Goal: Task Accomplishment & Management: Manage account settings

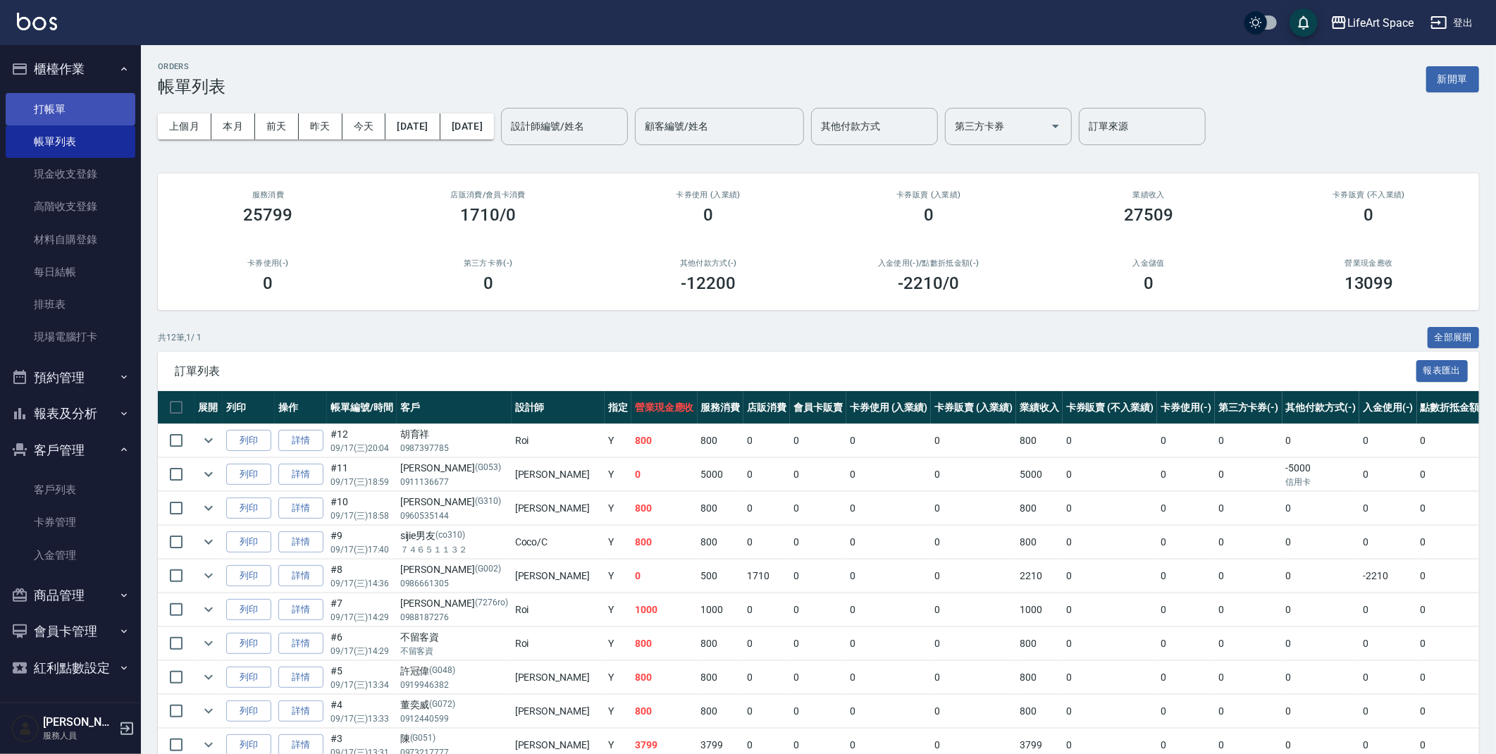
click at [73, 104] on link "打帳單" at bounding box center [71, 109] width 130 height 32
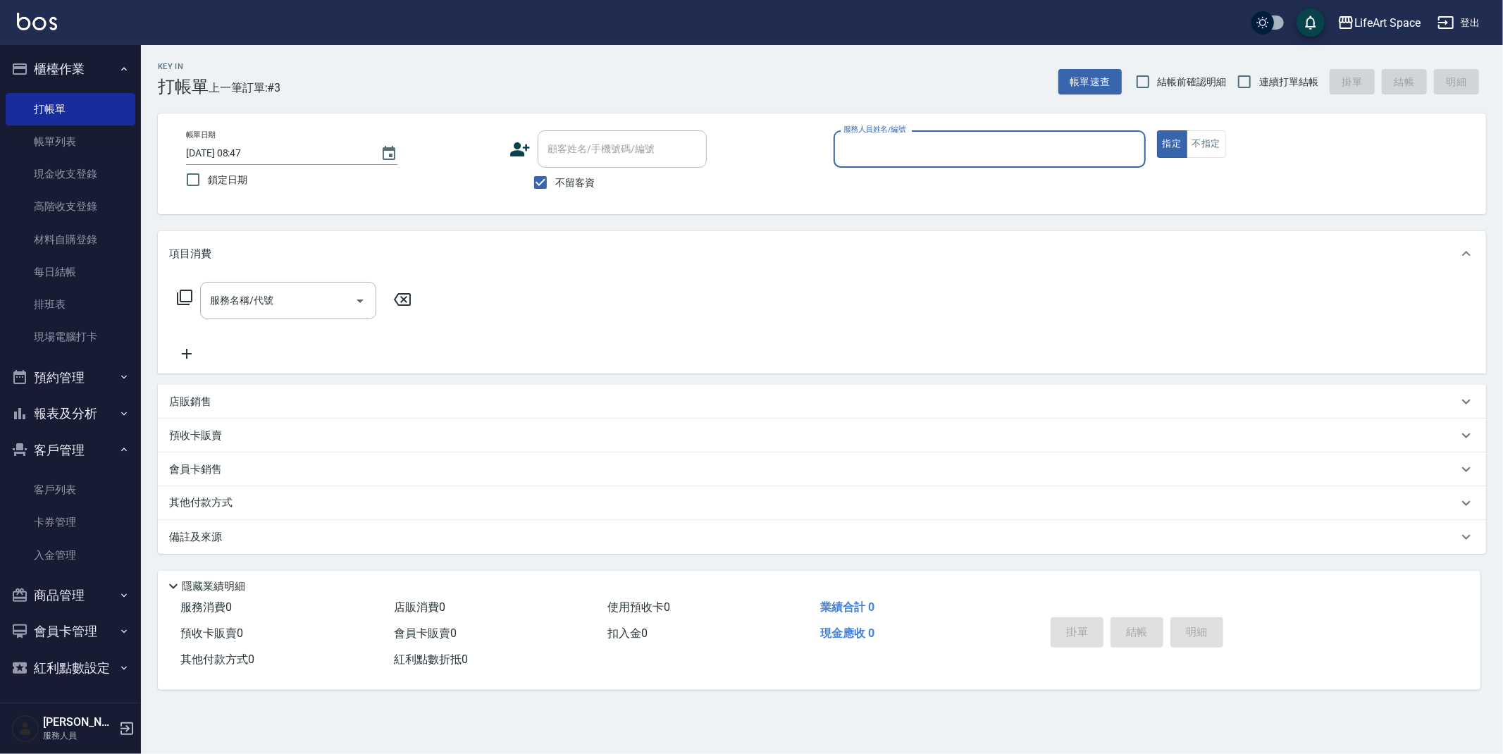
click at [864, 151] on input "服務人員姓名/編號" at bounding box center [989, 149] width 299 height 25
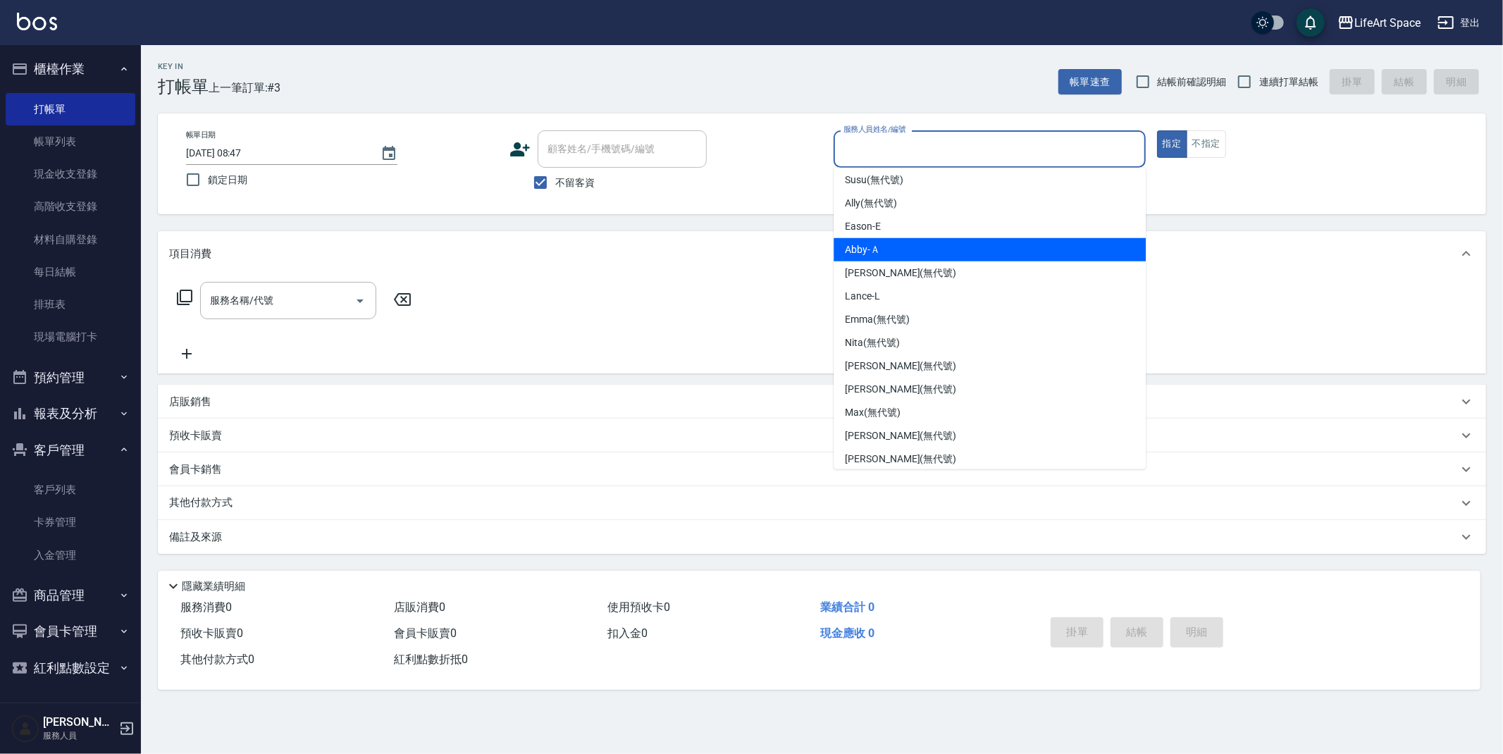
scroll to position [244, 0]
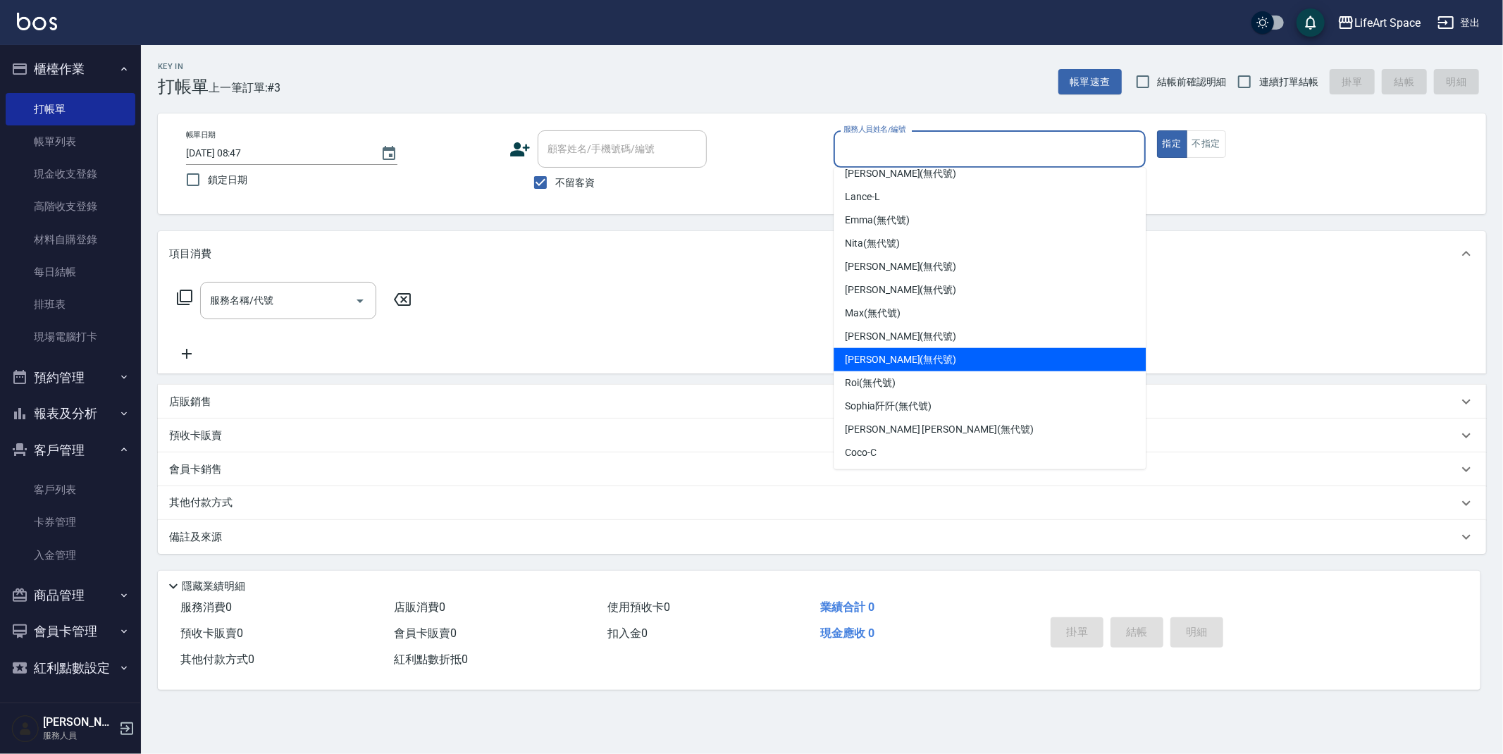
click at [889, 353] on span "[PERSON_NAME] (無代號)" at bounding box center [900, 359] width 111 height 15
type input "[PERSON_NAME](無代號)"
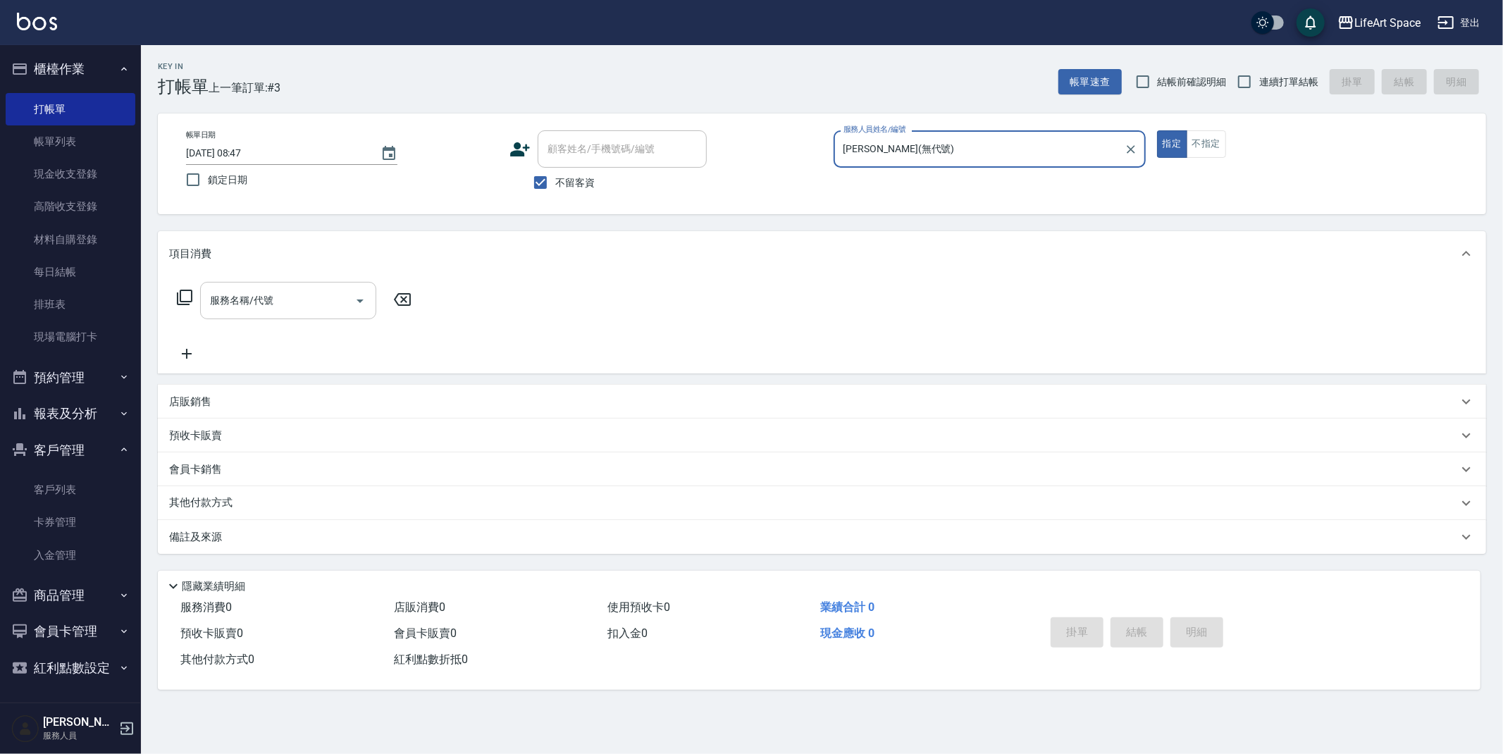
click at [263, 306] on input "服務名稱/代號" at bounding box center [277, 300] width 142 height 25
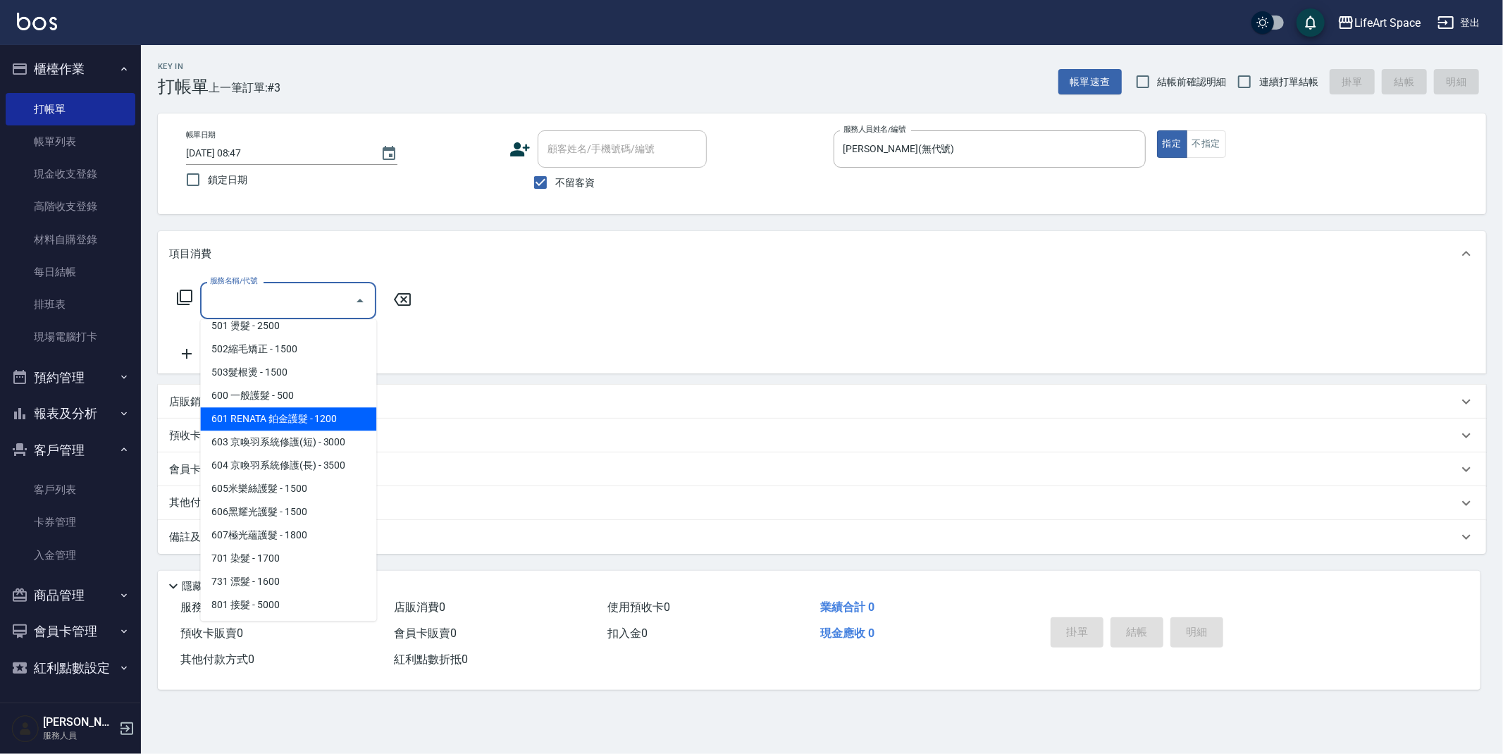
scroll to position [221, 0]
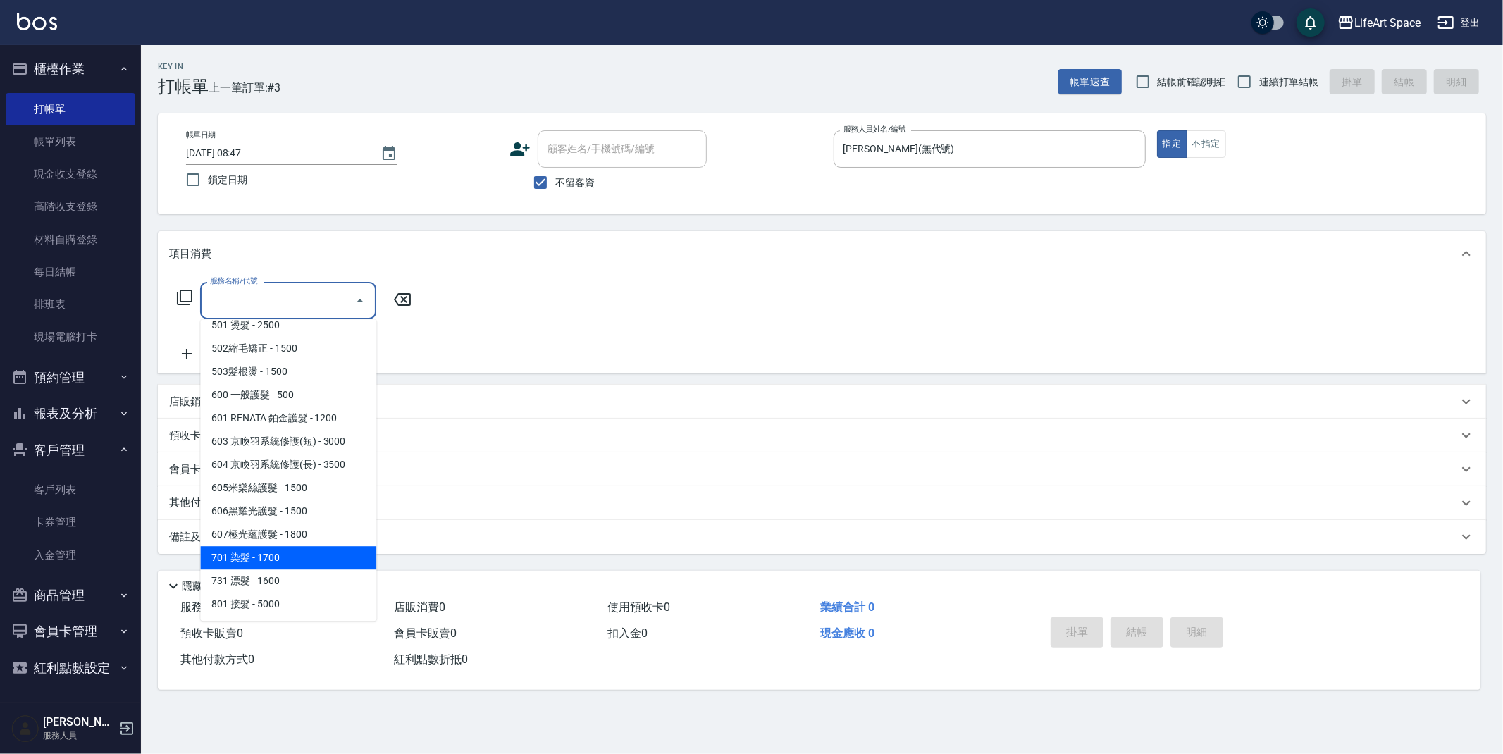
click at [287, 547] on span "701 染髮 - 1700" at bounding box center [288, 557] width 176 height 23
type input "701 染髮(701)"
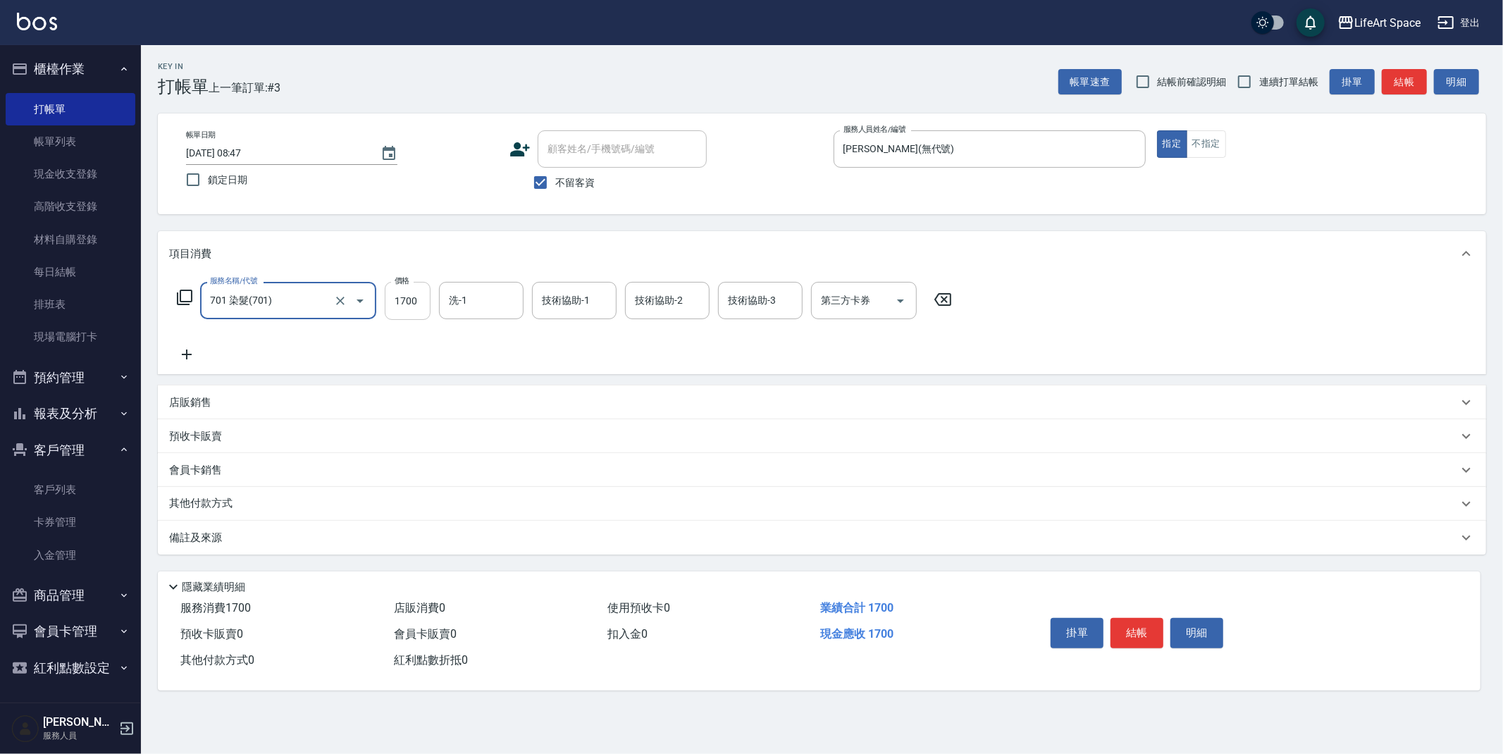
click at [419, 304] on input "1700" at bounding box center [408, 301] width 46 height 38
click at [425, 308] on input "45550" at bounding box center [408, 301] width 46 height 38
type input "4550"
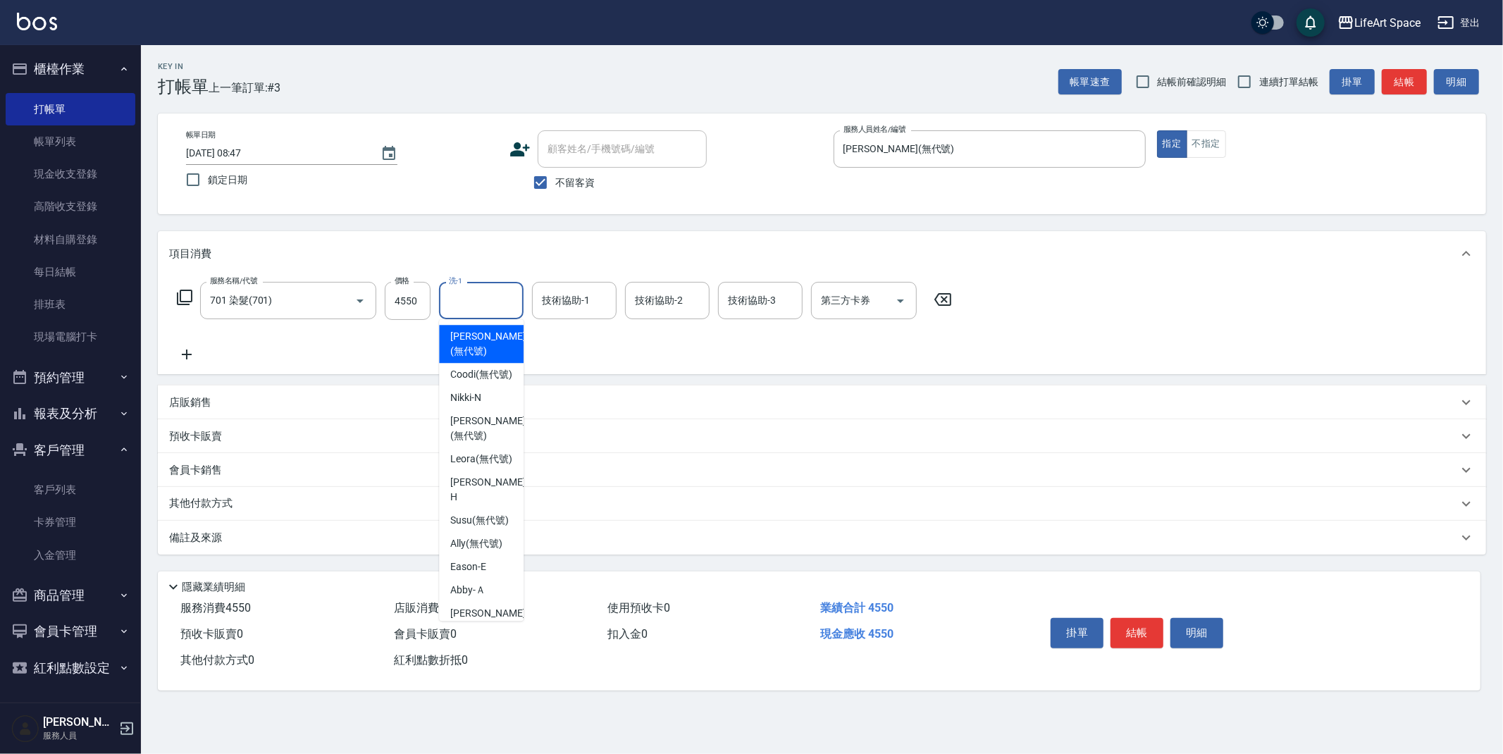
click at [472, 312] on input "洗-1" at bounding box center [481, 300] width 72 height 25
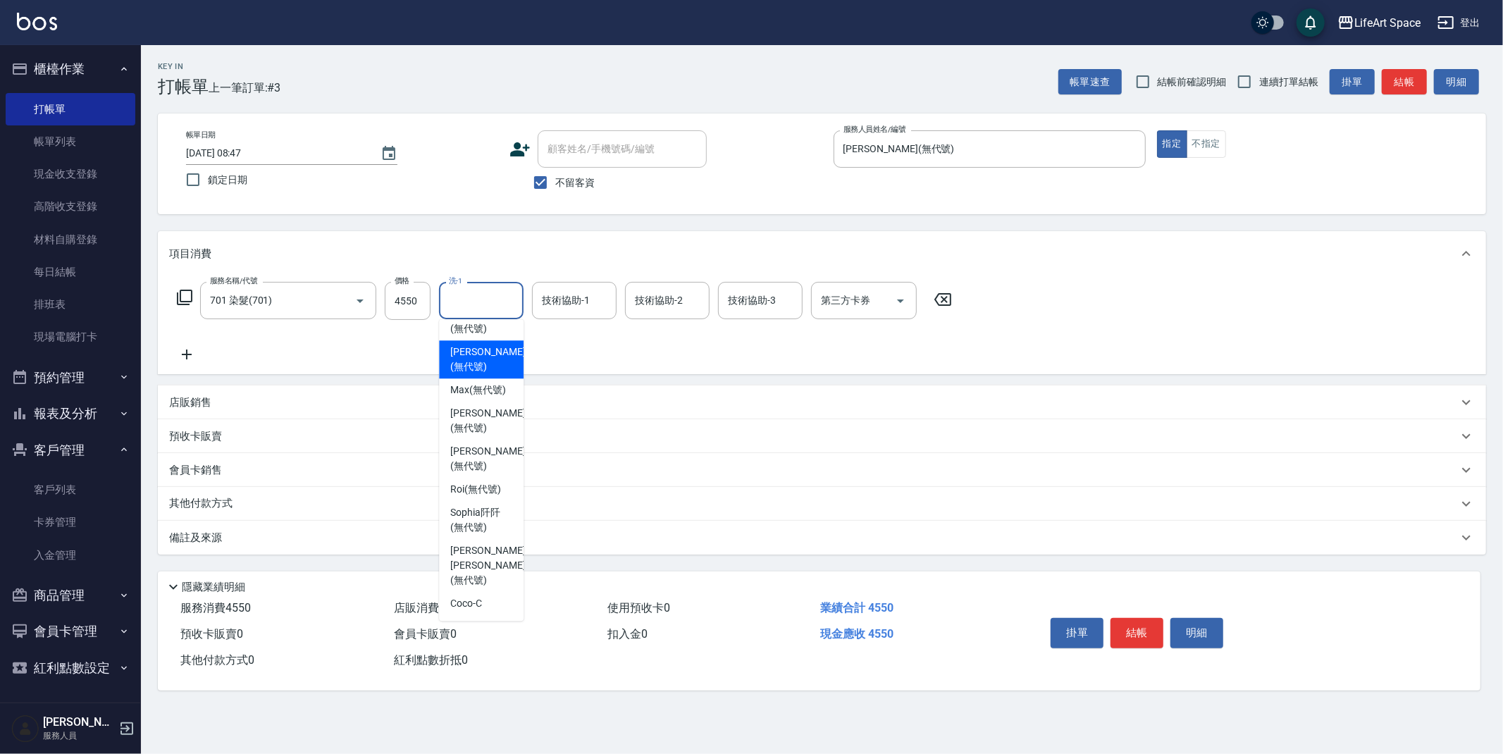
click at [495, 358] on div "[PERSON_NAME] (無代號)" at bounding box center [481, 359] width 85 height 38
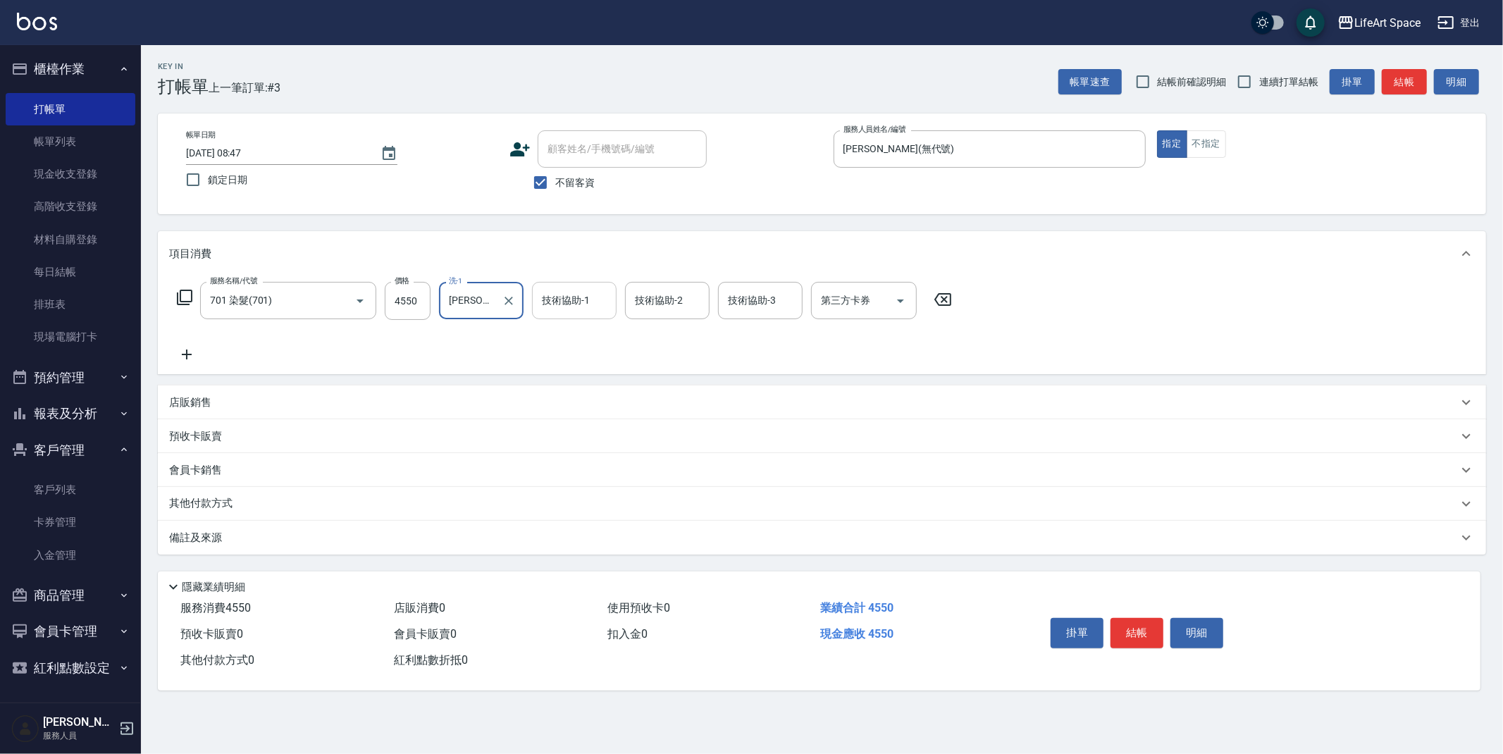
type input "[PERSON_NAME](無代號)"
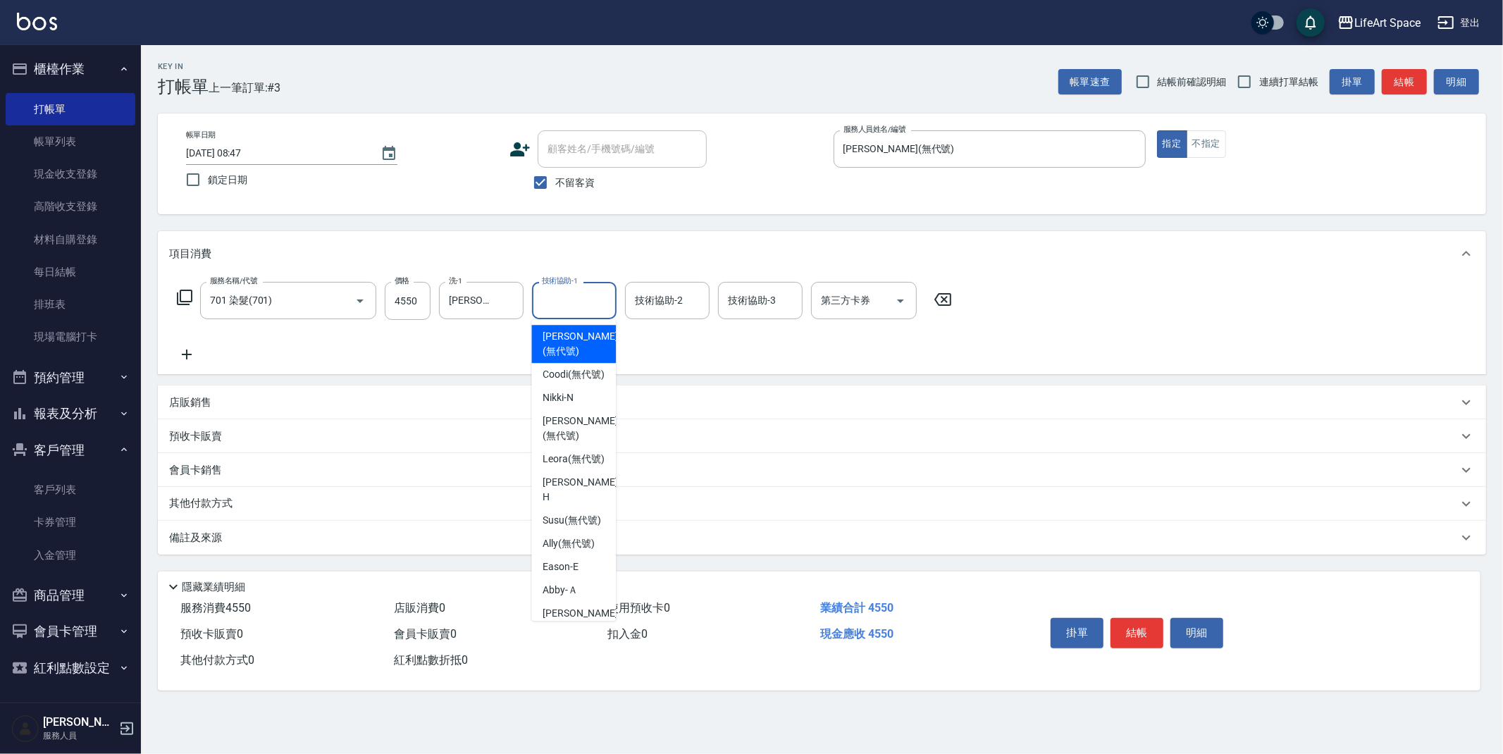
click at [555, 294] on div "技術協助-1 技術協助-1" at bounding box center [574, 300] width 85 height 37
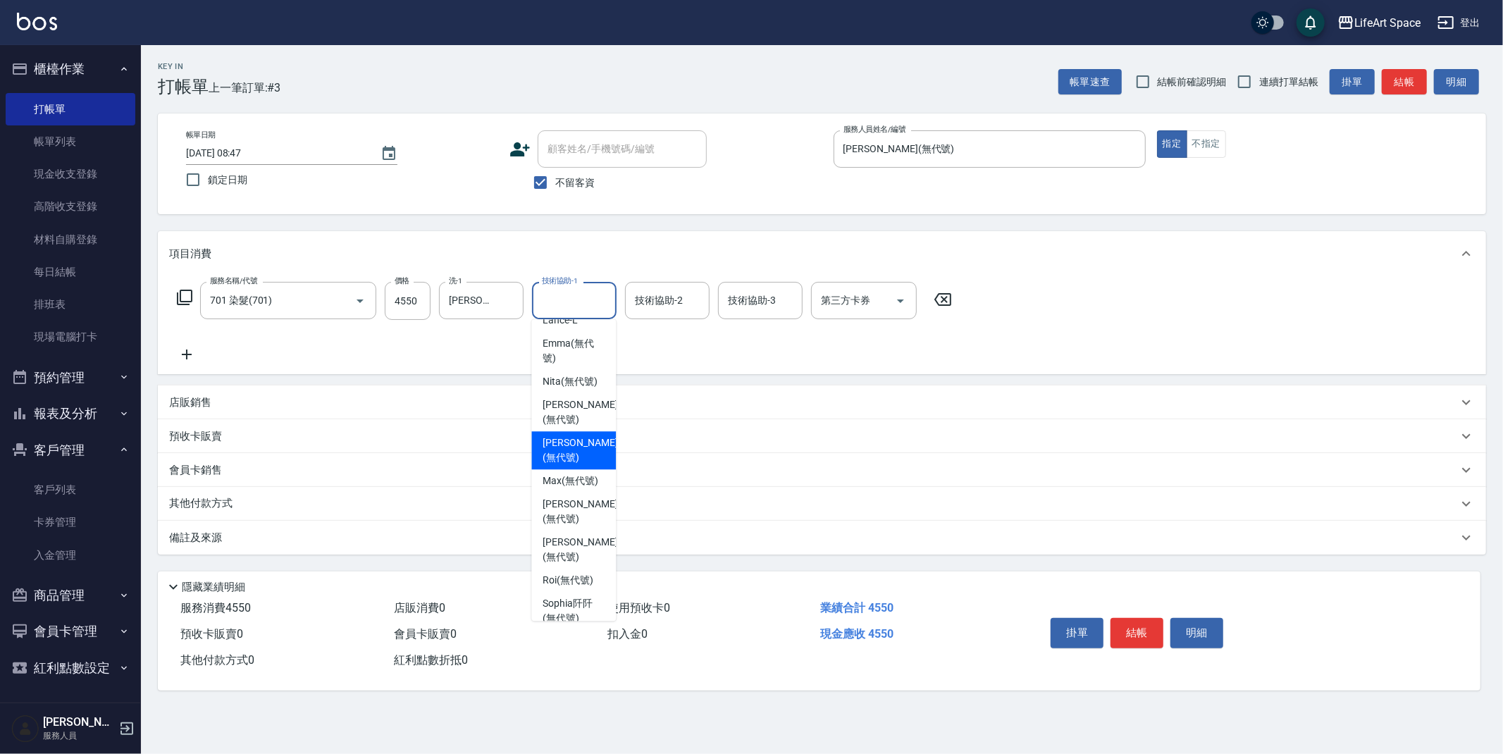
click at [554, 465] on span "[PERSON_NAME] (無代號)" at bounding box center [580, 450] width 75 height 30
type input "[PERSON_NAME](無代號)"
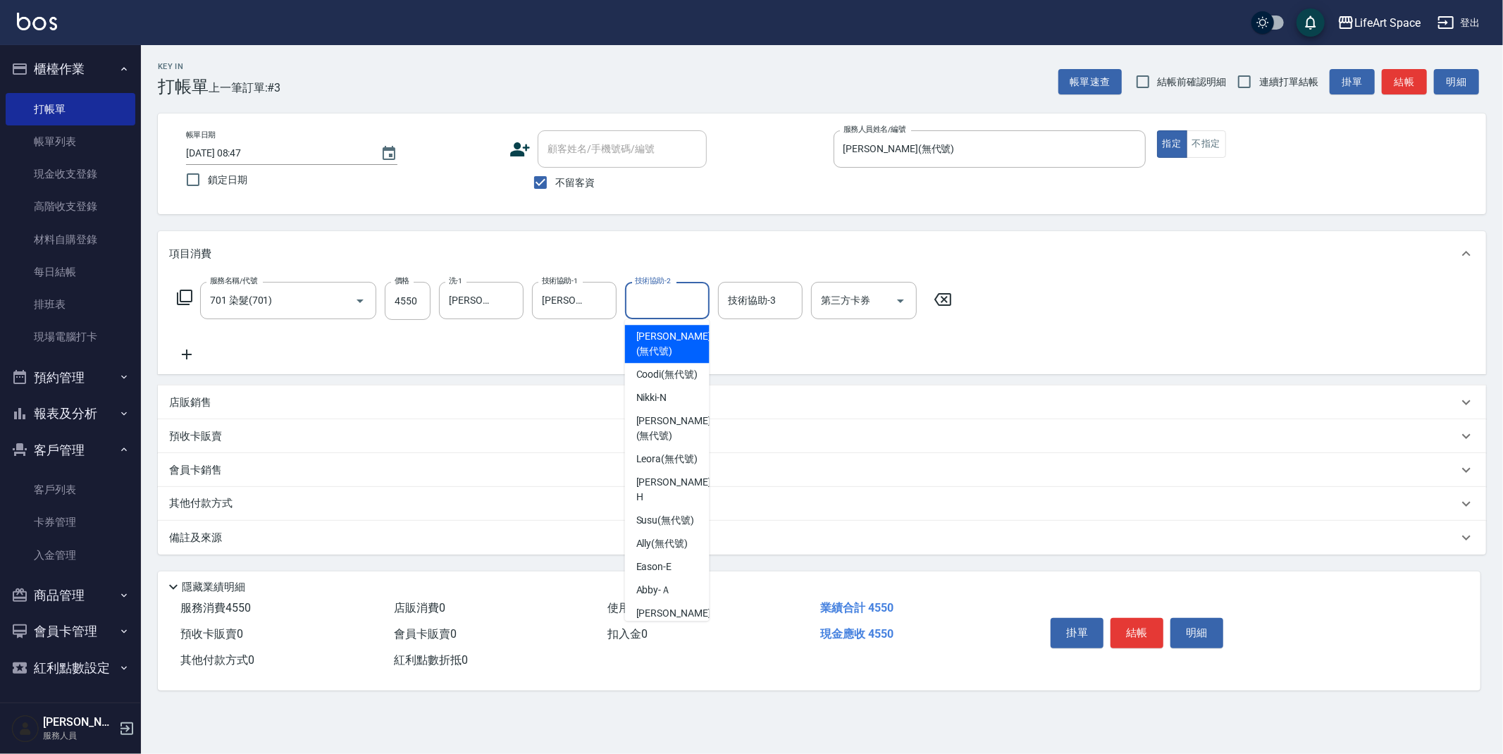
click at [666, 297] on div "技術協助-2 技術協助-2" at bounding box center [667, 300] width 85 height 37
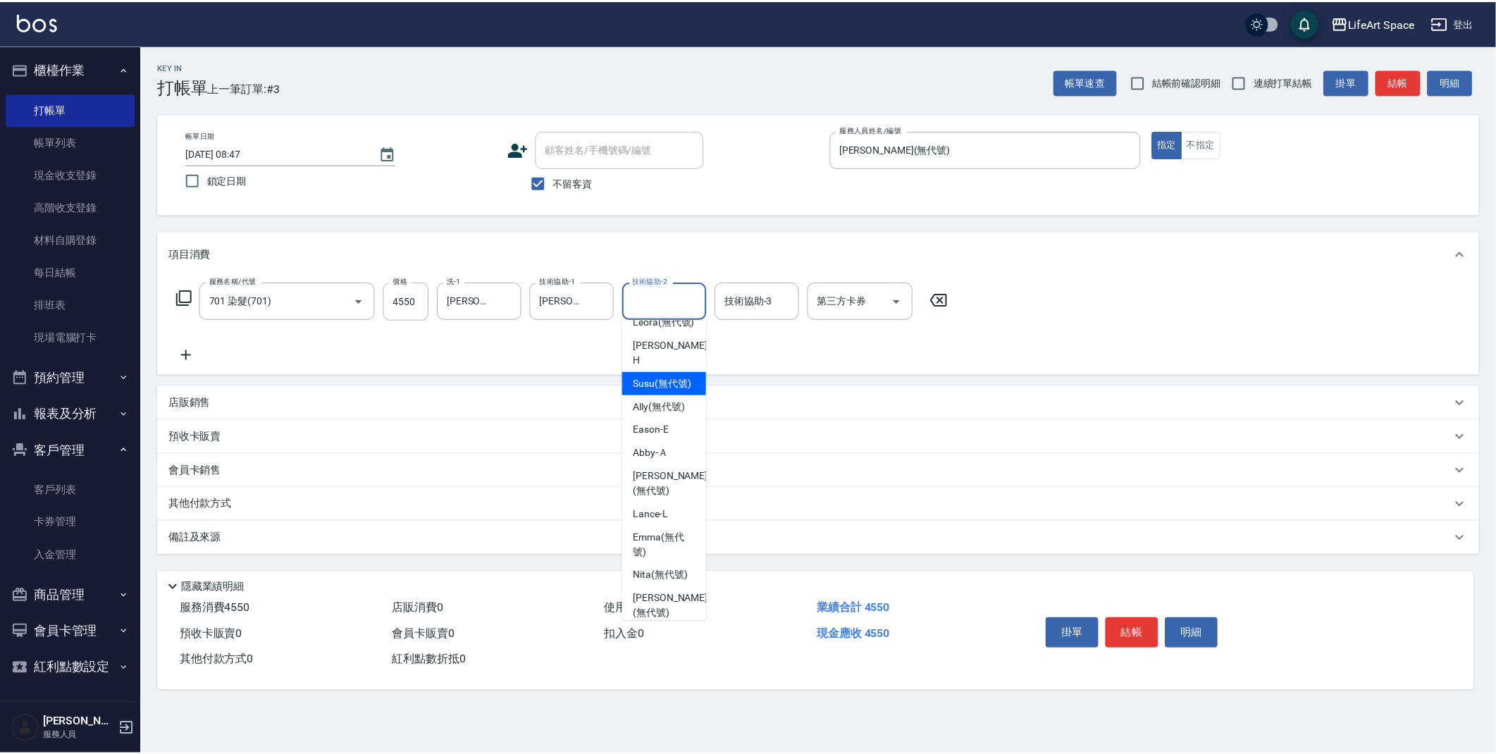
scroll to position [275, 0]
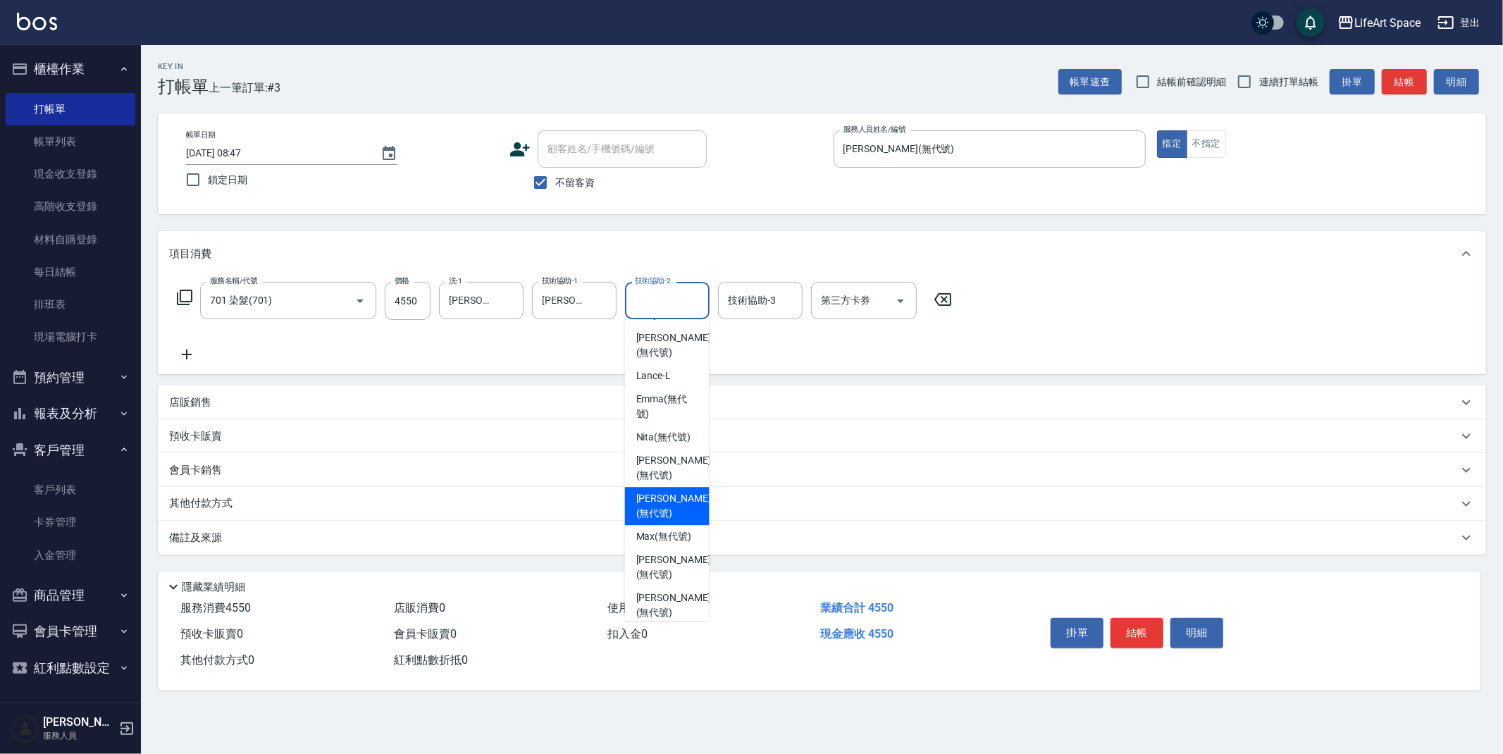
click at [651, 521] on span "[PERSON_NAME] (無代號)" at bounding box center [673, 506] width 75 height 30
type input "[PERSON_NAME](無代號)"
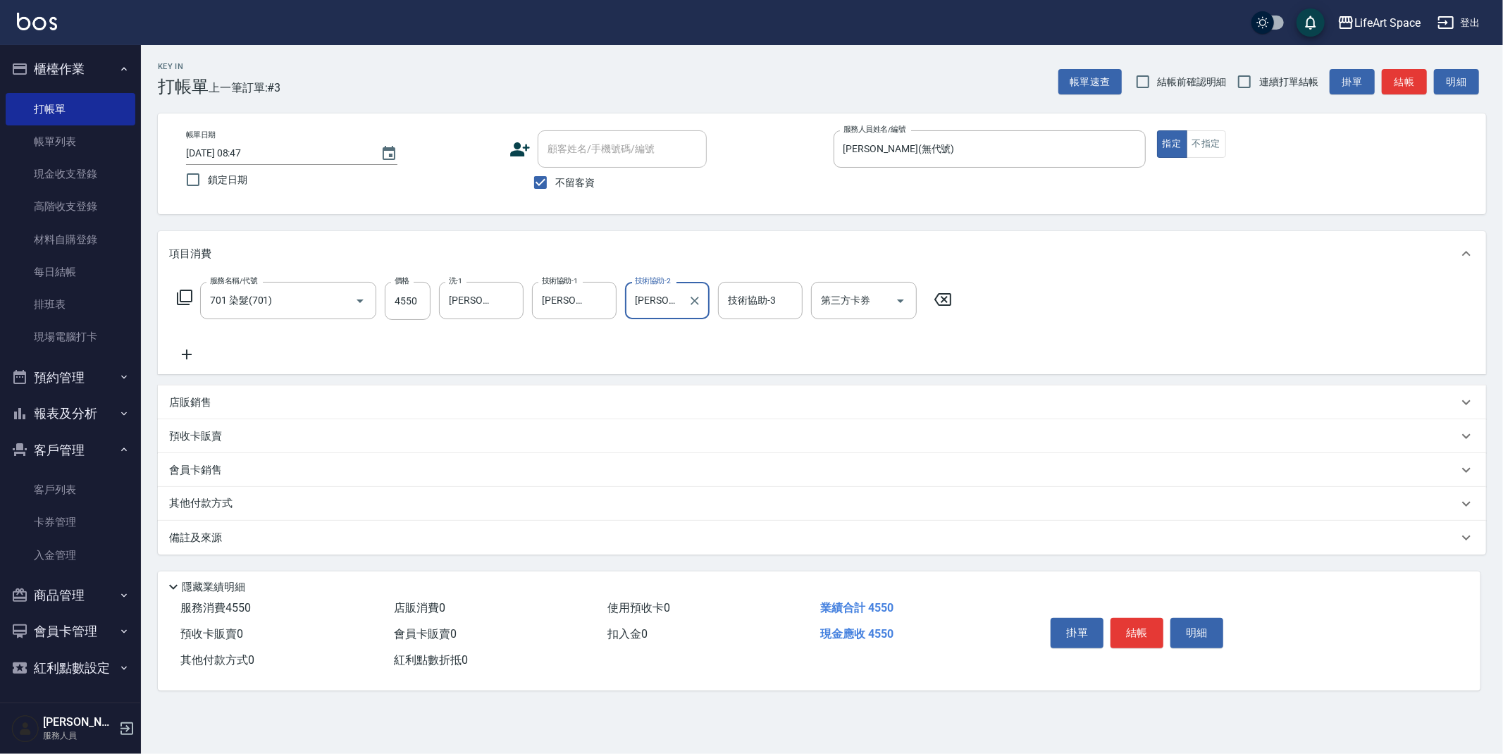
click at [181, 356] on icon at bounding box center [186, 354] width 35 height 17
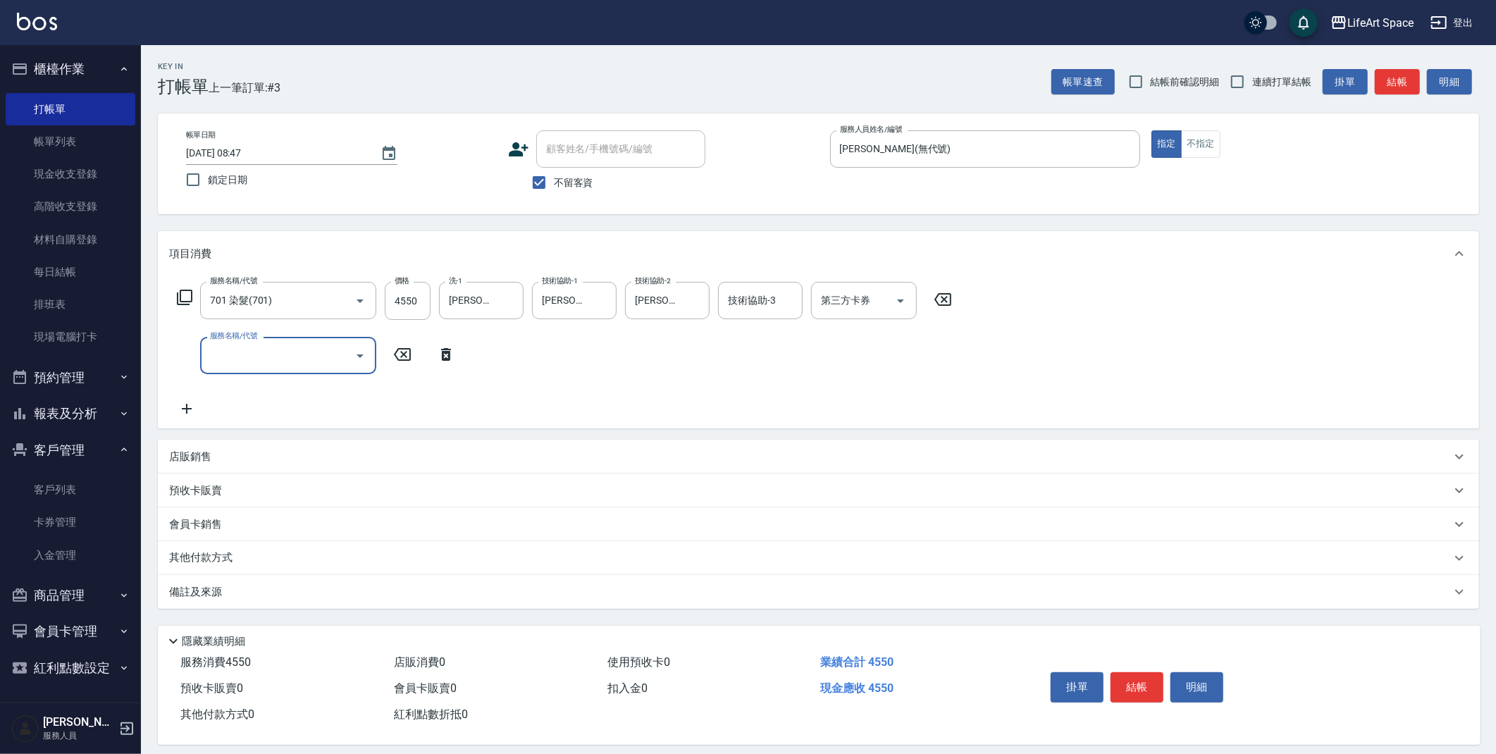
click at [247, 349] on input "服務名稱/代號" at bounding box center [277, 355] width 142 height 25
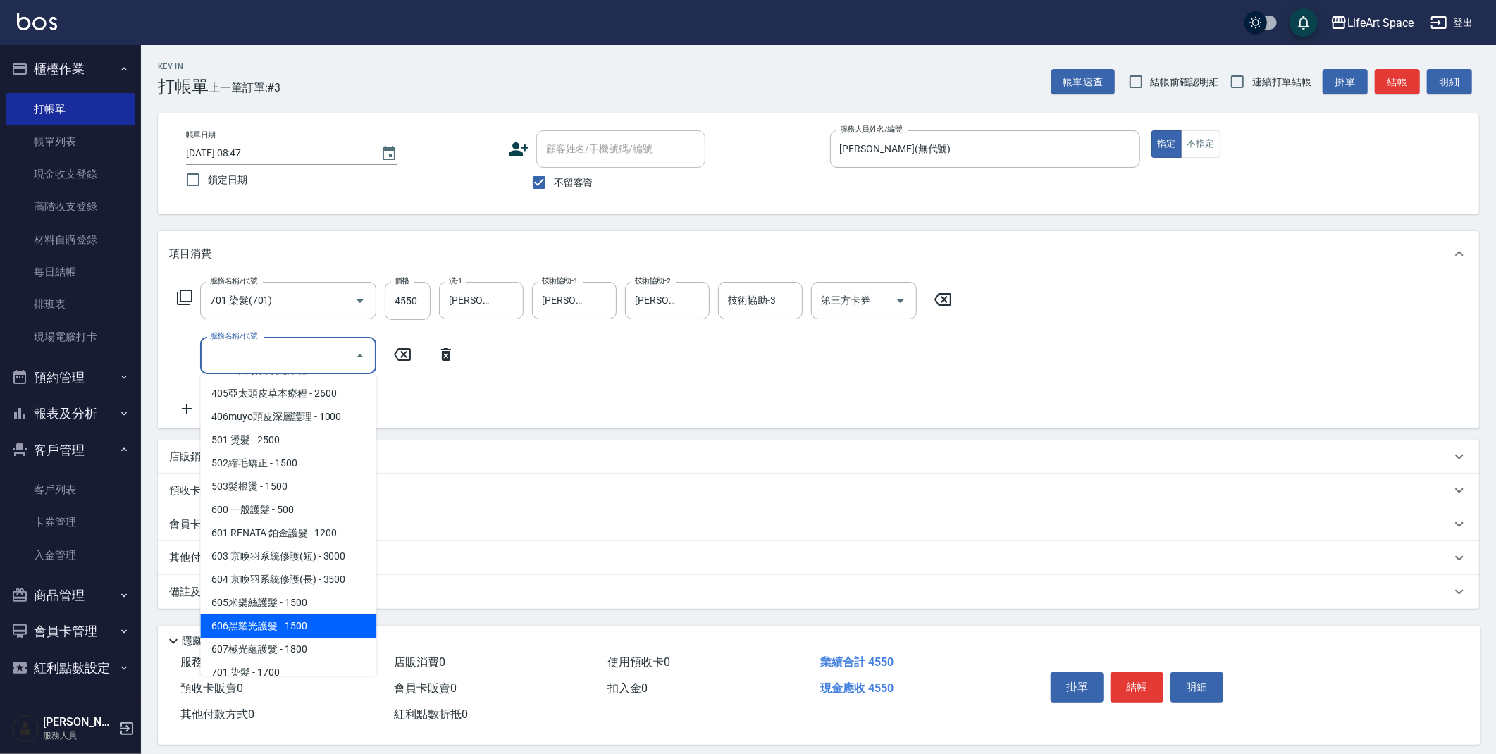
scroll to position [221, 0]
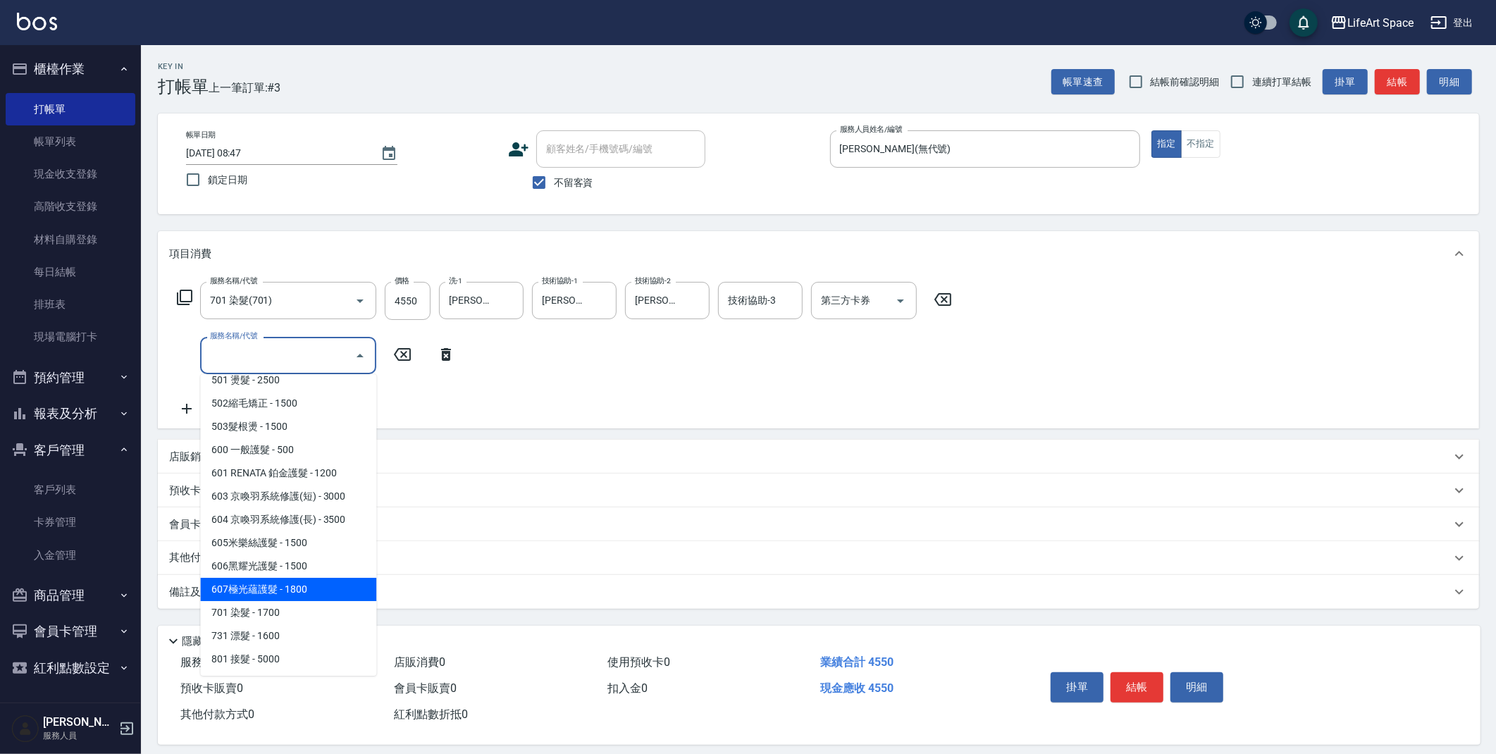
click at [275, 579] on span "607極光蘊護髮 - 1800" at bounding box center [288, 589] width 176 height 23
type input "607極光蘊護髮(607)"
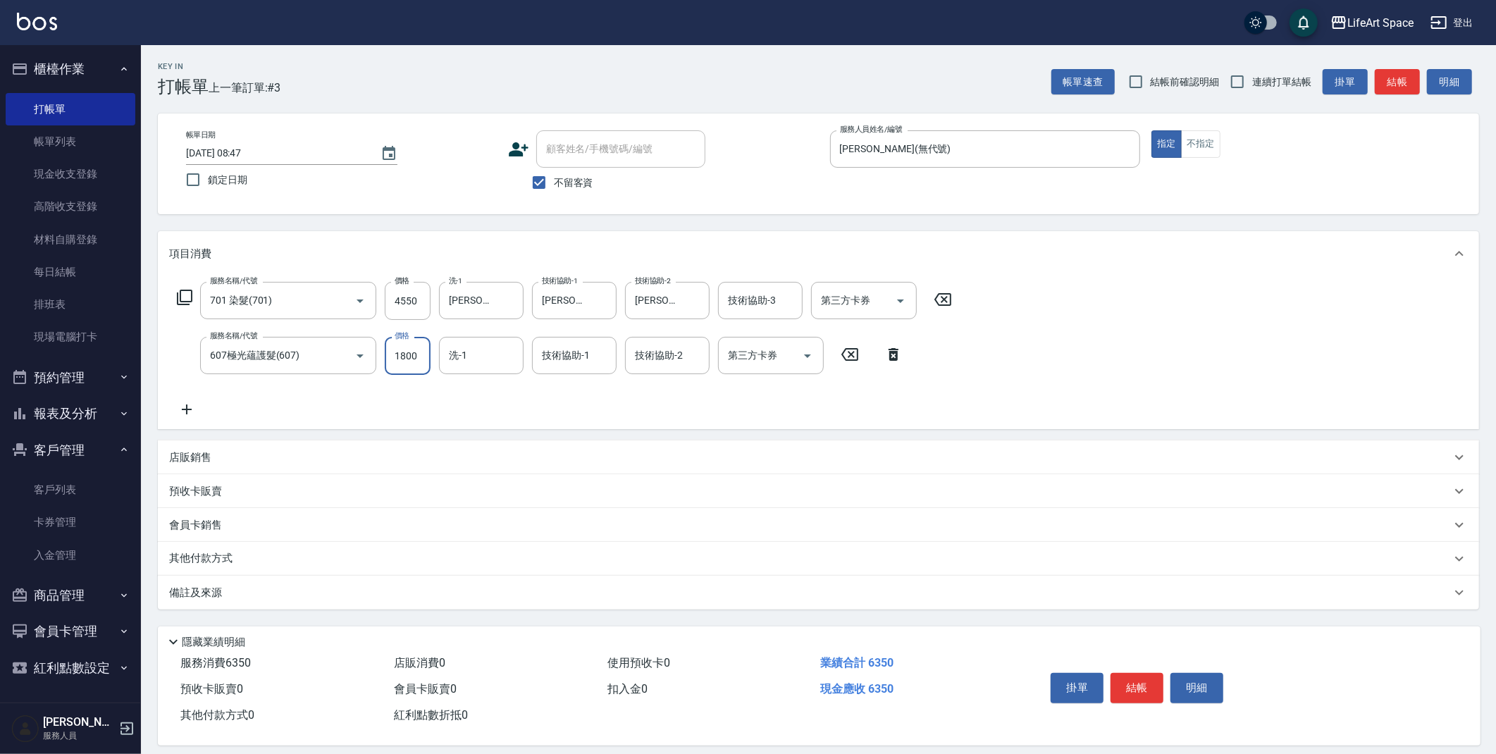
click at [422, 359] on input "1800" at bounding box center [408, 356] width 46 height 38
type input "2200"
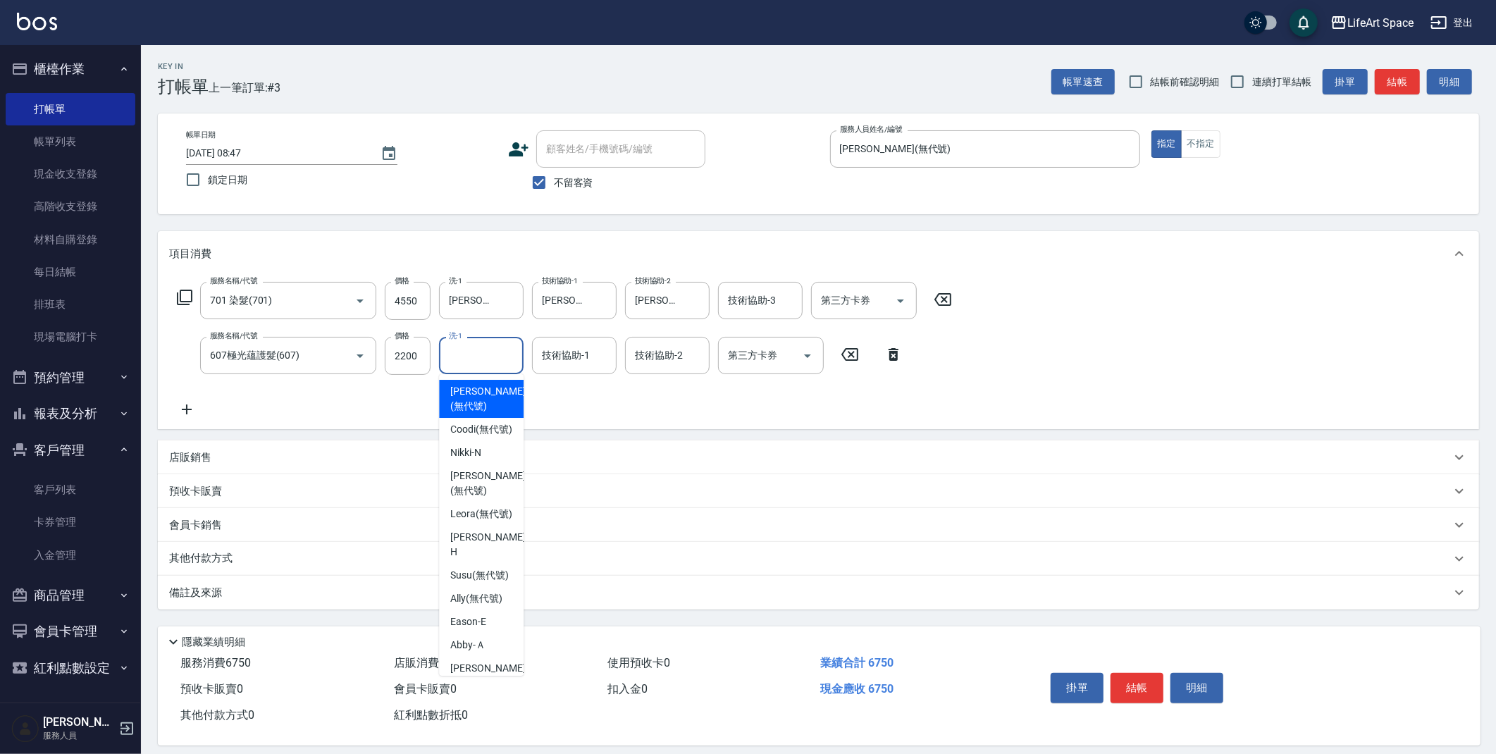
click at [485, 351] on input "洗-1" at bounding box center [481, 355] width 72 height 25
click at [582, 371] on div "技術協助-1" at bounding box center [574, 355] width 85 height 37
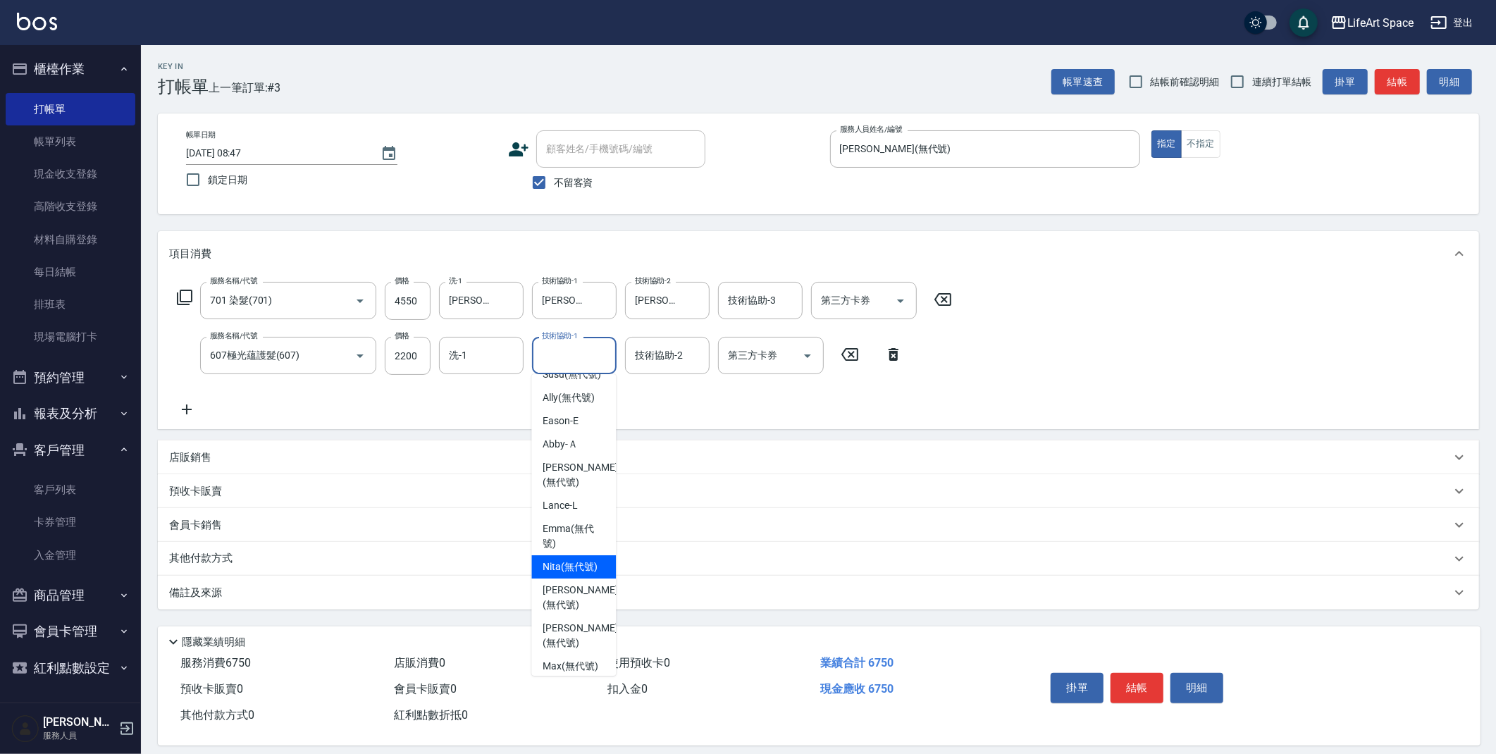
scroll to position [202, 0]
click at [578, 650] on span "[PERSON_NAME] (無代號)" at bounding box center [580, 635] width 75 height 30
type input "[PERSON_NAME](無代號)"
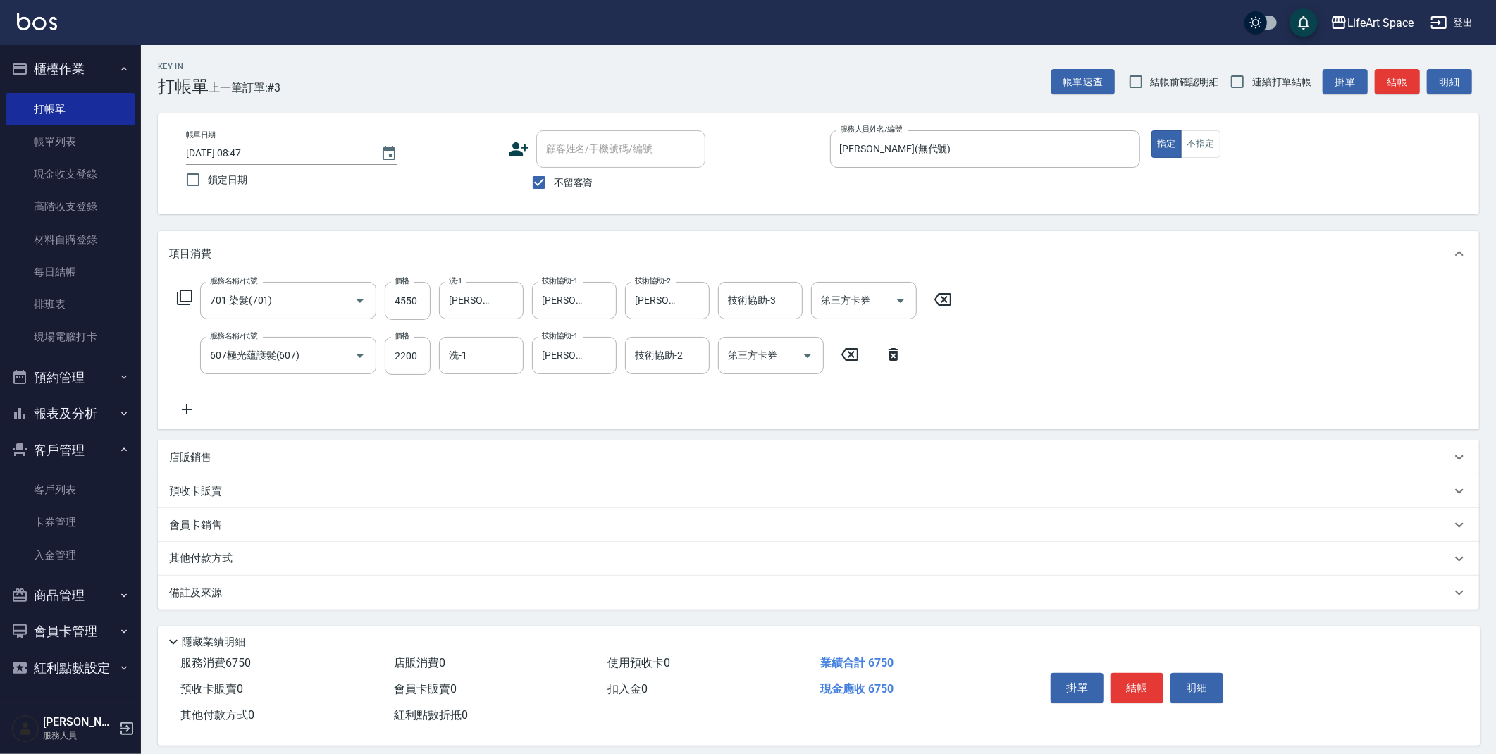
click at [223, 453] on div "店販銷售" at bounding box center [810, 457] width 1282 height 15
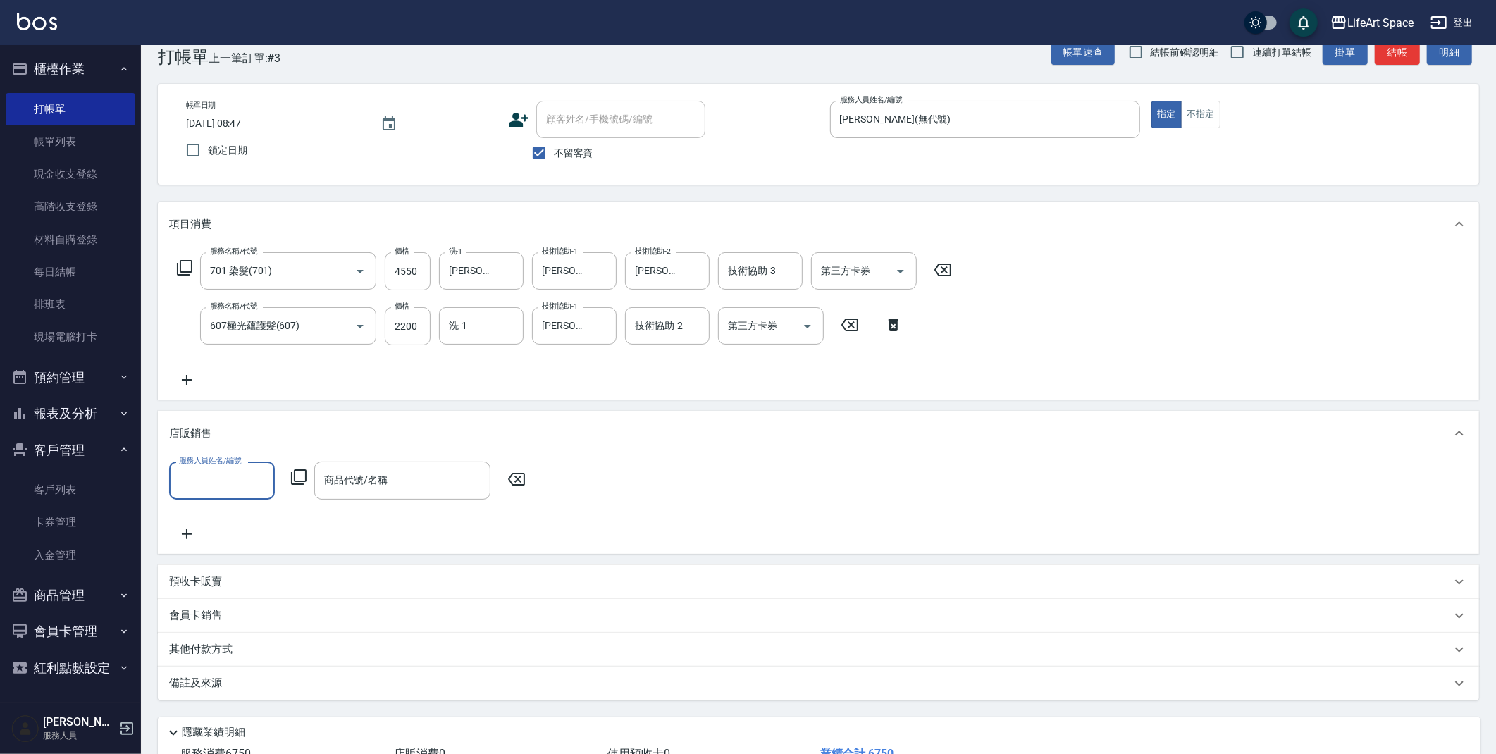
scroll to position [52, 0]
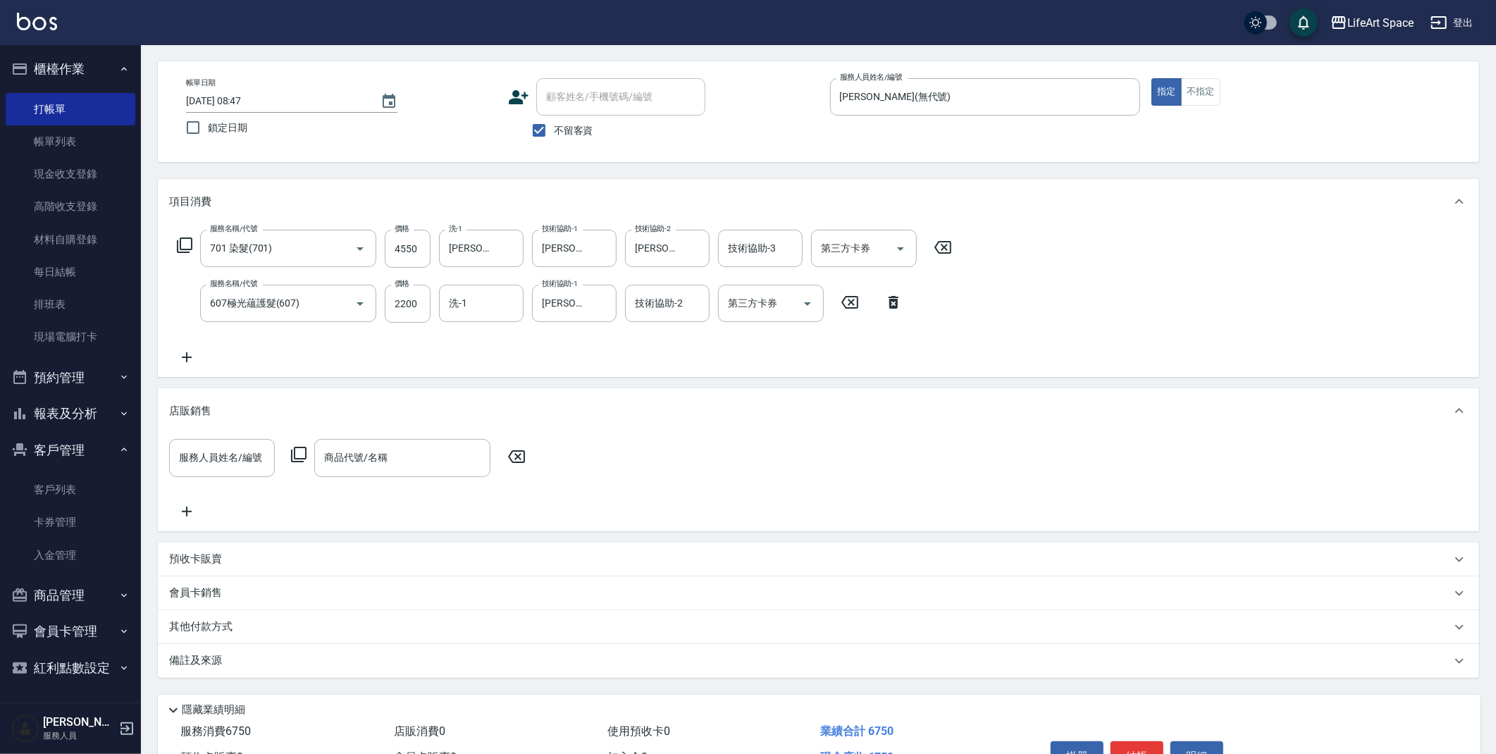
click at [230, 624] on p "其他付款方式" at bounding box center [204, 627] width 70 height 16
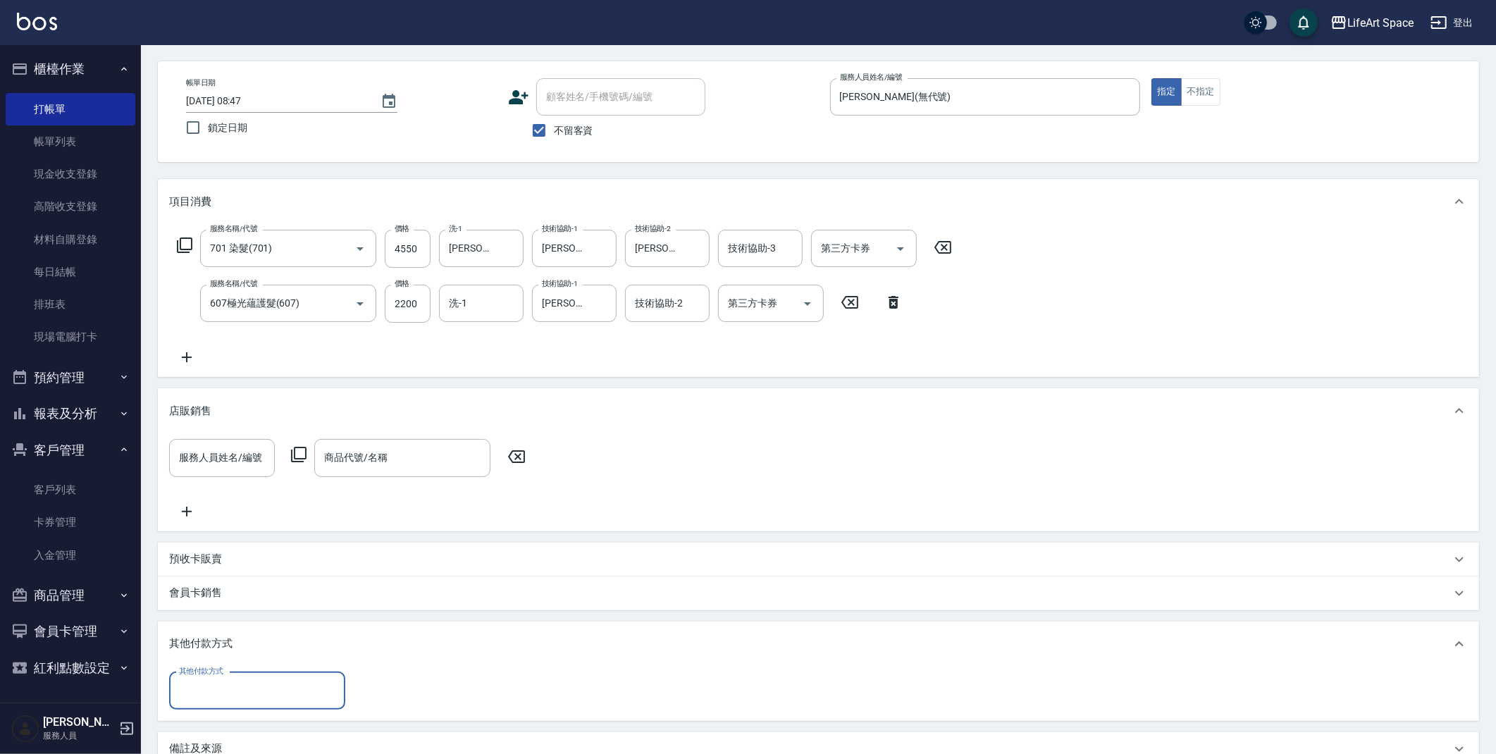
scroll to position [0, 0]
click at [523, 460] on icon at bounding box center [516, 456] width 35 height 17
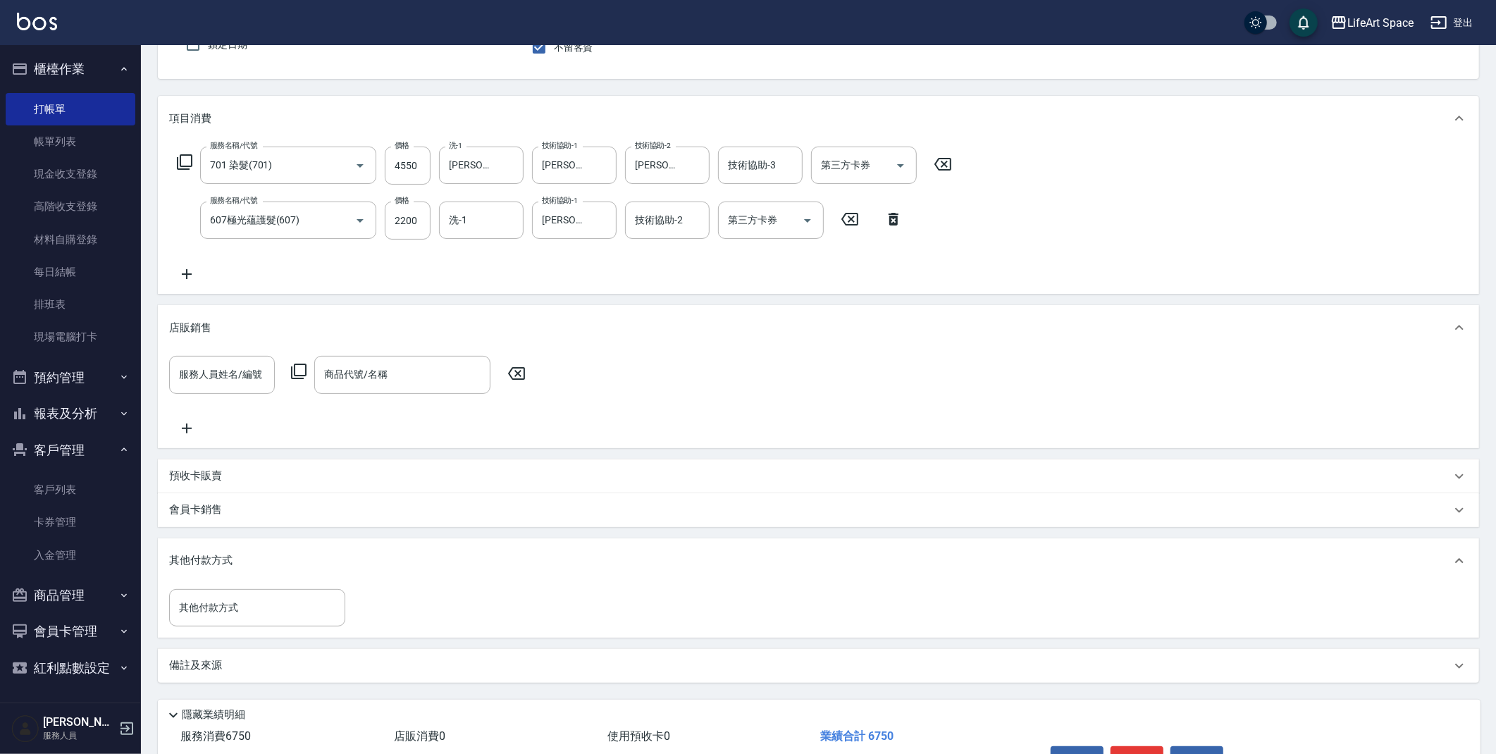
scroll to position [221, 0]
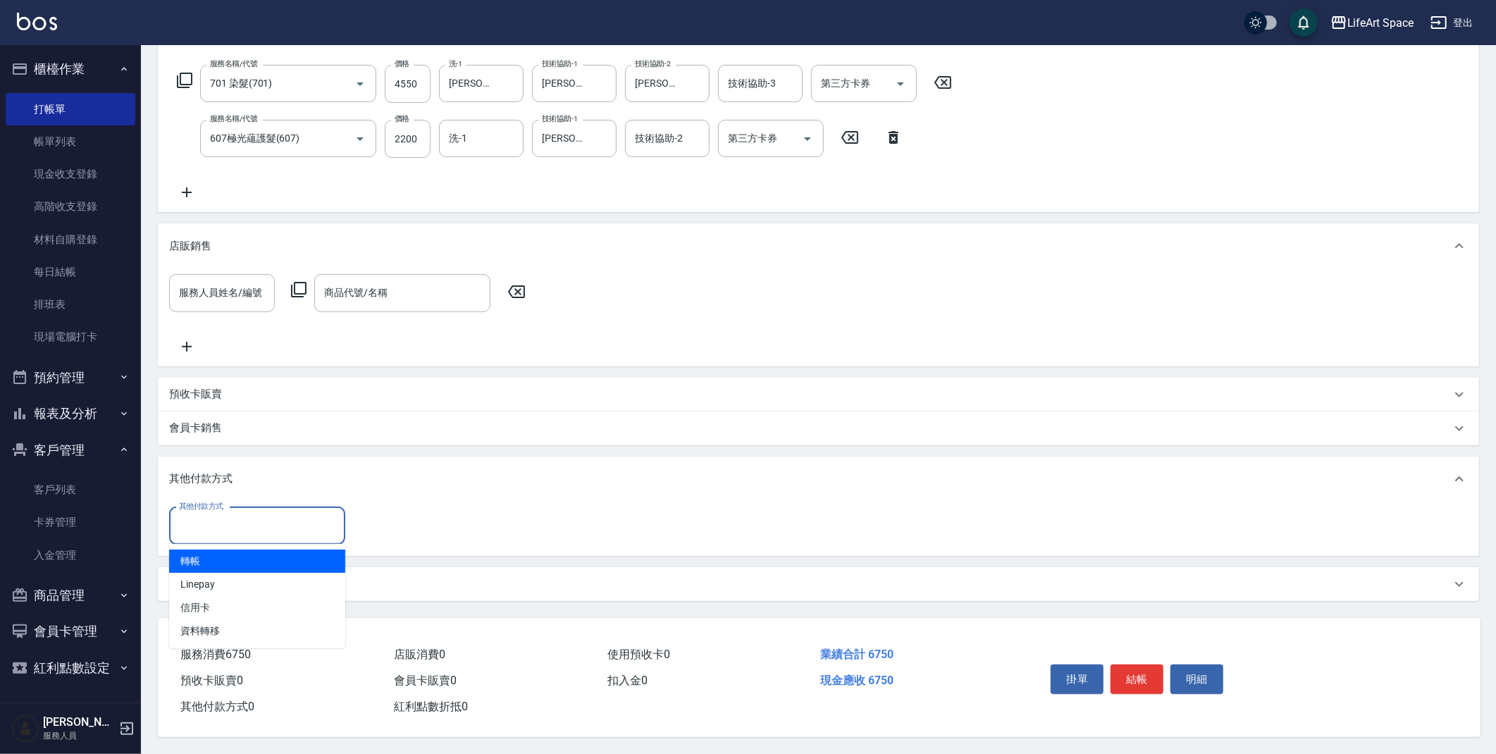
click at [257, 514] on input "其他付款方式" at bounding box center [256, 526] width 163 height 25
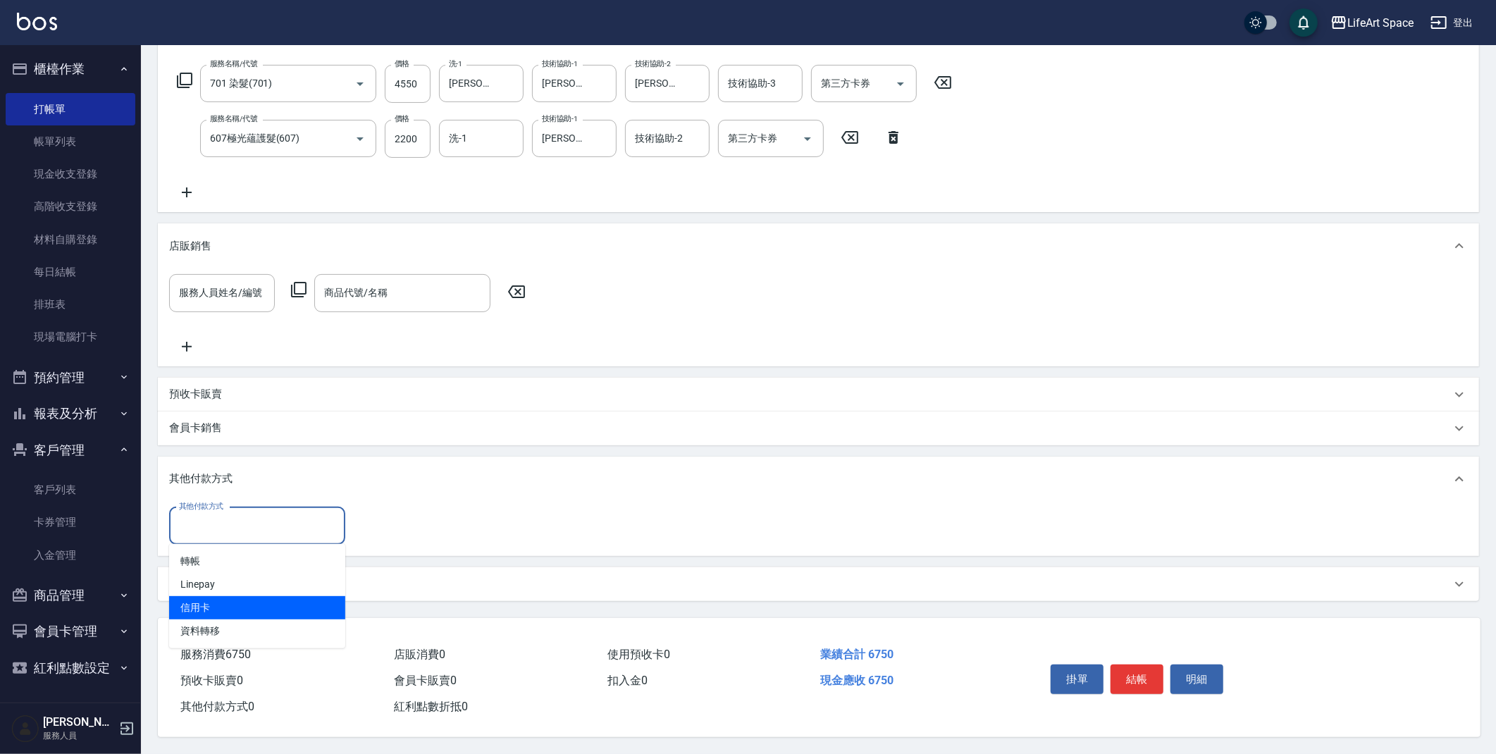
click at [239, 602] on span "信用卡" at bounding box center [257, 607] width 176 height 23
type input "信用卡"
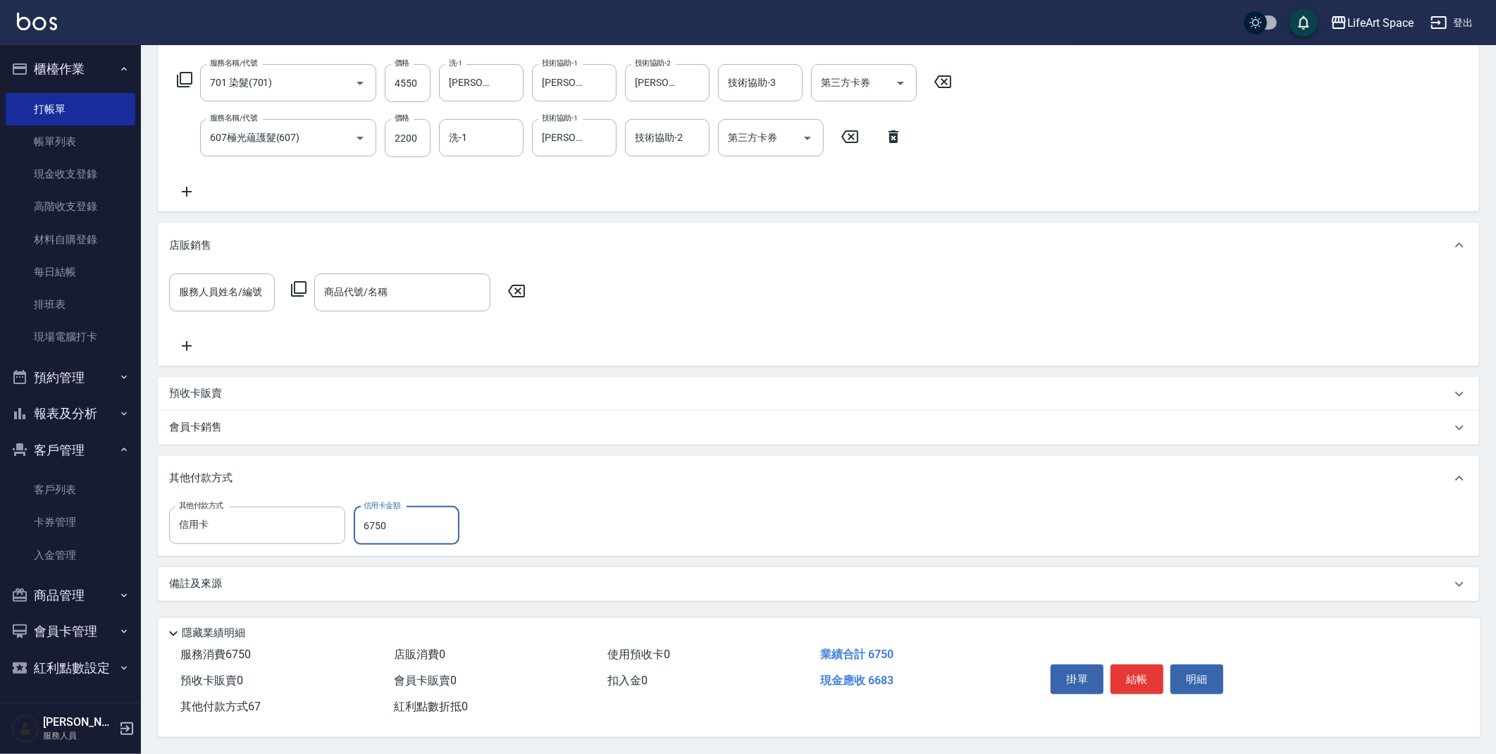
type input "6750"
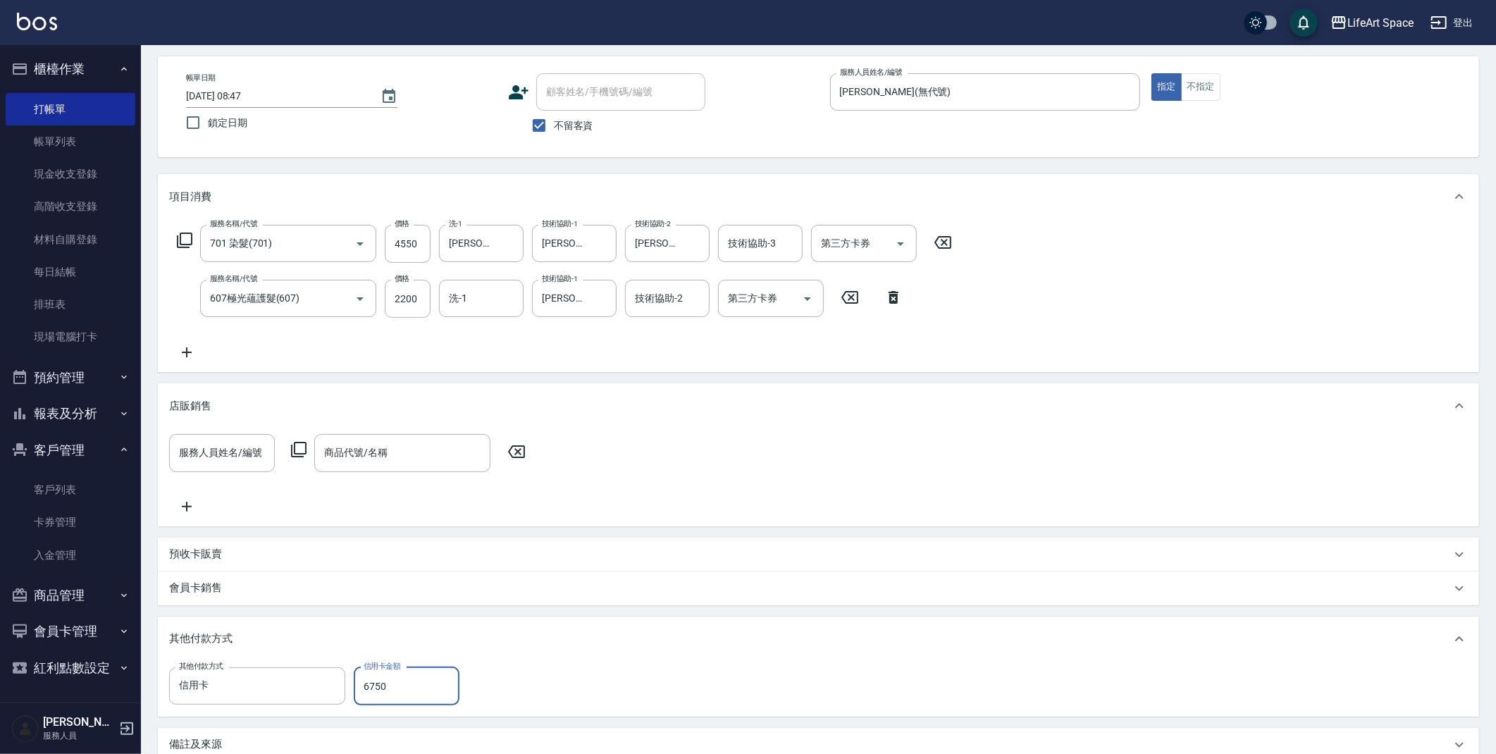
scroll to position [0, 0]
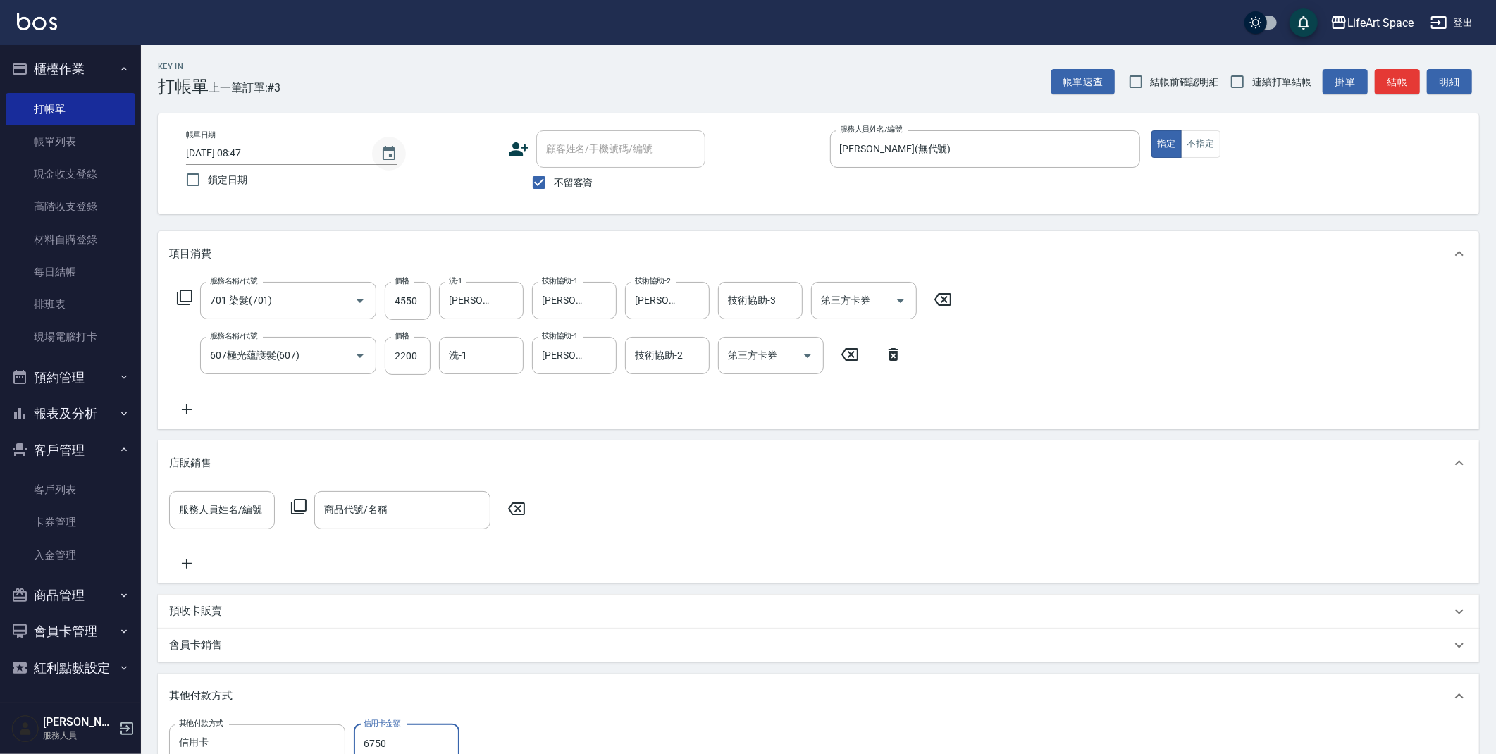
click at [393, 147] on icon "Choose date, selected date is 2025-09-18" at bounding box center [389, 153] width 13 height 14
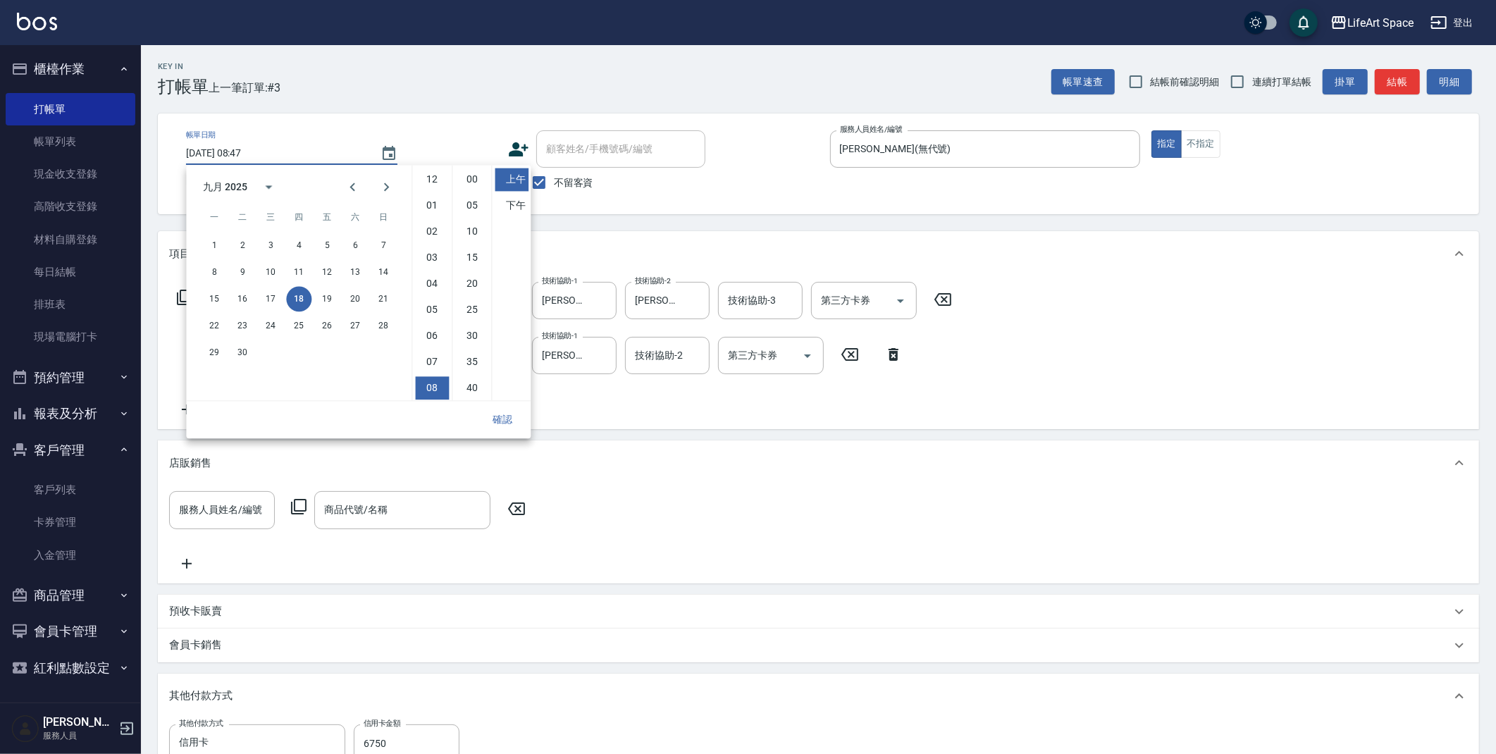
scroll to position [78, 0]
click at [263, 310] on div "15 16 17 18 19 20 21" at bounding box center [298, 298] width 225 height 25
click at [275, 295] on button "17" at bounding box center [270, 298] width 25 height 25
type input "[DATE] 08:47"
click at [500, 415] on button "確認" at bounding box center [502, 420] width 45 height 26
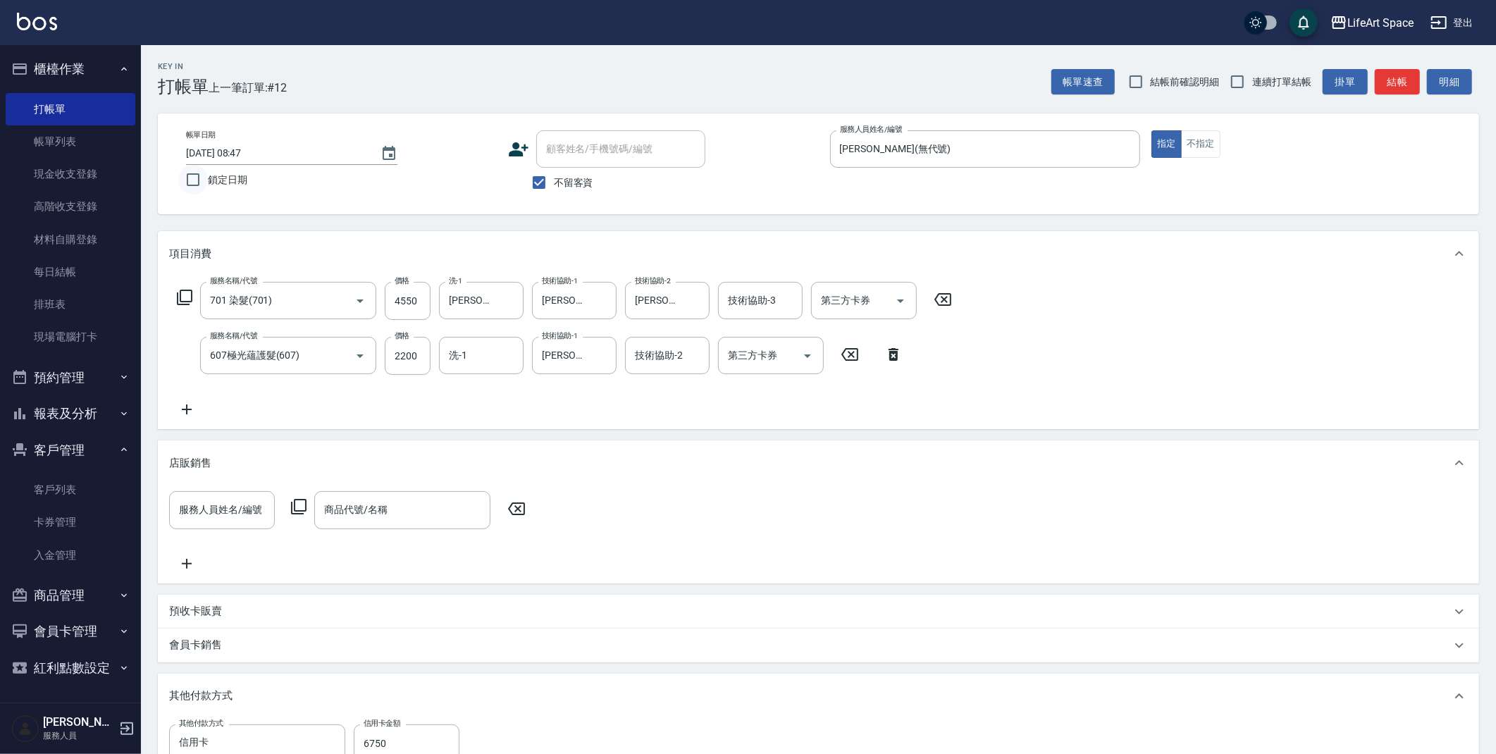
click at [206, 182] on input "鎖定日期" at bounding box center [193, 180] width 30 height 30
checkbox input "true"
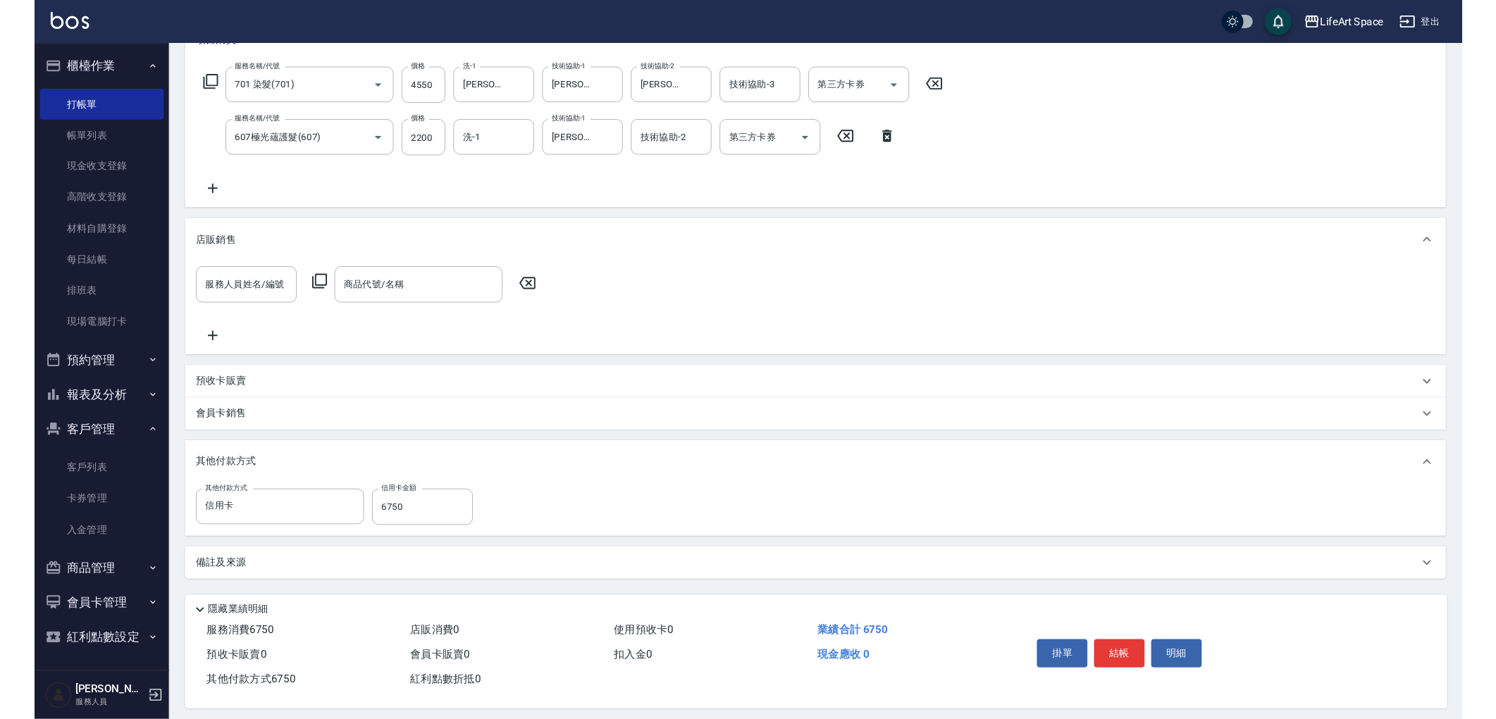
scroll to position [222, 0]
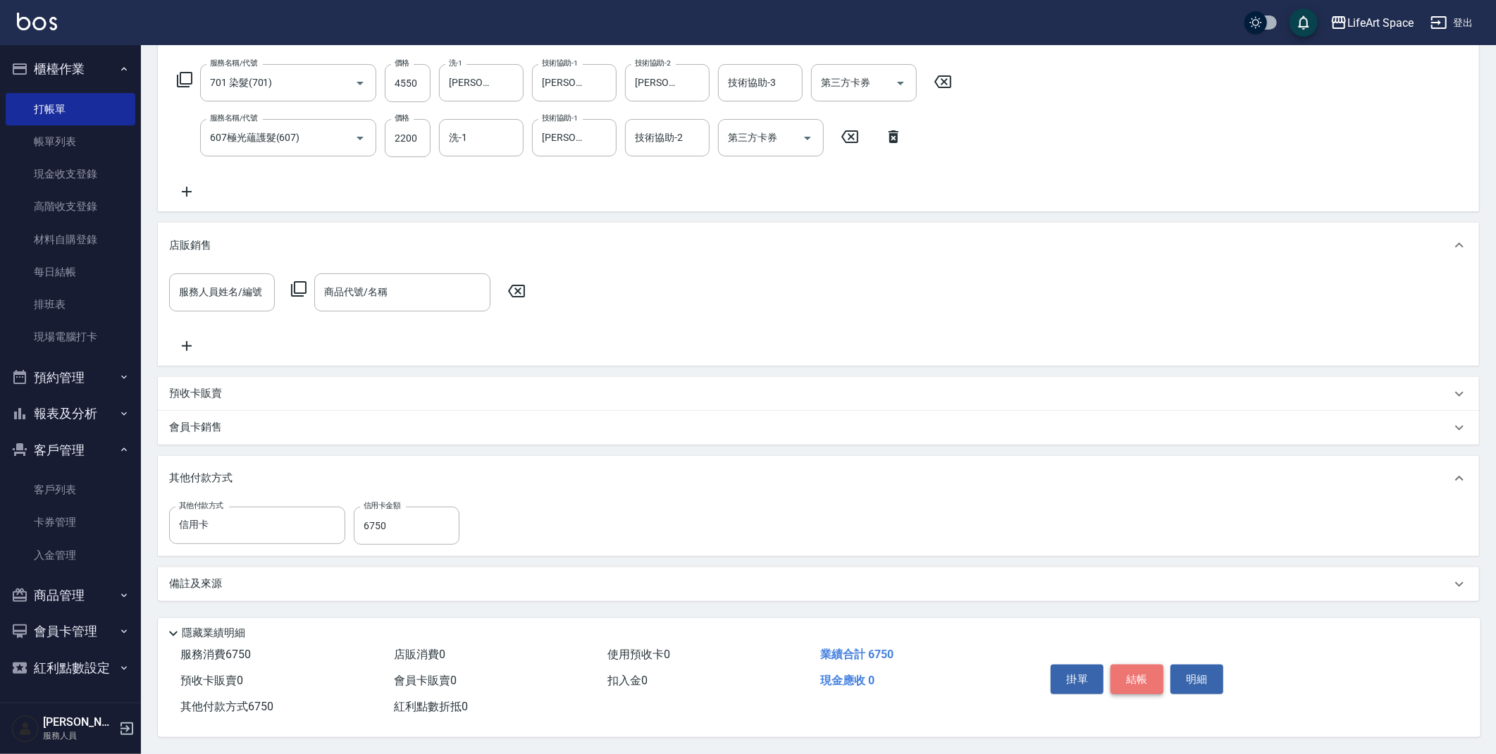
click at [1129, 674] on button "結帳" at bounding box center [1136, 679] width 53 height 30
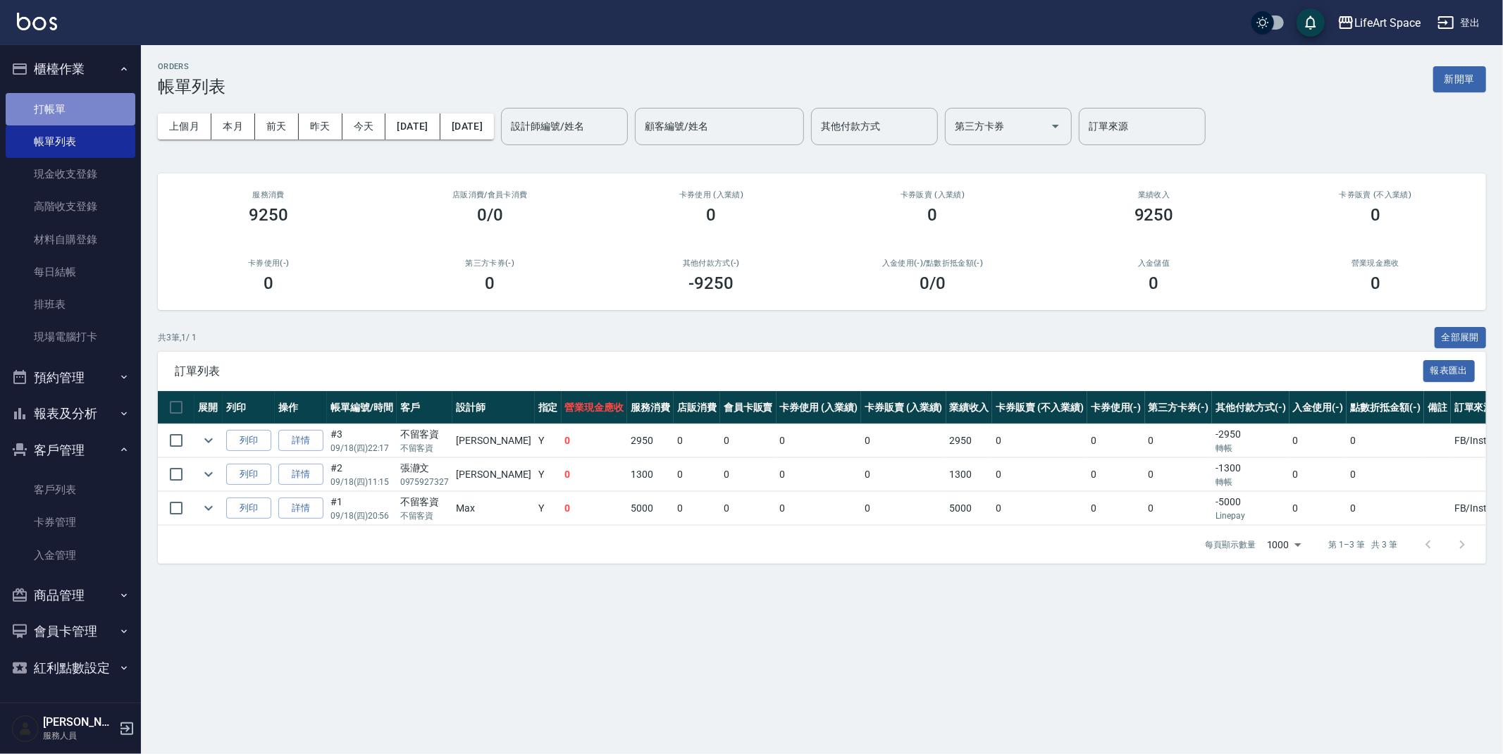
click at [56, 112] on link "打帳單" at bounding box center [71, 109] width 130 height 32
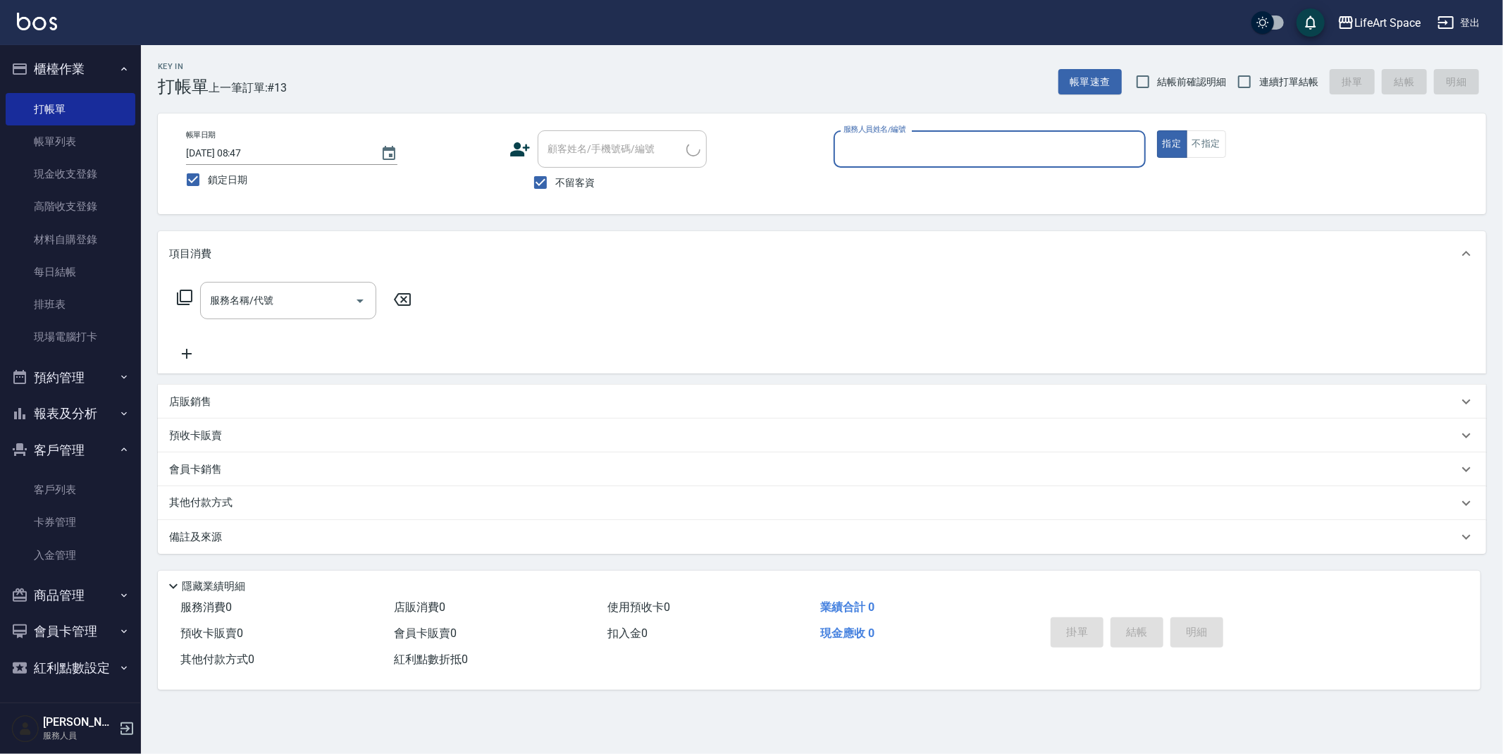
click at [887, 151] on input "服務人員姓名/編號" at bounding box center [989, 149] width 299 height 25
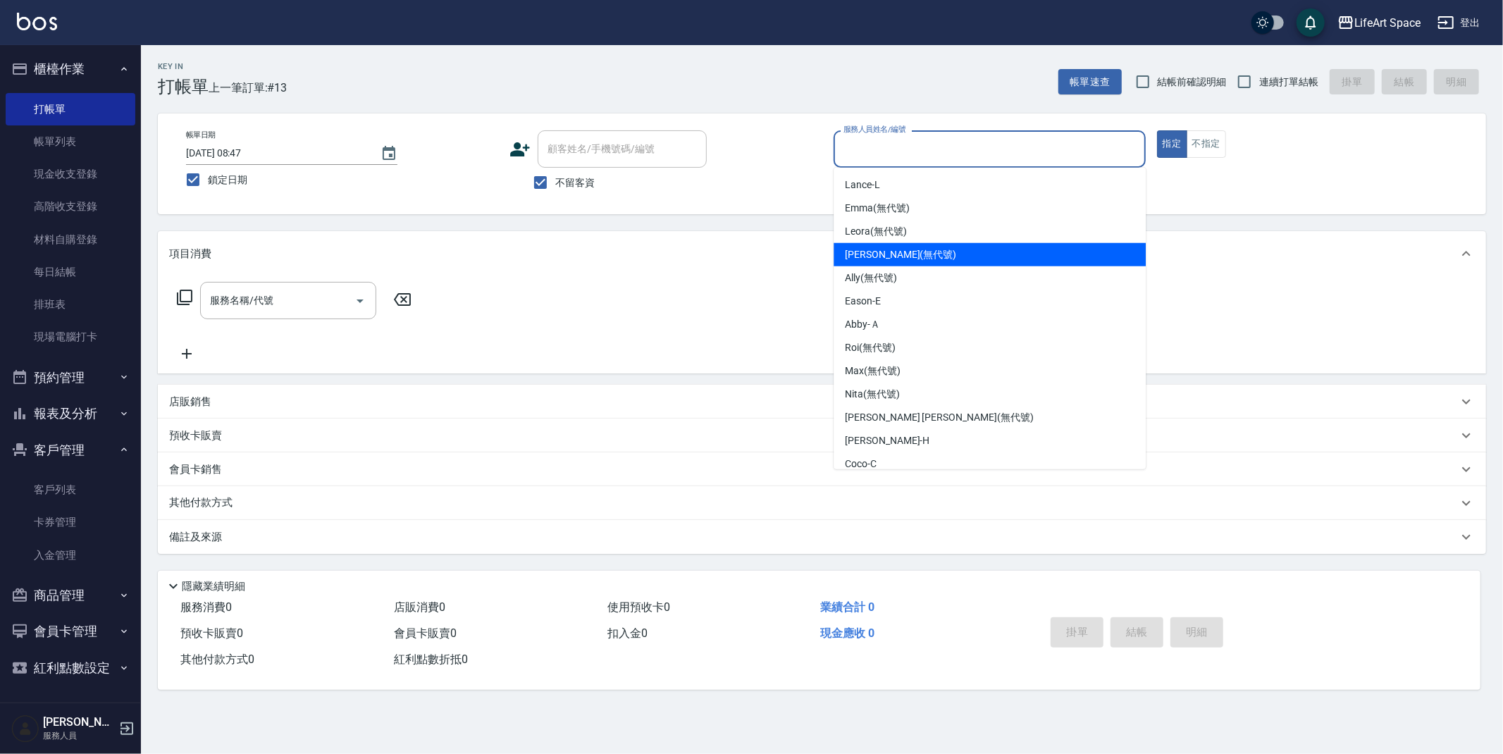
click at [876, 249] on span "[PERSON_NAME] (無代號)" at bounding box center [900, 254] width 111 height 15
type input "[PERSON_NAME](無代號)"
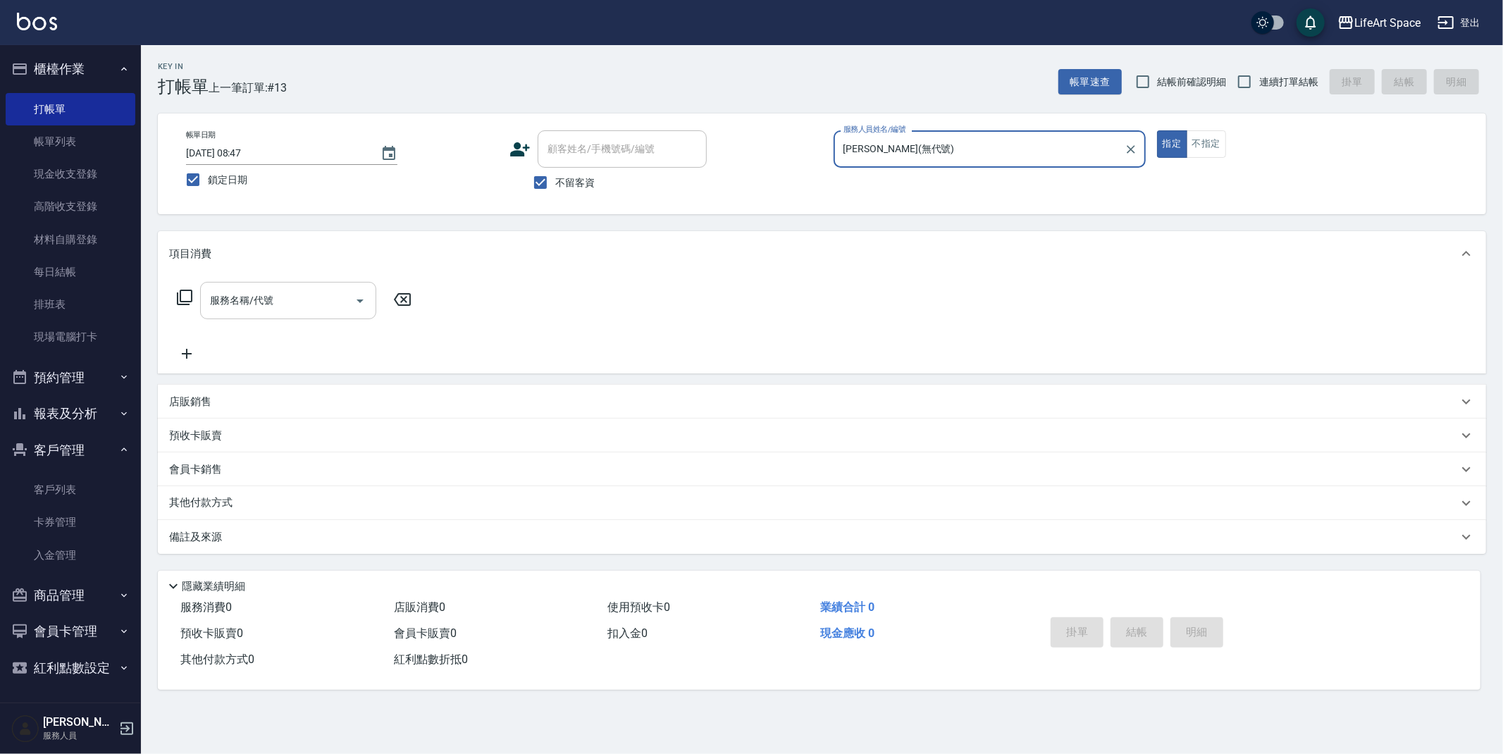
click at [292, 292] on input "服務名稱/代號" at bounding box center [277, 300] width 142 height 25
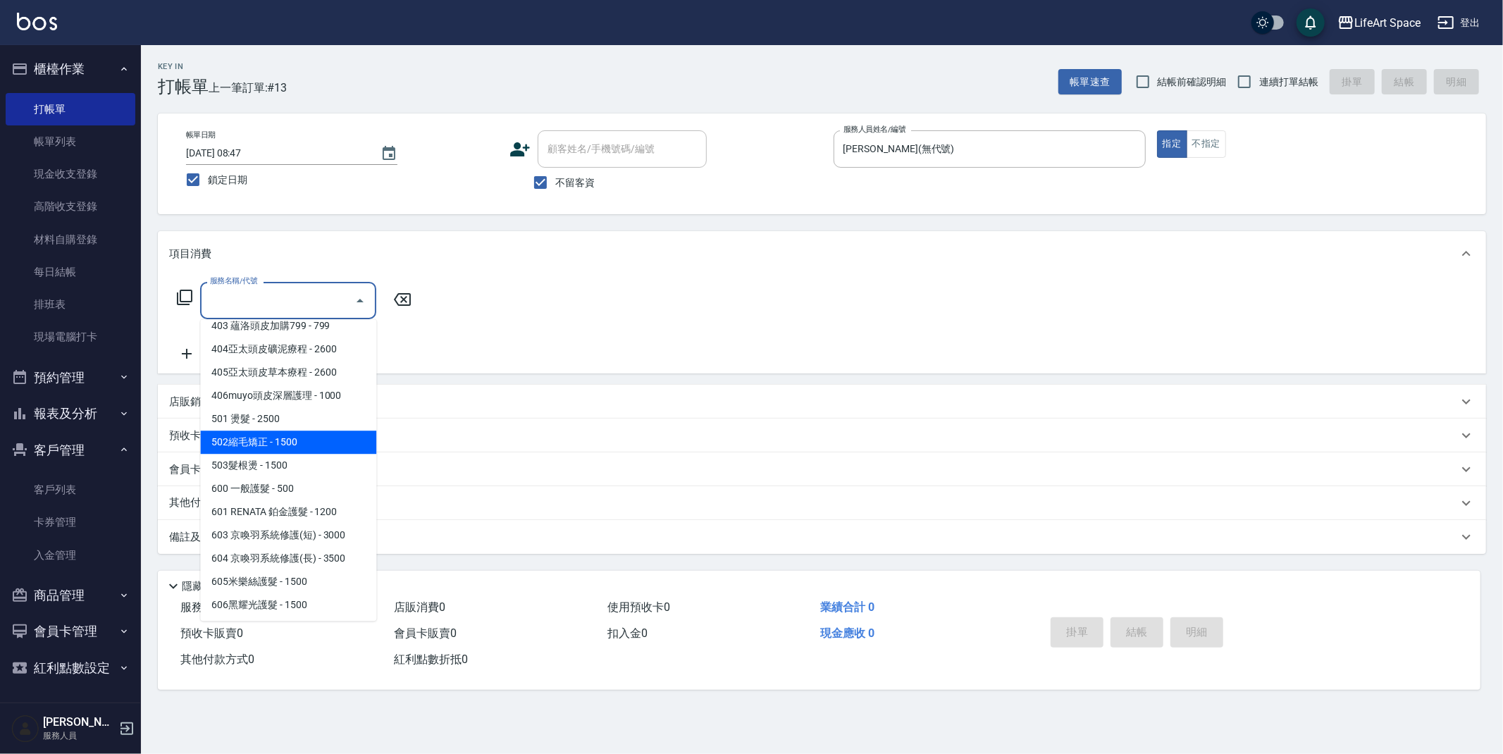
scroll to position [221, 0]
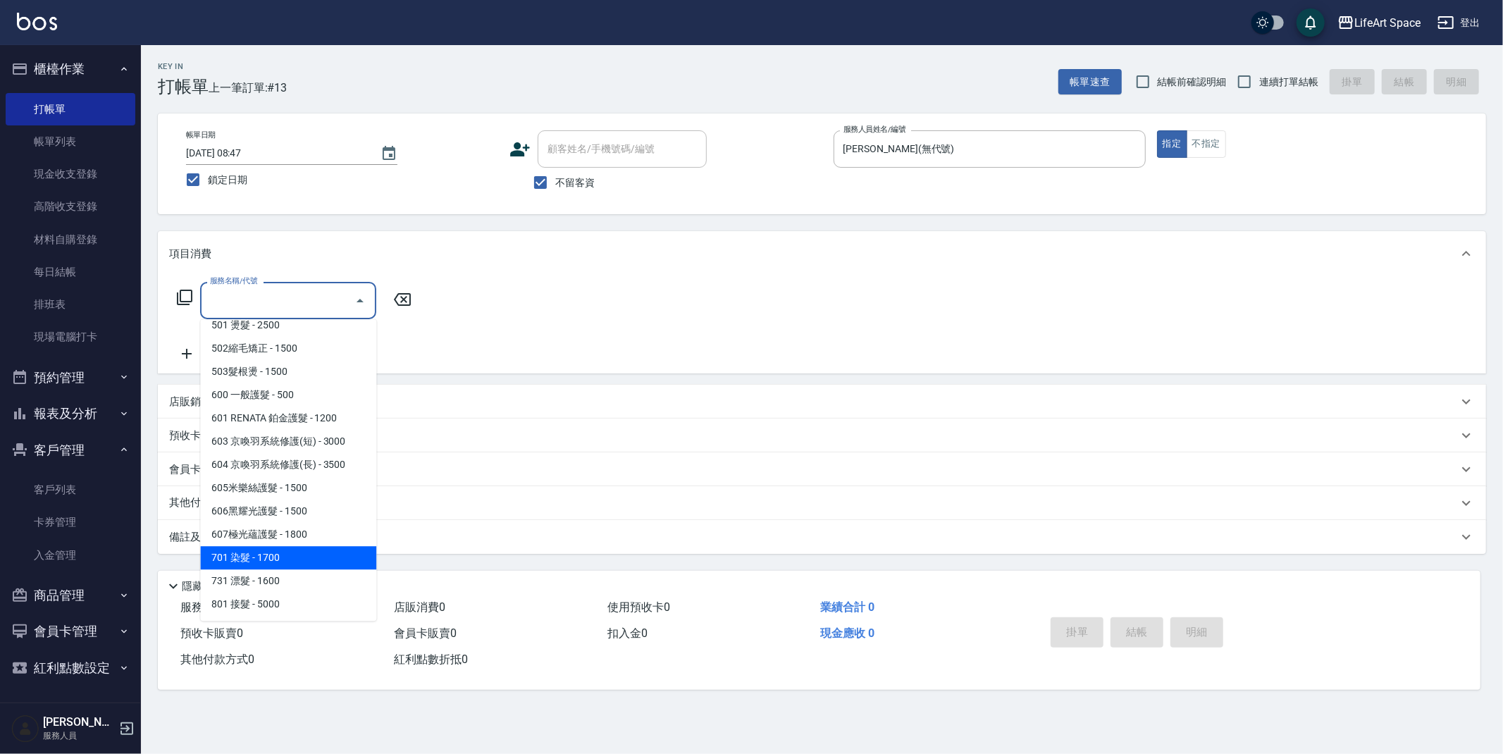
drag, startPoint x: 277, startPoint y: 561, endPoint x: 353, endPoint y: 346, distance: 228.0
click at [277, 561] on span "701 染髮 - 1700" at bounding box center [288, 557] width 176 height 23
type input "701 染髮(701)"
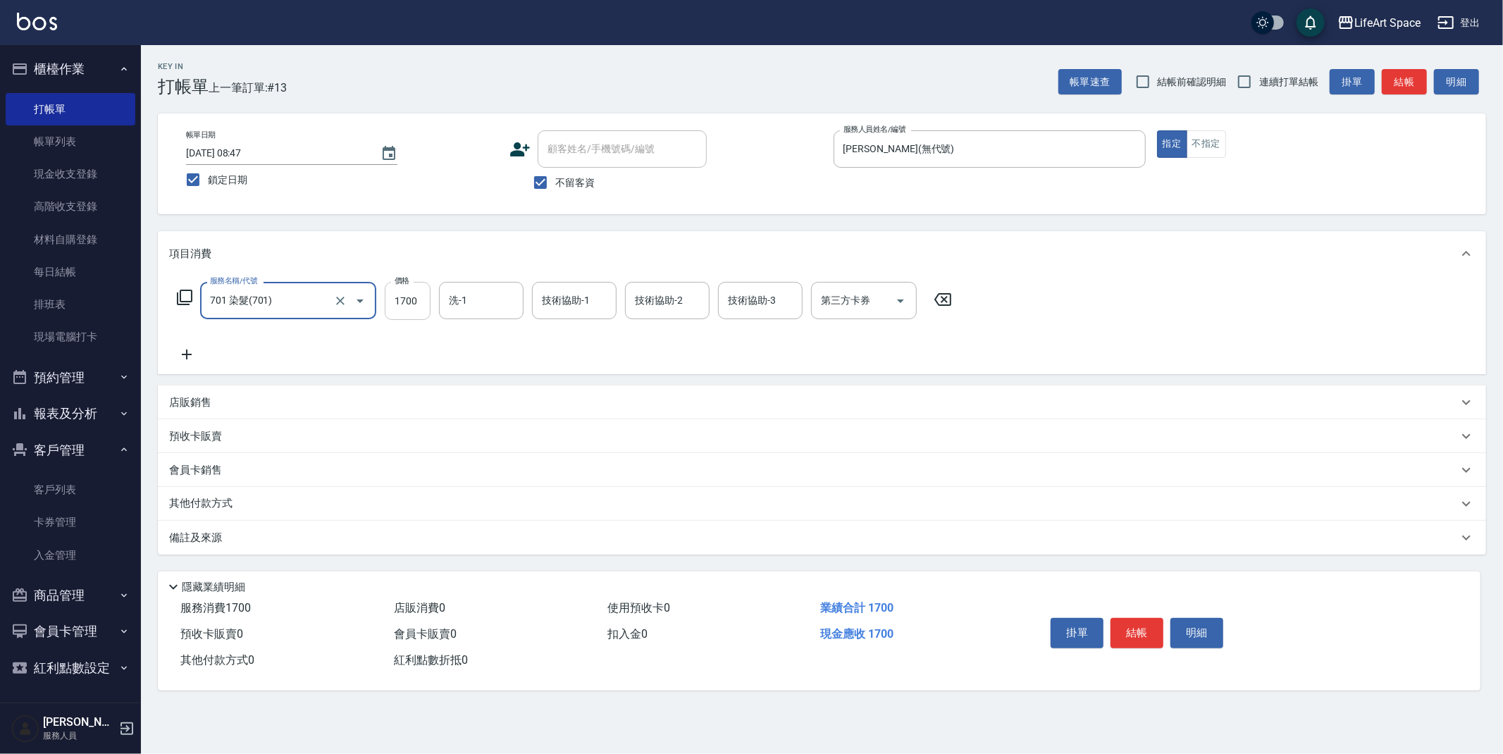
click at [420, 304] on input "1700" at bounding box center [408, 301] width 46 height 38
type input "2400"
click at [488, 300] on input "洗-1" at bounding box center [481, 300] width 72 height 25
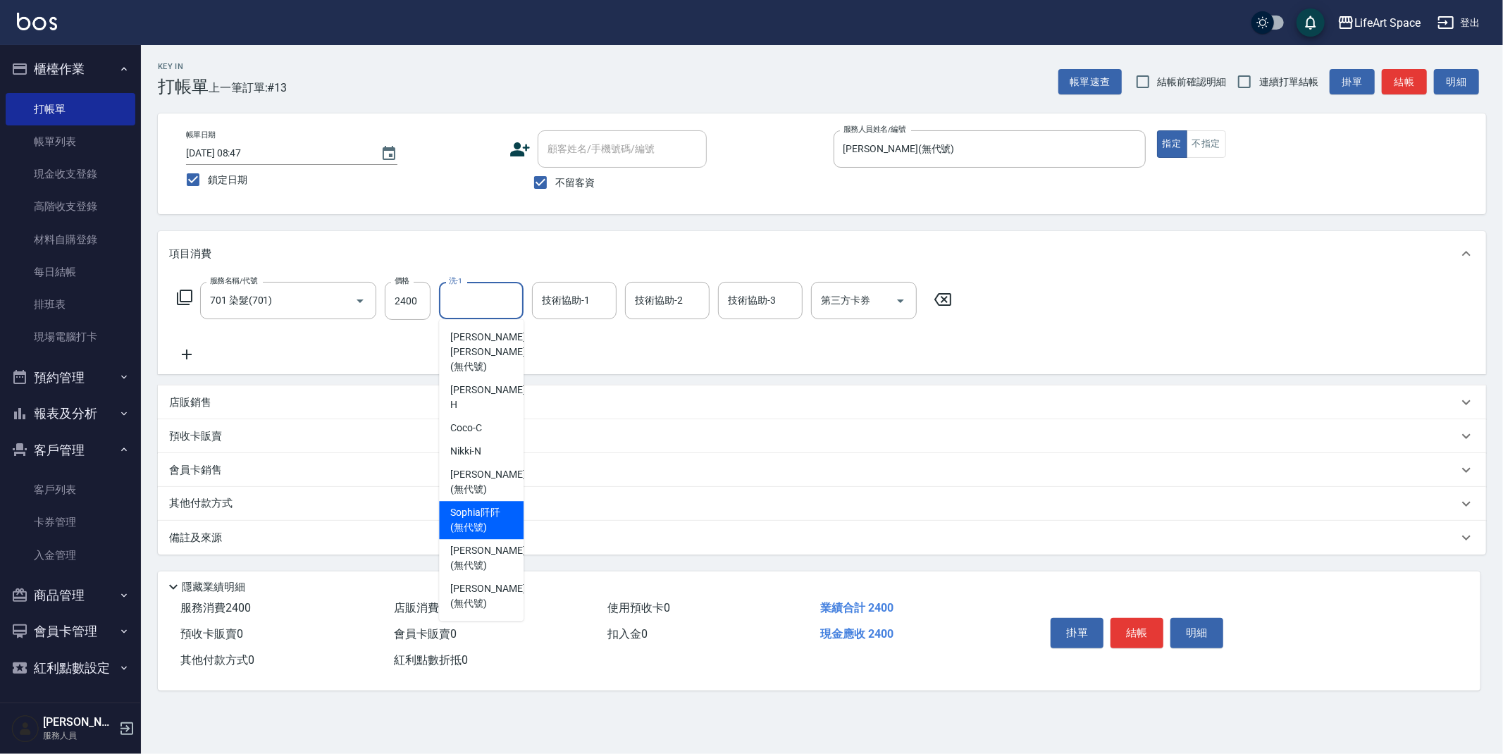
scroll to position [318, 0]
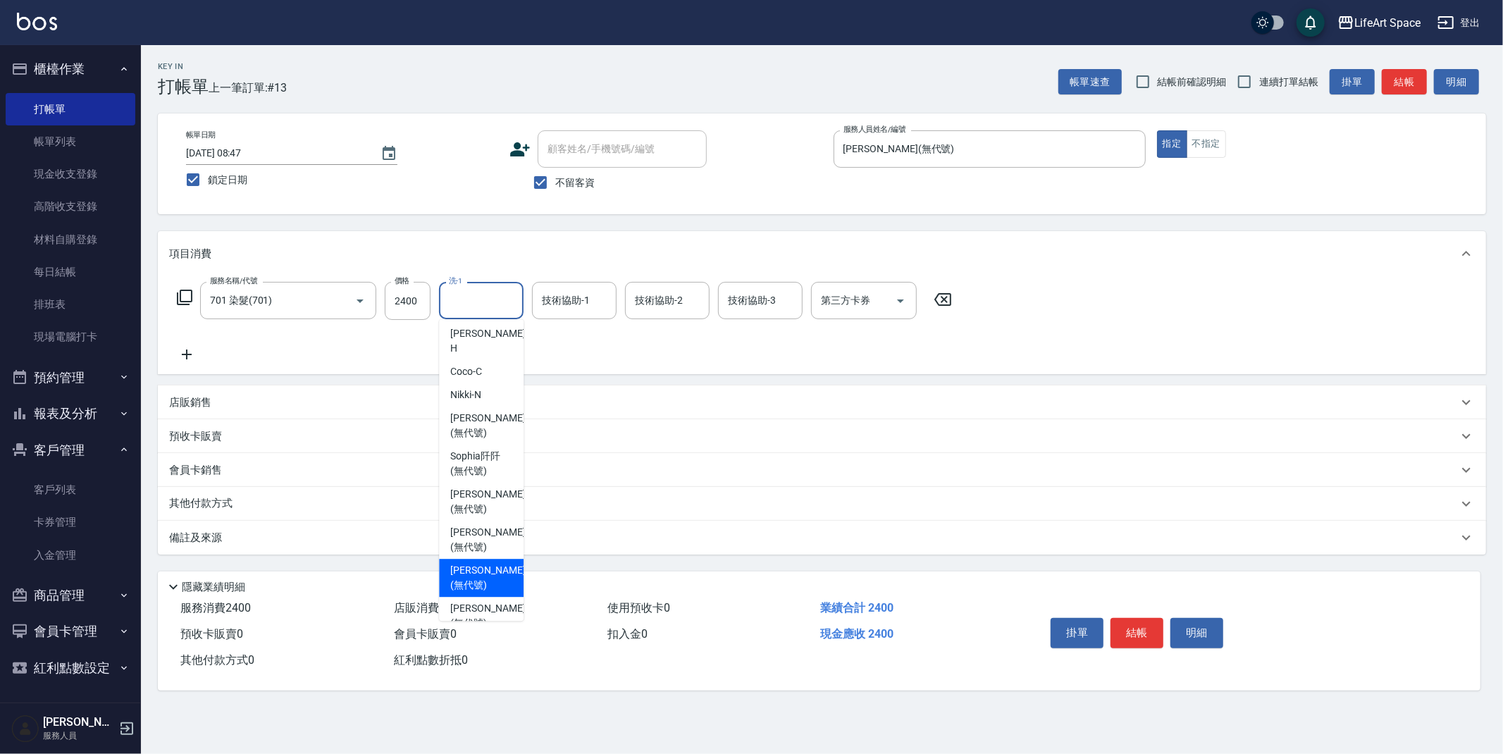
click at [480, 563] on span "[PERSON_NAME] (無代號)" at bounding box center [487, 578] width 75 height 30
type input "[PERSON_NAME](無代號)"
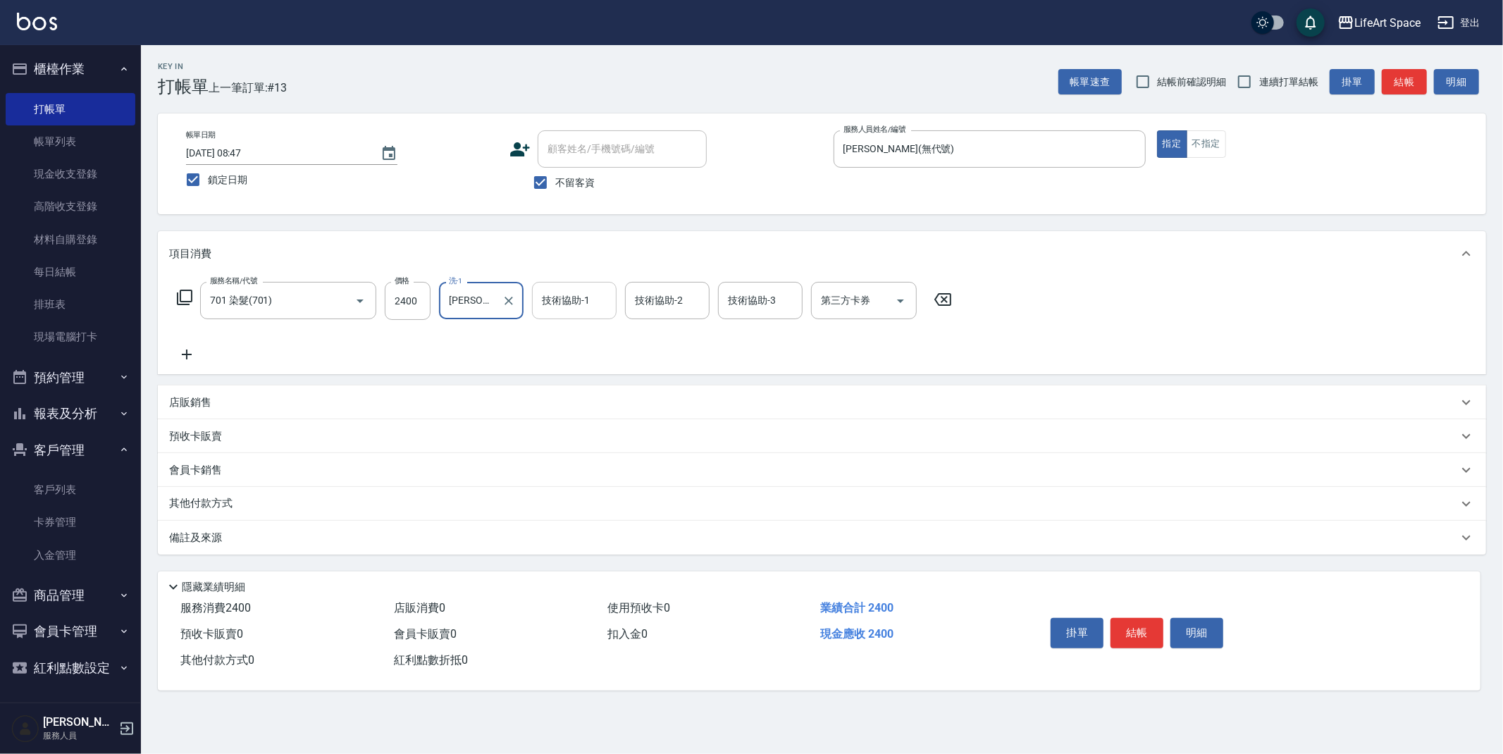
click at [567, 282] on div "技術協助-1" at bounding box center [574, 300] width 85 height 37
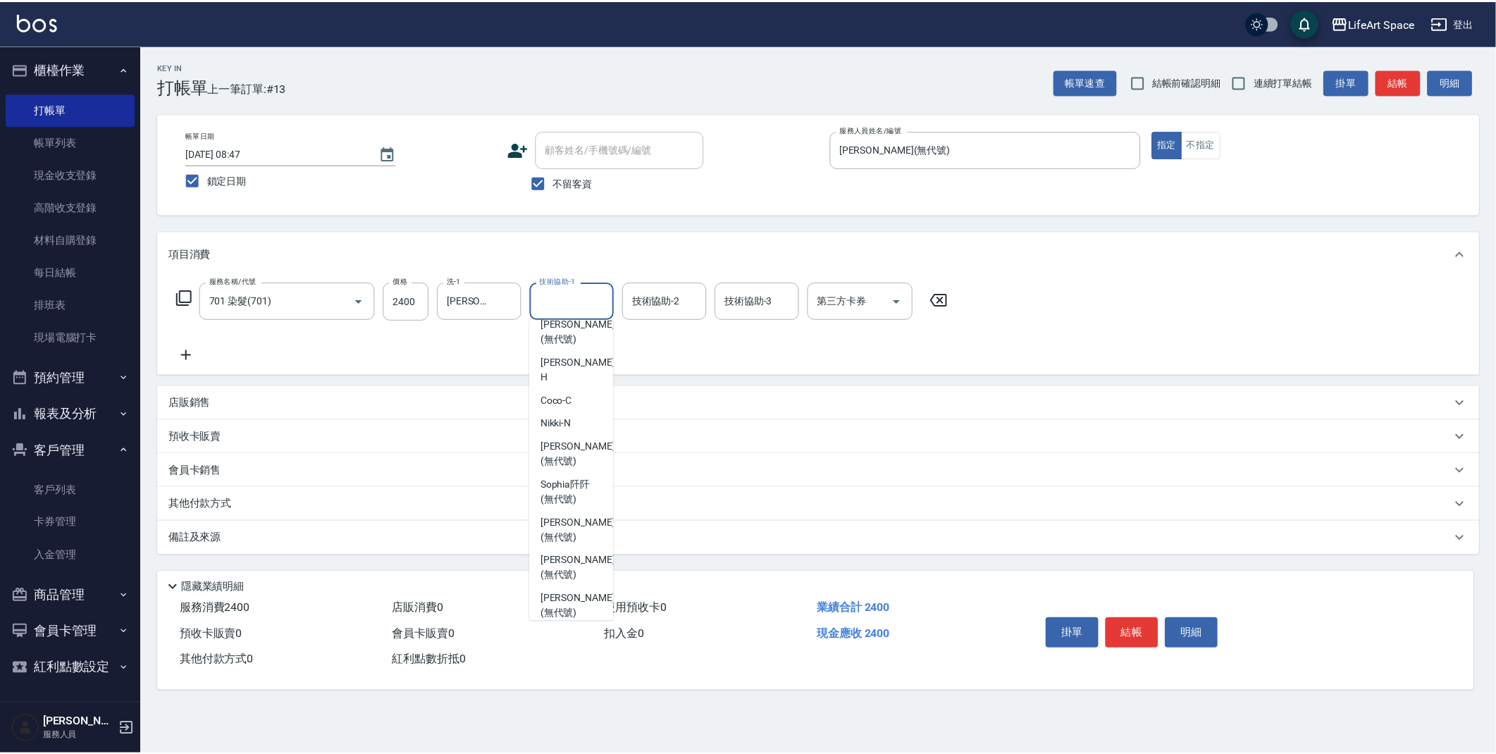
scroll to position [435, 0]
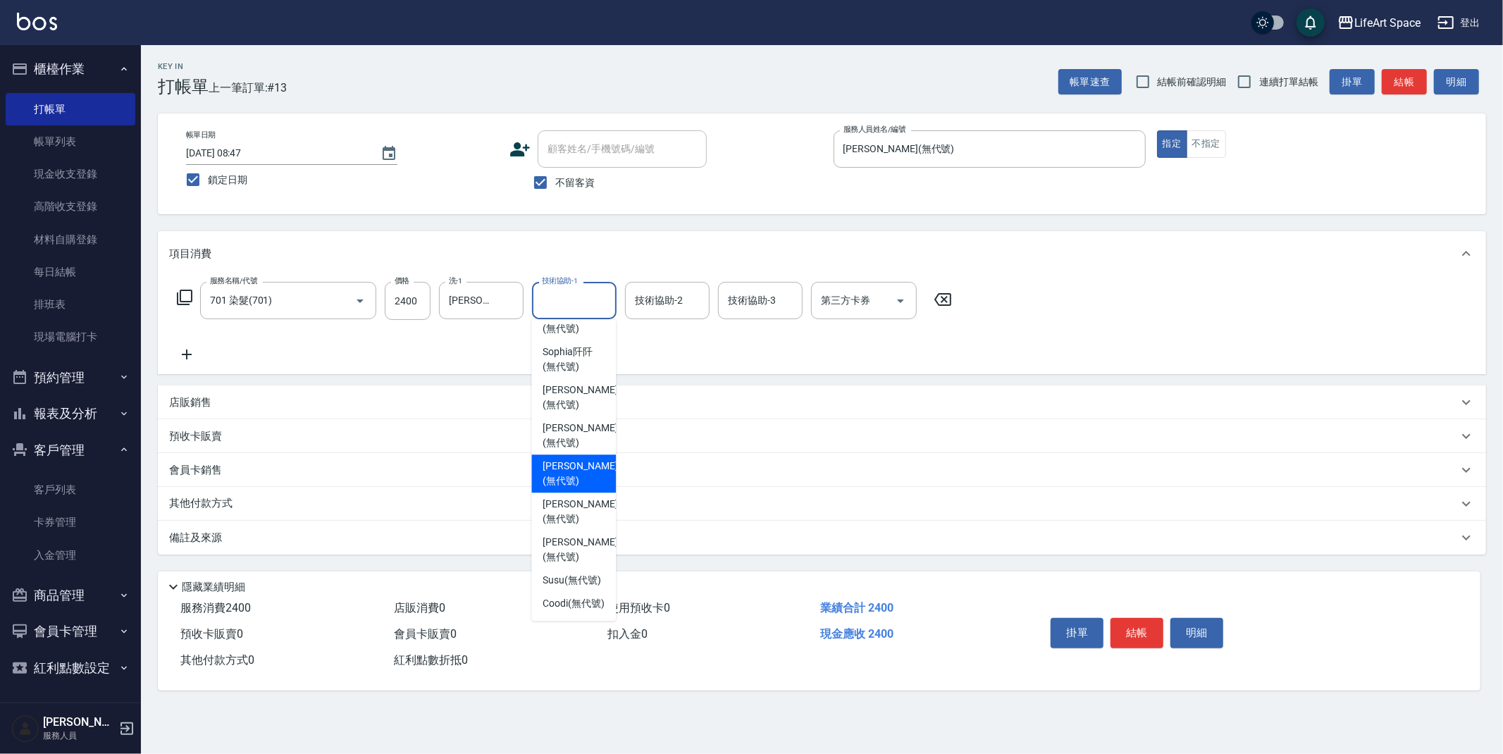
click at [585, 459] on span "[PERSON_NAME] (無代號)" at bounding box center [580, 474] width 75 height 30
type input "[PERSON_NAME](無代號)"
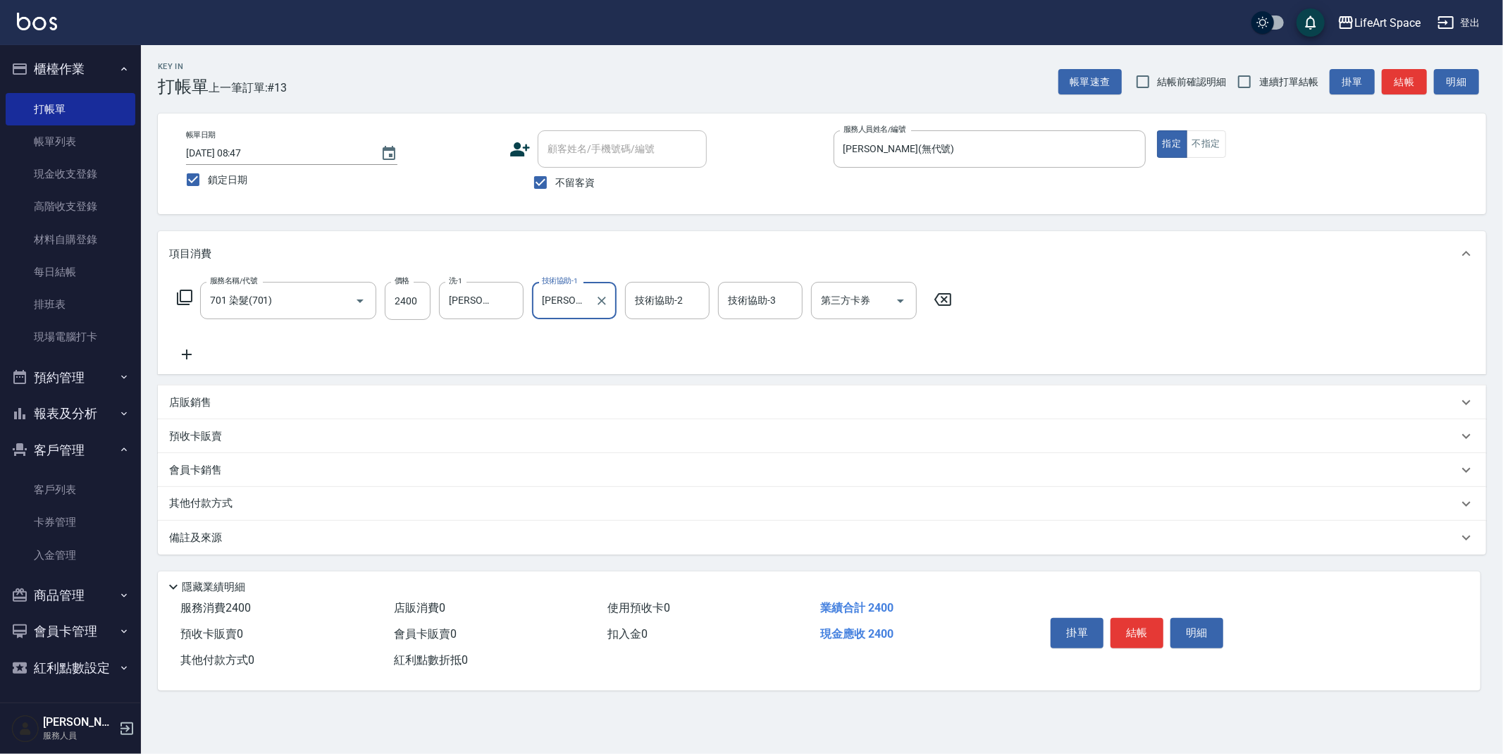
click at [239, 507] on p "其他付款方式" at bounding box center [204, 504] width 70 height 16
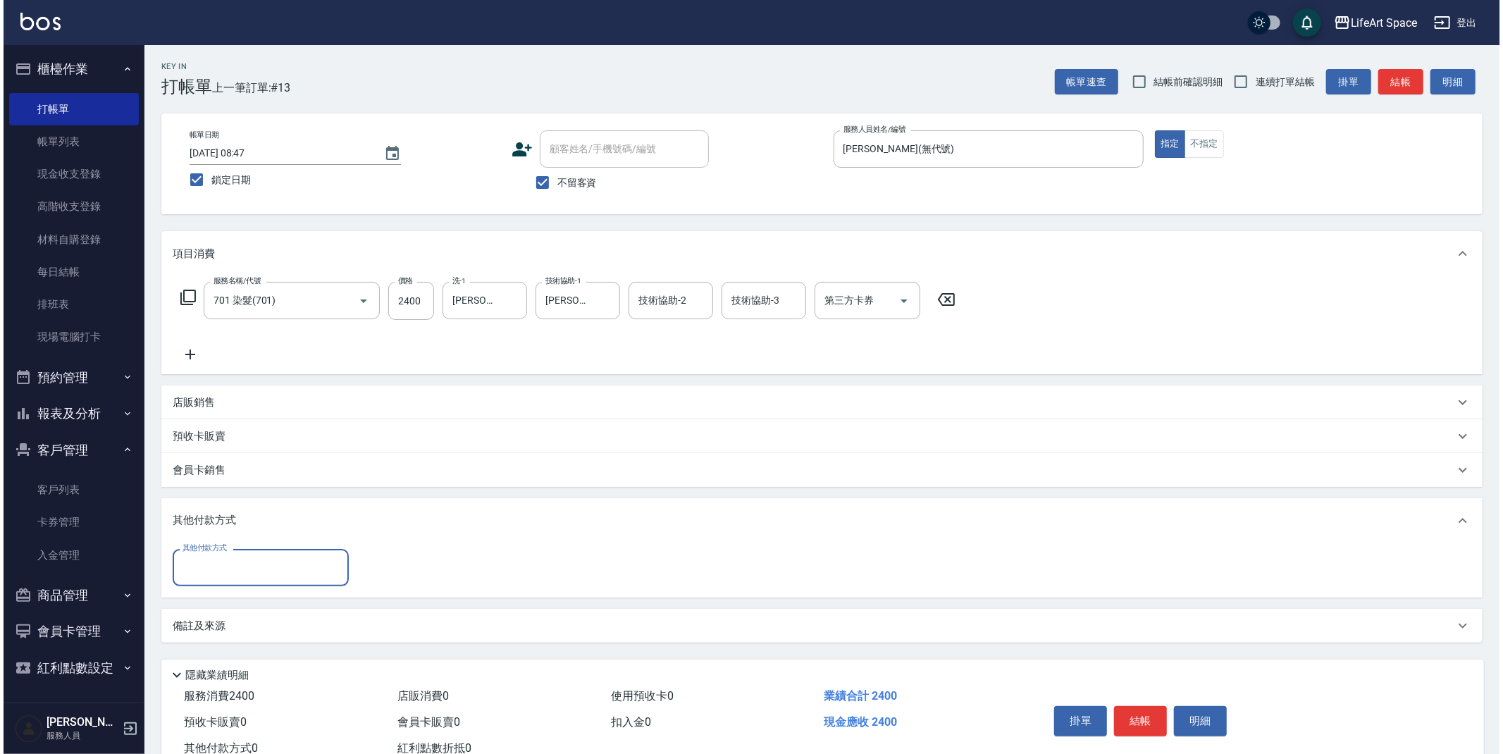
scroll to position [0, 0]
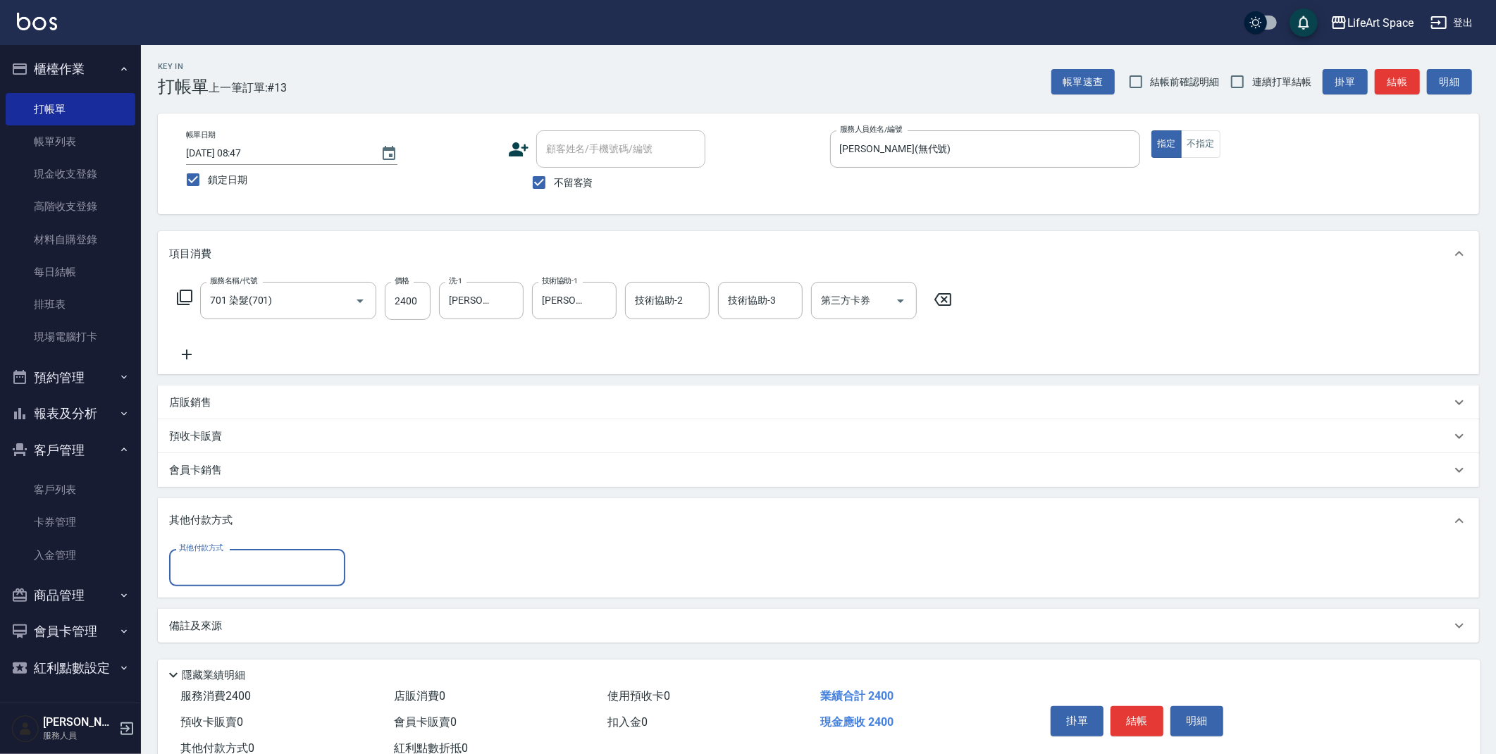
click at [259, 566] on input "其他付款方式" at bounding box center [256, 567] width 163 height 25
drag, startPoint x: 239, startPoint y: 622, endPoint x: 304, endPoint y: 583, distance: 75.9
click at [239, 621] on span "Linepay" at bounding box center [257, 626] width 176 height 23
type input "Linepay"
click at [385, 578] on input "0" at bounding box center [407, 568] width 106 height 38
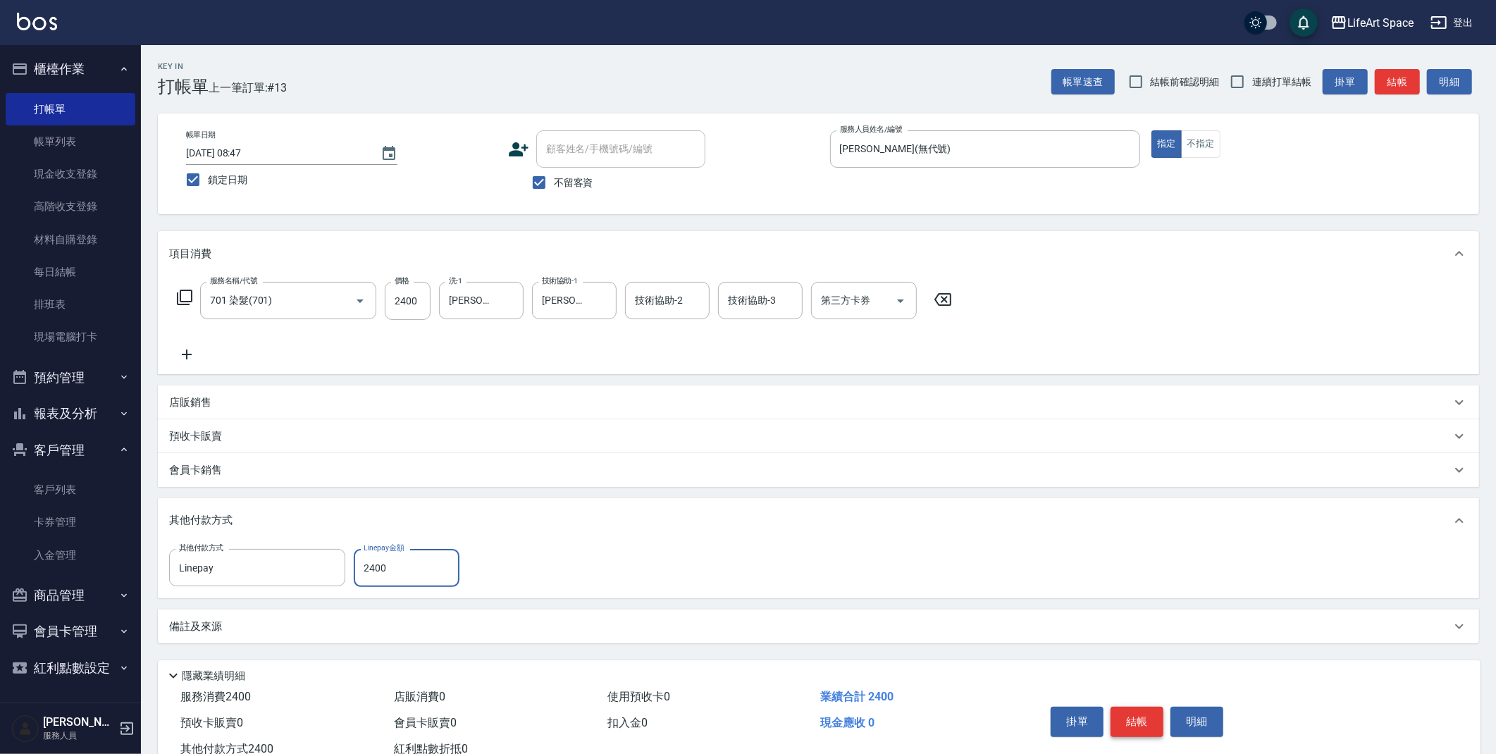
type input "2400"
click at [1139, 723] on button "結帳" at bounding box center [1136, 722] width 53 height 30
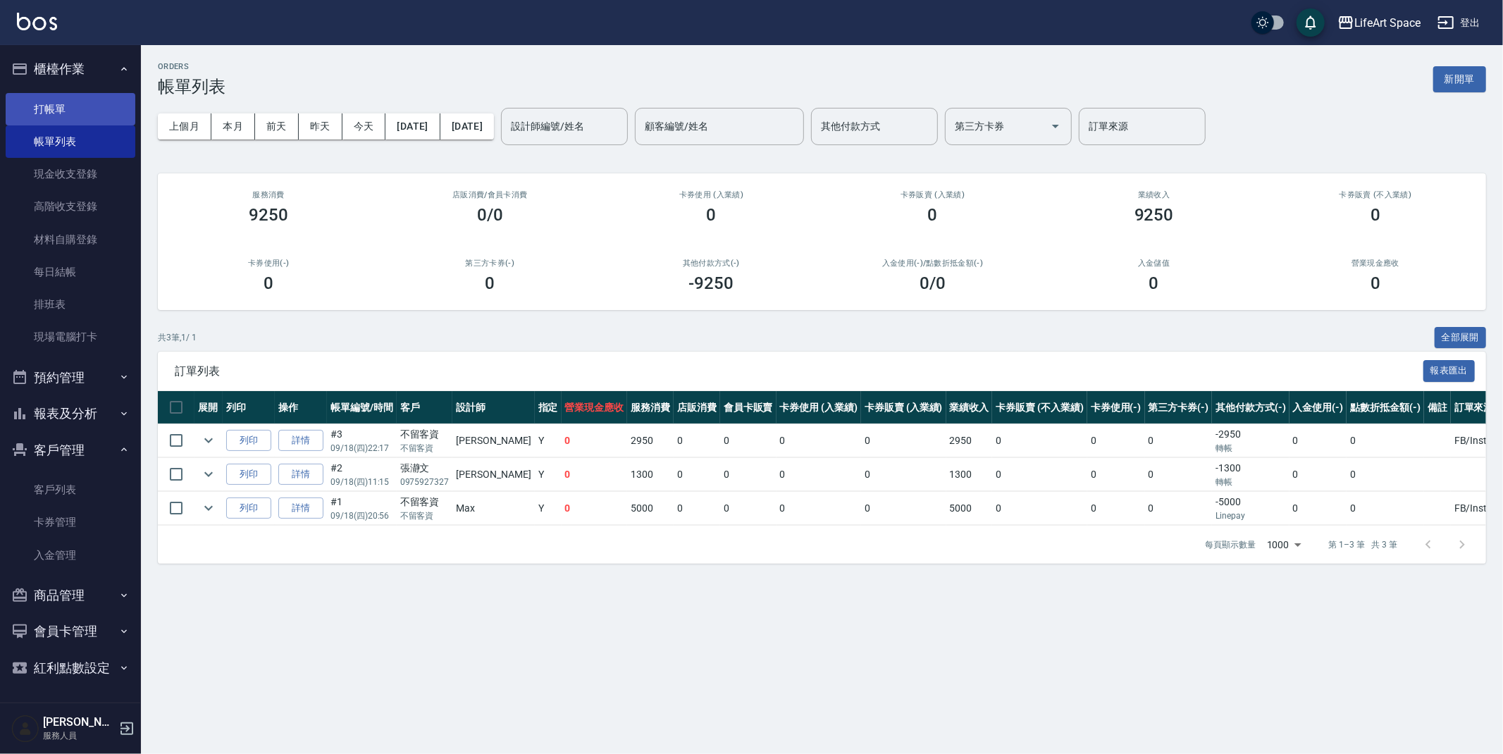
click at [34, 108] on link "打帳單" at bounding box center [71, 109] width 130 height 32
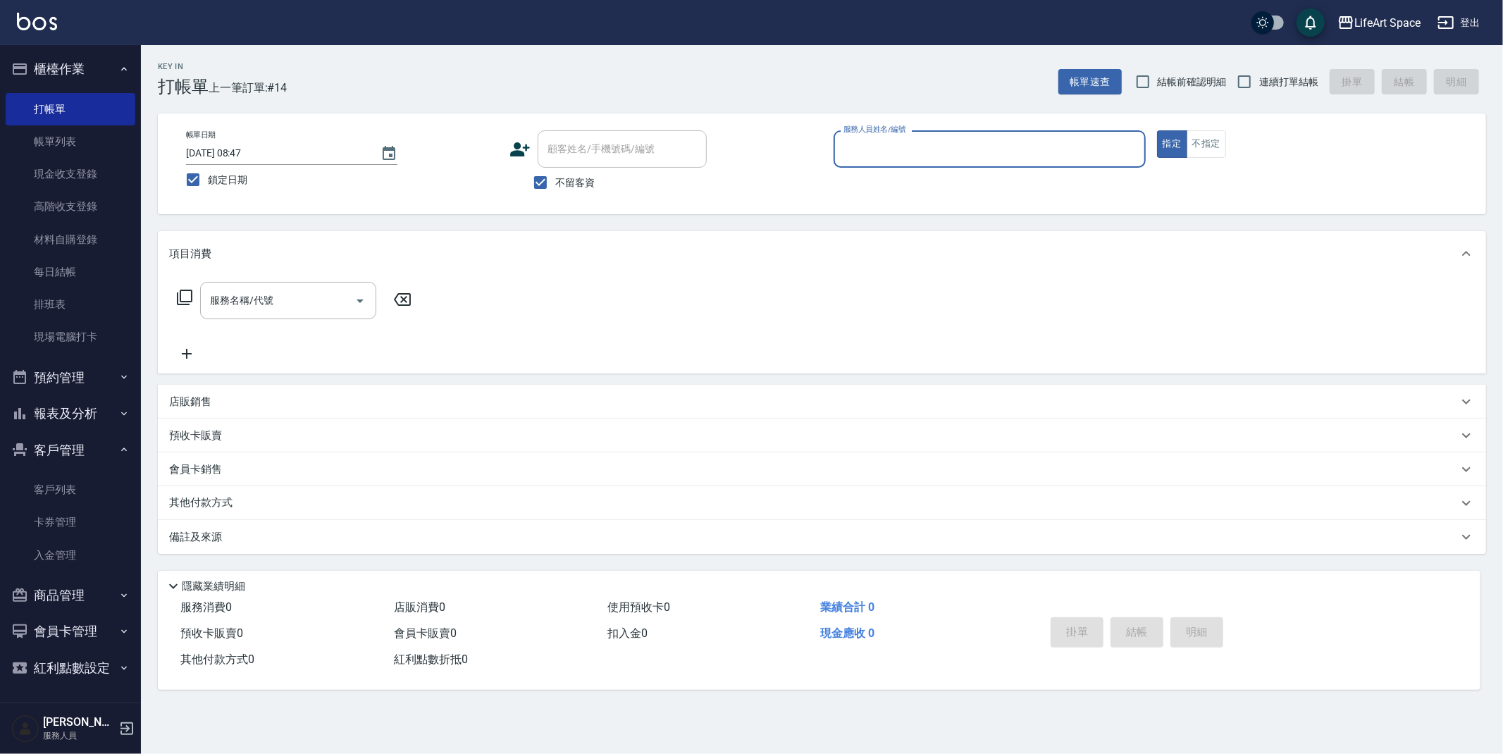
click at [908, 142] on input "服務人員姓名/編號" at bounding box center [989, 149] width 299 height 25
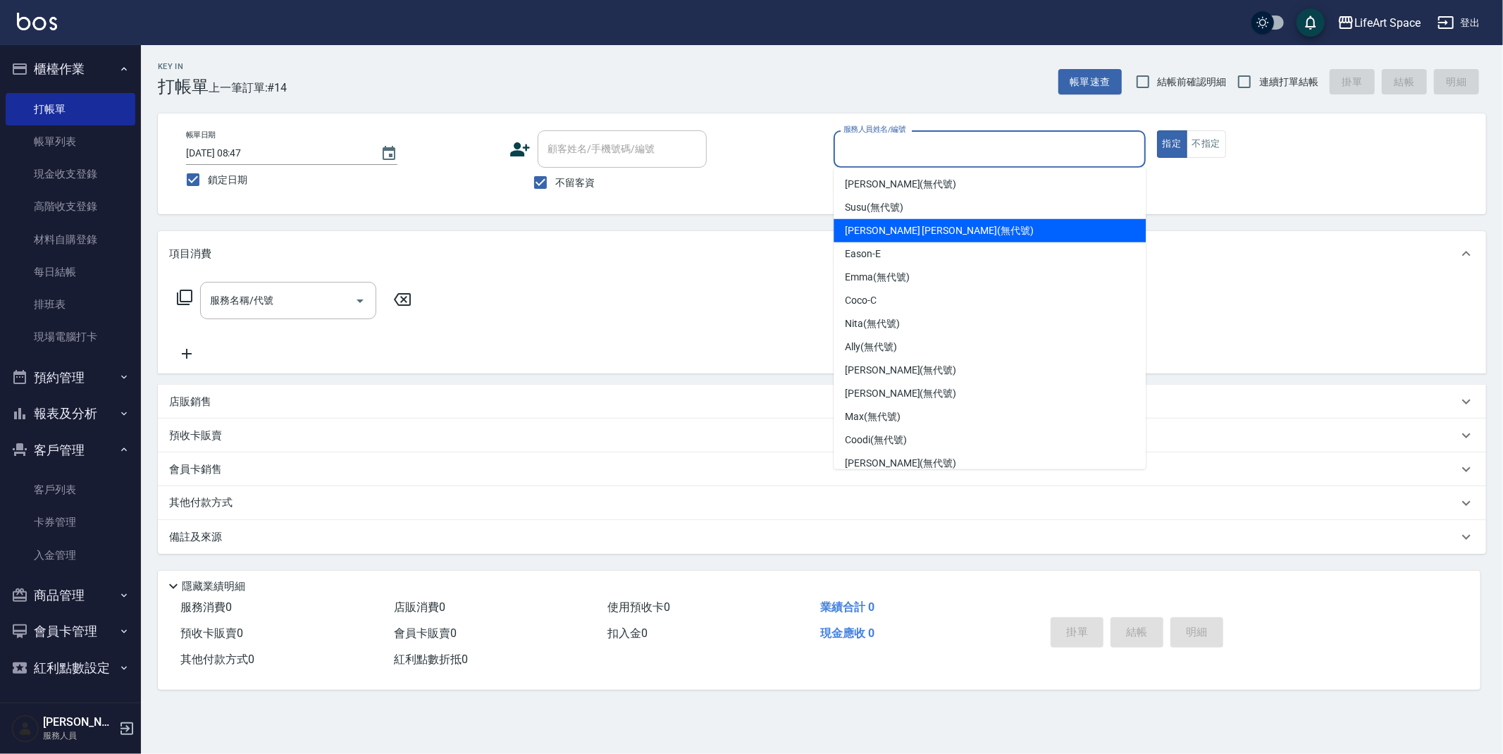
scroll to position [180, 0]
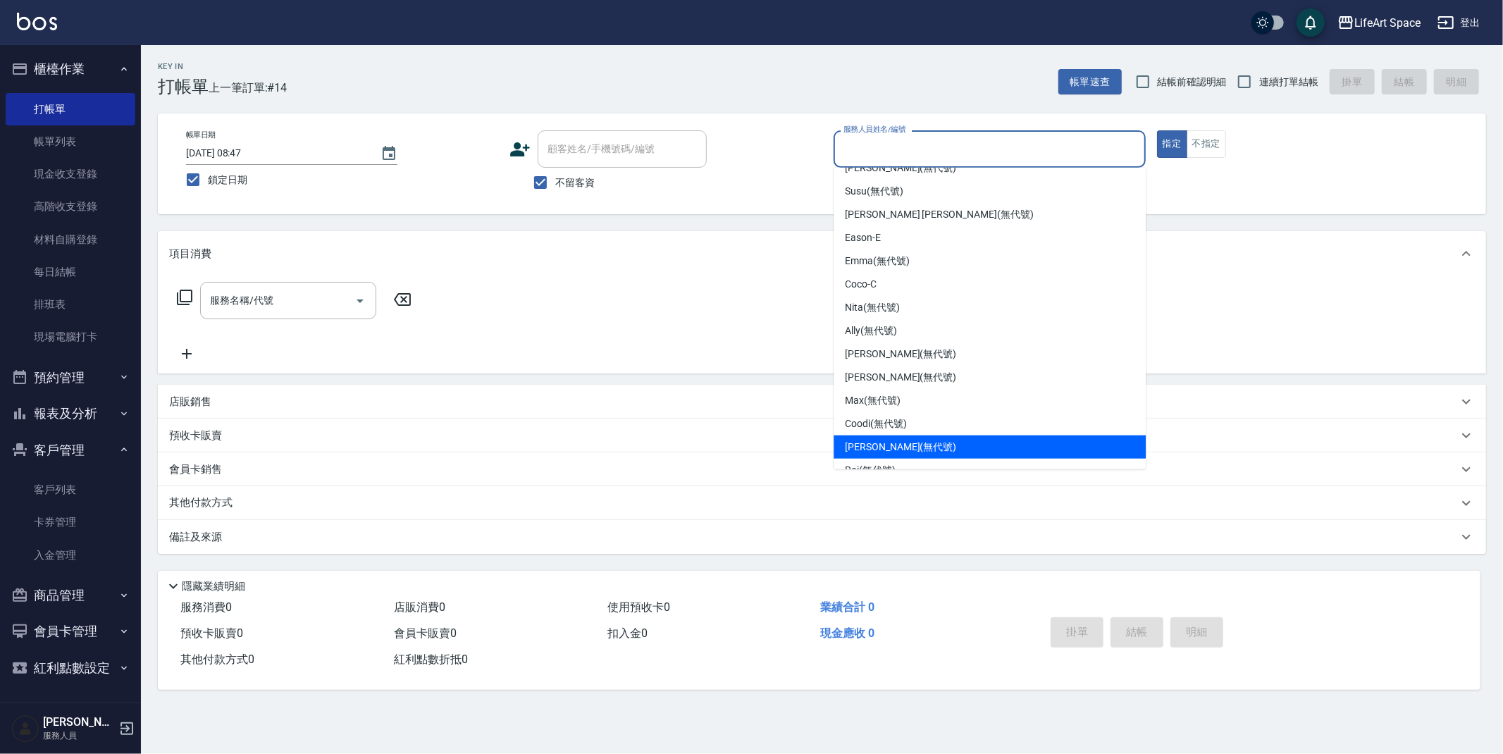
click at [884, 440] on span "[PERSON_NAME] (無代號)" at bounding box center [900, 447] width 111 height 15
type input "[PERSON_NAME](無代號)"
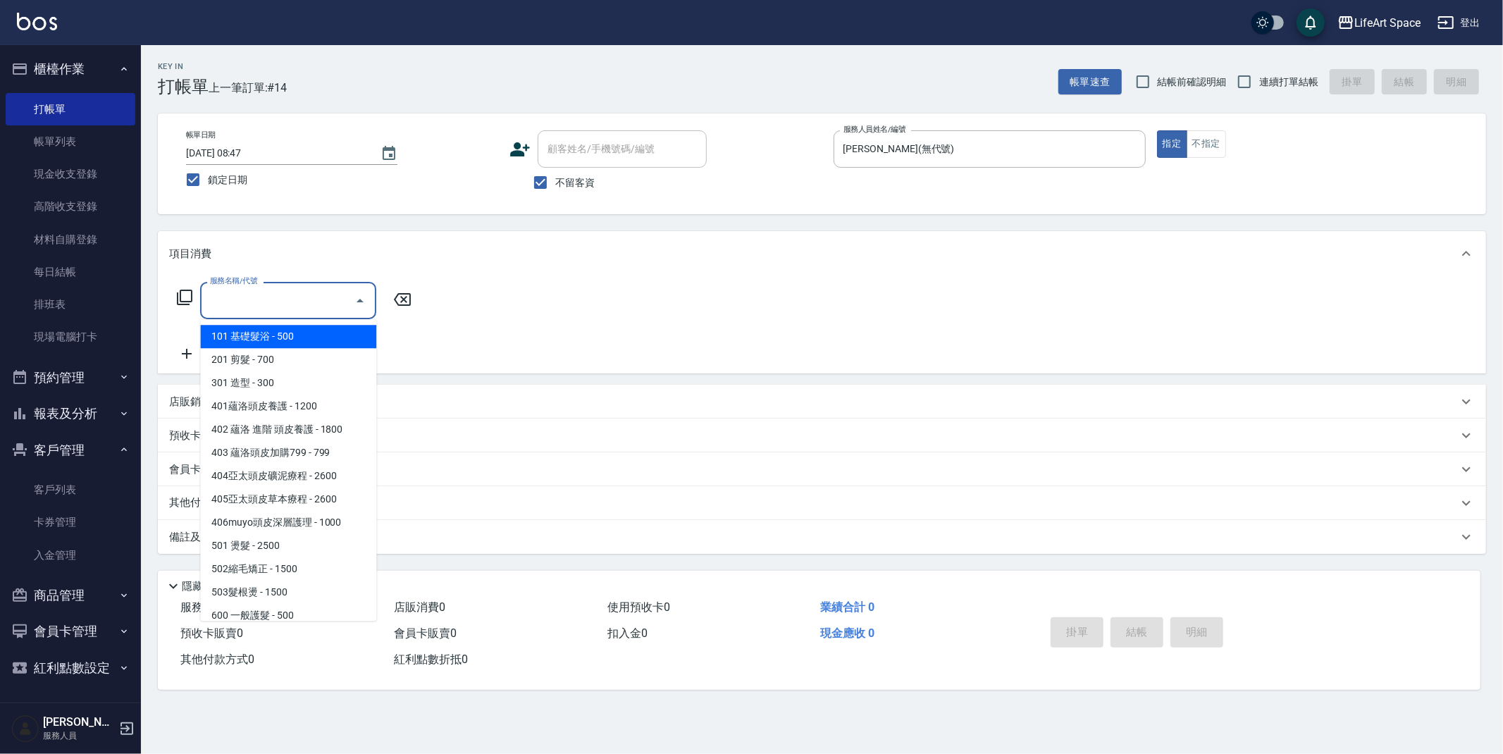
click at [305, 307] on input "服務名稱/代號" at bounding box center [277, 300] width 142 height 25
click at [341, 361] on span "201 剪髮 - 700" at bounding box center [288, 359] width 176 height 23
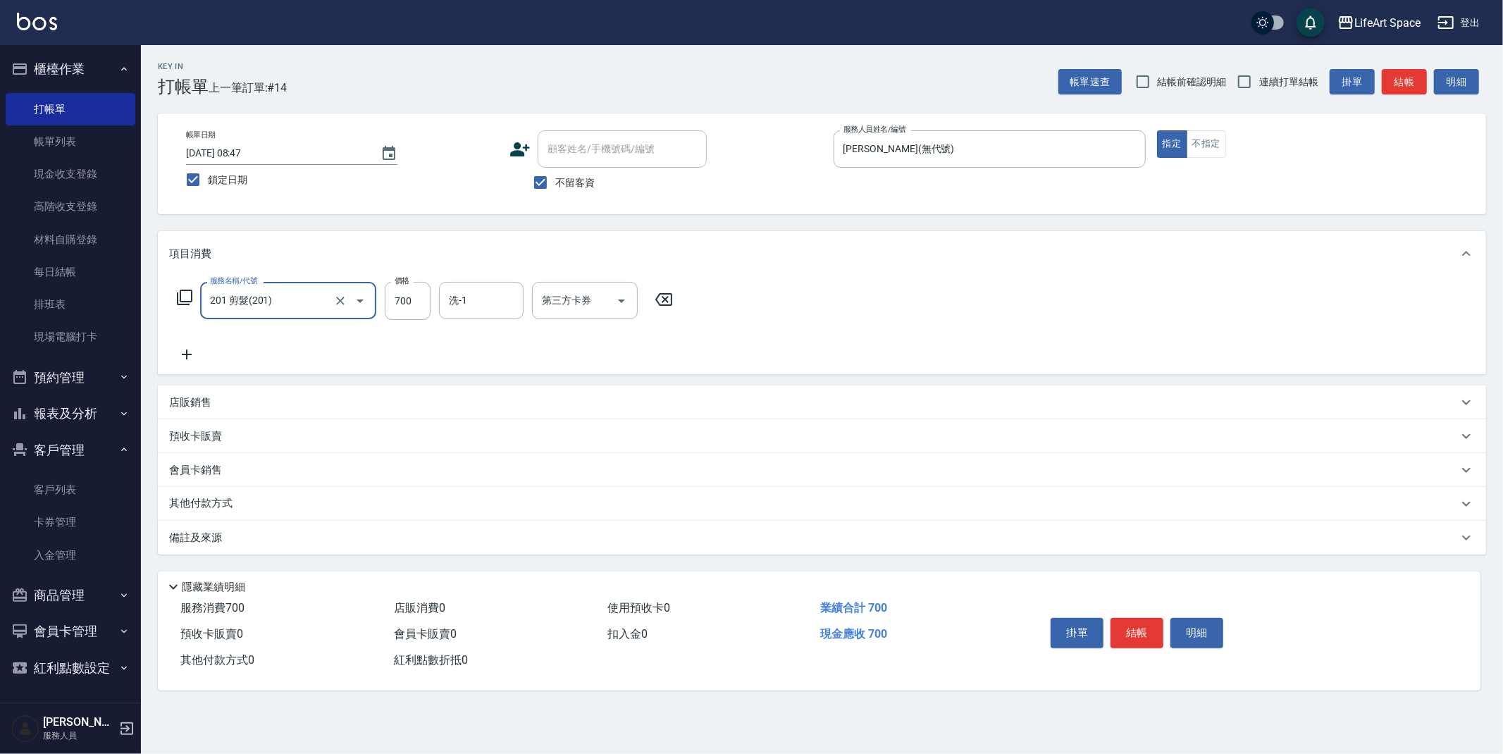
click at [297, 302] on input "201 剪髮(201)" at bounding box center [268, 300] width 124 height 25
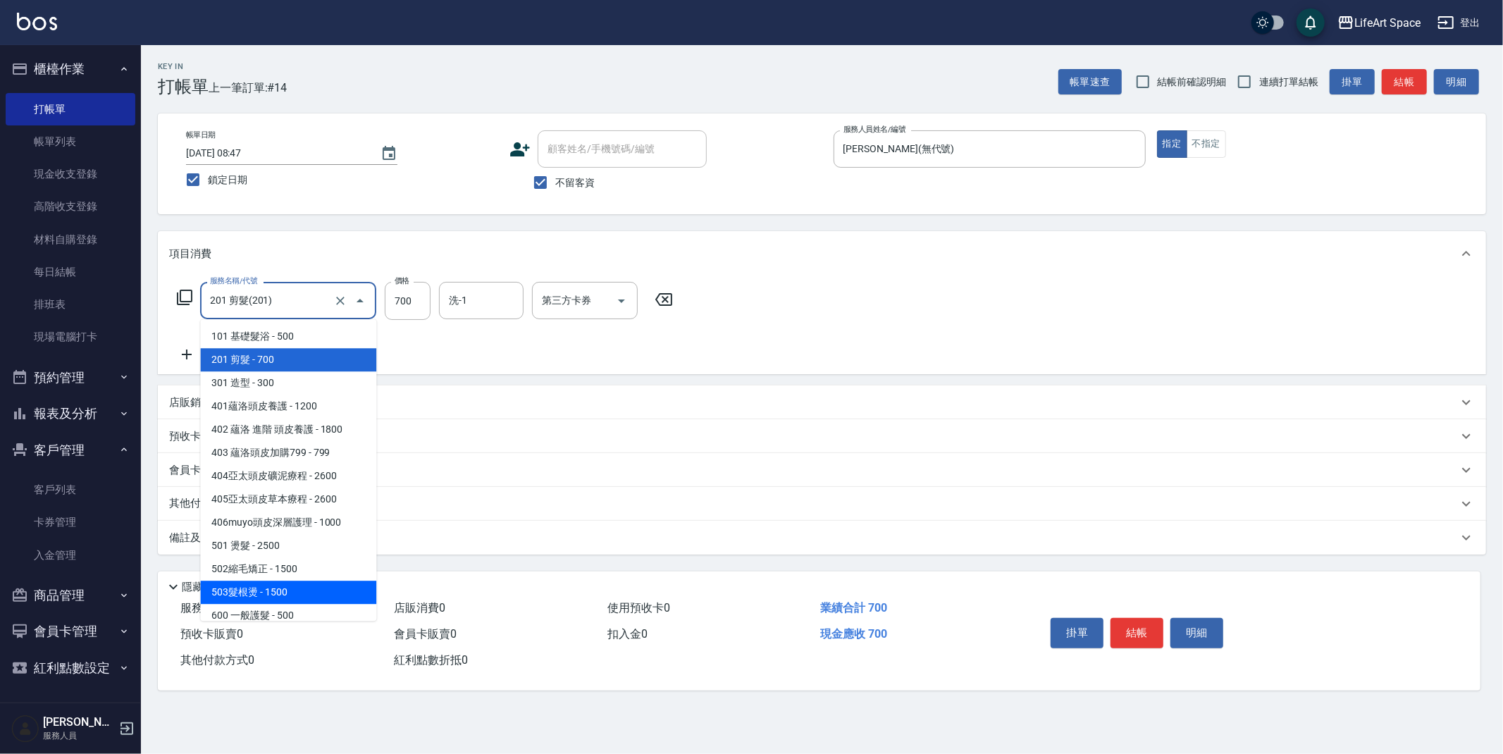
scroll to position [221, 0]
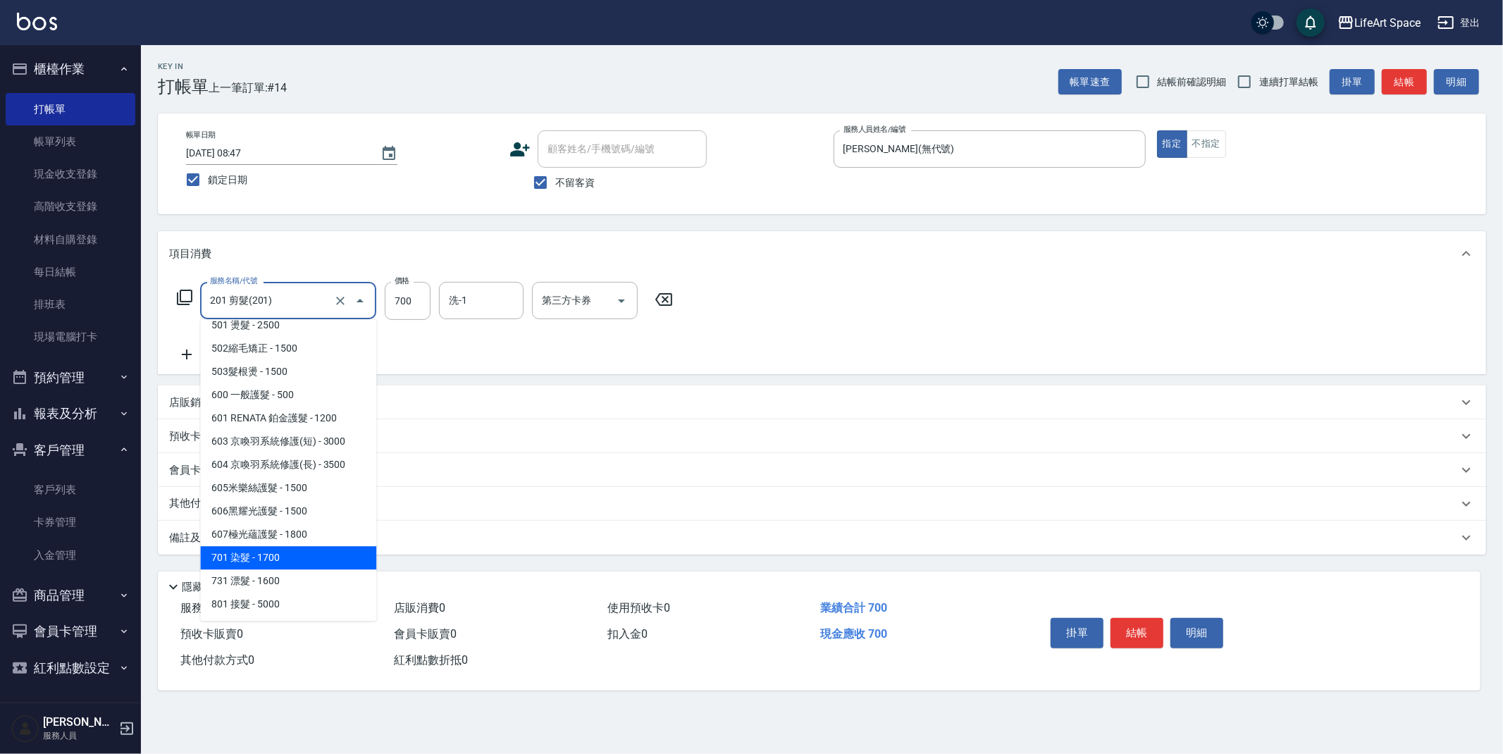
drag, startPoint x: 292, startPoint y: 561, endPoint x: 325, endPoint y: 413, distance: 151.5
click at [292, 560] on span "701 染髮 - 1700" at bounding box center [288, 557] width 176 height 23
type input "701 染髮(701)"
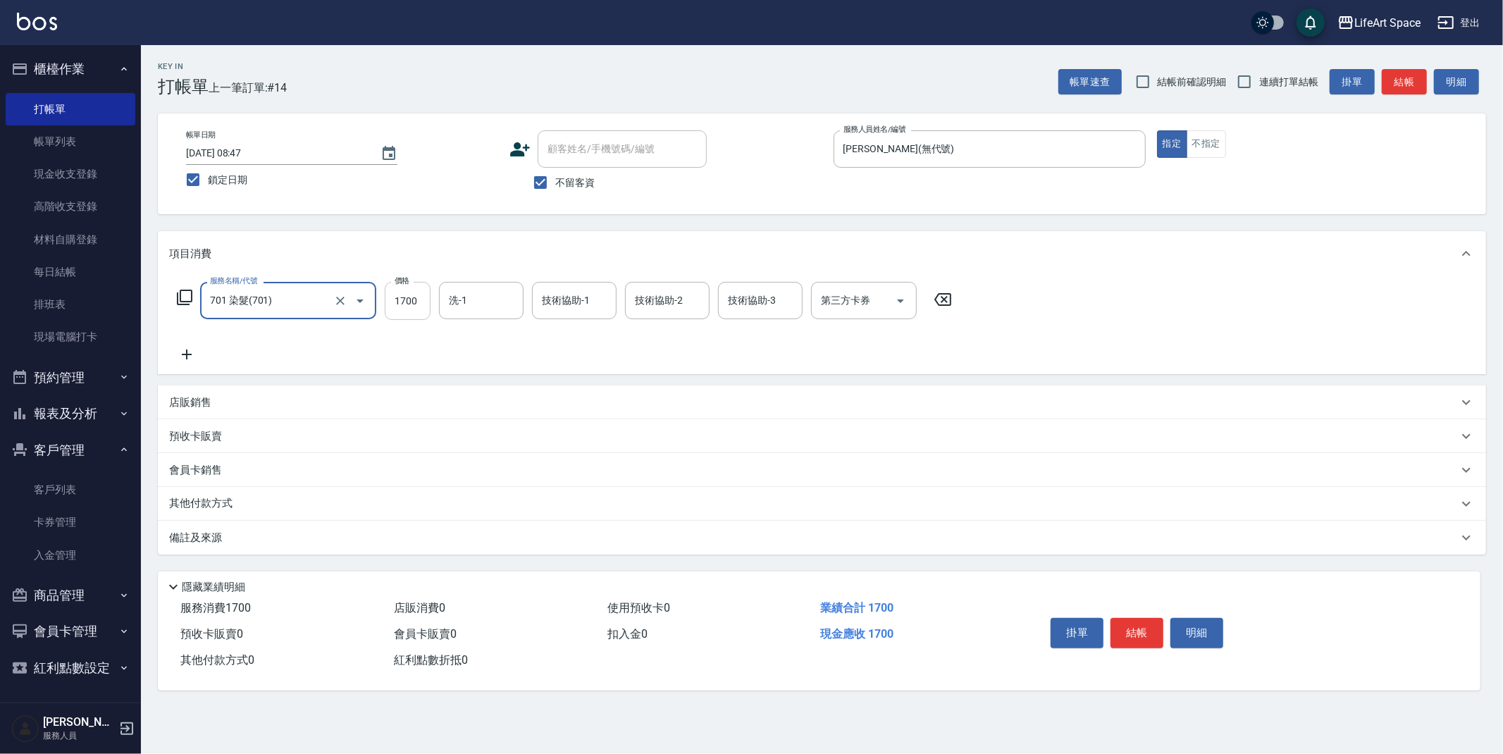
click at [420, 299] on input "1700" at bounding box center [408, 301] width 46 height 38
type input "2700"
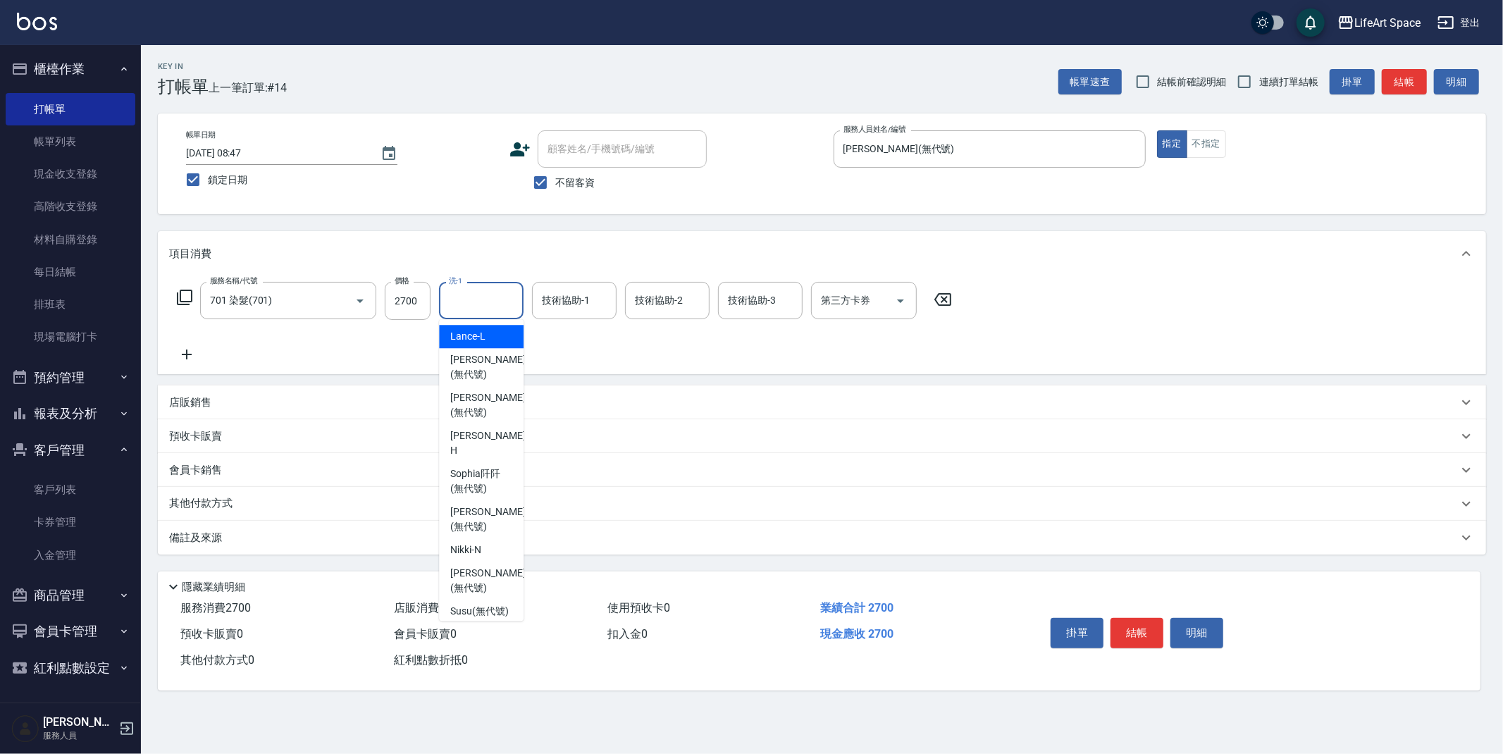
click at [476, 297] on input "洗-1" at bounding box center [481, 300] width 72 height 25
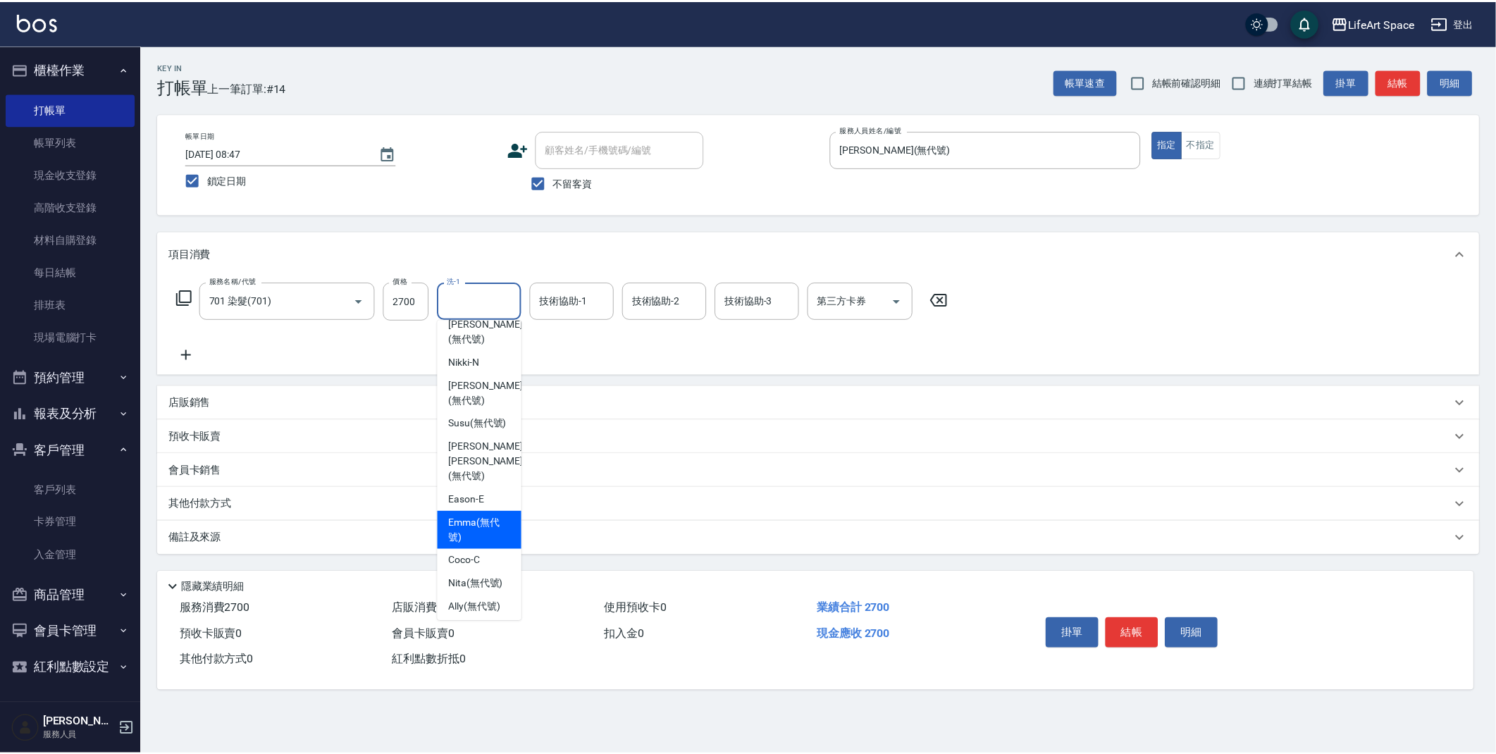
scroll to position [171, 0]
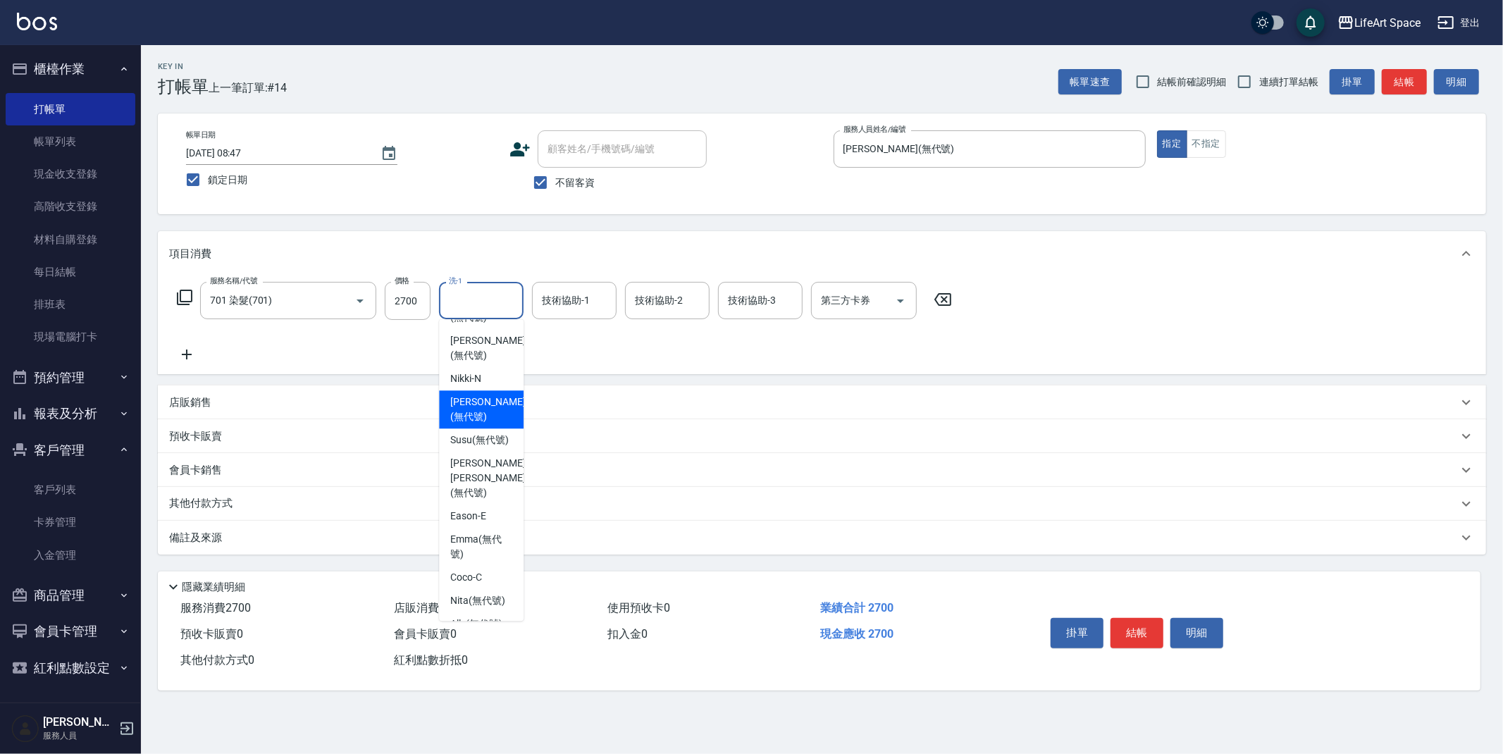
click at [479, 395] on span "[PERSON_NAME] (無代號)" at bounding box center [487, 410] width 75 height 30
type input "[PERSON_NAME](無代號)"
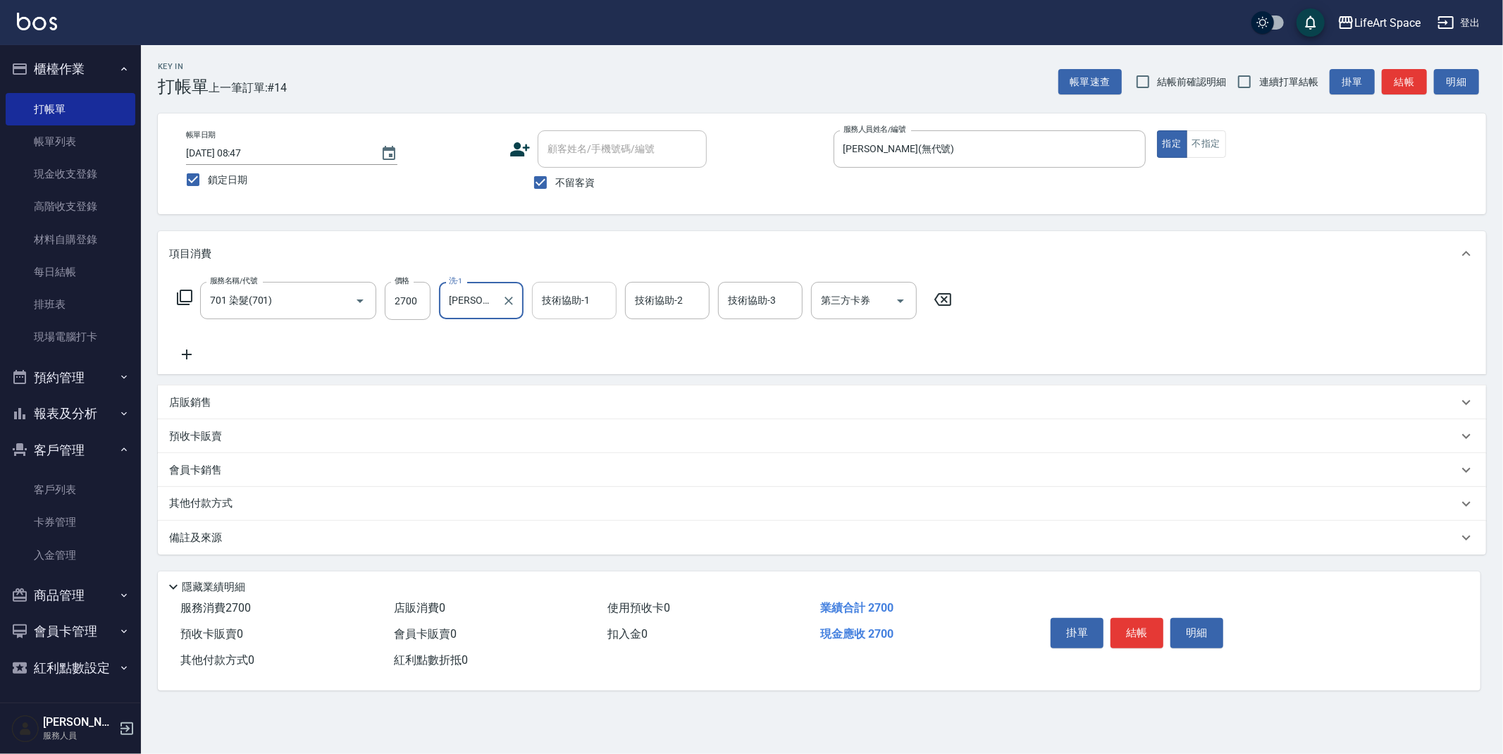
click at [576, 294] on div "技術協助-1 技術協助-1" at bounding box center [574, 300] width 85 height 37
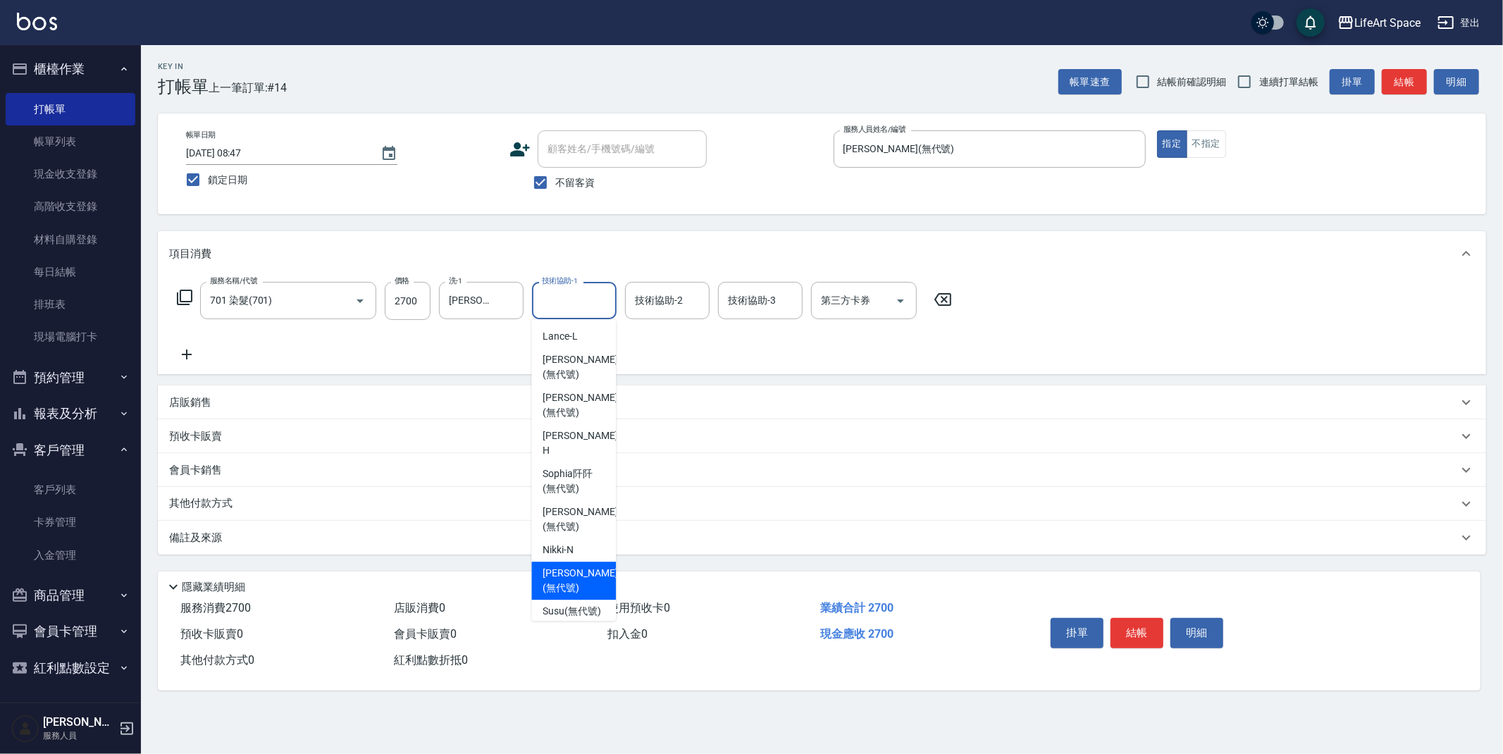
drag, startPoint x: 570, startPoint y: 549, endPoint x: 339, endPoint y: 125, distance: 482.4
click at [570, 562] on div "[PERSON_NAME] (無代號)" at bounding box center [573, 581] width 85 height 38
type input "[PERSON_NAME](無代號)"
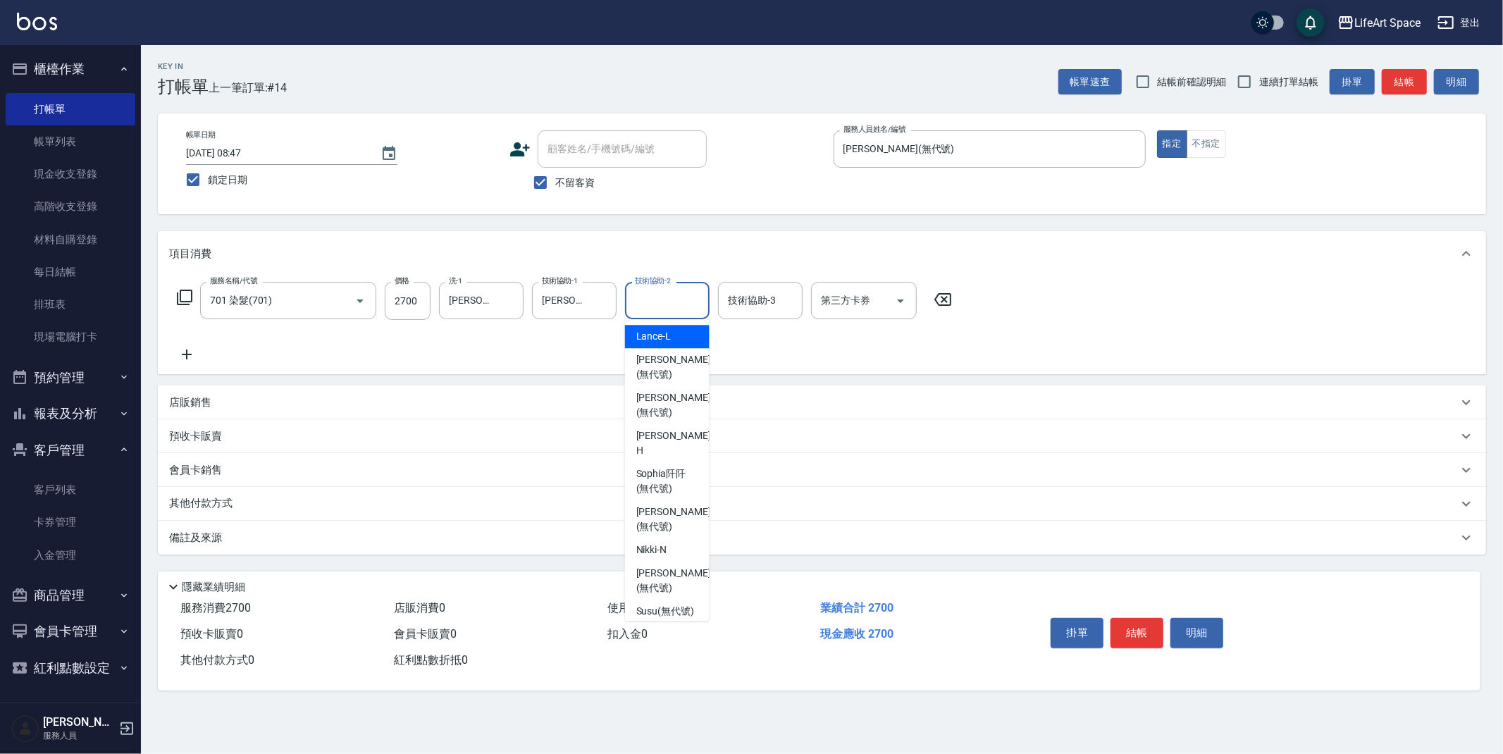
click at [677, 301] on div "技術協助-2 技術協助-2" at bounding box center [667, 300] width 85 height 37
drag, startPoint x: 666, startPoint y: 550, endPoint x: 740, endPoint y: 419, distance: 151.4
click at [666, 562] on div "[PERSON_NAME] (無代號)" at bounding box center [667, 581] width 85 height 38
type input "[PERSON_NAME](無代號)"
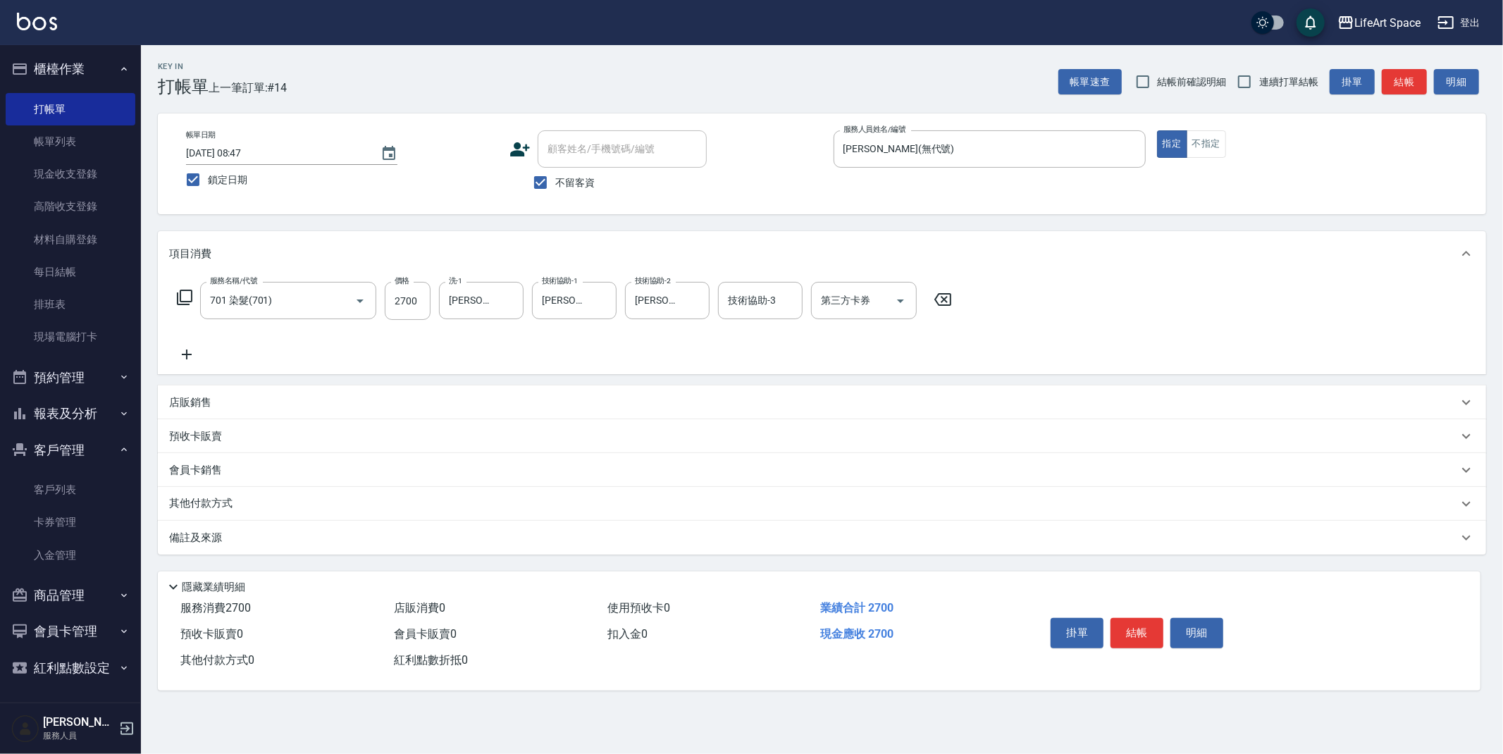
click at [187, 353] on icon at bounding box center [187, 354] width 10 height 10
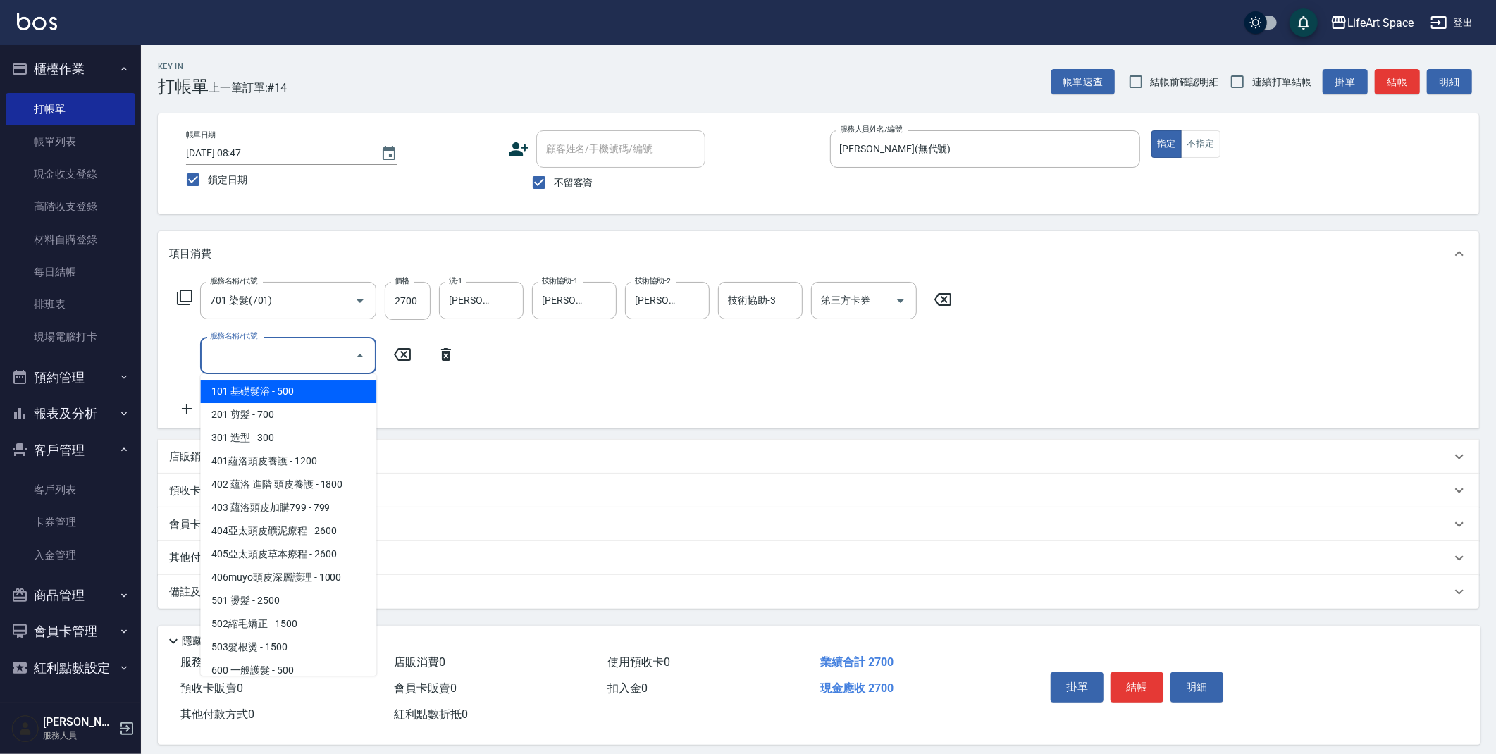
click at [224, 352] on input "服務名稱/代號" at bounding box center [277, 355] width 142 height 25
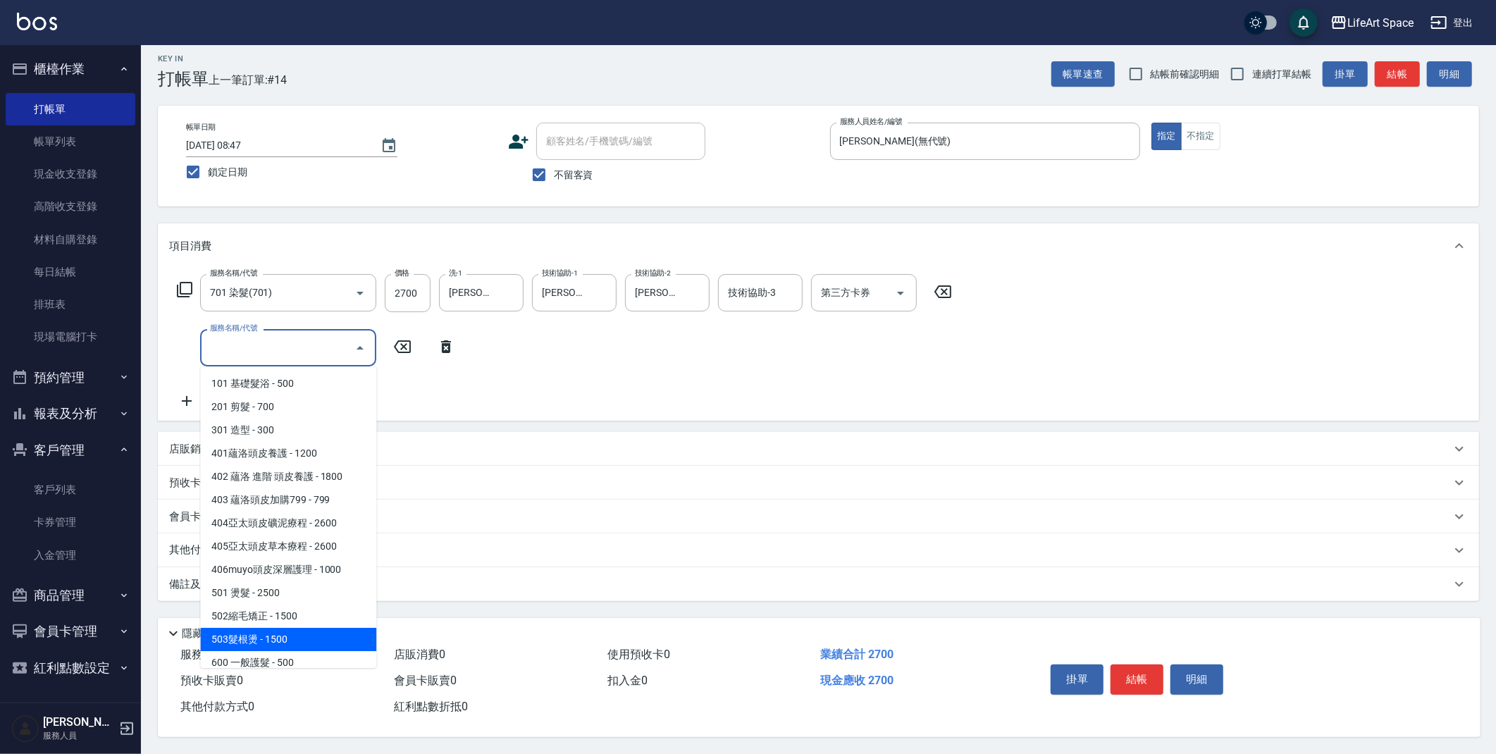
scroll to position [221, 0]
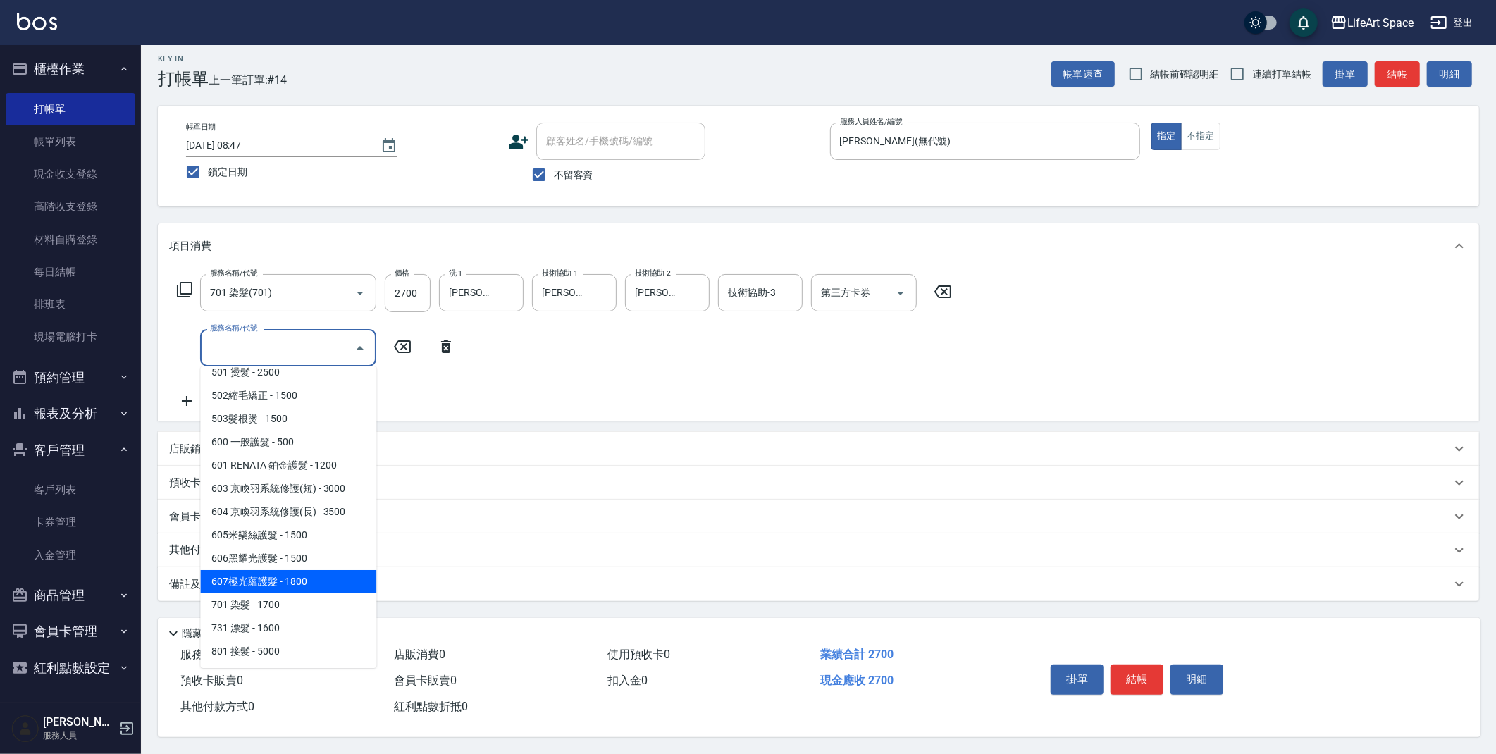
click at [296, 576] on span "607極光蘊護髮 - 1800" at bounding box center [288, 581] width 176 height 23
type input "607極光蘊護髮(607)"
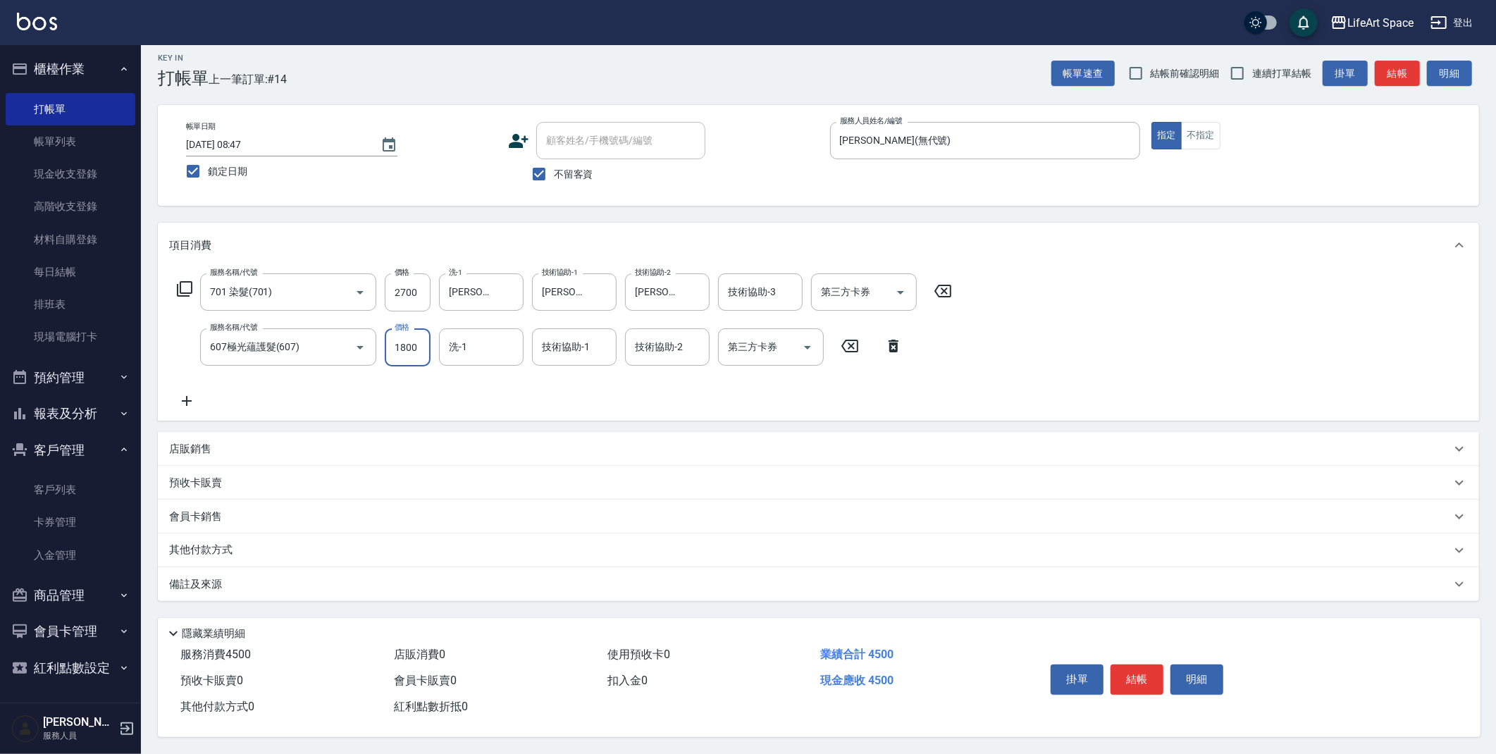
click at [426, 336] on input "1800" at bounding box center [408, 347] width 46 height 38
type input "2200"
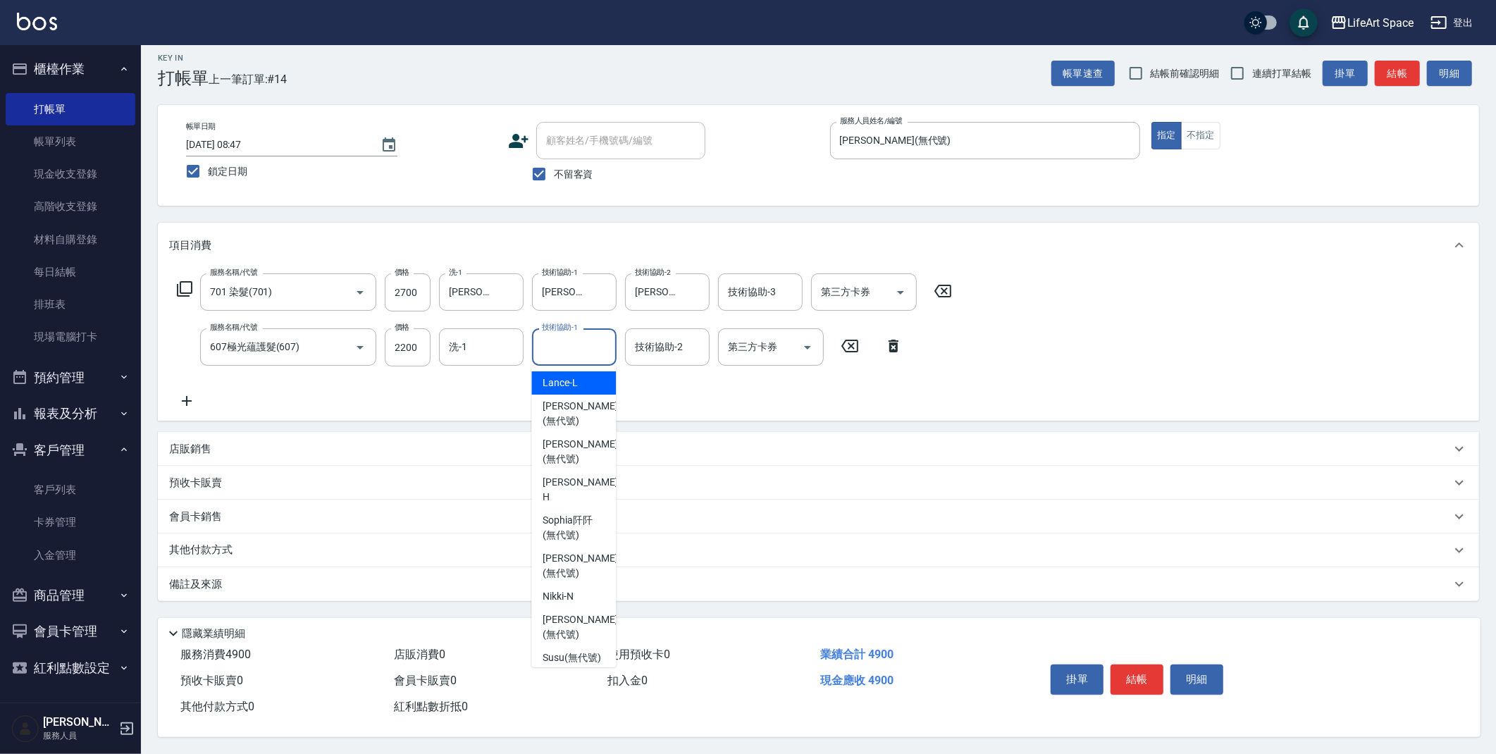
click at [561, 348] on input "技術協助-1" at bounding box center [574, 347] width 72 height 25
click at [572, 609] on div "[PERSON_NAME] (無代號)" at bounding box center [573, 627] width 85 height 38
type input "[PERSON_NAME](無代號)"
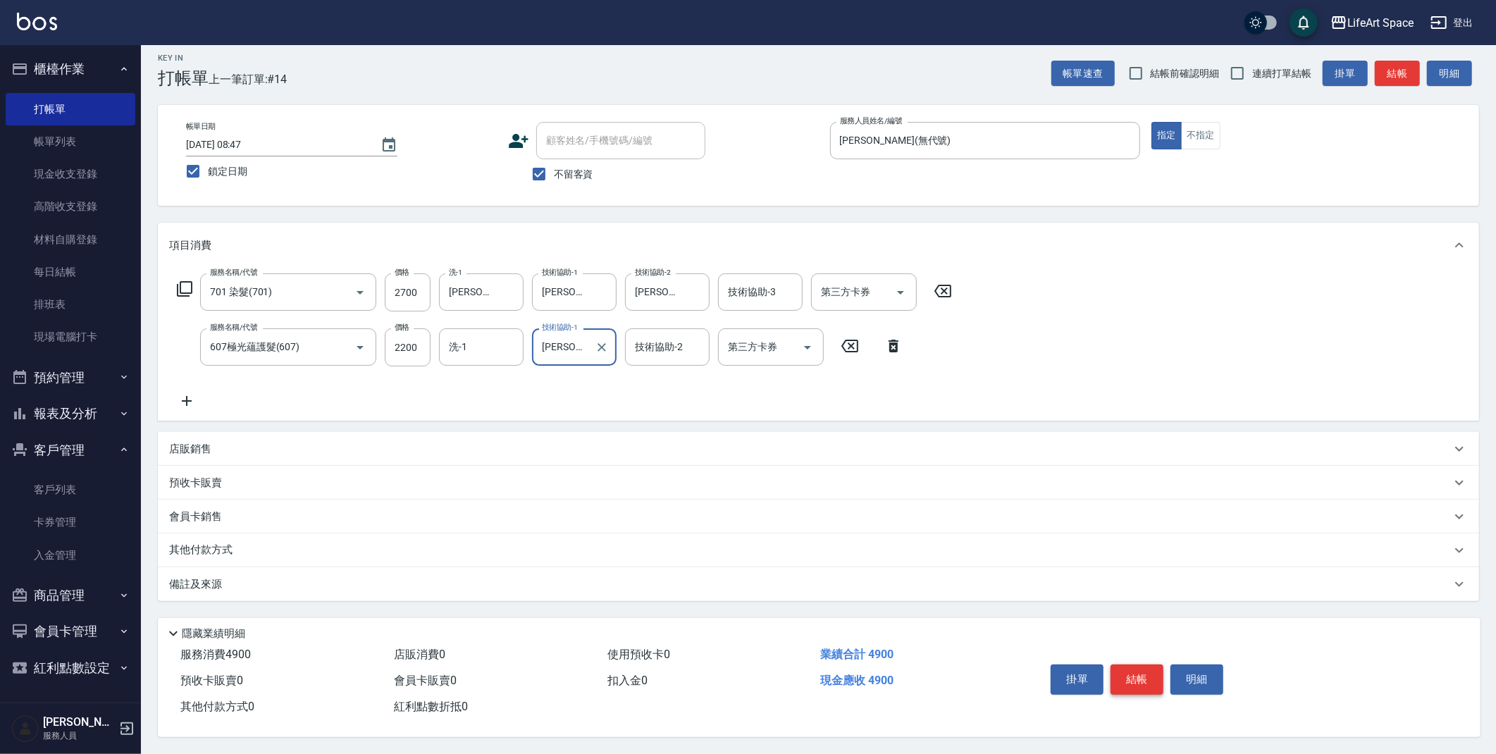
click at [1153, 682] on button "結帳" at bounding box center [1136, 679] width 53 height 30
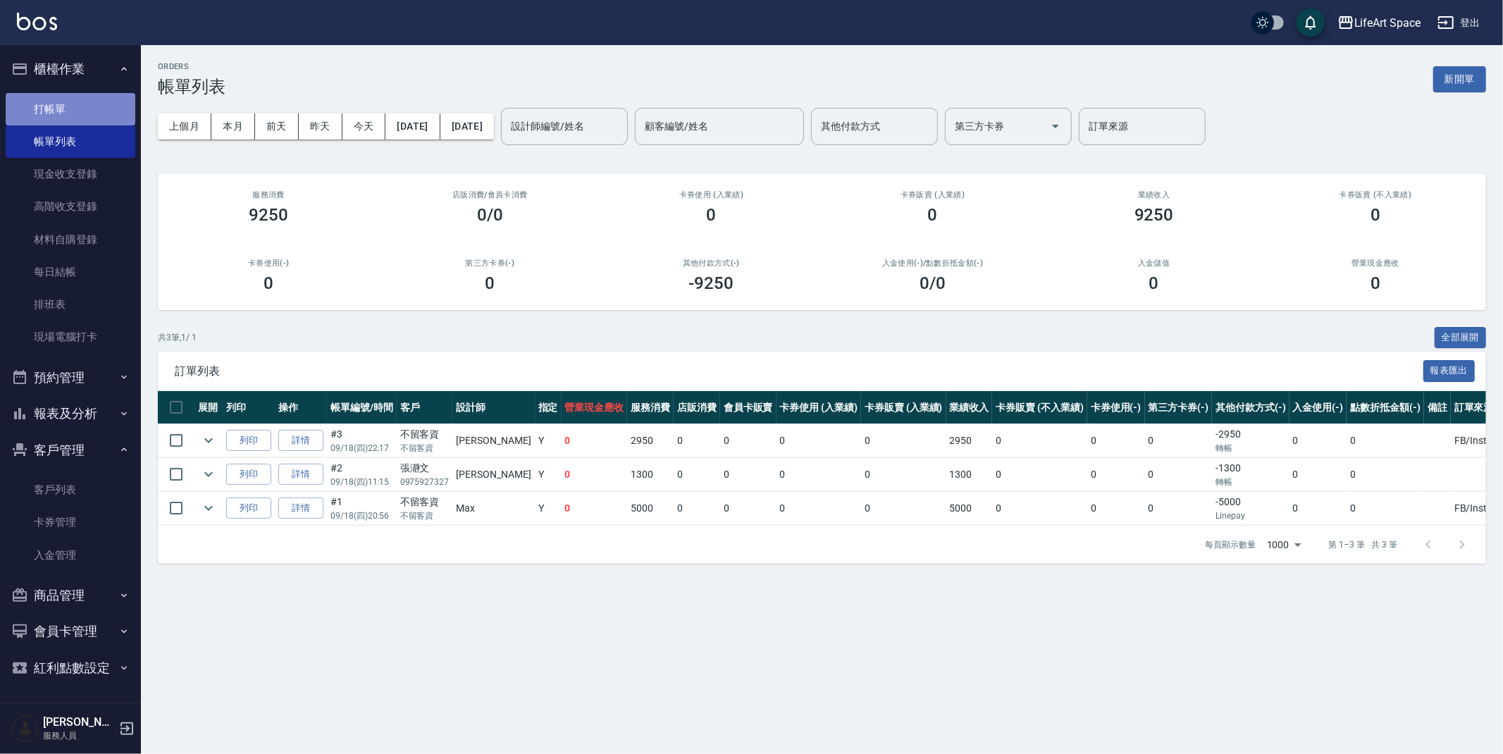
click at [67, 104] on link "打帳單" at bounding box center [71, 109] width 130 height 32
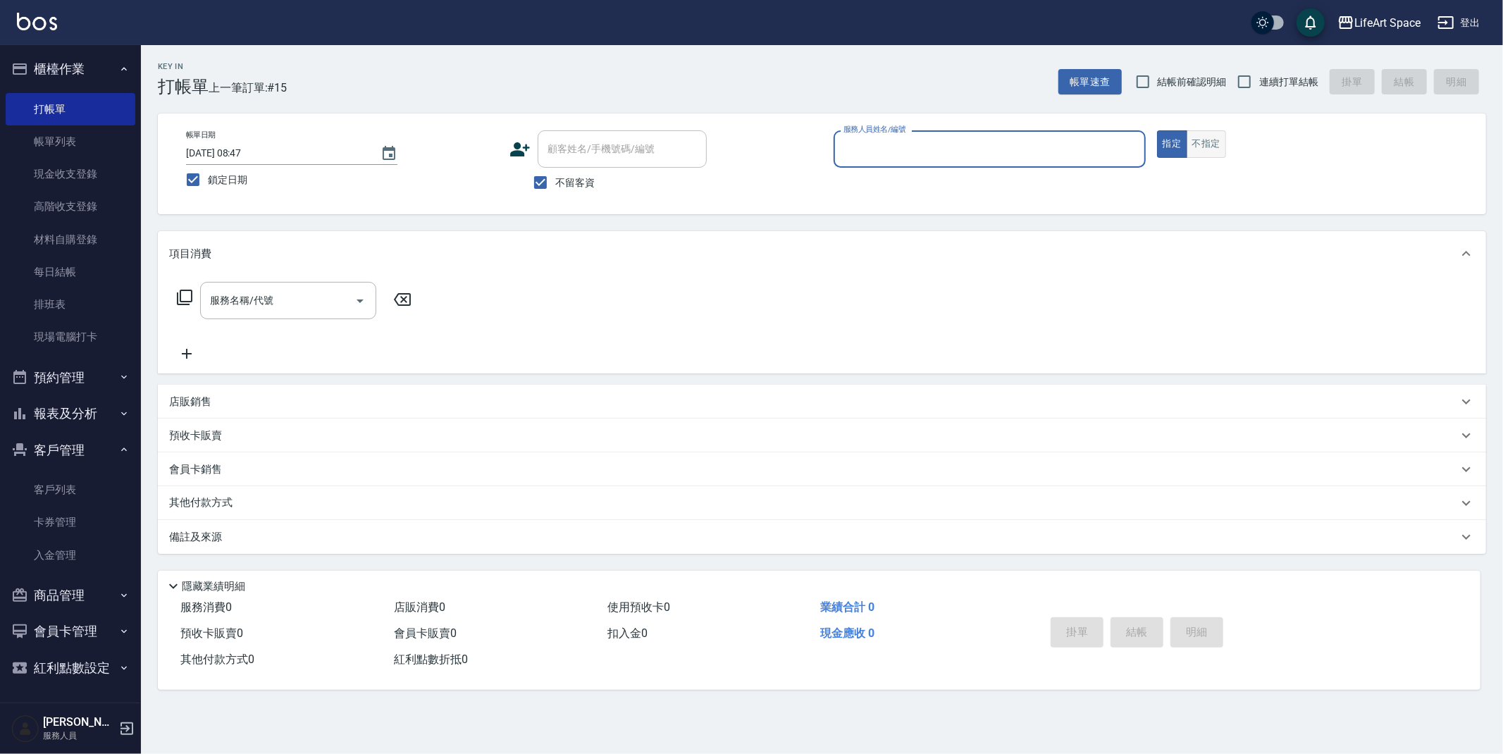
click at [1198, 142] on button "不指定" at bounding box center [1205, 143] width 39 height 27
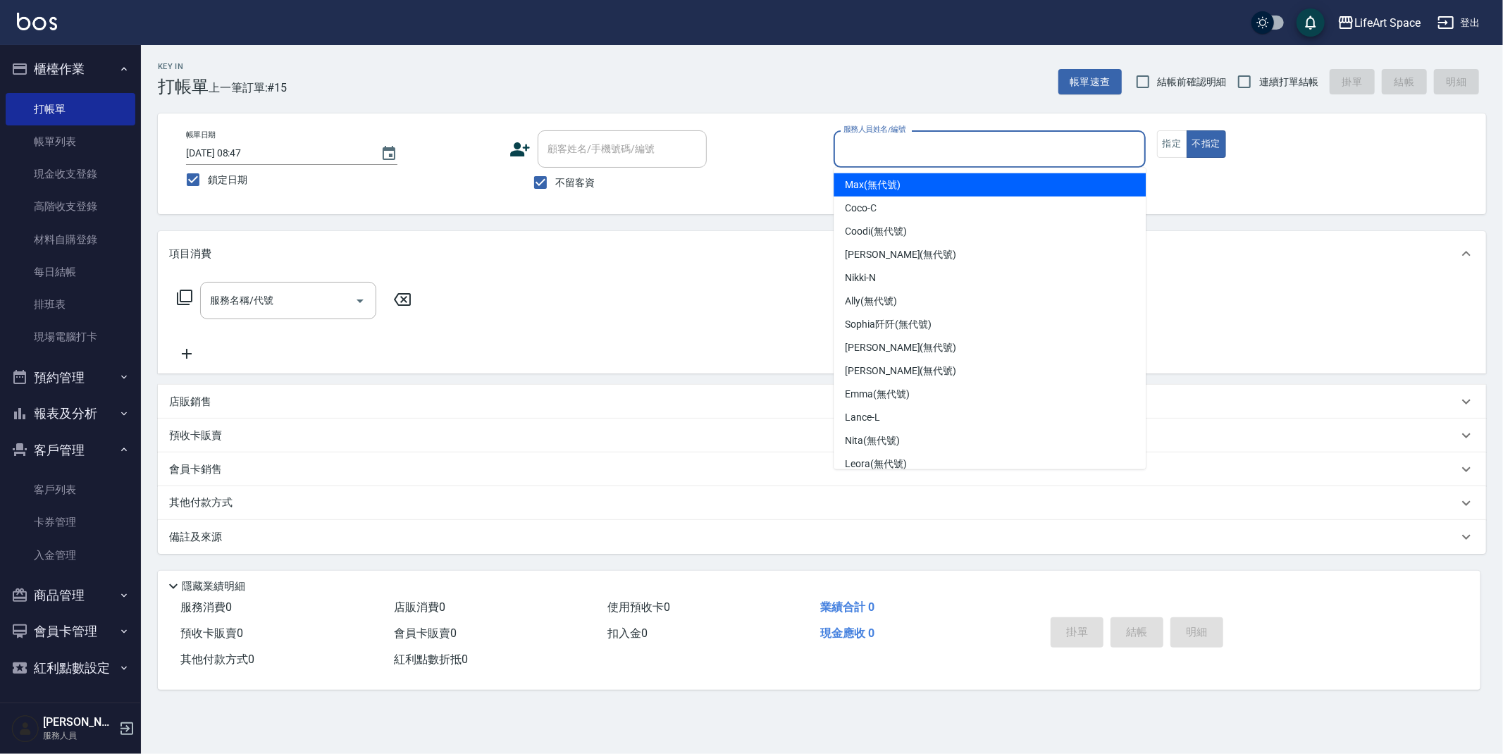
click at [883, 156] on input "服務人員姓名/編號" at bounding box center [989, 149] width 299 height 25
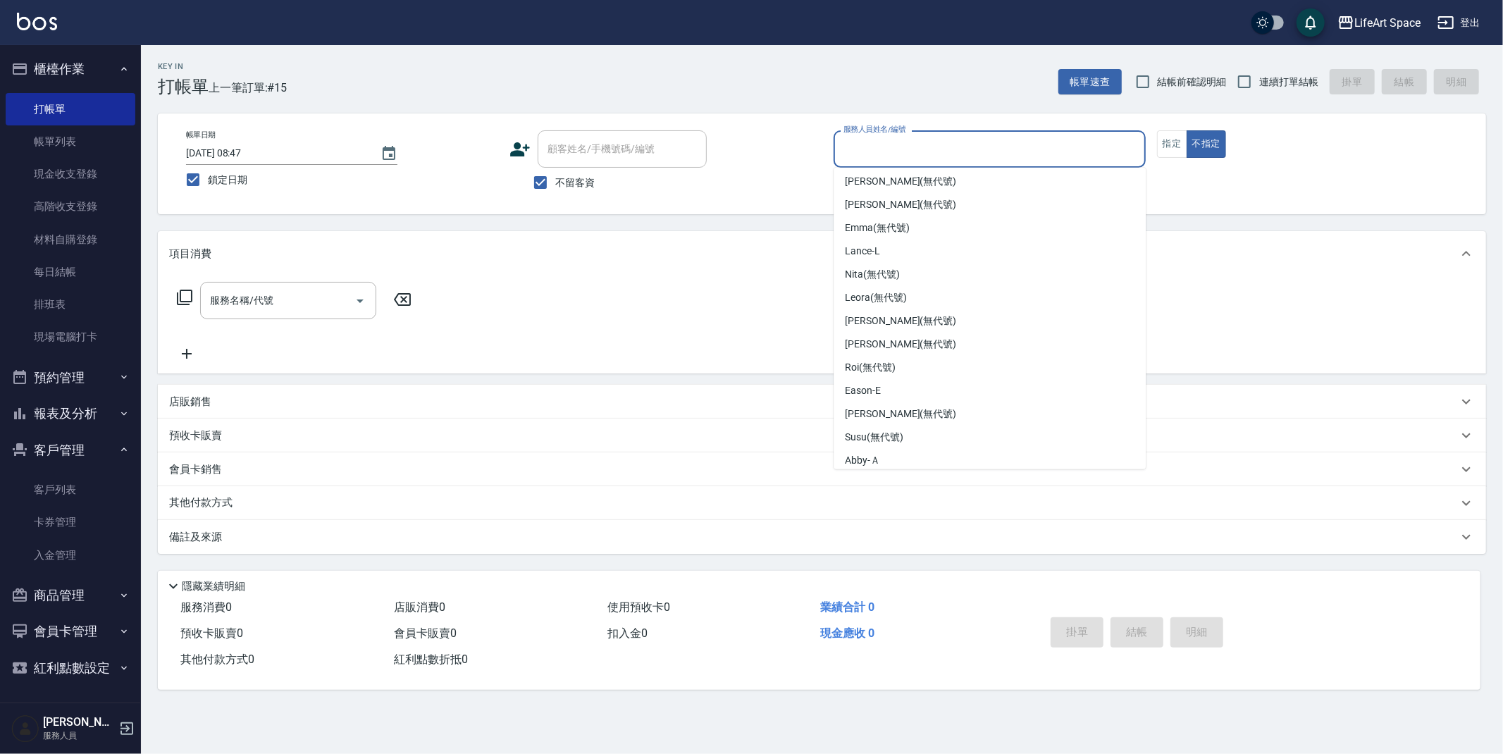
scroll to position [244, 0]
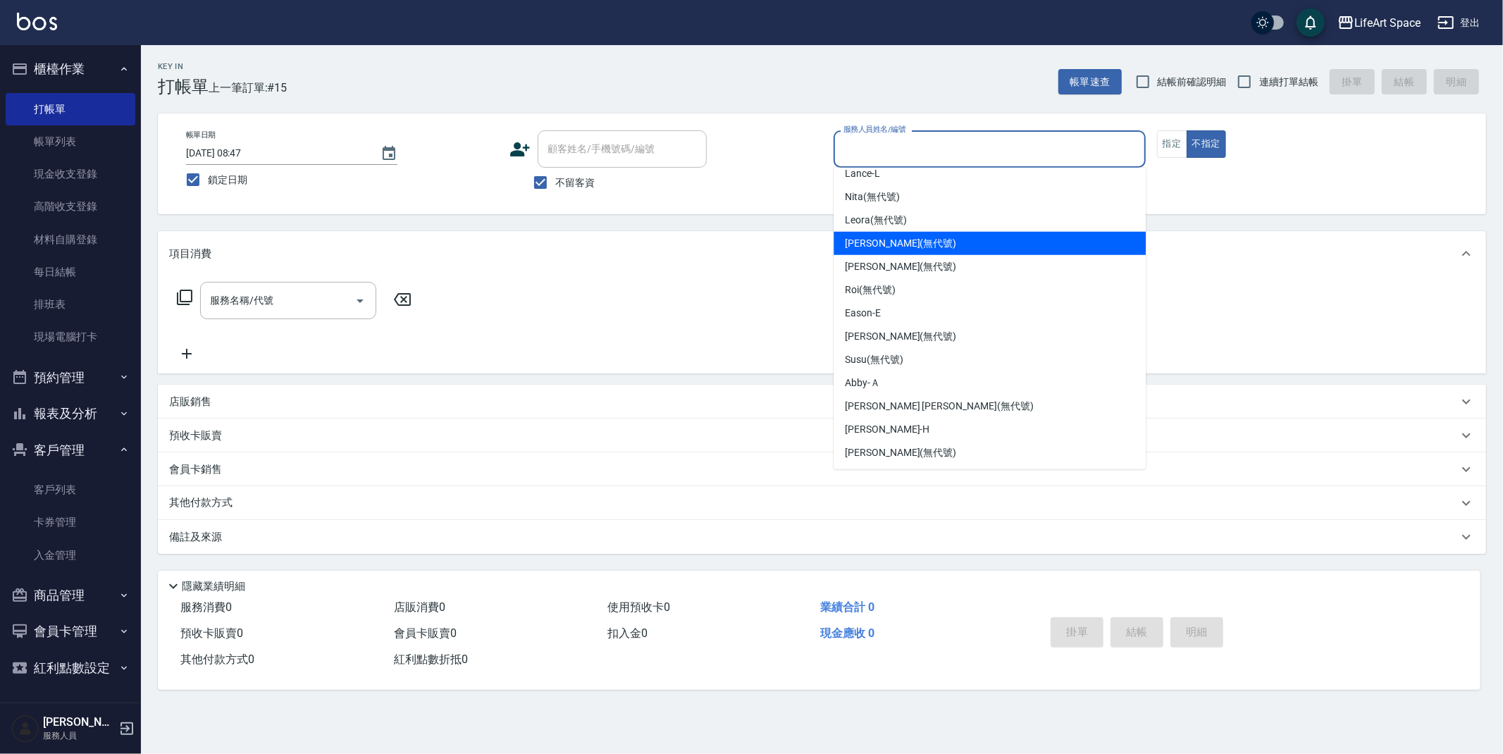
click at [902, 246] on span "[PERSON_NAME] (無代號)" at bounding box center [900, 243] width 111 height 15
type input "[PERSON_NAME](無代號)"
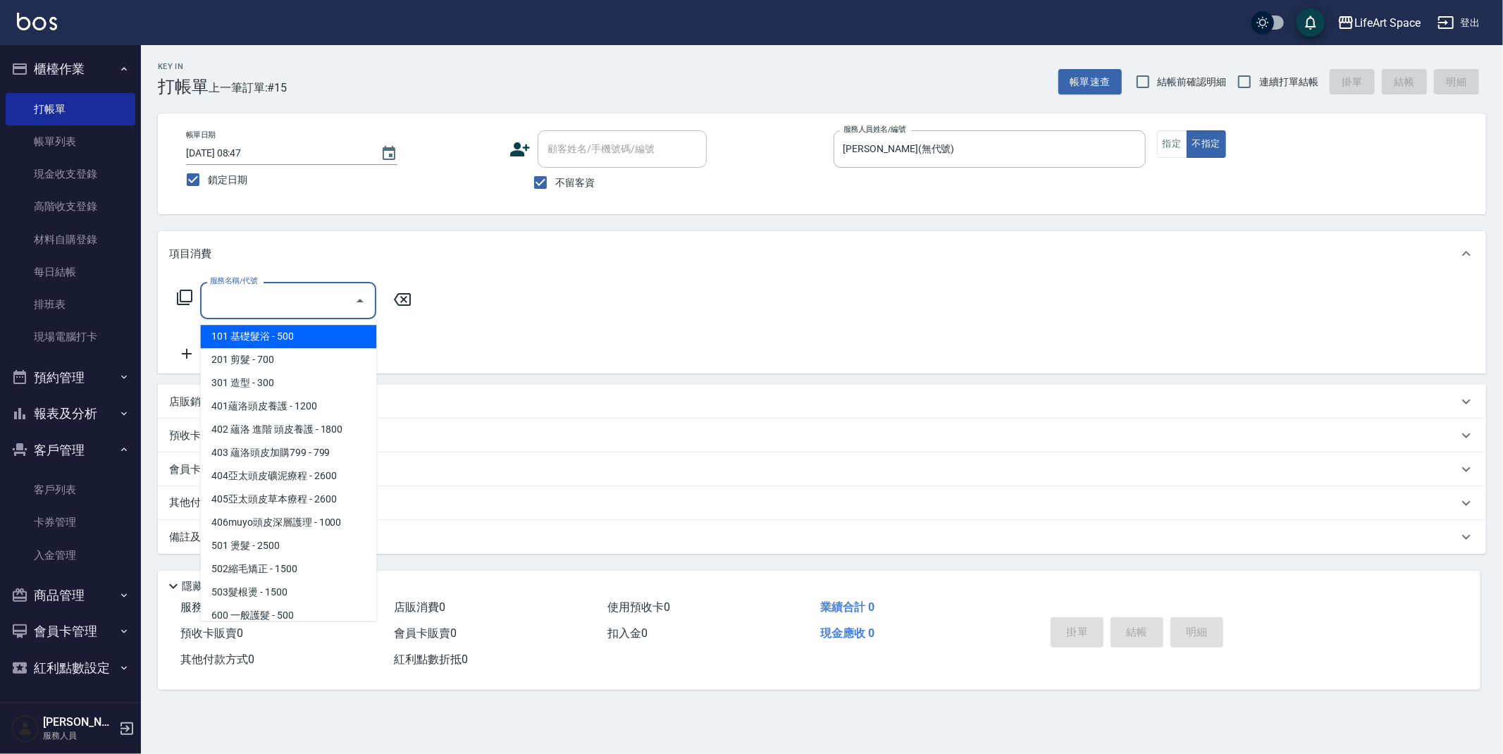
click at [304, 288] on input "服務名稱/代號" at bounding box center [277, 300] width 142 height 25
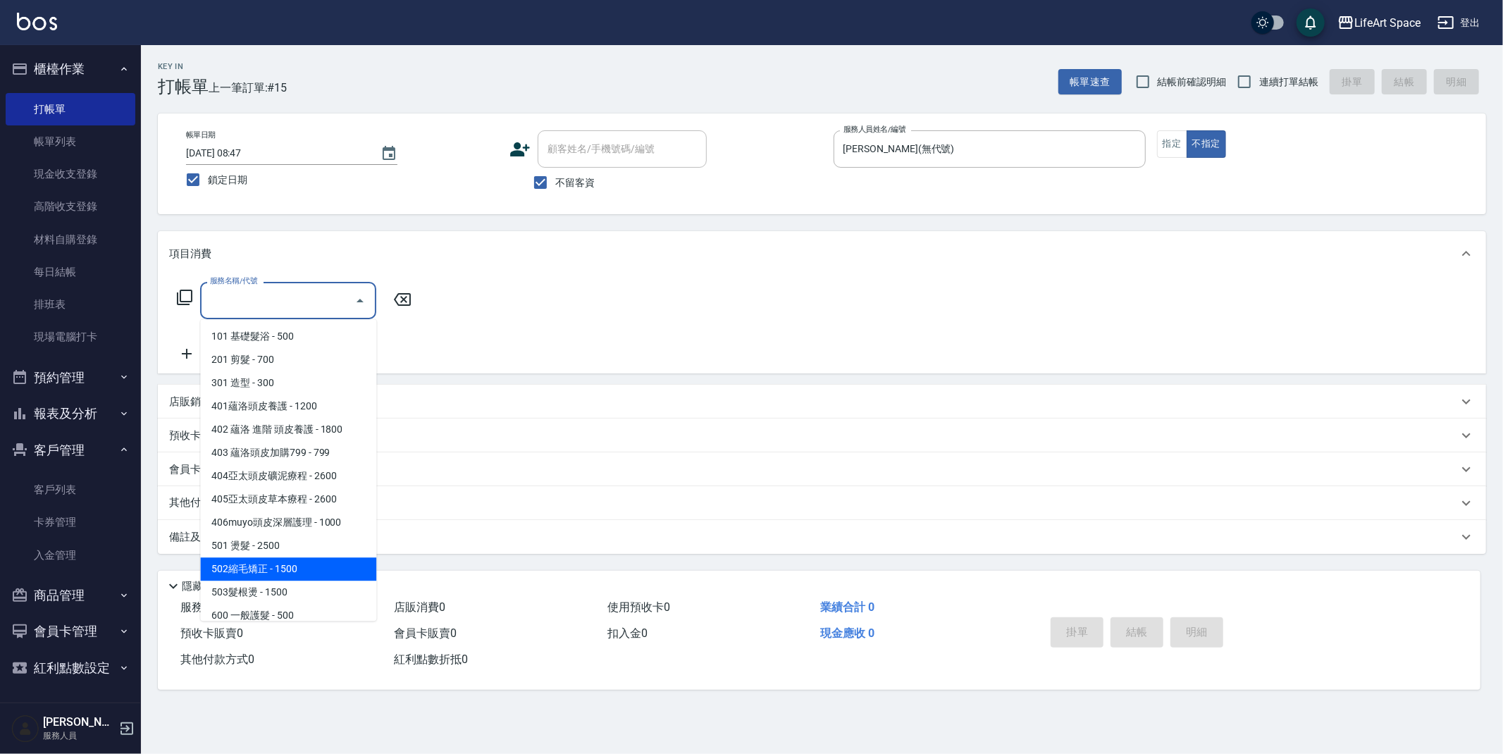
click at [288, 573] on span "502縮毛矯正 - 1500" at bounding box center [288, 568] width 176 height 23
type input "502縮毛矯正 (502)"
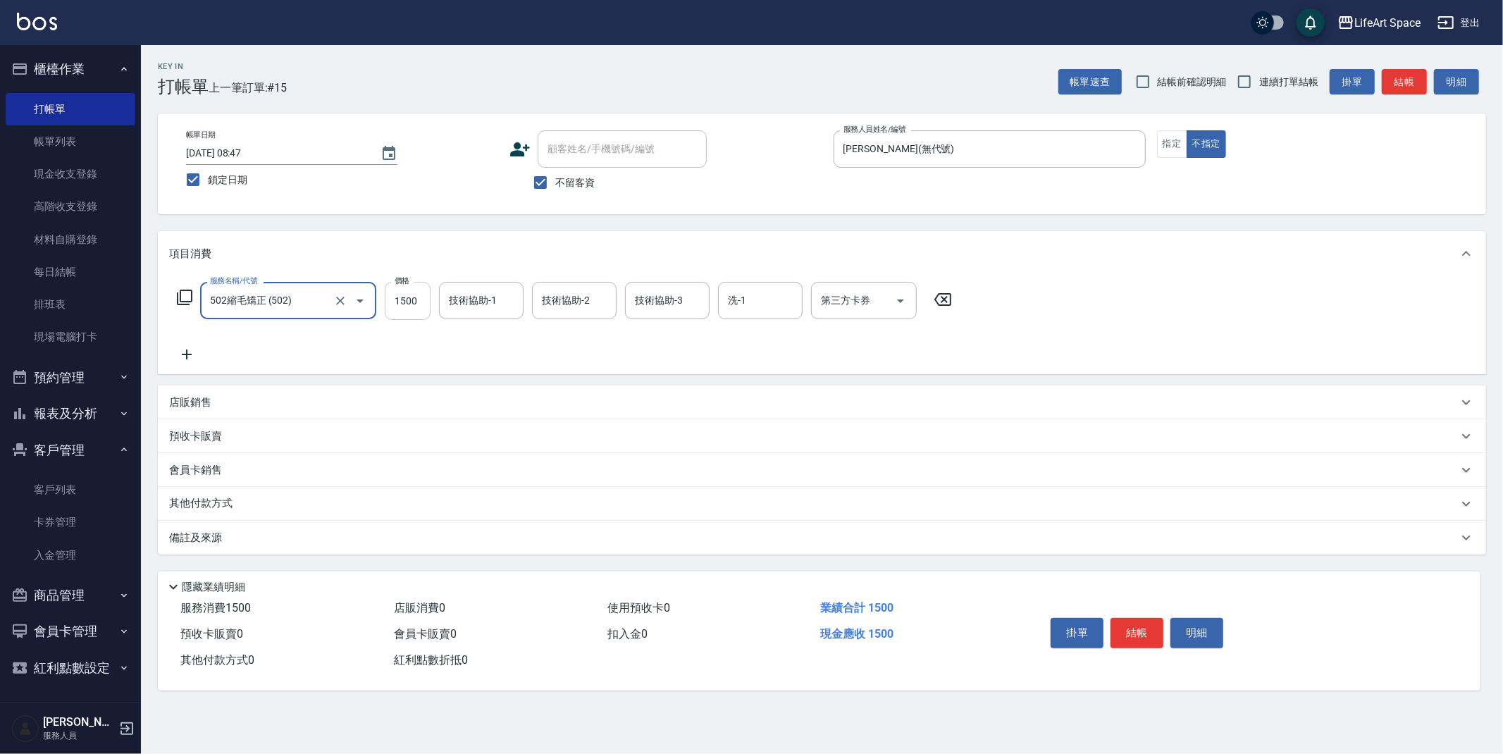
click at [417, 299] on input "1500" at bounding box center [408, 301] width 46 height 38
type input "5200"
click at [490, 298] on div "技術協助-1 技術協助-1" at bounding box center [481, 300] width 85 height 37
click at [477, 294] on input "技術協助-1" at bounding box center [481, 300] width 72 height 25
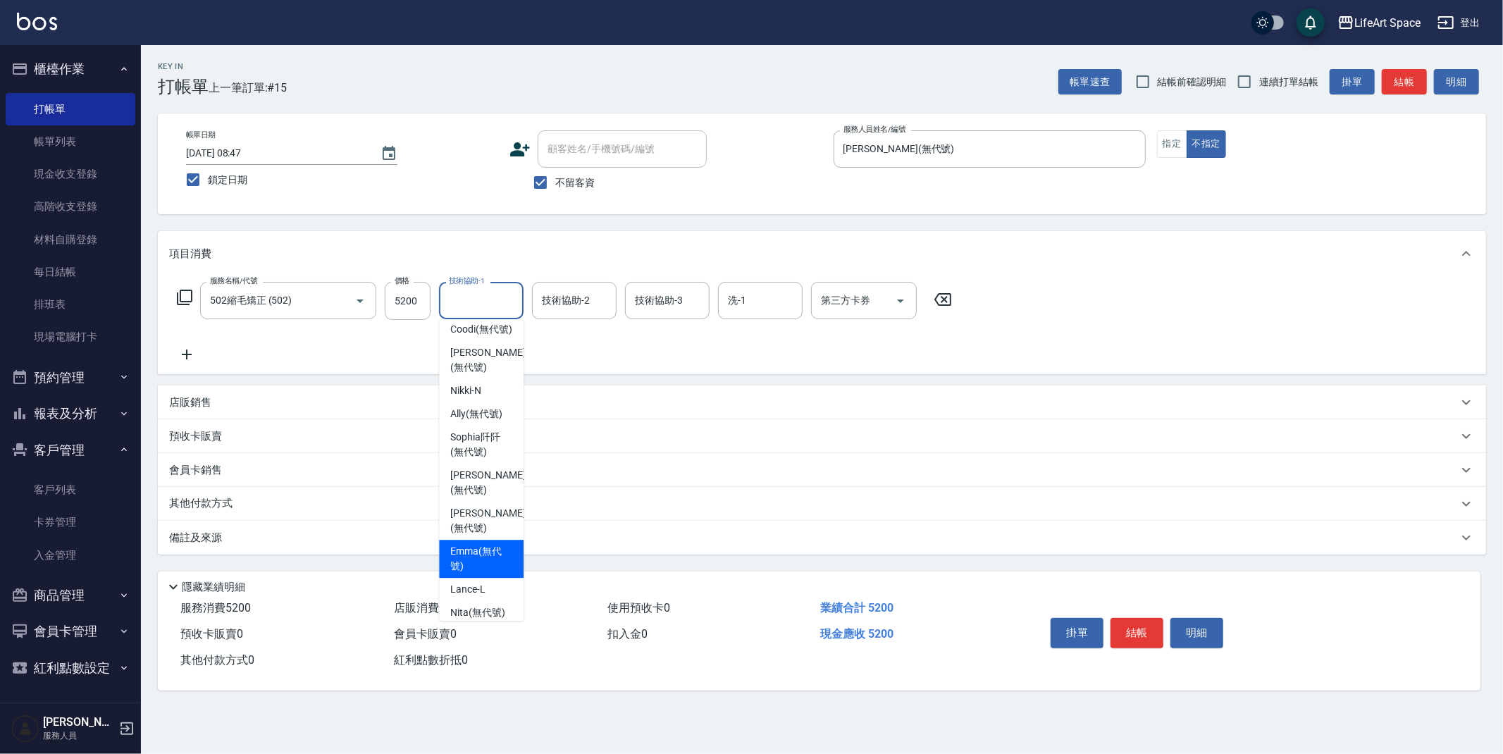
scroll to position [100, 0]
drag, startPoint x: 482, startPoint y: 564, endPoint x: 509, endPoint y: 131, distance: 433.4
click at [482, 564] on span "Nita (無代號)" at bounding box center [477, 566] width 55 height 15
type input "Nita (無代號)"
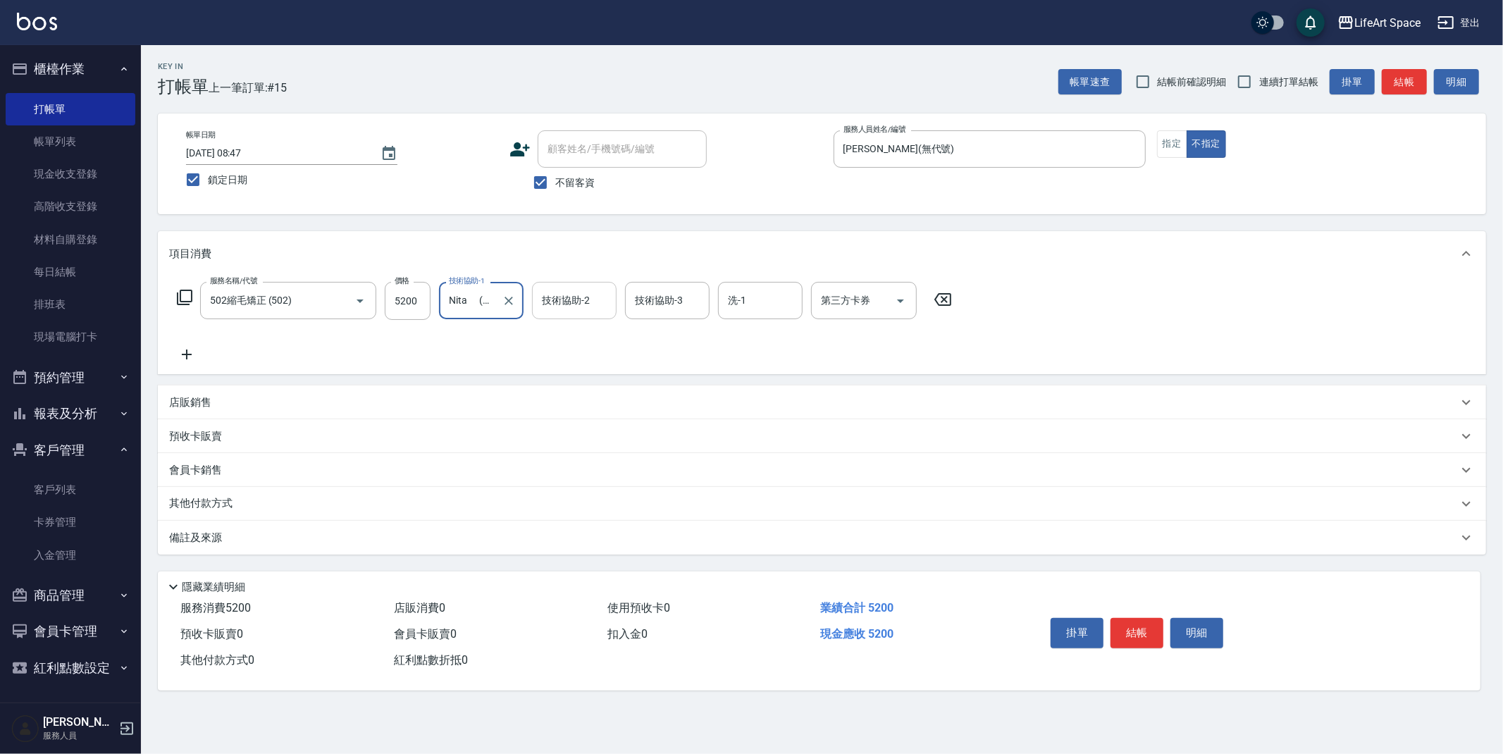
click at [562, 299] on div "技術協助-2 技術協助-2" at bounding box center [574, 300] width 85 height 37
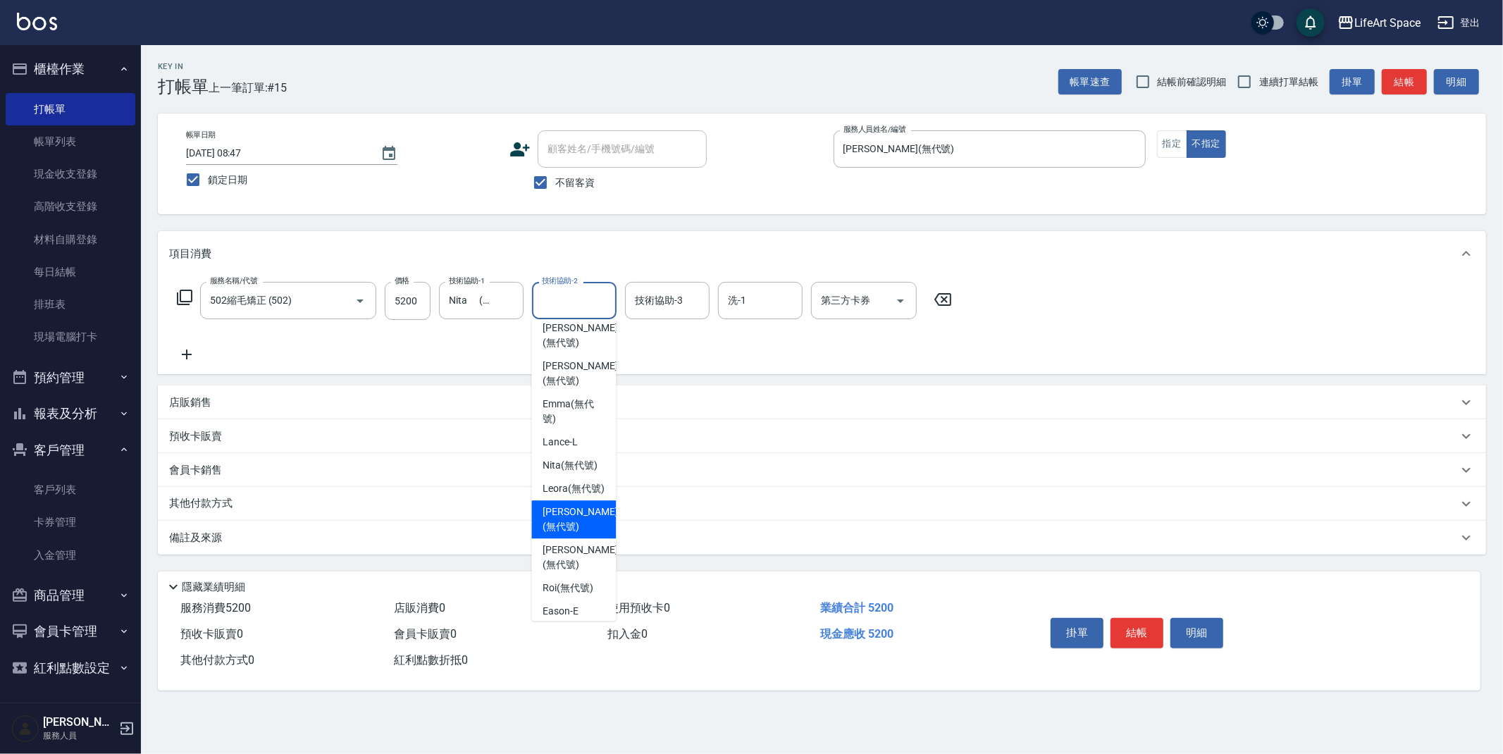
scroll to position [204, 0]
click at [581, 461] on span "Nita (無代號)" at bounding box center [570, 461] width 55 height 15
type input "Nita (無代號)"
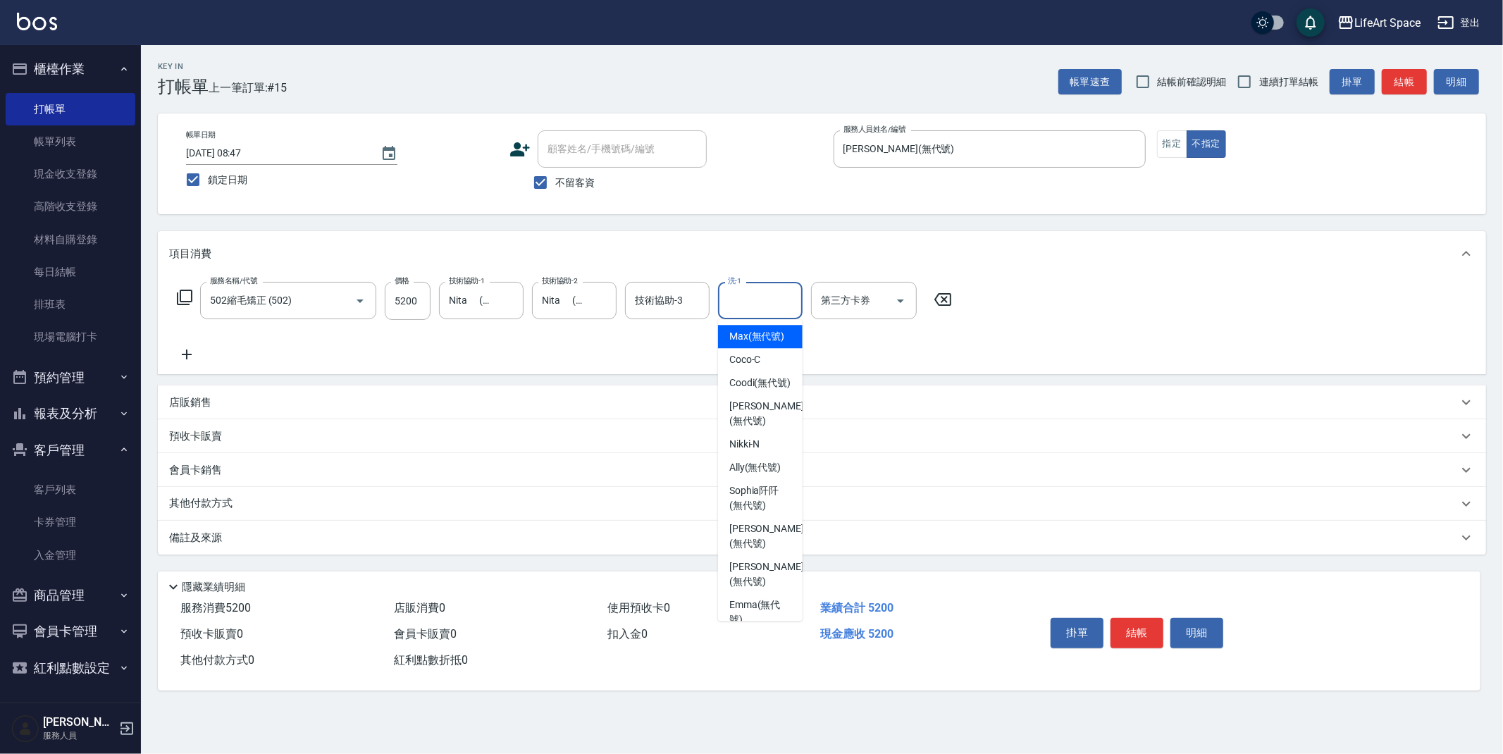
click at [734, 296] on div "洗-1 洗-1" at bounding box center [760, 300] width 85 height 37
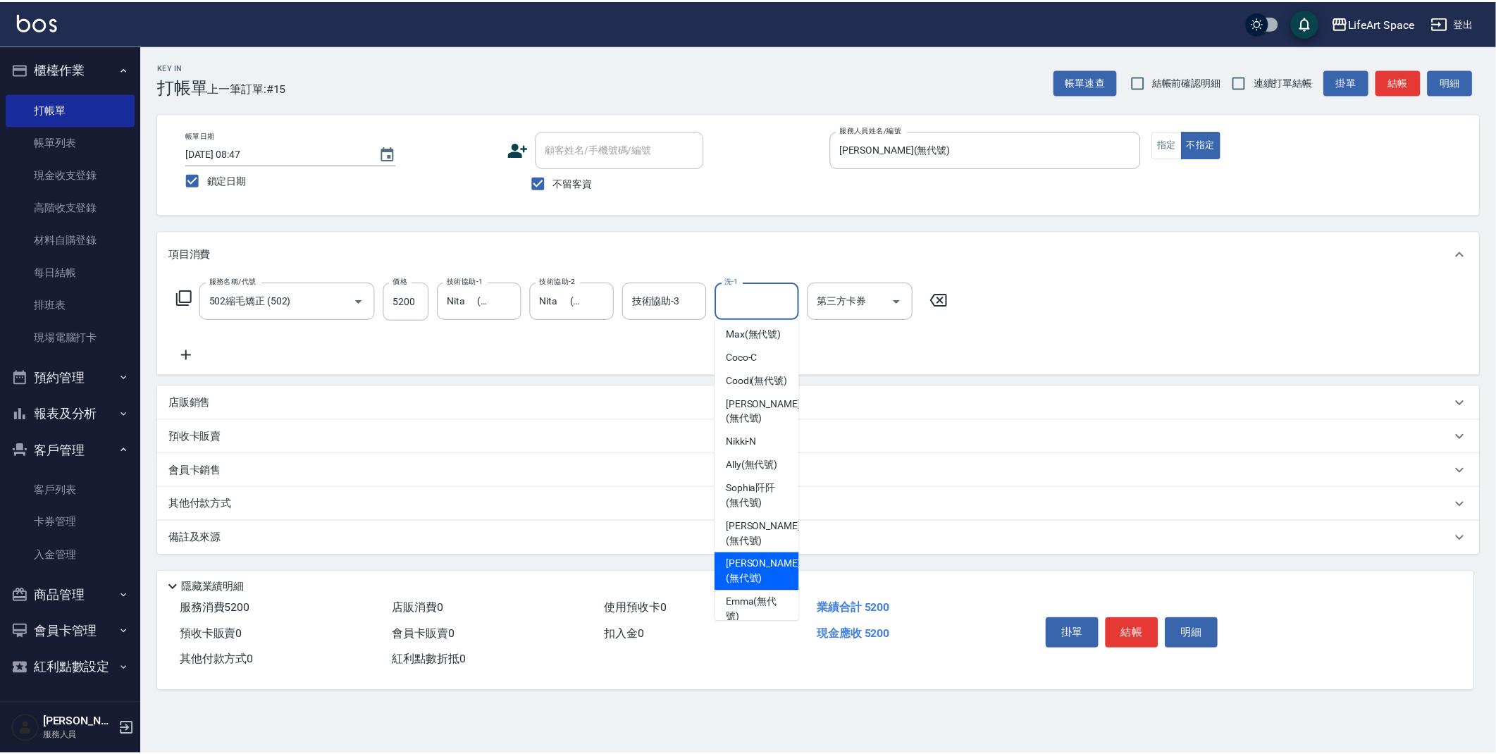
scroll to position [64, 0]
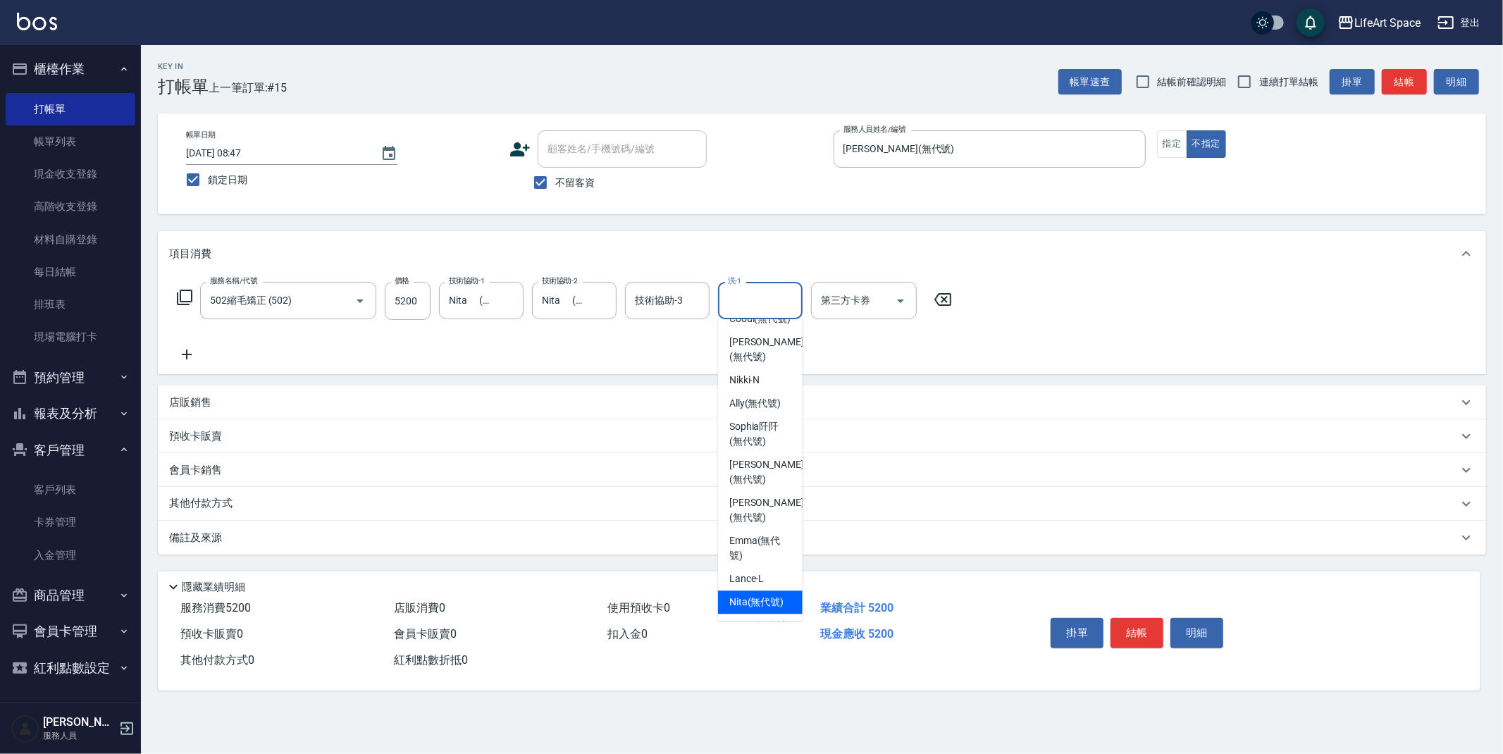
click at [743, 595] on span "Nita (無代號)" at bounding box center [756, 602] width 55 height 15
type input "Nita (無代號)"
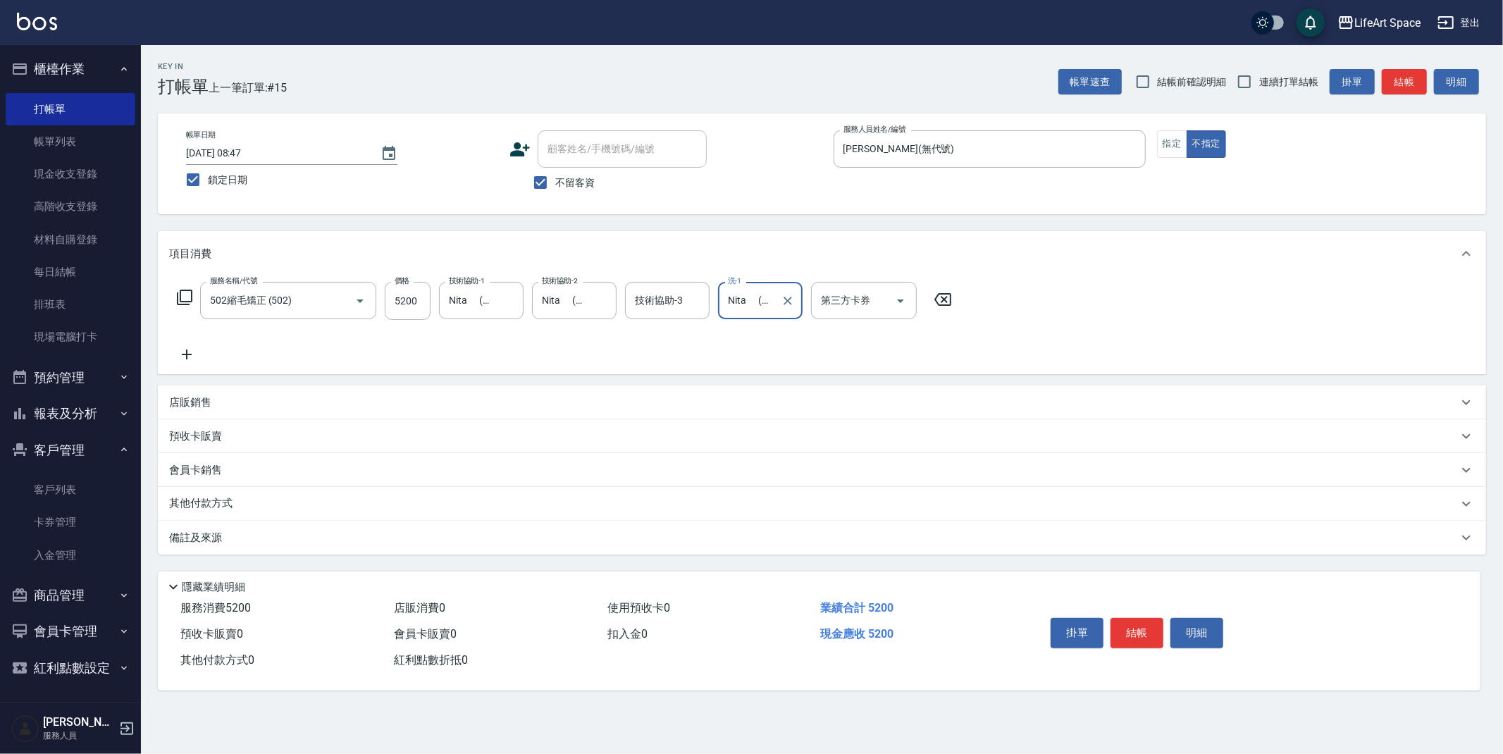
click at [185, 356] on icon at bounding box center [186, 354] width 35 height 17
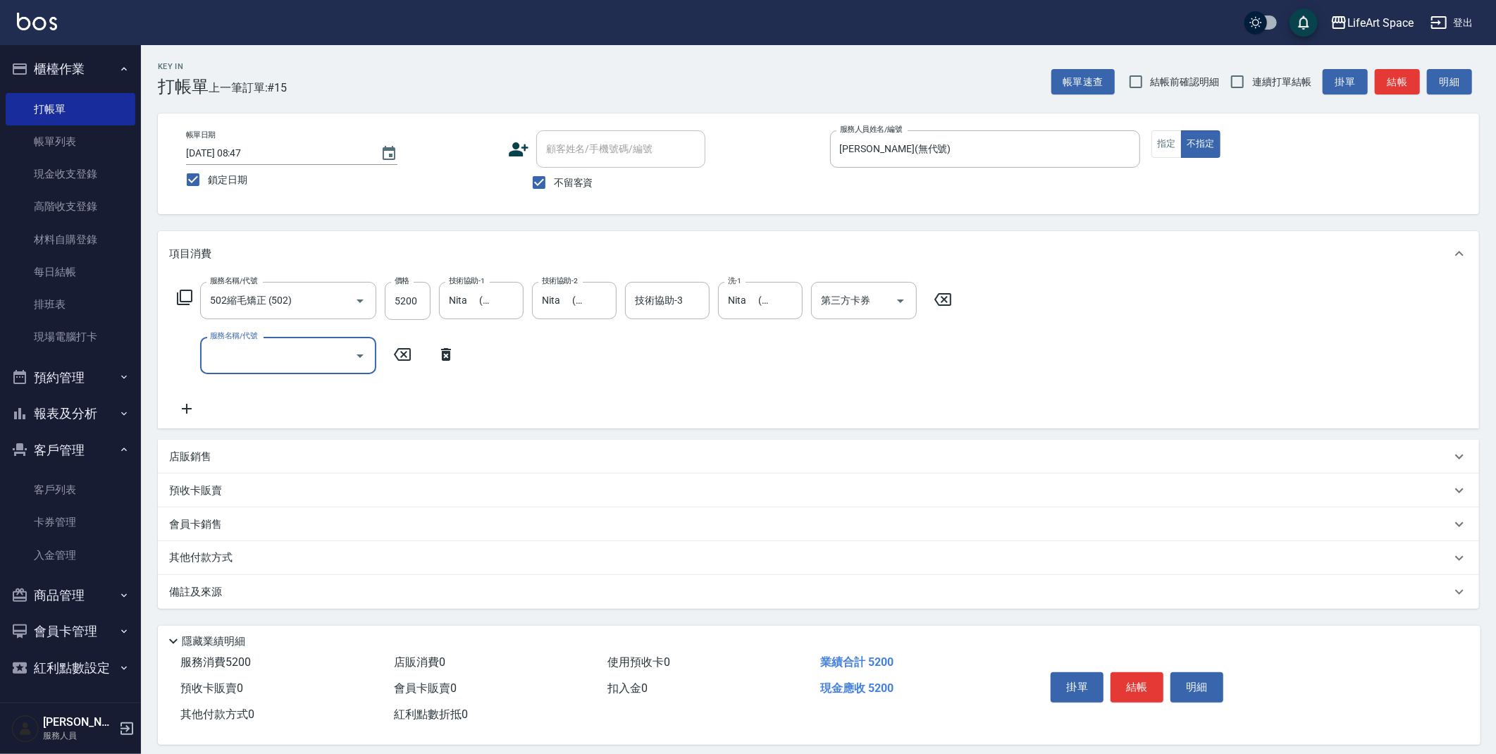
click at [222, 354] on input "服務名稱/代號" at bounding box center [277, 355] width 142 height 25
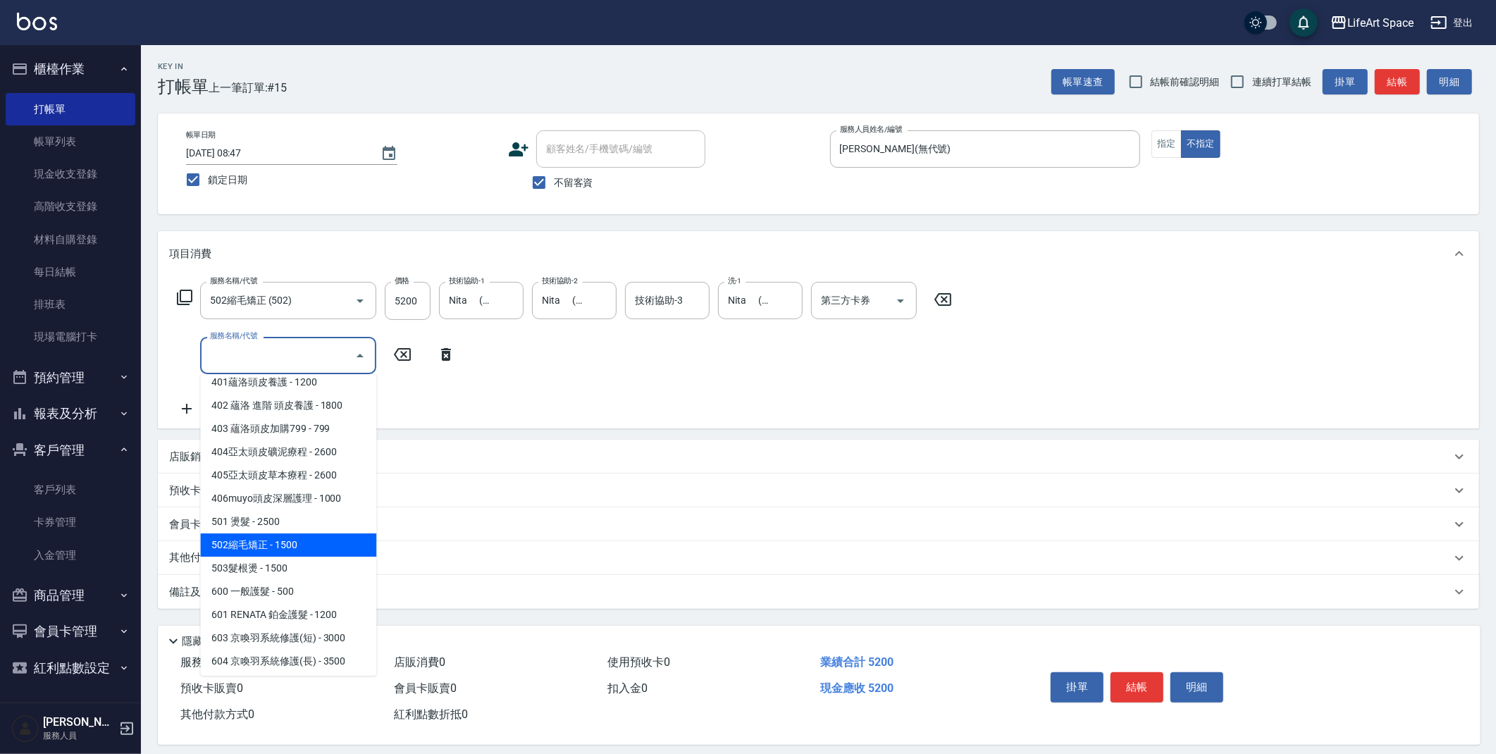
scroll to position [109, 0]
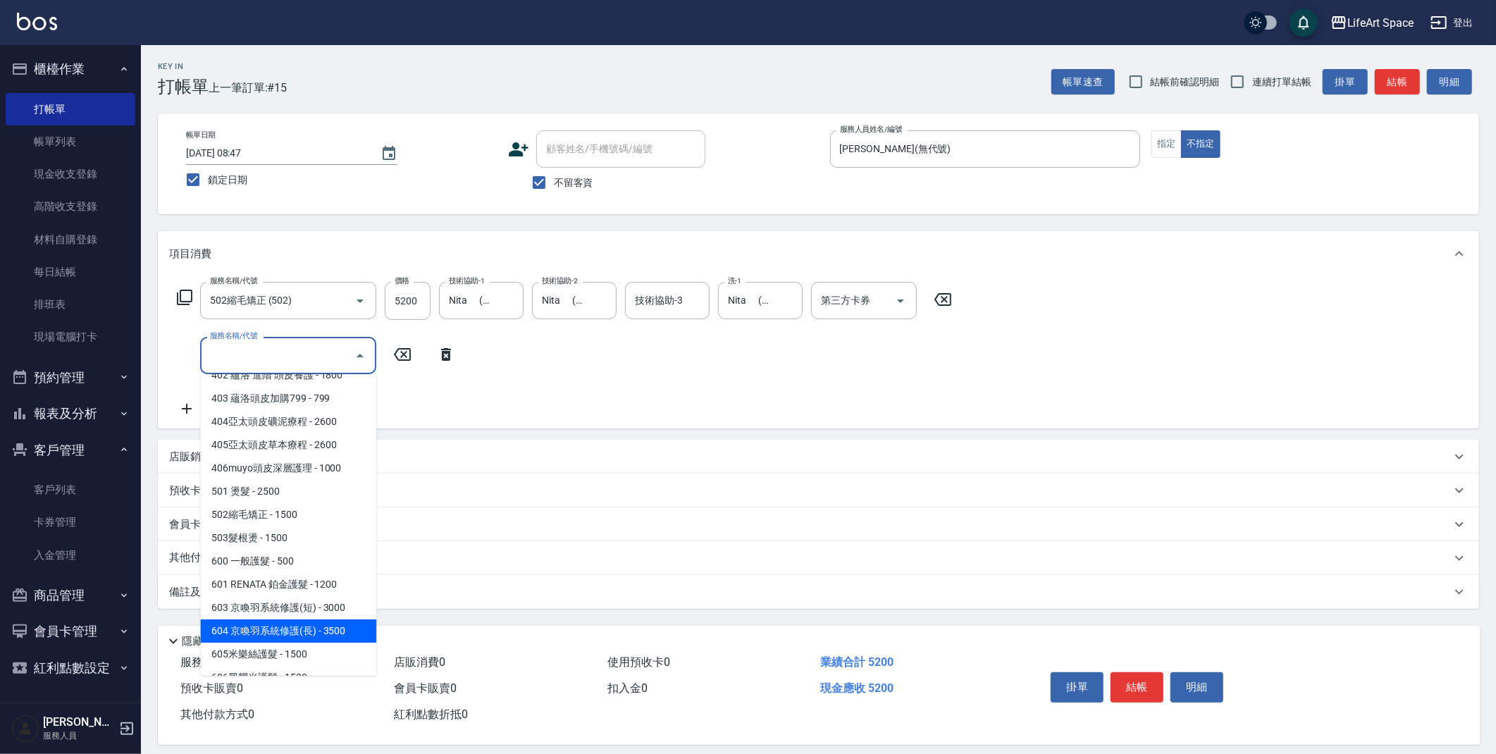
click at [322, 638] on span "604 京喚羽系統修護(長) - 3500" at bounding box center [288, 630] width 176 height 23
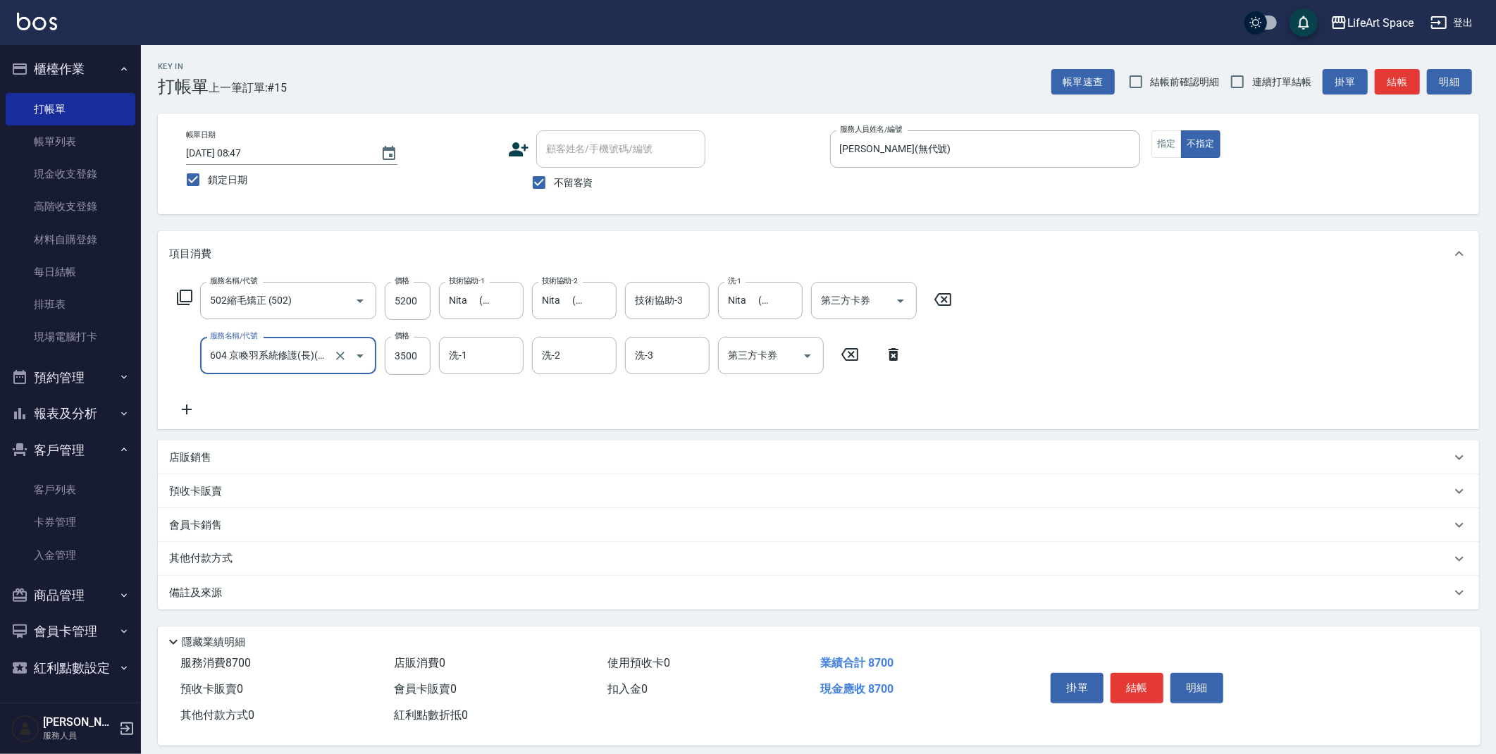
click at [317, 352] on input "604 京喚羽系統修護(長)(604)" at bounding box center [268, 355] width 124 height 25
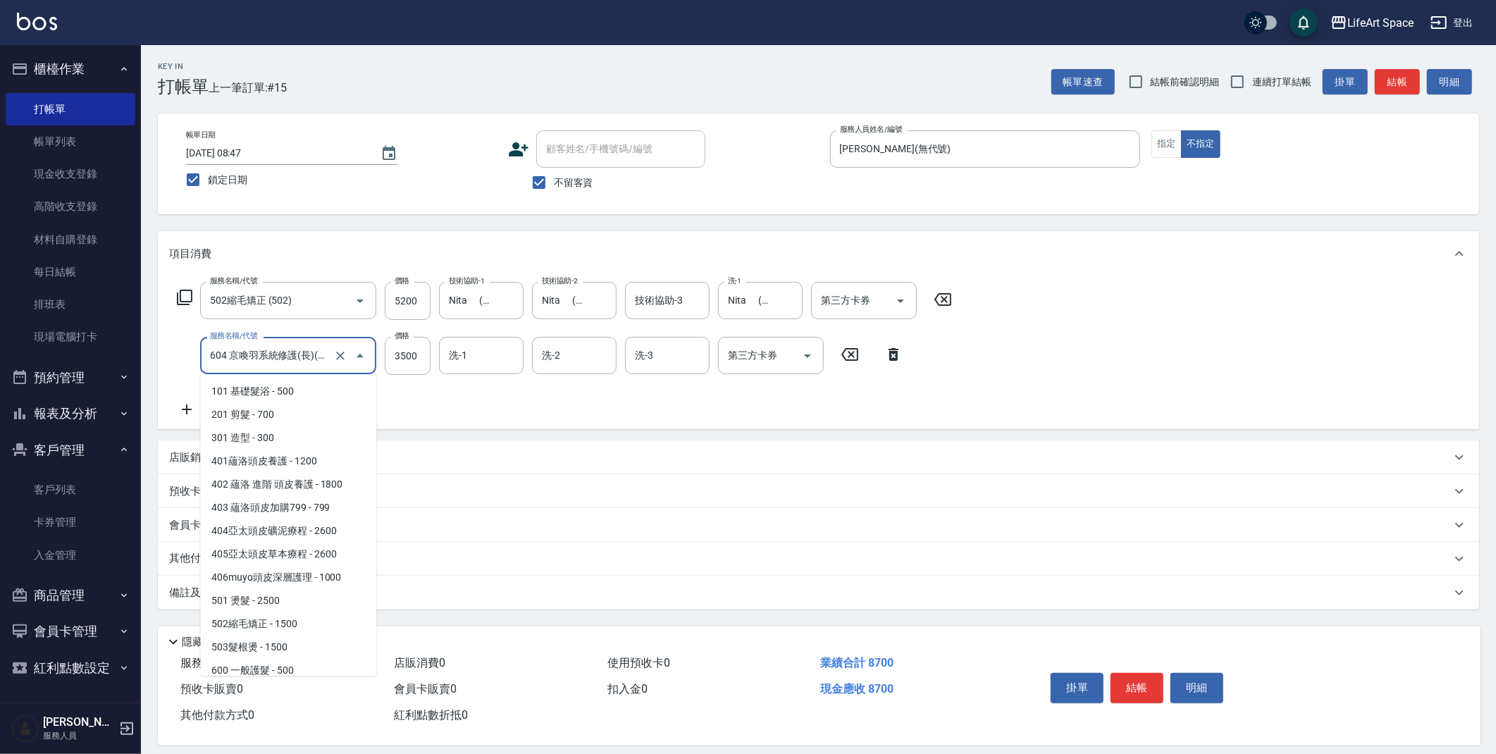
scroll to position [75, 0]
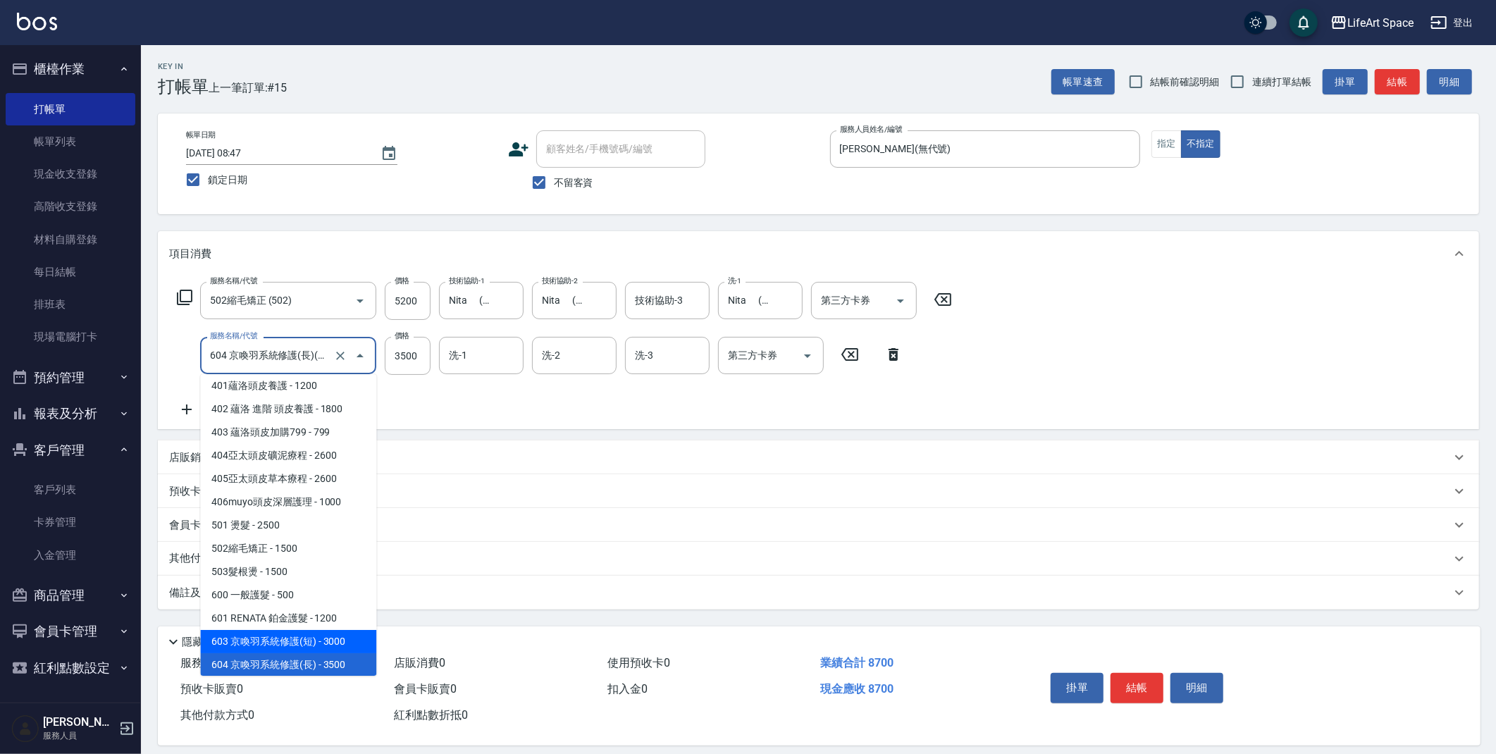
drag, startPoint x: 318, startPoint y: 641, endPoint x: 399, endPoint y: 404, distance: 250.0
click at [321, 631] on span "603 京喚羽系統修護(短) - 3000" at bounding box center [288, 641] width 176 height 23
type input "603 京喚羽系統修護(短)(603)"
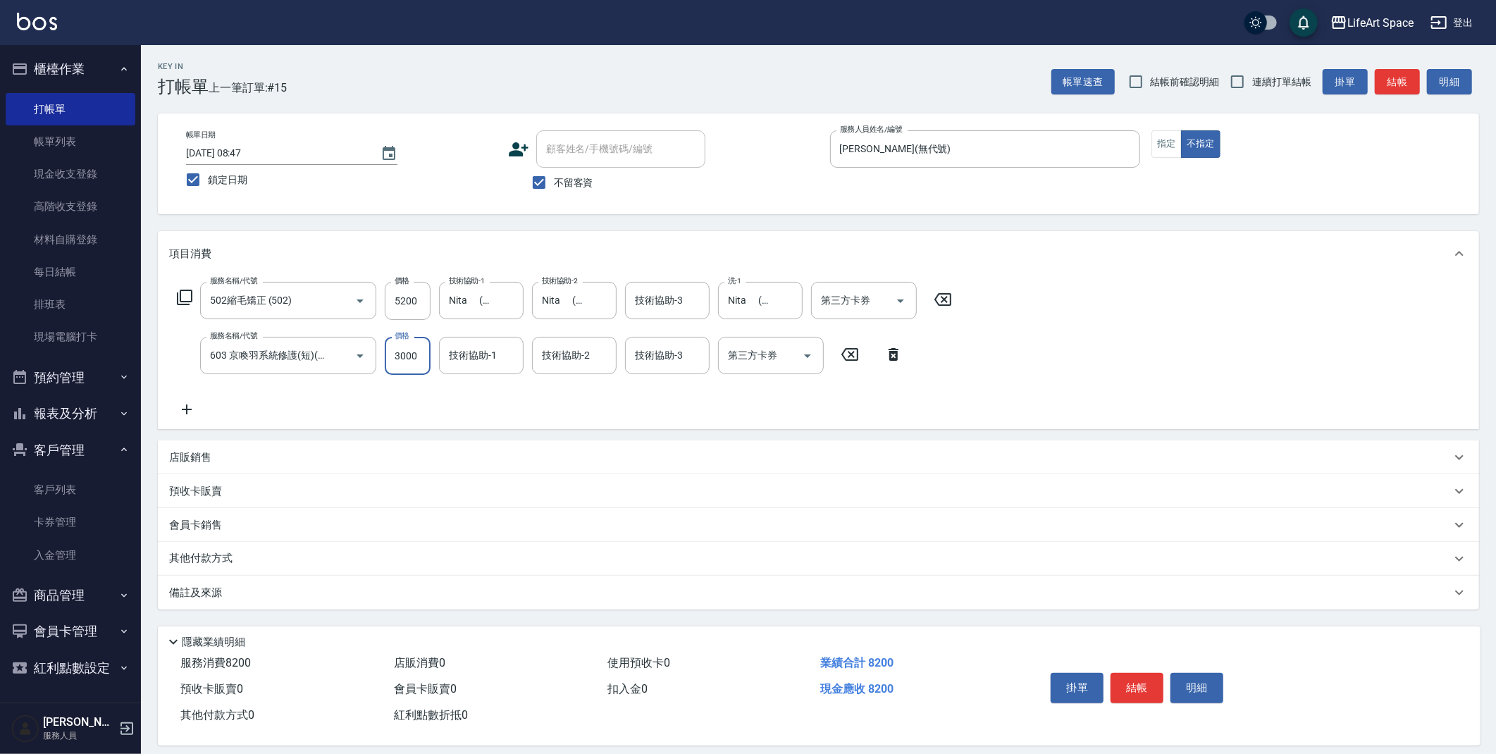
click at [422, 358] on input "3000" at bounding box center [408, 356] width 46 height 38
type input "2500"
click at [503, 350] on input "技術協助-1" at bounding box center [481, 355] width 72 height 25
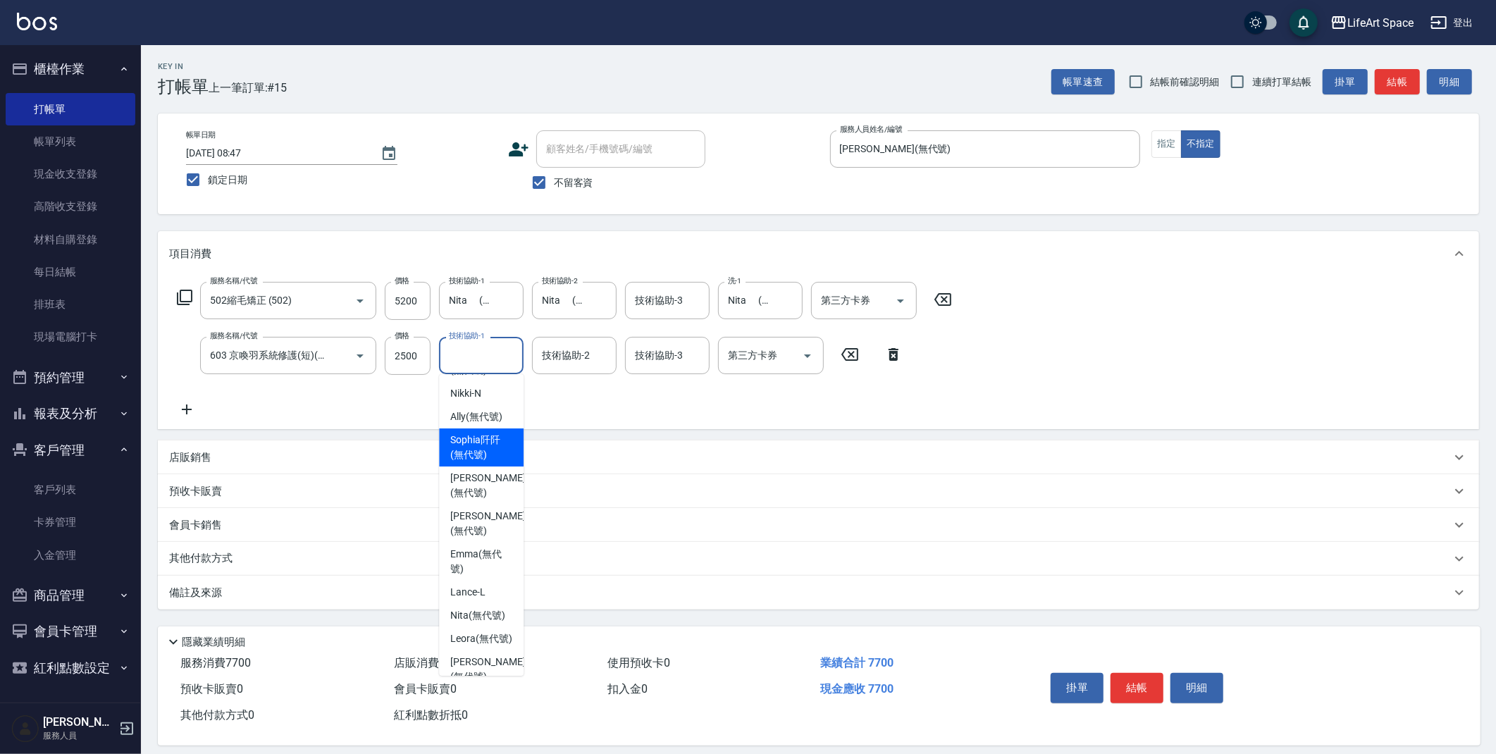
scroll to position [121, 0]
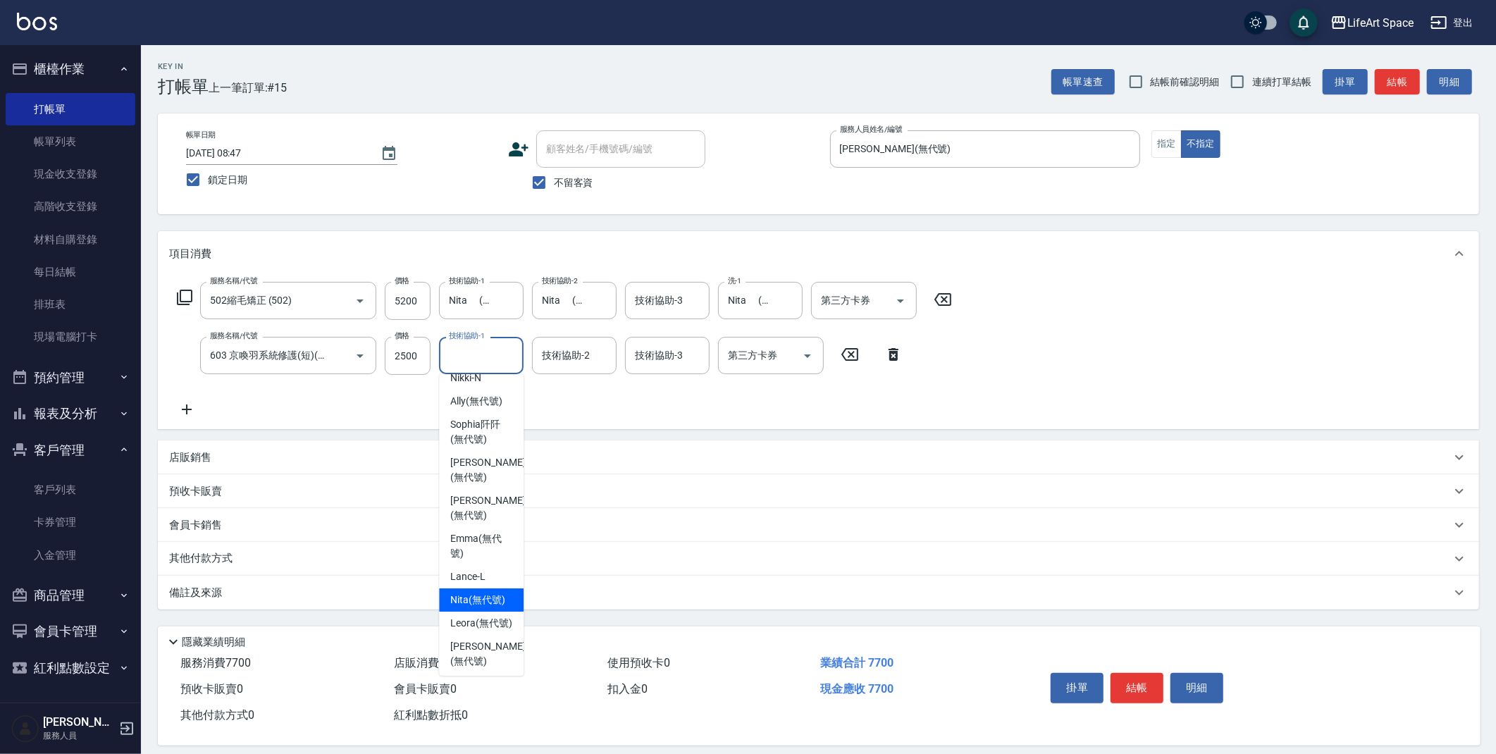
click at [473, 595] on span "Nita (無代號)" at bounding box center [477, 600] width 55 height 15
type input "Nita (無代號)"
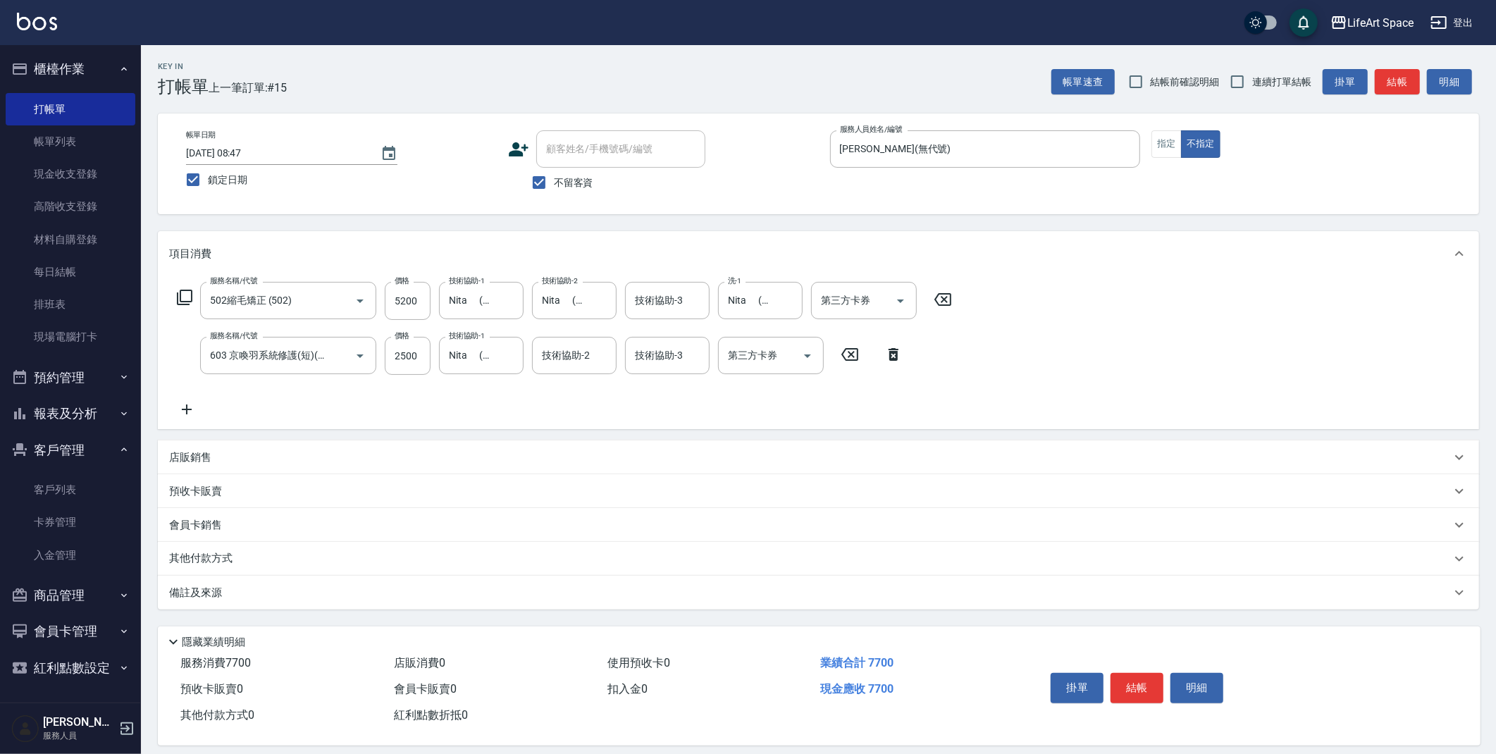
click at [199, 565] on p "其他付款方式" at bounding box center [204, 559] width 70 height 16
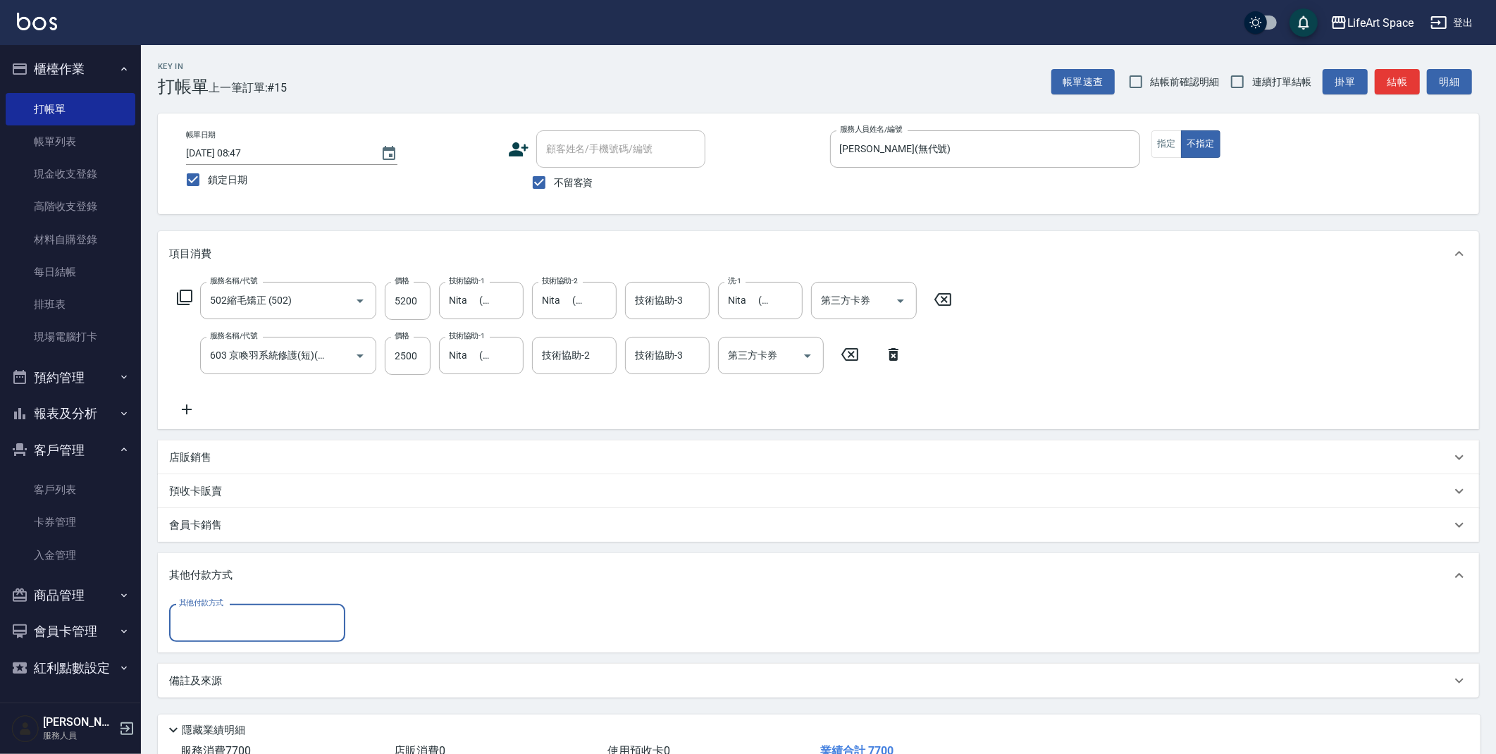
scroll to position [0, 0]
click at [240, 620] on input "其他付款方式" at bounding box center [256, 622] width 163 height 25
click at [236, 680] on span "Linepay" at bounding box center [257, 681] width 176 height 23
click at [240, 621] on input "Linepay" at bounding box center [246, 622] width 142 height 25
click at [233, 713] on span "信用卡" at bounding box center [257, 704] width 176 height 23
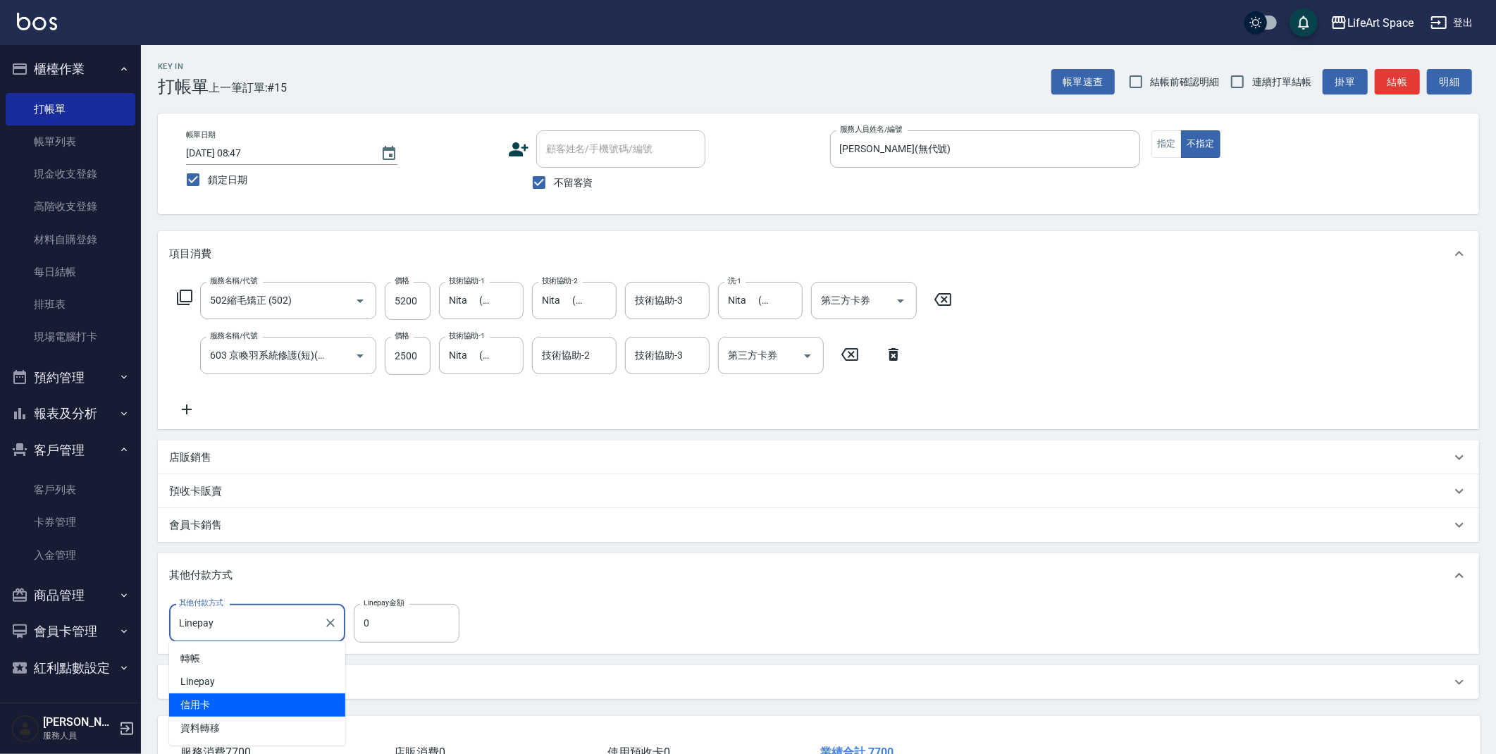
type input "信用卡"
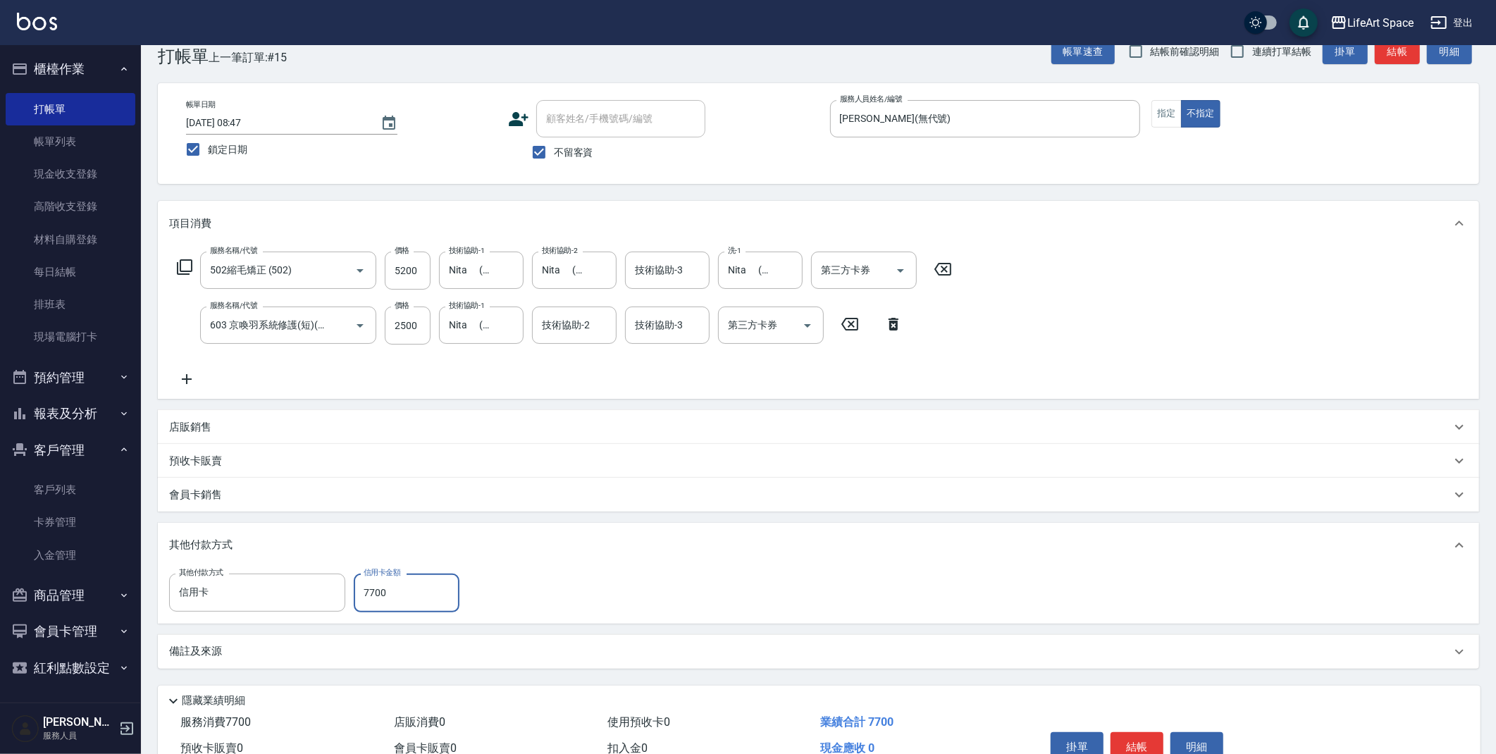
scroll to position [102, 0]
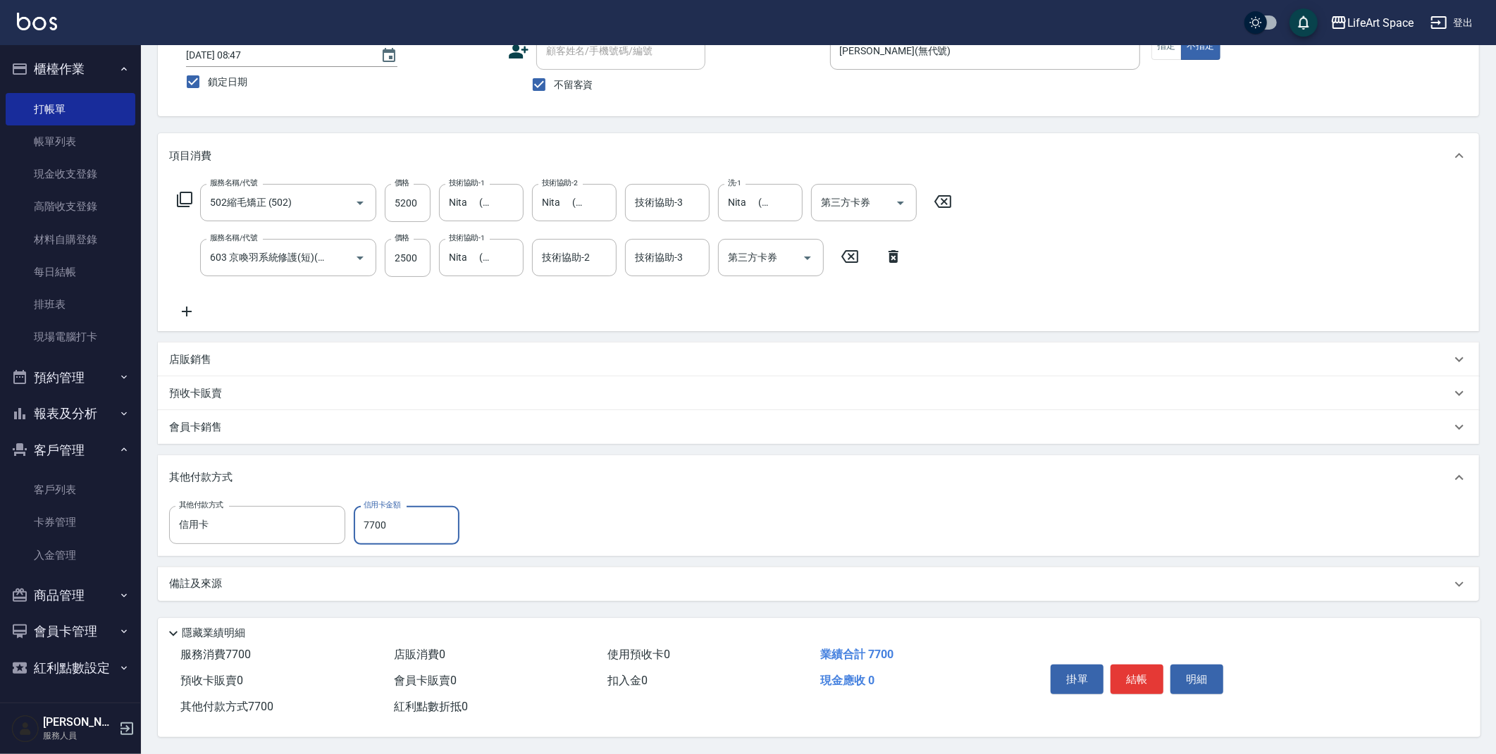
type input "7700"
click at [1163, 681] on div "掛單 結帳 明細" at bounding box center [1137, 681] width 184 height 44
click at [1155, 680] on button "結帳" at bounding box center [1136, 679] width 53 height 30
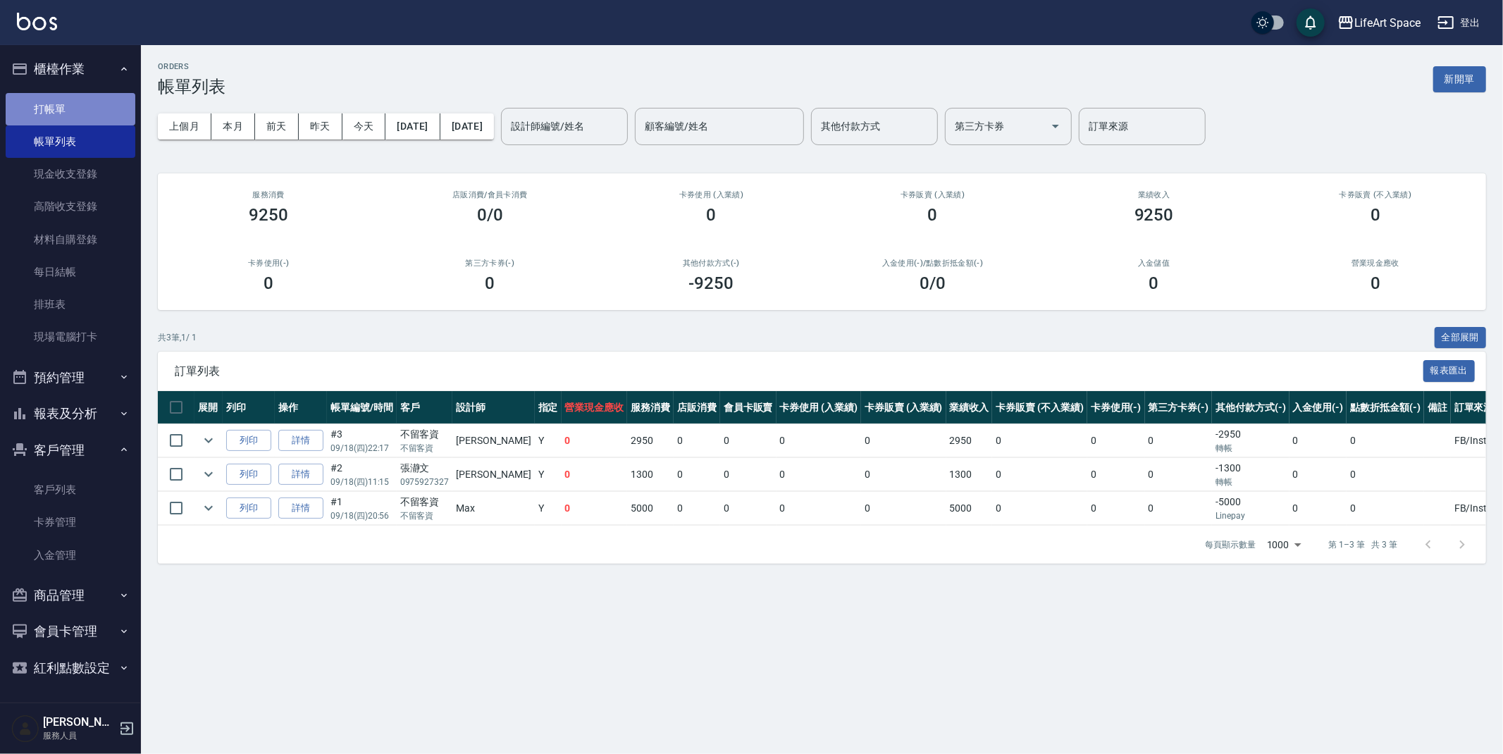
click at [73, 108] on link "打帳單" at bounding box center [71, 109] width 130 height 32
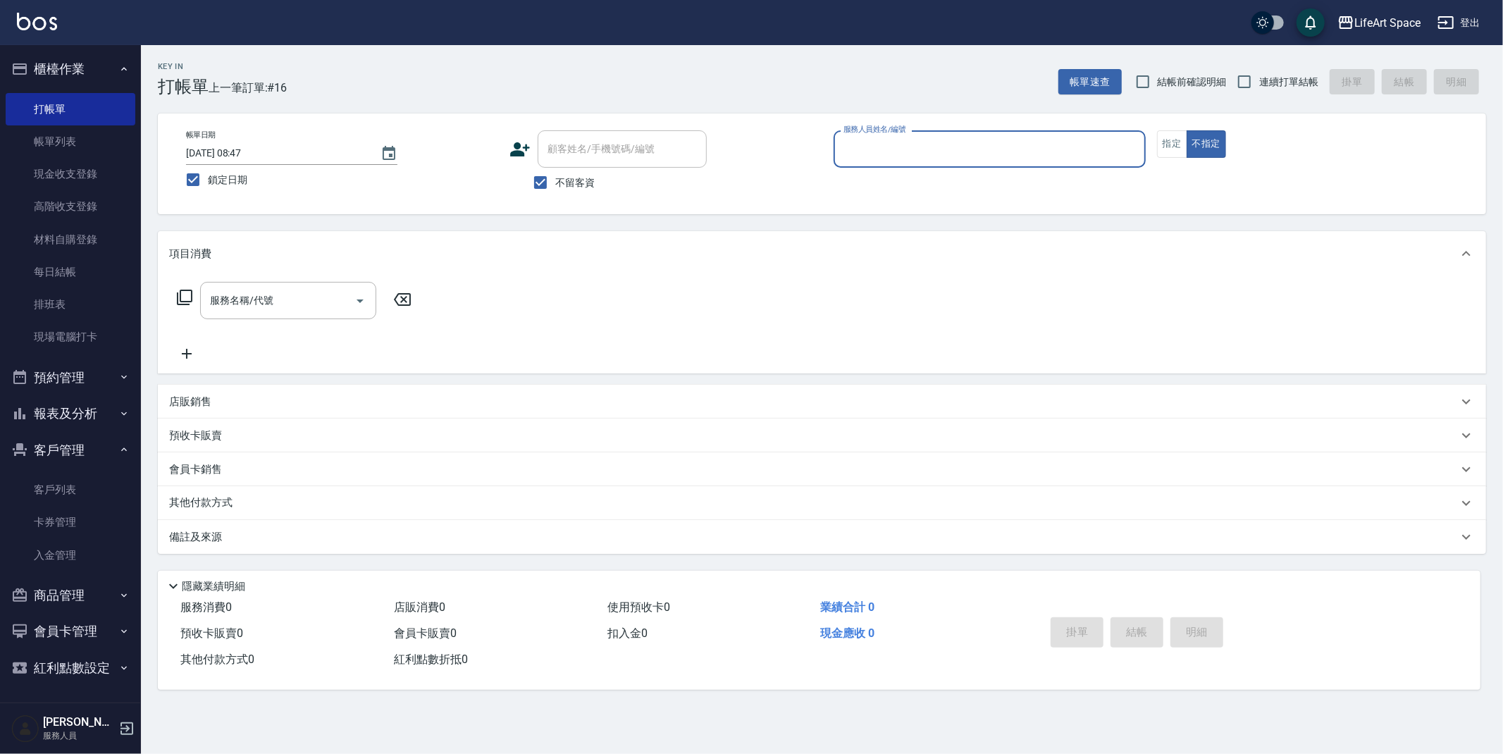
click at [1177, 149] on button "指定" at bounding box center [1172, 143] width 30 height 27
click at [254, 303] on input "服務名稱/代號" at bounding box center [277, 300] width 142 height 25
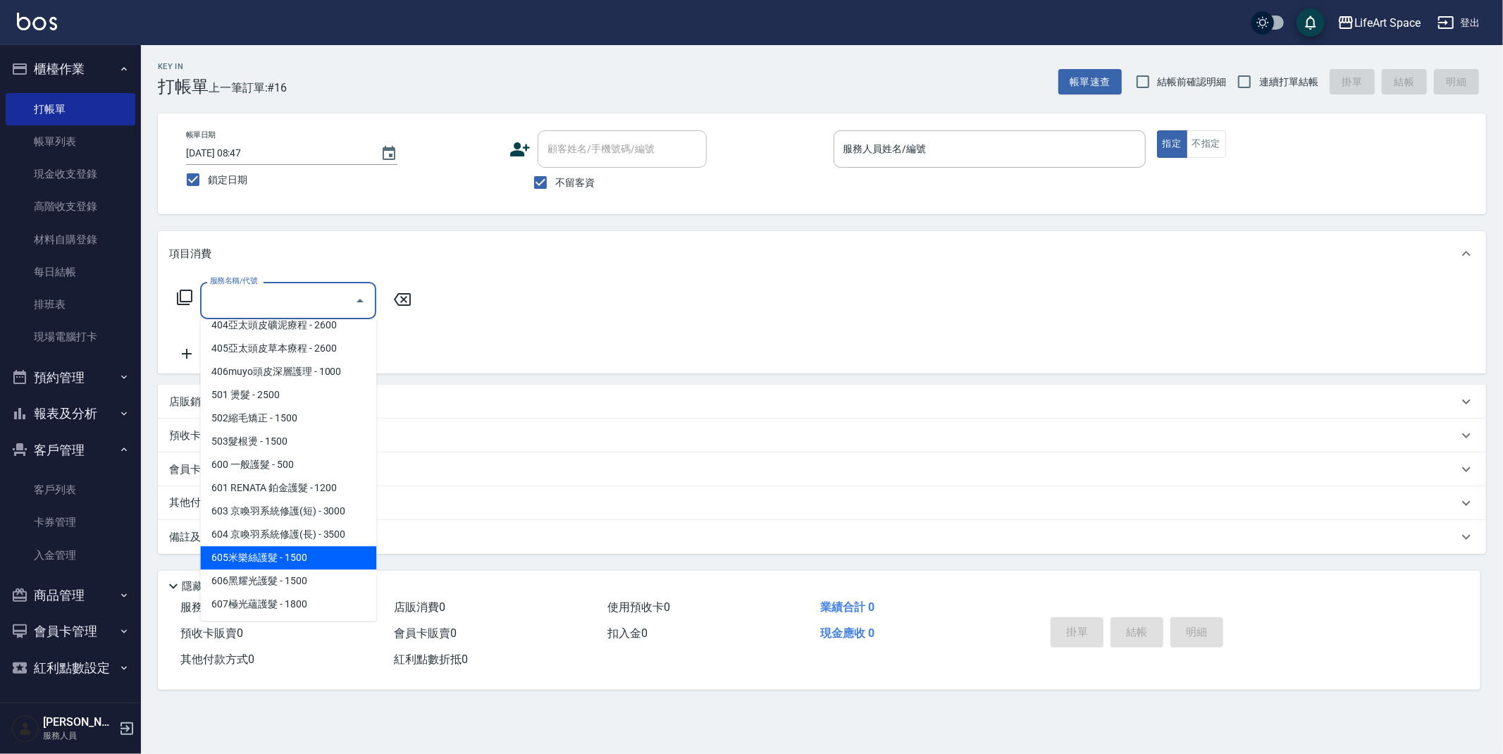
scroll to position [221, 0]
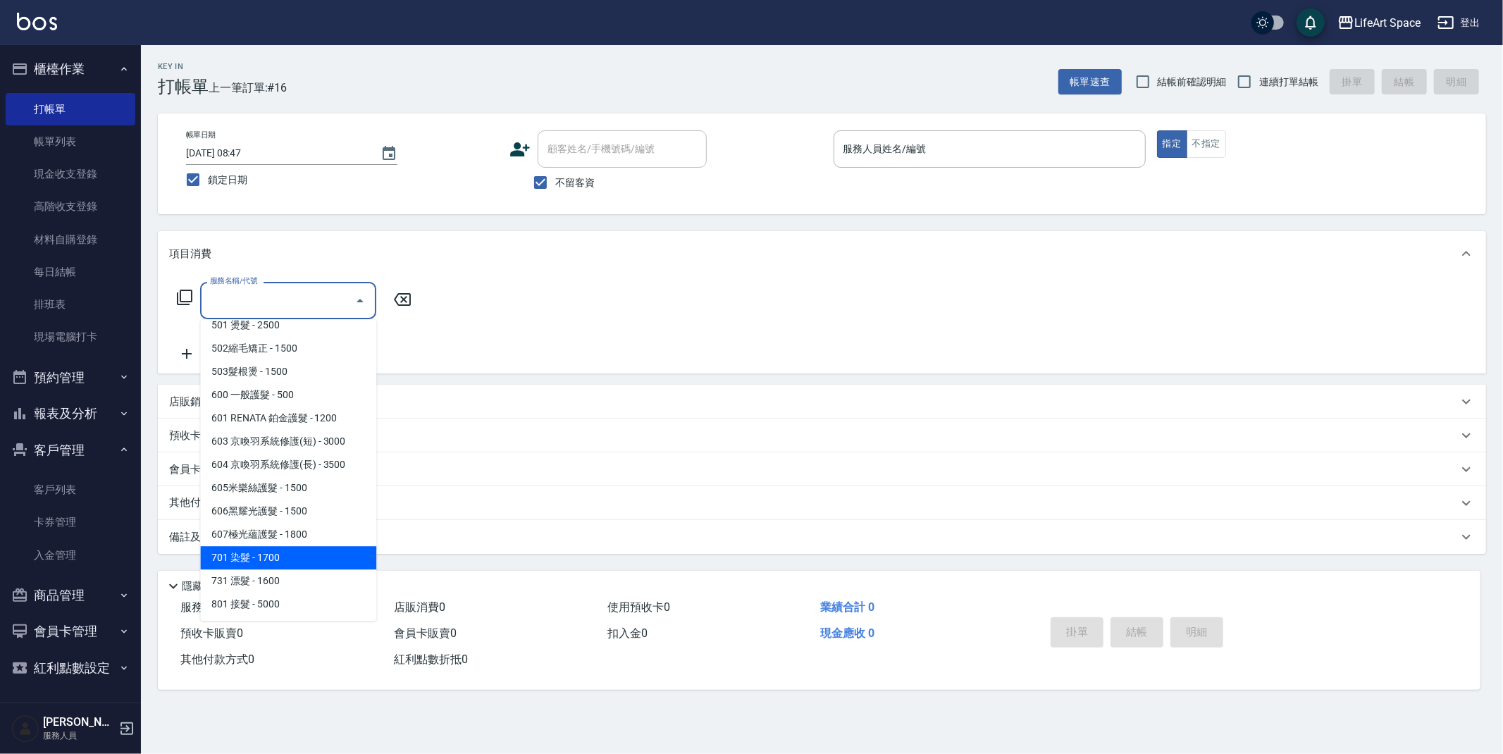
drag, startPoint x: 270, startPoint y: 564, endPoint x: 399, endPoint y: 374, distance: 229.8
click at [270, 564] on span "701 染髮 - 1700" at bounding box center [288, 557] width 176 height 23
type input "701 染髮(701)"
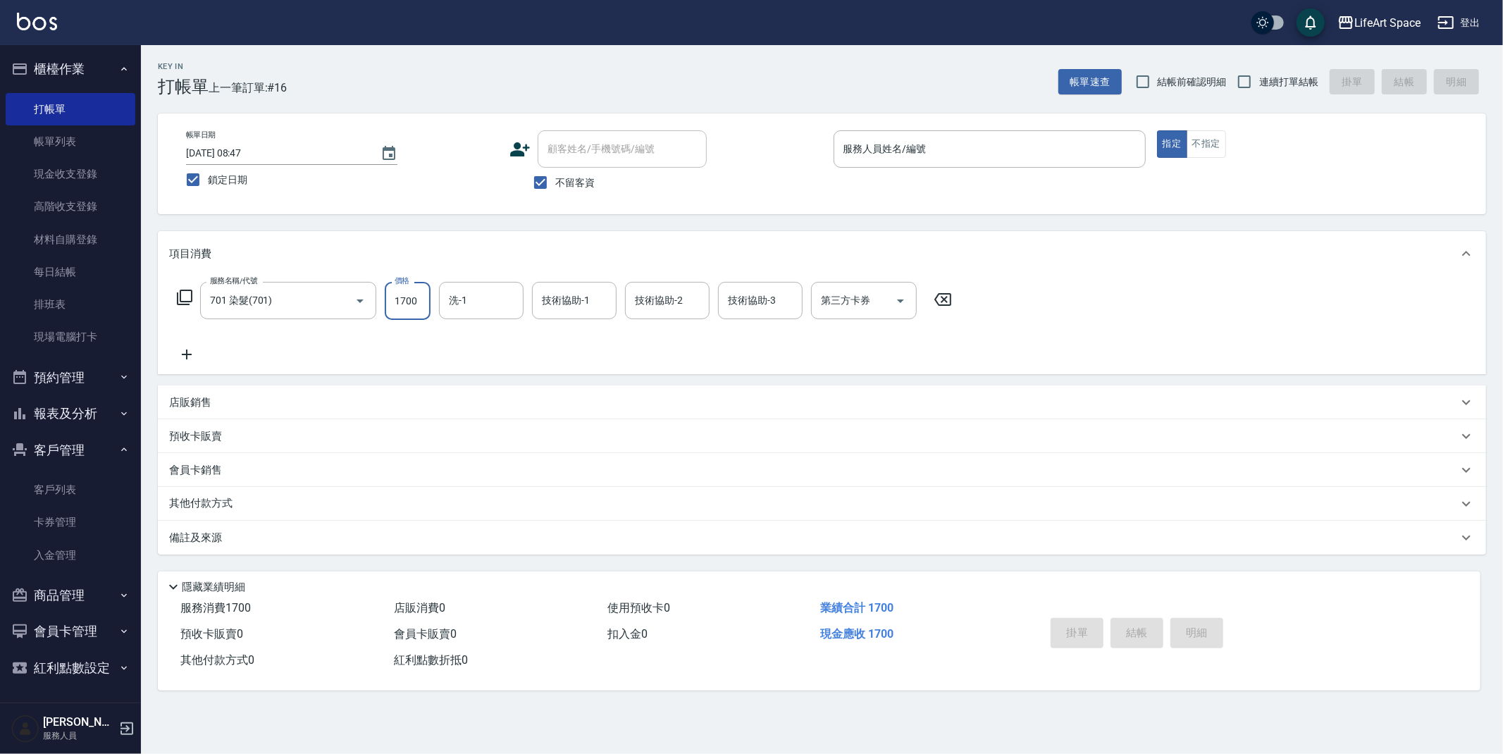
click at [417, 306] on input "1700" at bounding box center [408, 301] width 46 height 38
type input "1"
type input "5"
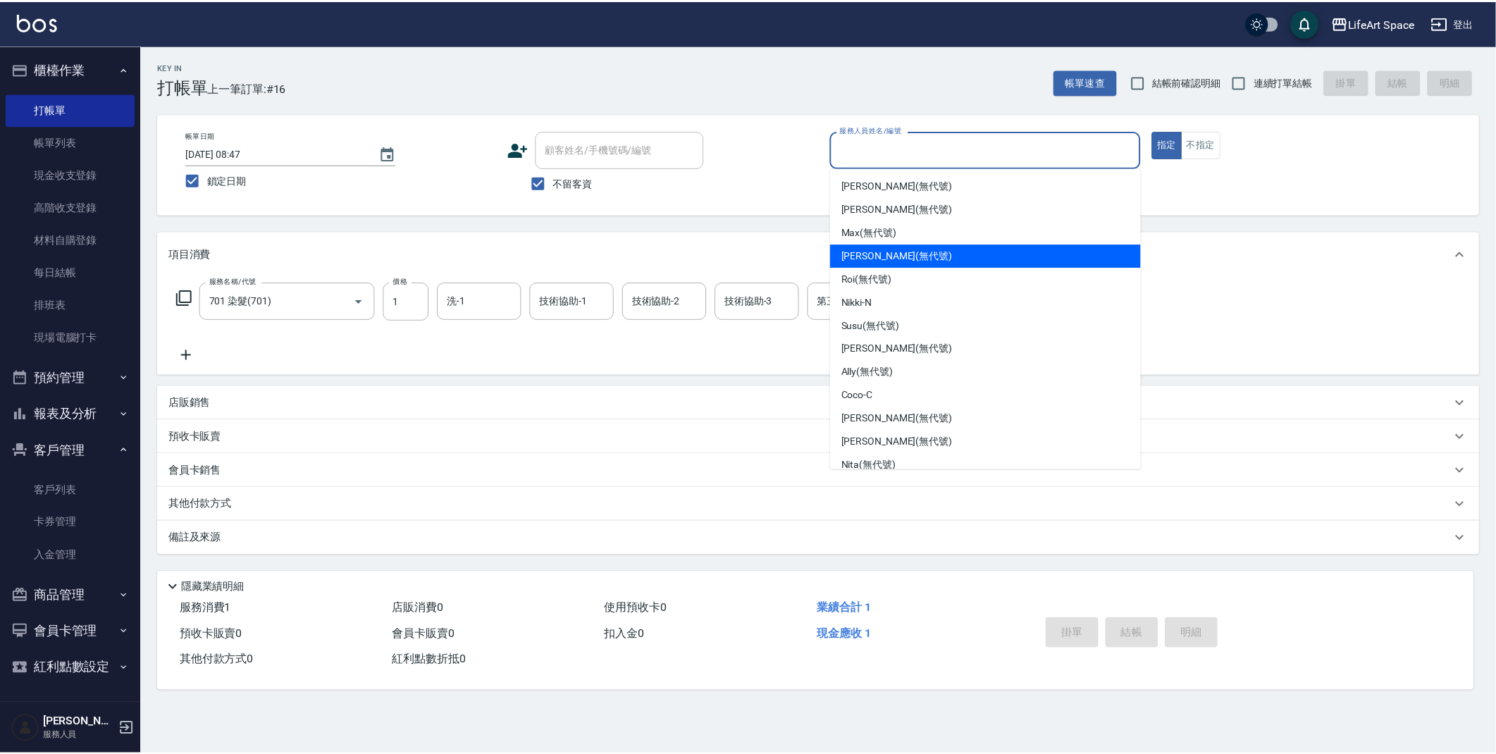
scroll to position [173, 0]
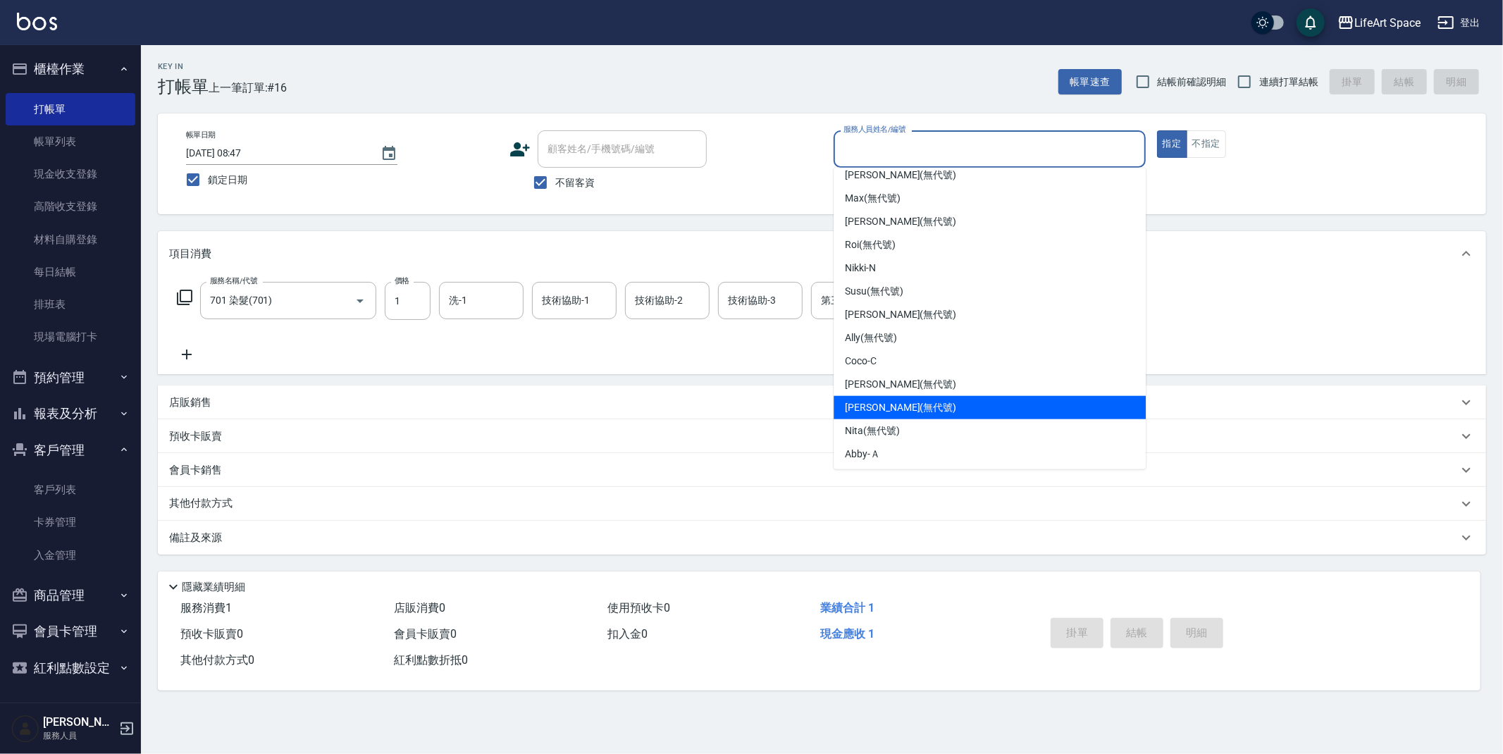
click at [898, 396] on div "[PERSON_NAME] (無代號)" at bounding box center [989, 407] width 312 height 23
type input "[PERSON_NAME](無代號)"
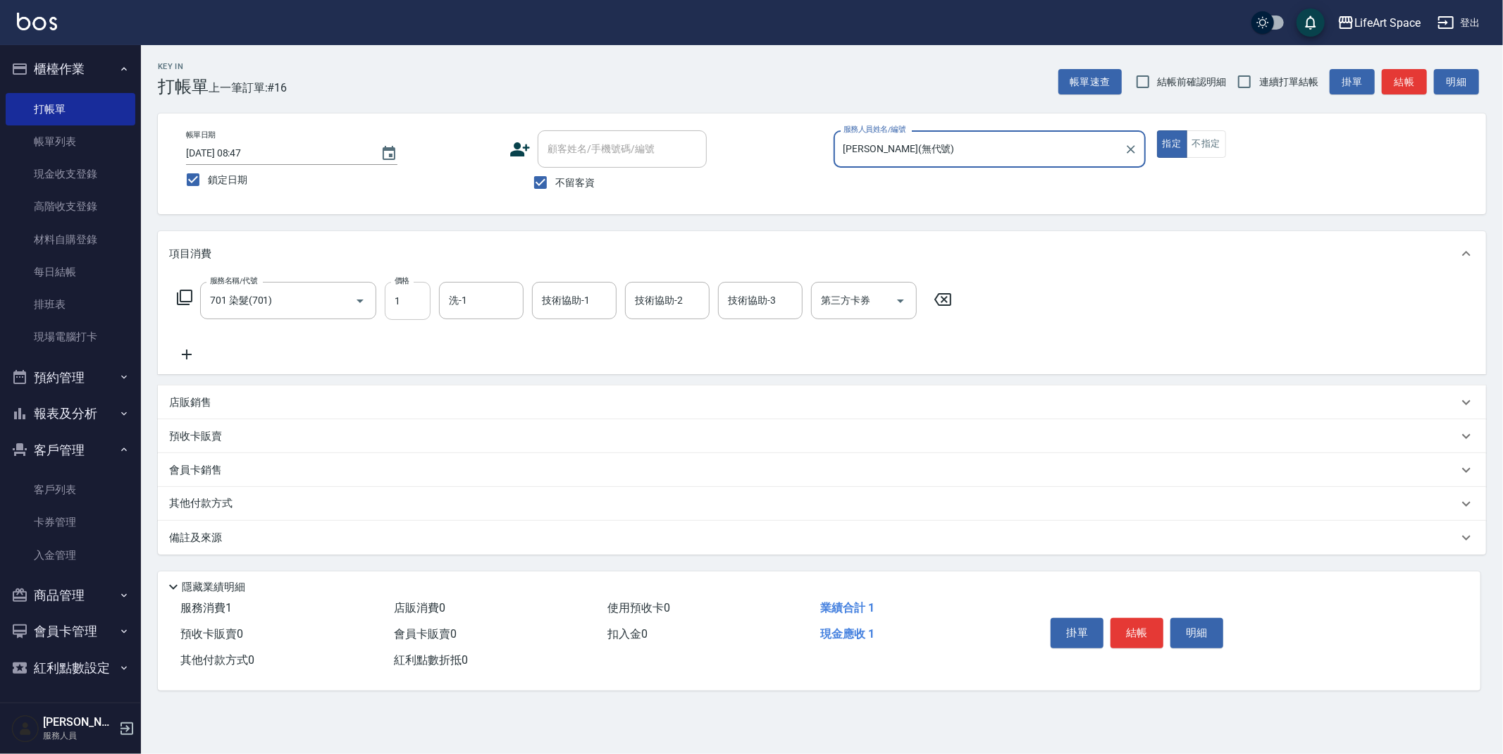
click at [410, 297] on input "1" at bounding box center [408, 301] width 46 height 38
type input "1500"
click at [496, 309] on input "洗-1" at bounding box center [481, 300] width 72 height 25
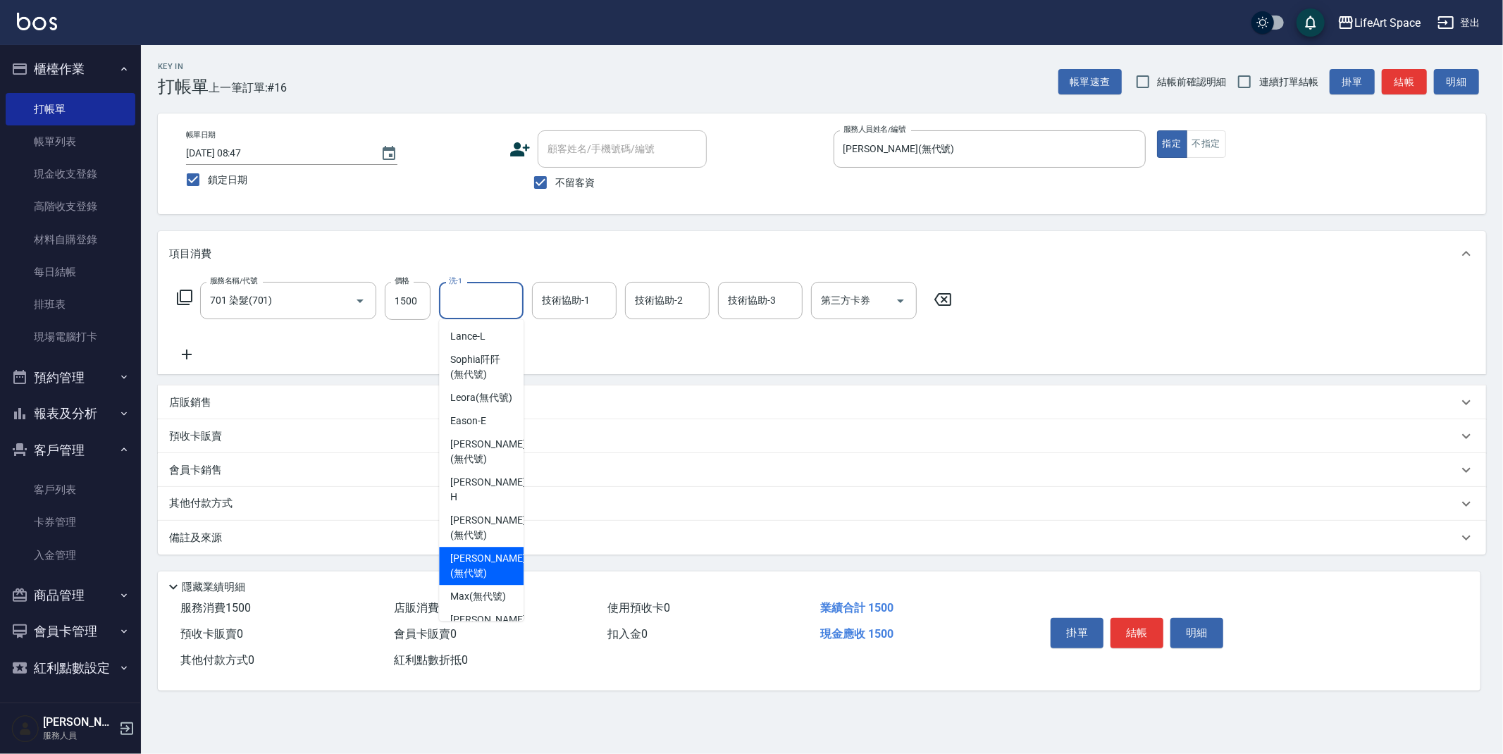
drag, startPoint x: 480, startPoint y: 550, endPoint x: 612, endPoint y: 194, distance: 379.7
click at [481, 547] on div "[PERSON_NAME] (無代號)" at bounding box center [481, 566] width 85 height 38
type input "[PERSON_NAME](無代號)"
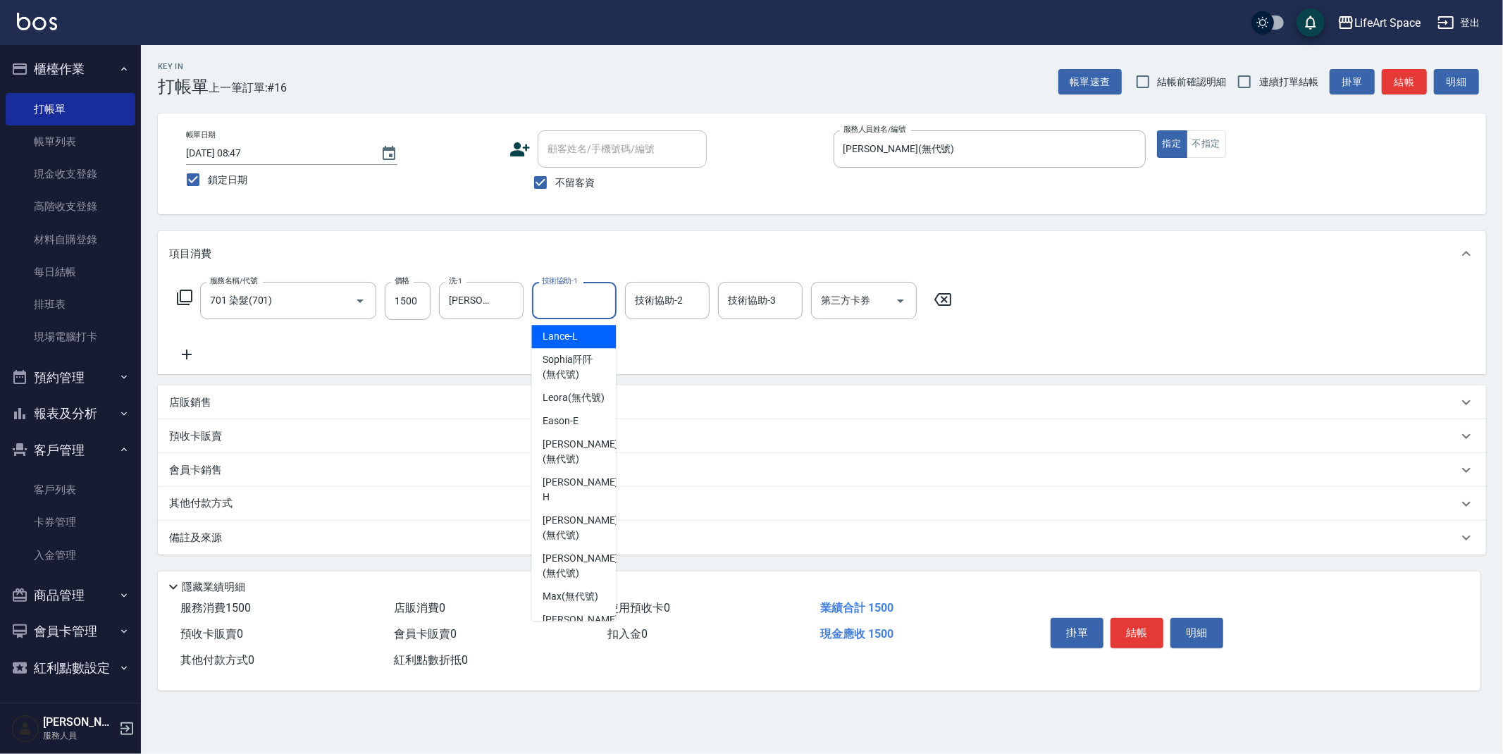
click at [585, 297] on div "技術協助-1 技術協助-1" at bounding box center [574, 300] width 85 height 37
click at [588, 564] on span "[PERSON_NAME] (無代號)" at bounding box center [580, 566] width 75 height 30
type input "[PERSON_NAME](無代號)"
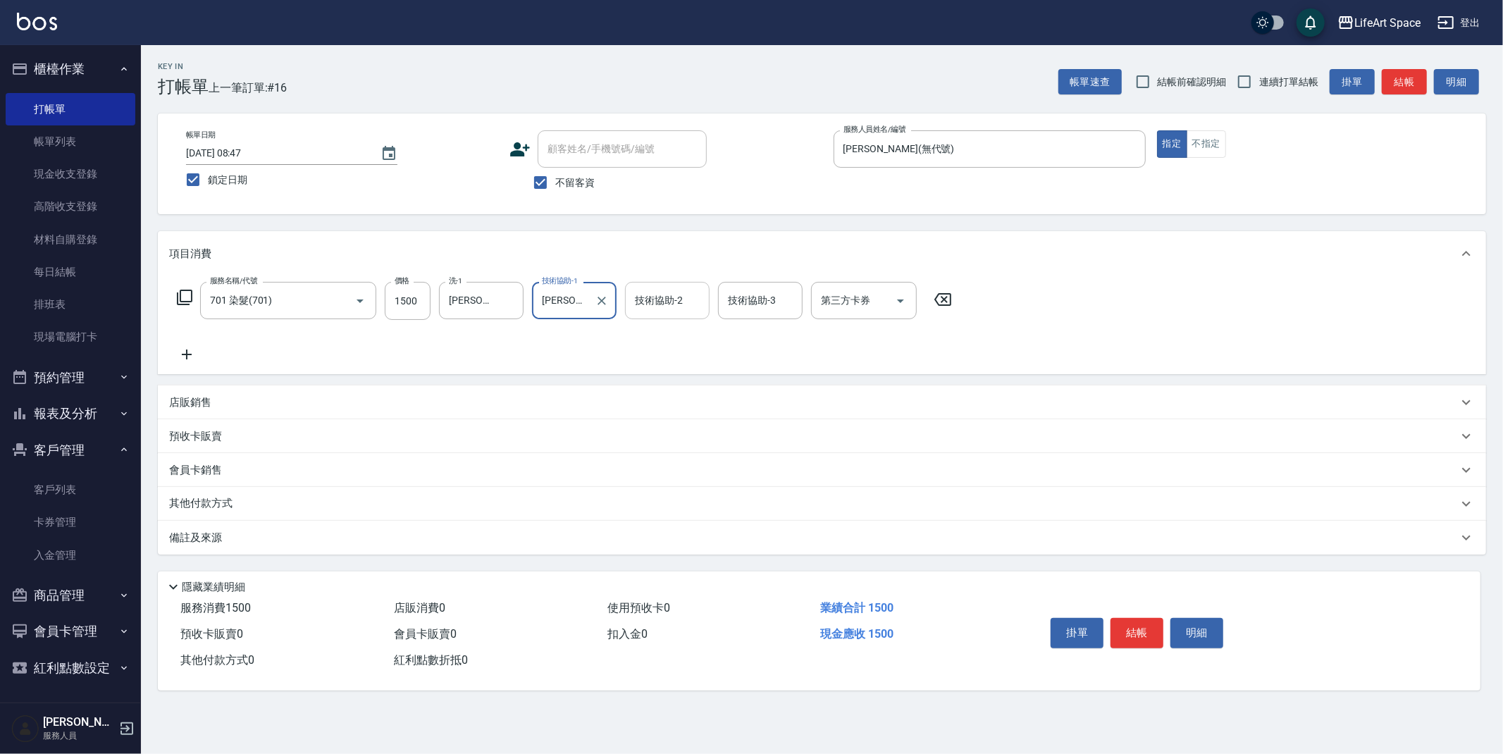
click at [651, 307] on input "技術協助-2" at bounding box center [667, 300] width 72 height 25
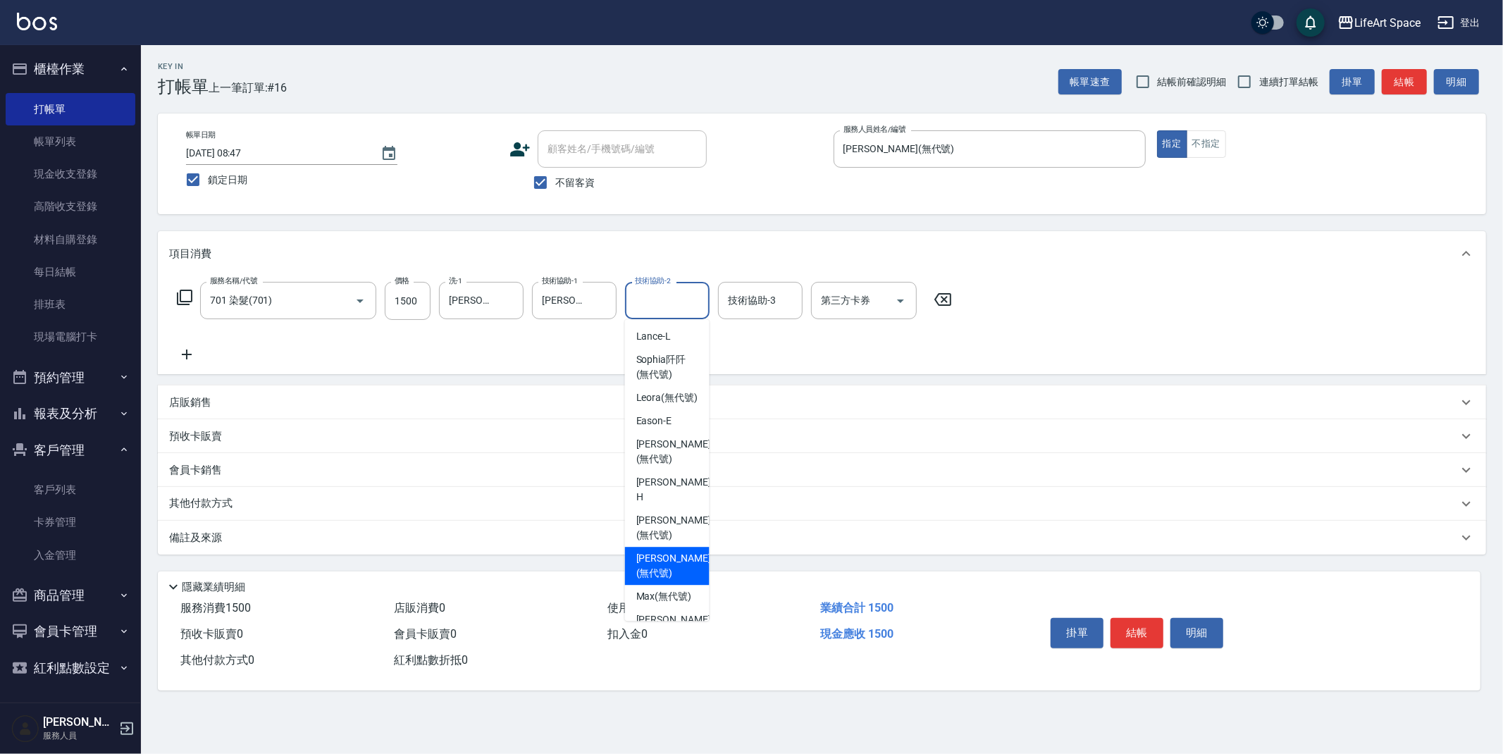
click at [665, 526] on span "[PERSON_NAME] (無代號)" at bounding box center [673, 528] width 75 height 30
type input "[PERSON_NAME](無代號)"
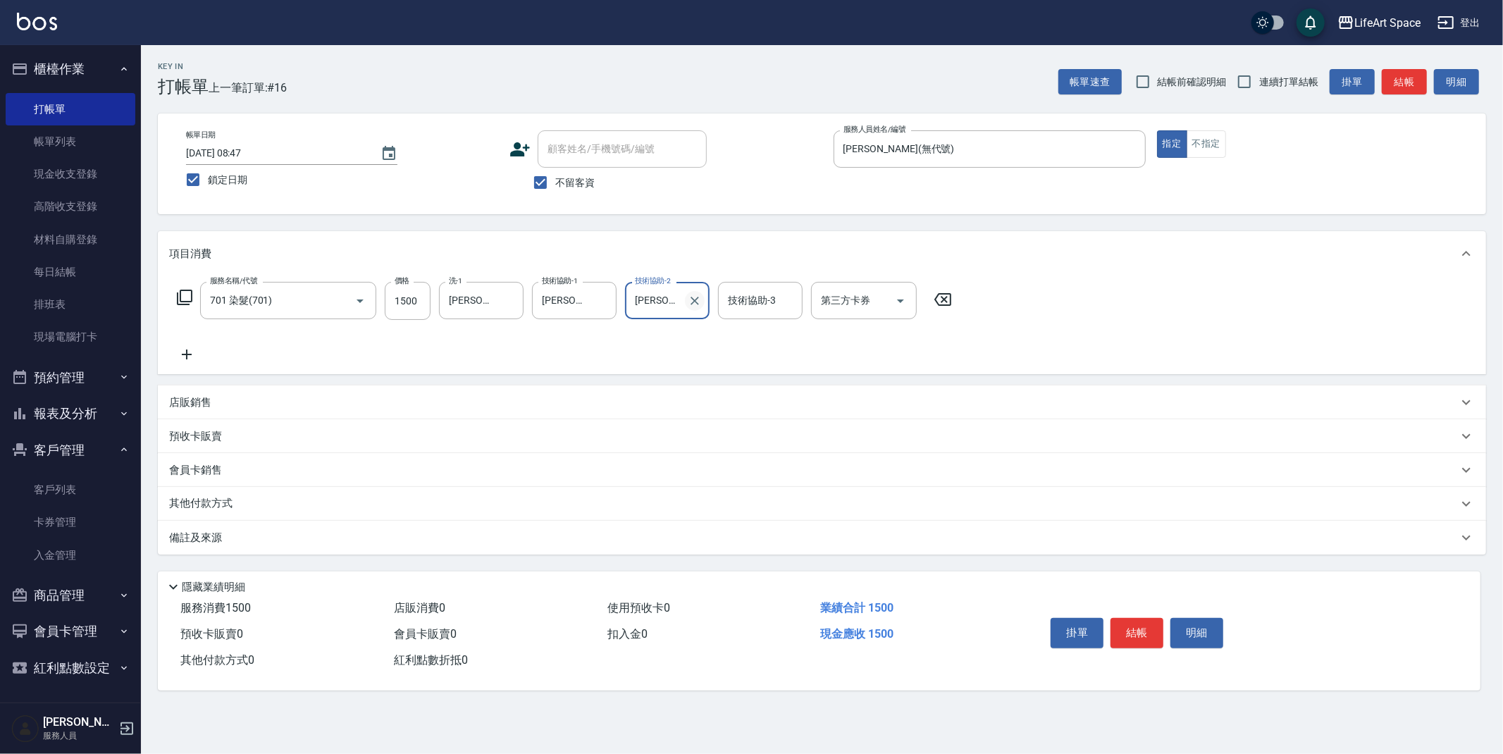
click at [698, 301] on icon "Clear" at bounding box center [695, 301] width 14 height 14
click at [659, 294] on input "技術協助-2" at bounding box center [667, 300] width 72 height 25
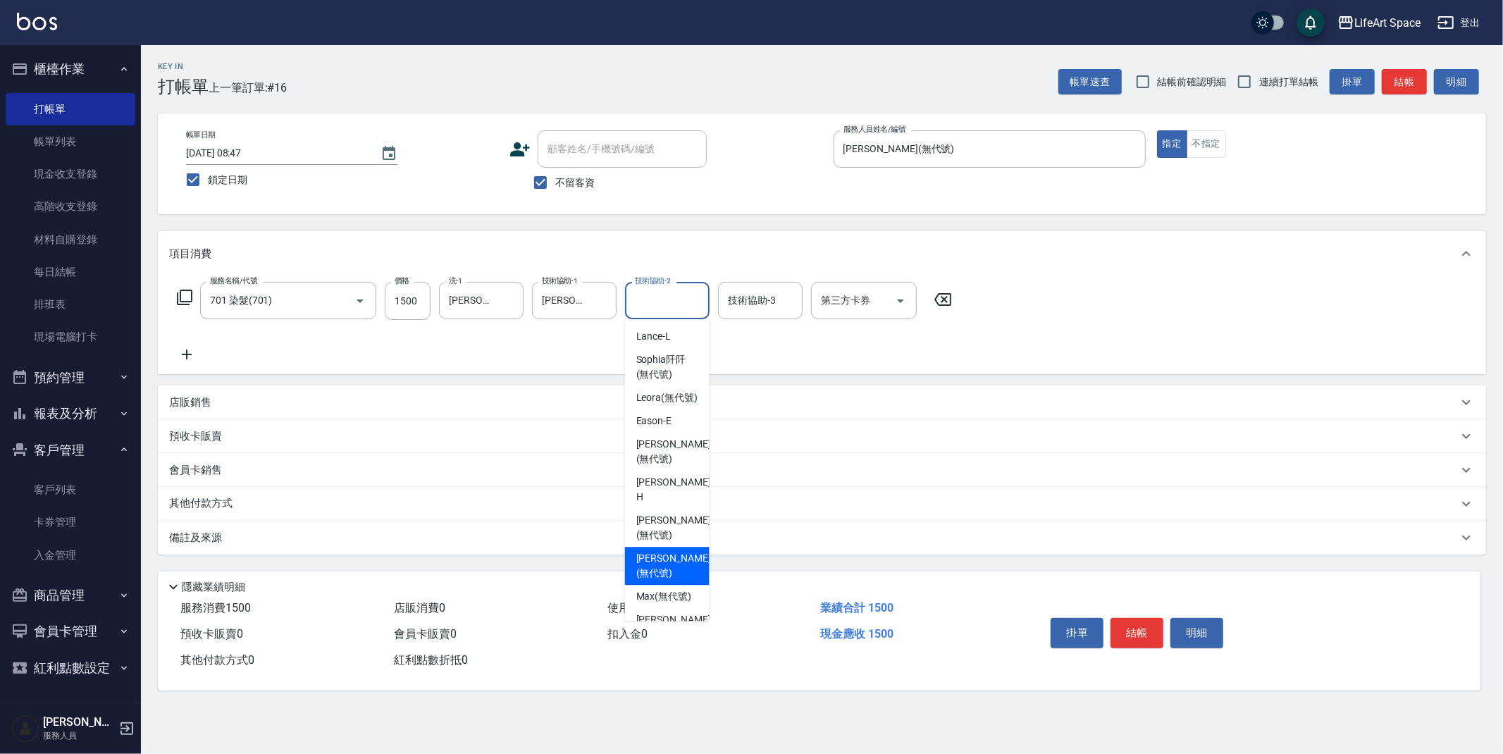
click at [658, 562] on span "[PERSON_NAME] (無代號)" at bounding box center [673, 566] width 75 height 30
type input "[PERSON_NAME](無代號)"
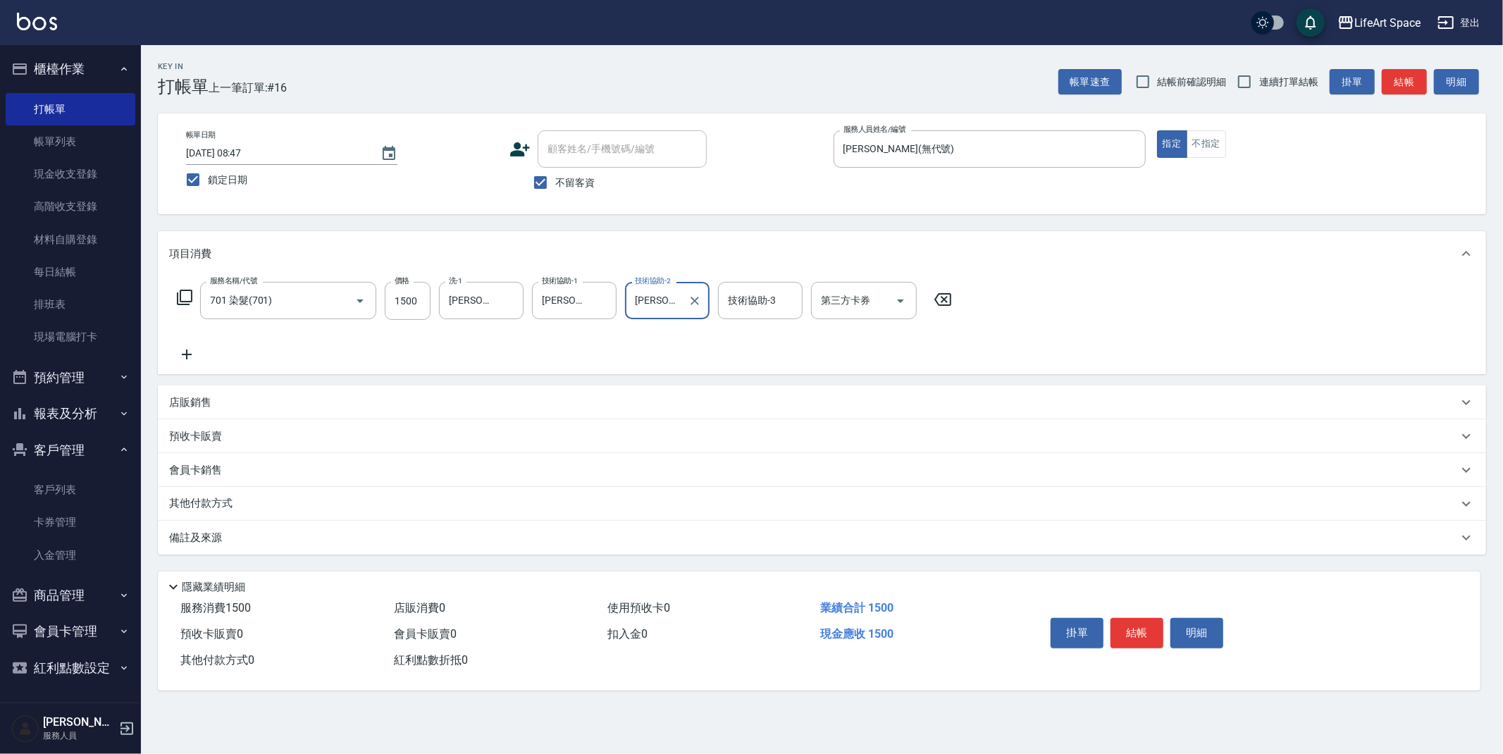
click at [185, 347] on icon at bounding box center [186, 354] width 35 height 17
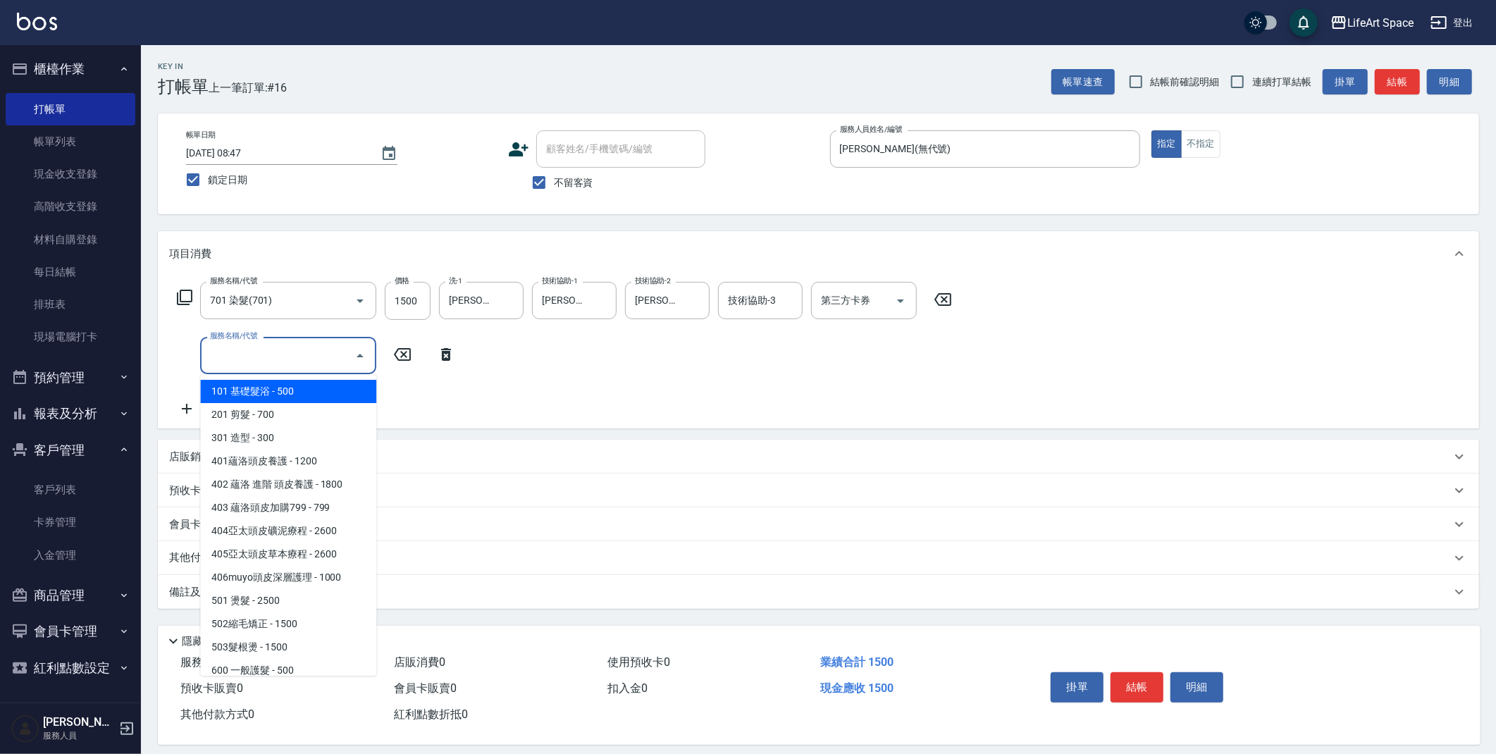
click at [209, 348] on input "服務名稱/代號" at bounding box center [277, 355] width 142 height 25
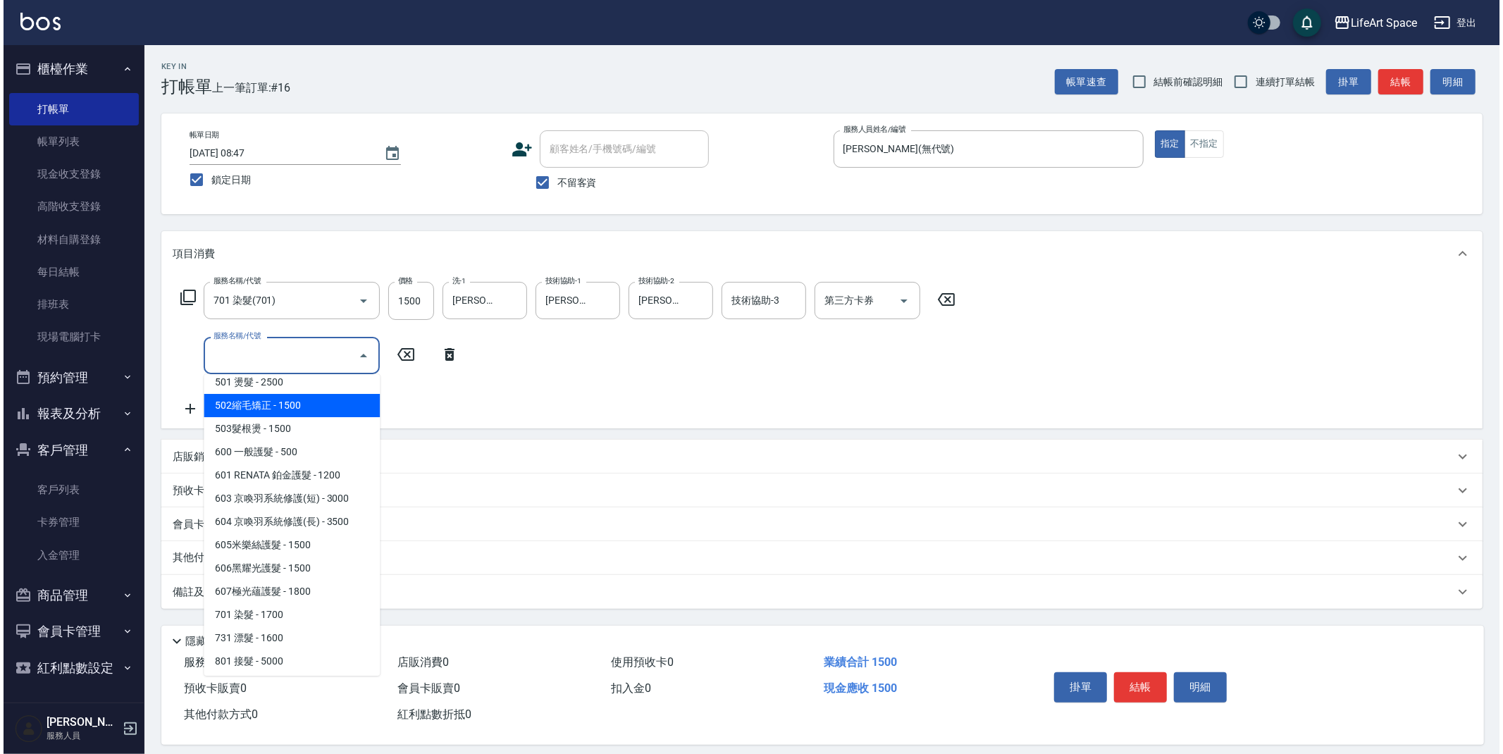
scroll to position [221, 0]
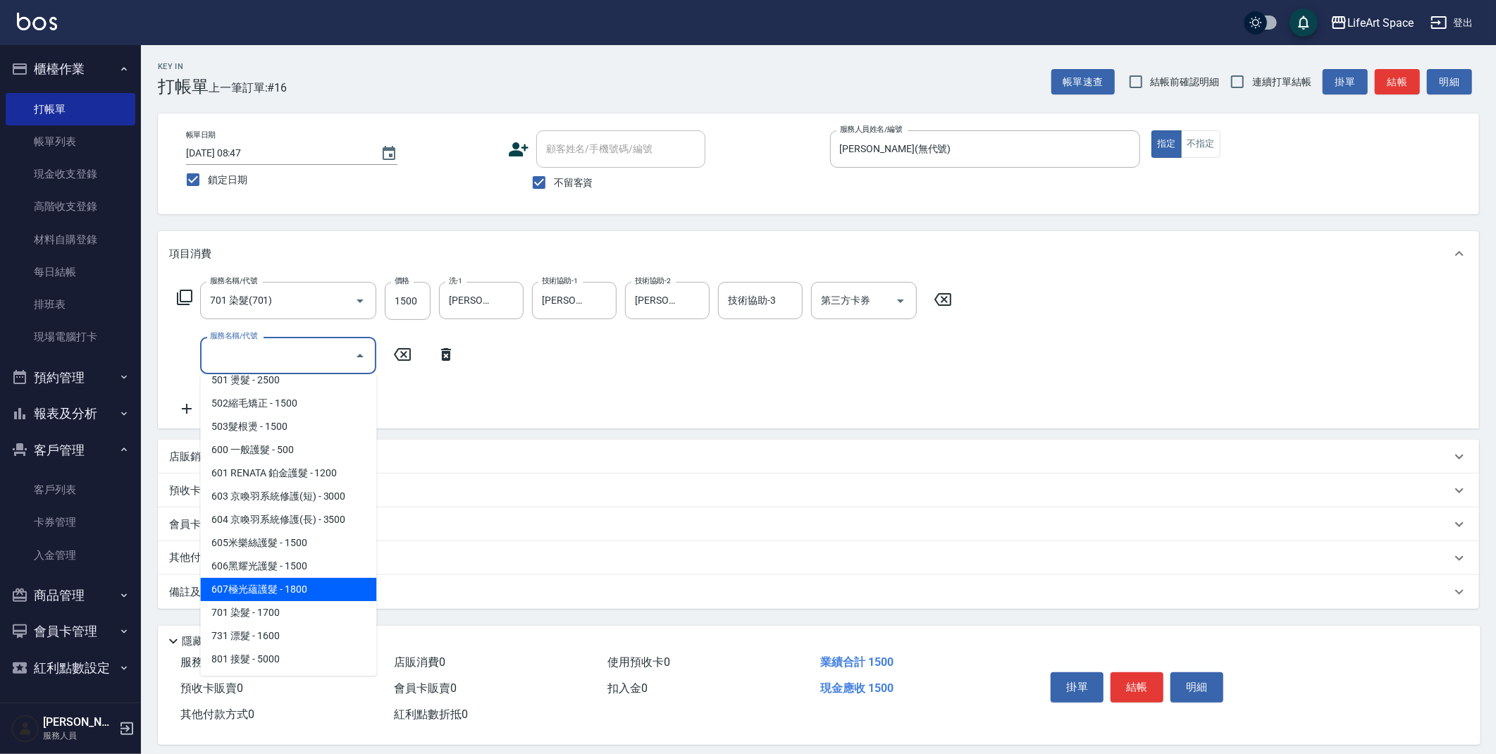
click at [285, 581] on span "607極光蘊護髮 - 1800" at bounding box center [288, 589] width 176 height 23
type input "607極光蘊護髮(607)"
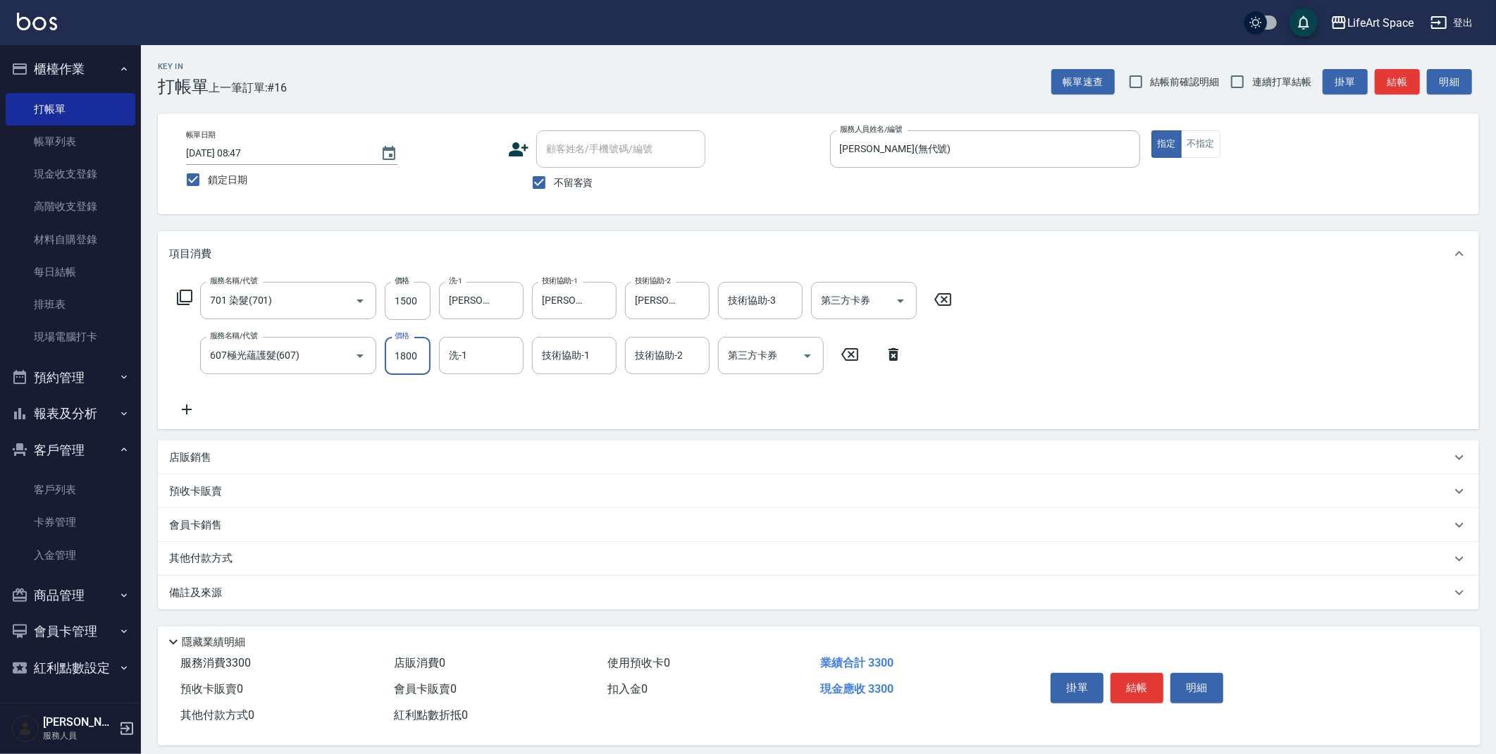
click at [417, 359] on input "1800" at bounding box center [408, 356] width 46 height 38
type input "2200"
click at [564, 366] on input "技術協助-1" at bounding box center [574, 355] width 72 height 25
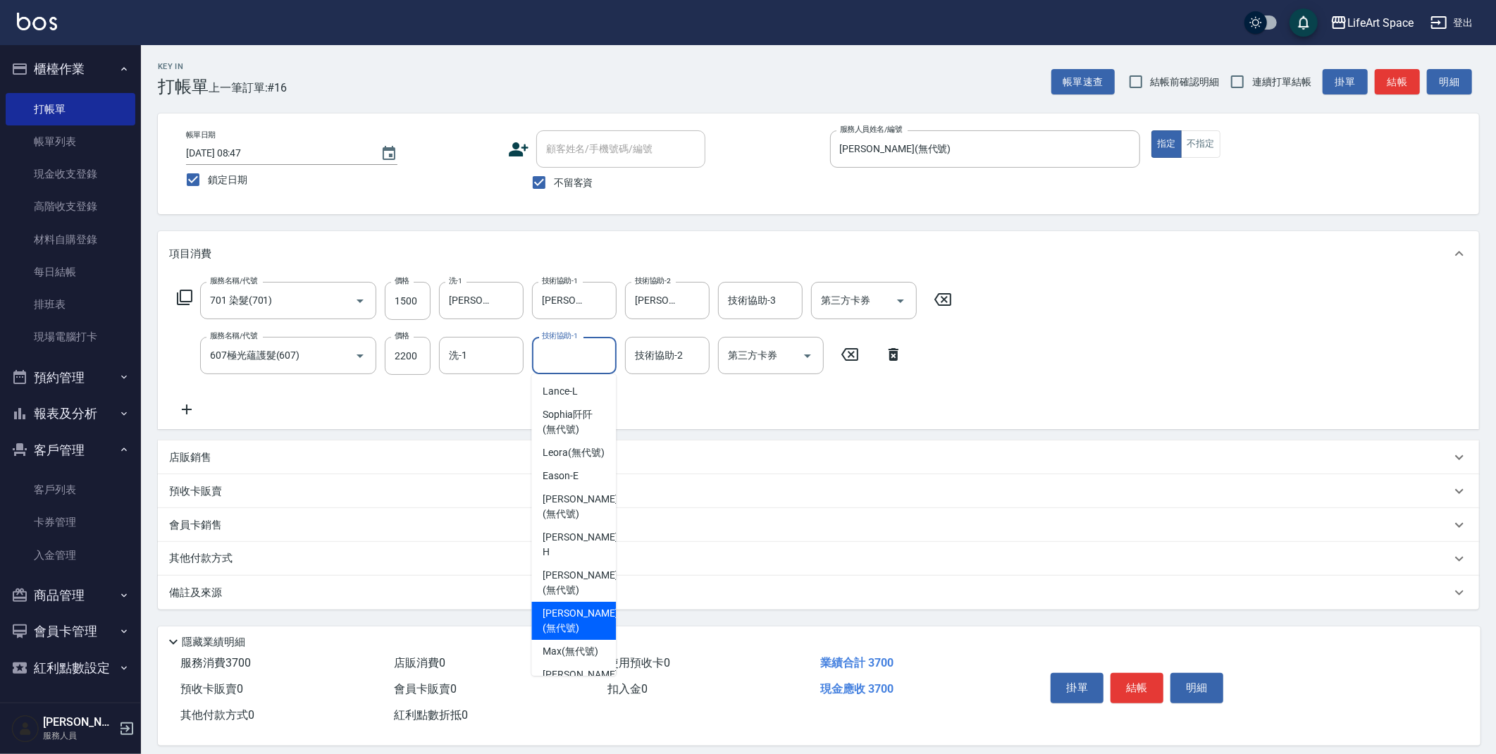
drag, startPoint x: 573, startPoint y: 613, endPoint x: 887, endPoint y: 566, distance: 317.8
click at [573, 612] on span "[PERSON_NAME] (無代號)" at bounding box center [580, 621] width 75 height 30
type input "[PERSON_NAME](無代號)"
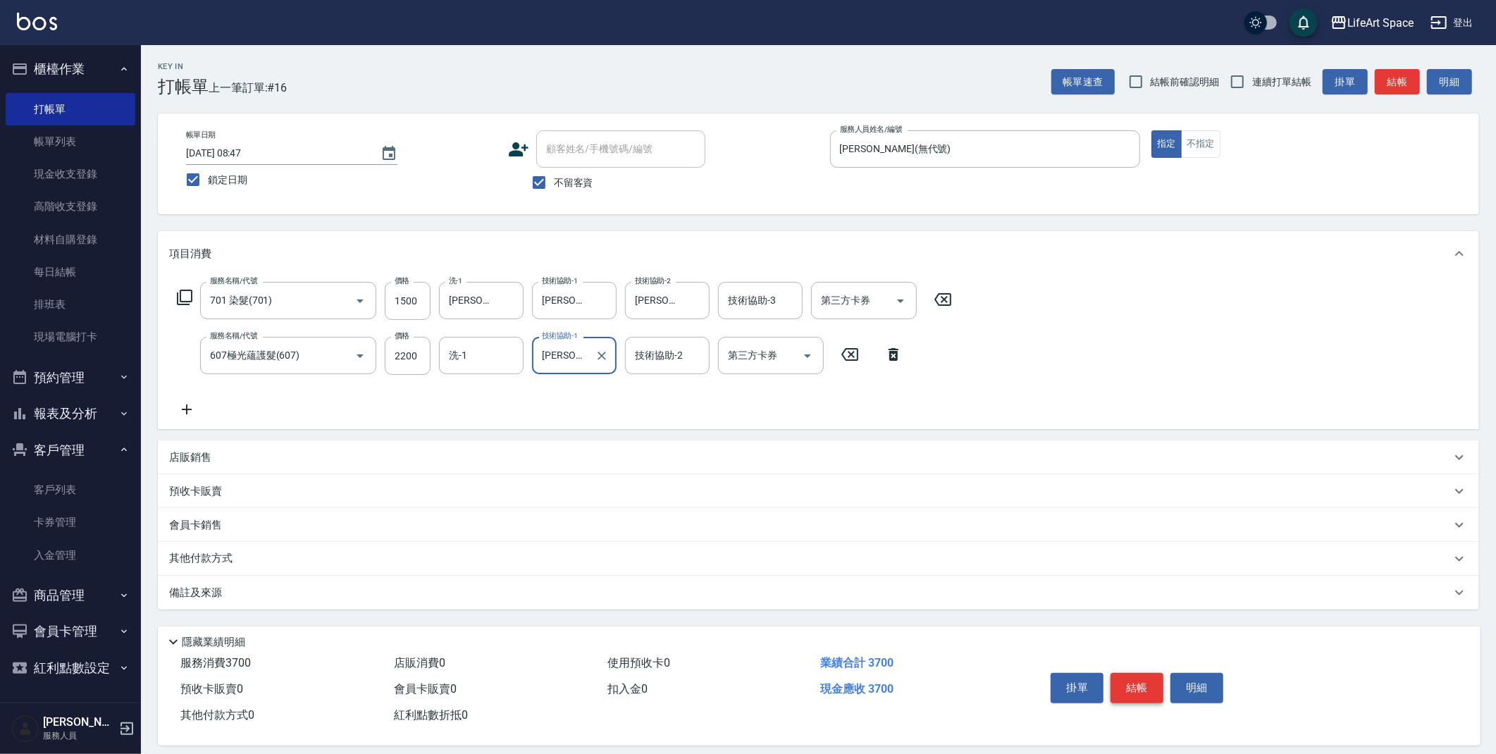
click at [1146, 684] on button "結帳" at bounding box center [1136, 688] width 53 height 30
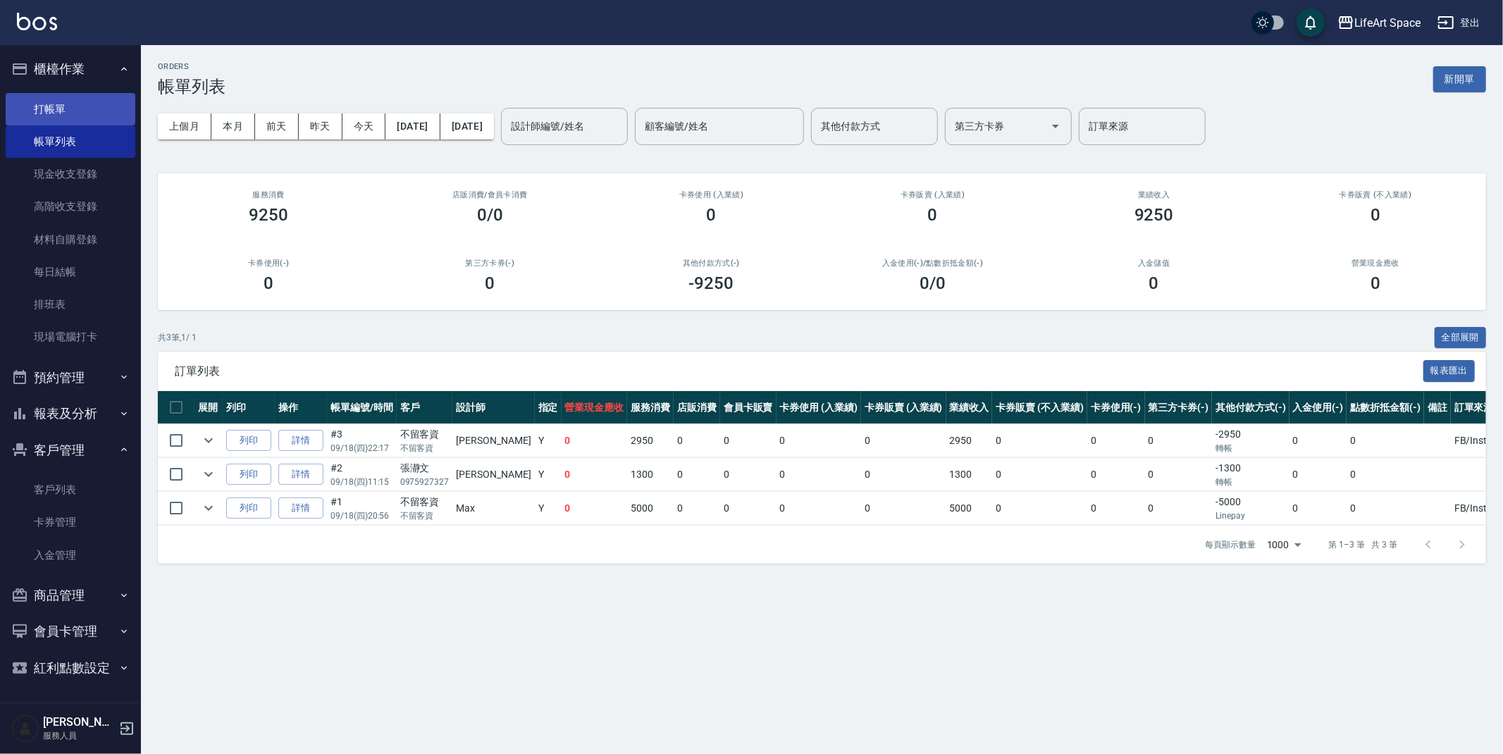
click at [68, 102] on link "打帳單" at bounding box center [71, 109] width 130 height 32
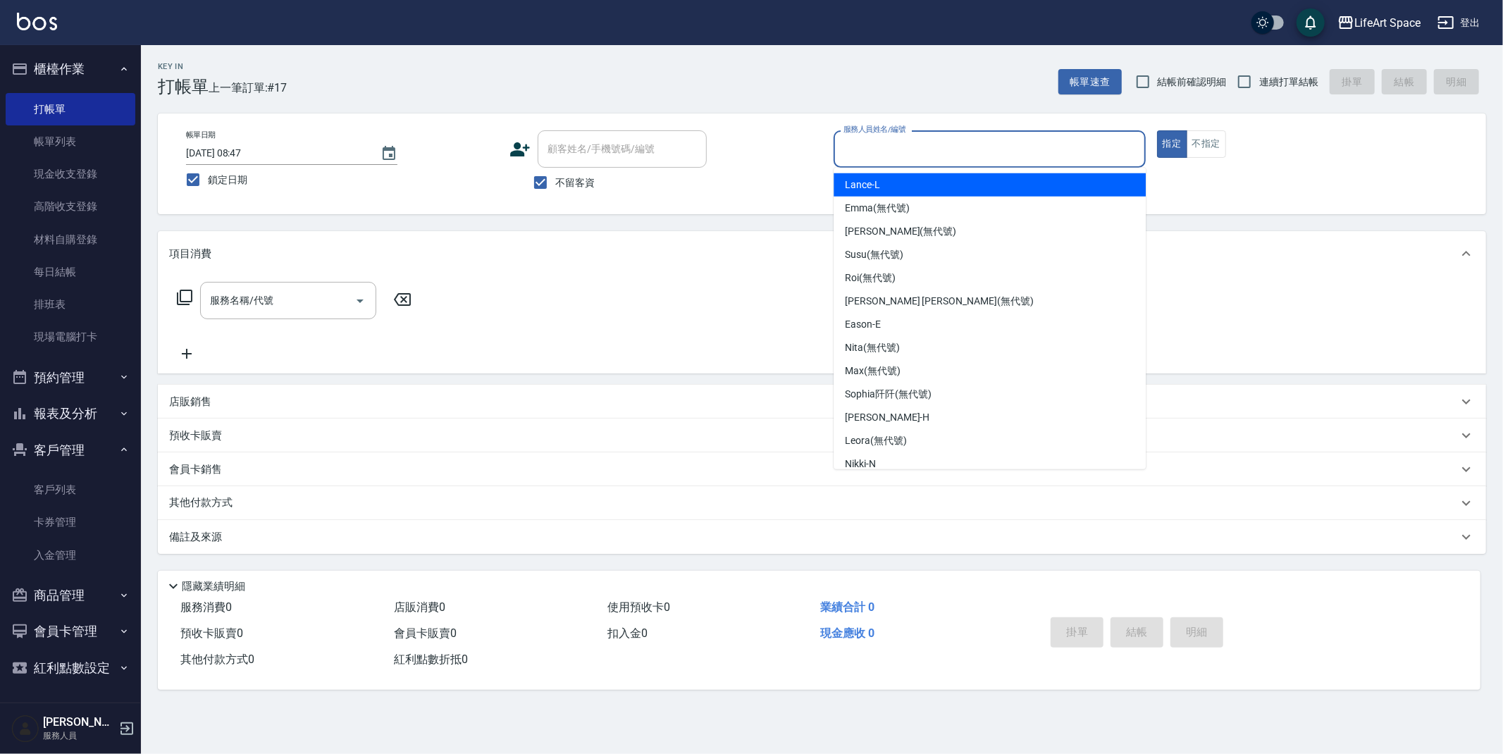
click at [905, 146] on input "服務人員姓名/編號" at bounding box center [989, 149] width 299 height 25
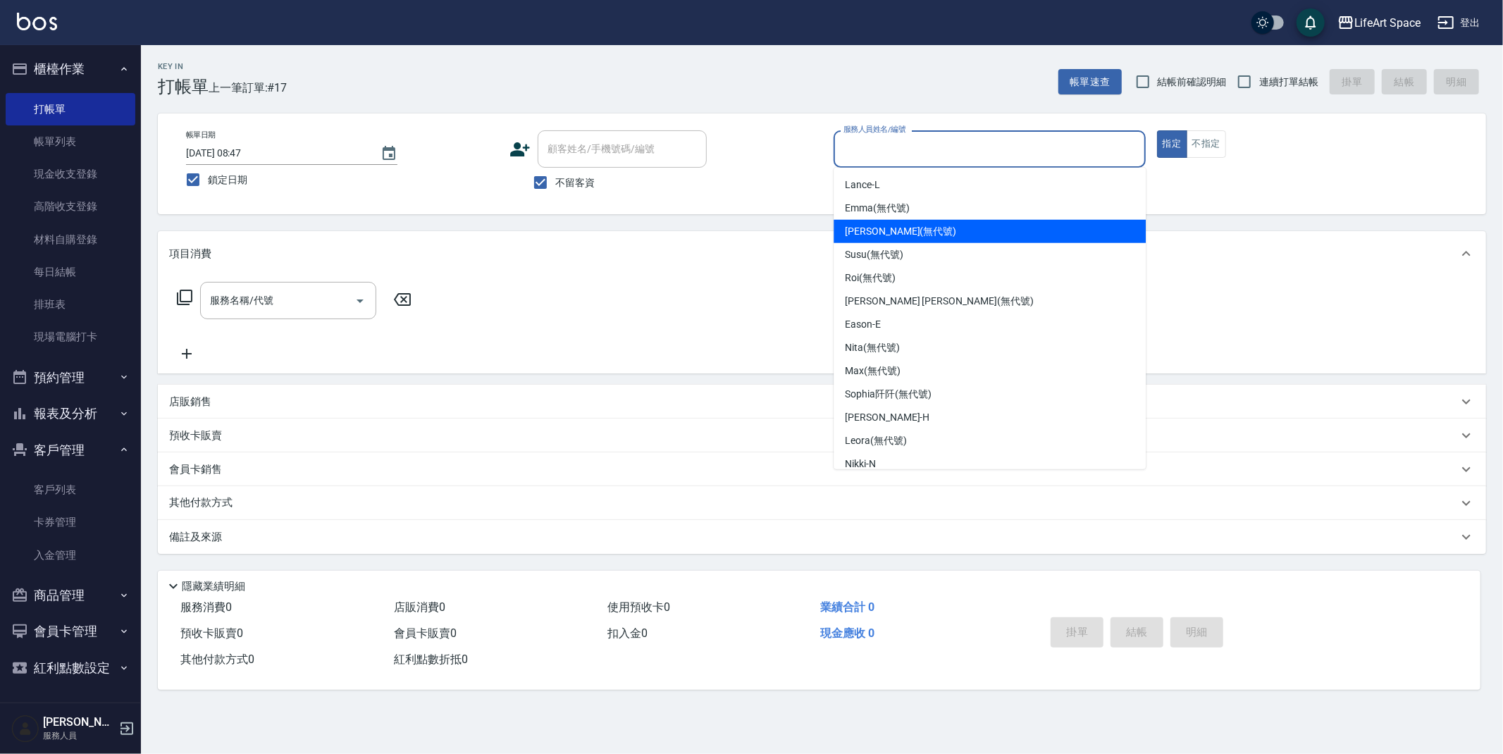
drag, startPoint x: 886, startPoint y: 230, endPoint x: 870, endPoint y: 232, distance: 15.6
click at [886, 230] on span "[PERSON_NAME] (無代號)" at bounding box center [900, 231] width 111 height 15
type input "[PERSON_NAME](無代號)"
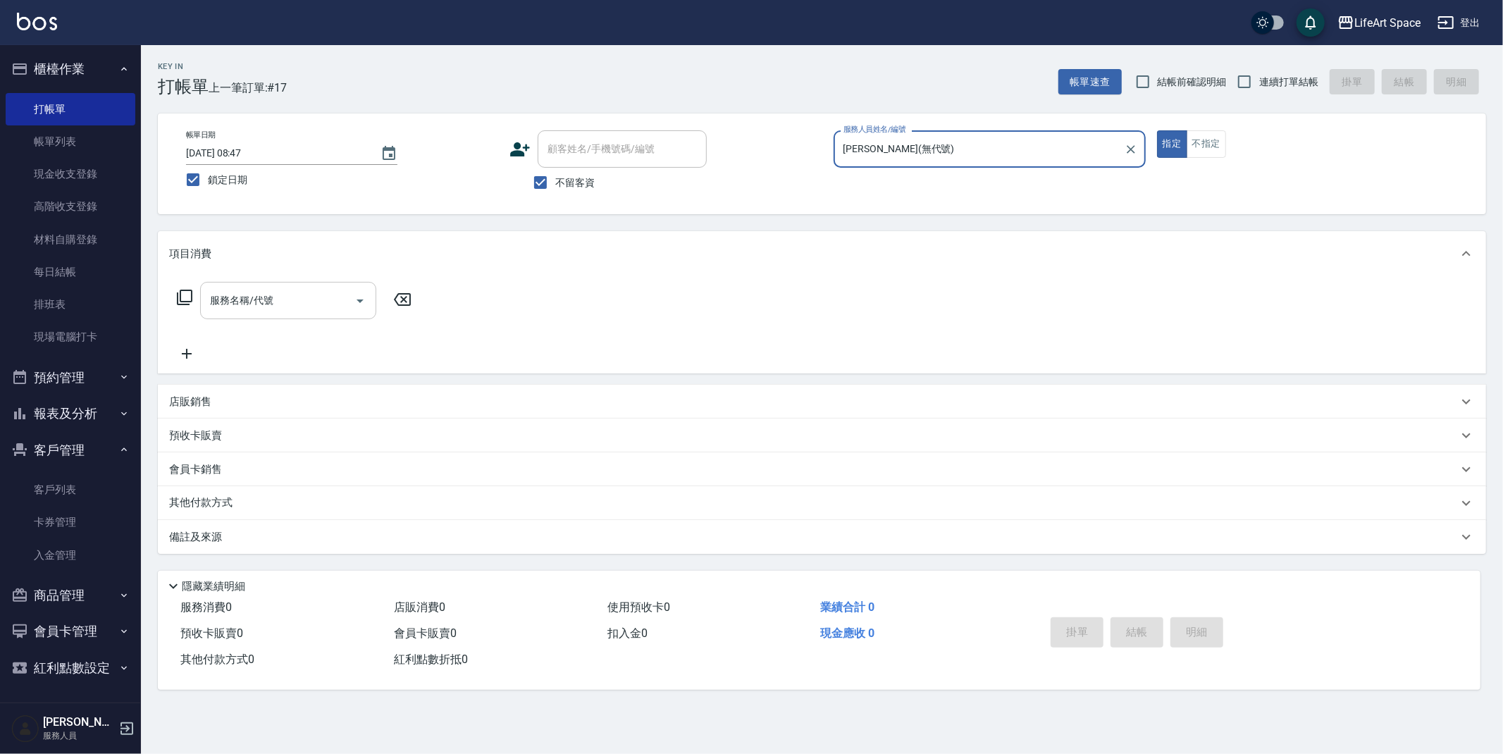
click at [251, 298] on input "服務名稱/代號" at bounding box center [277, 300] width 142 height 25
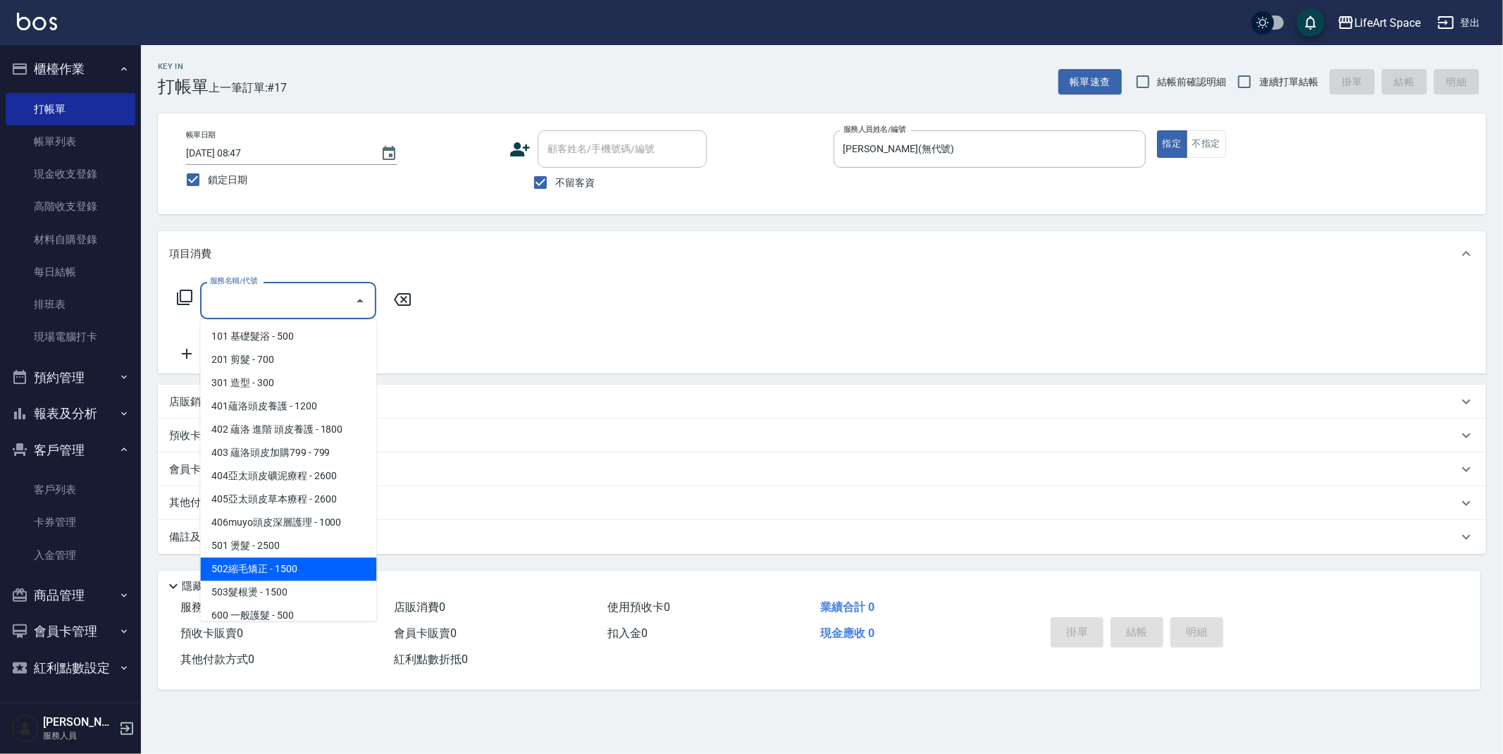
drag, startPoint x: 252, startPoint y: 576, endPoint x: 319, endPoint y: 454, distance: 139.4
click at [252, 576] on span "502縮毛矯正 - 1500" at bounding box center [288, 568] width 176 height 23
type input "502縮毛矯正 (502)"
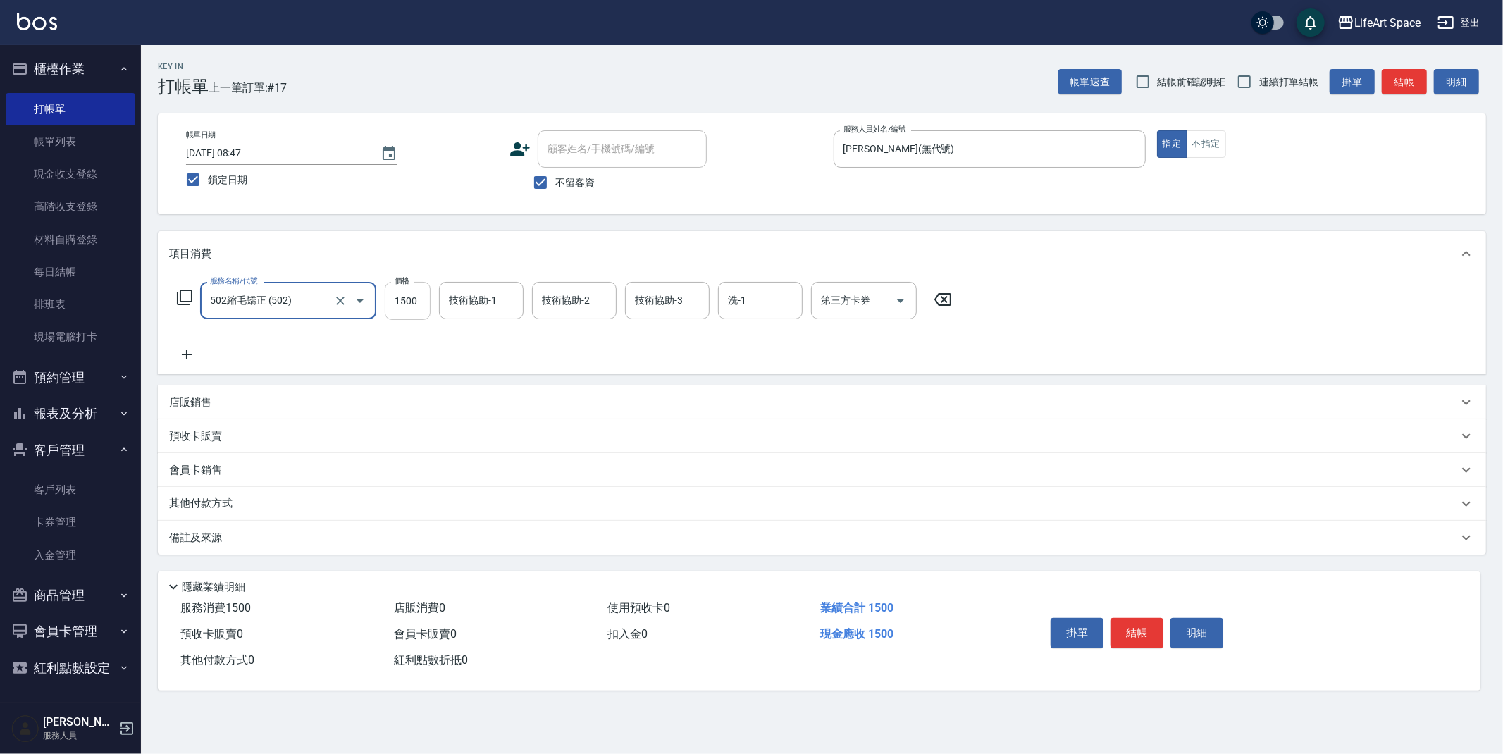
click at [415, 304] on input "1500" at bounding box center [408, 301] width 46 height 38
type input "4800"
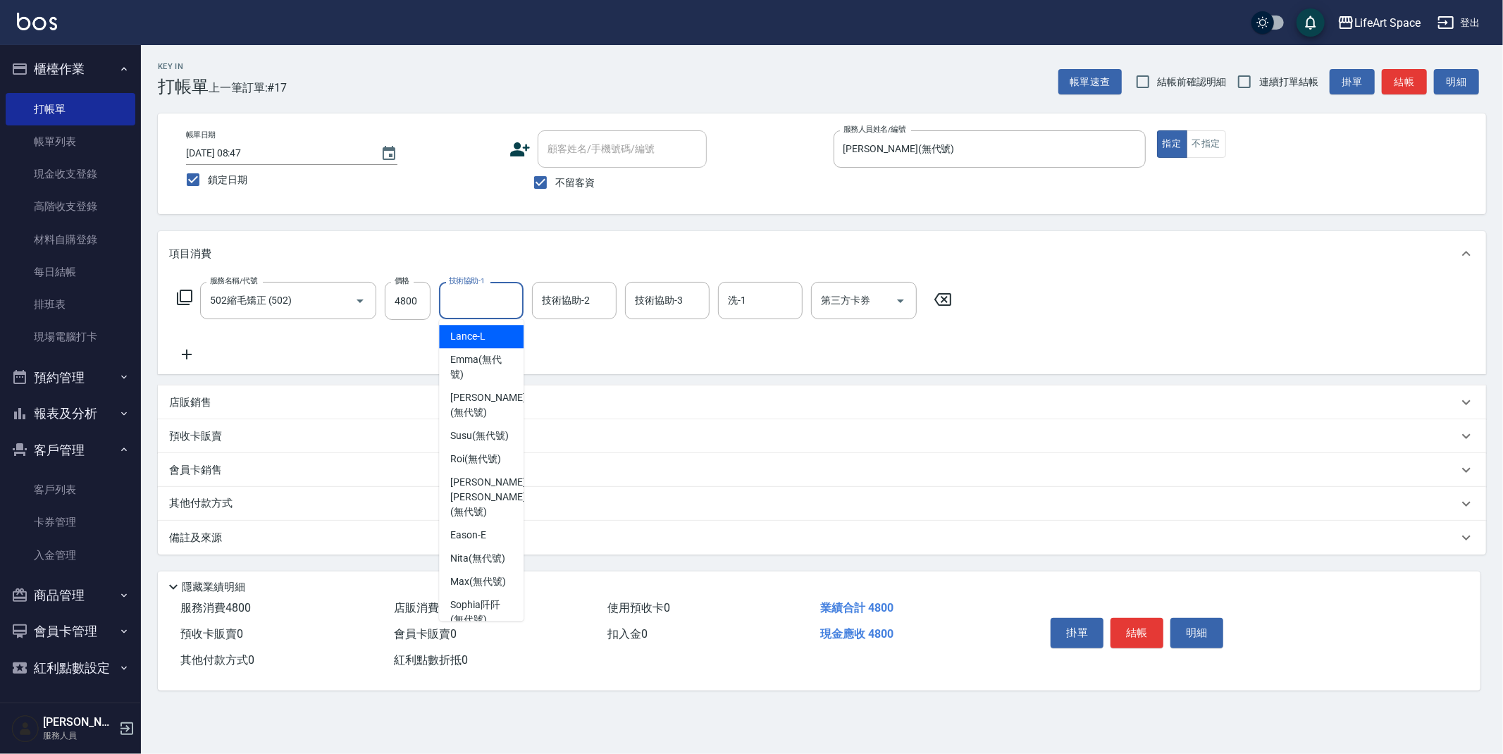
click at [486, 295] on div "技術協助-1 技術協助-1" at bounding box center [481, 300] width 85 height 37
drag, startPoint x: 473, startPoint y: 563, endPoint x: 594, endPoint y: 321, distance: 271.0
click at [473, 561] on span "Nita (無代號)" at bounding box center [477, 558] width 55 height 15
type input "Nita (無代號)"
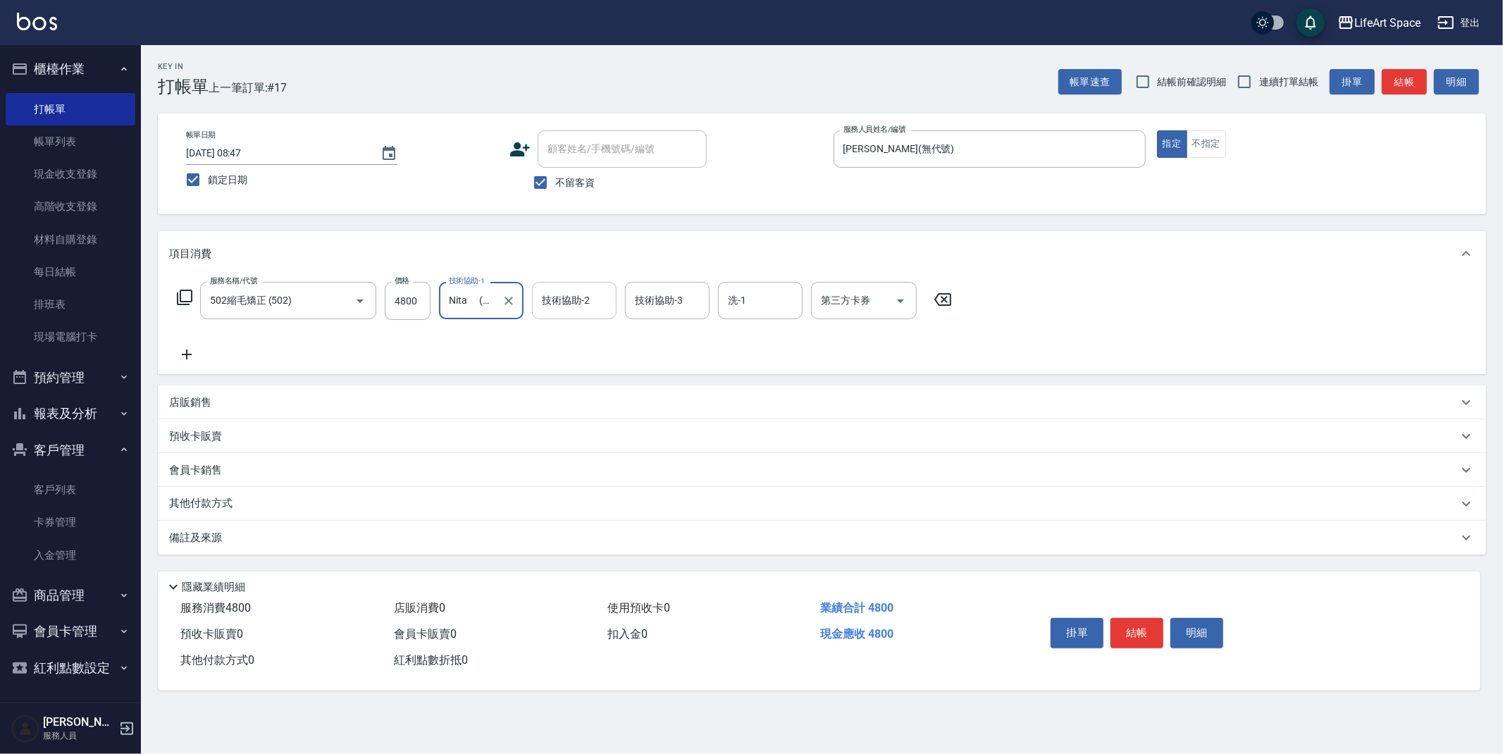
click at [588, 297] on div "技術協助-2 技術協助-2" at bounding box center [574, 300] width 85 height 37
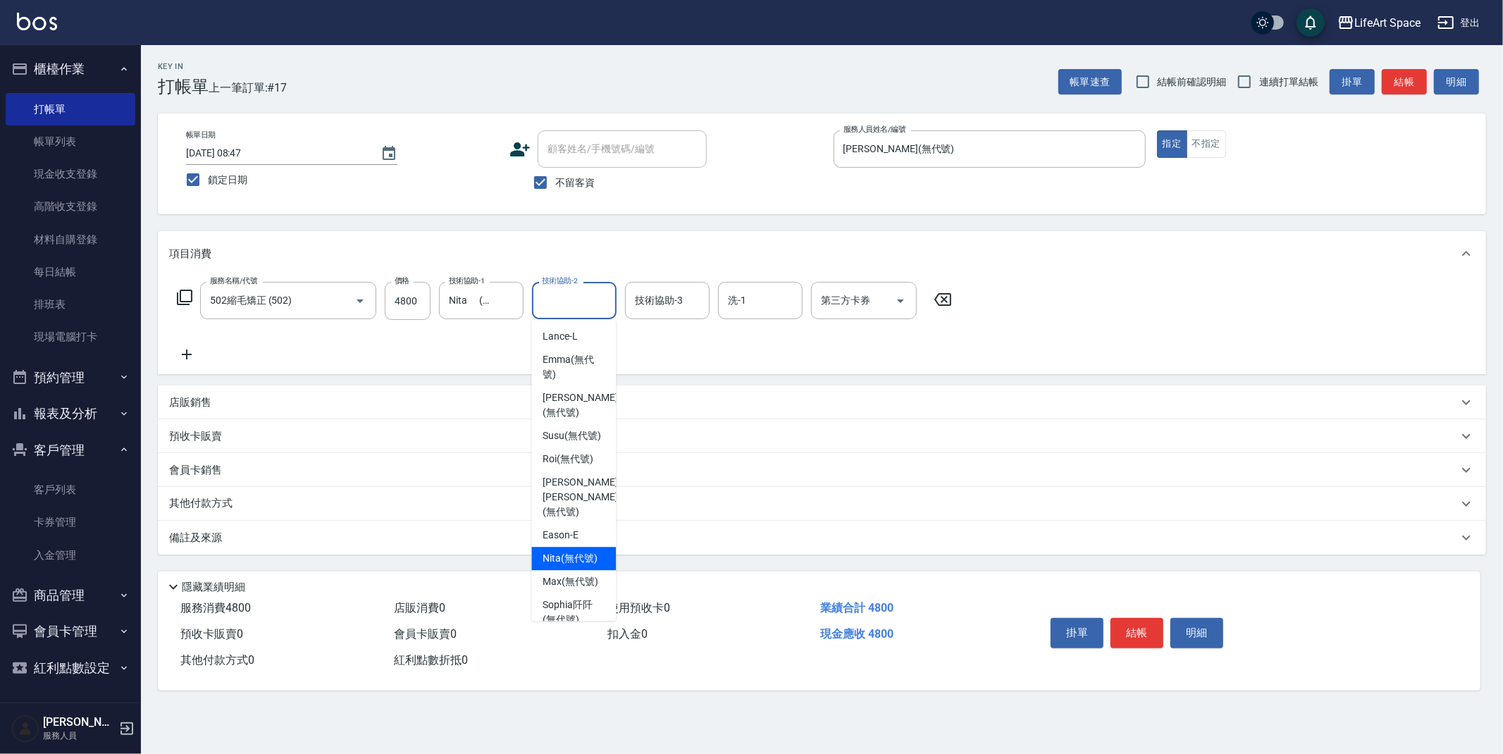
click at [559, 566] on span "Nita (無代號)" at bounding box center [570, 558] width 55 height 15
type input "Nita (無代號)"
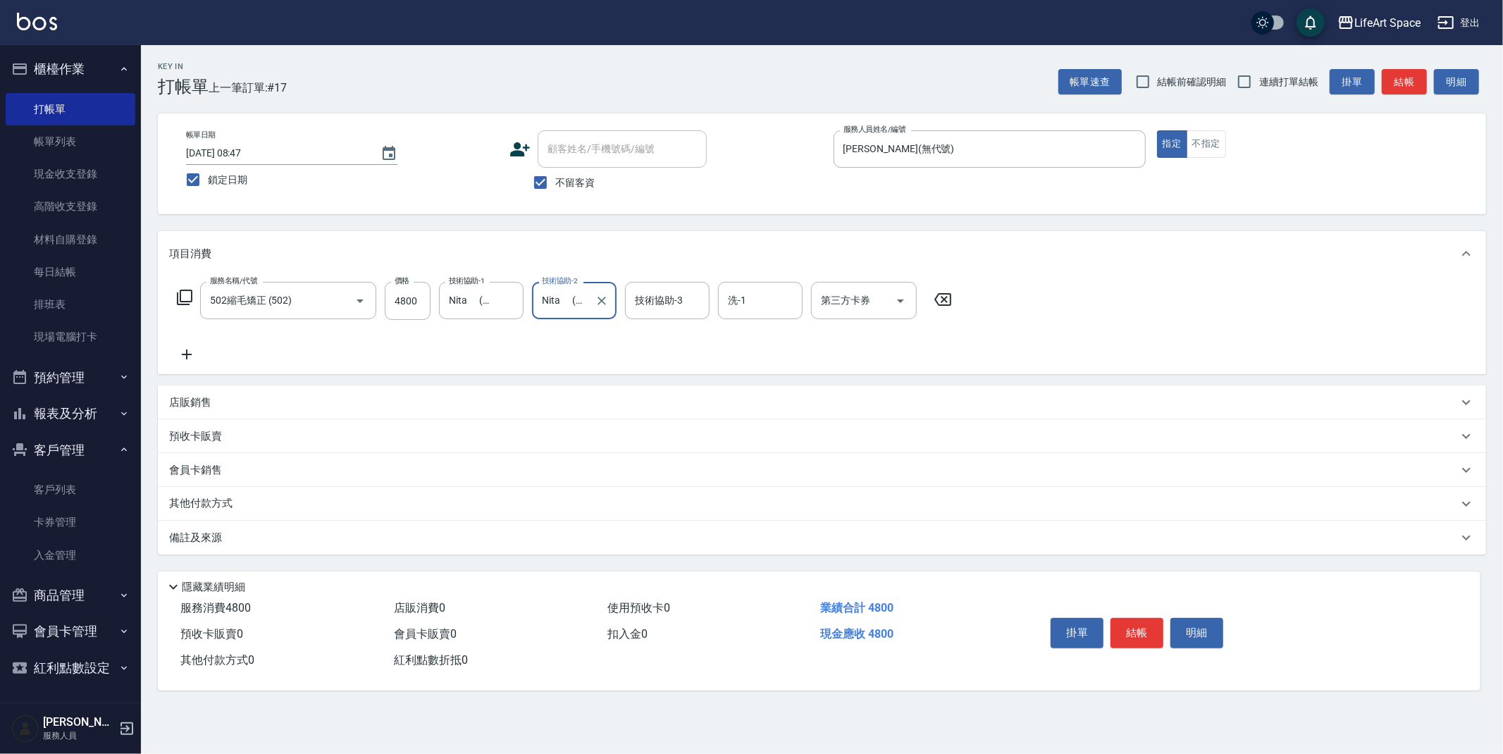
click at [256, 497] on div "其他付款方式" at bounding box center [813, 504] width 1289 height 16
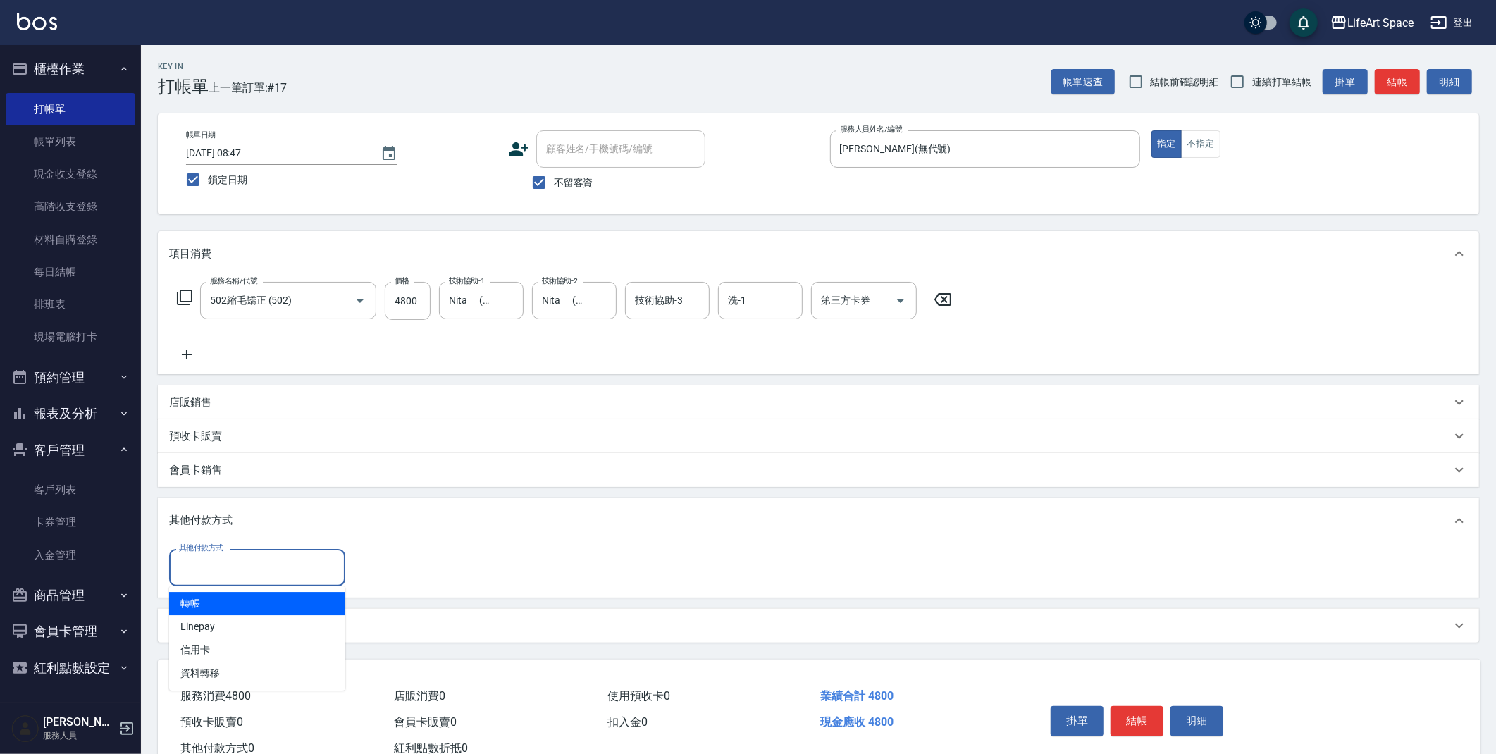
click at [266, 575] on input "其他付款方式" at bounding box center [256, 567] width 163 height 25
click at [244, 625] on span "Linepay" at bounding box center [257, 626] width 176 height 23
type input "Linepay"
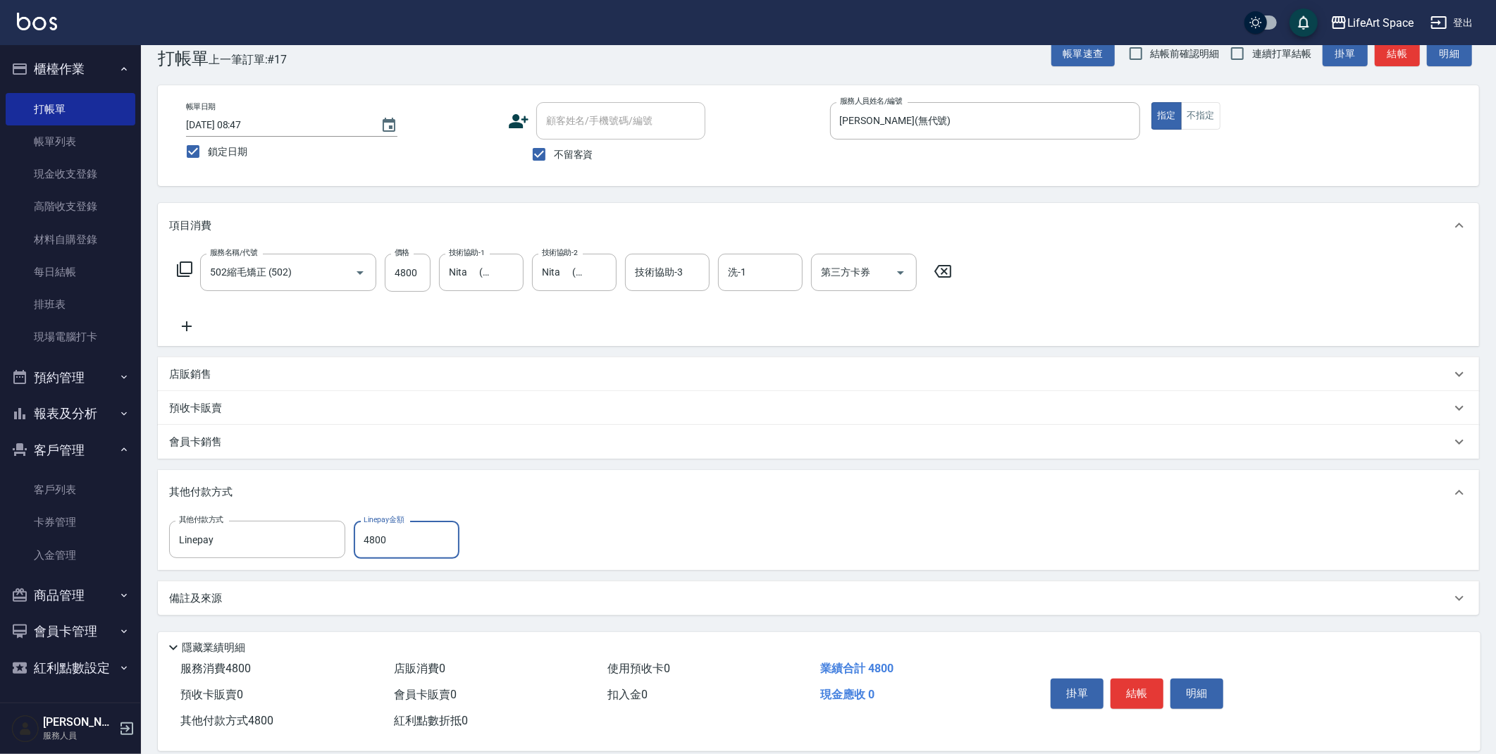
scroll to position [47, 0]
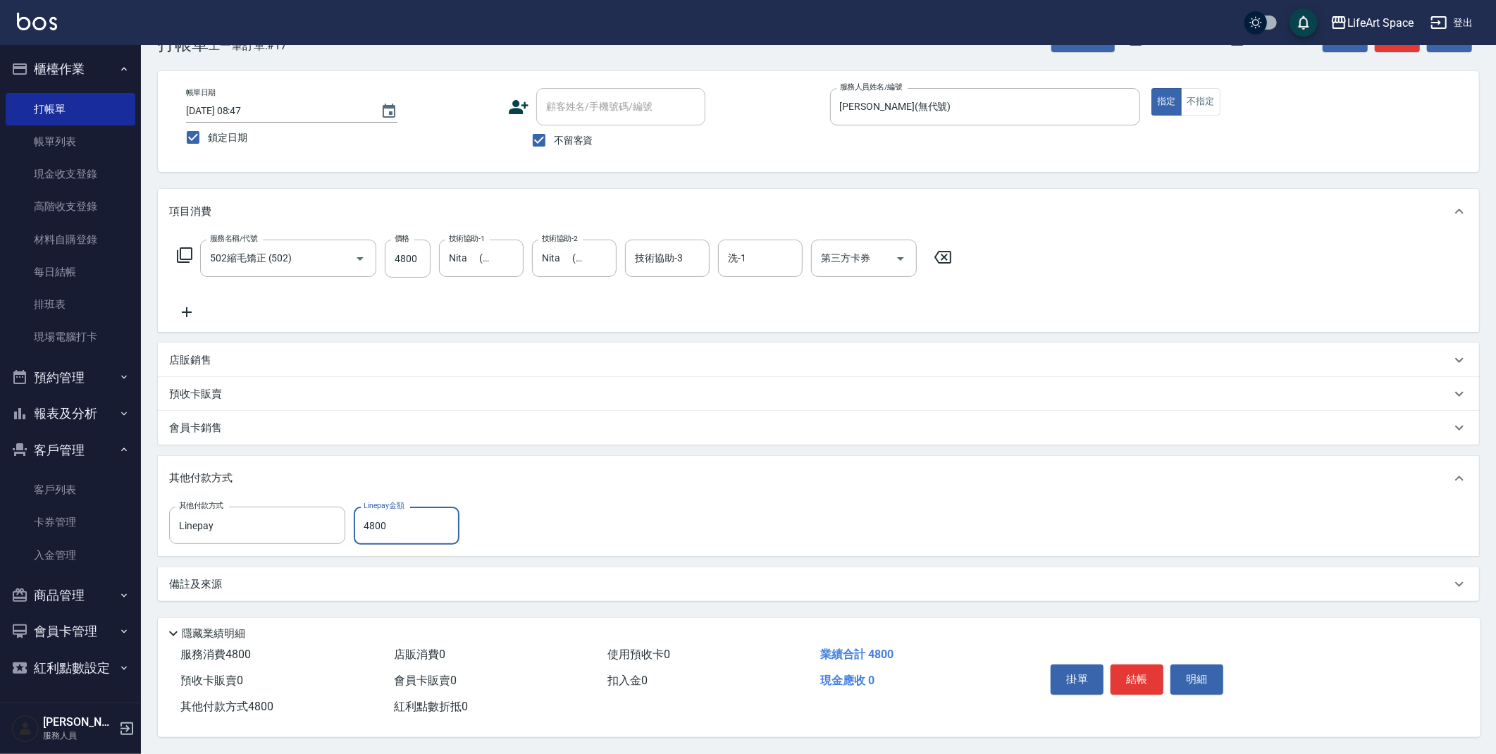
type input "4800"
click at [224, 589] on div "備註及來源" at bounding box center [818, 584] width 1321 height 34
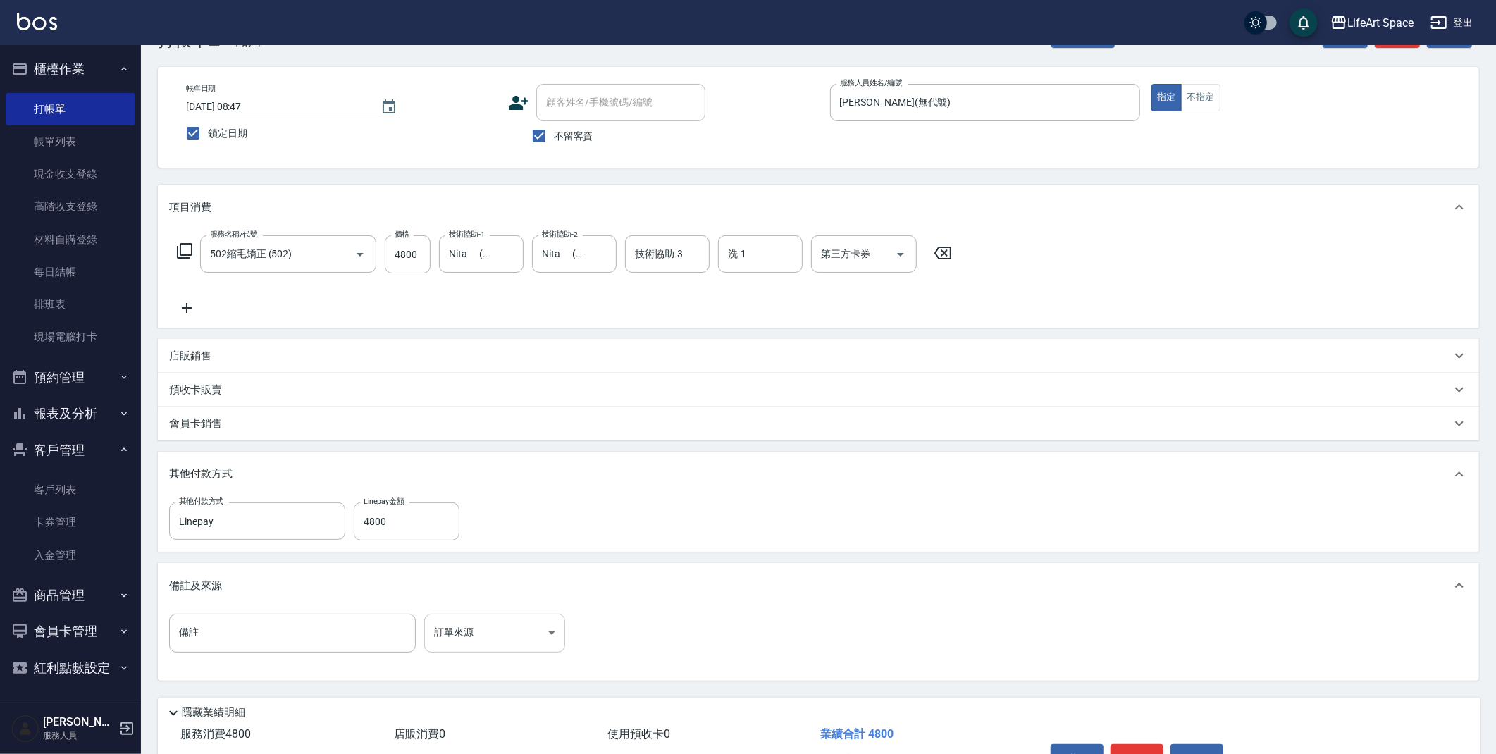
click at [488, 633] on body "LifeArt Space 登出 櫃檯作業 打帳單 帳單列表 現金收支登錄 高階收支登錄 材料自購登錄 每日結帳 排班表 現場電腦打卡 預約管理 預約管理 單…" at bounding box center [748, 393] width 1496 height 880
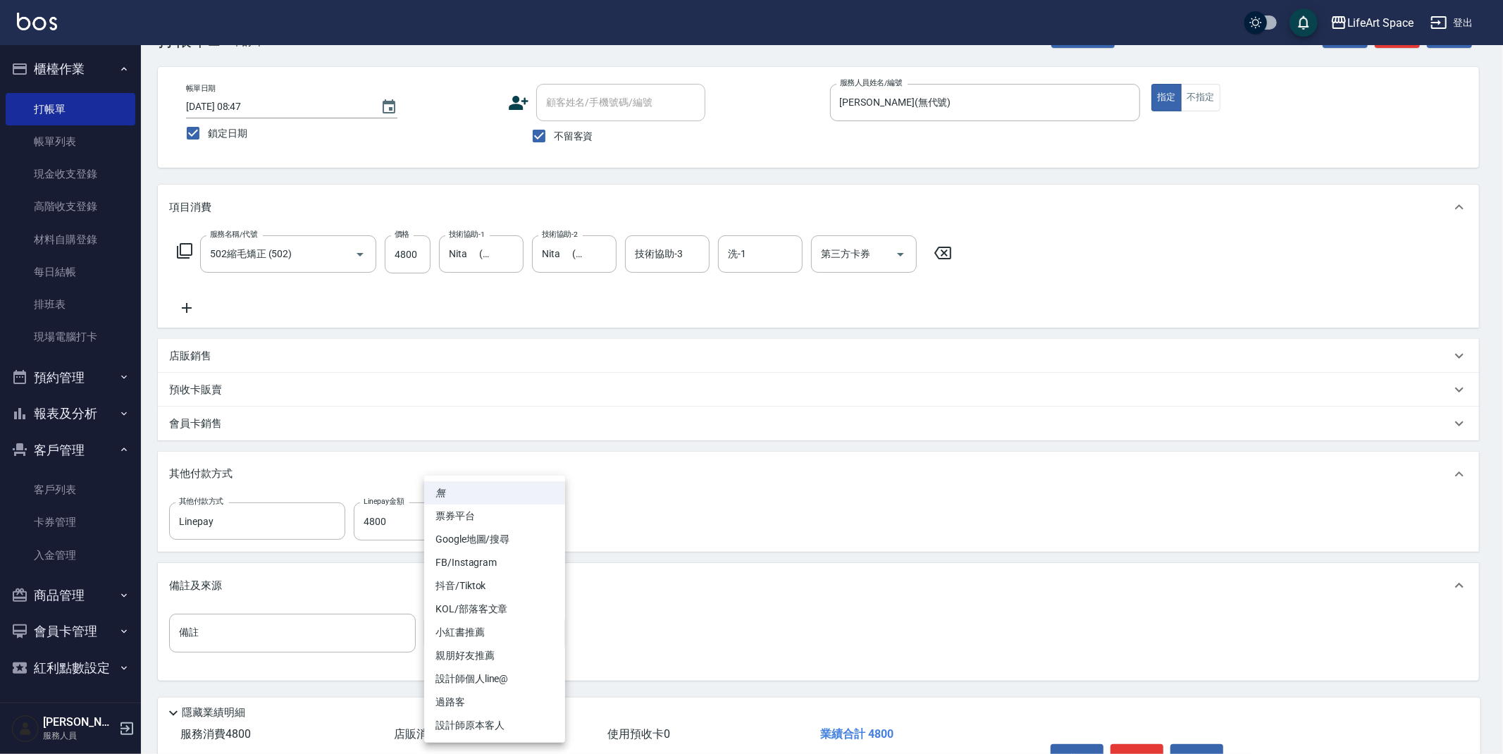
click at [483, 574] on li "抖音/Tiktok" at bounding box center [494, 585] width 141 height 23
drag, startPoint x: 488, startPoint y: 639, endPoint x: 490, endPoint y: 624, distance: 15.6
click at [488, 638] on body "LifeArt Space 登出 櫃檯作業 打帳單 帳單列表 現金收支登錄 高階收支登錄 材料自購登錄 每日結帳 排班表 現場電腦打卡 預約管理 預約管理 單…" at bounding box center [751, 393] width 1503 height 880
click at [497, 563] on li "FB/Instagram" at bounding box center [494, 562] width 141 height 23
type input "FB/Instagram"
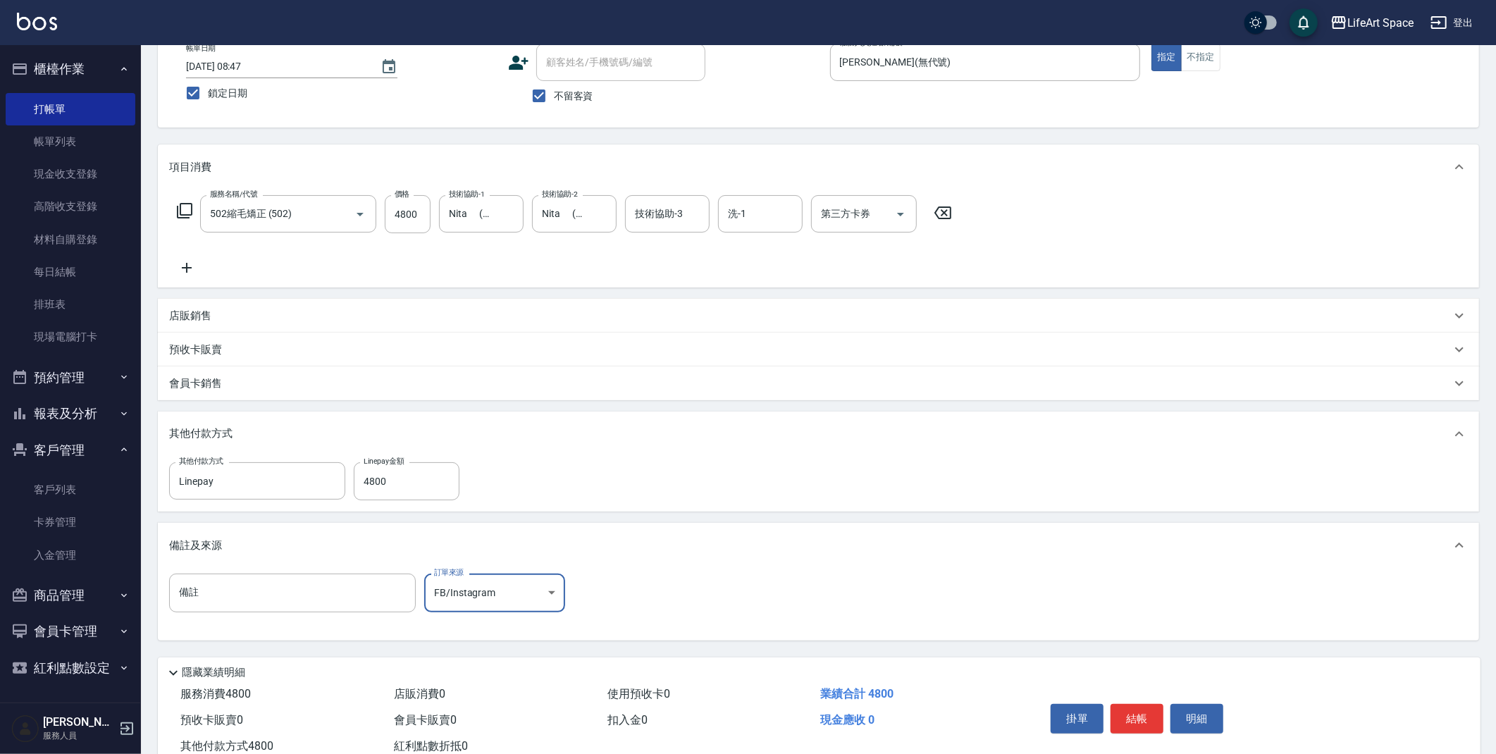
scroll to position [130, 0]
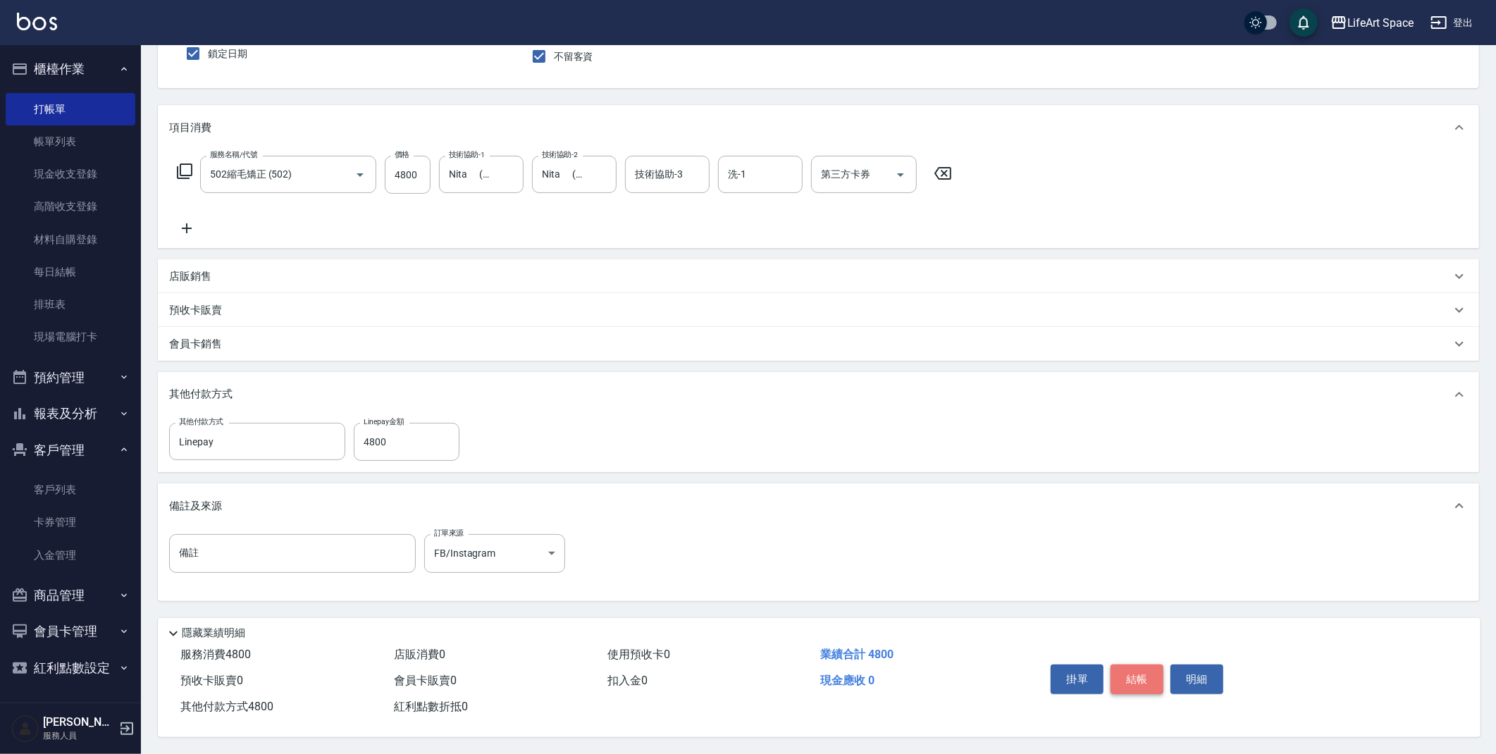
click at [1124, 671] on button "結帳" at bounding box center [1136, 679] width 53 height 30
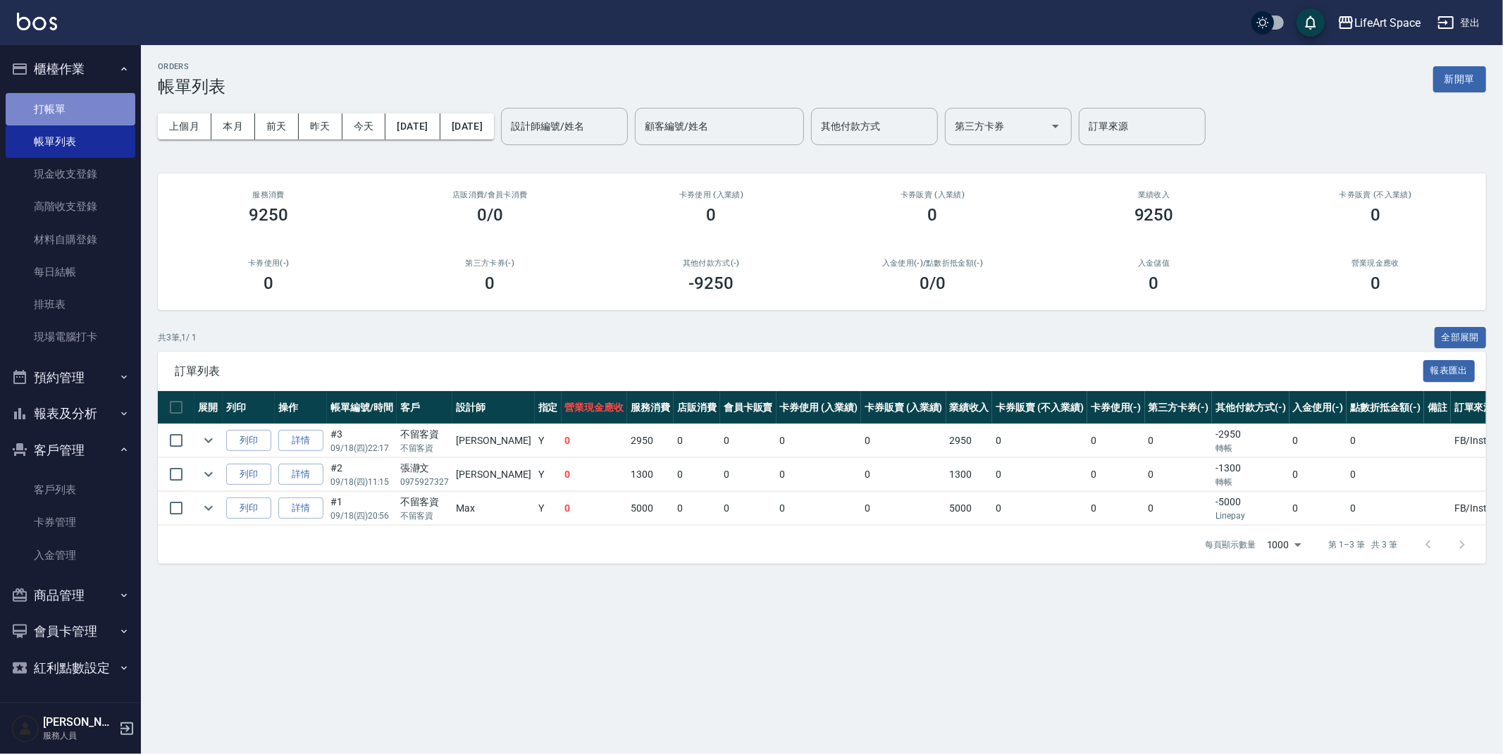
click at [68, 101] on link "打帳單" at bounding box center [71, 109] width 130 height 32
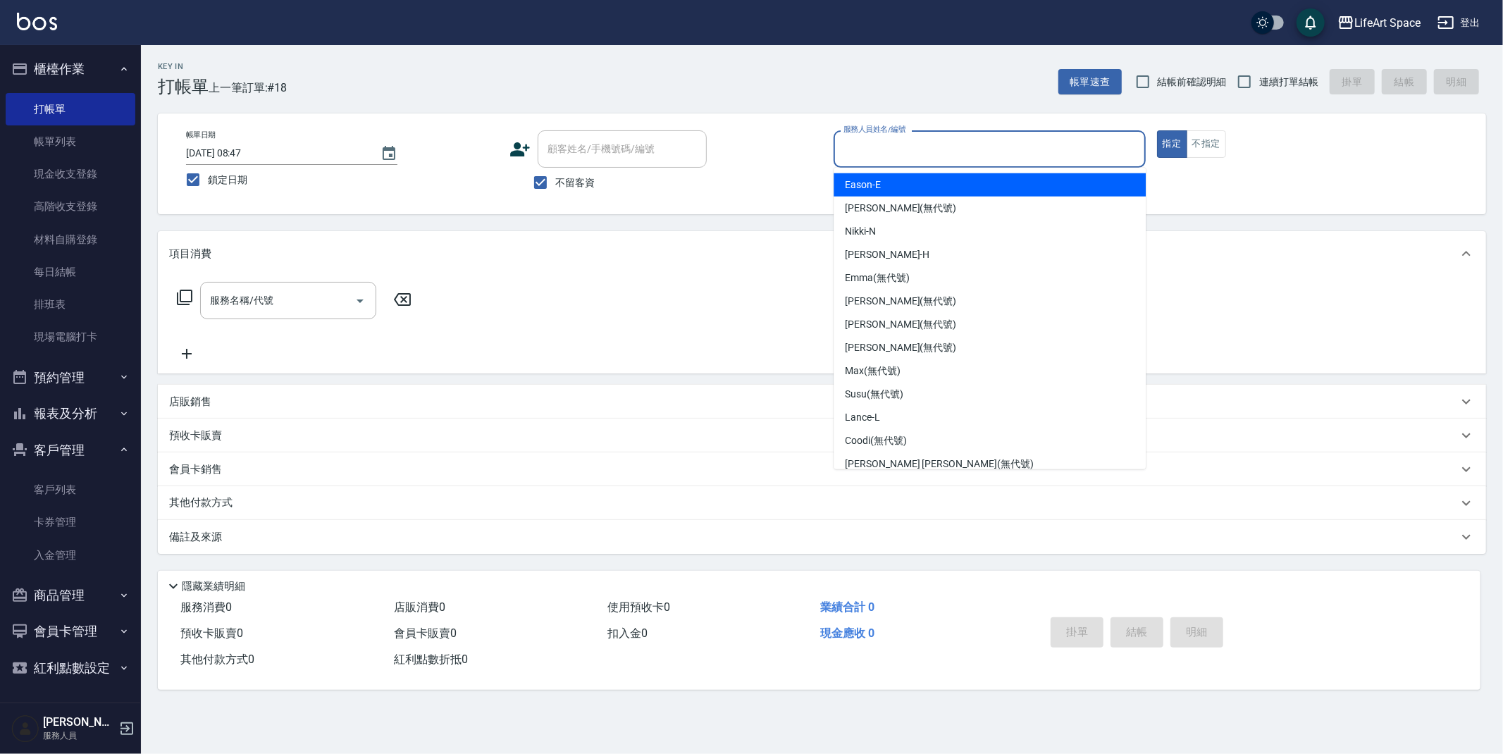
click at [873, 138] on input "服務人員姓名/編號" at bounding box center [989, 149] width 299 height 25
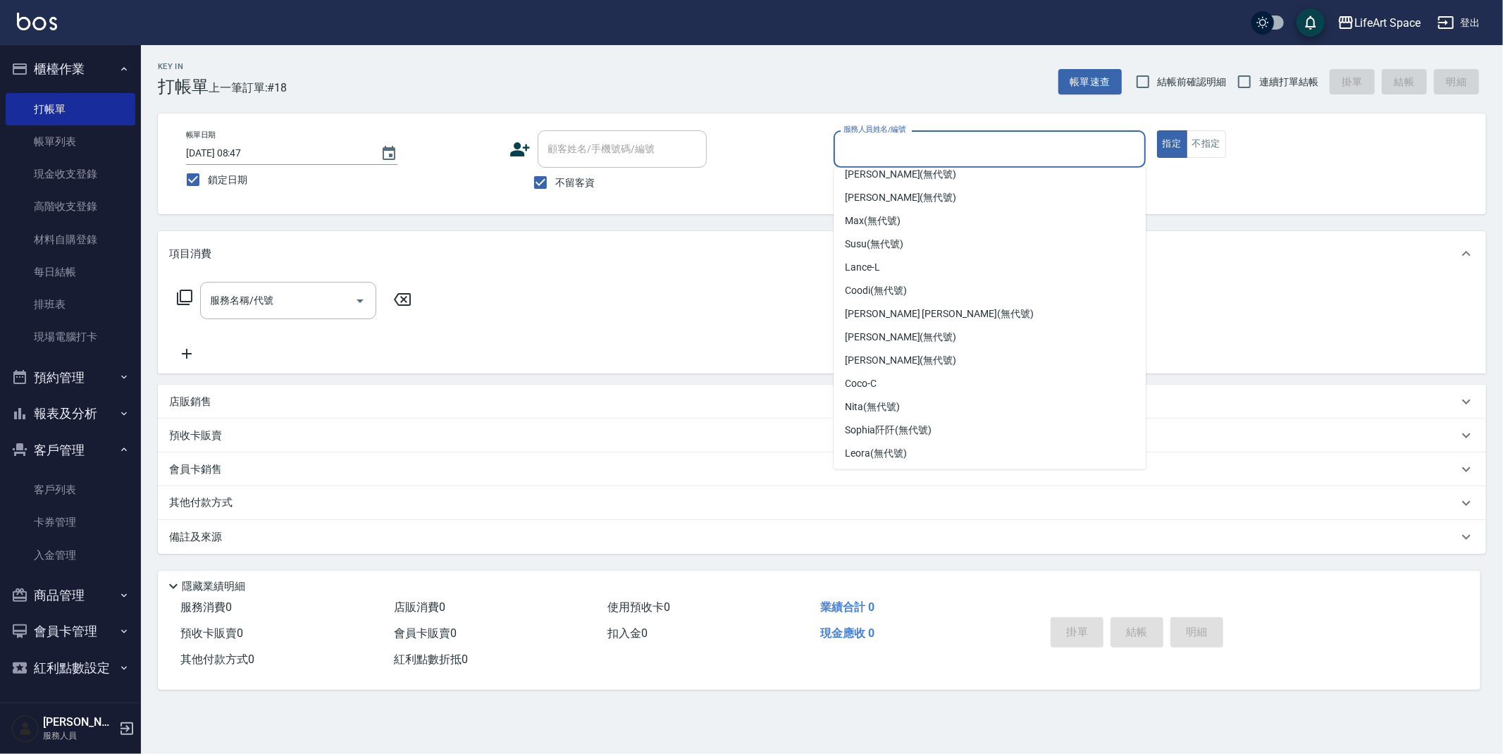
scroll to position [244, 0]
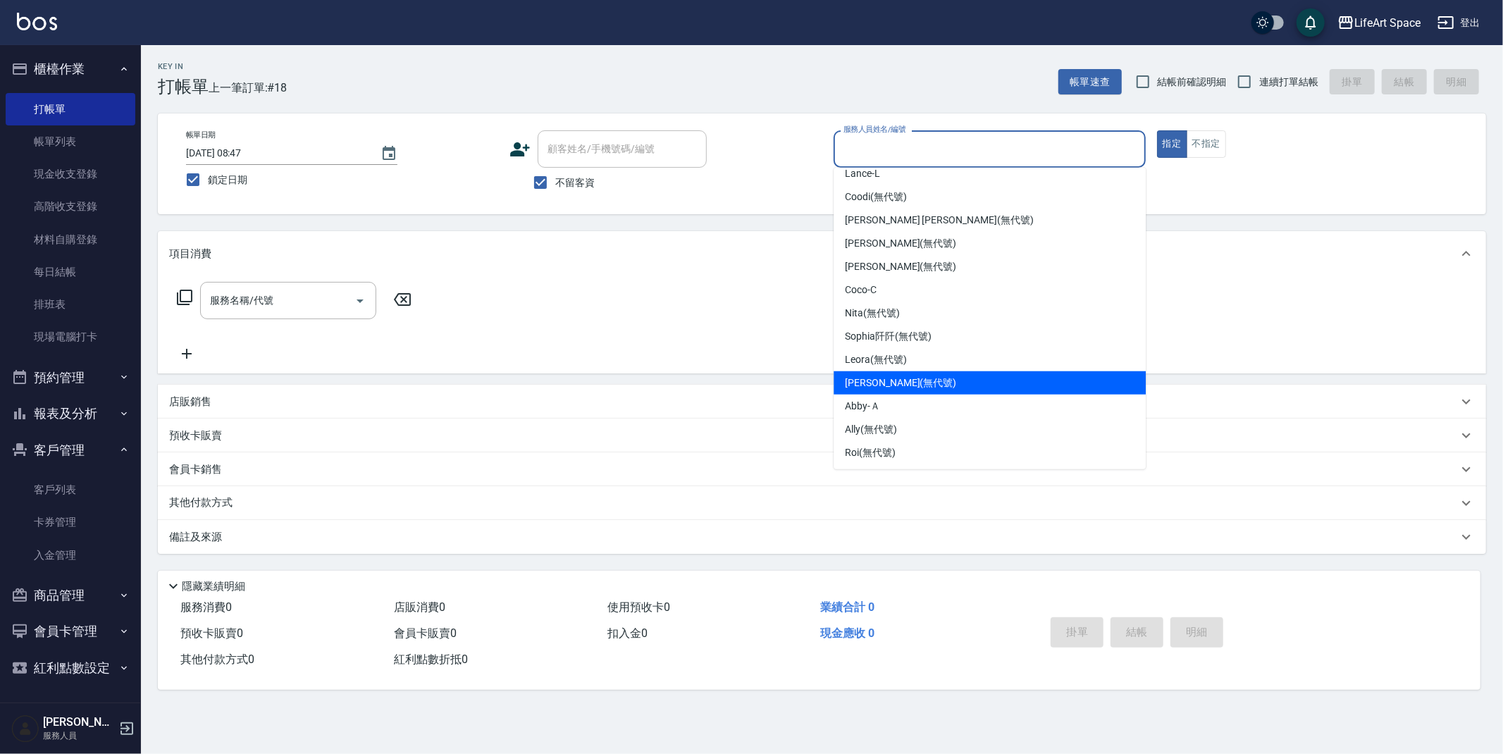
drag, startPoint x: 902, startPoint y: 378, endPoint x: 789, endPoint y: 355, distance: 115.1
click at [902, 378] on span "[PERSON_NAME] (無代號)" at bounding box center [900, 383] width 111 height 15
type input "[PERSON_NAME](無代號)"
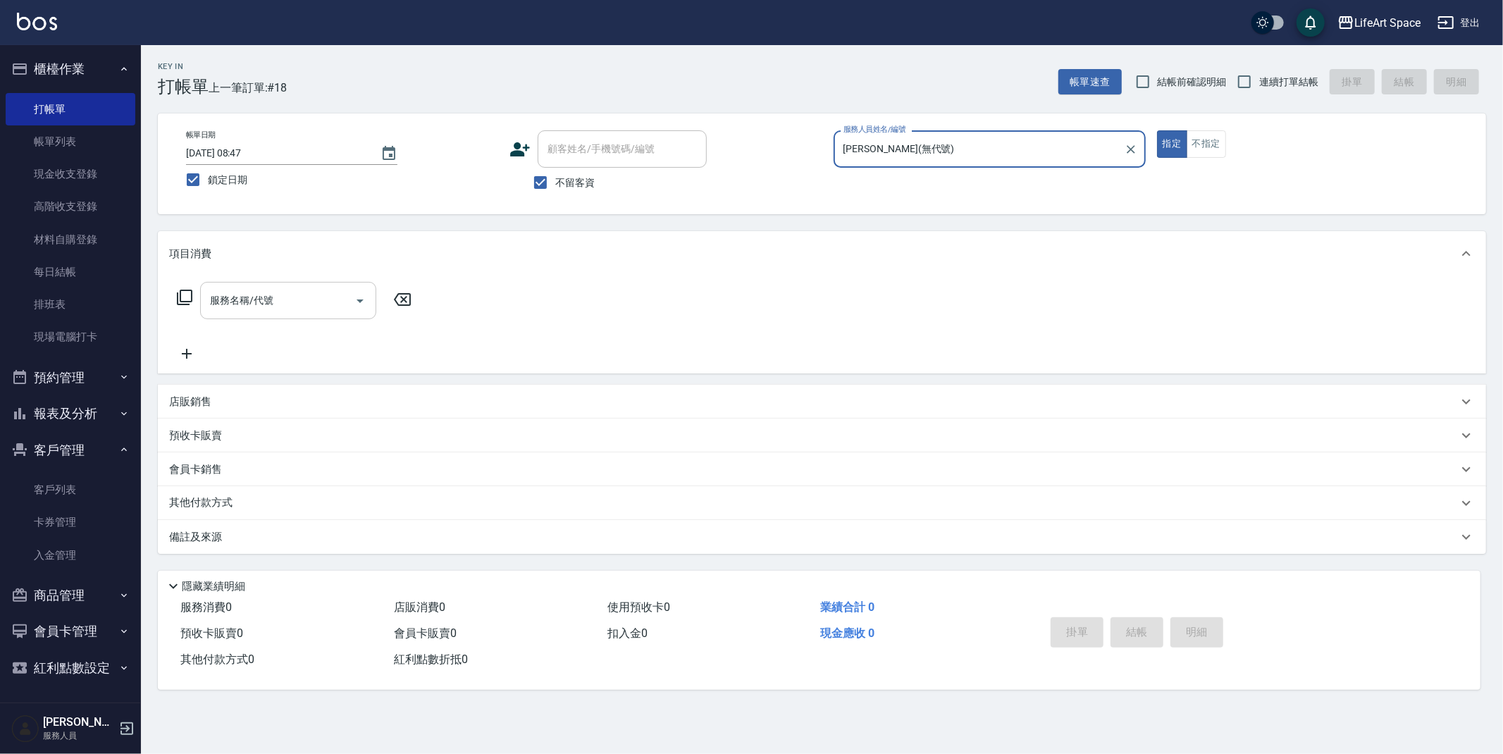
click at [238, 295] on div "服務名稱/代號 服務名稱/代號" at bounding box center [288, 300] width 176 height 37
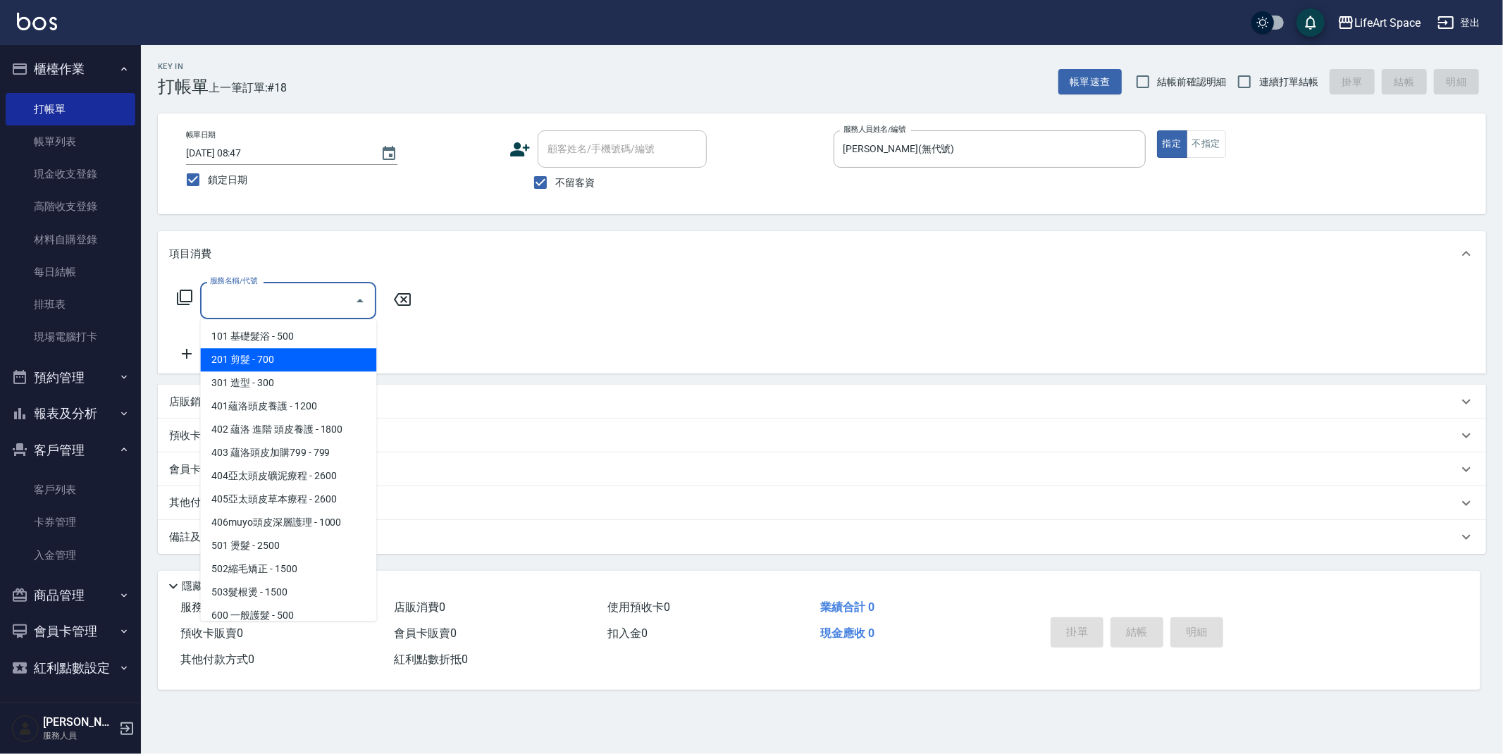
click at [264, 356] on span "201 剪髮 - 700" at bounding box center [288, 359] width 176 height 23
type input "201 剪髮(201)"
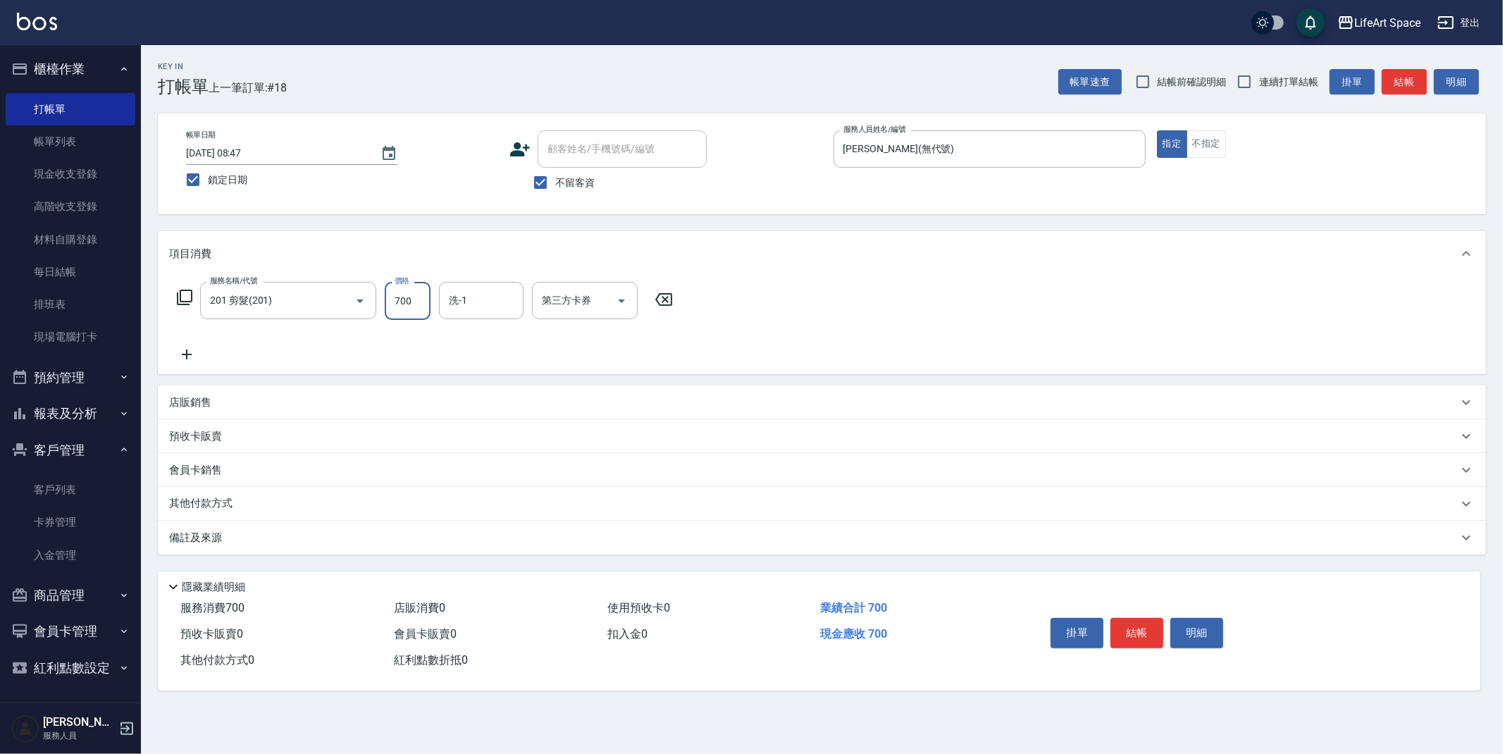
click at [414, 306] on input "700" at bounding box center [408, 301] width 46 height 38
type input "800"
click at [216, 501] on p "其他付款方式" at bounding box center [204, 504] width 70 height 16
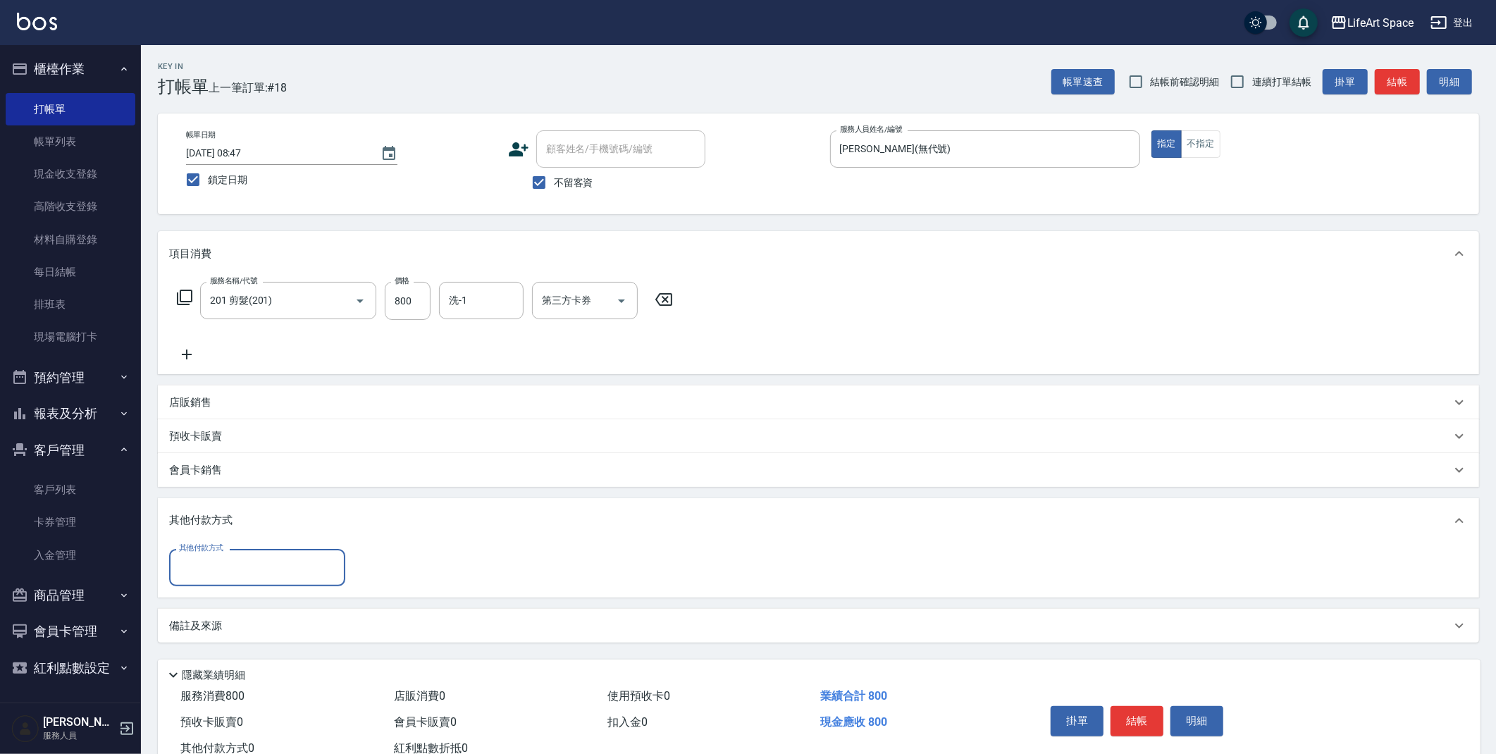
scroll to position [0, 0]
click at [240, 574] on input "其他付款方式" at bounding box center [256, 567] width 163 height 25
click at [236, 600] on span "轉帳" at bounding box center [257, 603] width 176 height 23
type input "轉帳"
type input "800"
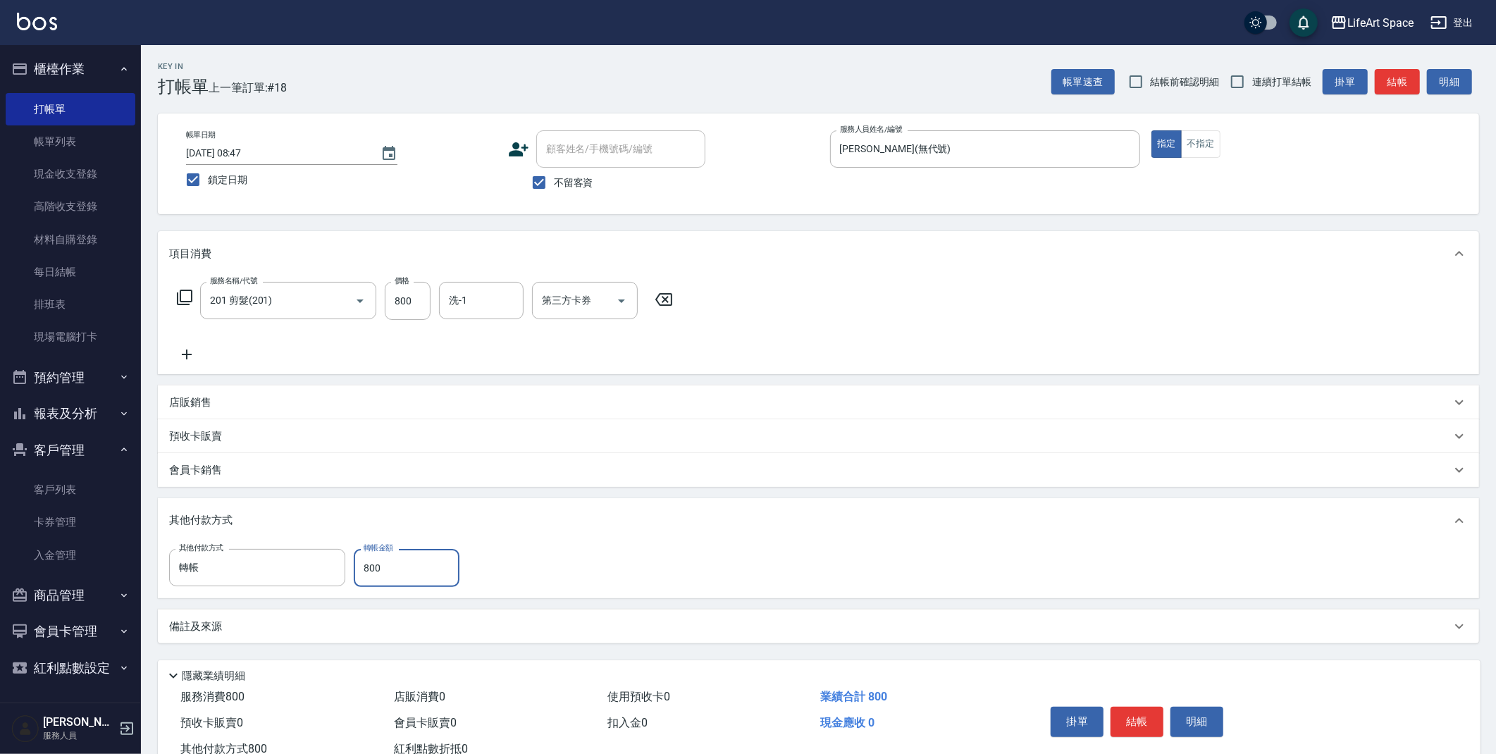
click at [1148, 719] on button "結帳" at bounding box center [1136, 722] width 53 height 30
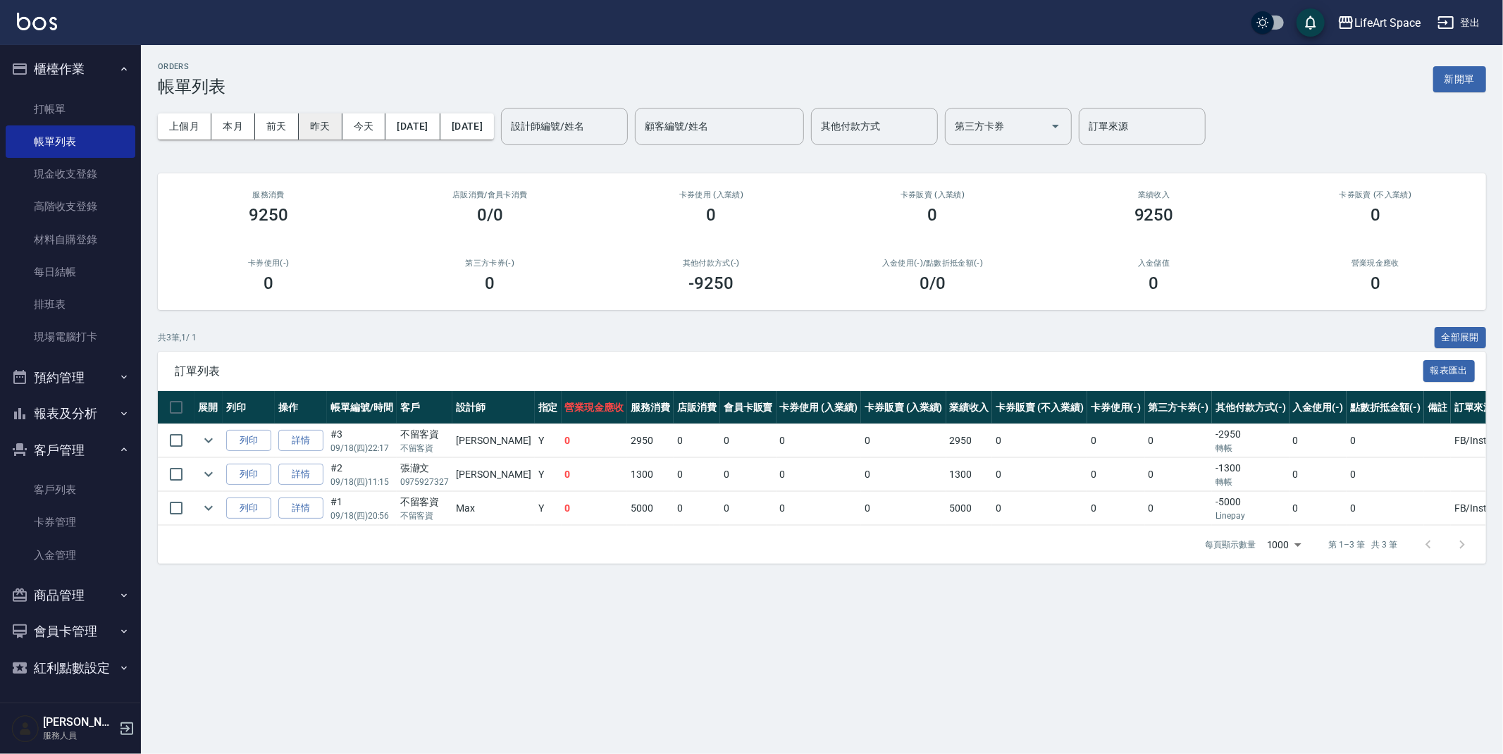
click at [330, 128] on button "昨天" at bounding box center [321, 126] width 44 height 26
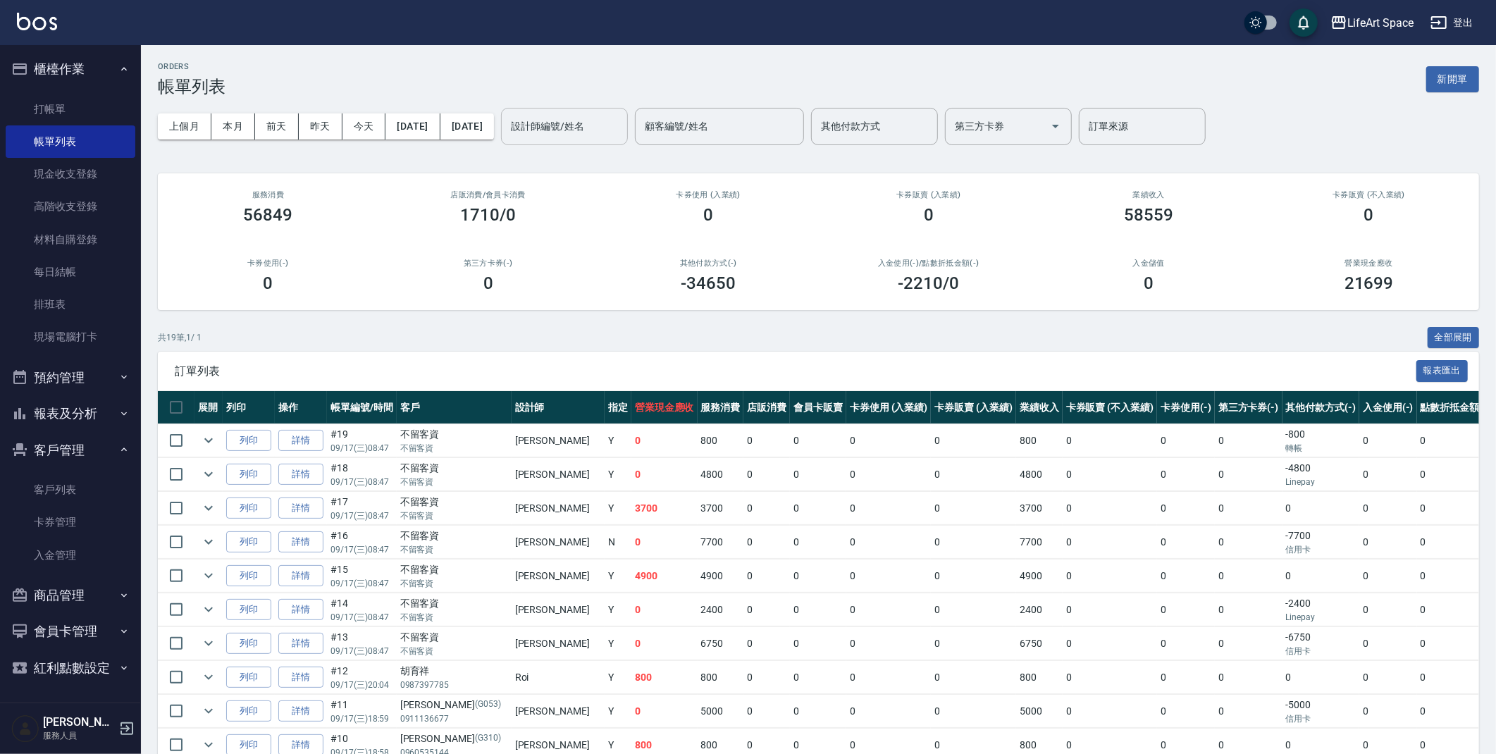
click at [603, 123] on input "設計師編號/姓名" at bounding box center [564, 126] width 114 height 25
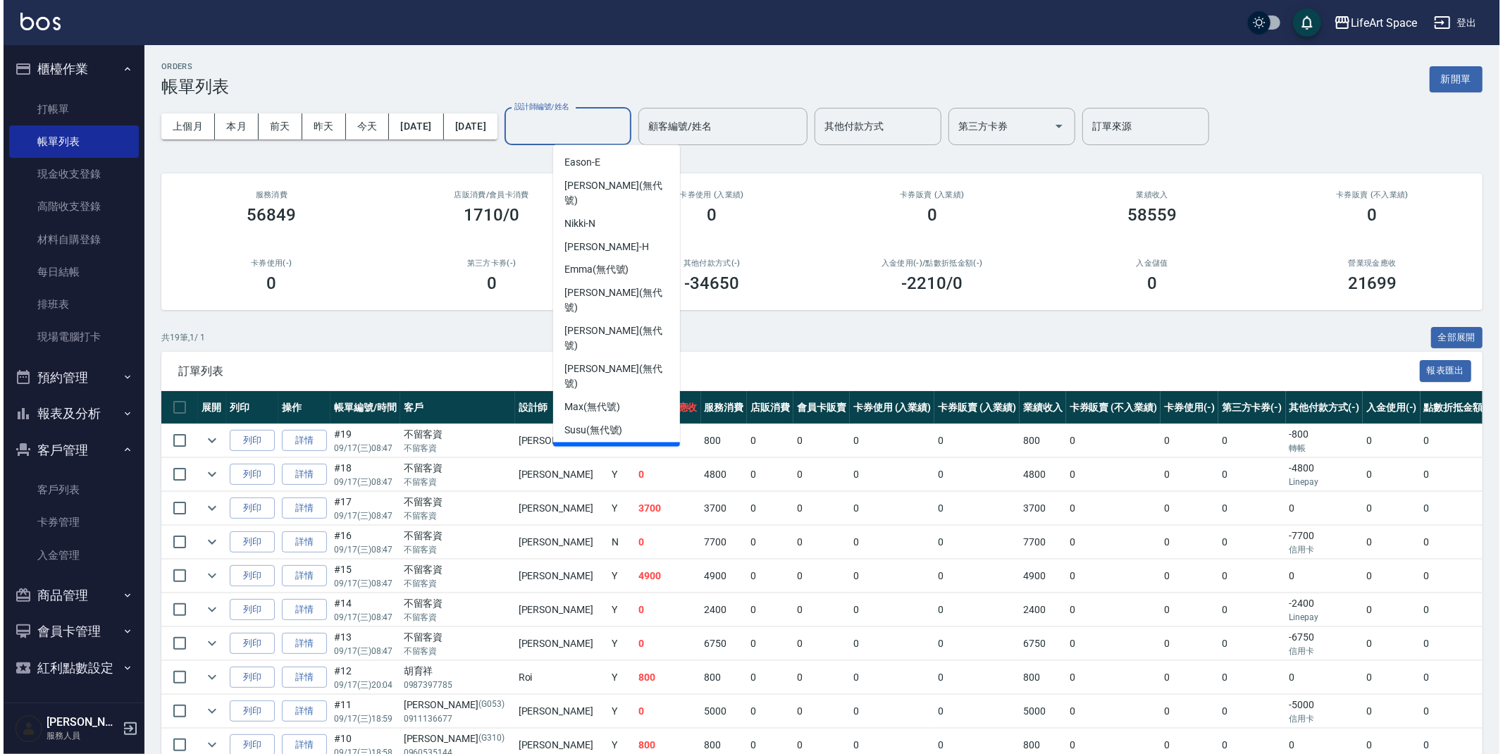
scroll to position [244, 0]
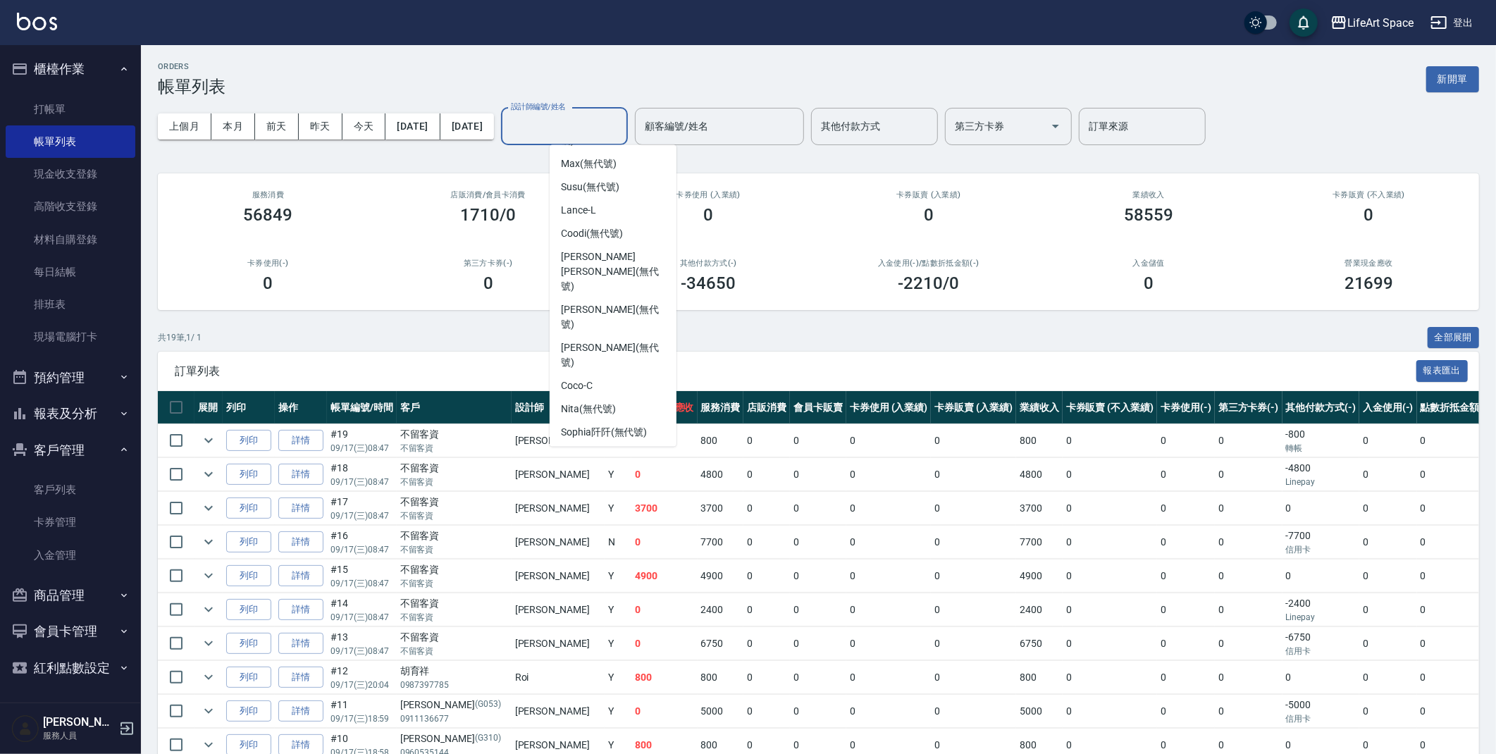
click at [602, 471] on span "[PERSON_NAME] (無代號)" at bounding box center [613, 486] width 104 height 30
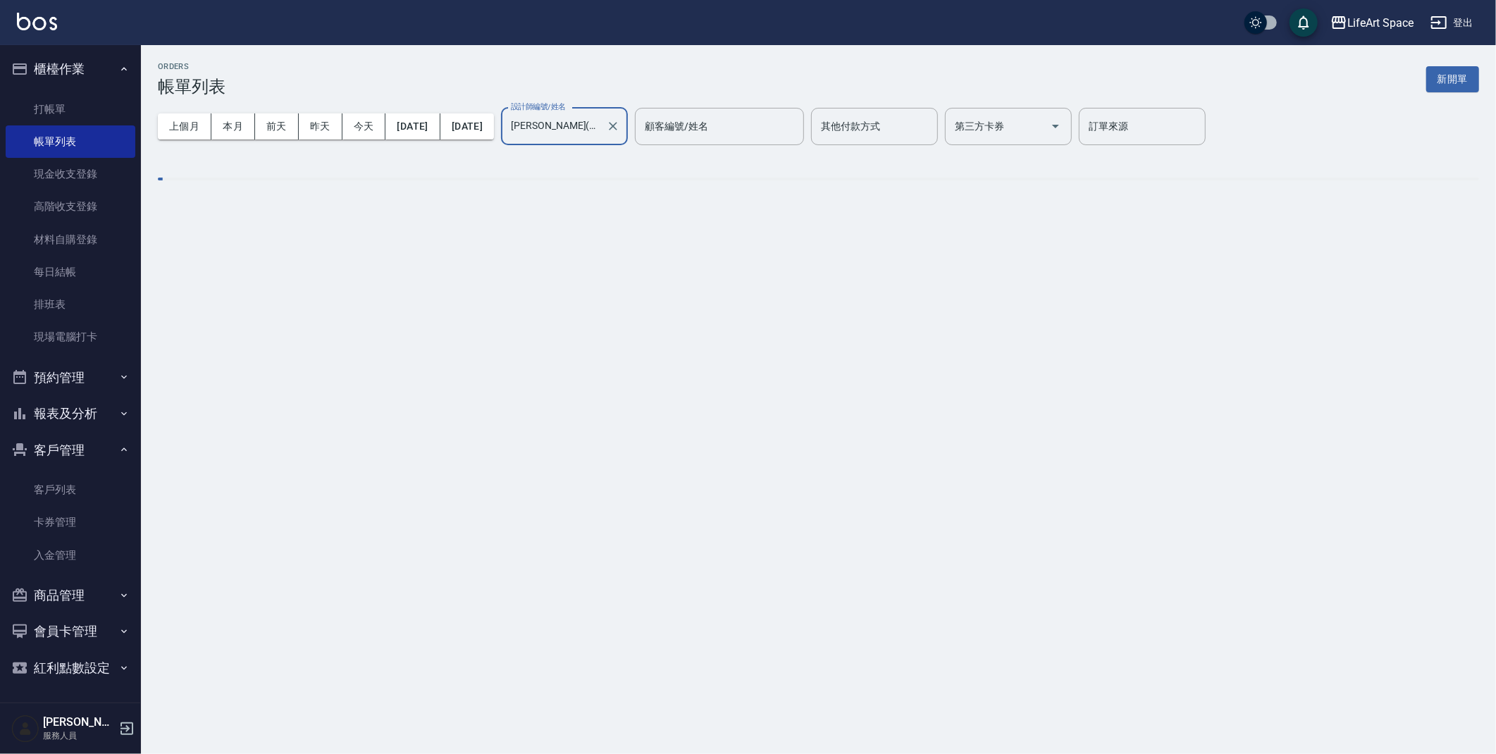
type input "[PERSON_NAME](無代號)"
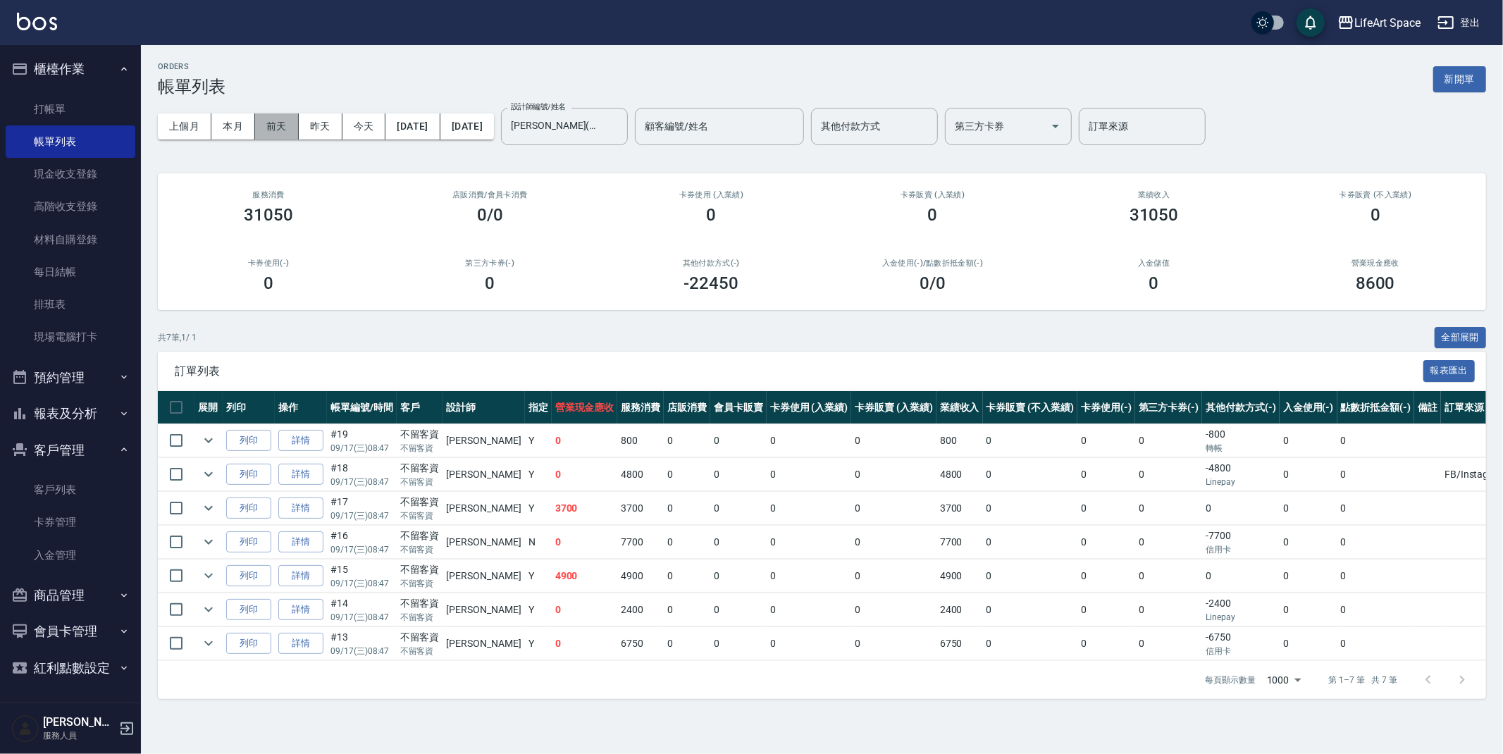
click at [290, 130] on button "前天" at bounding box center [277, 126] width 44 height 26
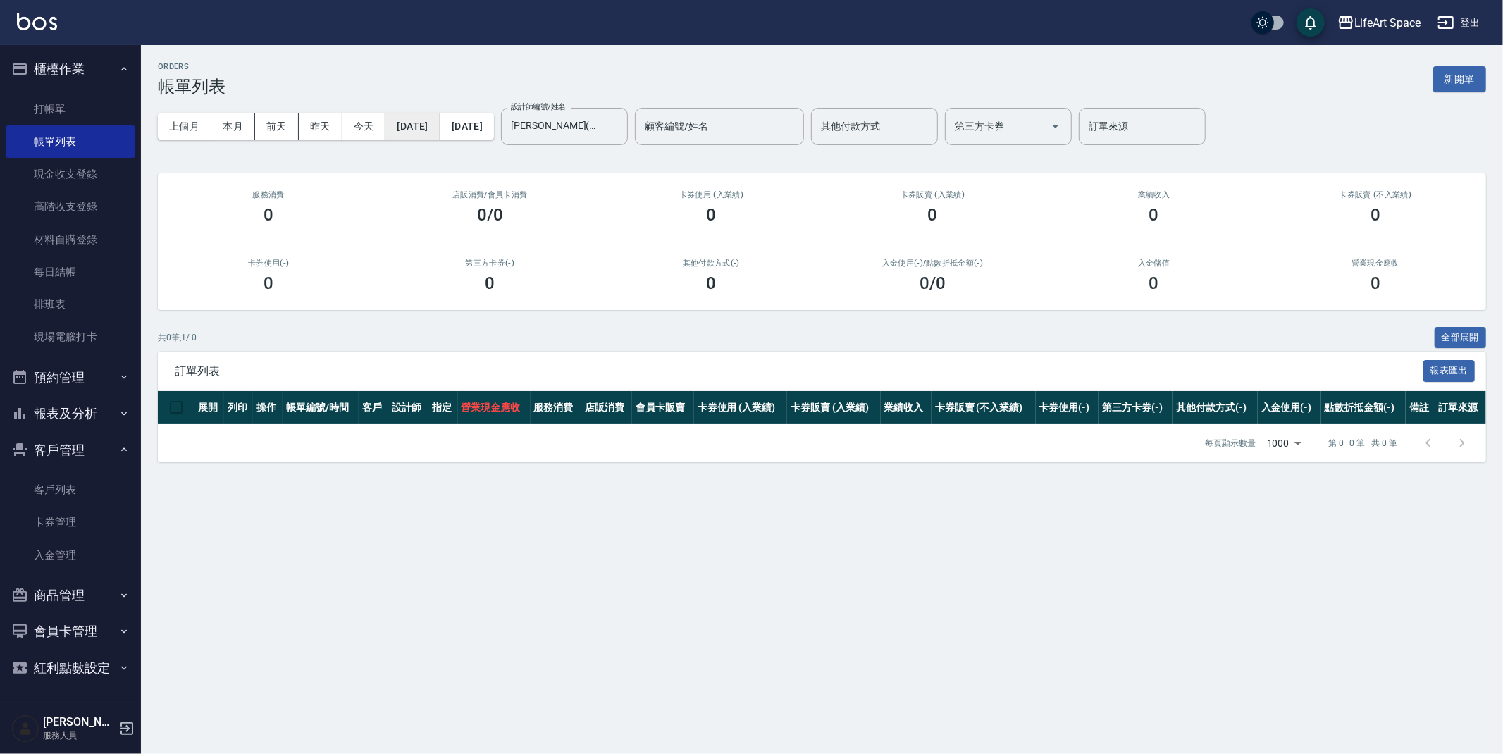
click at [440, 128] on button "[DATE]" at bounding box center [412, 126] width 54 height 26
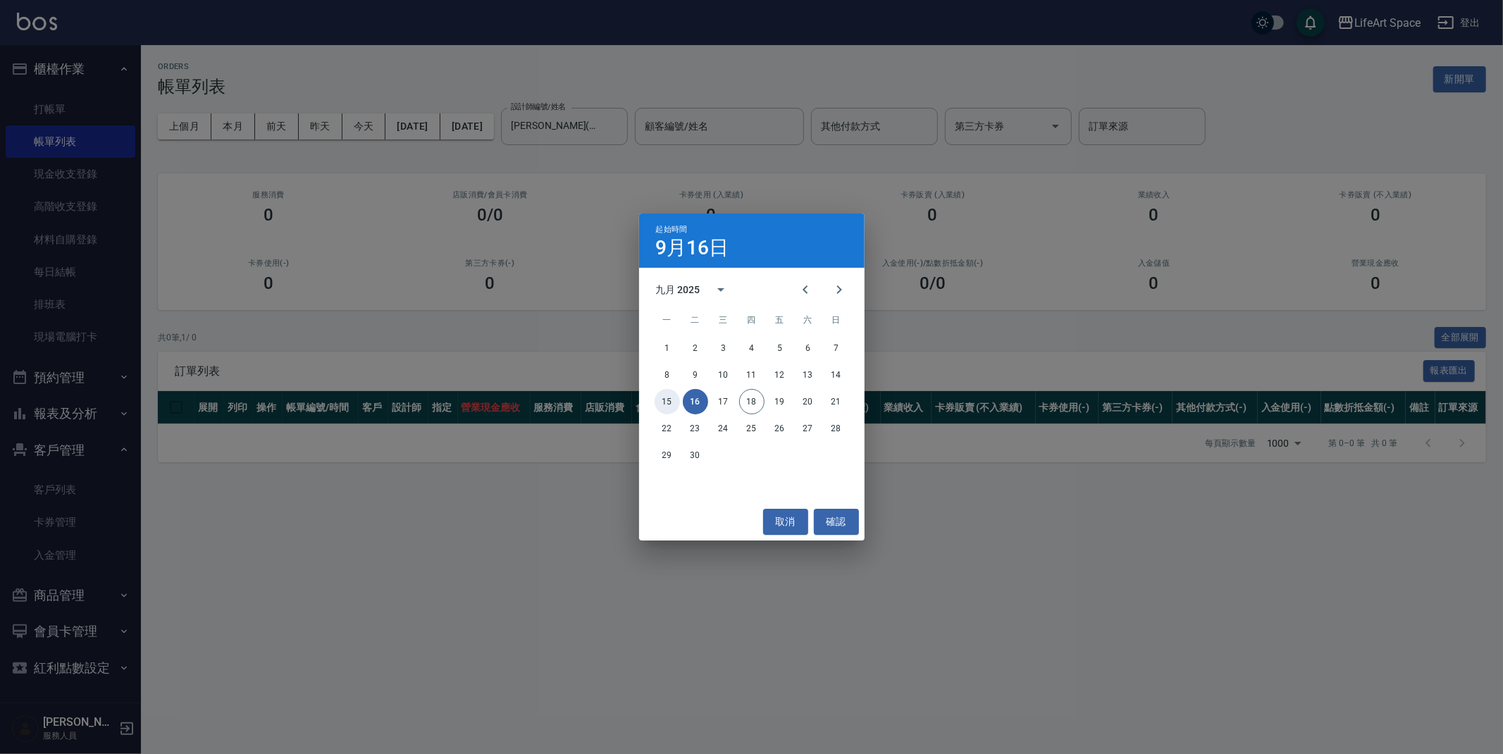
click at [671, 399] on button "15" at bounding box center [667, 401] width 25 height 25
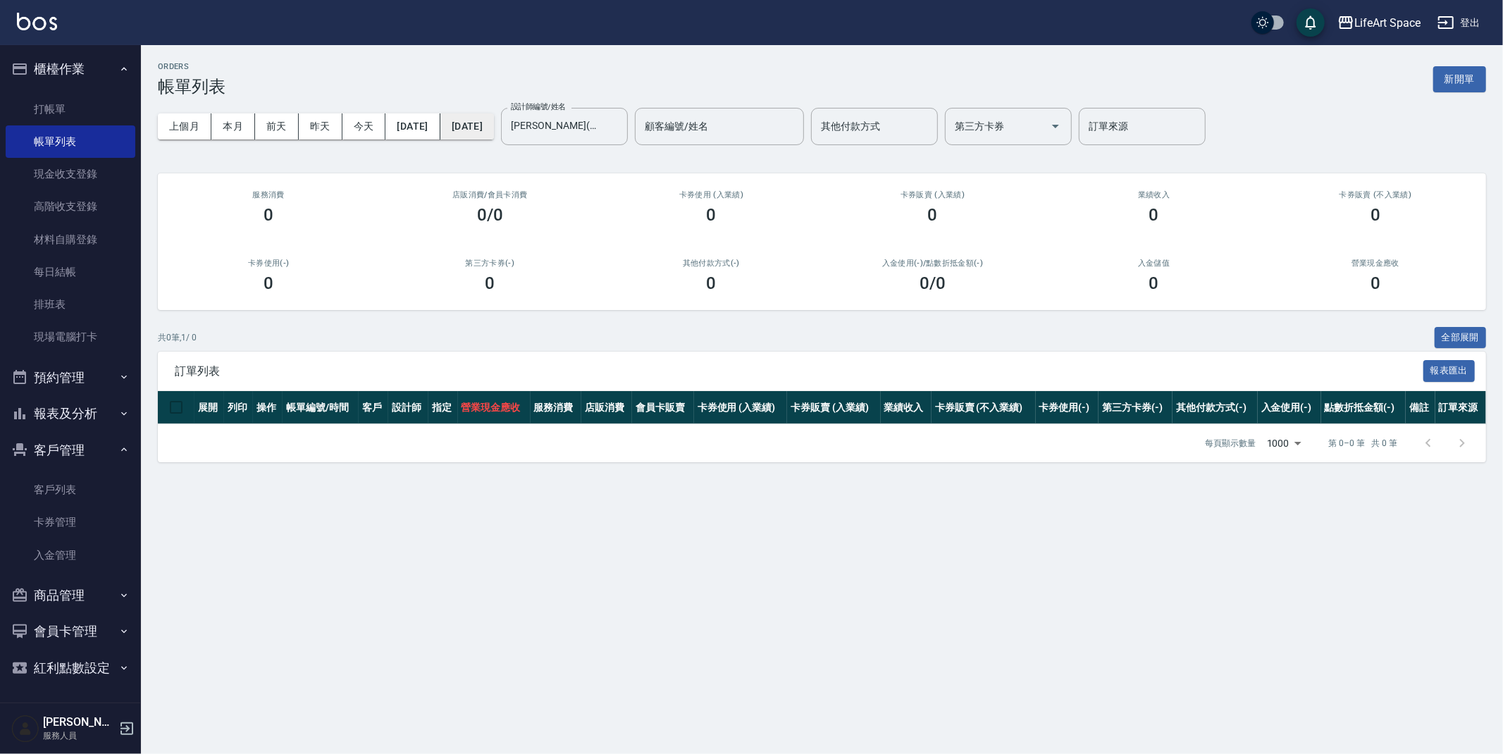
click at [494, 124] on button "[DATE]" at bounding box center [467, 126] width 54 height 26
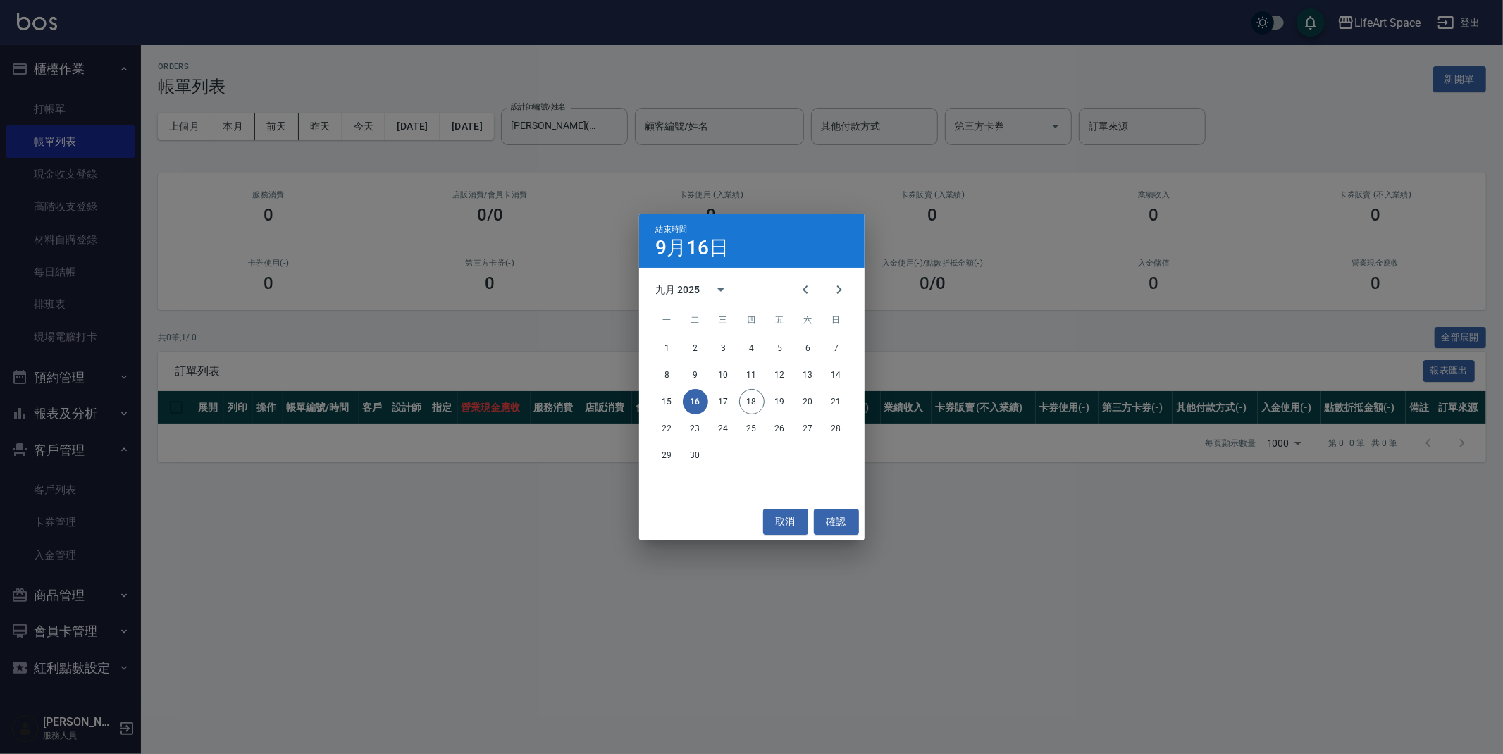
click at [698, 398] on button "16" at bounding box center [695, 401] width 25 height 25
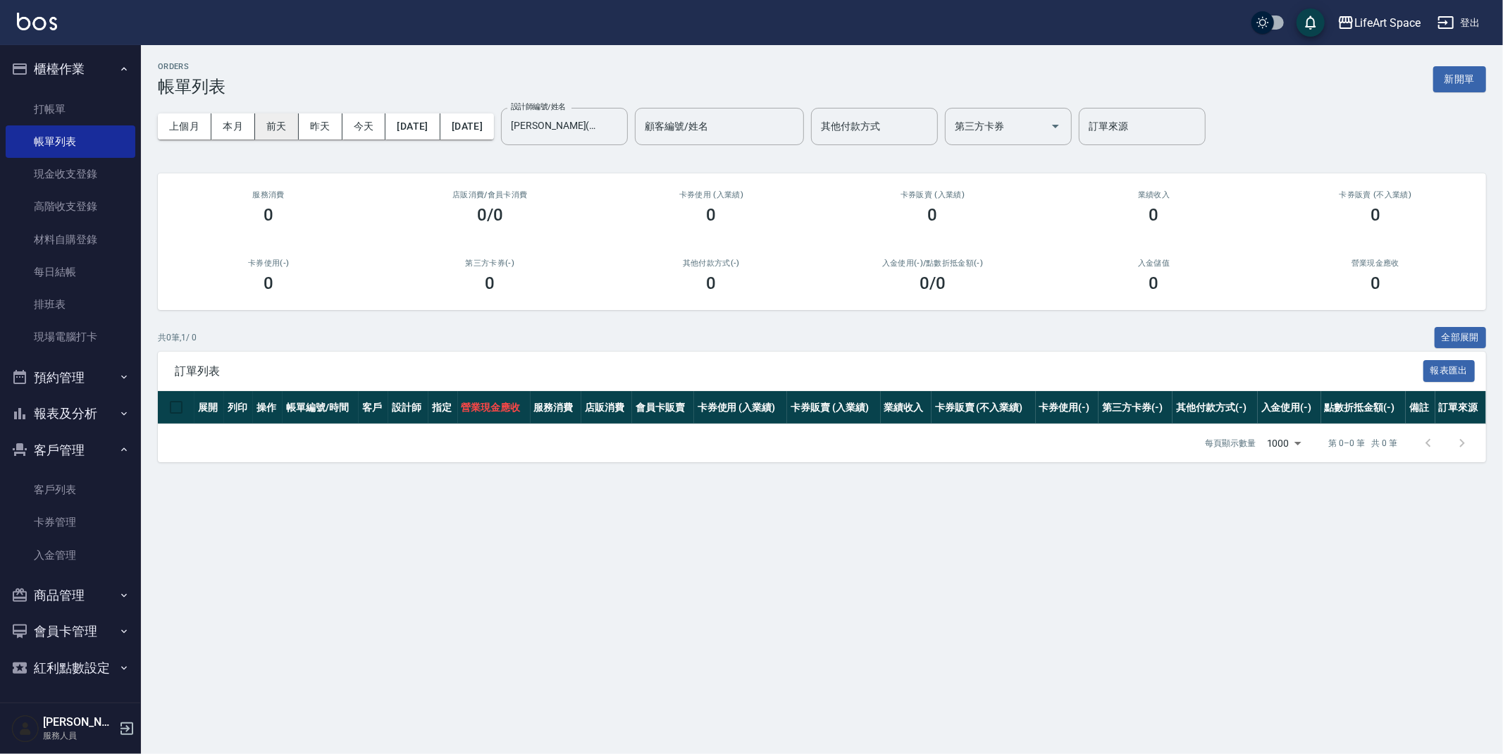
click at [278, 132] on button "前天" at bounding box center [277, 126] width 44 height 26
click at [66, 101] on link "打帳單" at bounding box center [71, 109] width 130 height 32
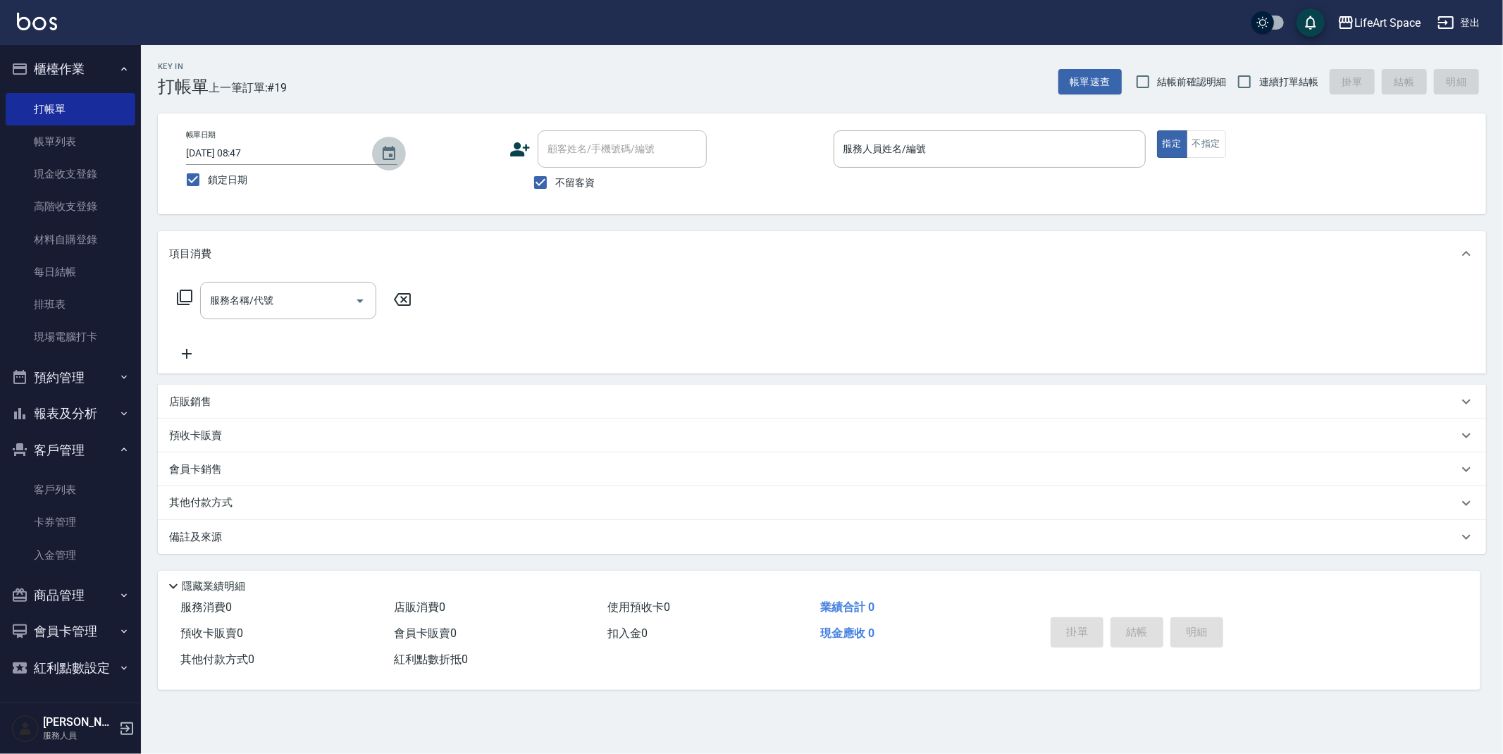
click at [382, 148] on icon "Choose date, selected date is 2025-09-17" at bounding box center [388, 153] width 17 height 17
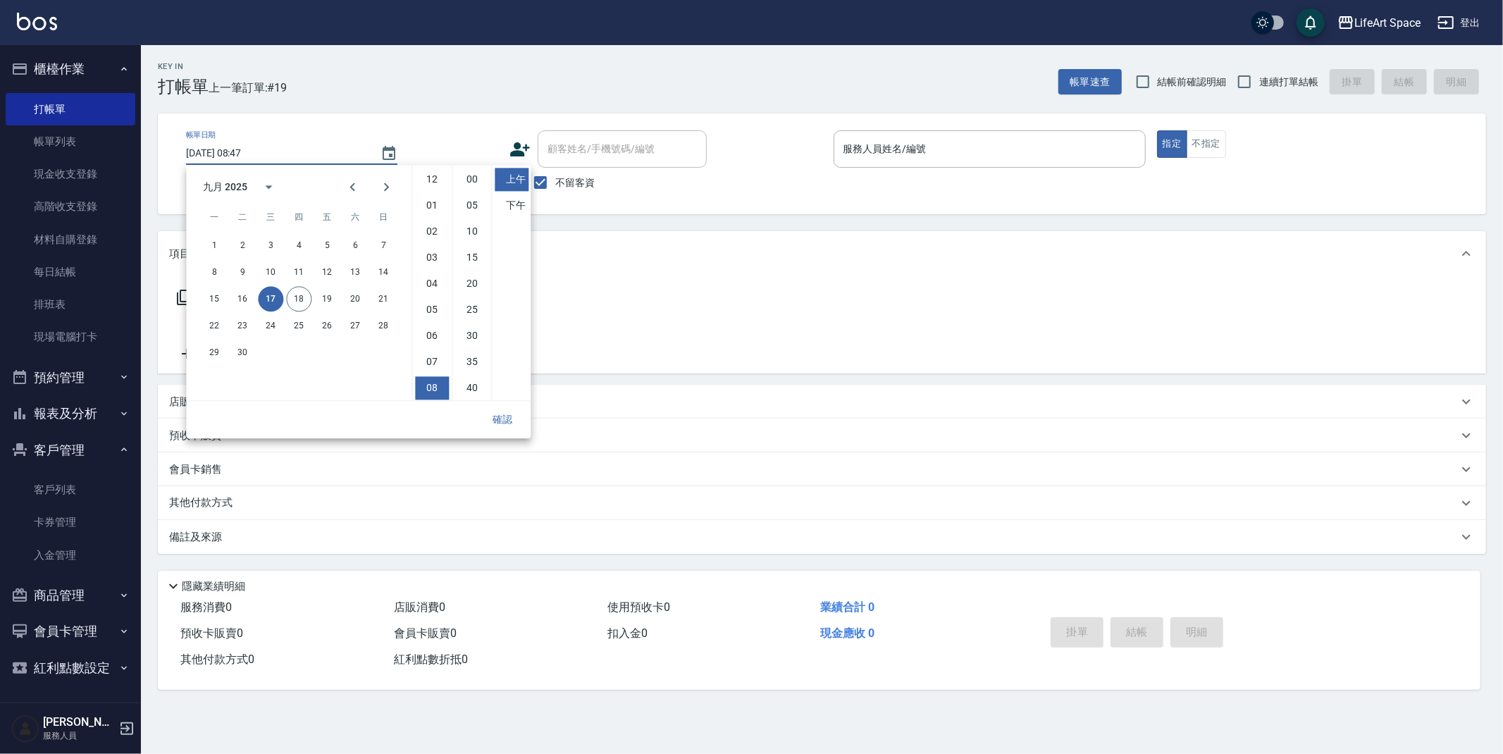
scroll to position [78, 0]
click at [251, 292] on button "16" at bounding box center [242, 298] width 25 height 25
type input "[DATE] 08:47"
click at [507, 411] on button "確認" at bounding box center [502, 420] width 45 height 26
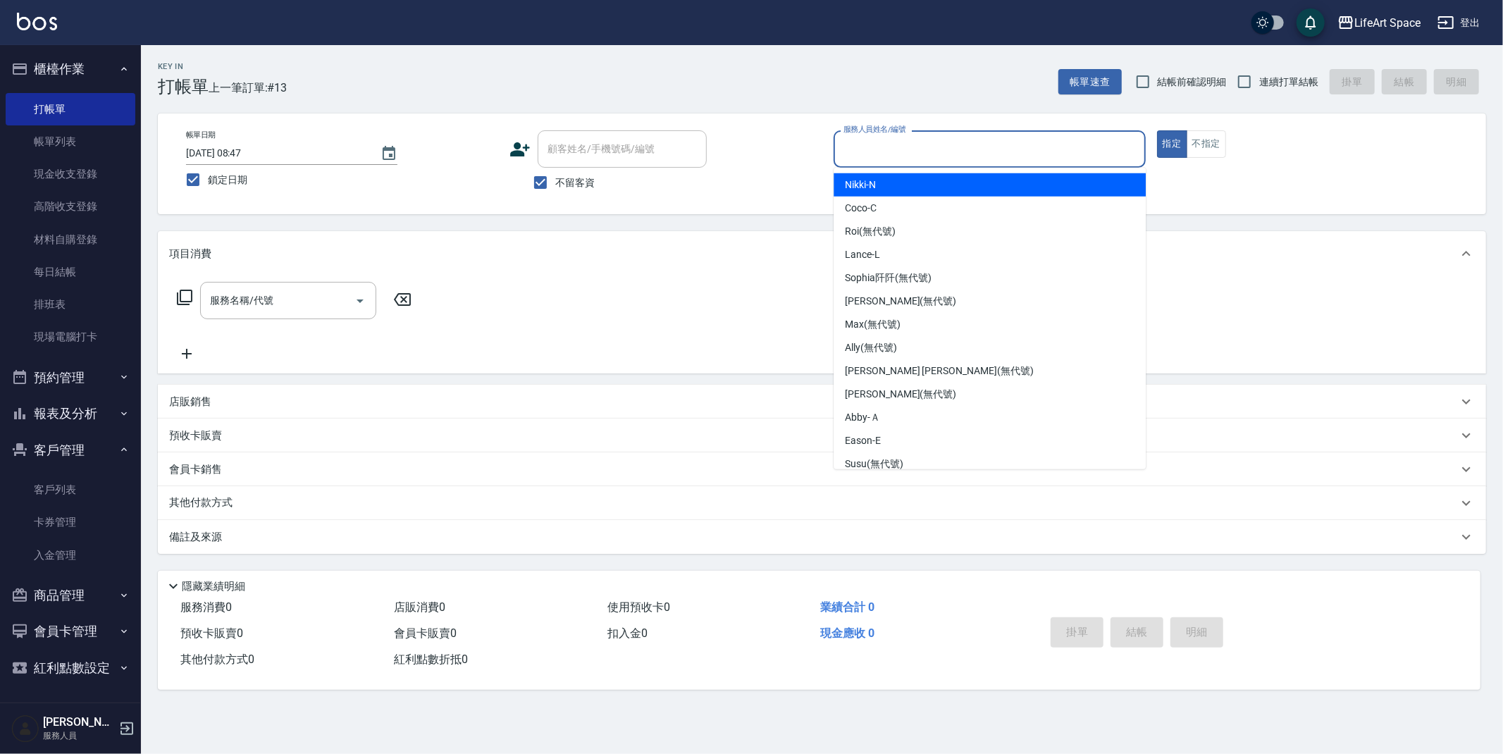
click at [871, 156] on input "服務人員姓名/編號" at bounding box center [989, 149] width 299 height 25
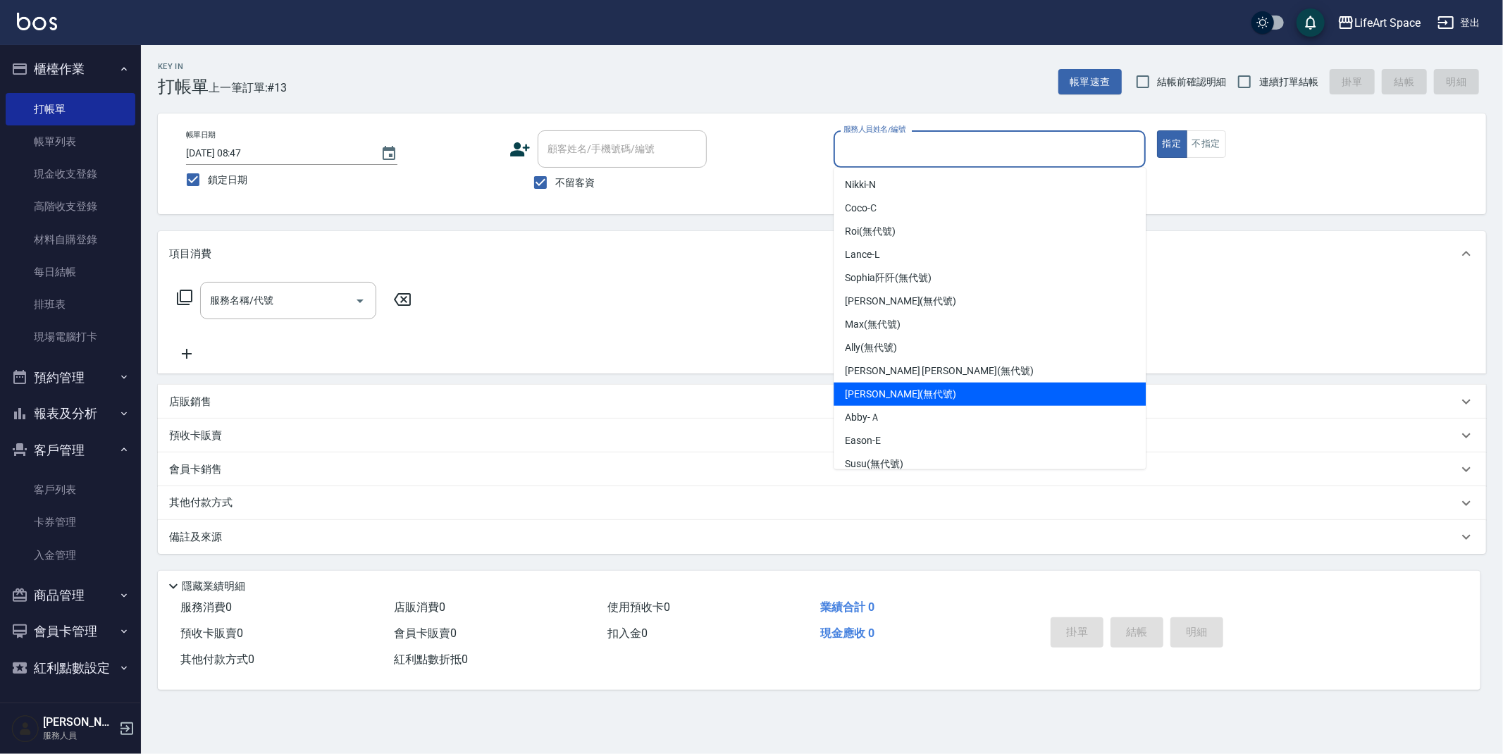
drag, startPoint x: 884, startPoint y: 389, endPoint x: 850, endPoint y: 380, distance: 34.4
click at [884, 389] on span "[PERSON_NAME] (無代號)" at bounding box center [900, 394] width 111 height 15
type input "[PERSON_NAME](無代號)"
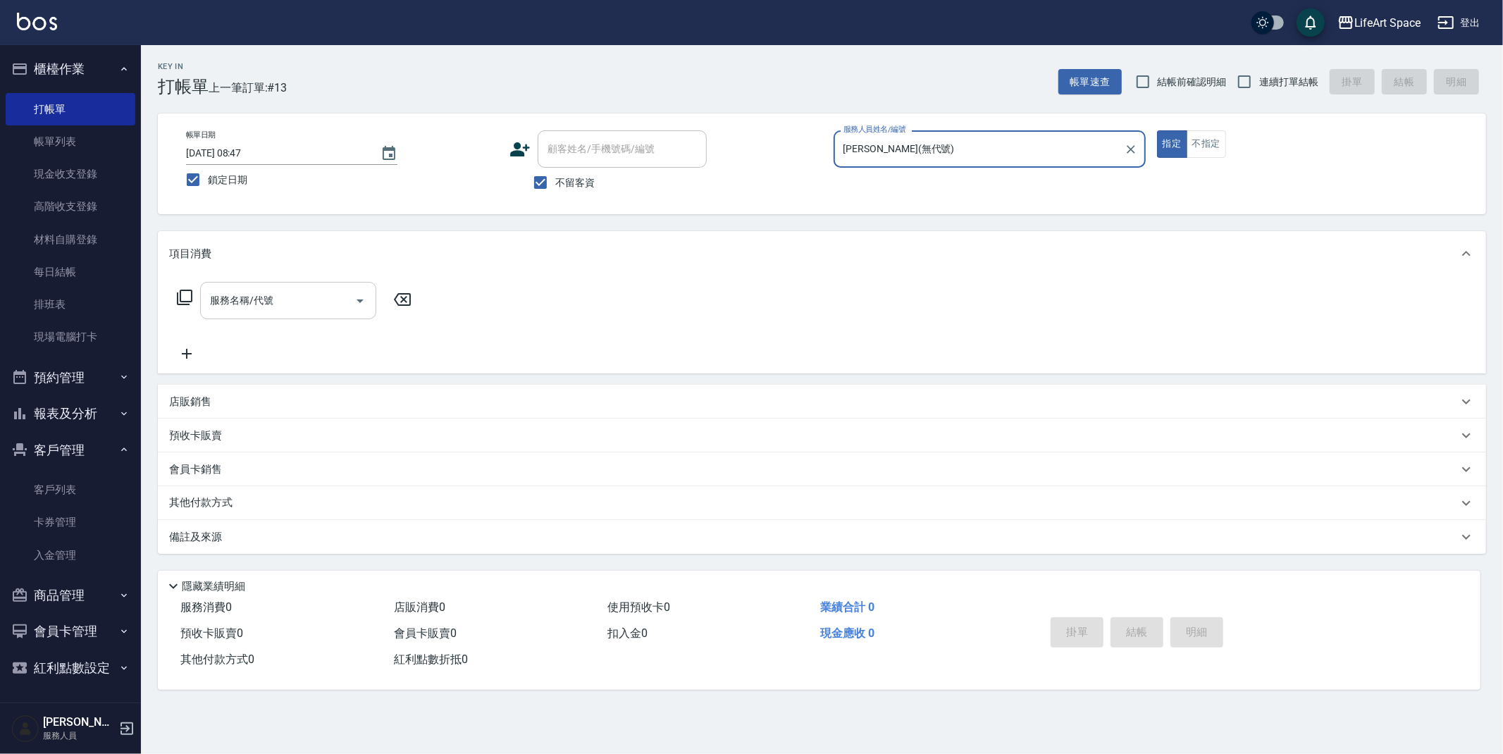
click at [345, 309] on input "服務名稱/代號" at bounding box center [277, 300] width 142 height 25
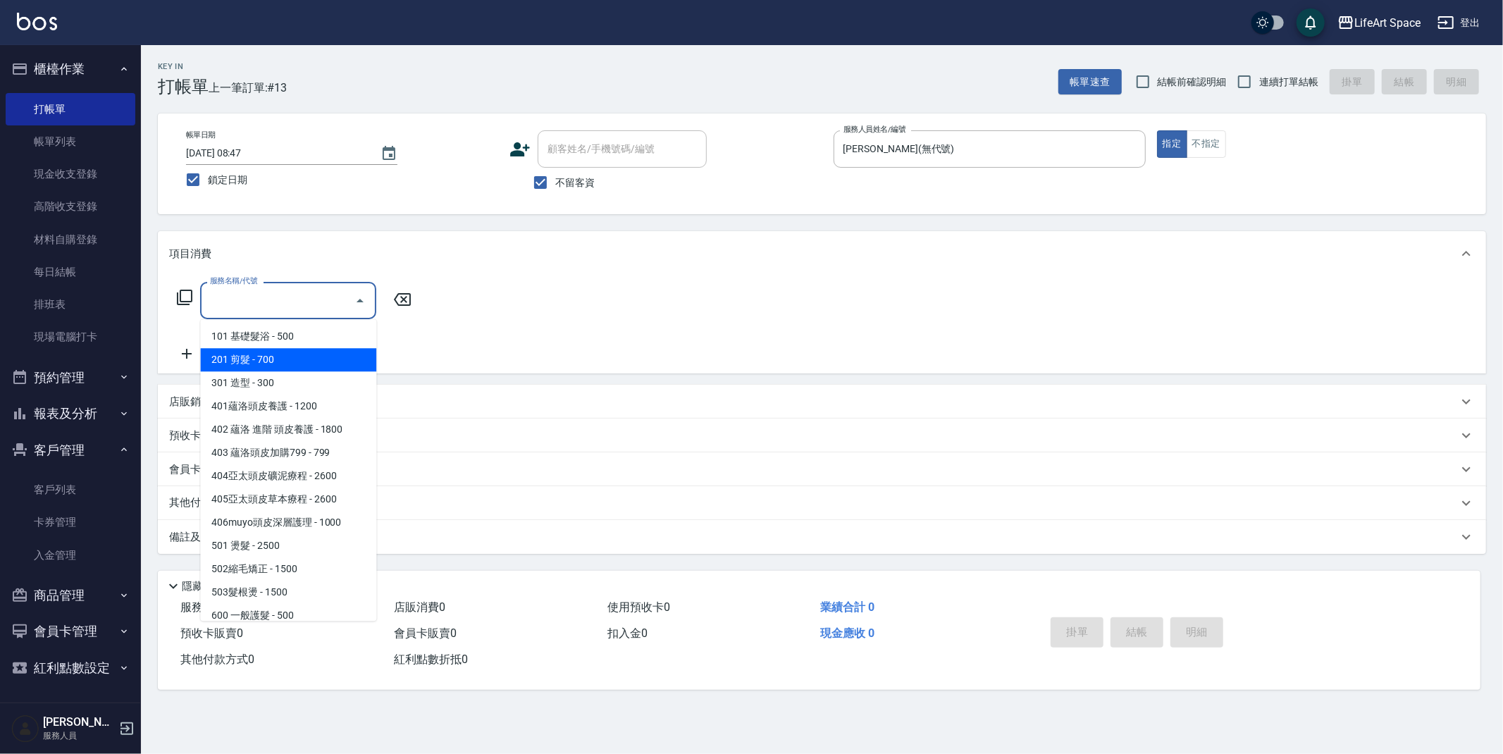
click at [274, 354] on span "201 剪髮 - 700" at bounding box center [288, 359] width 176 height 23
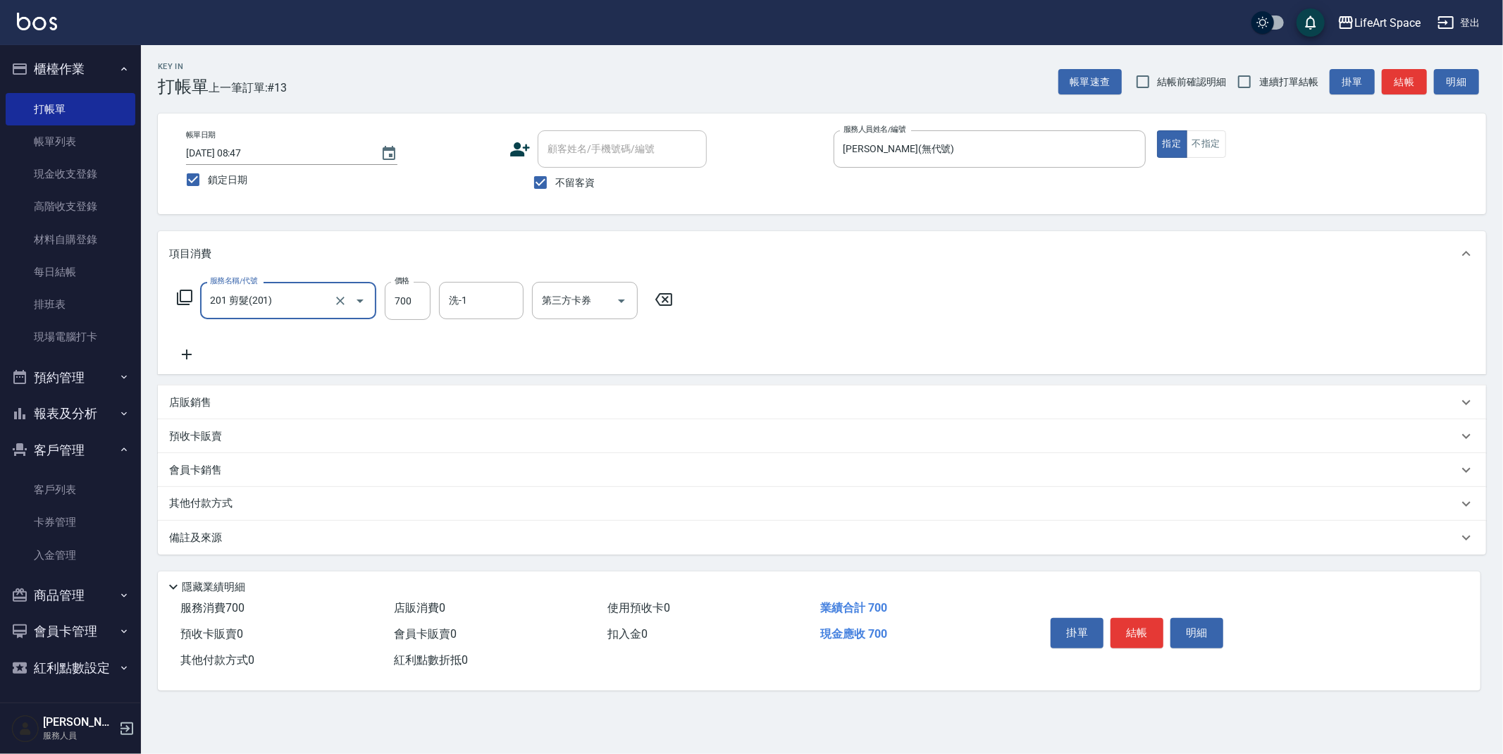
click at [288, 304] on input "201 剪髮(201)" at bounding box center [268, 300] width 124 height 25
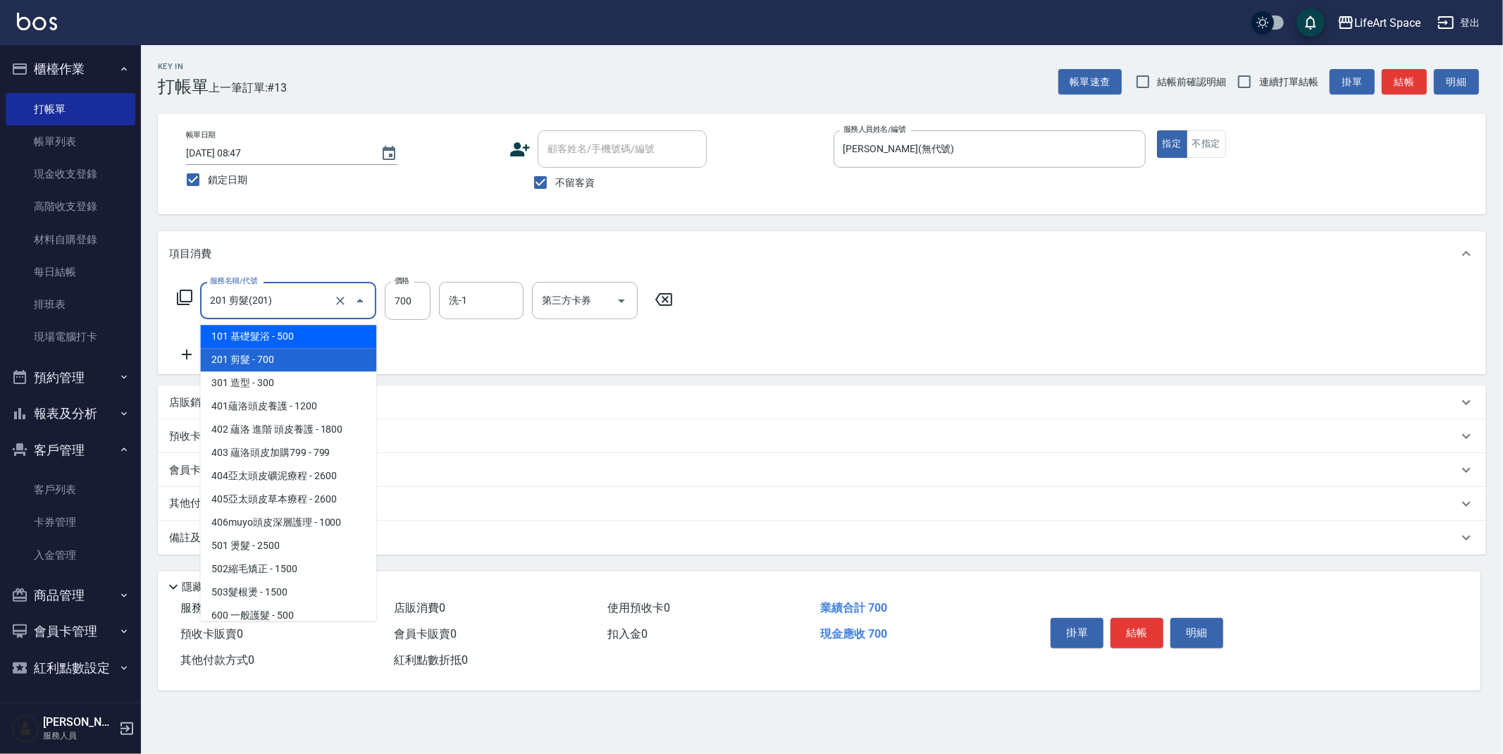
click at [279, 336] on span "101 基礎髮浴 - 500" at bounding box center [288, 336] width 176 height 23
type input "101 基礎髮浴 (101)"
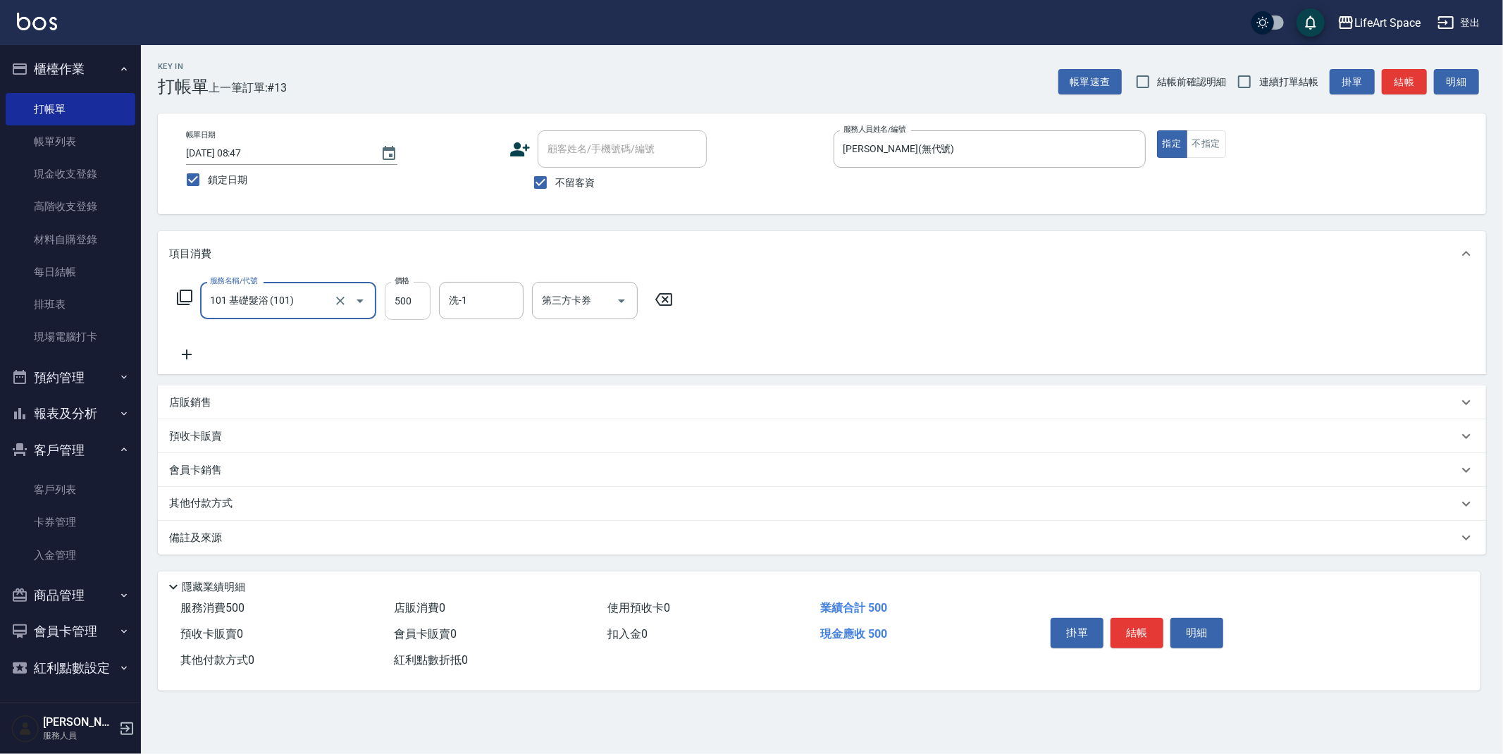
click at [417, 304] on input "500" at bounding box center [408, 301] width 46 height 38
click at [333, 302] on button "Clear" at bounding box center [340, 301] width 20 height 20
type input "350"
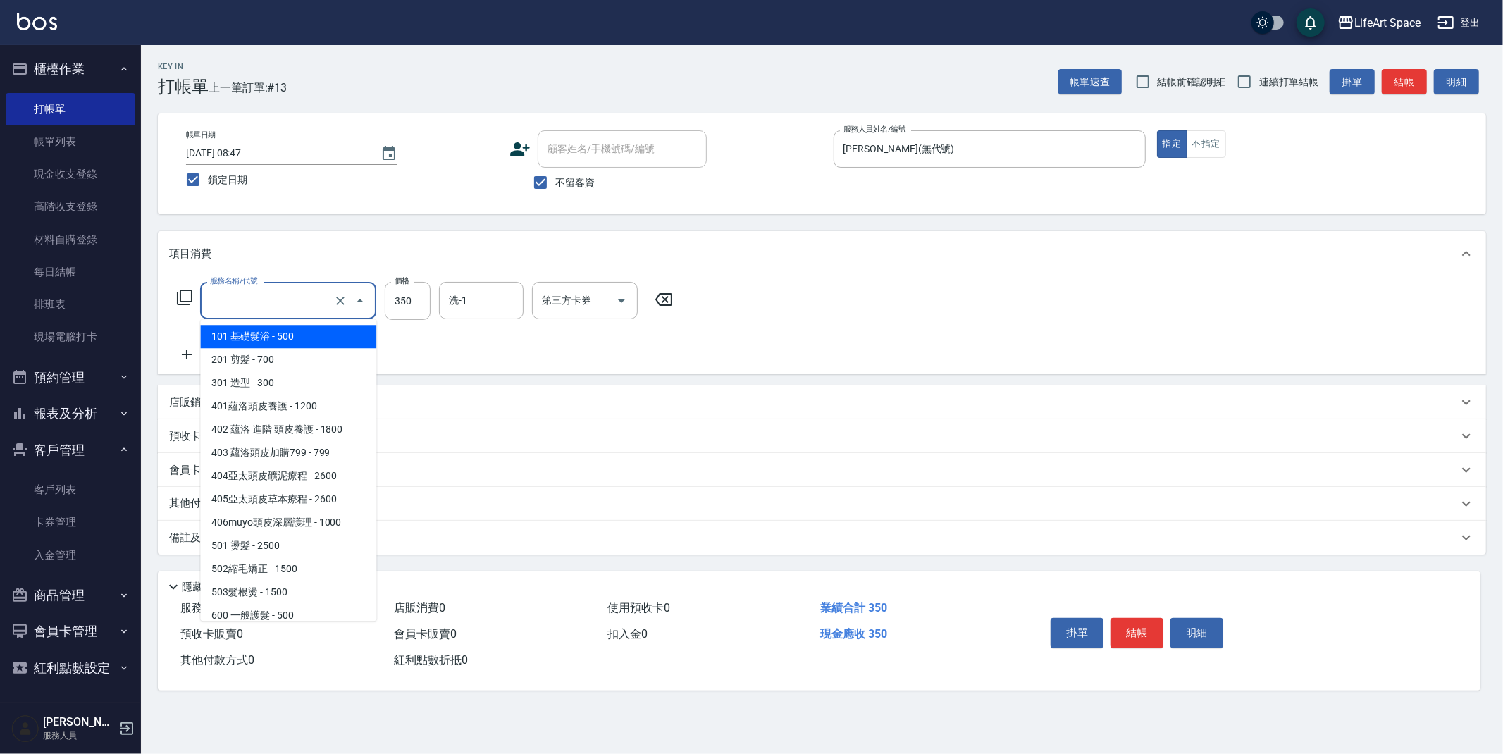
click at [295, 300] on input "服務名稱/代號" at bounding box center [268, 300] width 124 height 25
click at [266, 352] on span "201 剪髮 - 700" at bounding box center [288, 359] width 176 height 23
type input "201 剪髮(201)"
type input "700"
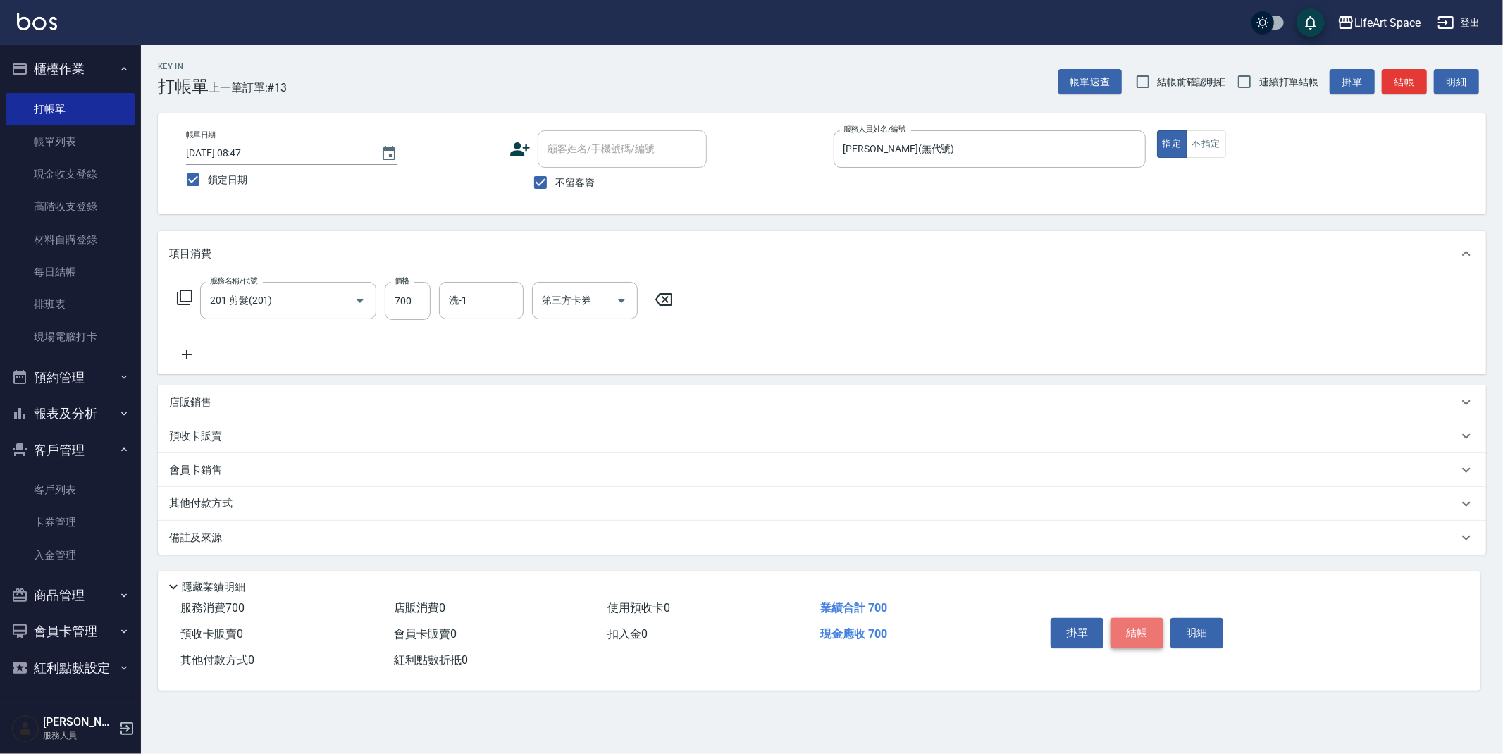
click at [1141, 627] on button "結帳" at bounding box center [1136, 633] width 53 height 30
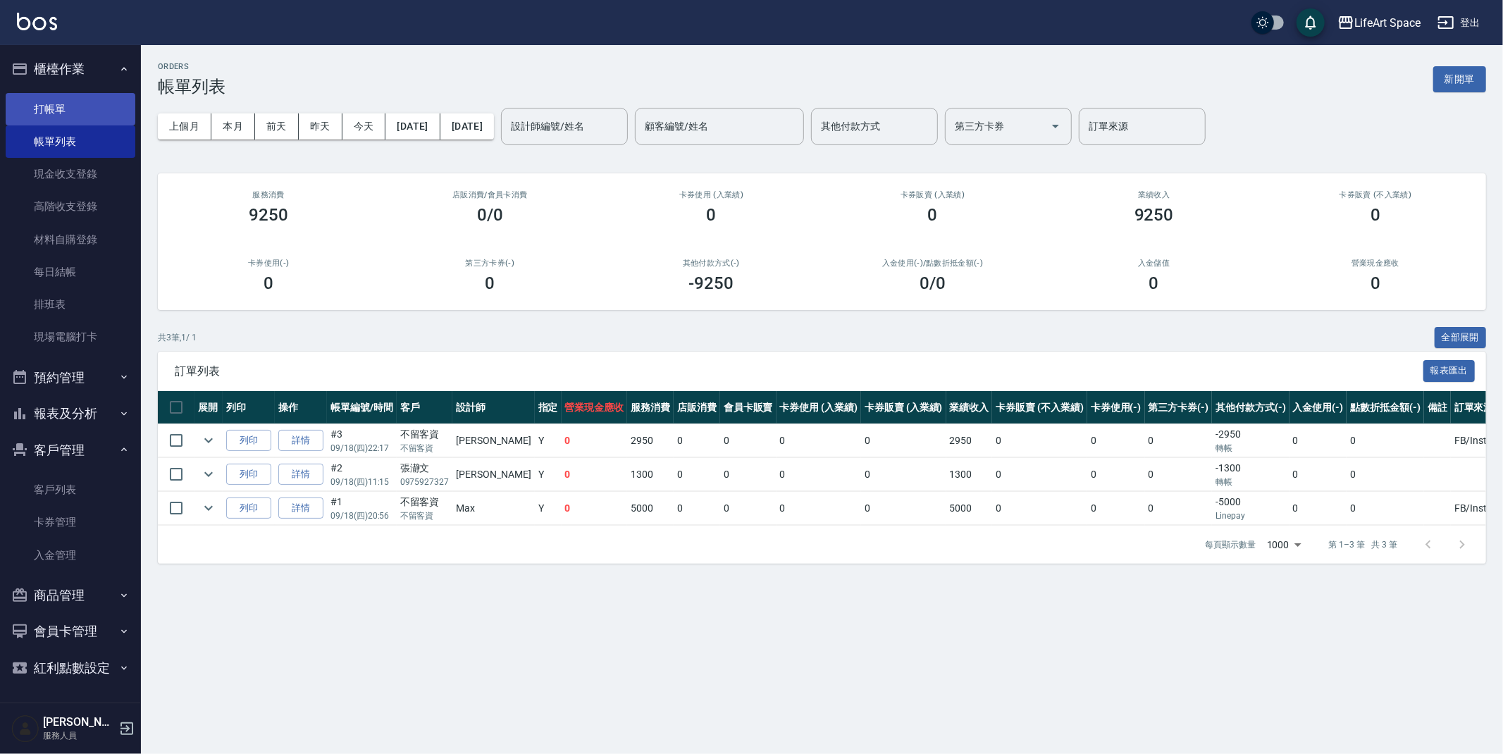
click at [70, 103] on link "打帳單" at bounding box center [71, 109] width 130 height 32
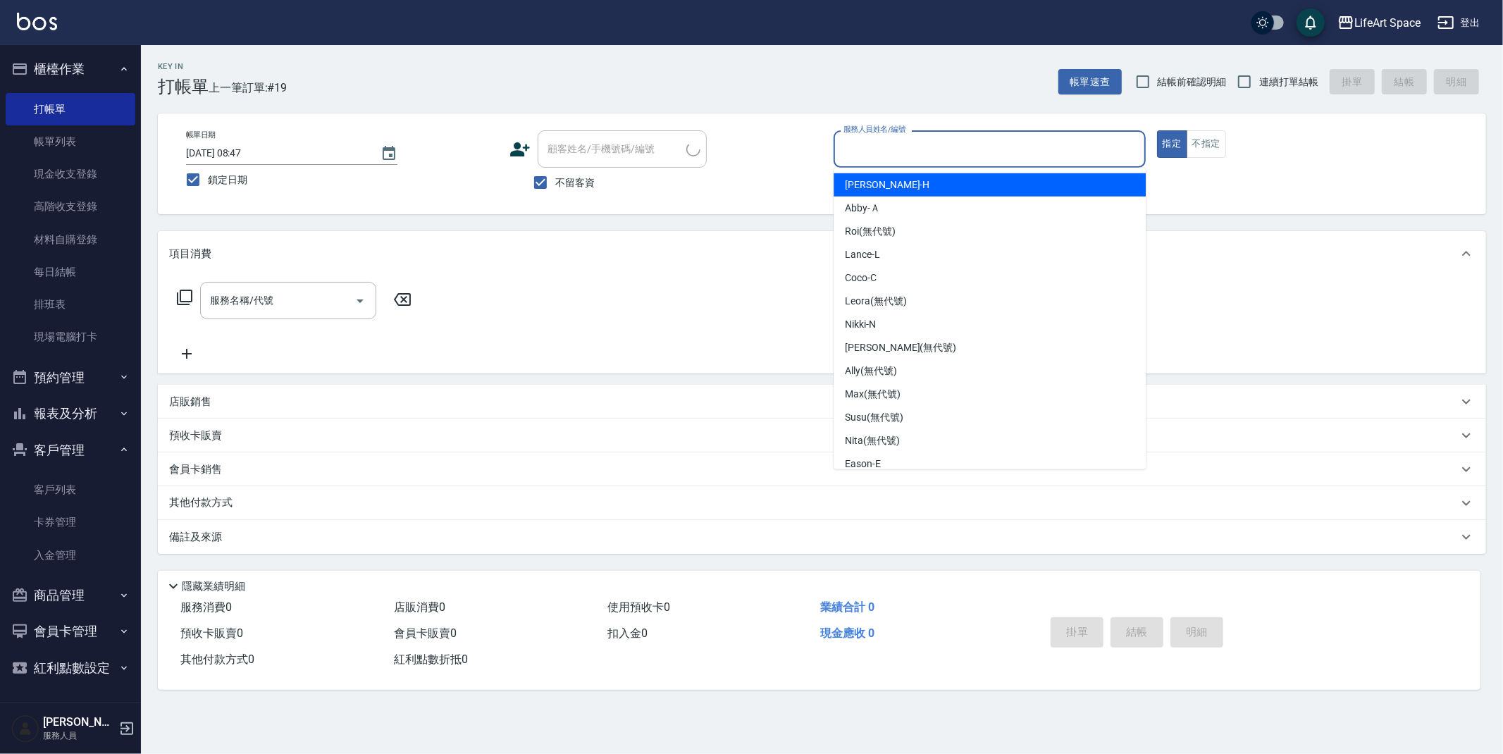
click at [875, 151] on input "服務人員姓名/編號" at bounding box center [989, 149] width 299 height 25
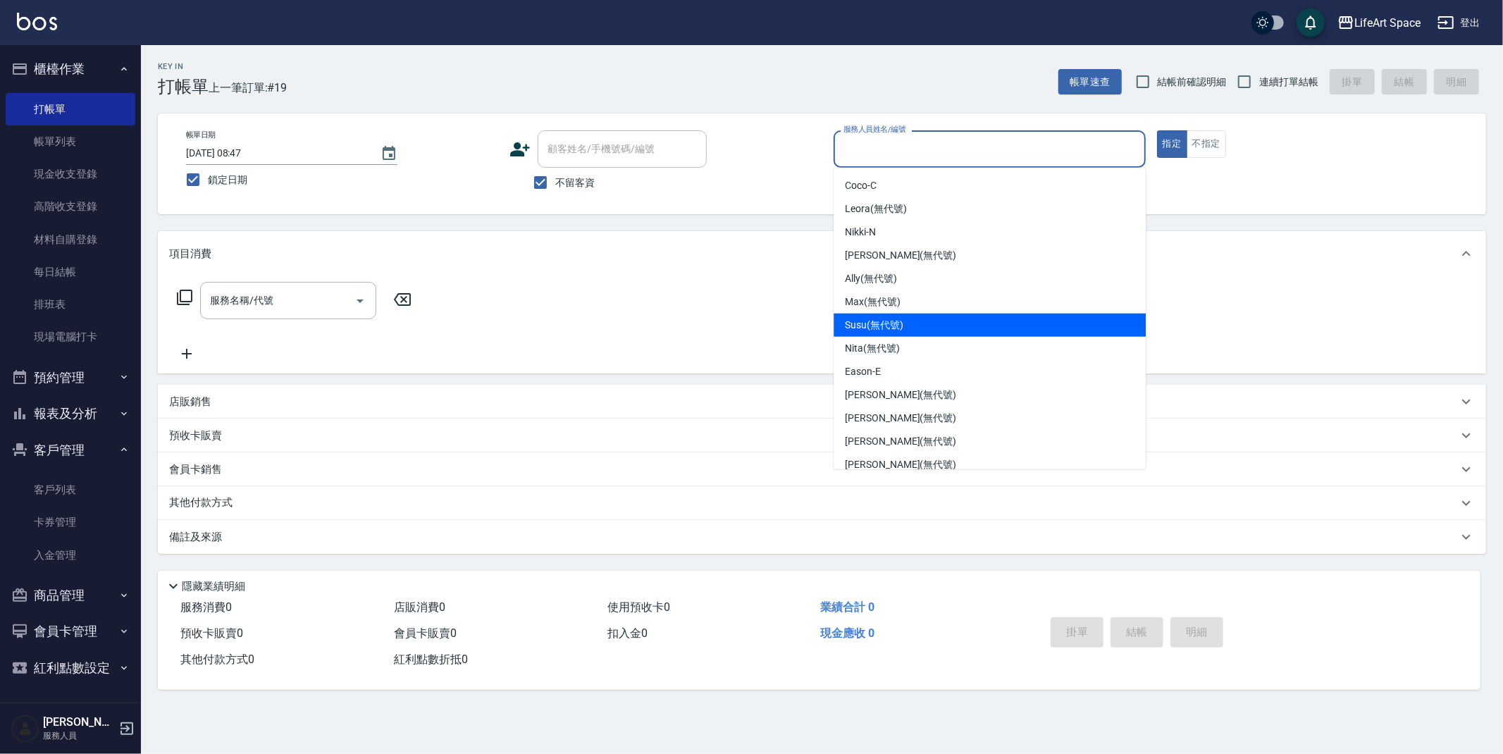
scroll to position [244, 0]
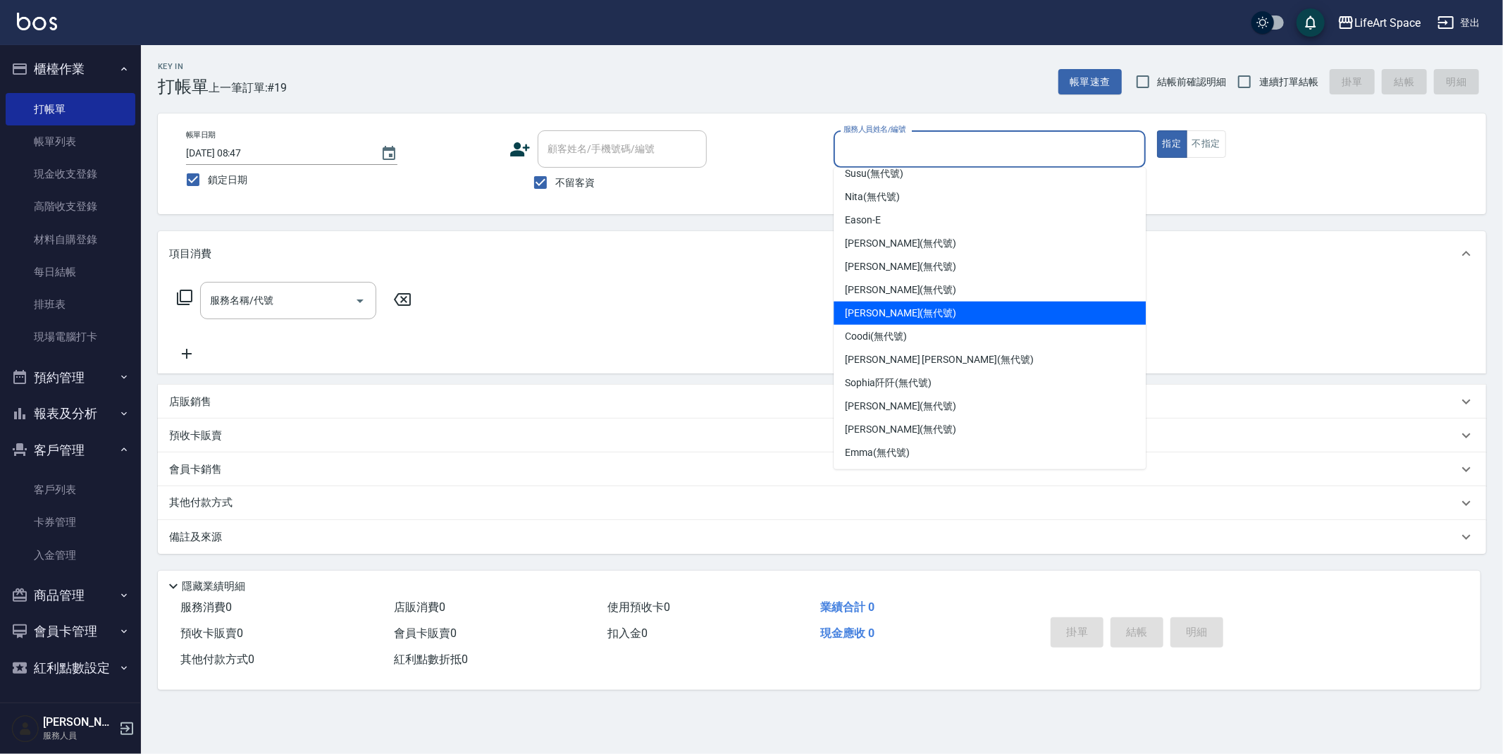
drag, startPoint x: 879, startPoint y: 306, endPoint x: 617, endPoint y: 242, distance: 270.0
click at [879, 306] on span "[PERSON_NAME] (無代號)" at bounding box center [900, 313] width 111 height 15
type input "[PERSON_NAME](無代號)"
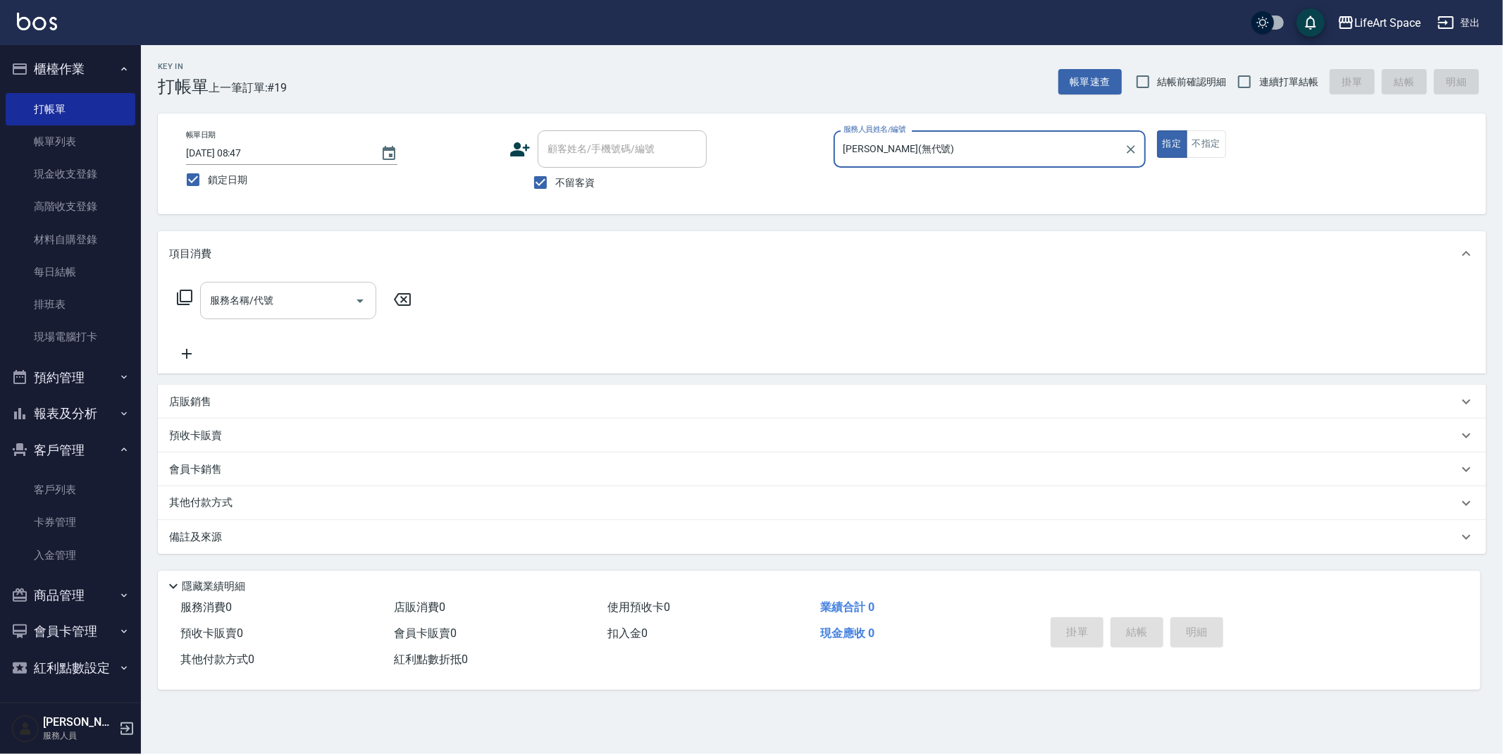
click at [268, 301] on input "服務名稱/代號" at bounding box center [277, 300] width 142 height 25
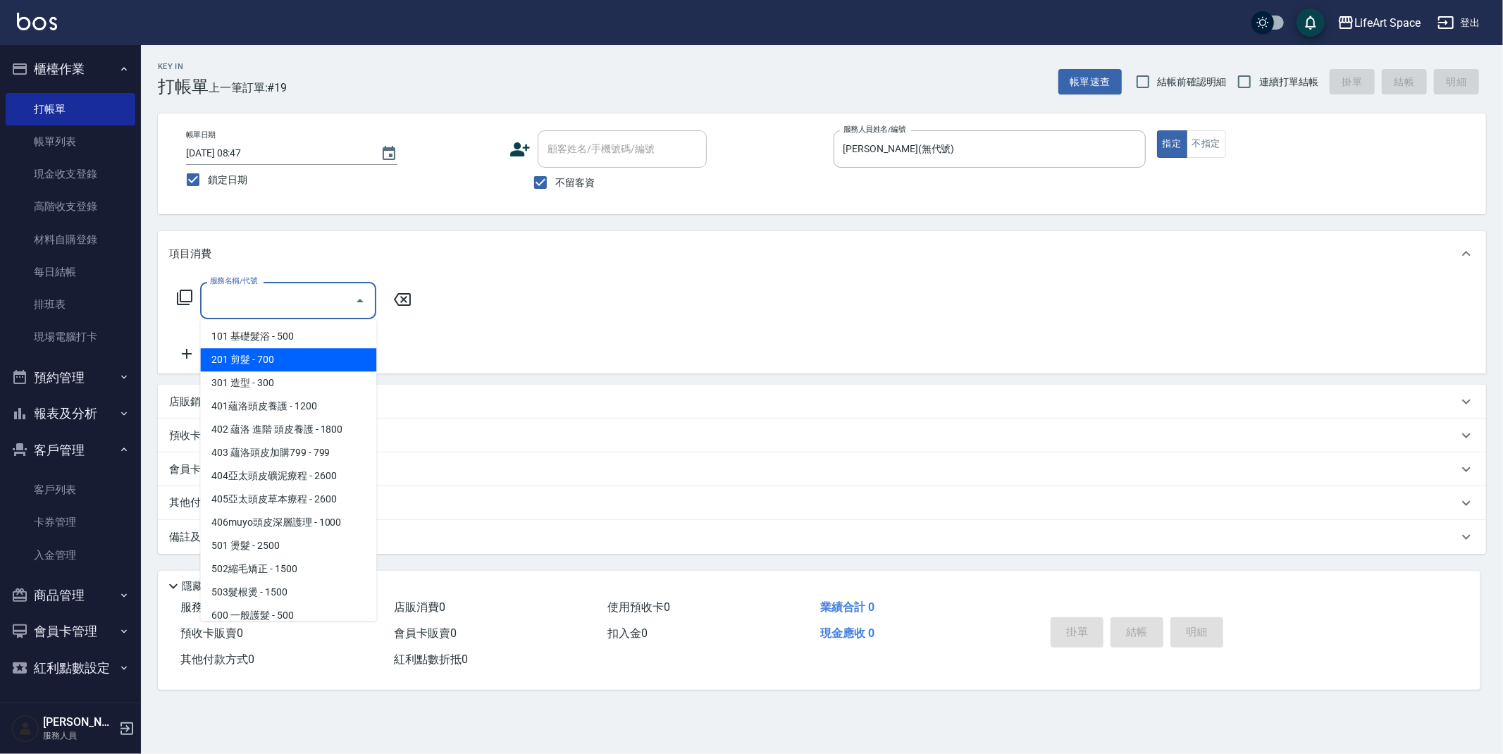
drag, startPoint x: 266, startPoint y: 361, endPoint x: 323, endPoint y: 329, distance: 65.0
click at [266, 361] on span "201 剪髮 - 700" at bounding box center [288, 359] width 176 height 23
type input "201 剪髮(201)"
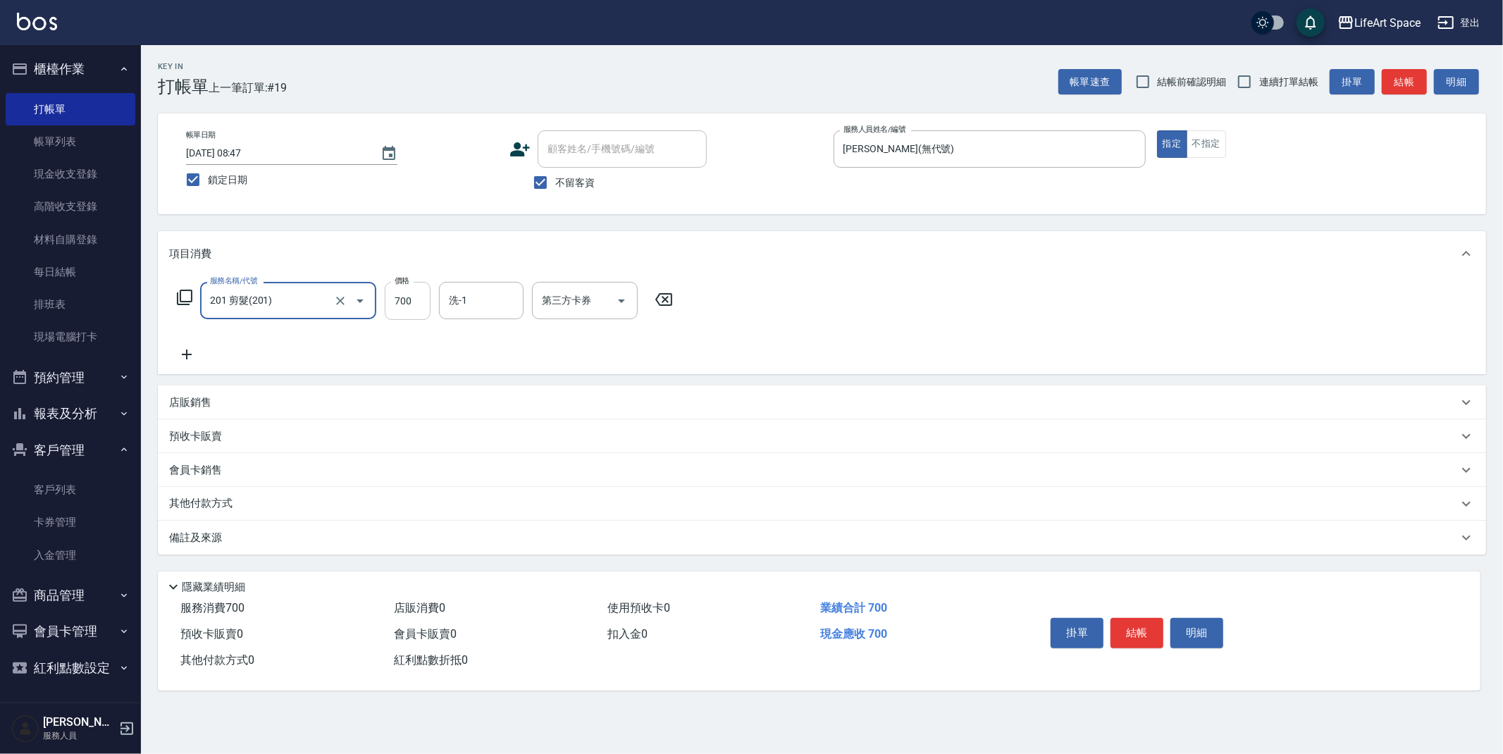
click at [419, 303] on input "700" at bounding box center [408, 301] width 46 height 38
type input "950"
click at [1148, 631] on button "結帳" at bounding box center [1136, 633] width 53 height 30
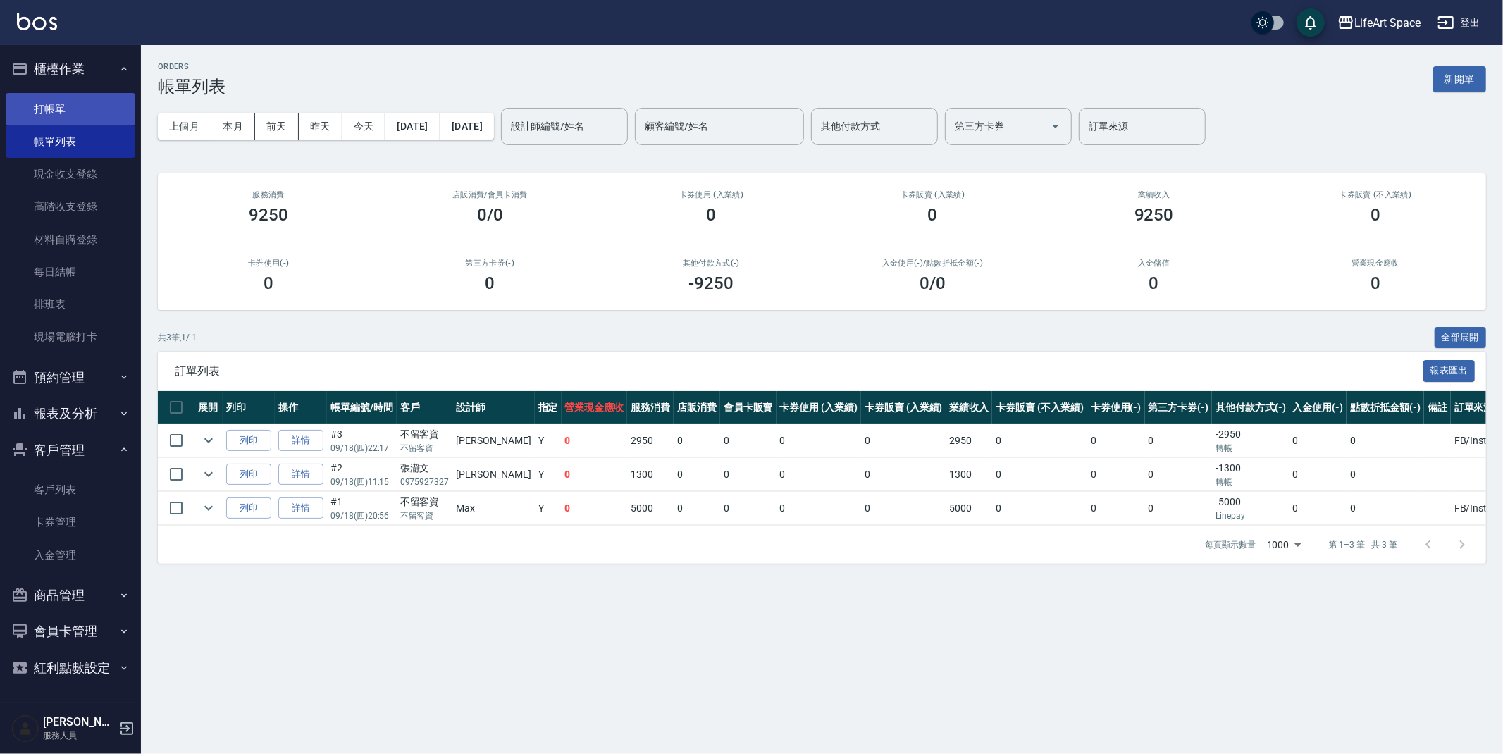
click at [85, 99] on link "打帳單" at bounding box center [71, 109] width 130 height 32
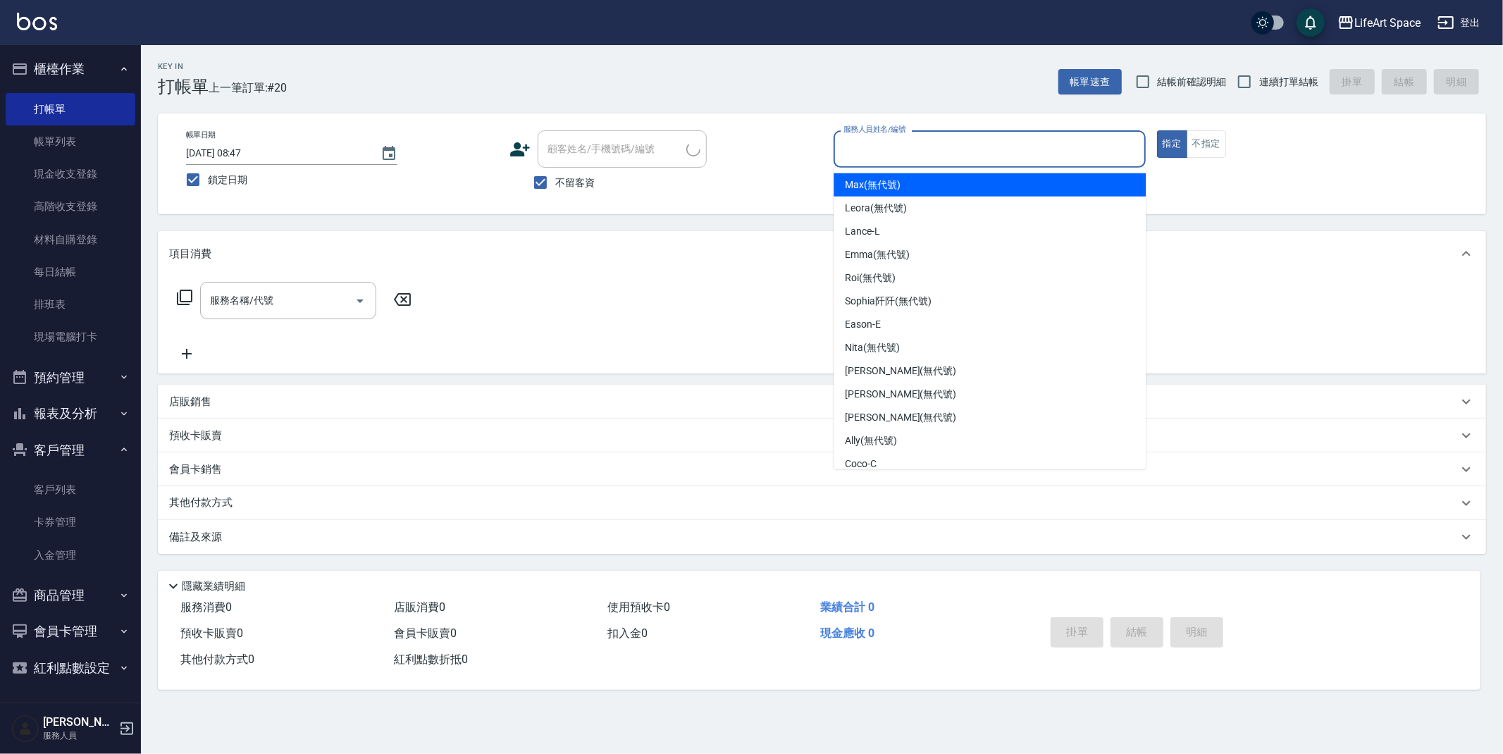
click at [862, 137] on input "服務人員姓名/編號" at bounding box center [989, 149] width 299 height 25
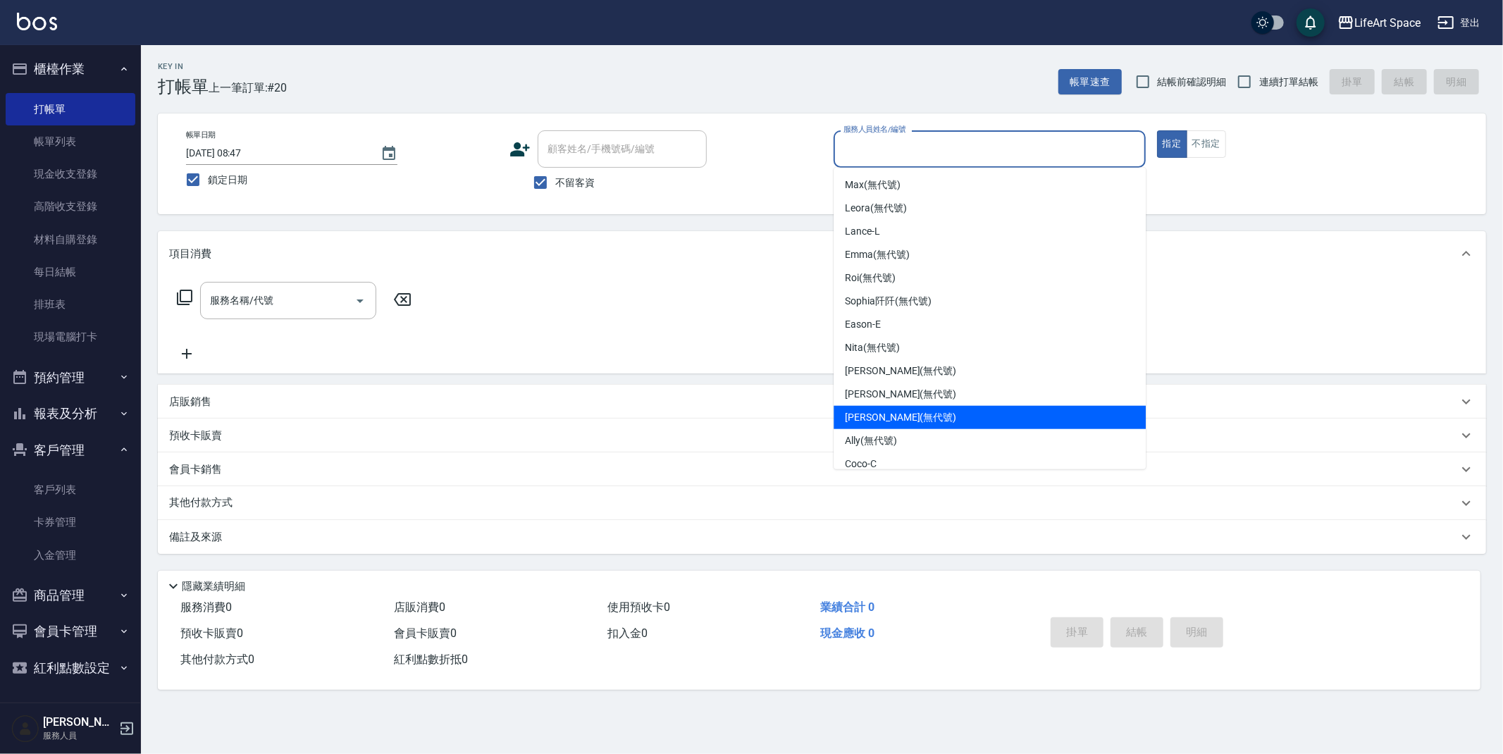
click at [881, 416] on span "[PERSON_NAME] (無代號)" at bounding box center [900, 417] width 111 height 15
type input "[PERSON_NAME](無代號)"
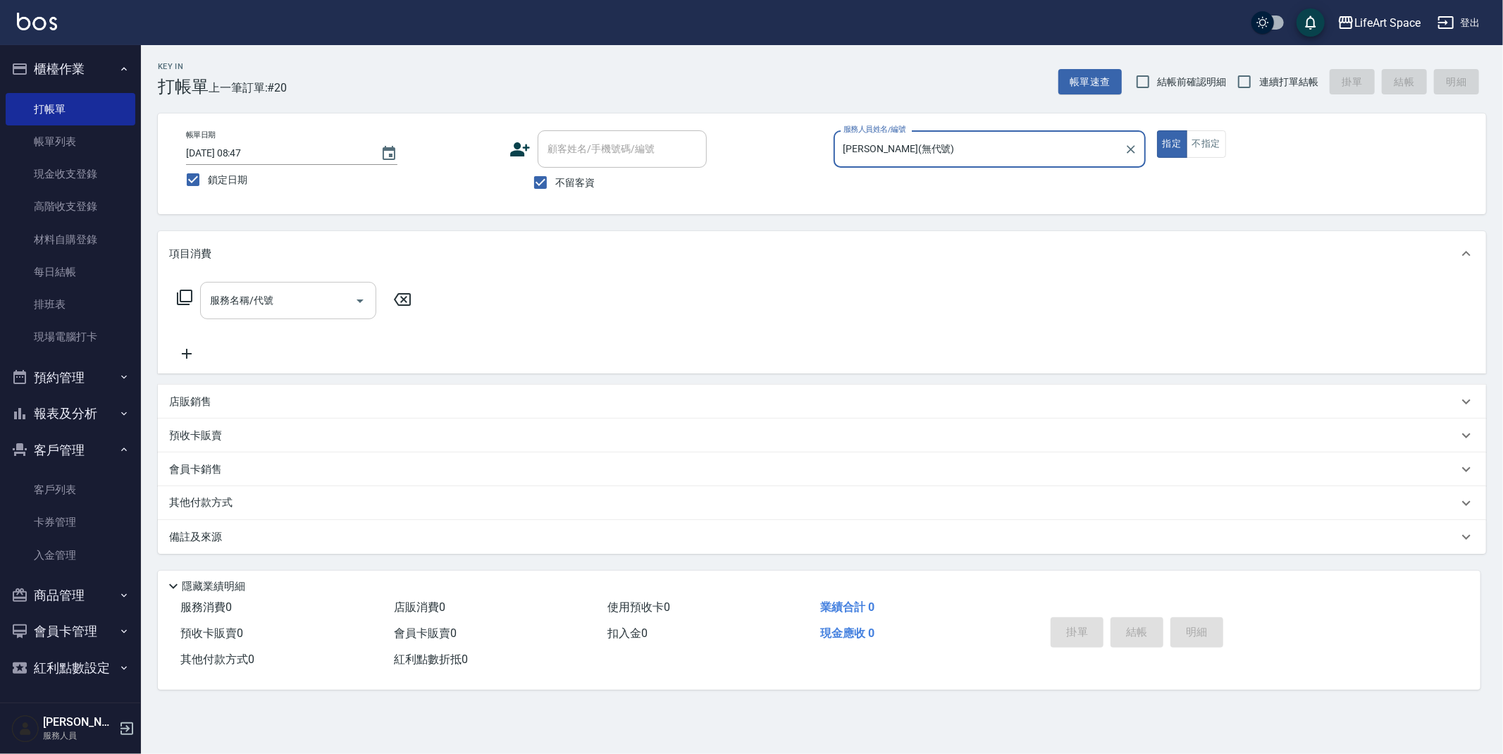
click at [297, 304] on input "服務名稱/代號" at bounding box center [277, 300] width 142 height 25
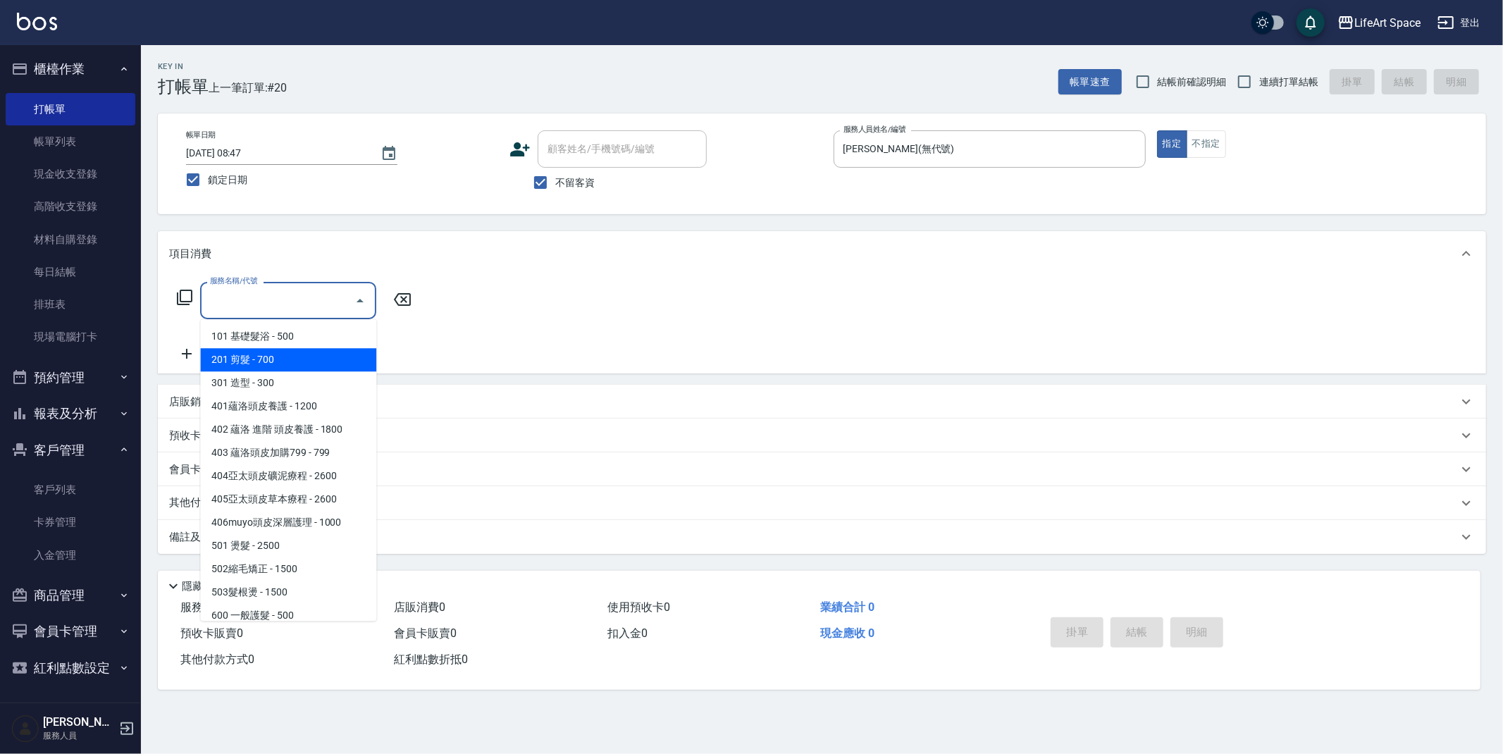
click at [314, 352] on span "201 剪髮 - 700" at bounding box center [288, 359] width 176 height 23
type input "201 剪髮(201)"
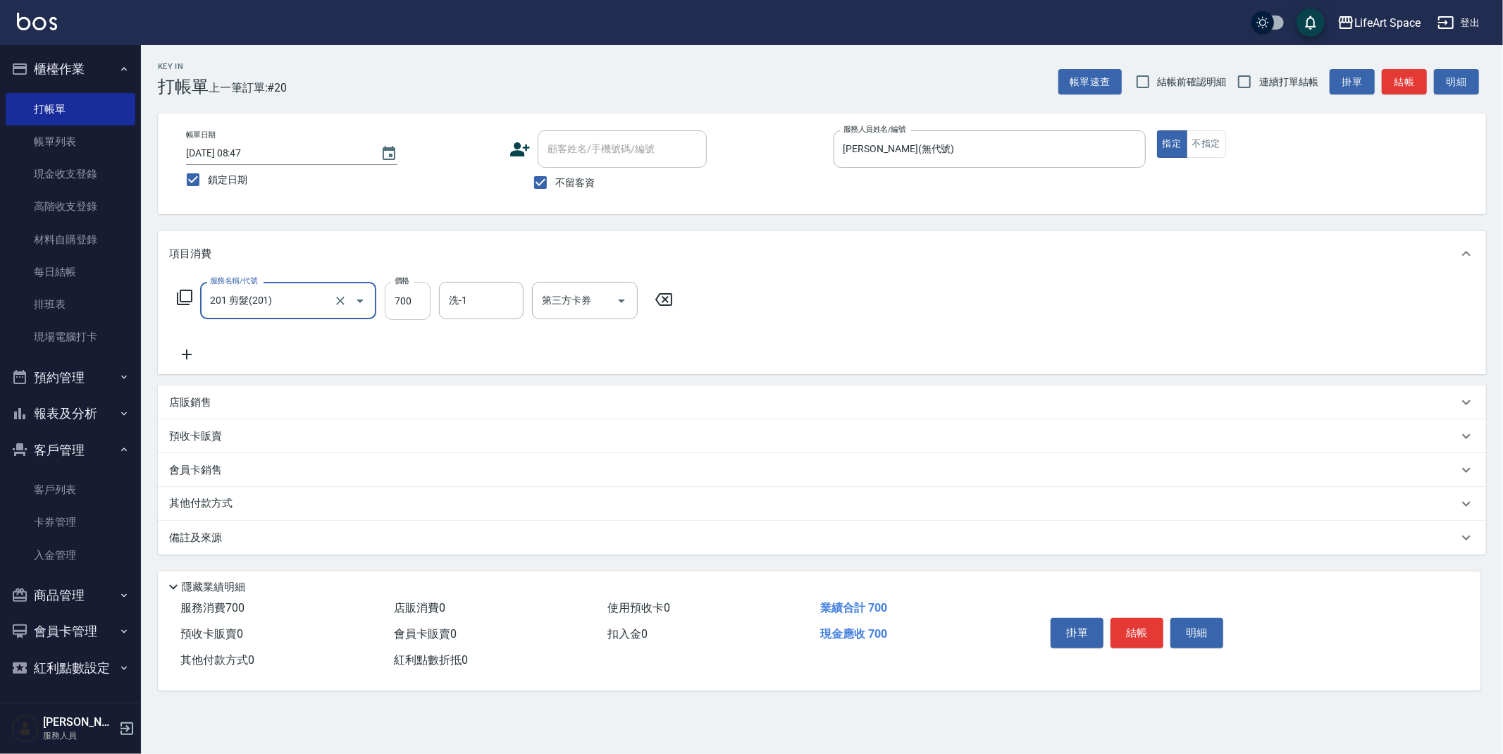
click at [413, 300] on input "700" at bounding box center [408, 301] width 46 height 38
type input "950"
click at [461, 299] on input "洗-1" at bounding box center [481, 300] width 72 height 25
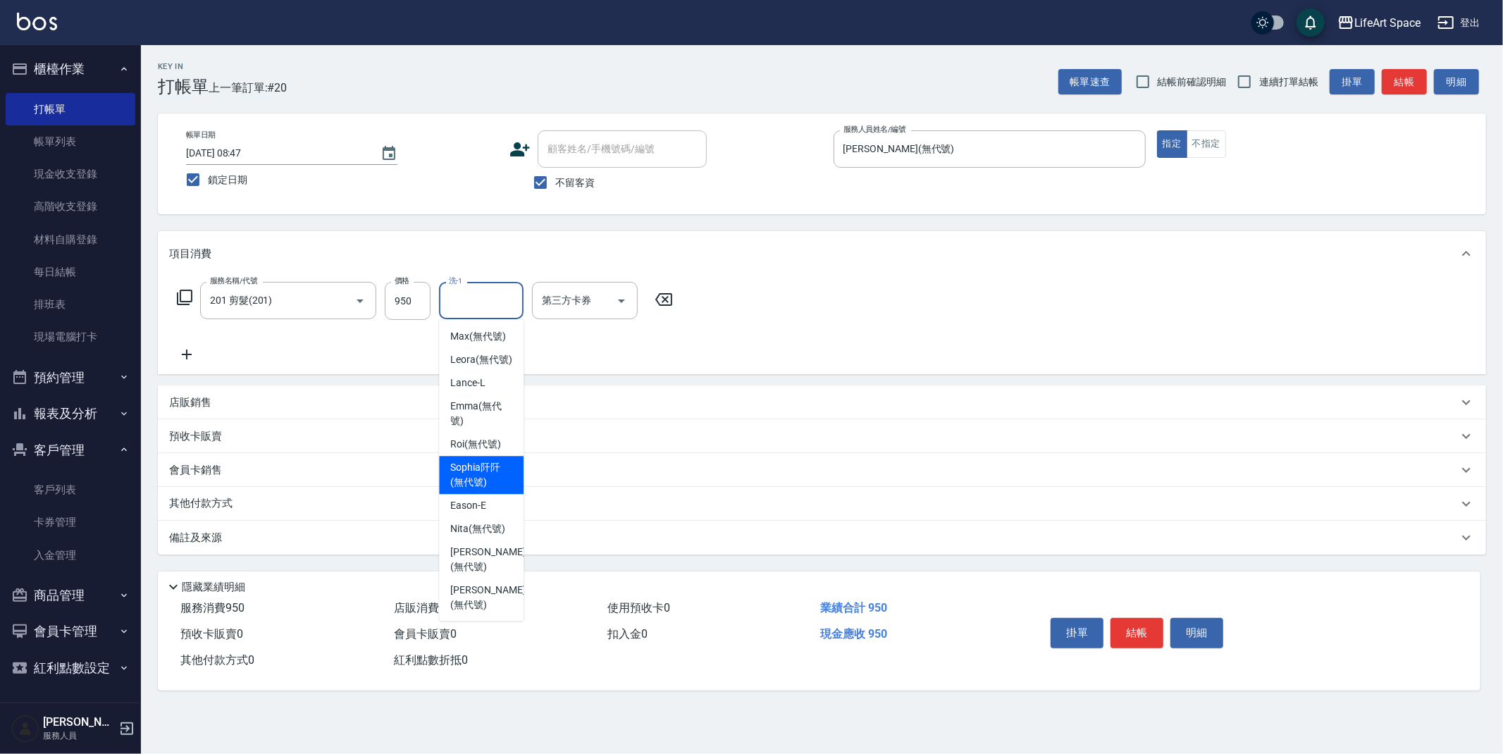
click at [473, 490] on span "[PERSON_NAME]阡 (無代號)" at bounding box center [481, 475] width 62 height 30
type input "[PERSON_NAME]阡(無代號)"
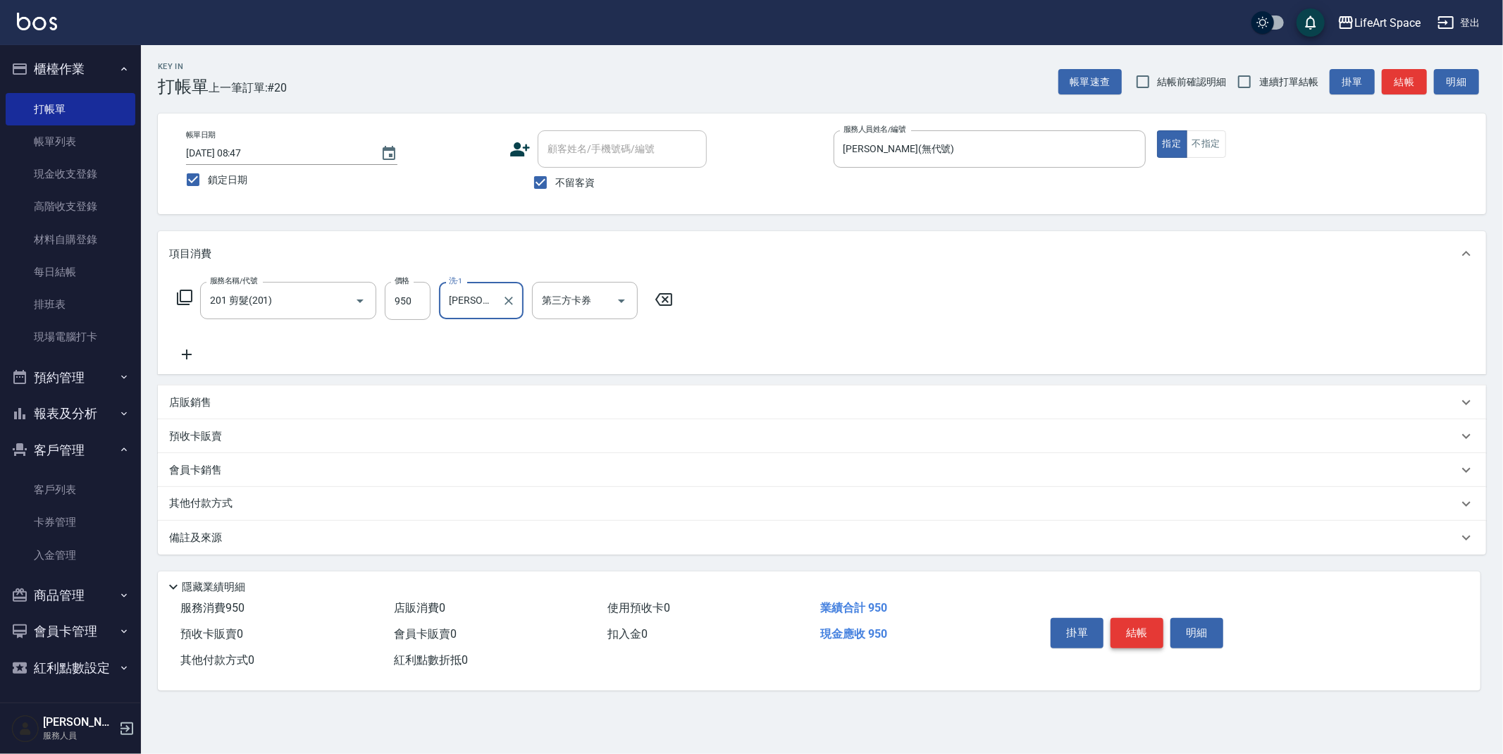
click at [1136, 636] on button "結帳" at bounding box center [1136, 633] width 53 height 30
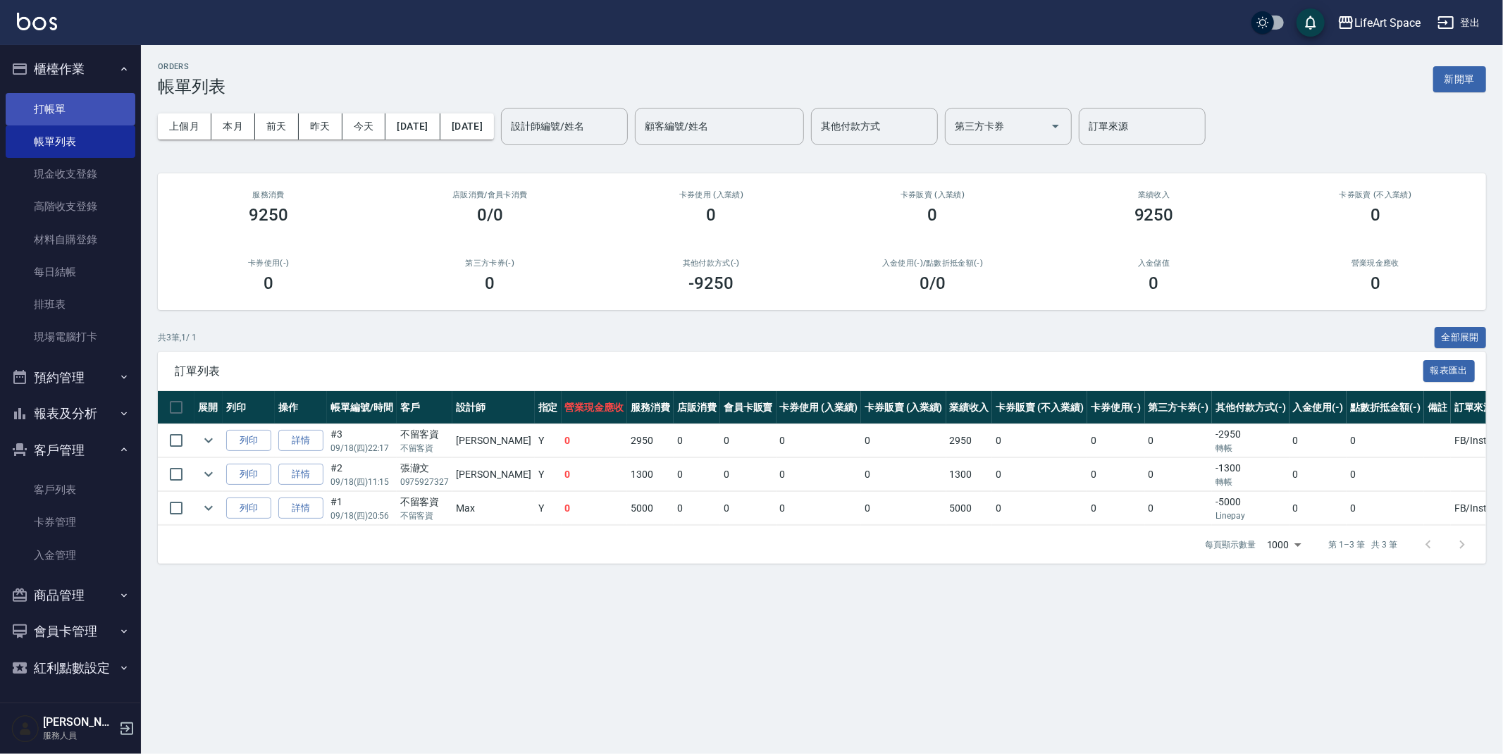
click at [68, 113] on link "打帳單" at bounding box center [71, 109] width 130 height 32
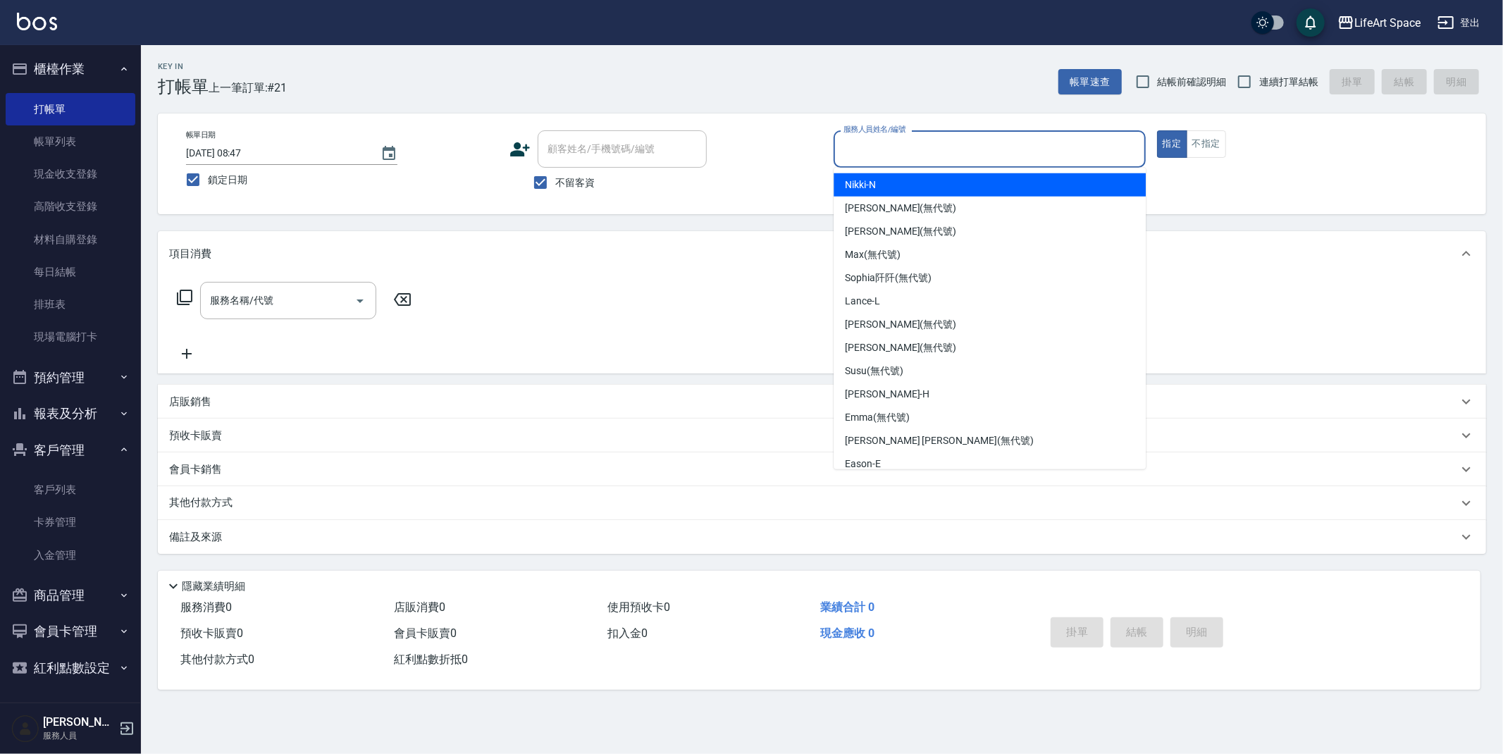
click at [956, 151] on input "服務人員姓名/編號" at bounding box center [989, 149] width 299 height 25
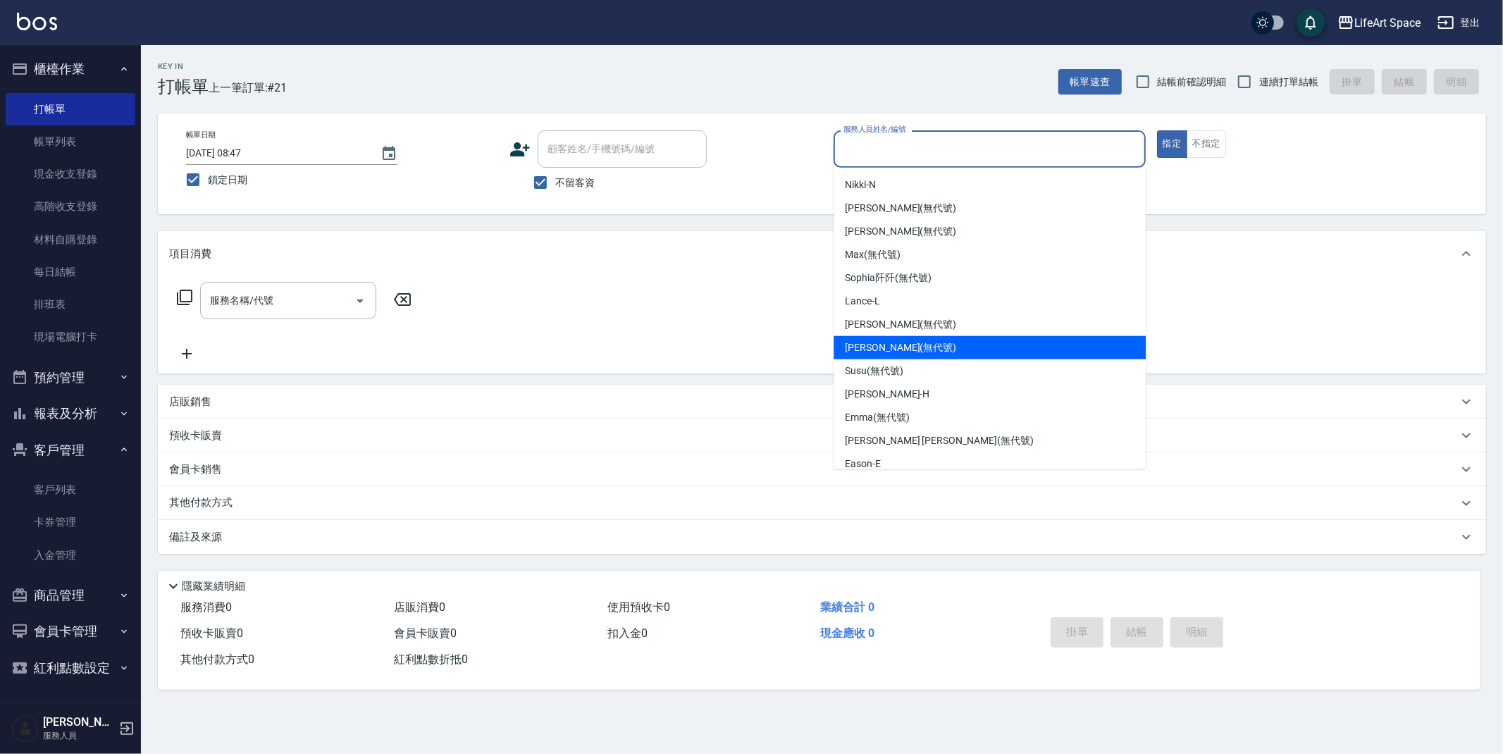
click at [880, 349] on span "[PERSON_NAME] (無代號)" at bounding box center [900, 347] width 111 height 15
type input "[PERSON_NAME](無代號)"
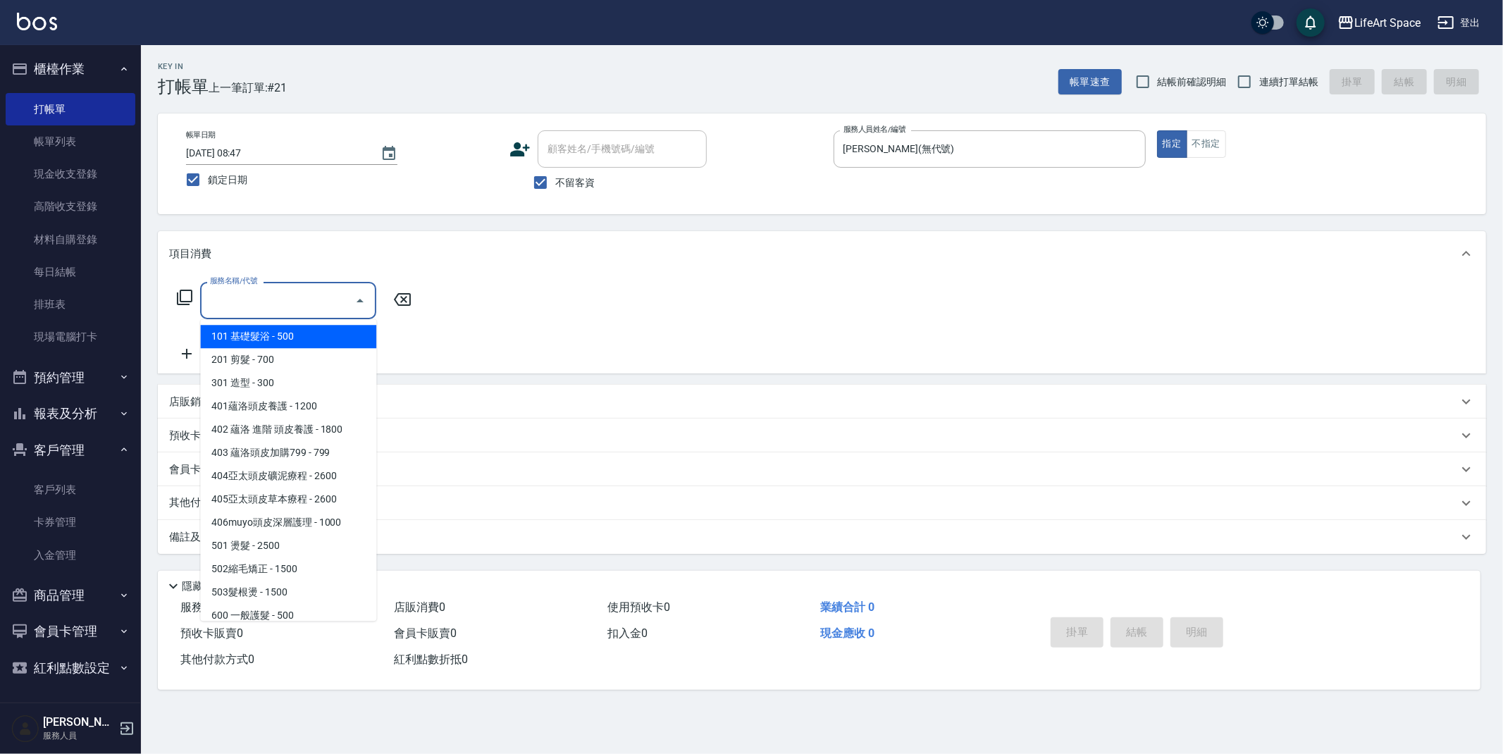
click at [216, 292] on div "服務名稱/代號 服務名稱/代號" at bounding box center [288, 300] width 176 height 37
click at [264, 359] on span "201 剪髮 - 700" at bounding box center [288, 359] width 176 height 23
type input "201 剪髮(201)"
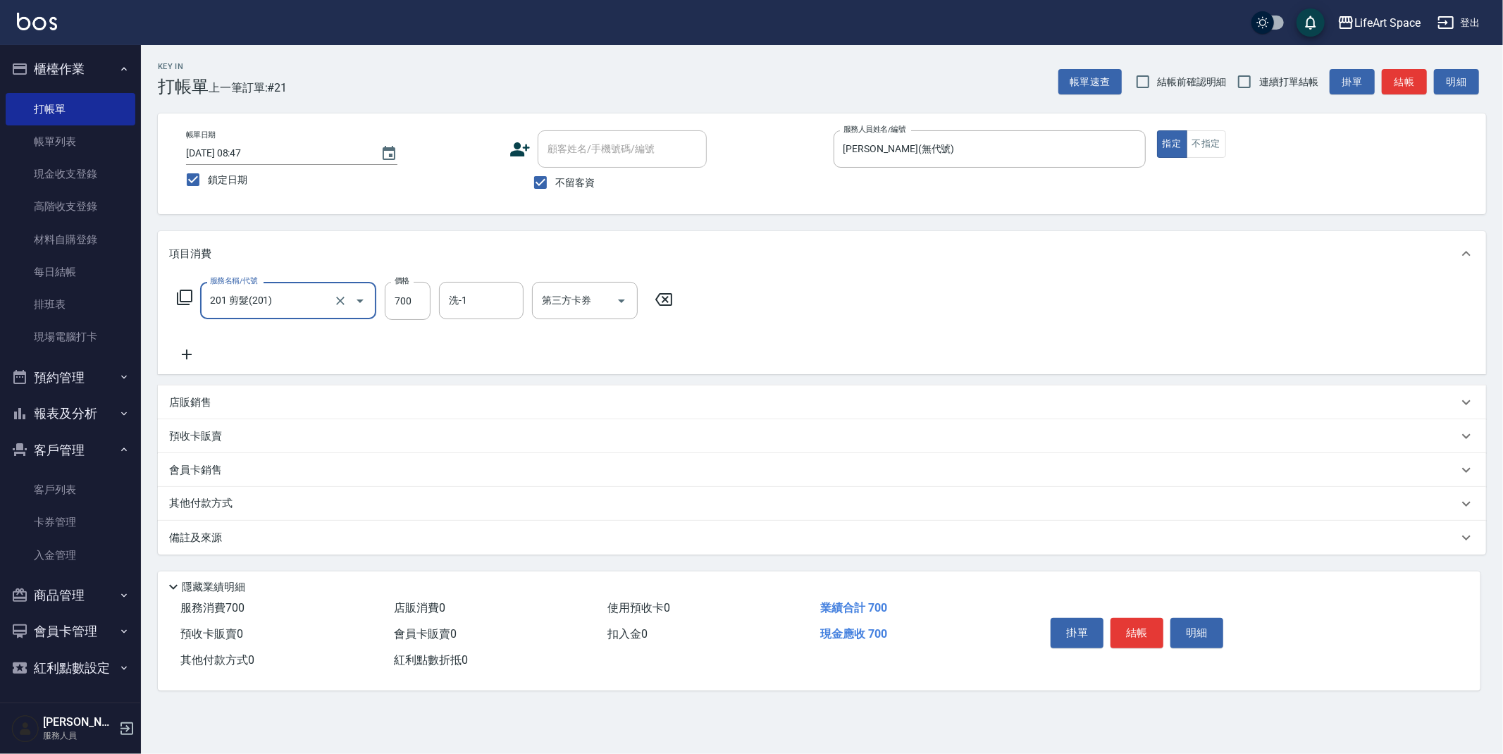
click at [433, 302] on div "服務名稱/代號 201 剪髮(201) 服務名稱/代號 價格 700 價格 洗-1 洗-1 第三方卡券 第三方卡券" at bounding box center [425, 301] width 512 height 38
click at [416, 300] on input "700" at bounding box center [408, 301] width 46 height 38
type input "900"
click at [1147, 633] on button "結帳" at bounding box center [1136, 633] width 53 height 30
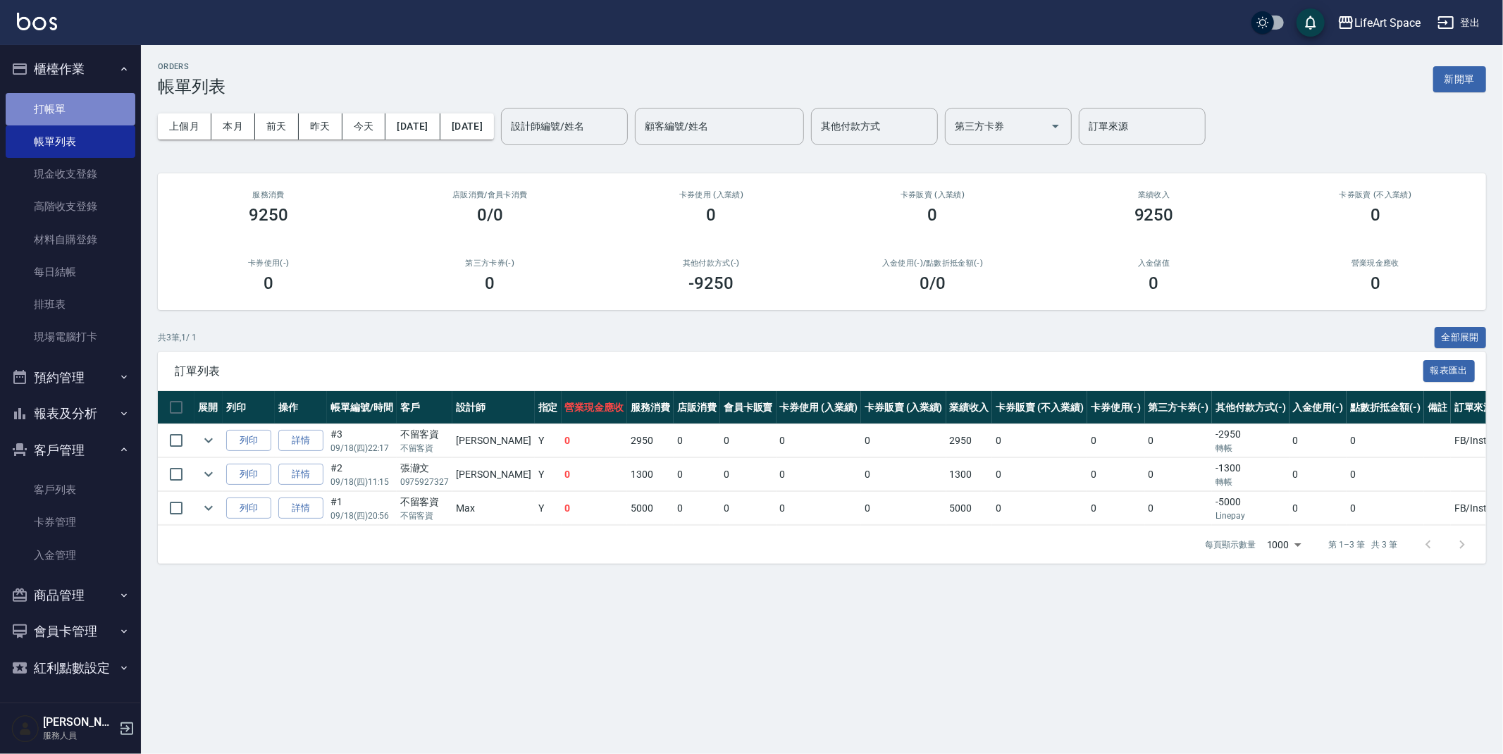
click at [56, 116] on link "打帳單" at bounding box center [71, 109] width 130 height 32
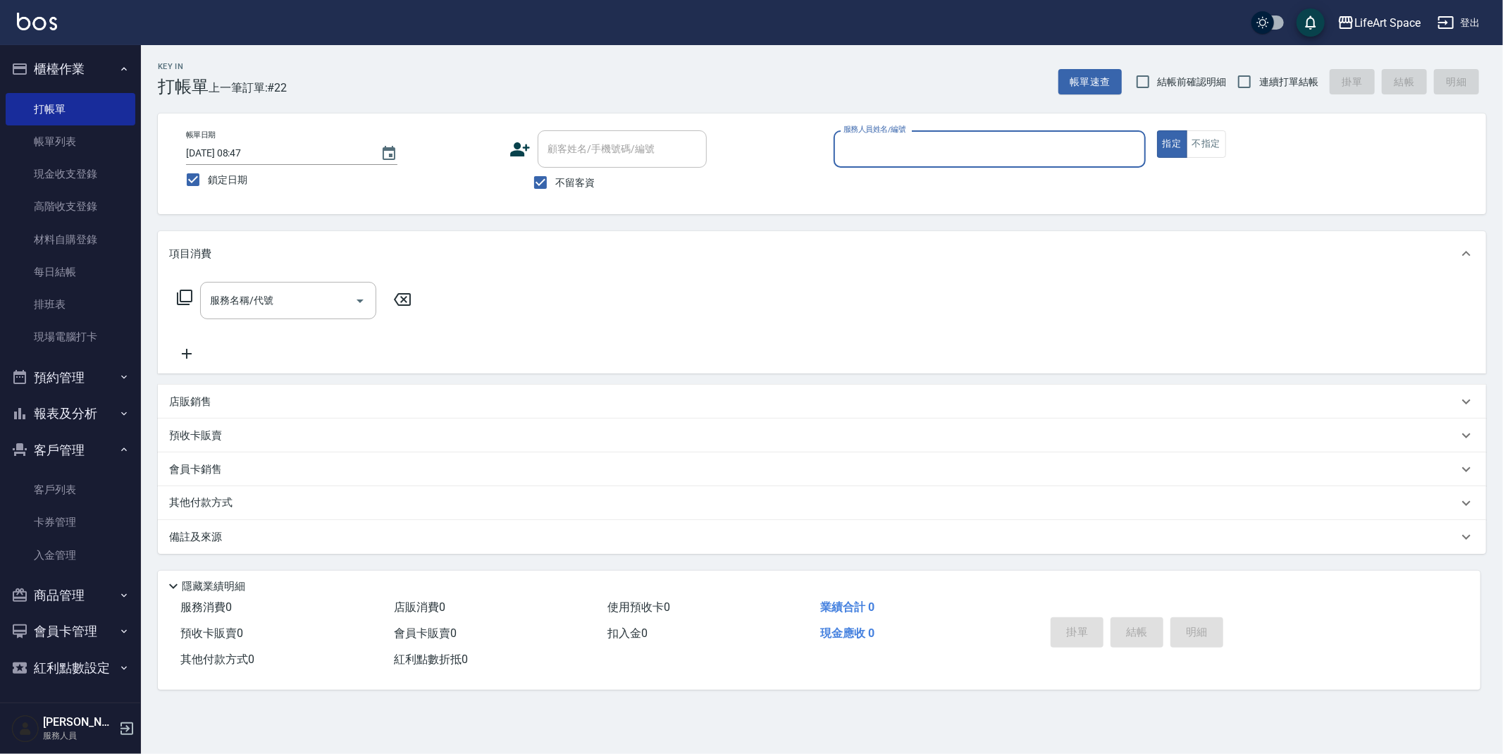
click at [895, 147] on input "服務人員姓名/編號" at bounding box center [989, 149] width 299 height 25
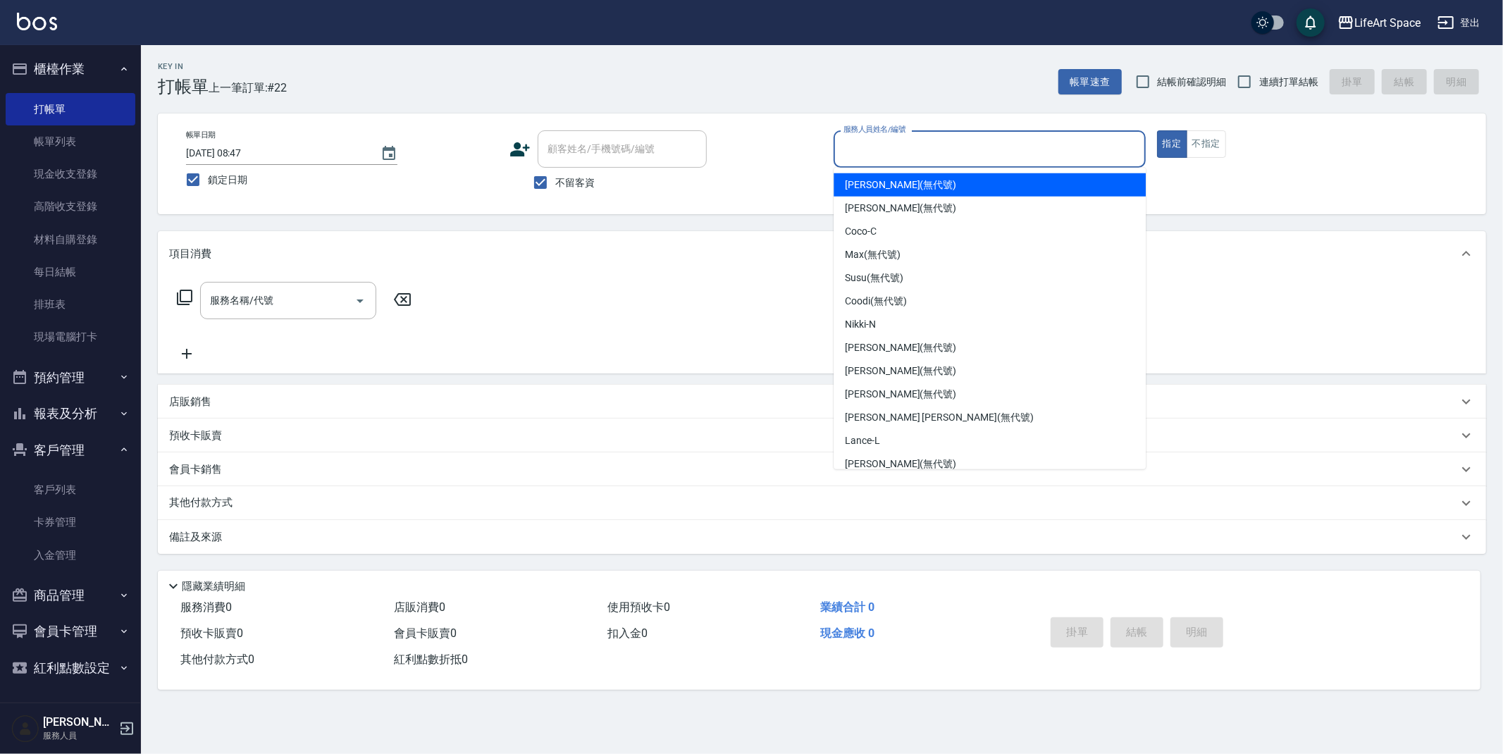
click at [879, 187] on span "[PERSON_NAME] (無代號)" at bounding box center [900, 185] width 111 height 15
type input "[PERSON_NAME](無代號)"
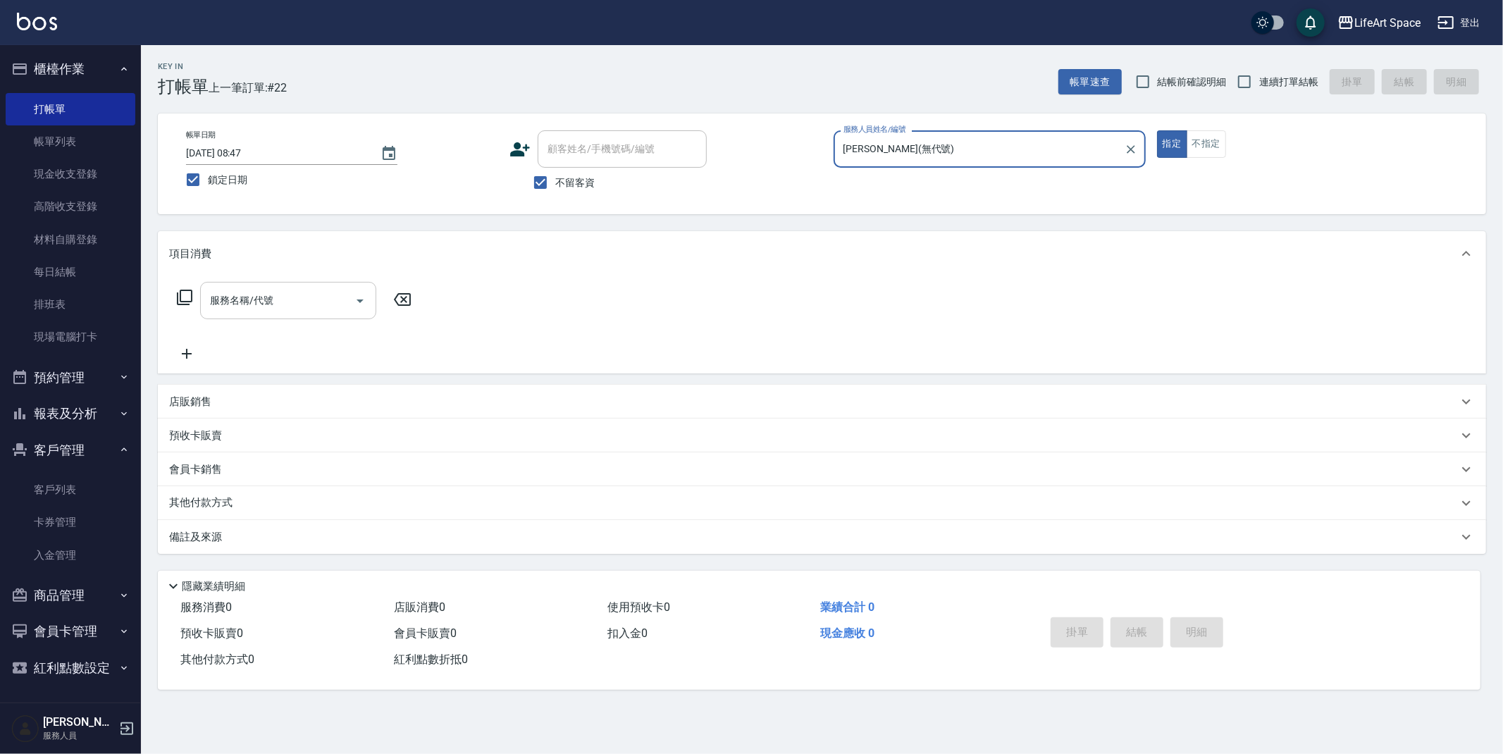
click at [262, 283] on div "服務名稱/代號" at bounding box center [288, 300] width 176 height 37
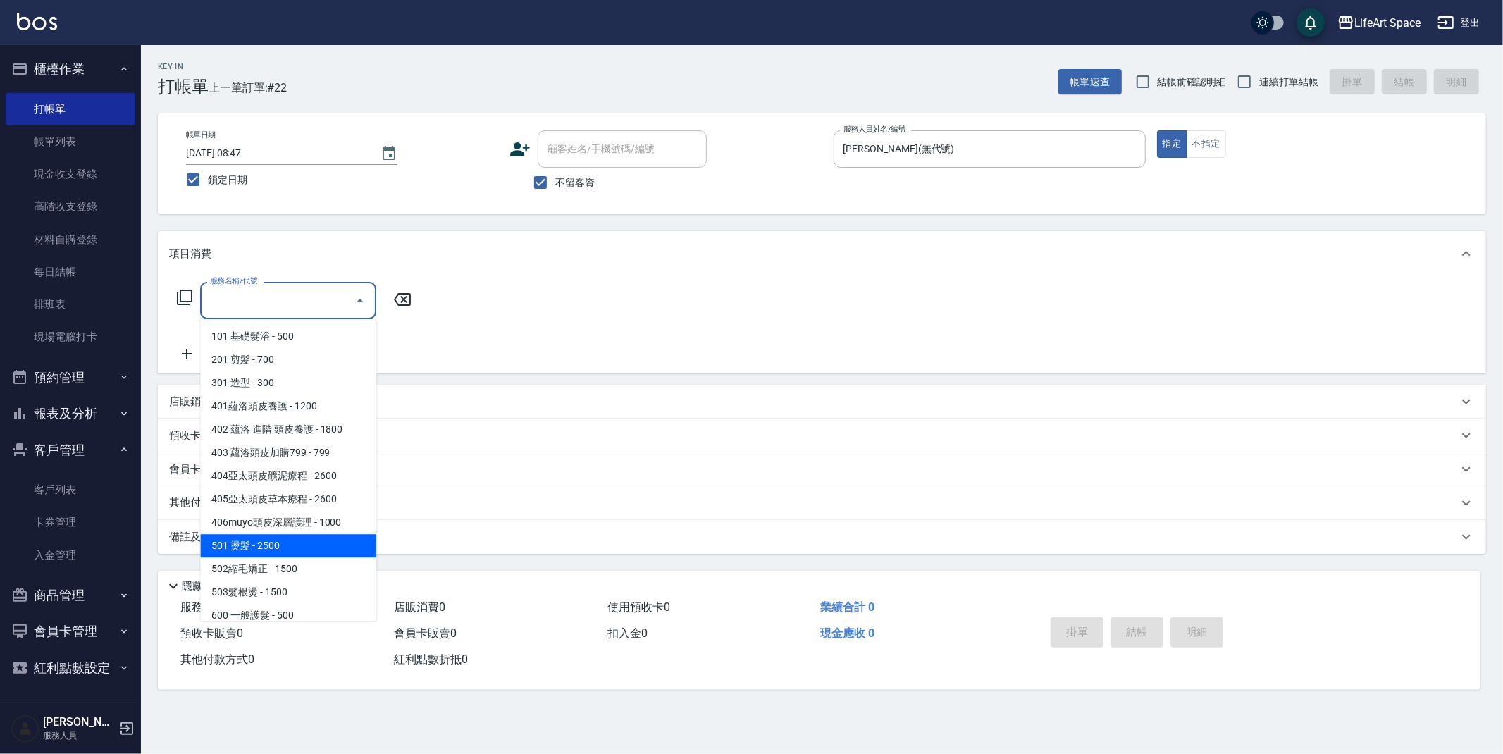
scroll to position [221, 0]
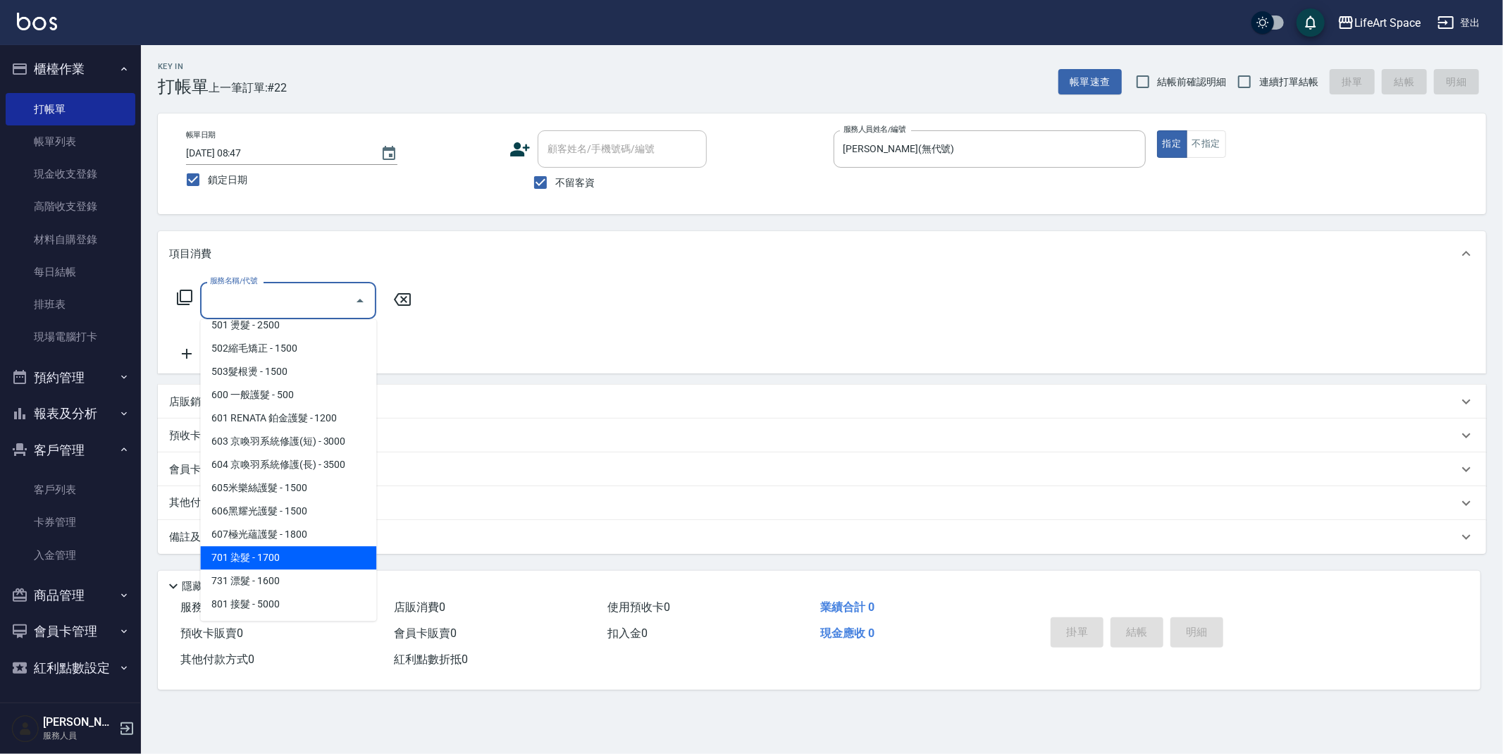
click at [264, 552] on span "701 染髮 - 1700" at bounding box center [288, 557] width 176 height 23
type input "701 染髮(701)"
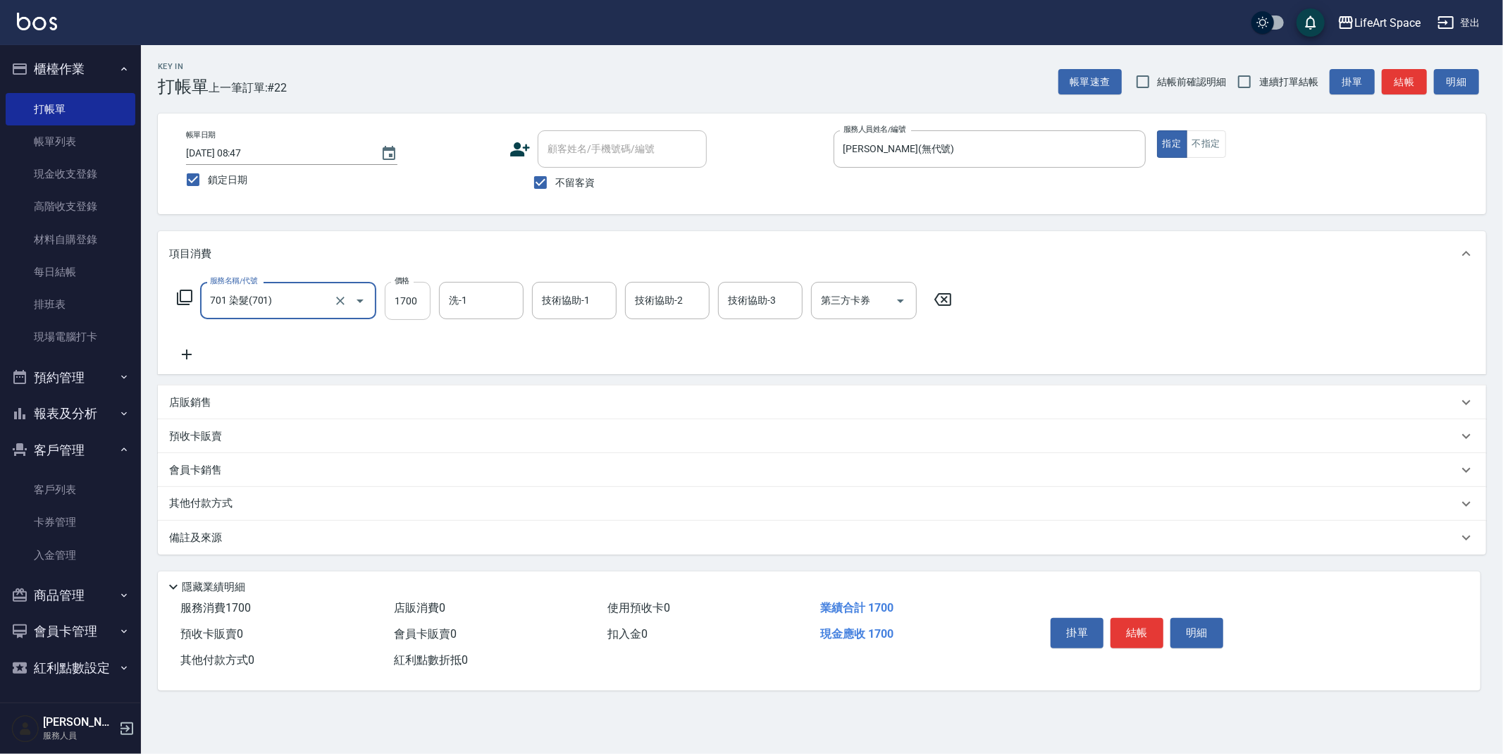
click at [421, 296] on input "1700" at bounding box center [408, 301] width 46 height 38
click at [414, 297] on input "20580" at bounding box center [408, 301] width 46 height 38
type input "2080"
click at [470, 299] on input "洗-1" at bounding box center [481, 300] width 72 height 25
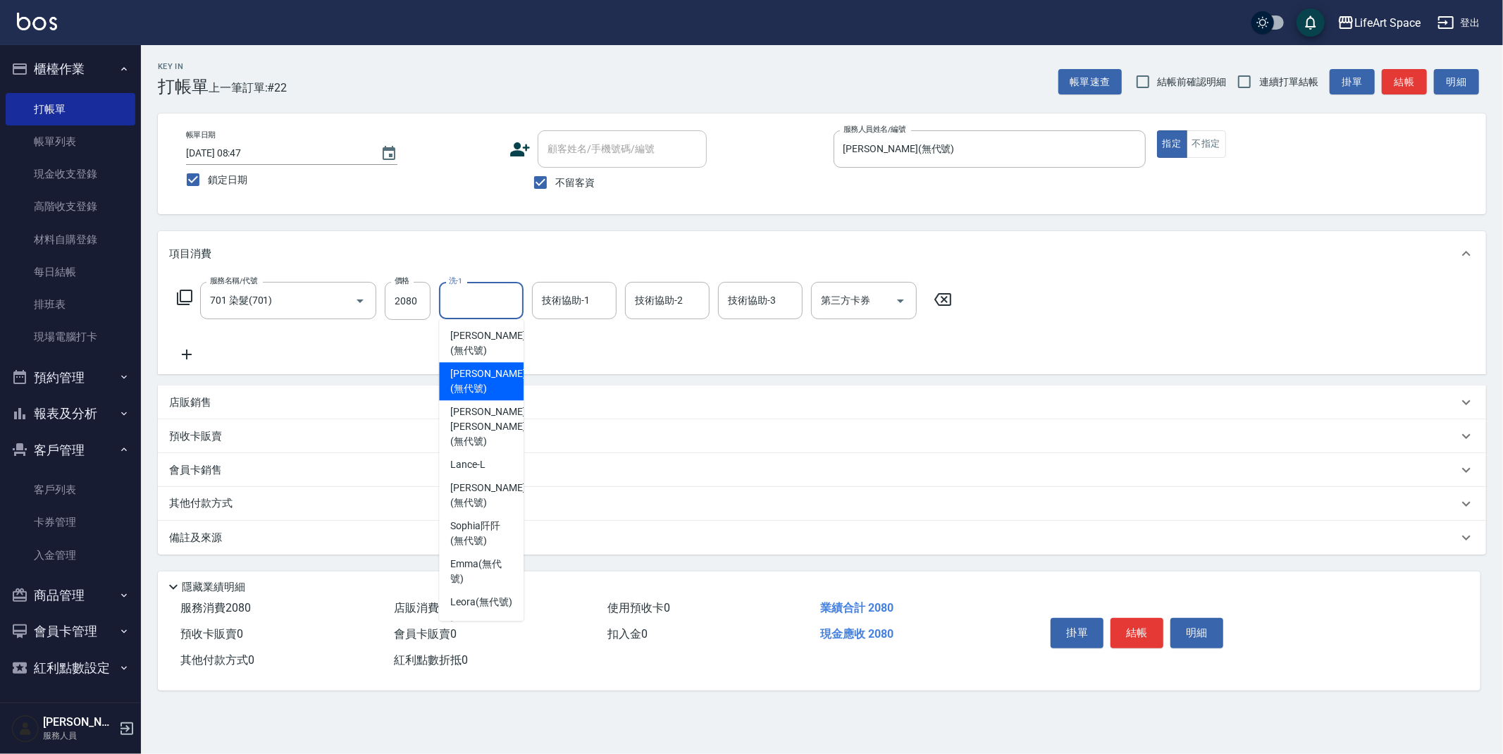
scroll to position [304, 0]
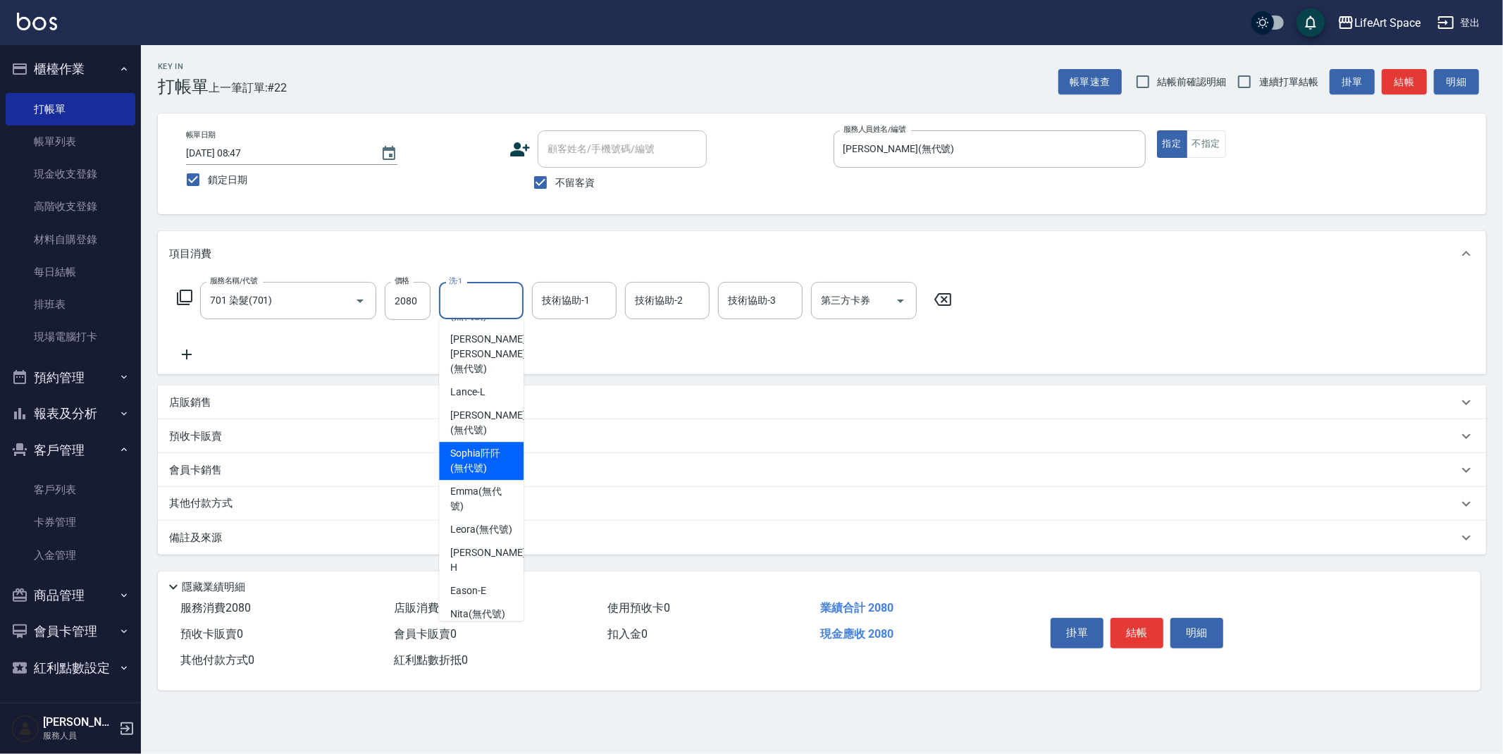
drag, startPoint x: 487, startPoint y: 451, endPoint x: 545, endPoint y: 348, distance: 118.3
click at [487, 449] on span "[PERSON_NAME]阡 (無代號)" at bounding box center [481, 461] width 62 height 30
type input "[PERSON_NAME]阡(無代號)"
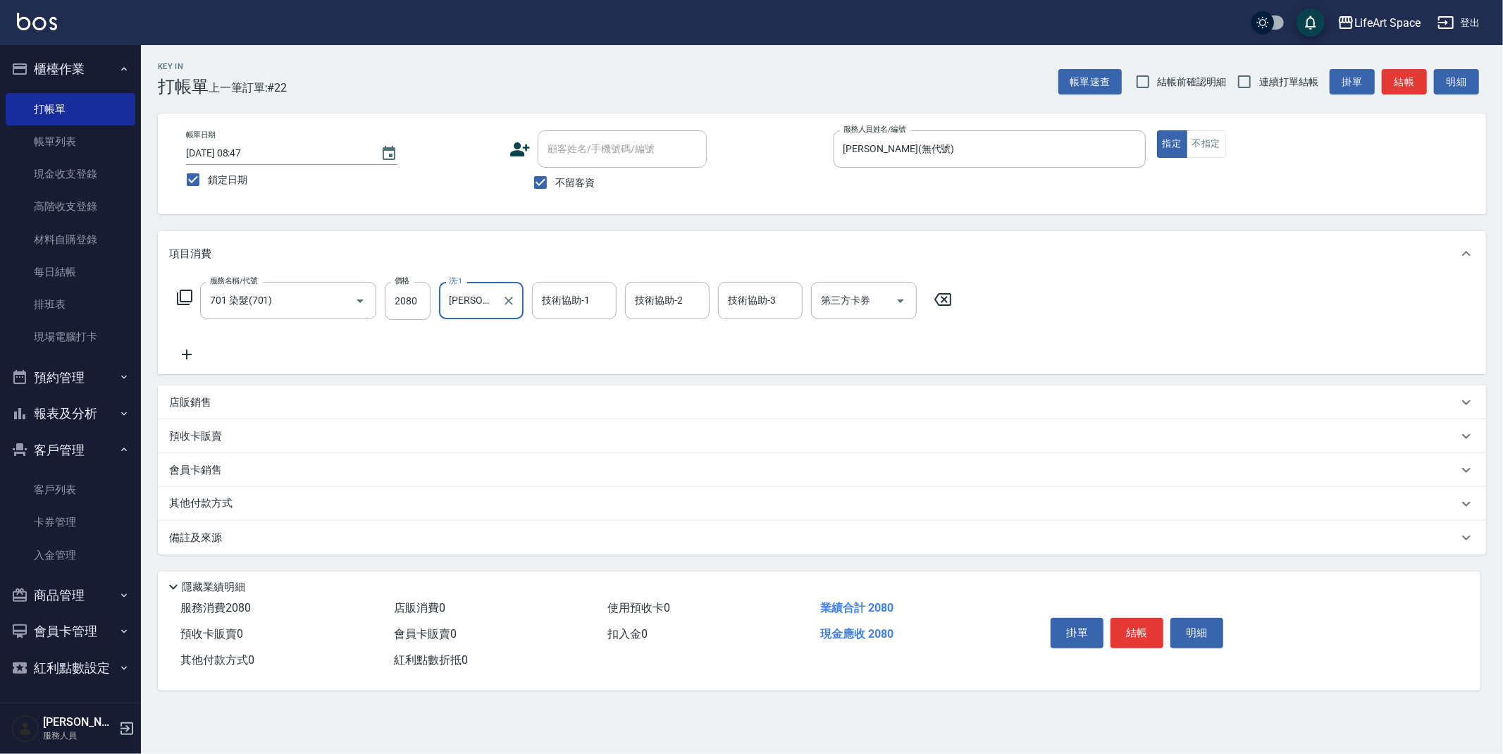
click at [560, 297] on div "技術協助-1 技術協助-1" at bounding box center [574, 300] width 85 height 37
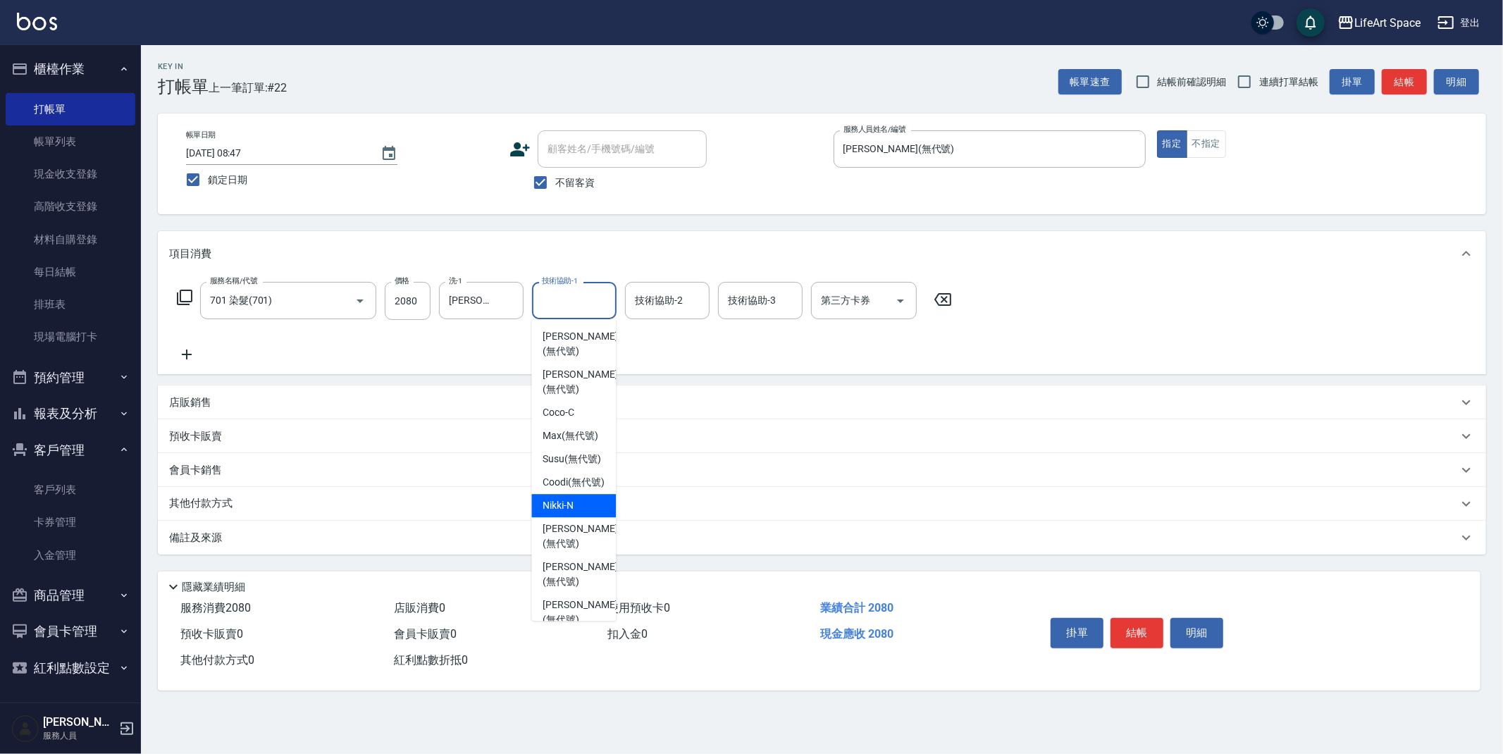
scroll to position [306, 0]
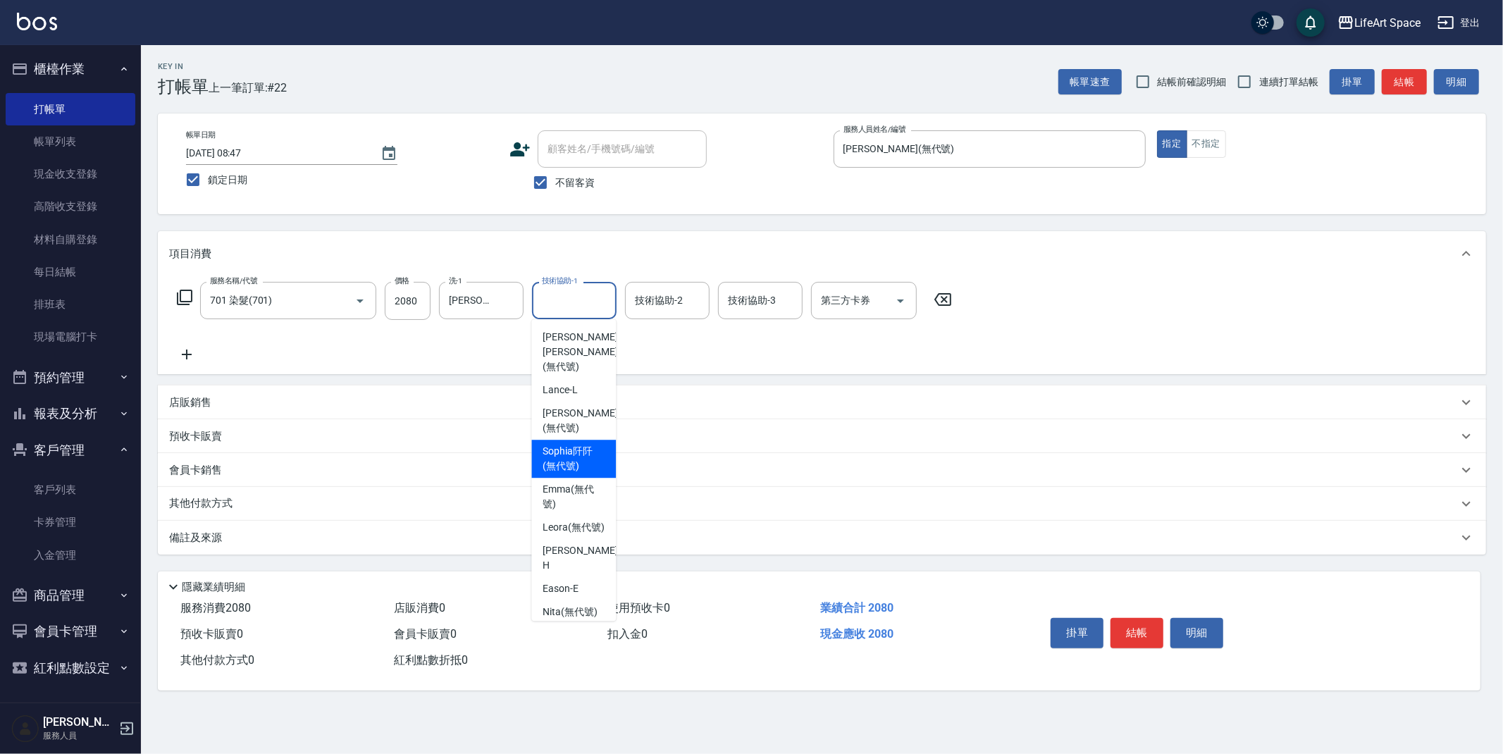
click at [564, 445] on span "[PERSON_NAME]阡 (無代號)" at bounding box center [574, 459] width 62 height 30
type input "[PERSON_NAME]阡(無代號)"
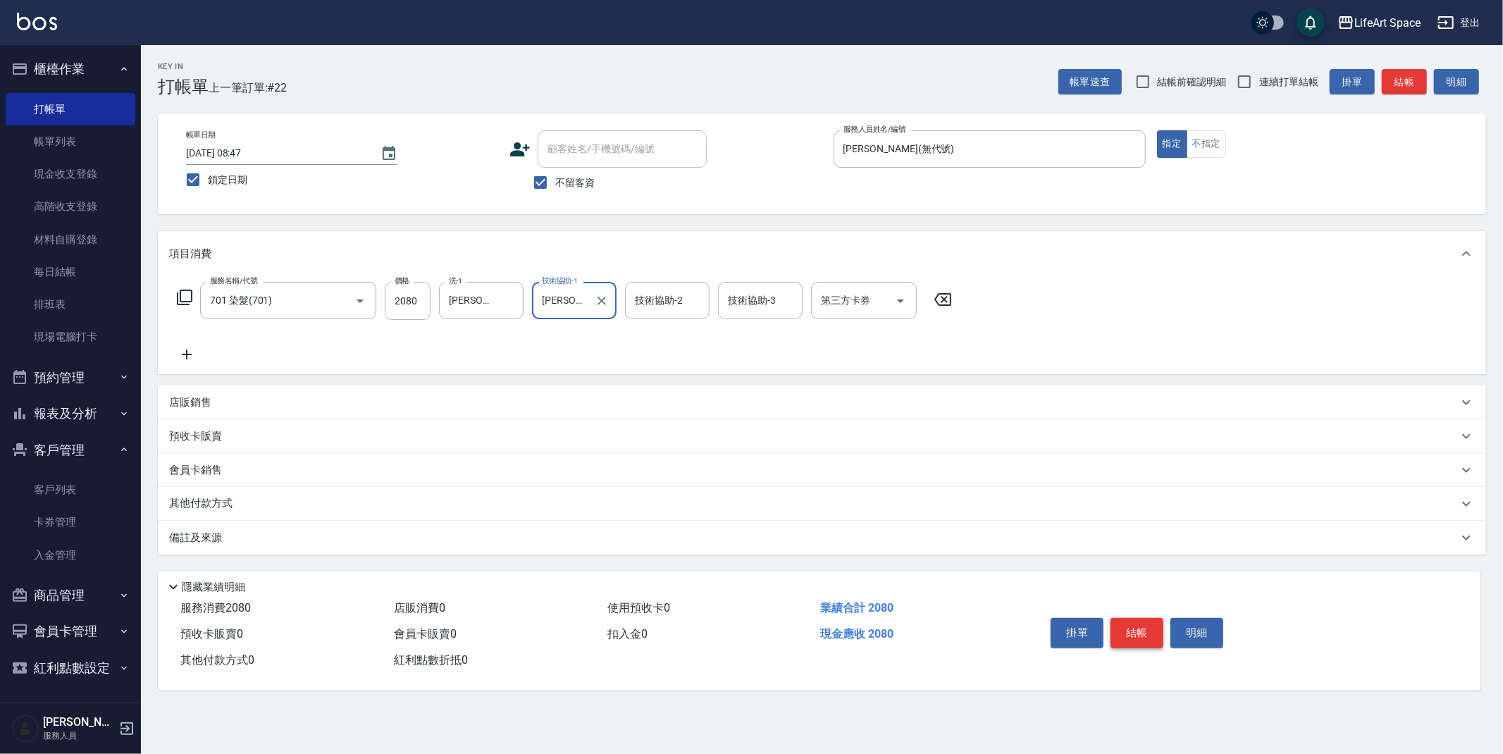
click at [1138, 630] on button "結帳" at bounding box center [1136, 633] width 53 height 30
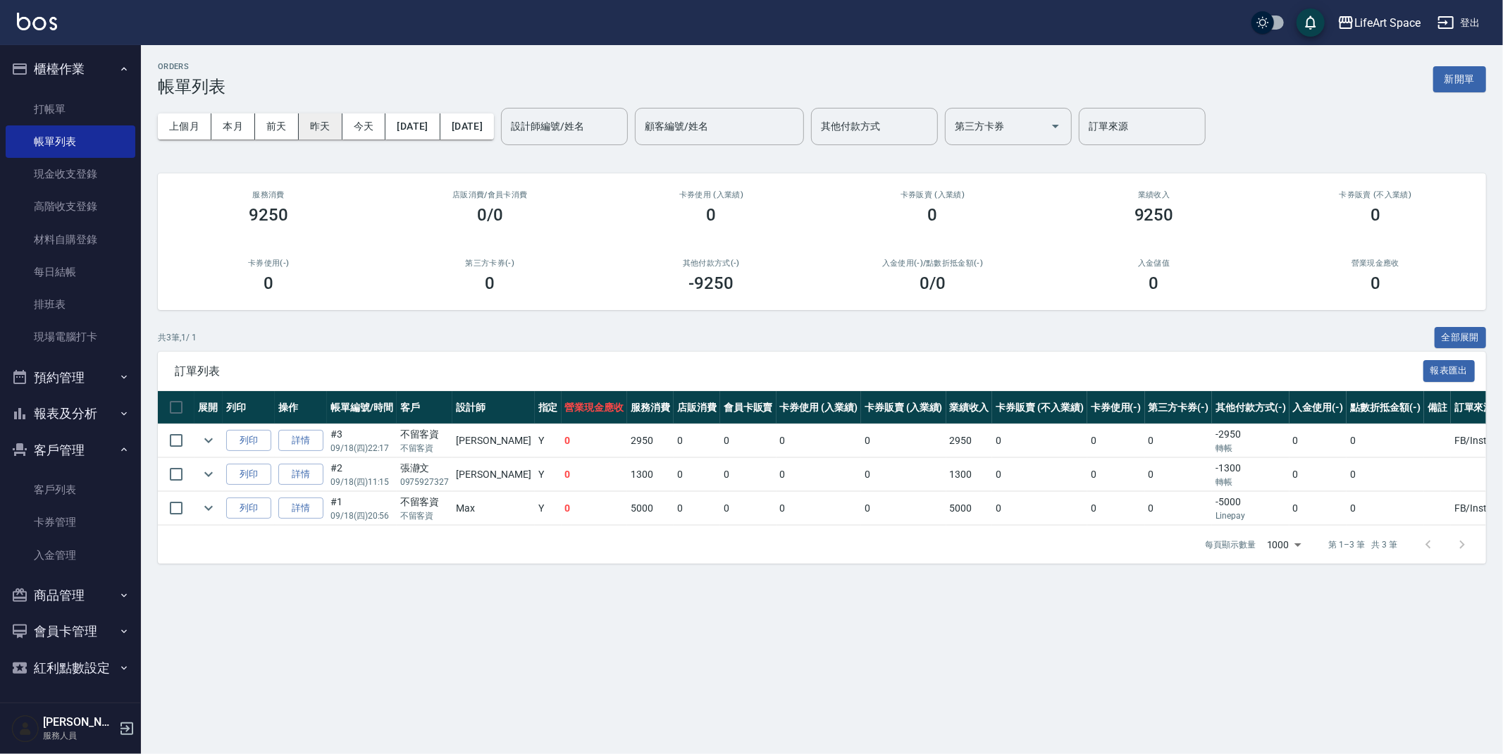
click at [327, 125] on button "昨天" at bounding box center [321, 126] width 44 height 26
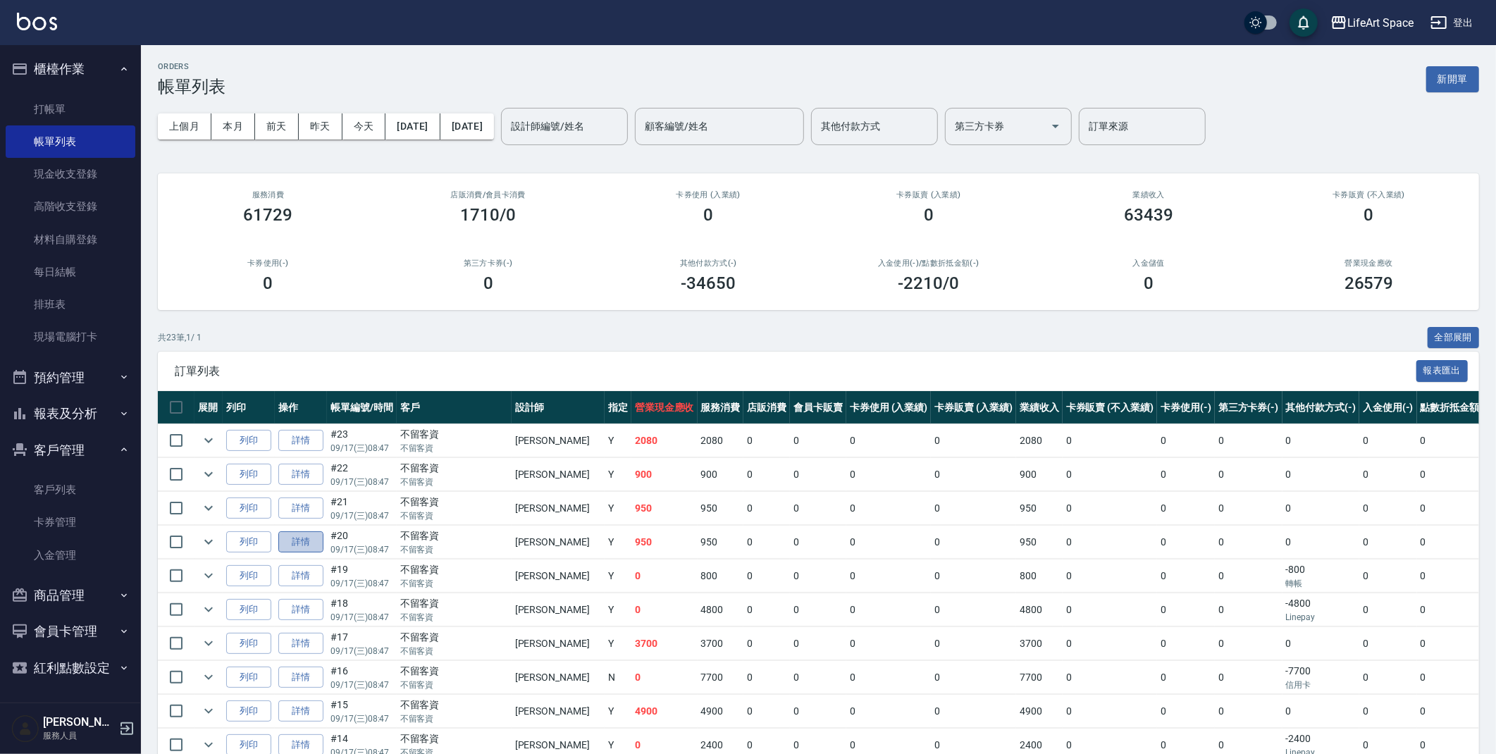
click at [306, 545] on link "詳情" at bounding box center [300, 542] width 45 height 22
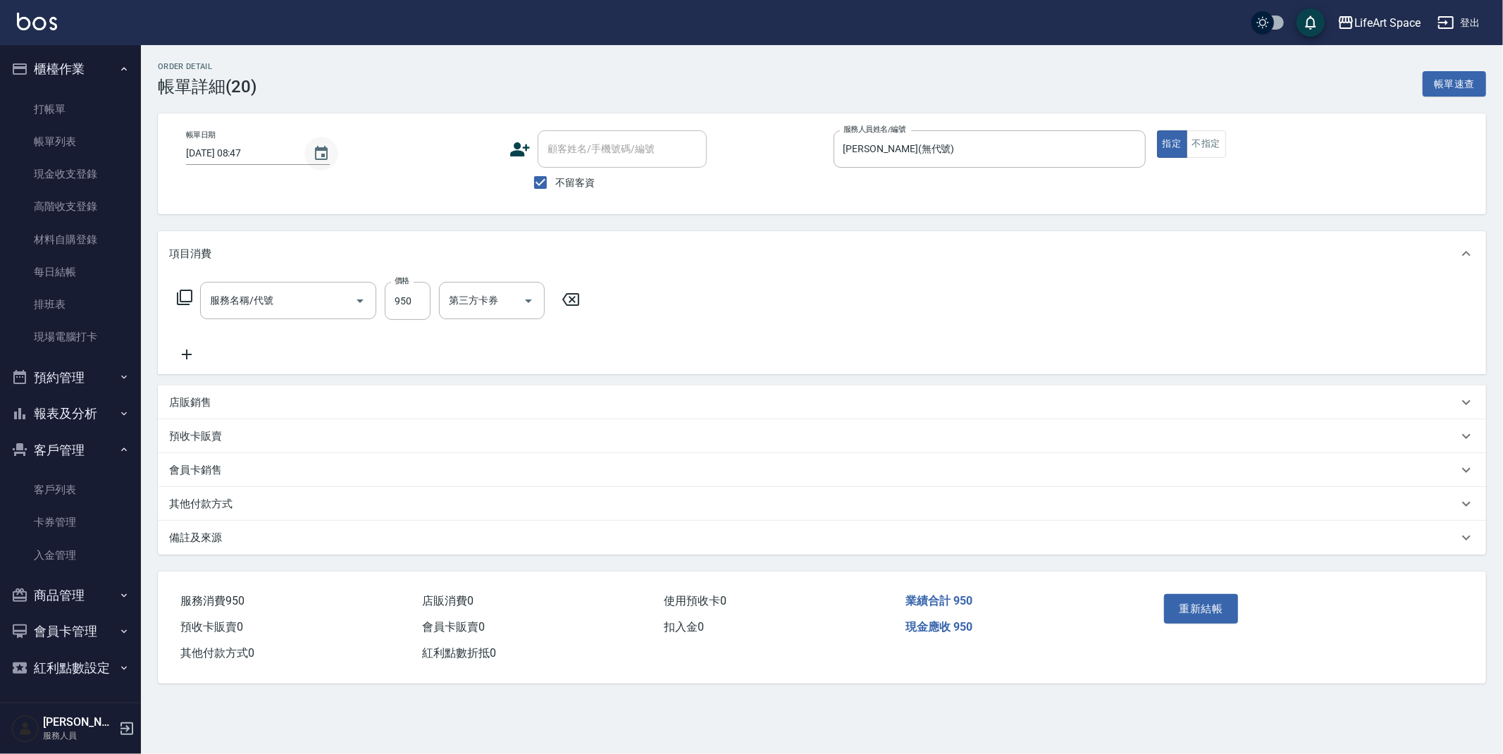
type input "[DATE] 08:47"
checkbox input "true"
type input "[PERSON_NAME](無代號)"
type input "201 剪髮(201)"
click at [314, 145] on icon "Choose date, selected date is 2025-09-17" at bounding box center [321, 153] width 17 height 17
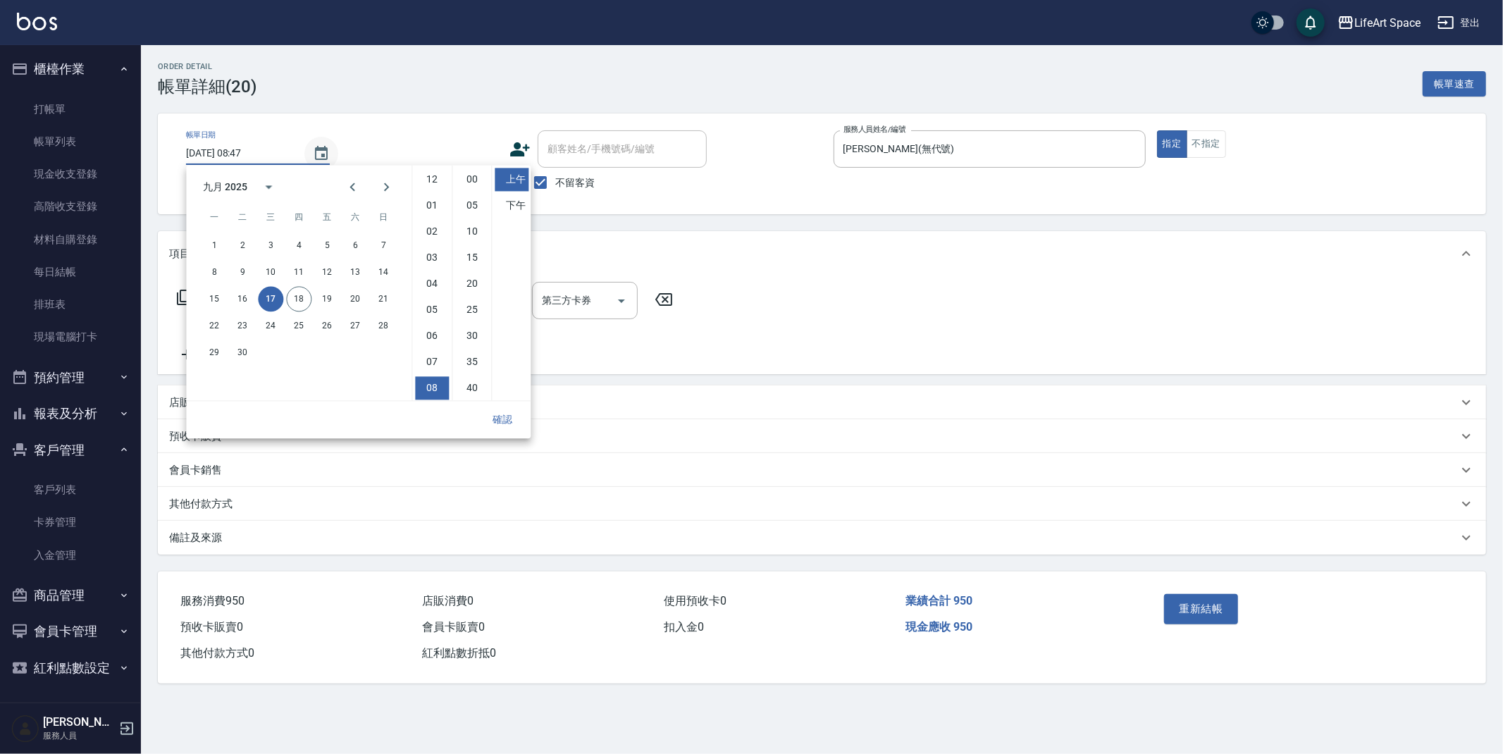
scroll to position [78, 0]
click at [240, 299] on button "16" at bounding box center [242, 298] width 25 height 25
type input "[DATE] 08:47"
click at [513, 422] on button "確認" at bounding box center [502, 420] width 45 height 26
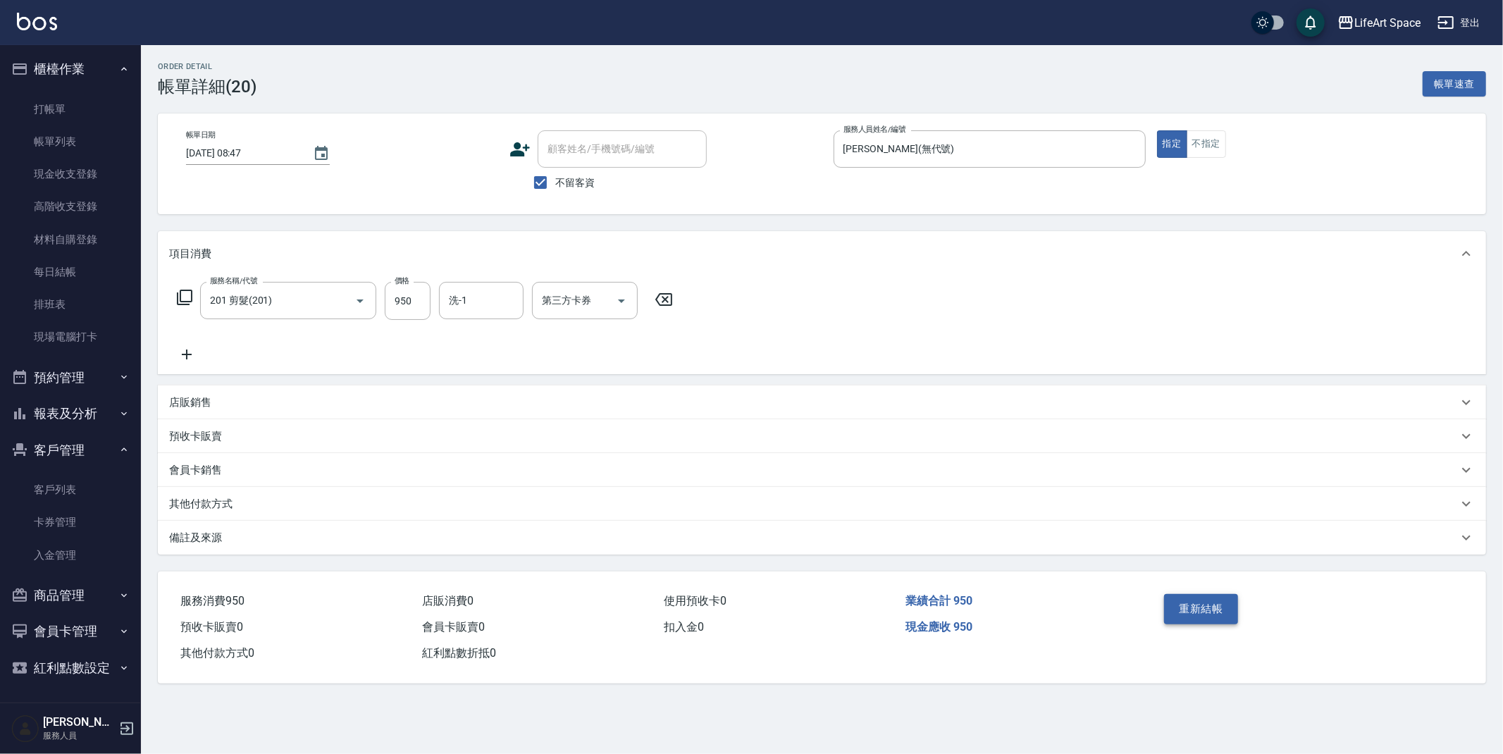
click at [1201, 602] on button "重新結帳" at bounding box center [1201, 609] width 75 height 30
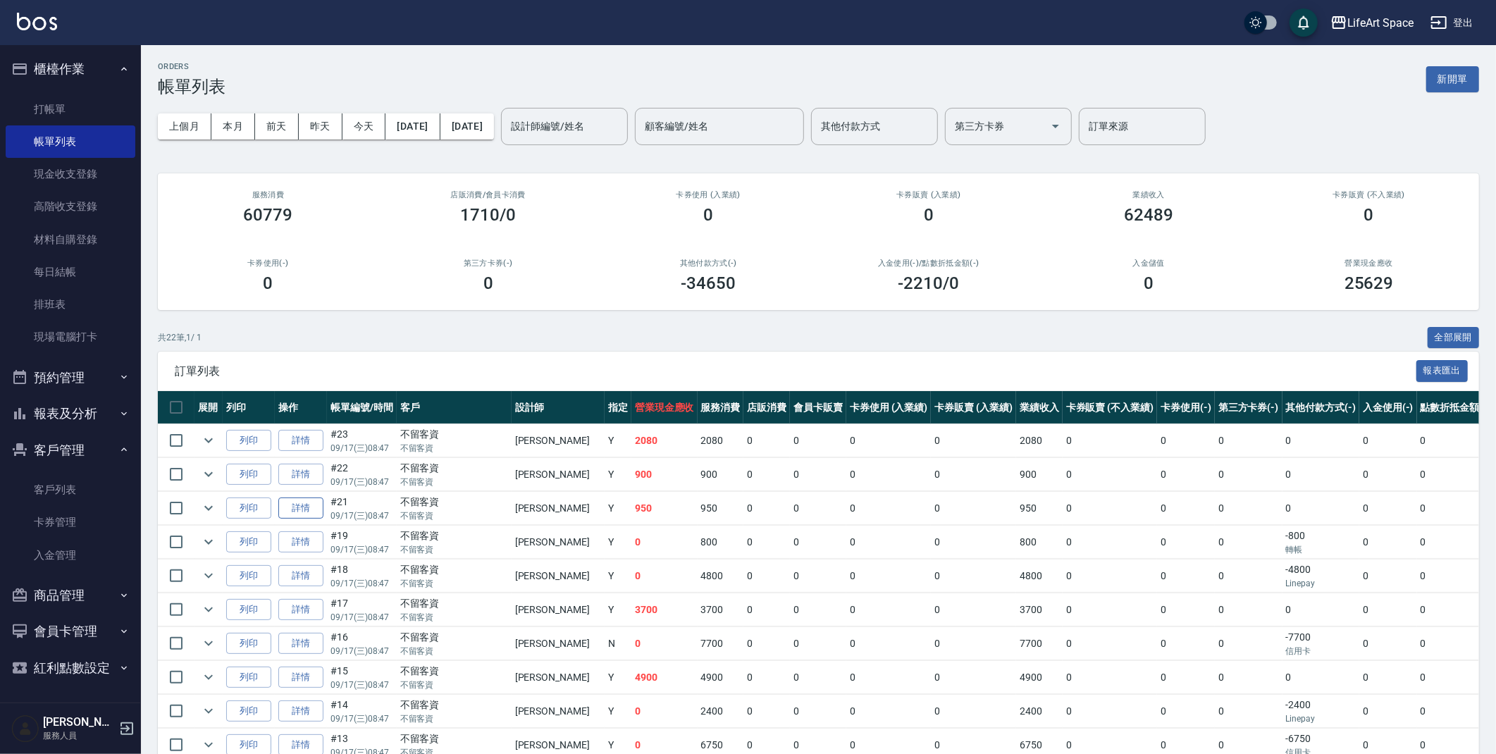
click at [305, 505] on link "詳情" at bounding box center [300, 508] width 45 height 22
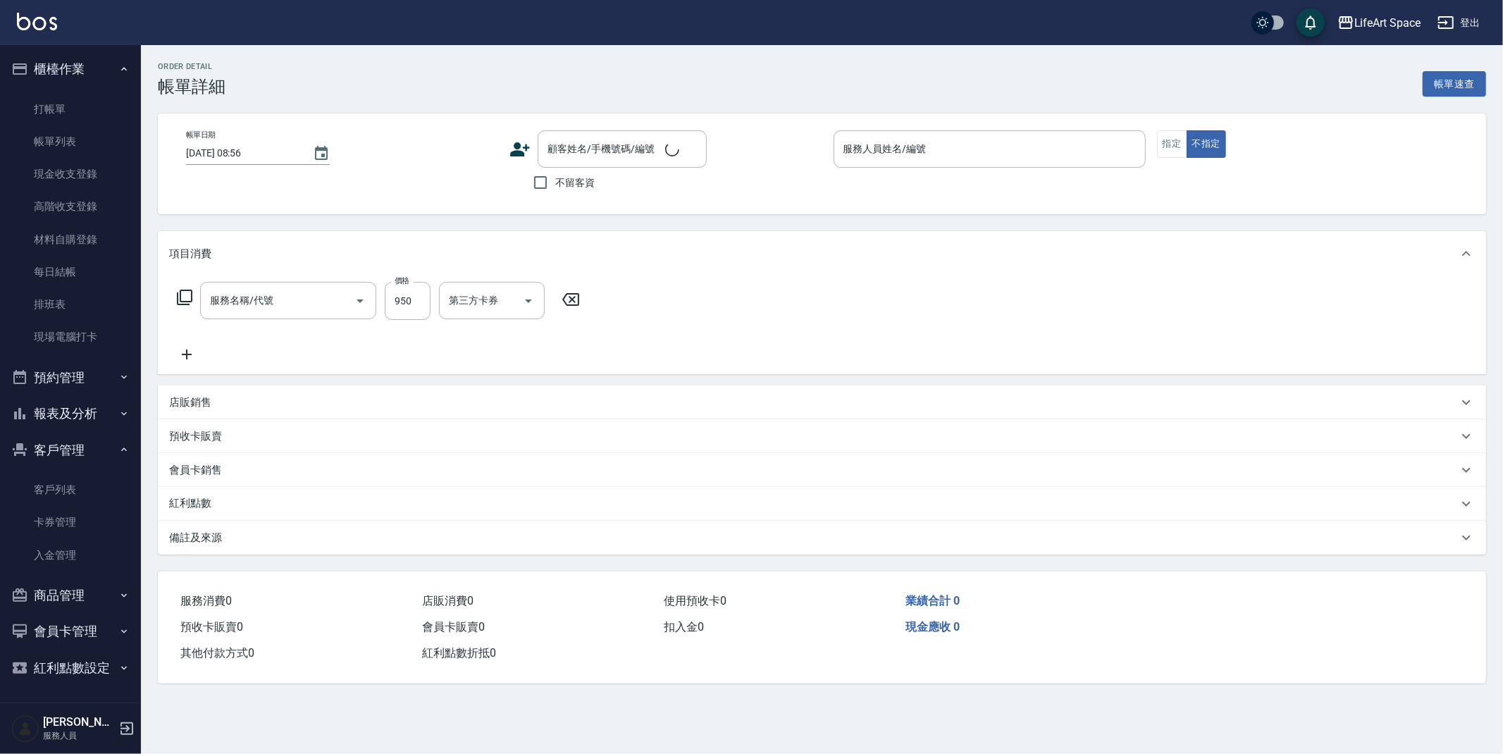
type input "[DATE] 08:47"
checkbox input "true"
type input "[PERSON_NAME](無代號)"
type input "201 剪髮(201)"
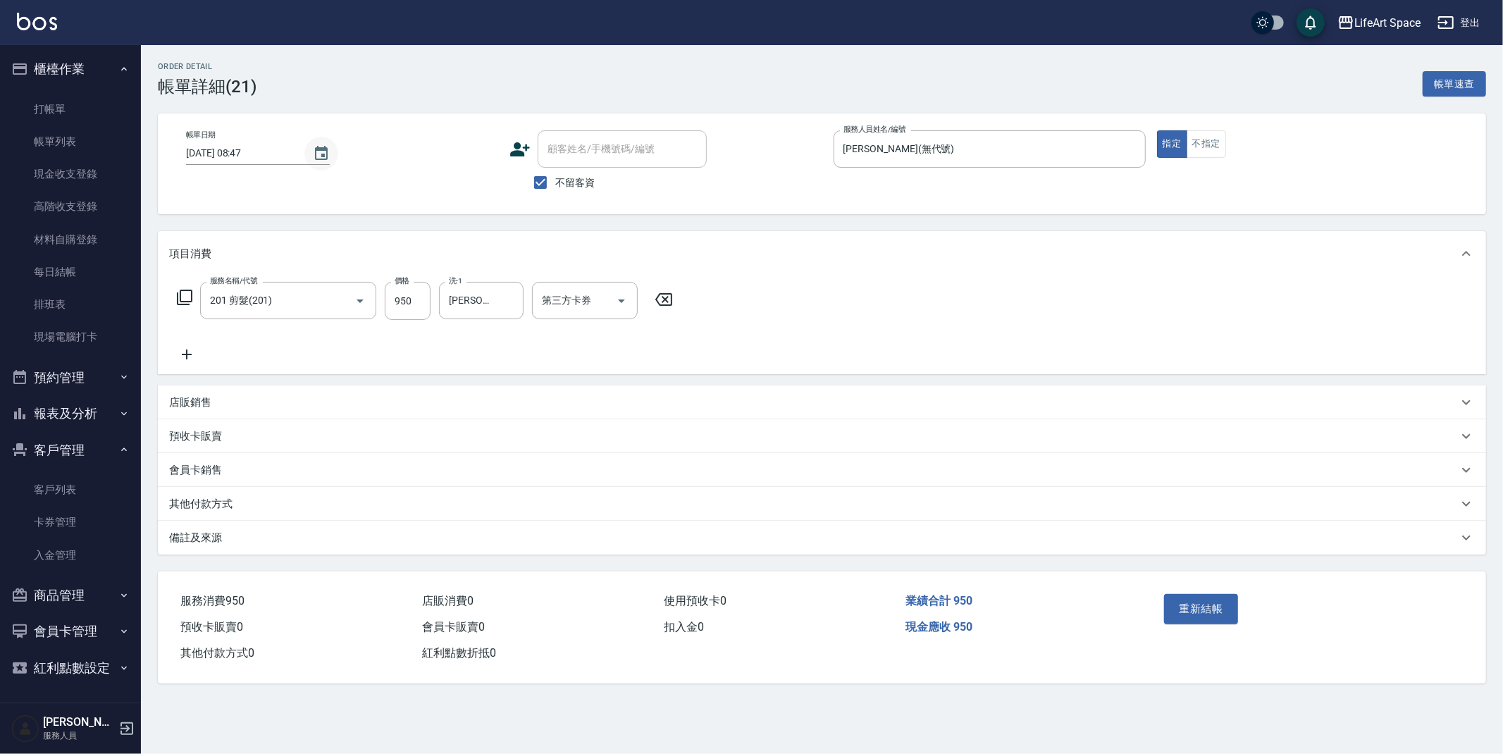
click at [326, 154] on icon "Choose date, selected date is 2025-09-17" at bounding box center [321, 153] width 17 height 17
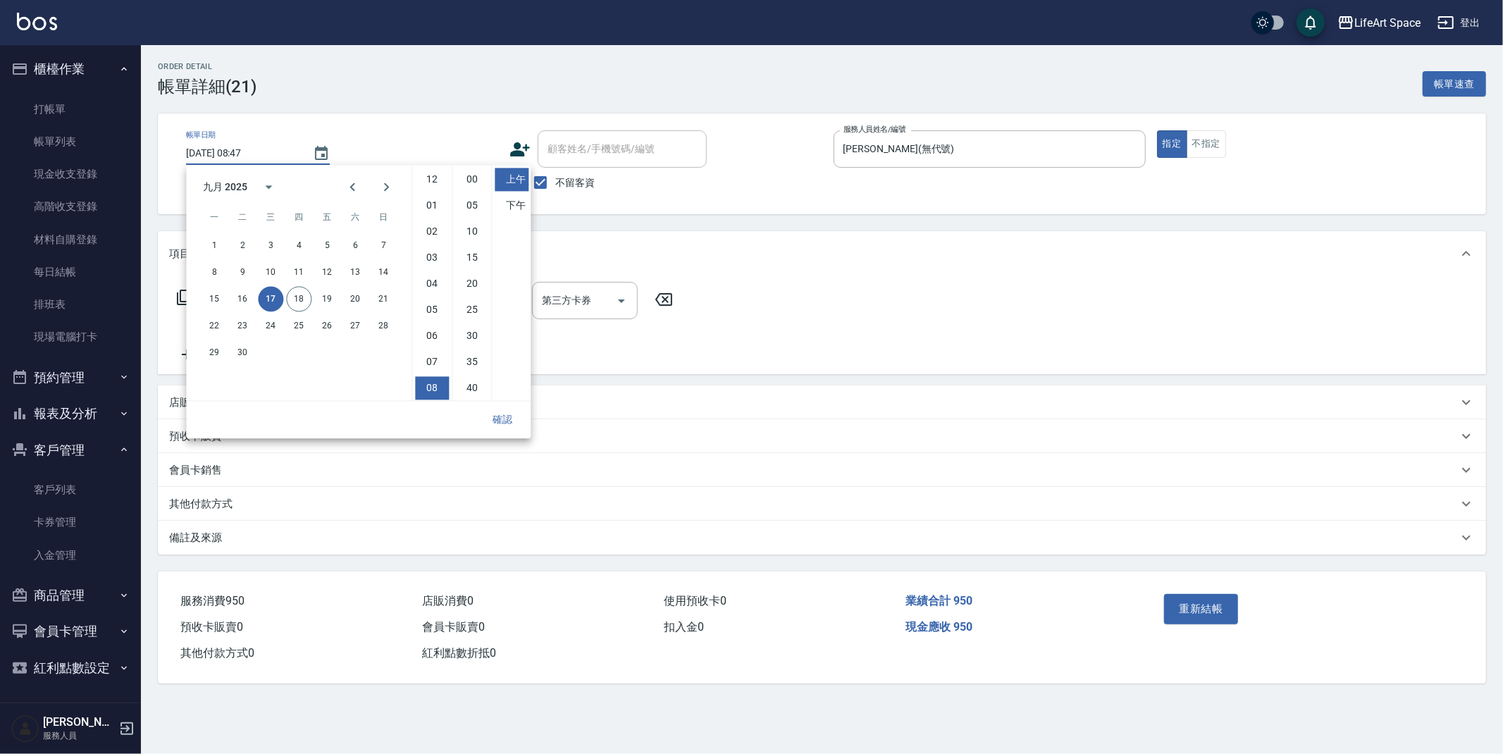
scroll to position [78, 0]
click at [249, 302] on button "16" at bounding box center [242, 298] width 25 height 25
type input "[DATE] 08:47"
click at [517, 416] on button "確認" at bounding box center [502, 420] width 45 height 26
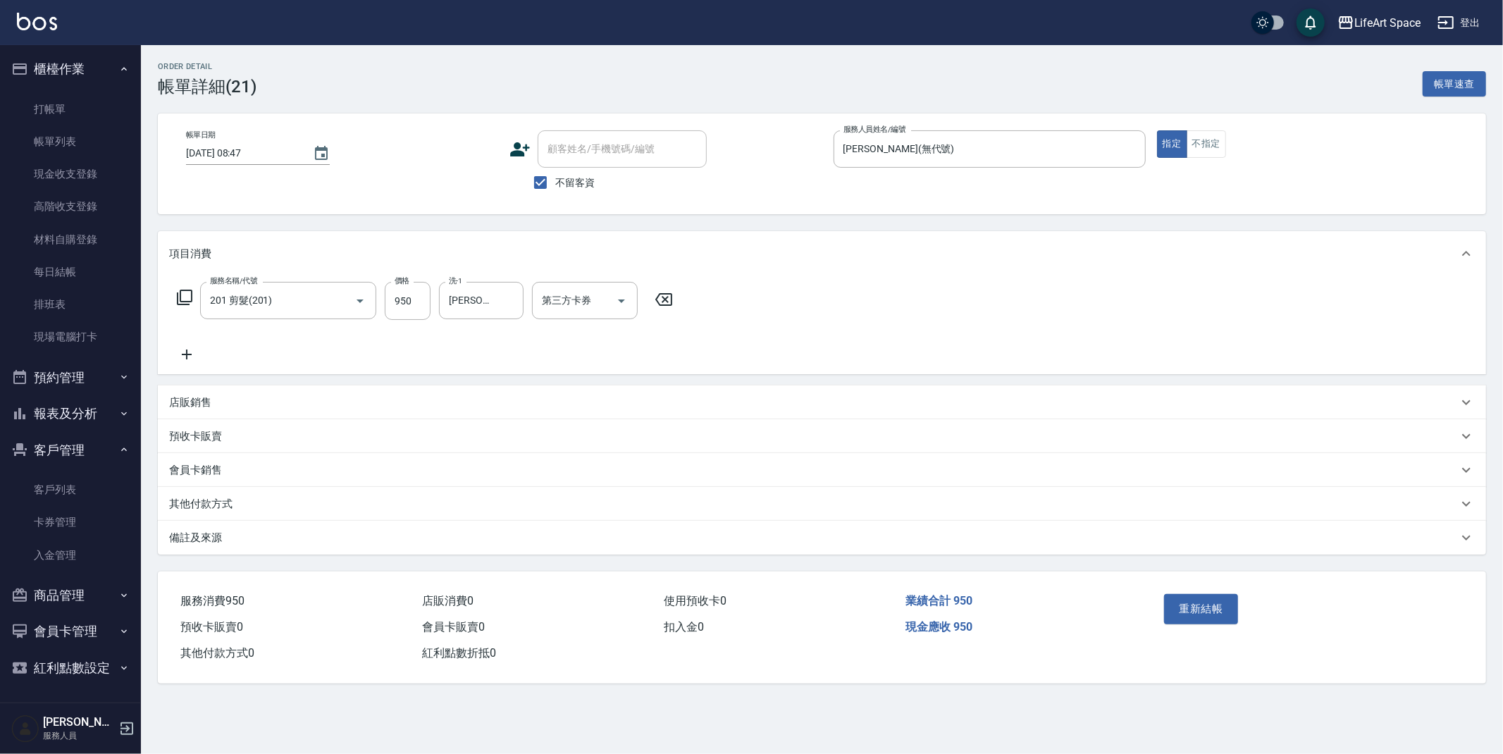
click at [1197, 604] on button "重新結帳" at bounding box center [1201, 609] width 75 height 30
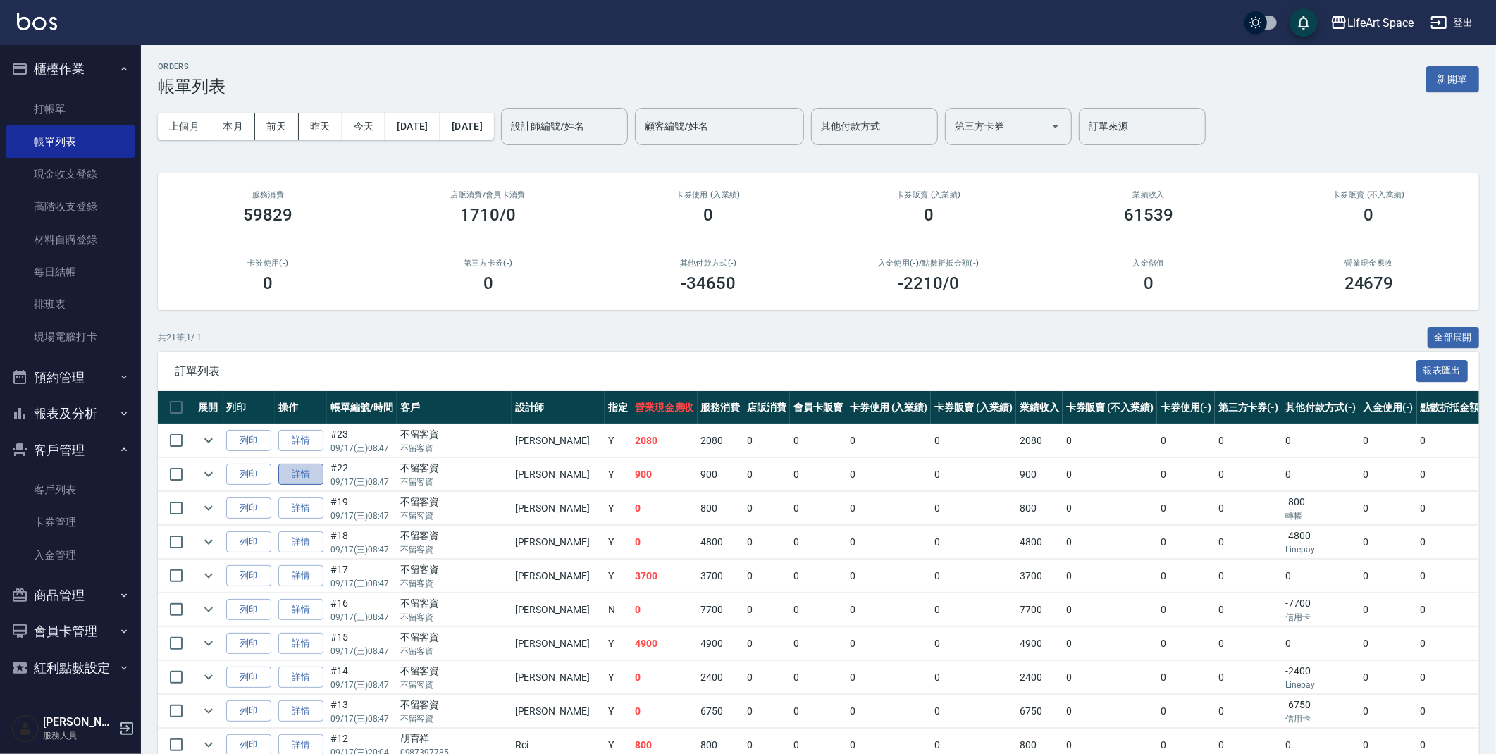
click at [301, 478] on link "詳情" at bounding box center [300, 475] width 45 height 22
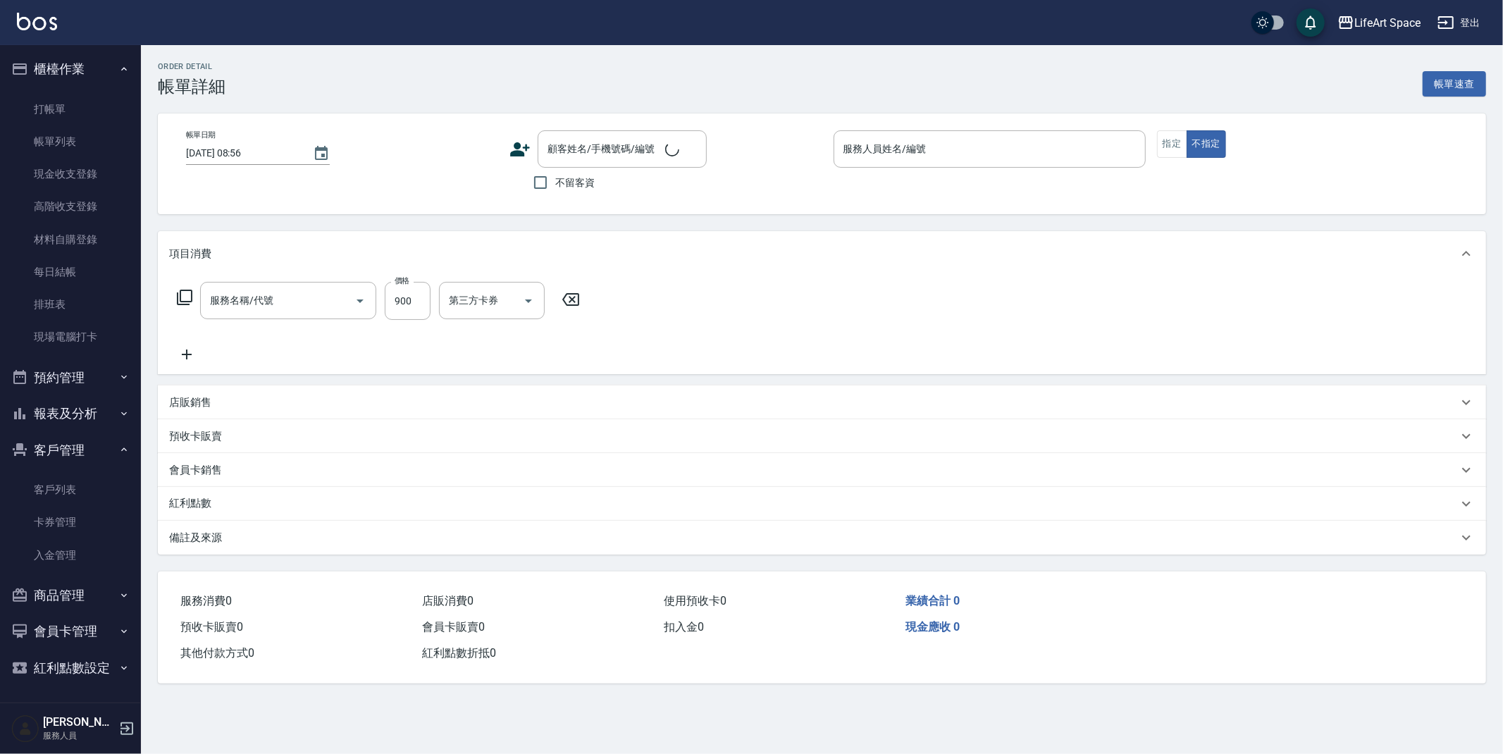
type input "[DATE] 08:47"
checkbox input "true"
type input "[PERSON_NAME](無代號)"
type input "201 剪髮(201)"
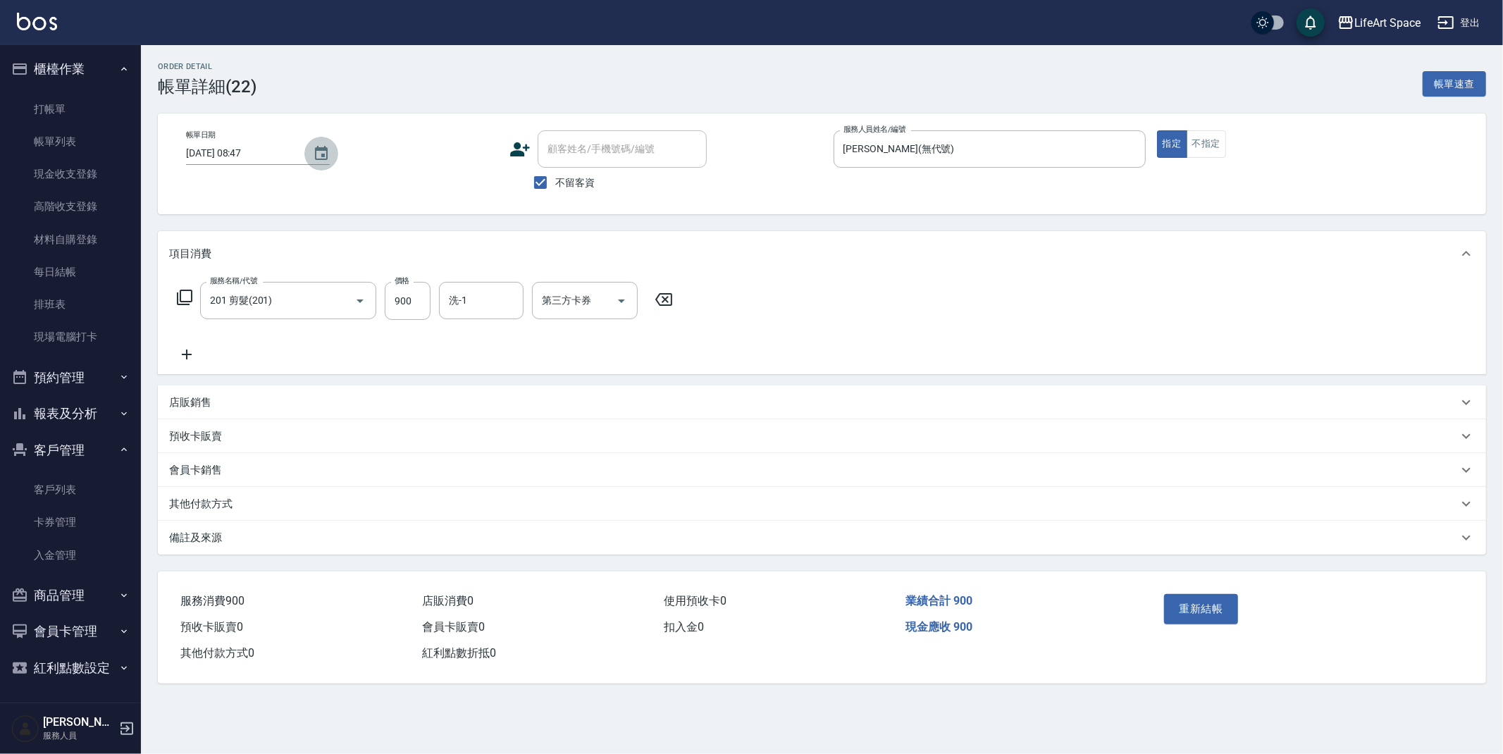
click at [328, 149] on button "Choose date, selected date is 2025-09-17" at bounding box center [321, 154] width 34 height 34
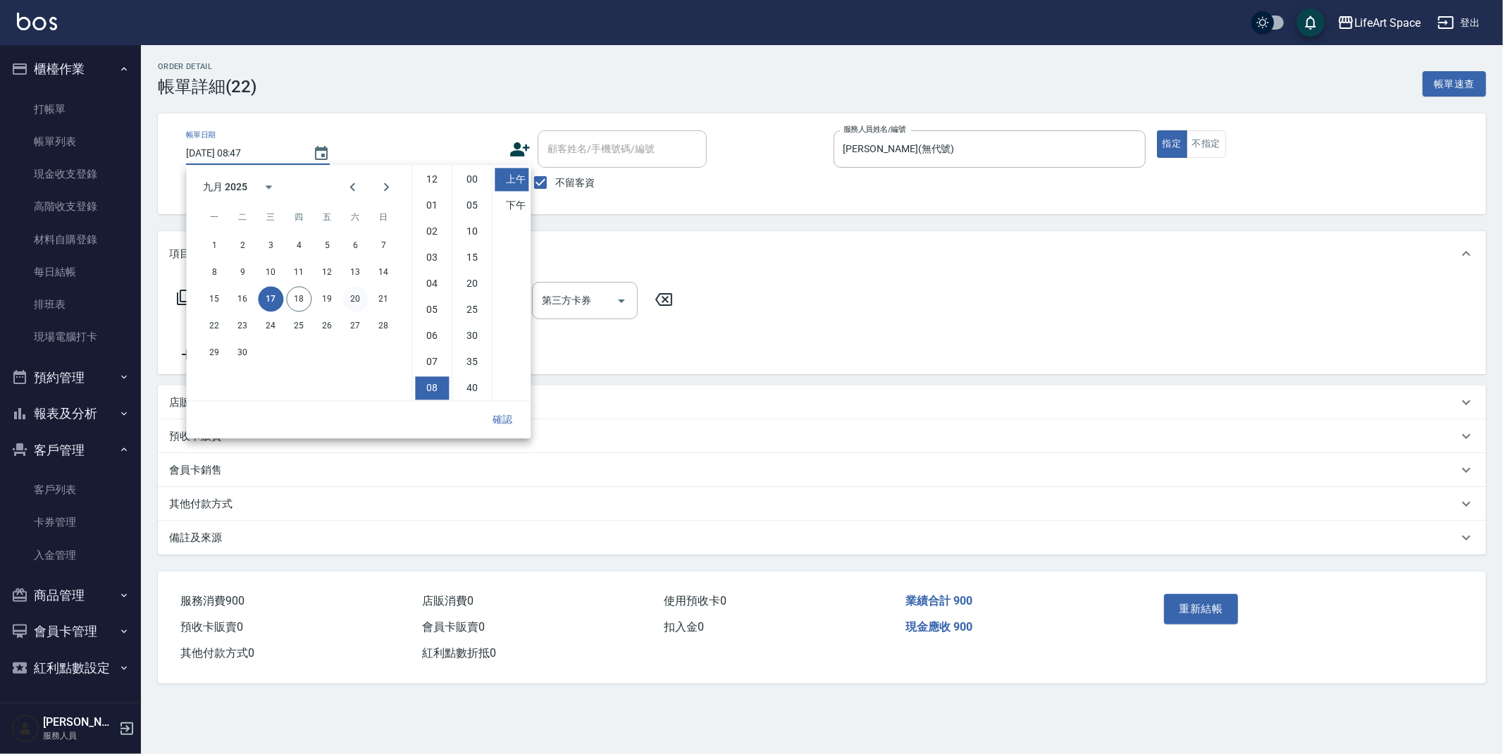
scroll to position [78, 0]
click at [249, 299] on button "16" at bounding box center [242, 298] width 25 height 25
type input "[DATE] 08:47"
click at [500, 416] on button "確認" at bounding box center [502, 420] width 45 height 26
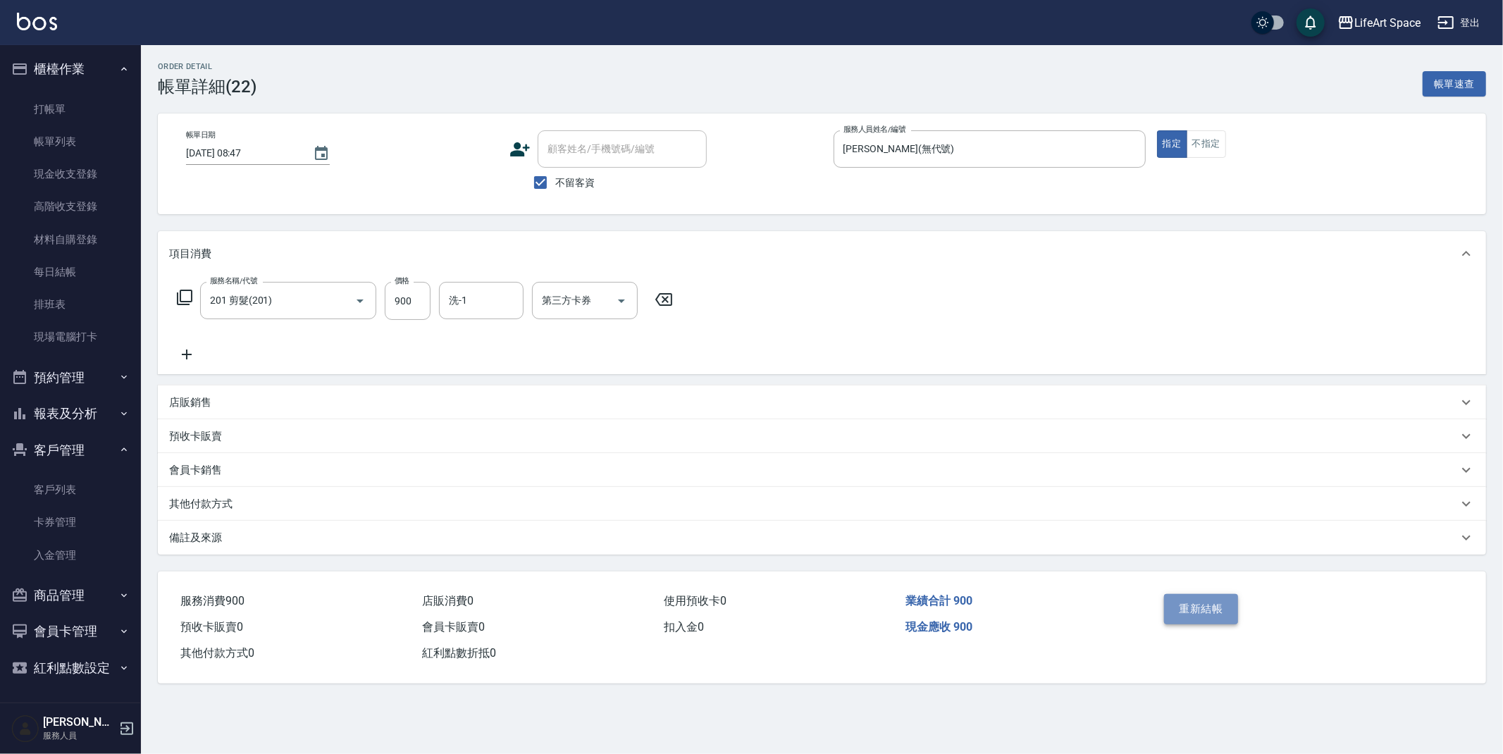
click at [1205, 607] on button "重新結帳" at bounding box center [1201, 609] width 75 height 30
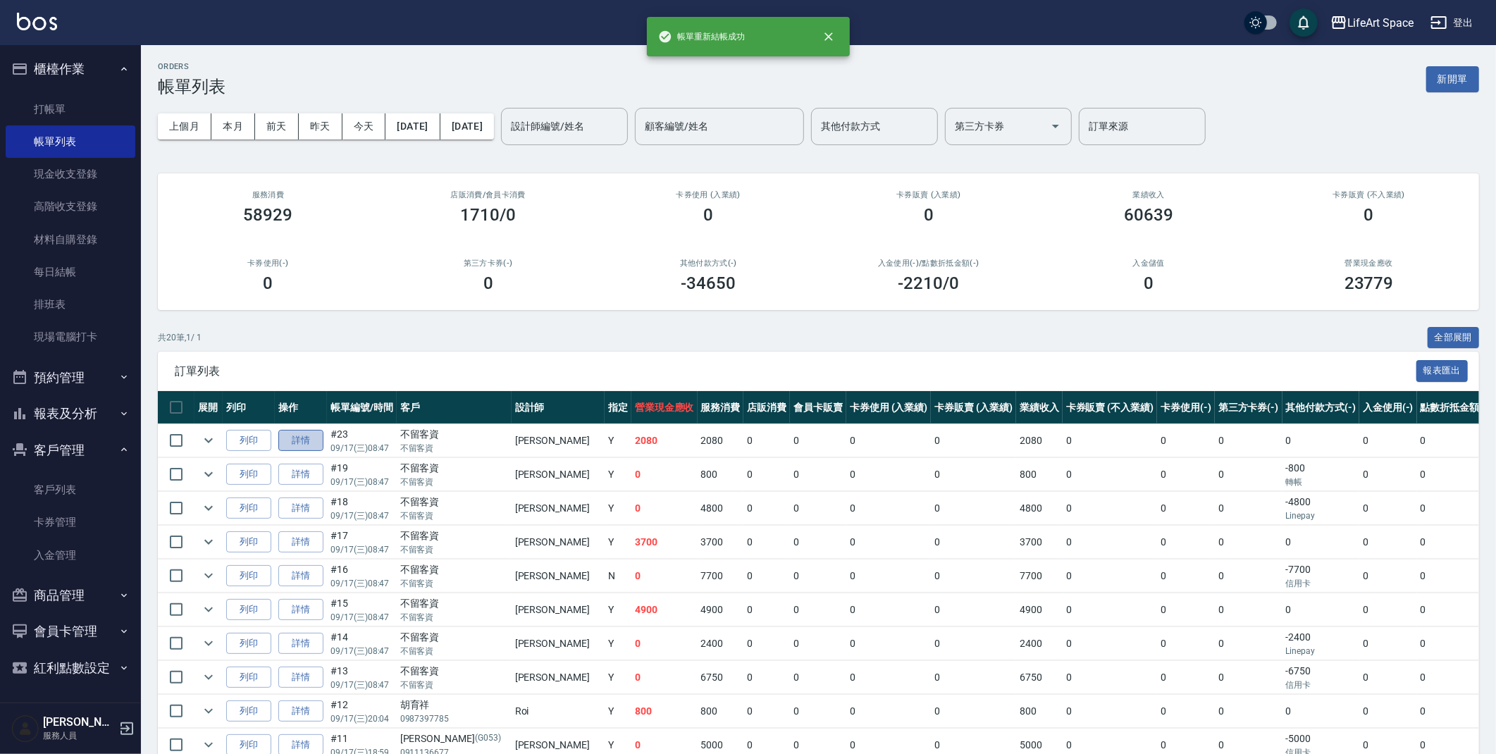
click at [295, 440] on link "詳情" at bounding box center [300, 441] width 45 height 22
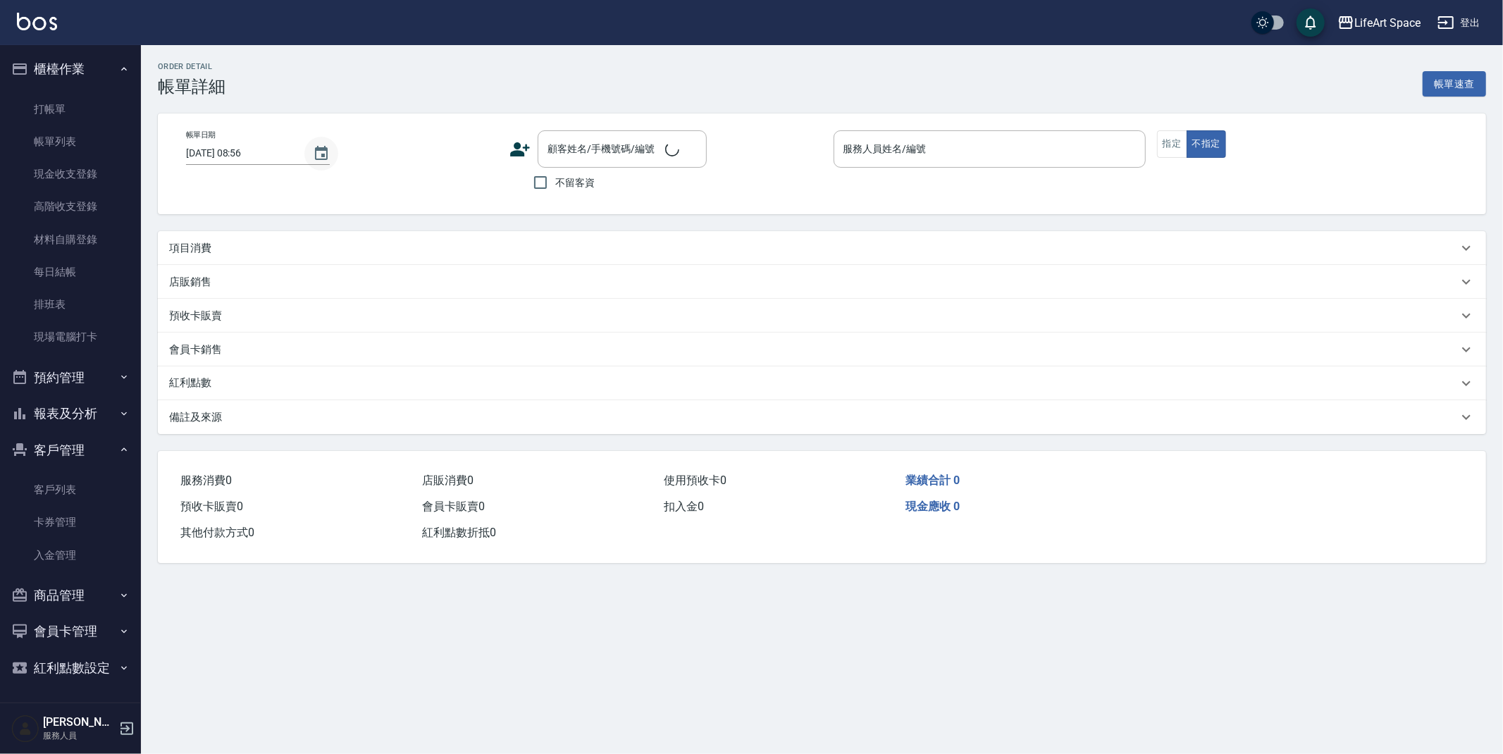
click at [327, 149] on button "Choose date, selected date is 2025-09-18" at bounding box center [321, 154] width 34 height 34
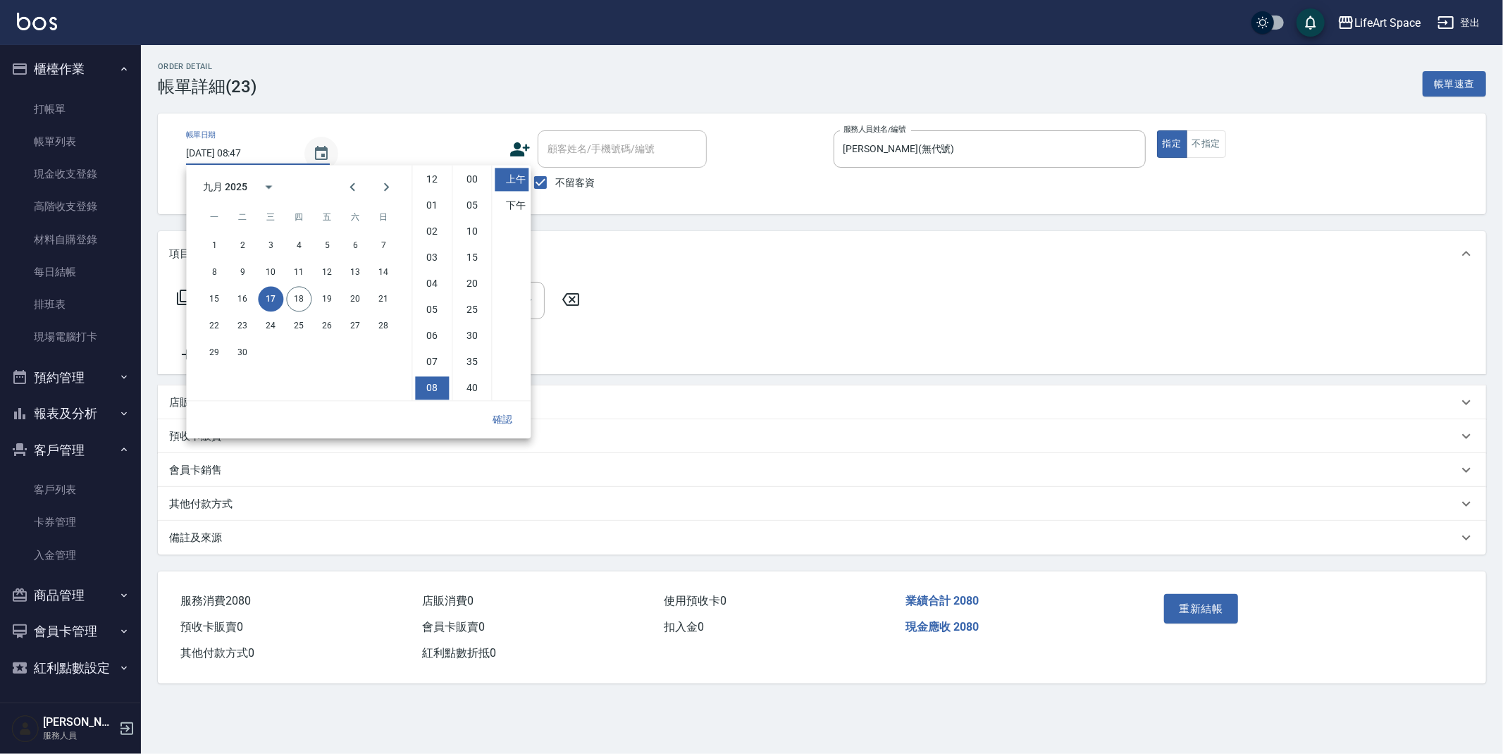
type input "[DATE] 08:47"
checkbox input "true"
type input "[PERSON_NAME](無代號)"
type input "701 染髮(701)"
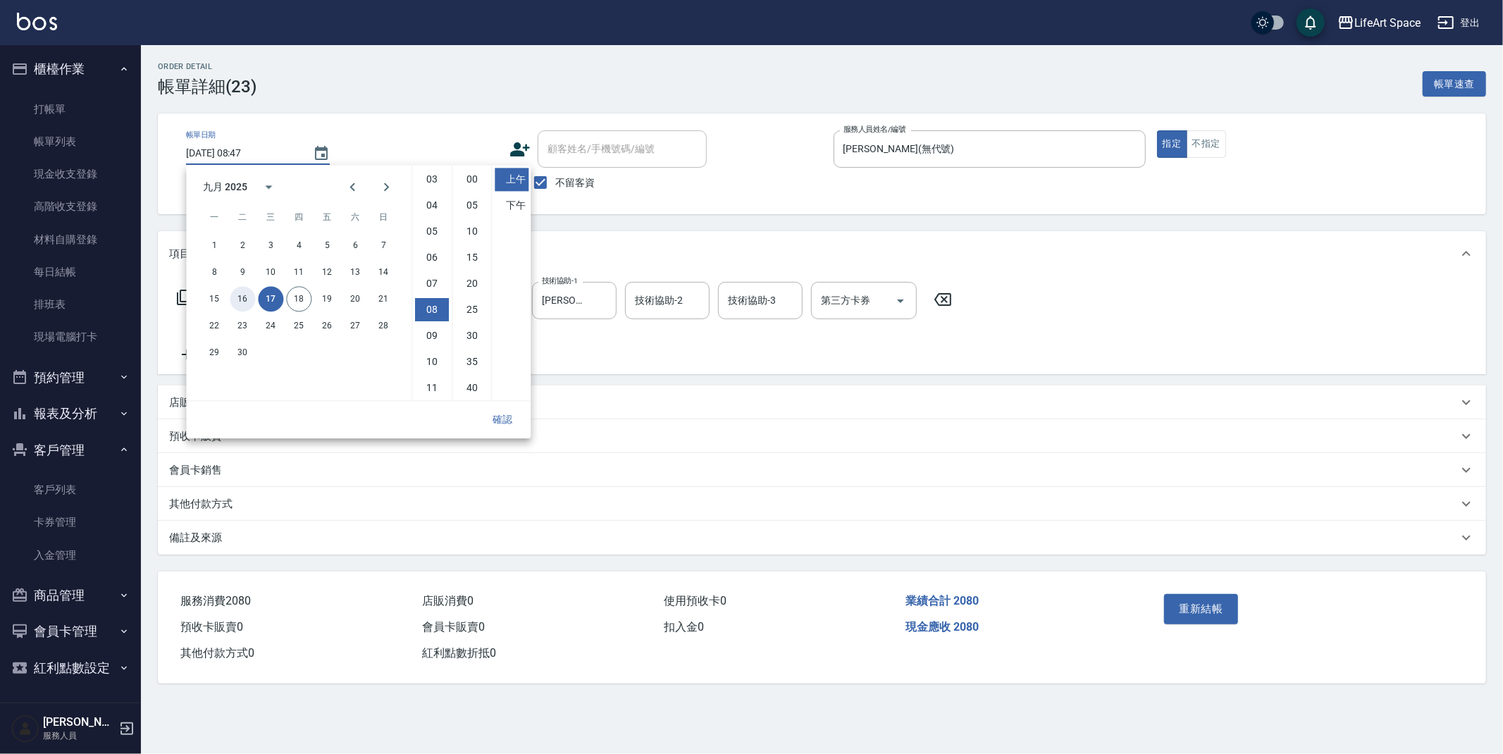
click at [242, 299] on button "16" at bounding box center [242, 298] width 25 height 25
type input "[DATE] 08:47"
click at [512, 419] on button "確認" at bounding box center [502, 420] width 45 height 26
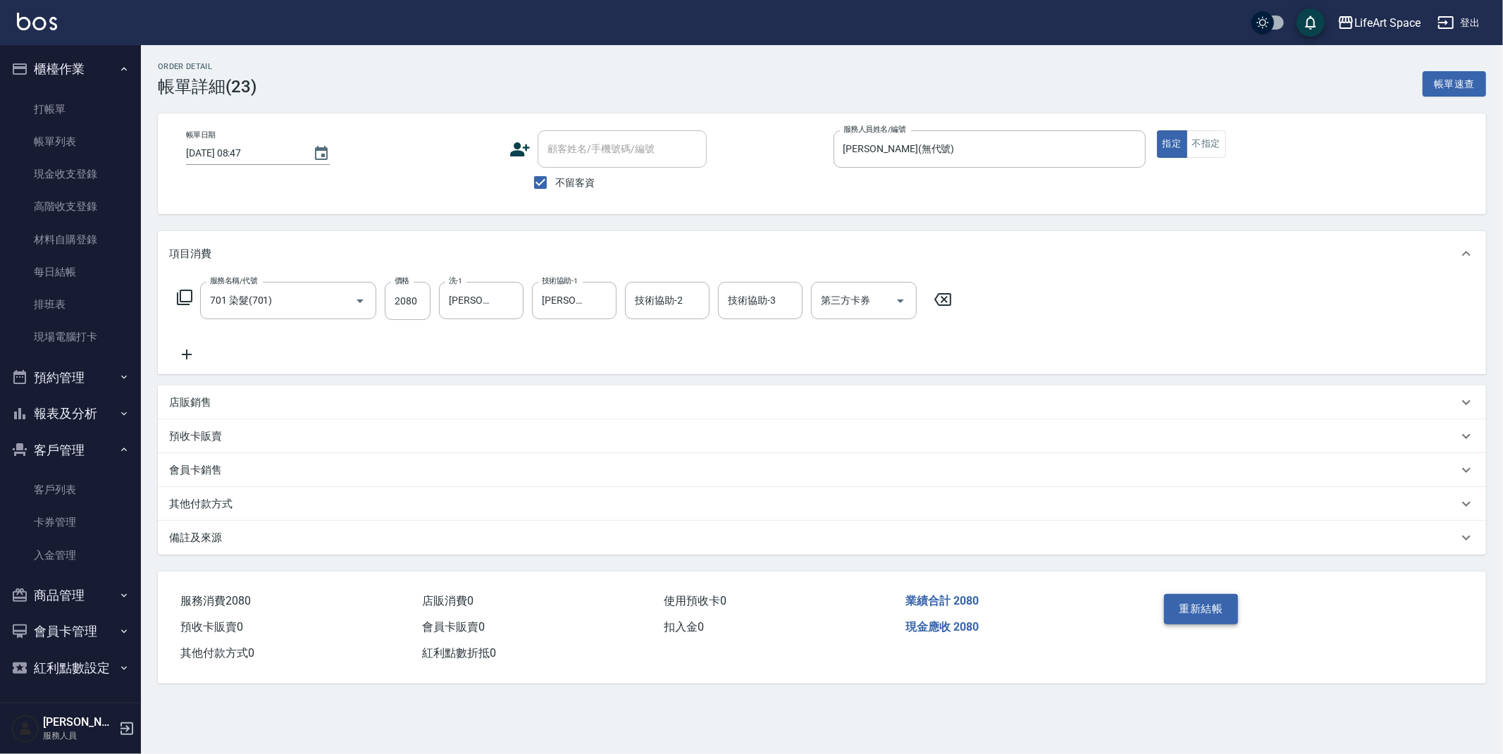
click at [1227, 610] on button "重新結帳" at bounding box center [1201, 609] width 75 height 30
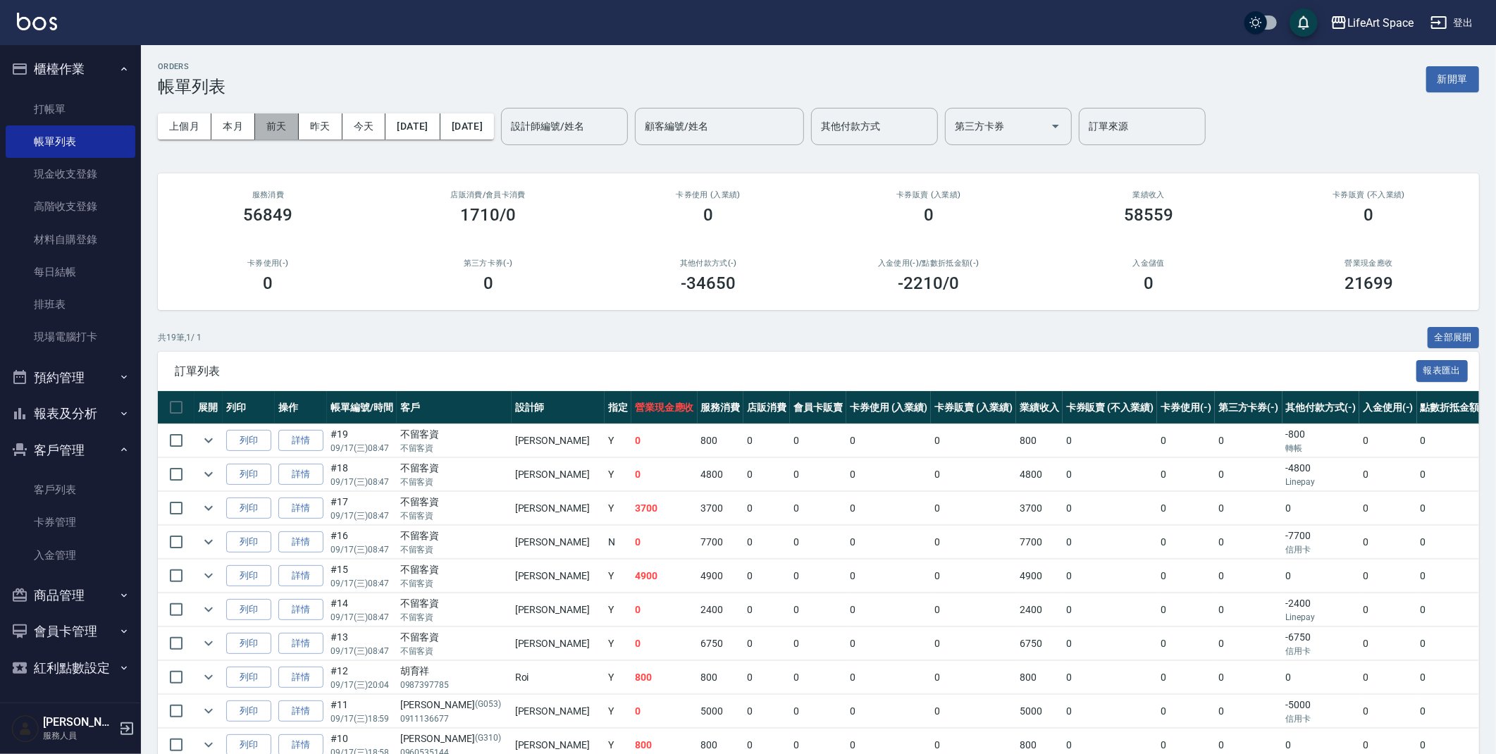
click at [273, 129] on button "前天" at bounding box center [277, 126] width 44 height 26
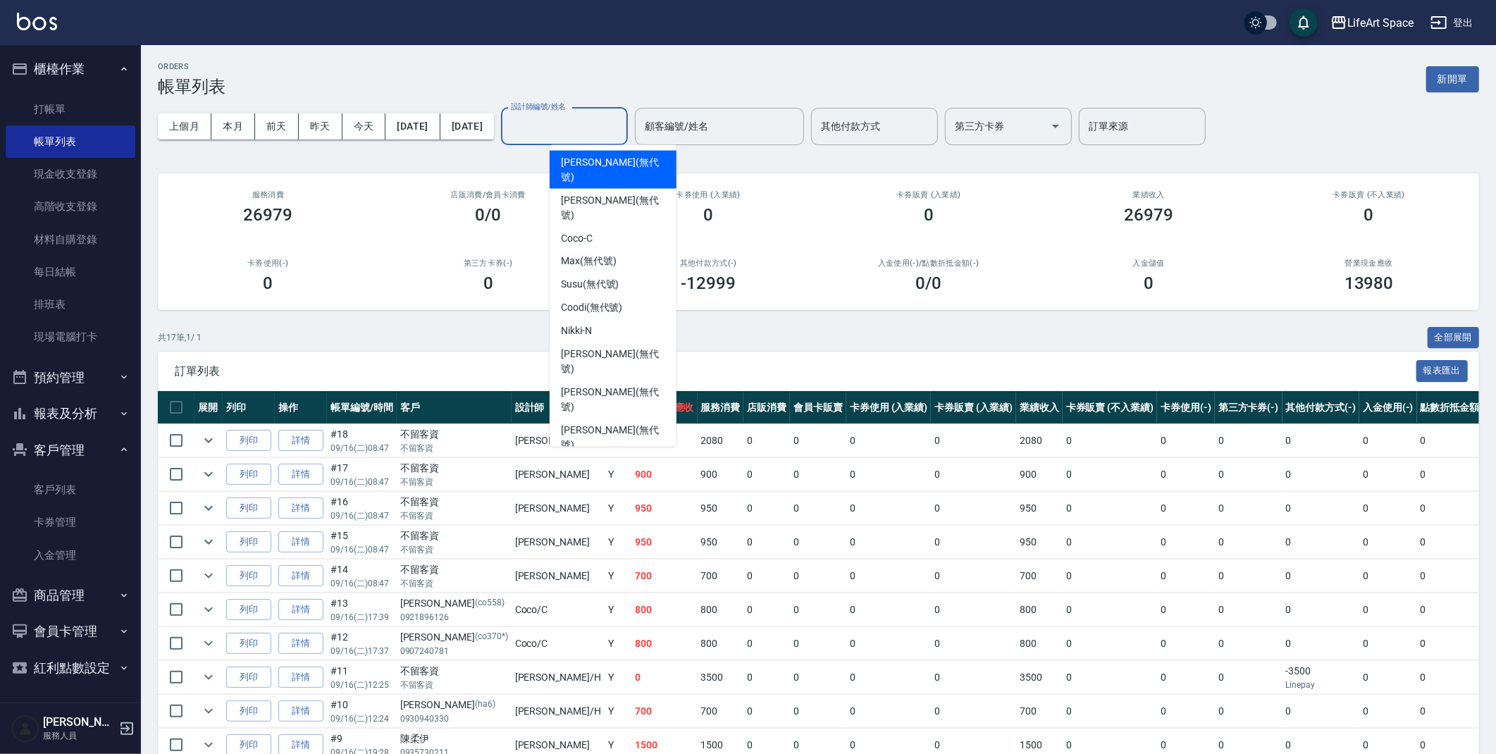
click at [621, 134] on input "設計師編號/姓名" at bounding box center [564, 126] width 114 height 25
click at [607, 156] on span "[PERSON_NAME] (無代號)" at bounding box center [613, 170] width 104 height 30
type input "[PERSON_NAME](無代號)"
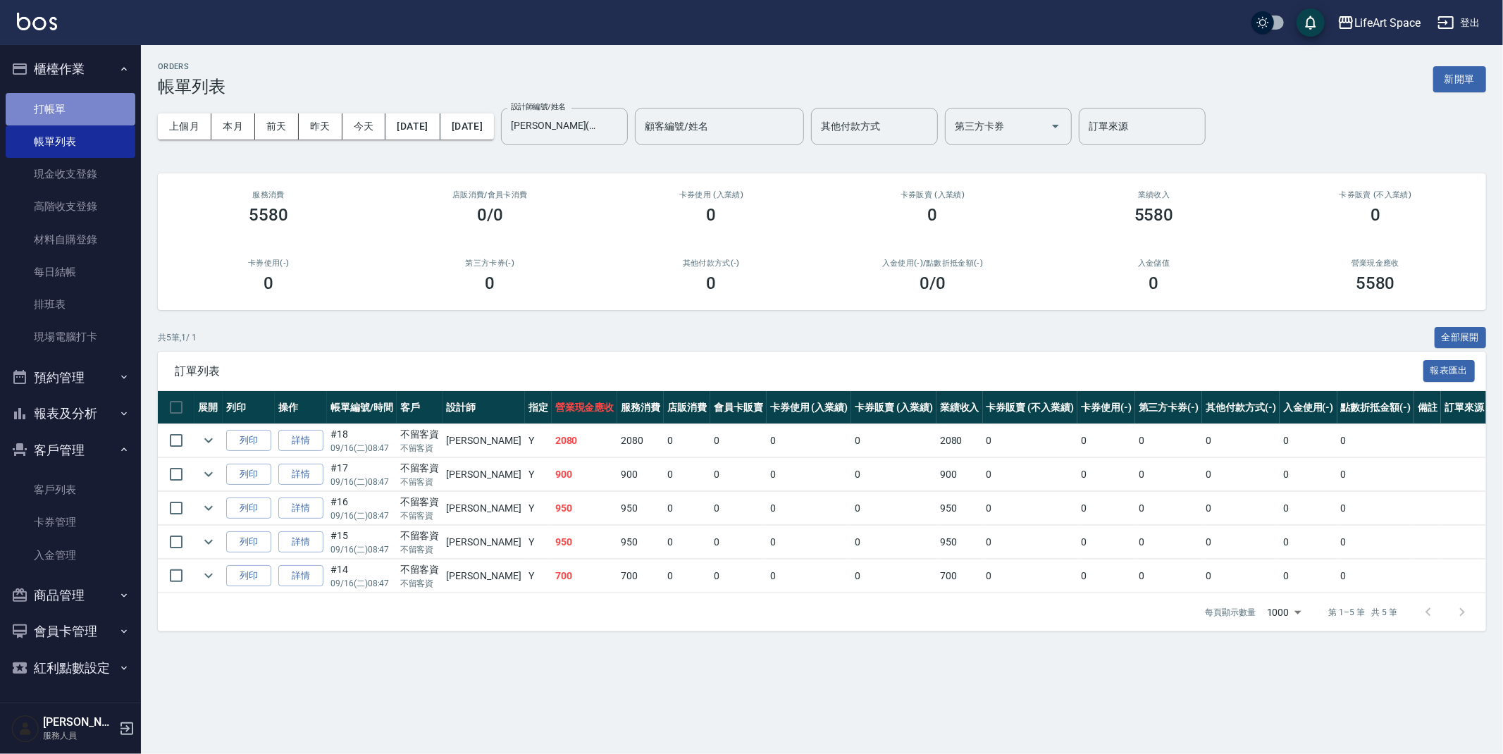
click at [37, 102] on link "打帳單" at bounding box center [71, 109] width 130 height 32
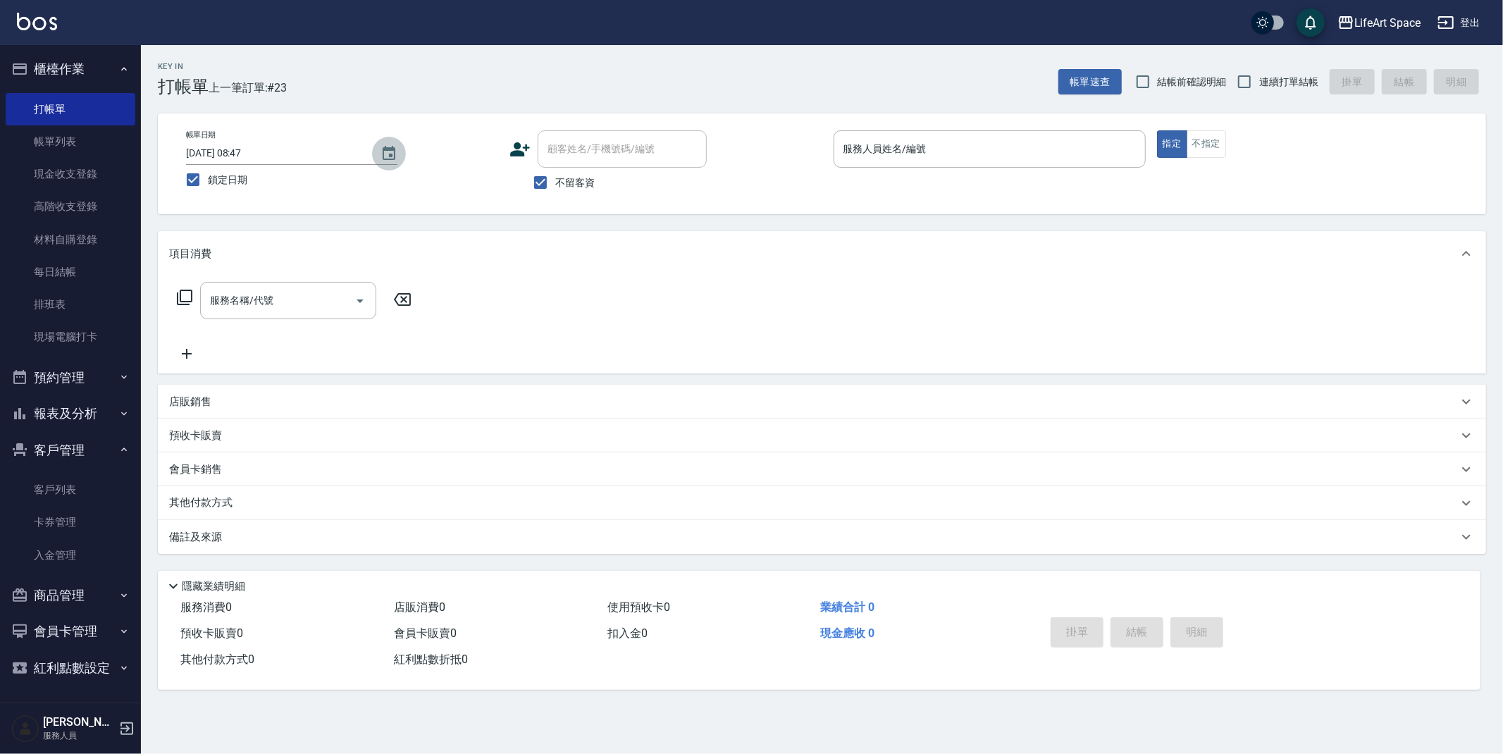
click at [384, 150] on icon "Choose date, selected date is 2025-09-17" at bounding box center [388, 153] width 17 height 17
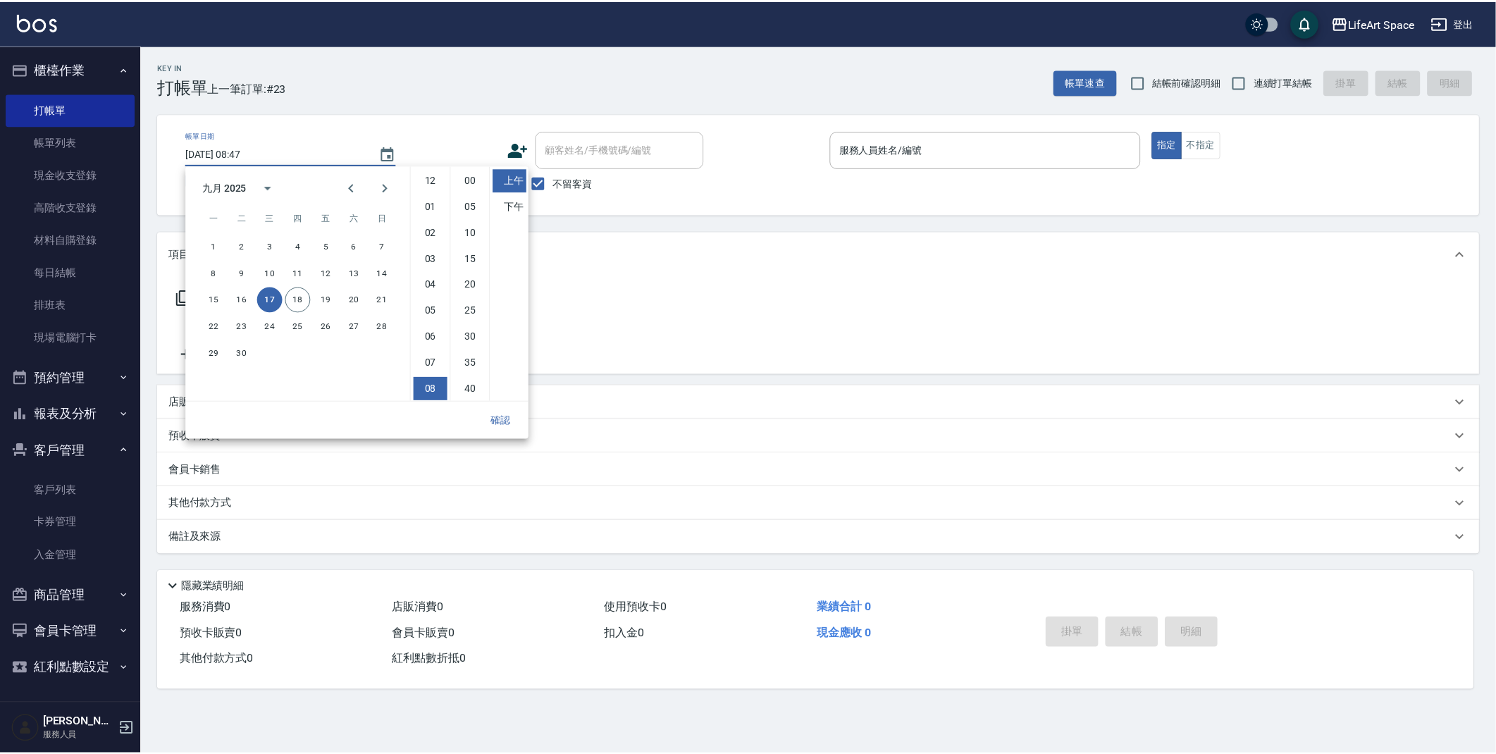
scroll to position [78, 0]
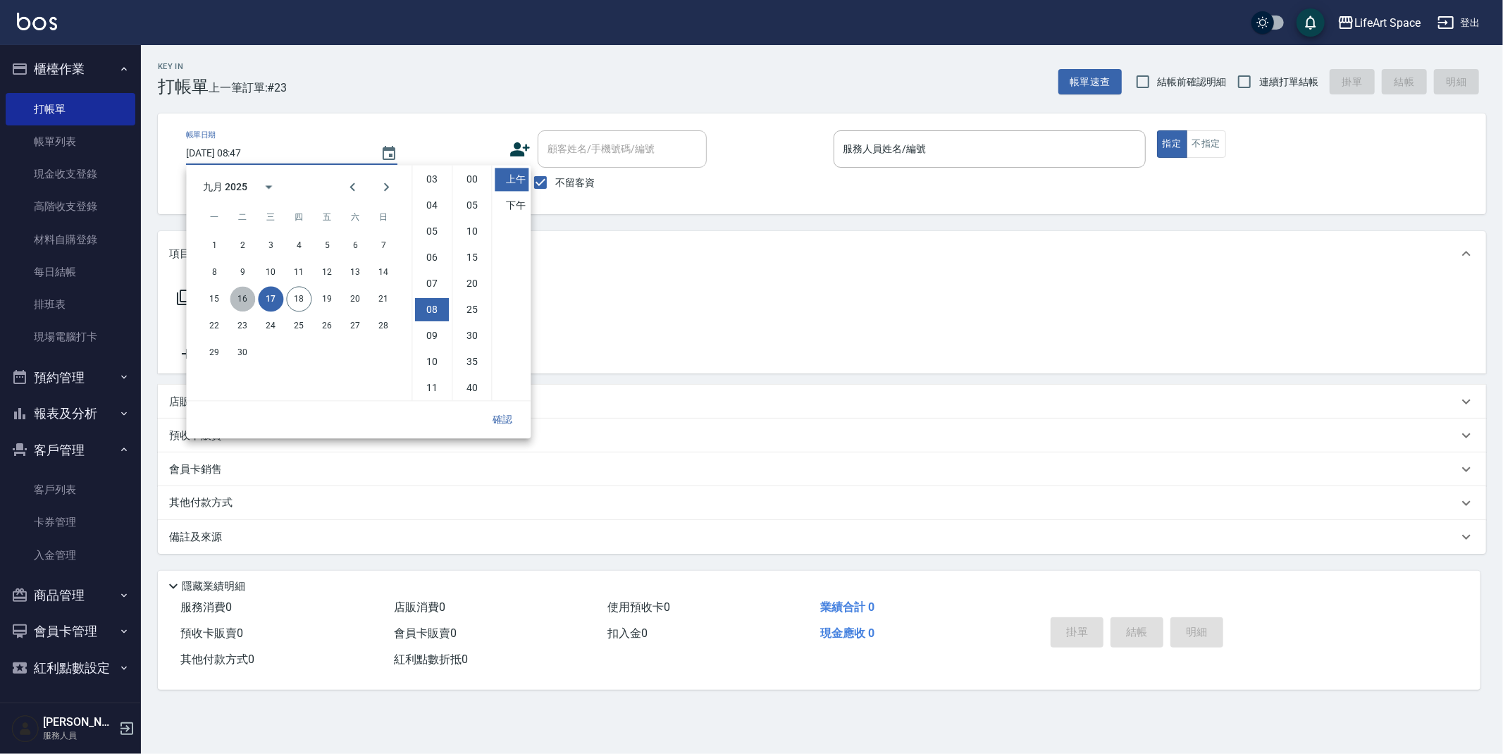
click at [242, 296] on button "16" at bounding box center [242, 298] width 25 height 25
type input "[DATE] 08:47"
click at [504, 419] on button "確認" at bounding box center [502, 420] width 45 height 26
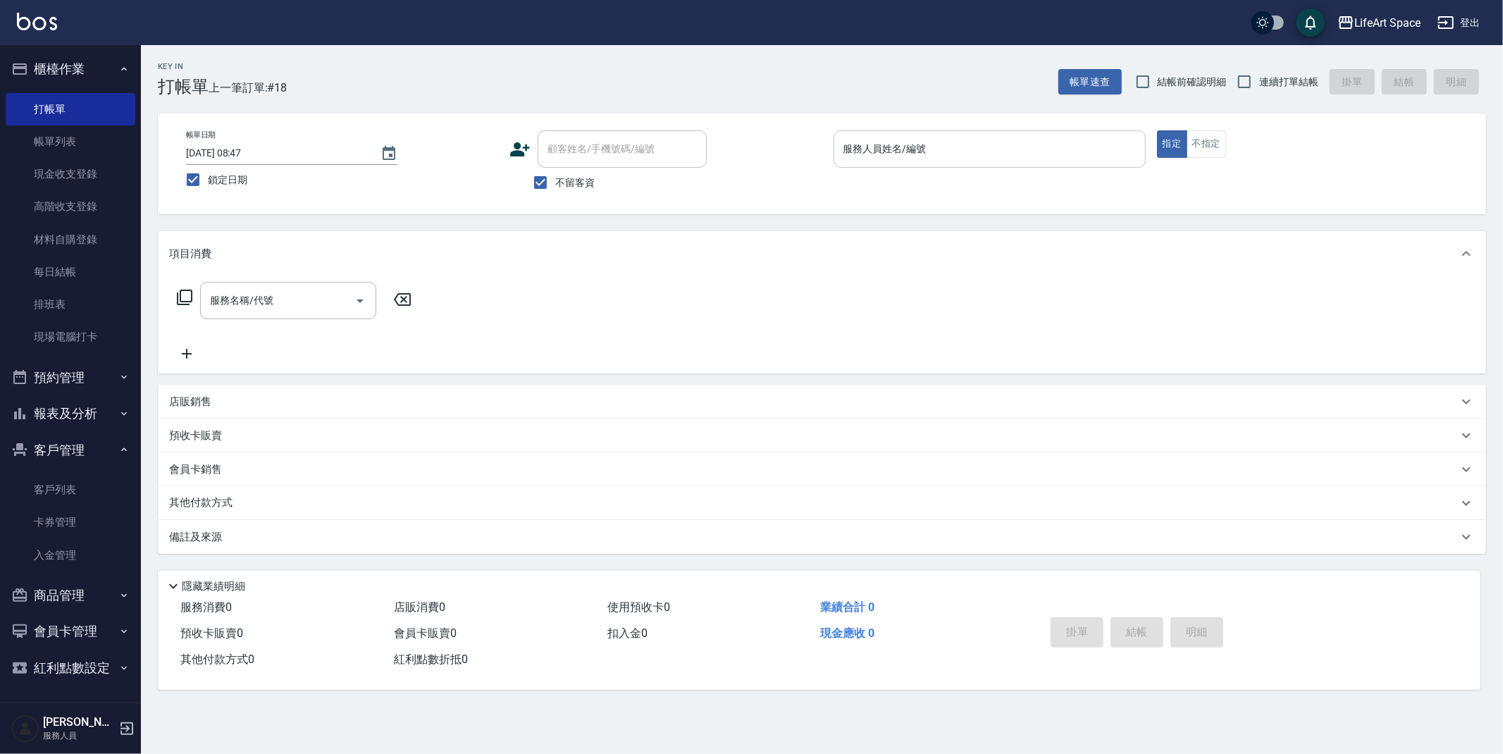
click at [917, 152] on input "服務人員姓名/編號" at bounding box center [989, 149] width 299 height 25
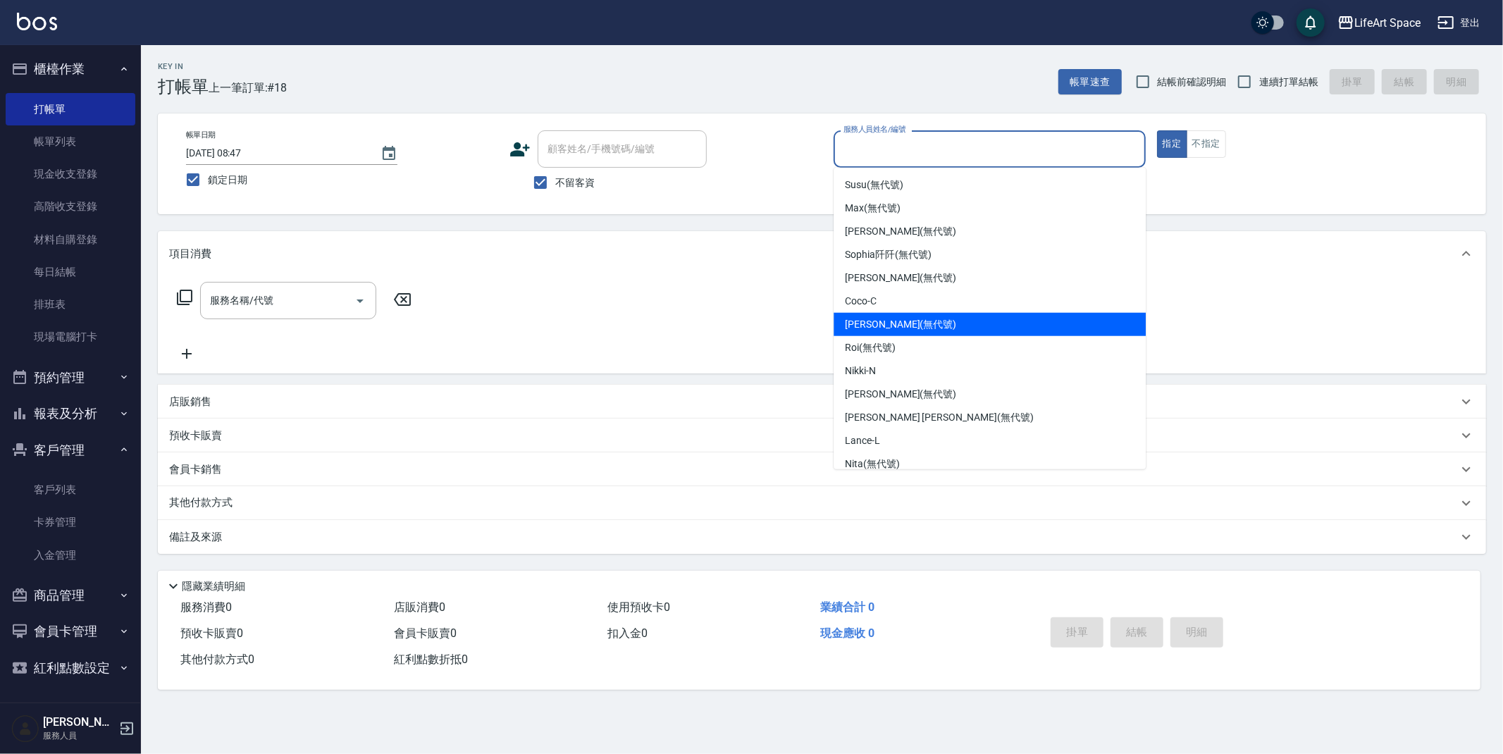
click at [898, 324] on span "[PERSON_NAME] (無代號)" at bounding box center [900, 324] width 111 height 15
type input "[PERSON_NAME](無代號)"
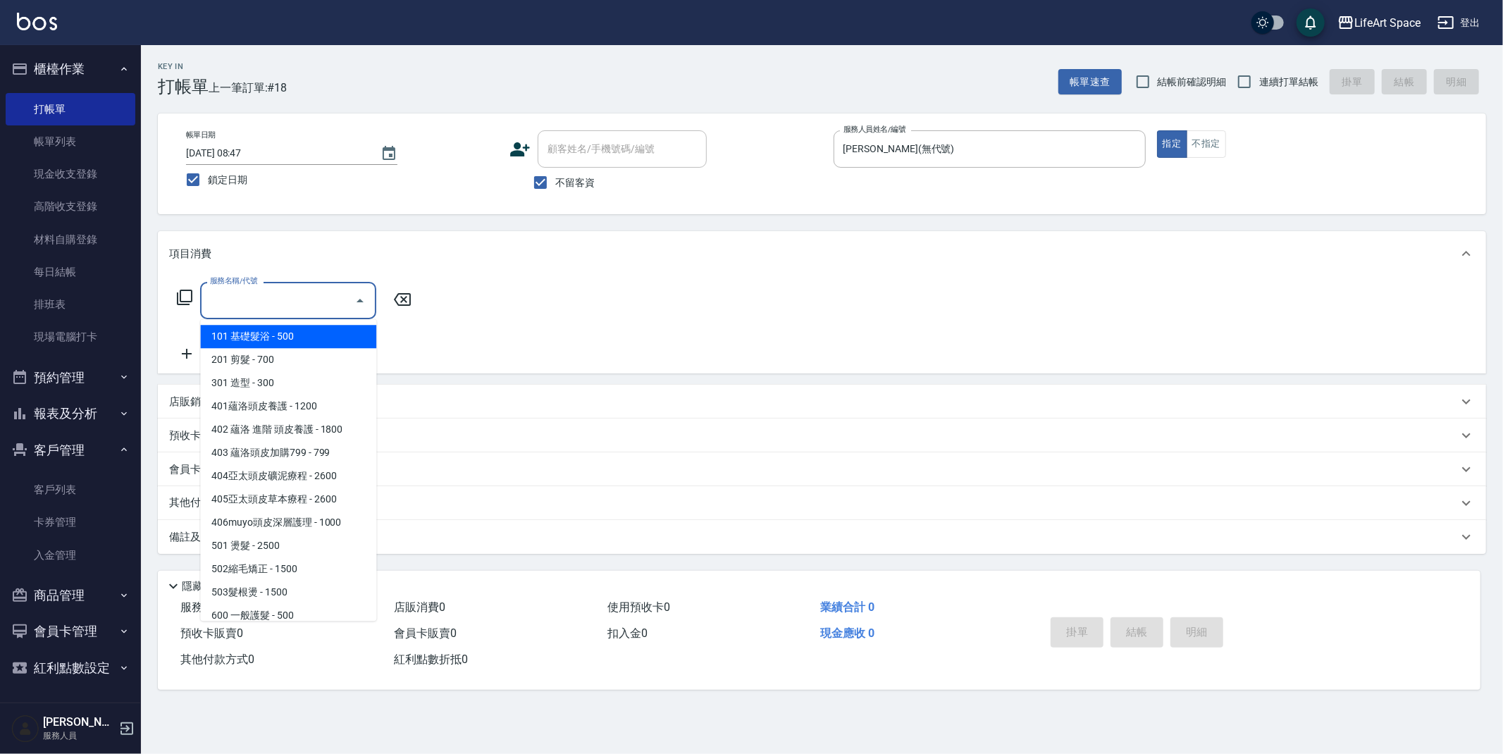
click at [256, 297] on input "服務名稱/代號" at bounding box center [277, 300] width 142 height 25
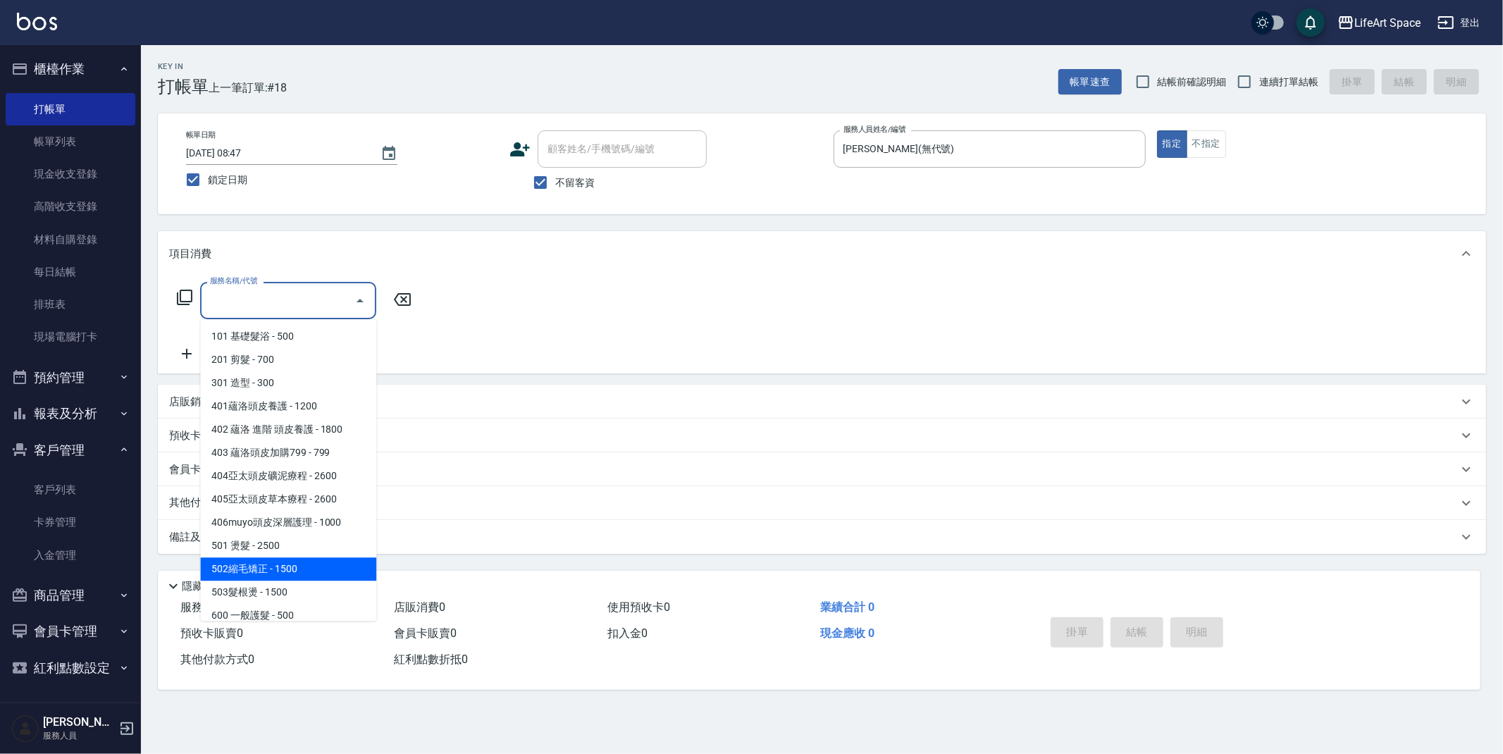
click at [254, 571] on span "502縮毛矯正 - 1500" at bounding box center [288, 568] width 176 height 23
type input "502縮毛矯正 (502)"
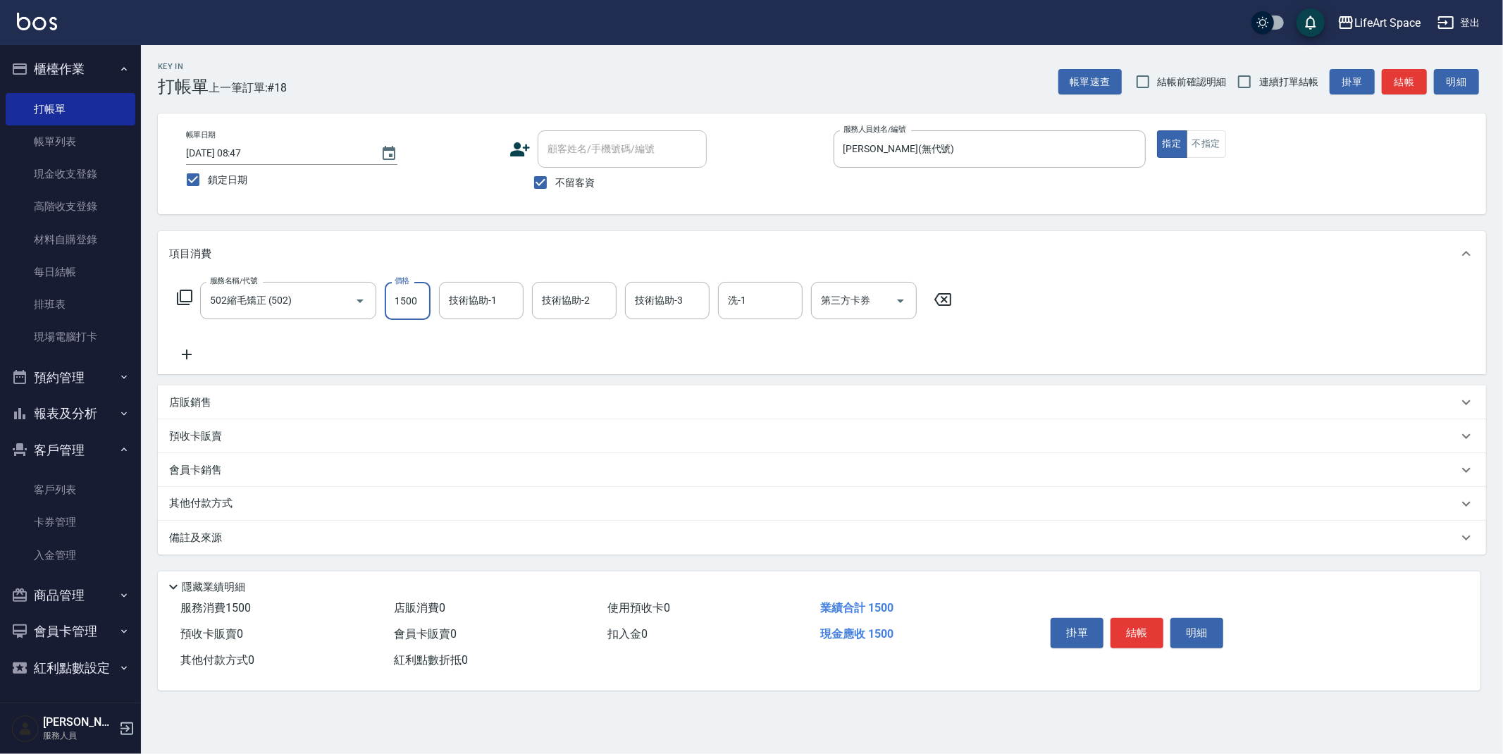
click at [422, 299] on input "1500" at bounding box center [408, 301] width 46 height 38
type input "3900"
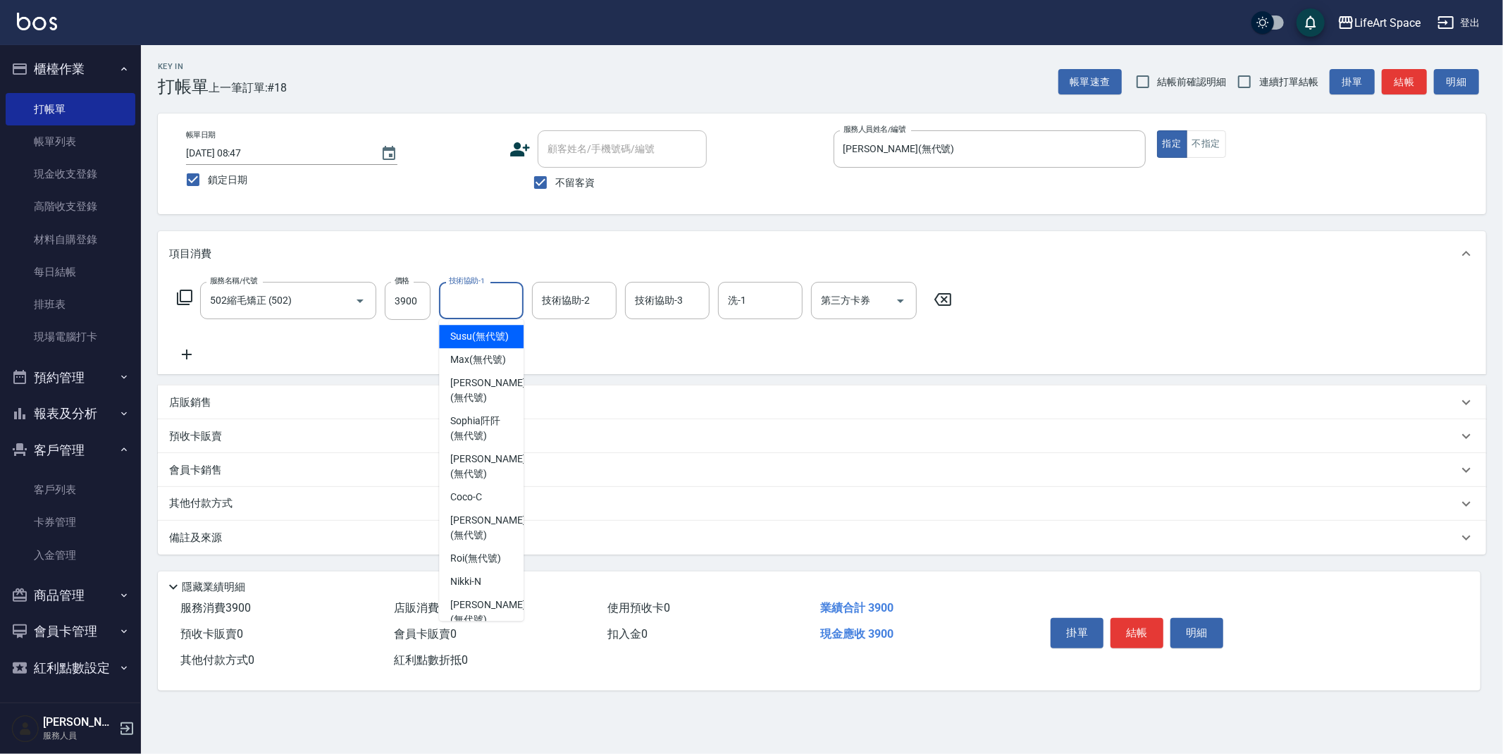
click at [493, 304] on div "技術協助-1 技術協助-1" at bounding box center [481, 300] width 85 height 37
click at [473, 433] on span "[PERSON_NAME]阡 (無代號)" at bounding box center [481, 429] width 62 height 30
type input "[PERSON_NAME]阡(無代號)"
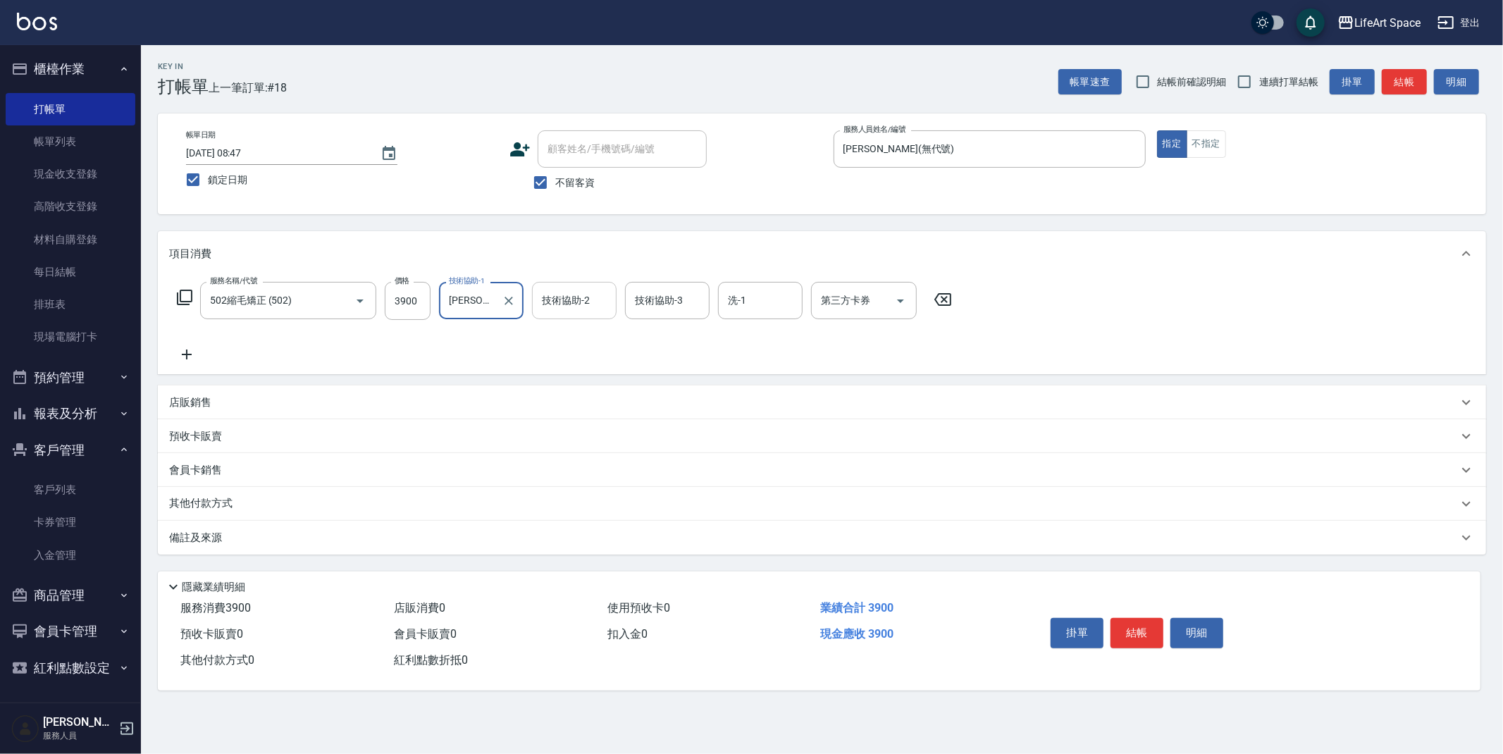
click at [574, 295] on div "技術協助-2 技術協助-2" at bounding box center [574, 300] width 85 height 37
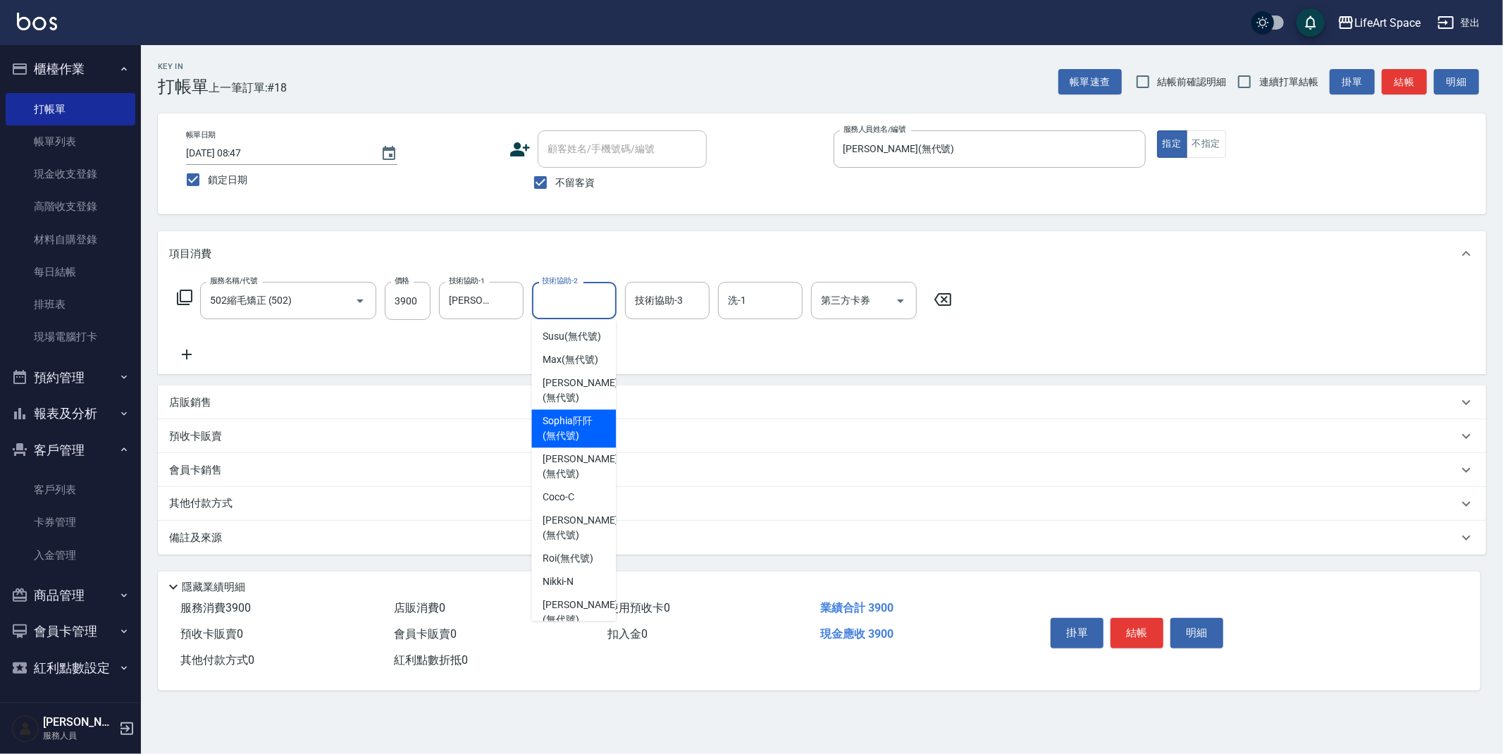
click at [564, 414] on span "[PERSON_NAME]阡 (無代號)" at bounding box center [574, 429] width 62 height 30
type input "[PERSON_NAME]阡(無代號)"
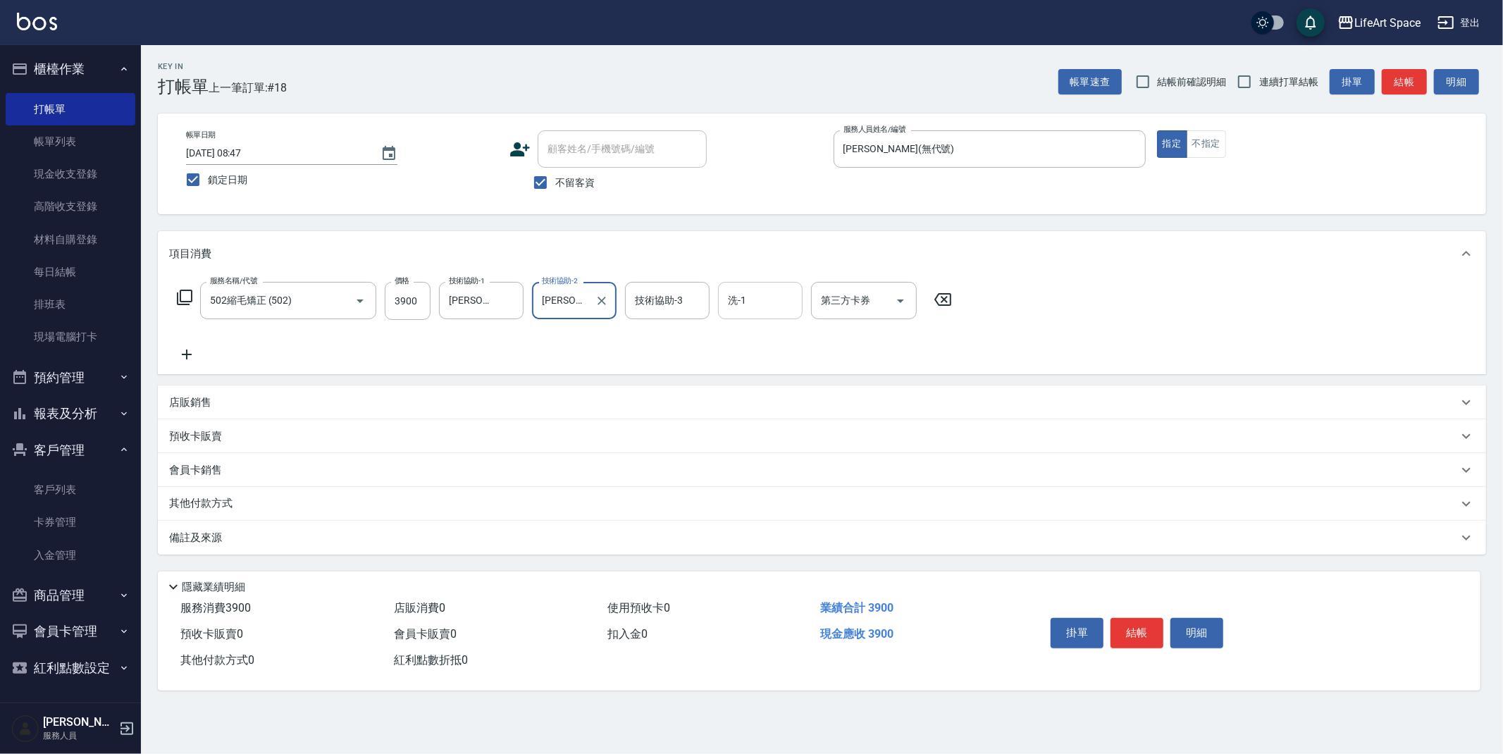
click at [748, 299] on input "洗-1" at bounding box center [760, 300] width 72 height 25
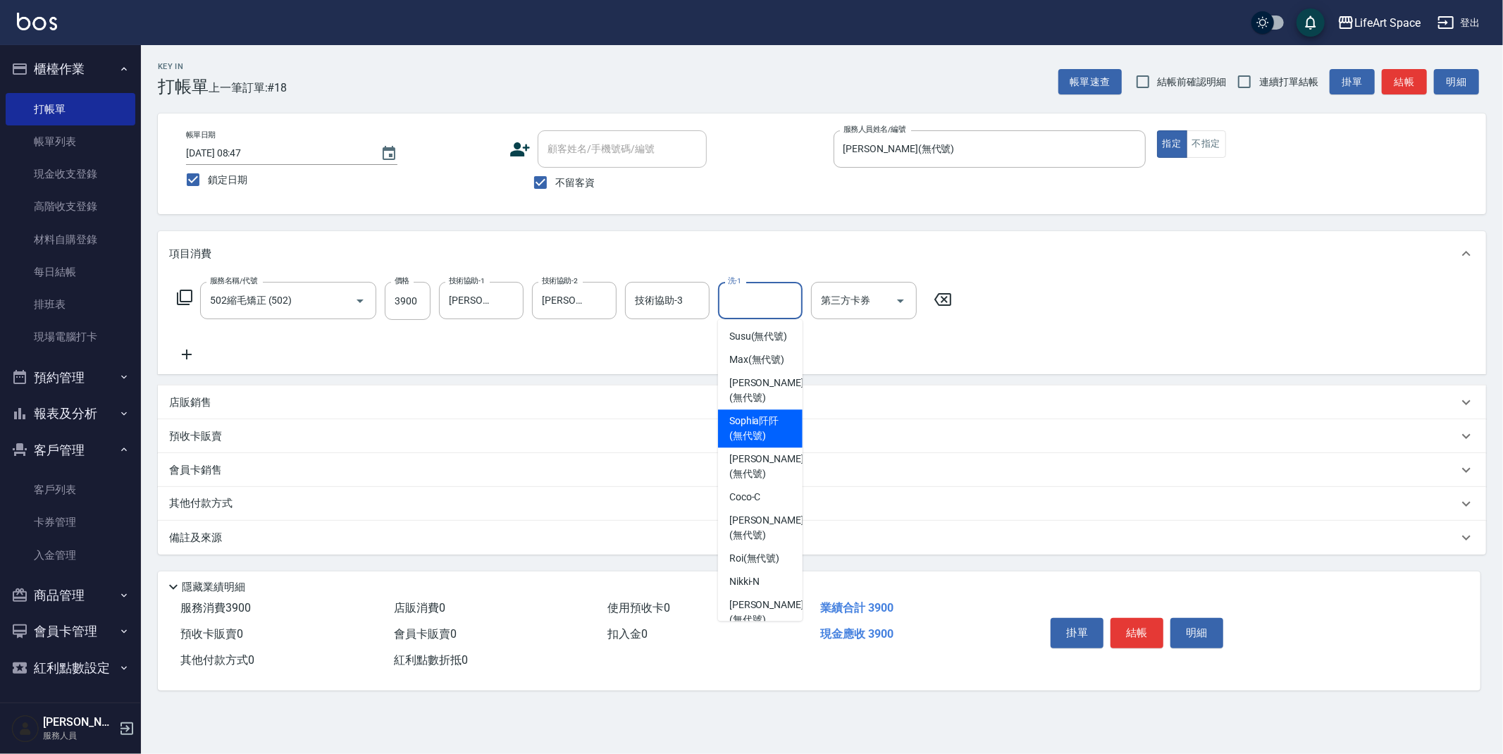
click at [752, 437] on span "[PERSON_NAME]阡 (無代號)" at bounding box center [760, 429] width 62 height 30
type input "[PERSON_NAME]阡(無代號)"
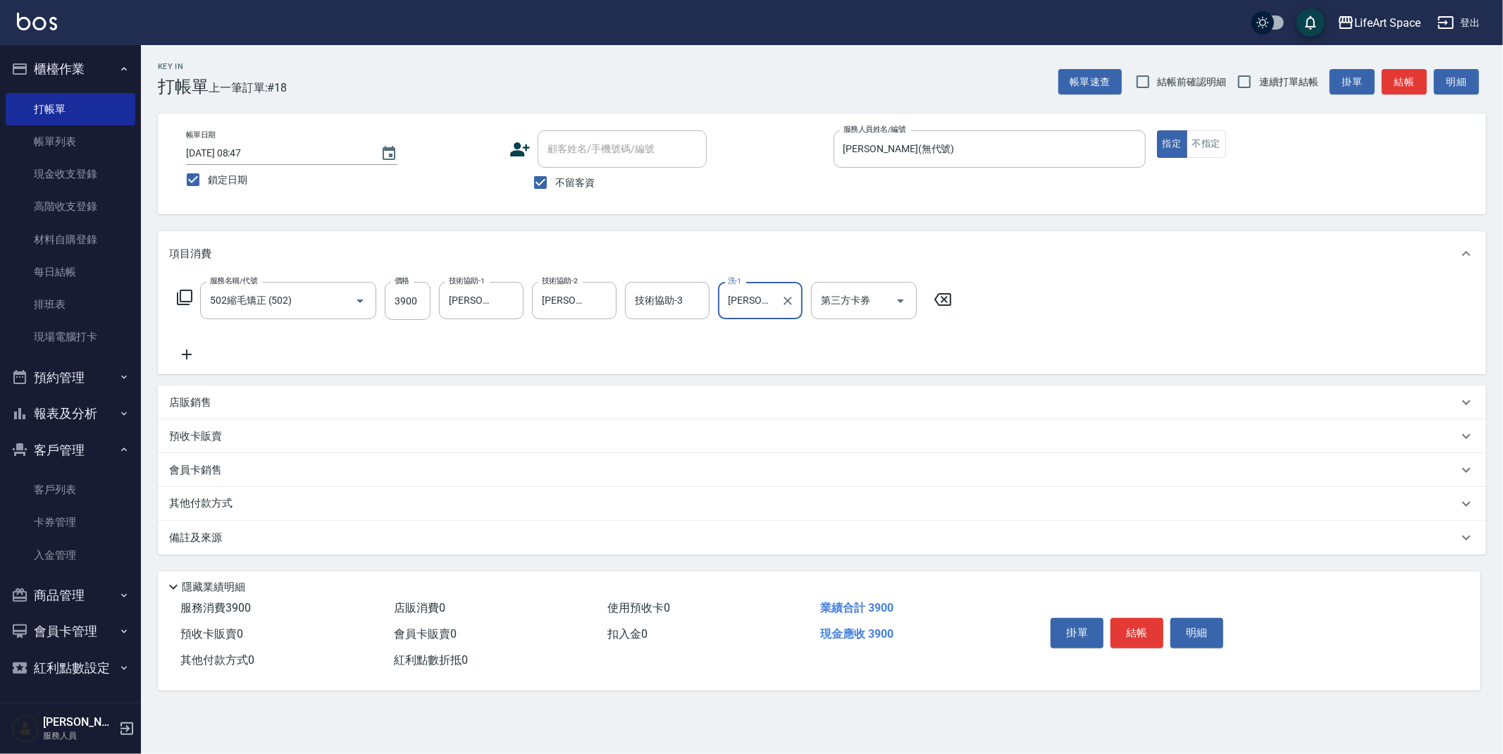
click at [251, 498] on div "其他付款方式" at bounding box center [813, 504] width 1289 height 16
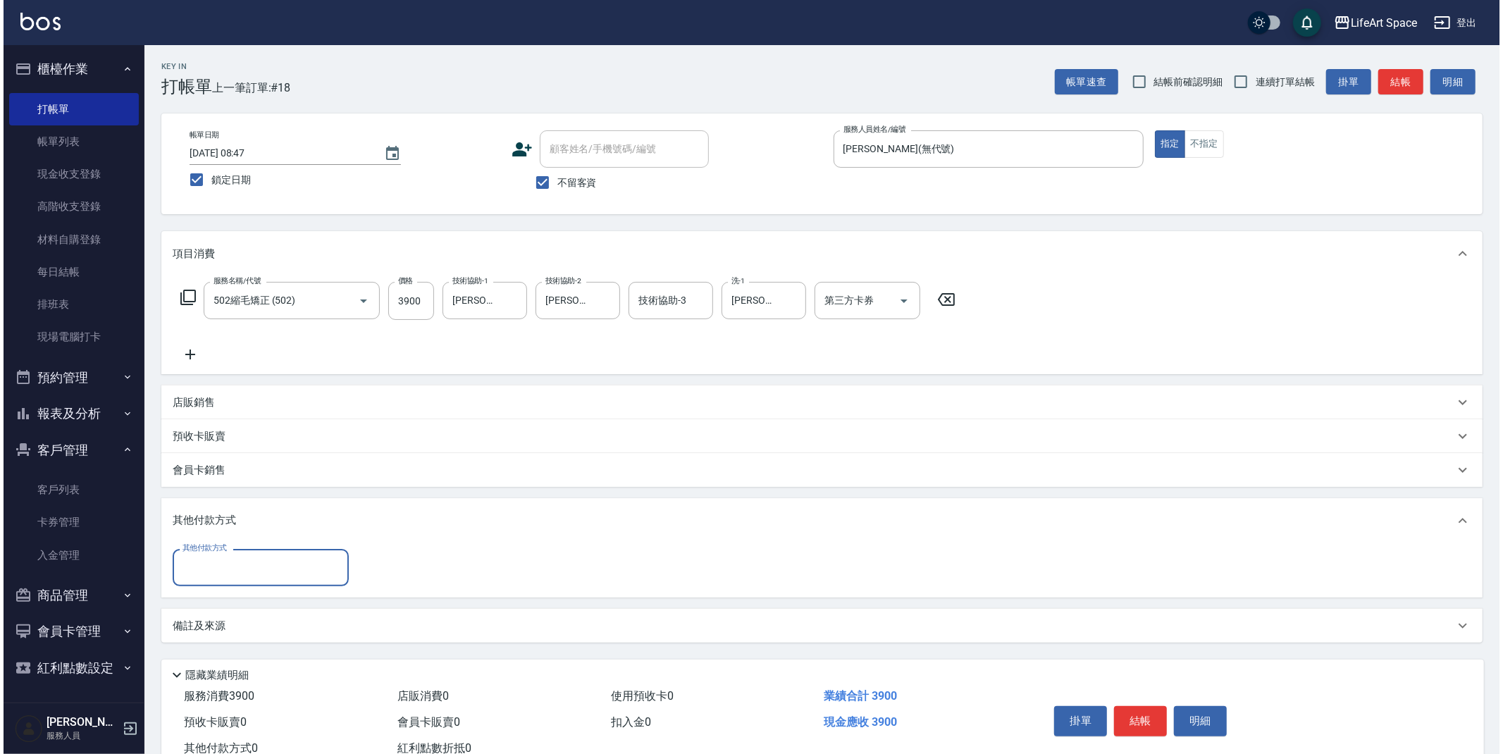
scroll to position [0, 0]
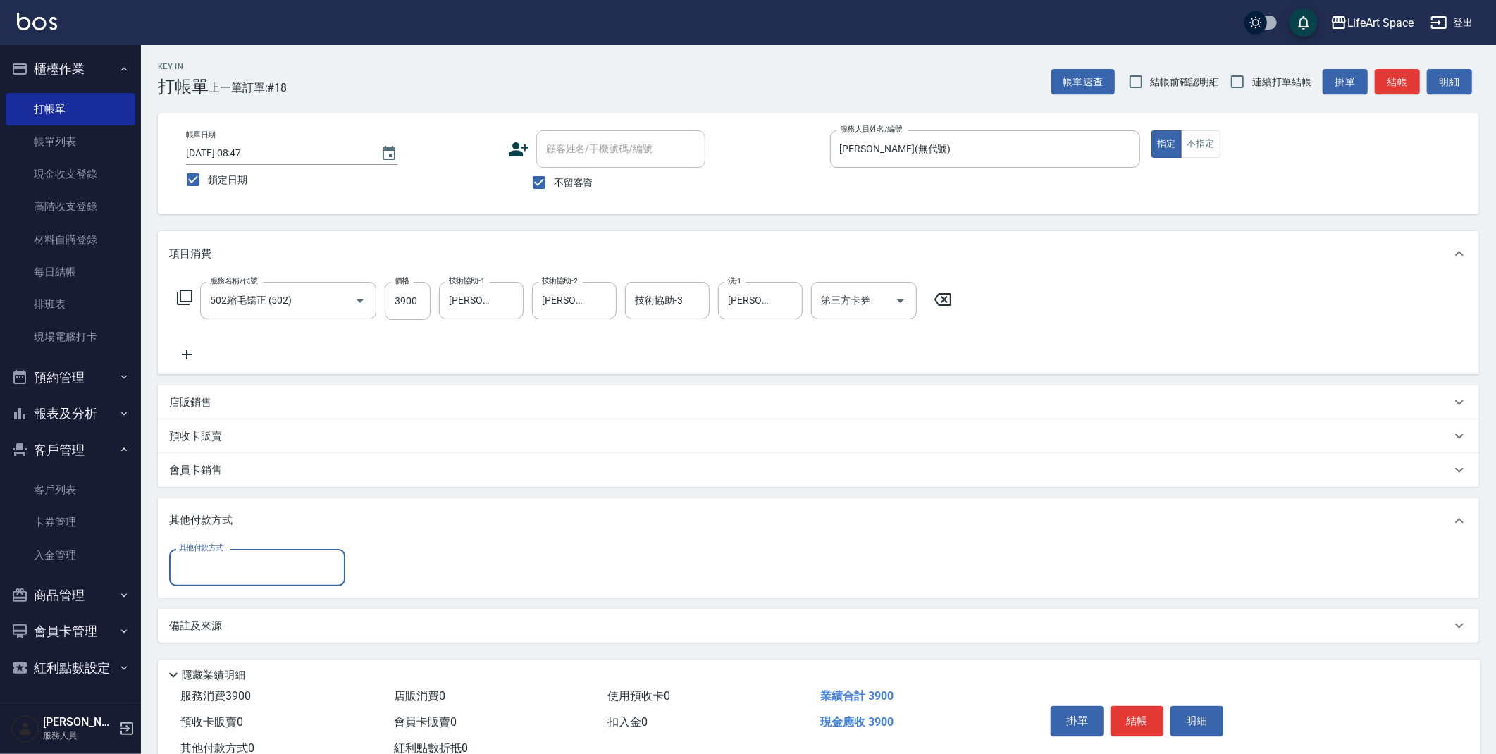
click at [243, 566] on input "其他付款方式" at bounding box center [256, 567] width 163 height 25
click at [228, 618] on span "Linepay" at bounding box center [257, 626] width 176 height 23
type input "Linepay"
type input "3900"
click at [1143, 721] on button "結帳" at bounding box center [1136, 722] width 53 height 30
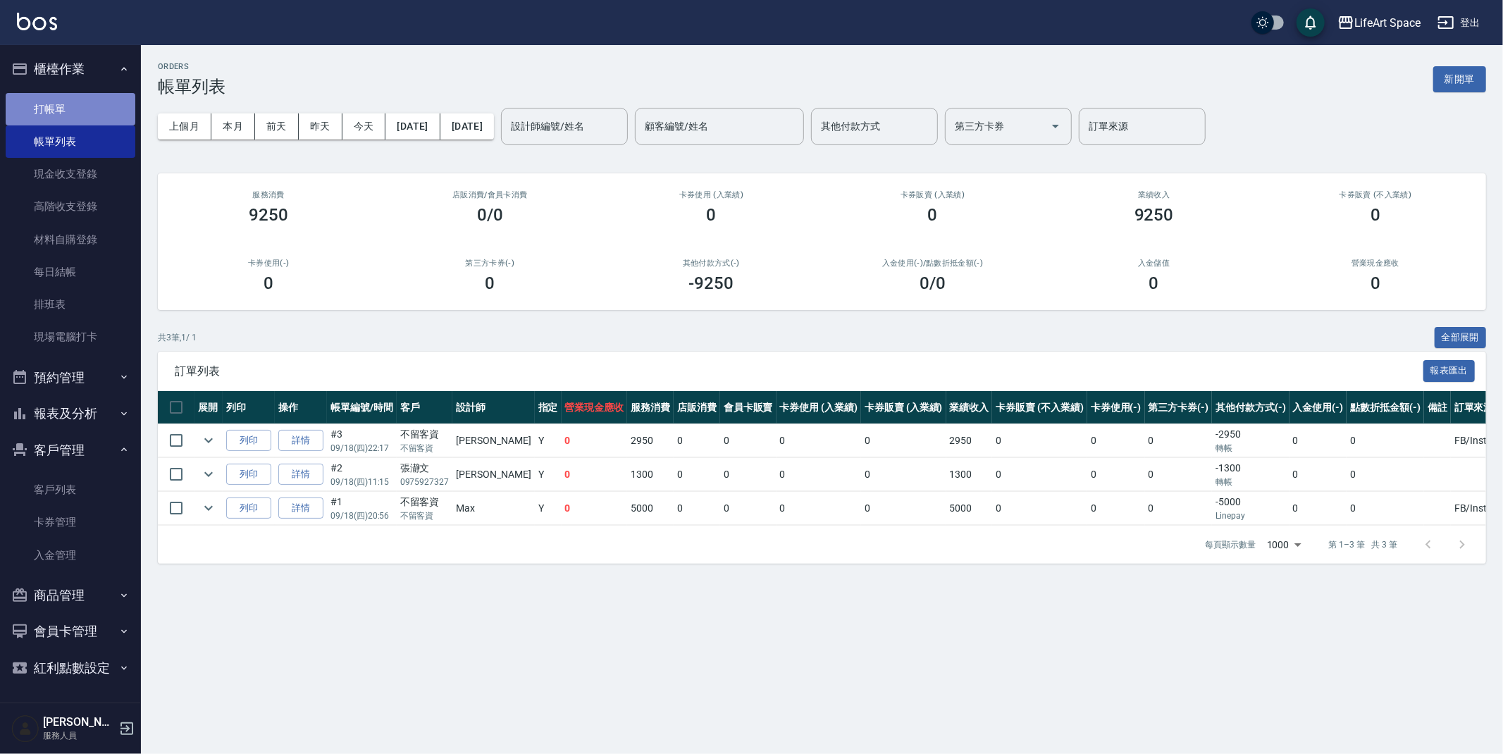
click at [50, 111] on link "打帳單" at bounding box center [71, 109] width 130 height 32
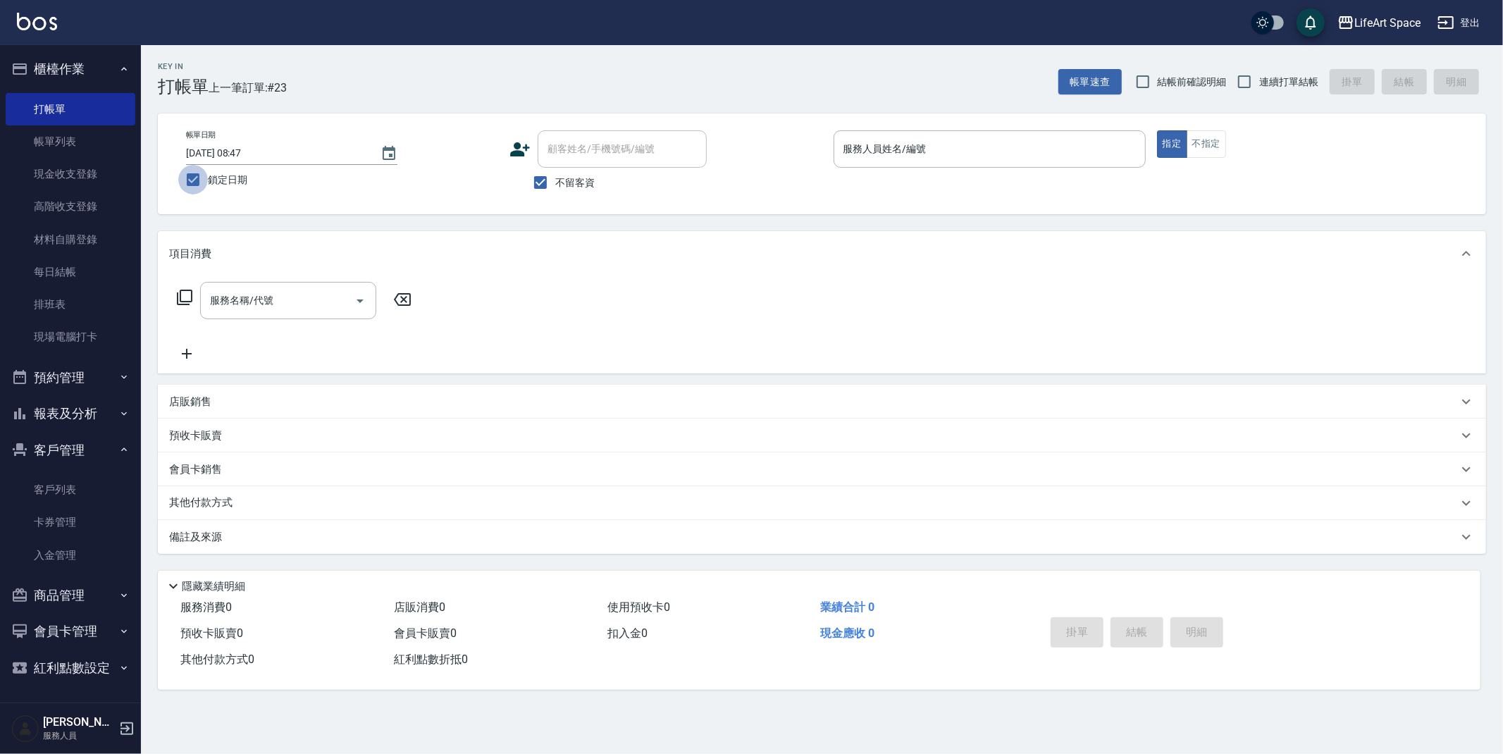
click at [193, 180] on input "鎖定日期" at bounding box center [193, 180] width 30 height 30
checkbox input "false"
click at [406, 153] on div "帳單日期 [DATE] 08:58 鎖定日期" at bounding box center [342, 162] width 312 height 64
click at [390, 148] on icon "Choose date, selected date is 2025-09-18" at bounding box center [389, 153] width 13 height 14
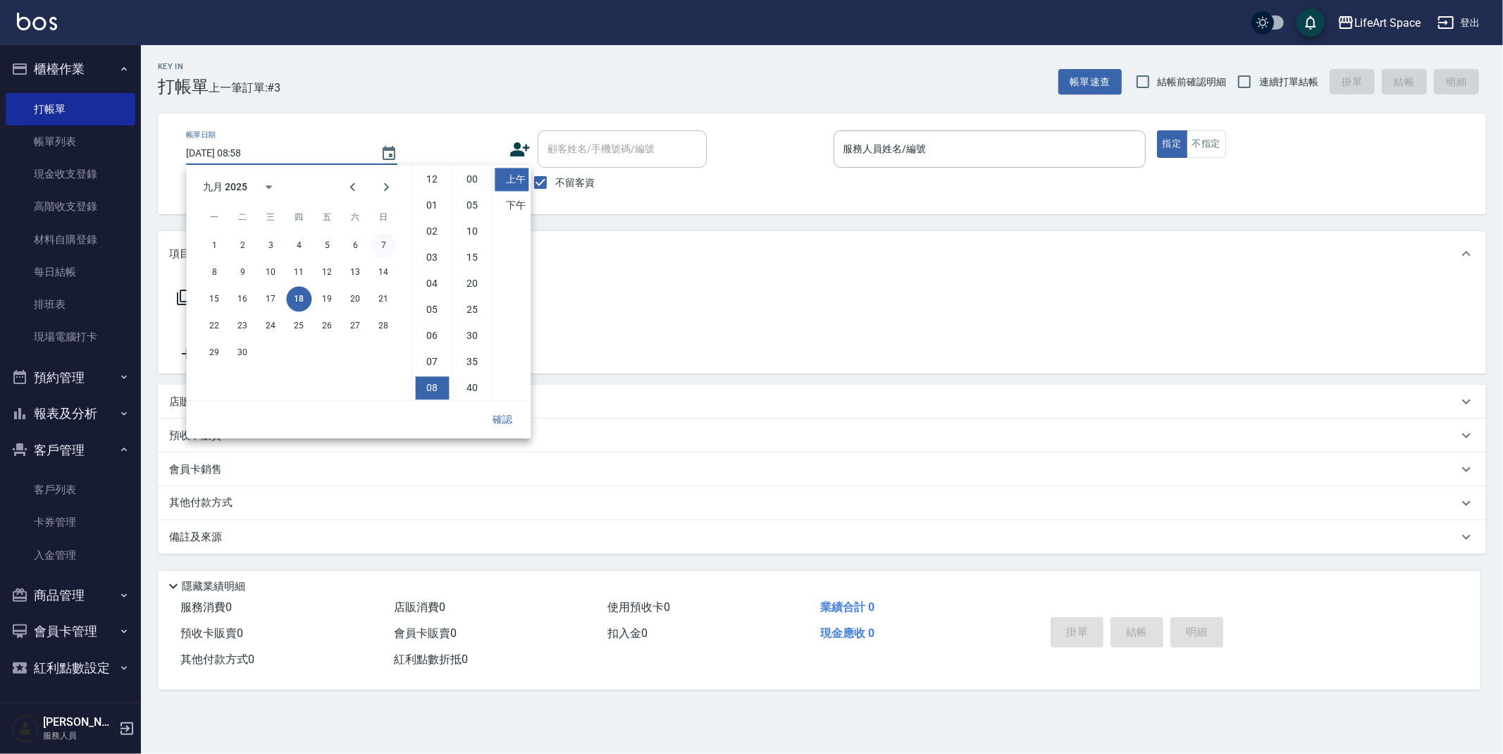
scroll to position [78, 0]
click at [254, 297] on button "16" at bounding box center [242, 298] width 25 height 25
type input "[DATE] 08:58"
click at [500, 419] on button "確認" at bounding box center [502, 420] width 45 height 26
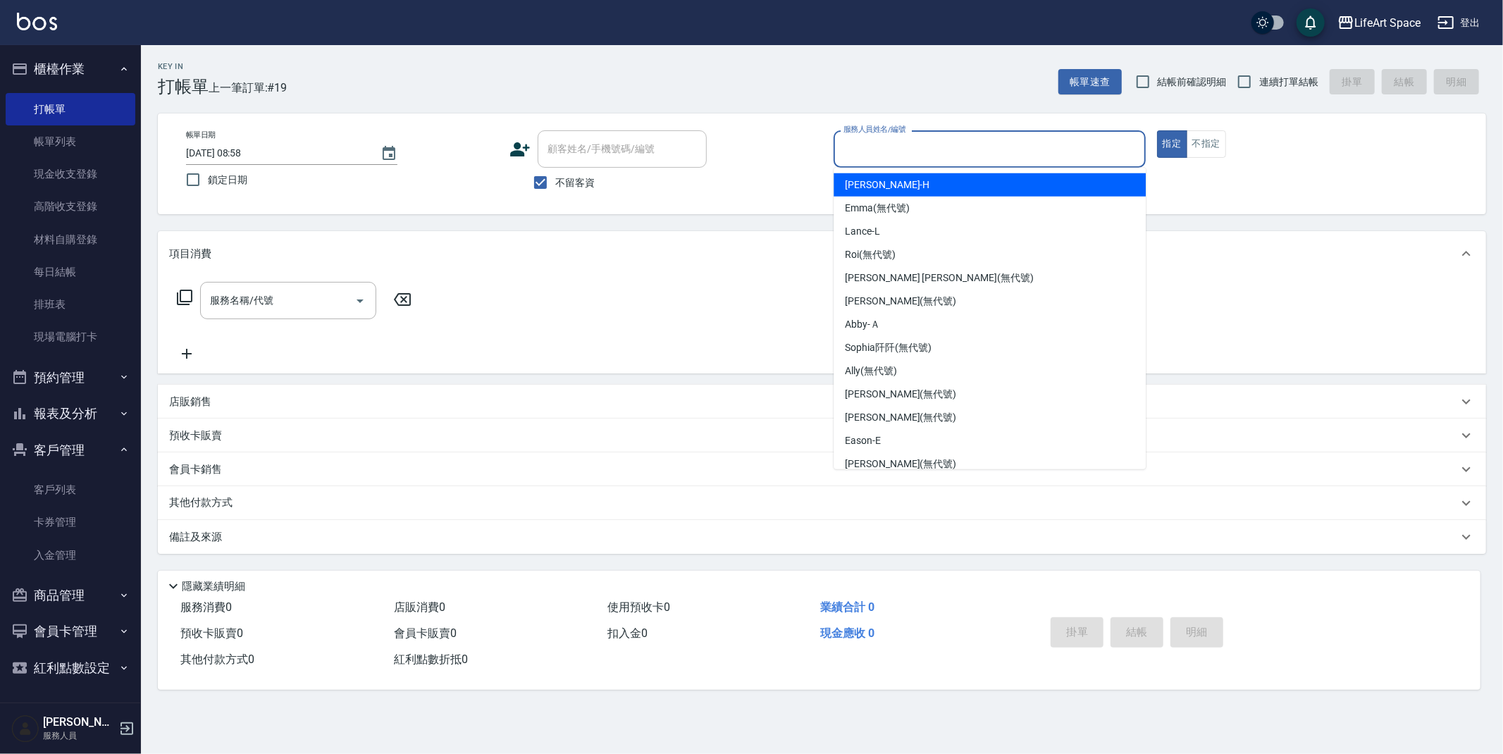
click at [900, 151] on input "服務人員姓名/編號" at bounding box center [989, 149] width 299 height 25
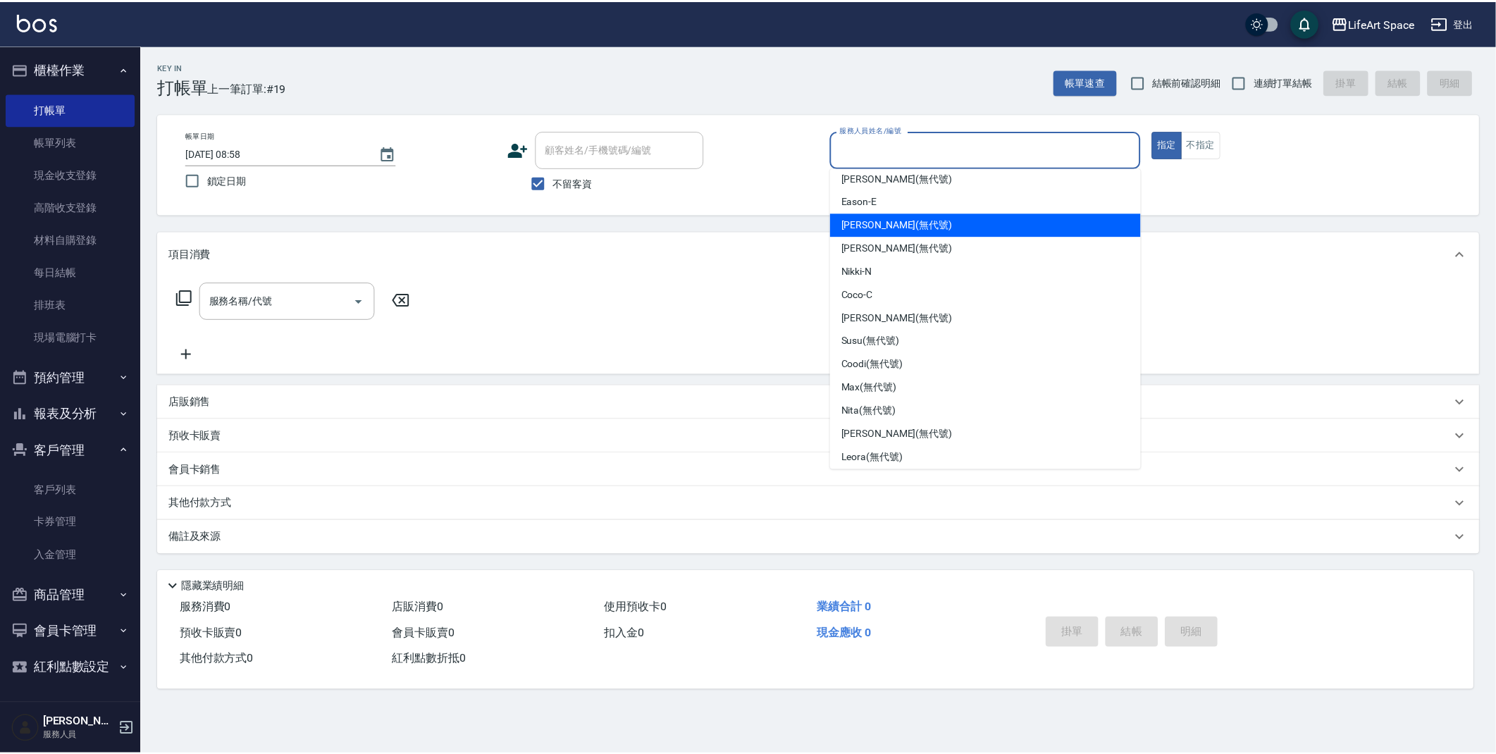
scroll to position [244, 0]
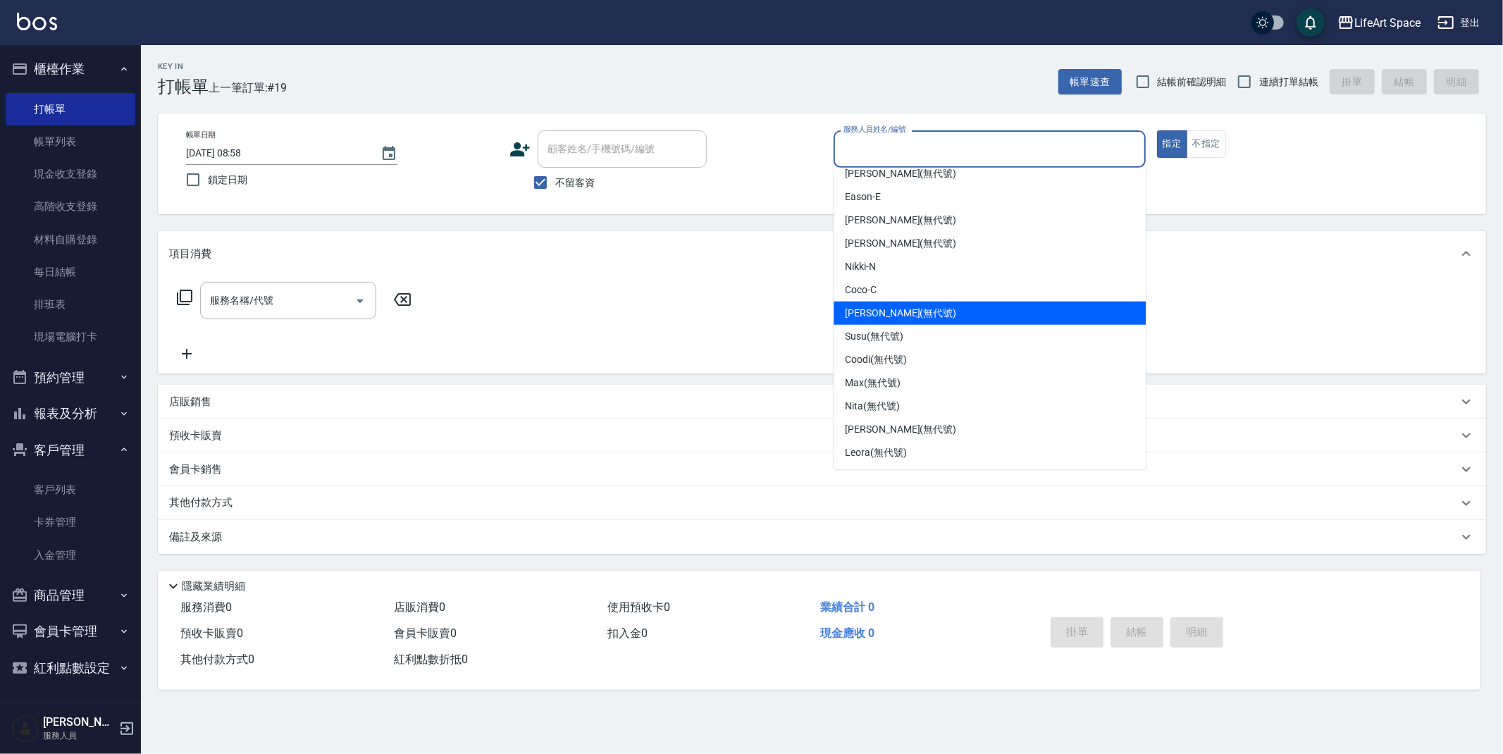
click at [883, 316] on span "[PERSON_NAME] (無代號)" at bounding box center [900, 313] width 111 height 15
type input "[PERSON_NAME](無代號)"
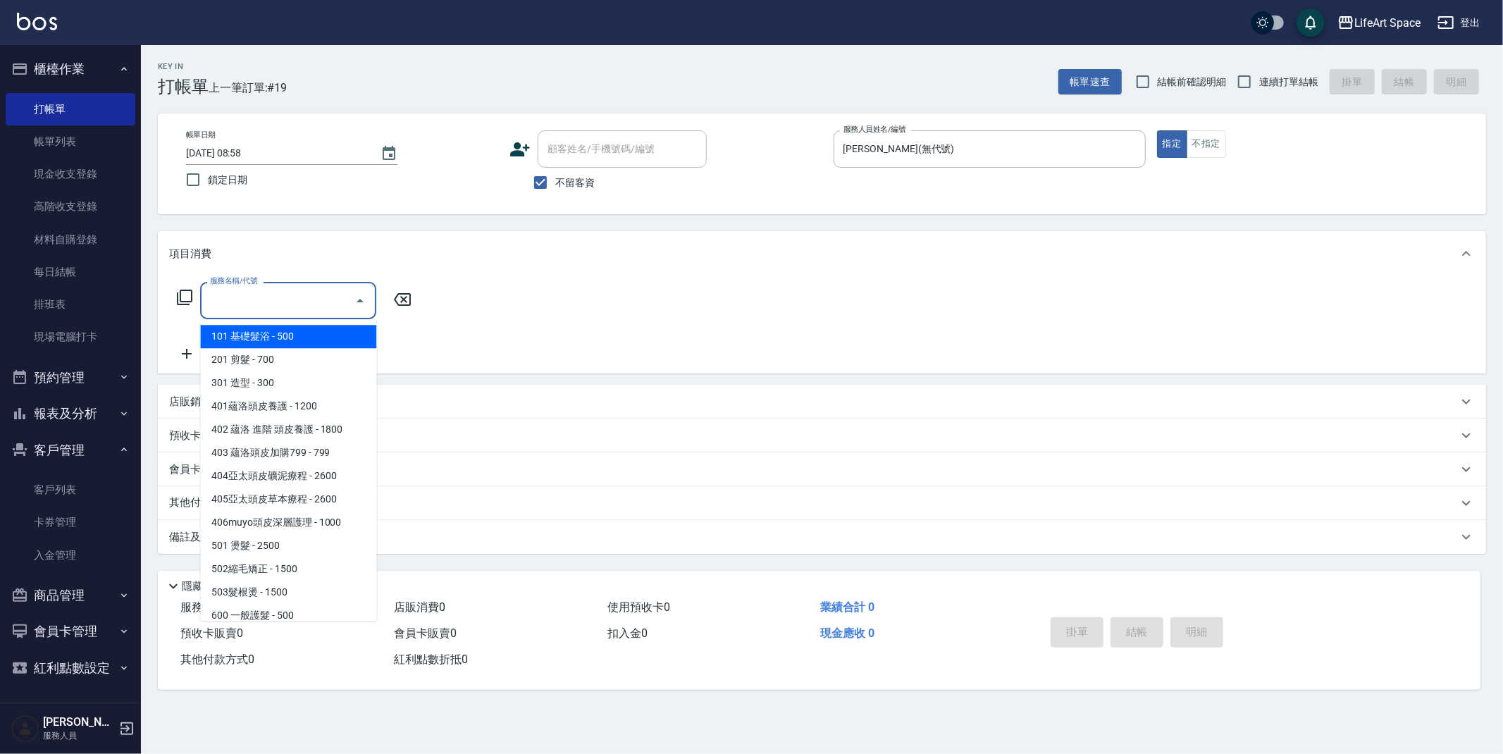
click at [251, 303] on input "服務名稱/代號" at bounding box center [277, 300] width 142 height 25
click at [249, 362] on span "201 剪髮 - 700" at bounding box center [288, 359] width 176 height 23
type input "201 剪髮(201)"
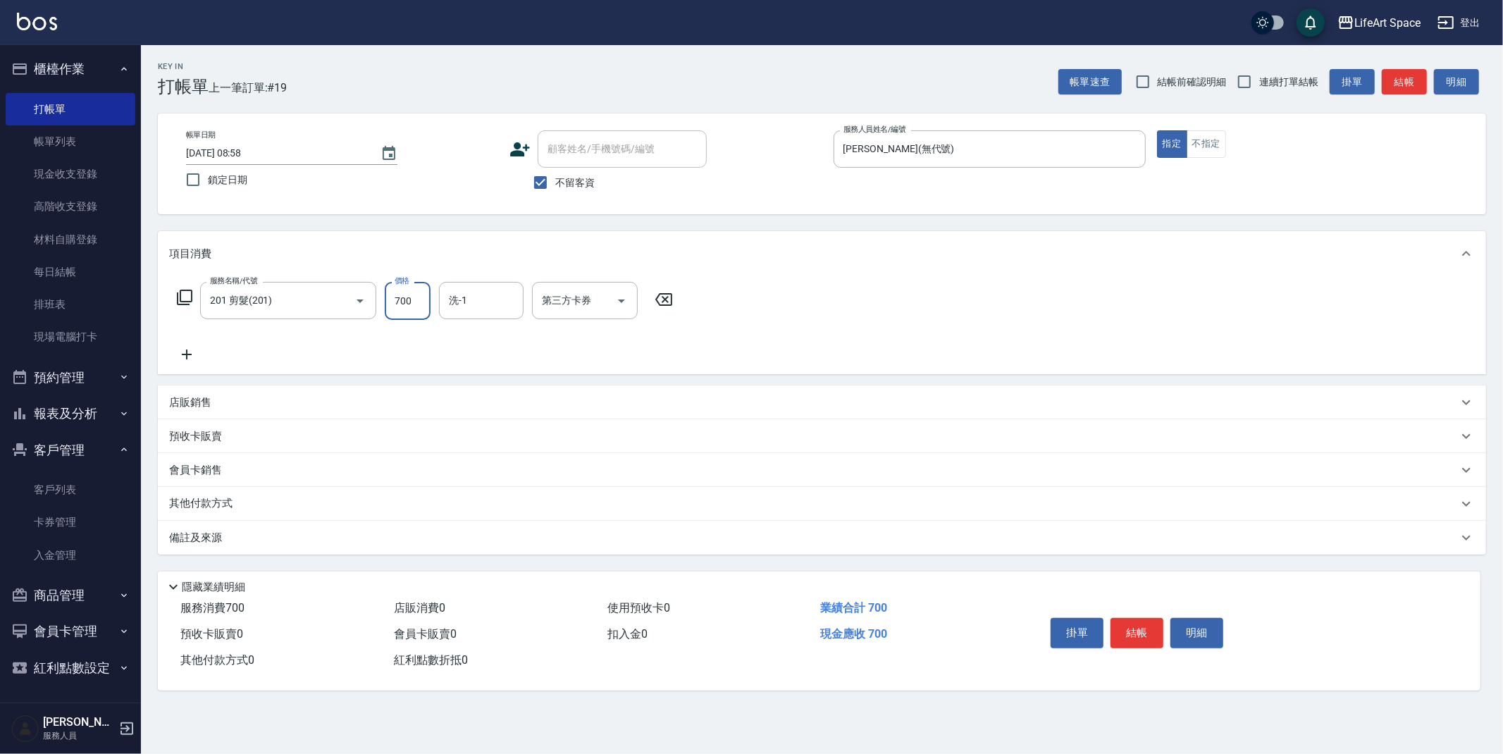
click at [414, 309] on input "700" at bounding box center [408, 301] width 46 height 38
type input "900"
click at [1122, 628] on button "結帳" at bounding box center [1136, 633] width 53 height 30
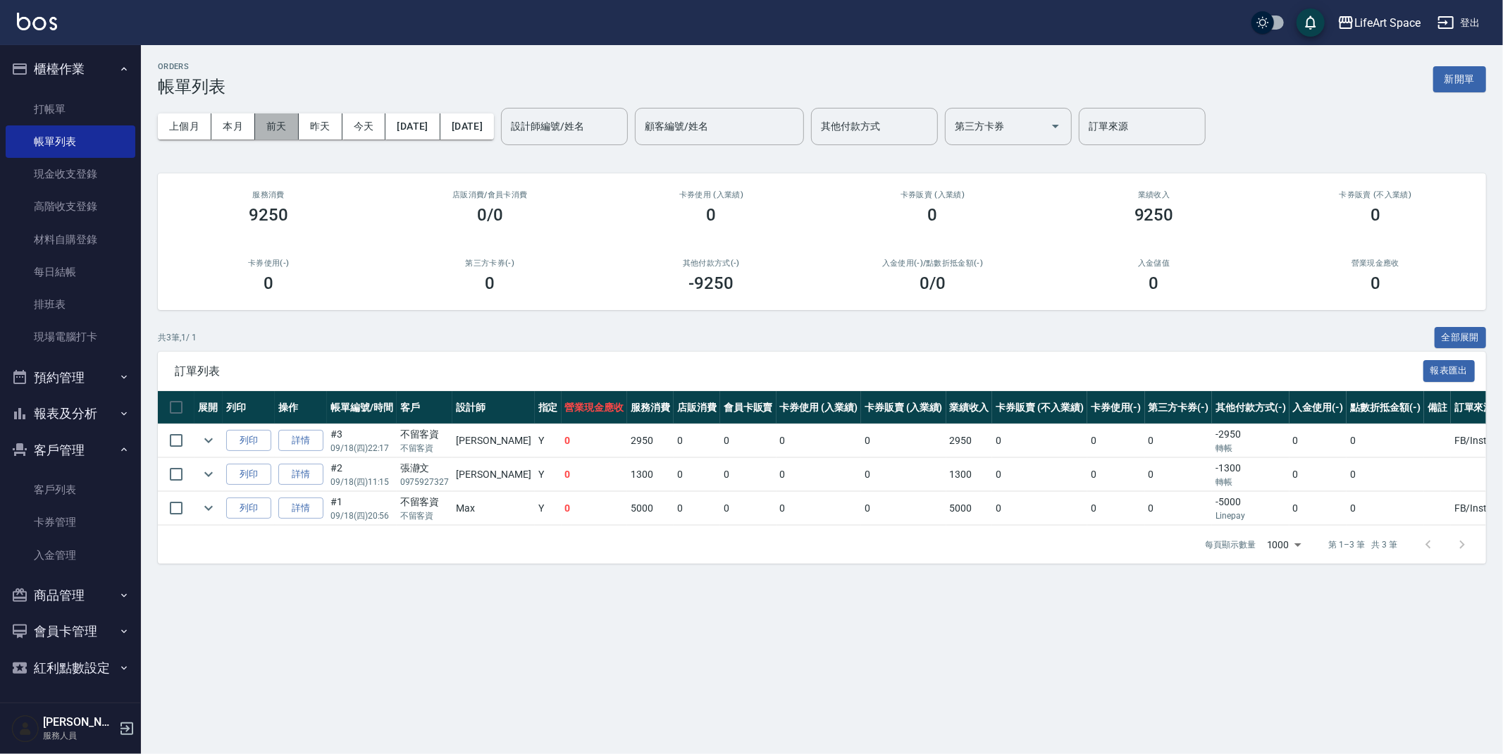
click at [277, 127] on button "前天" at bounding box center [277, 126] width 44 height 26
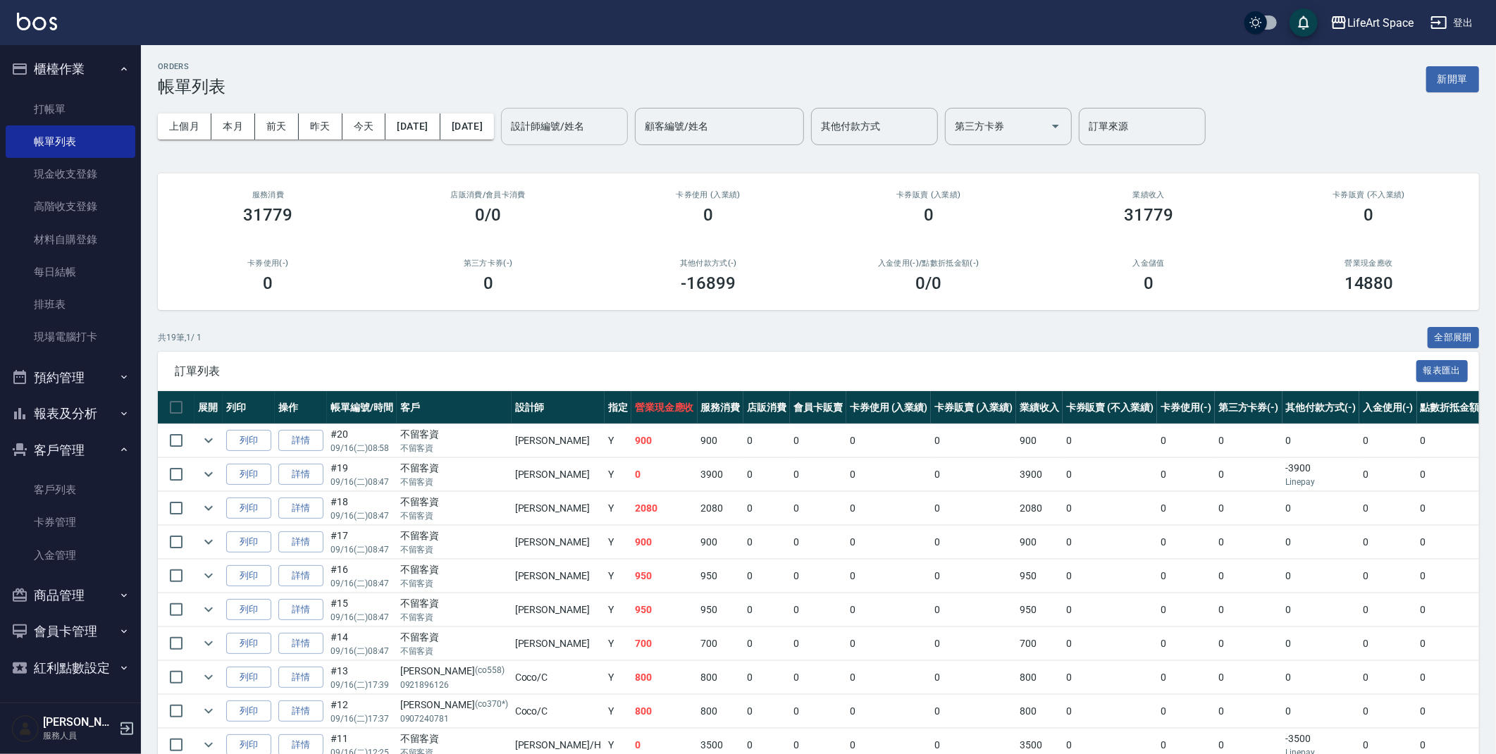
click at [621, 123] on input "設計師編號/姓名" at bounding box center [564, 126] width 114 height 25
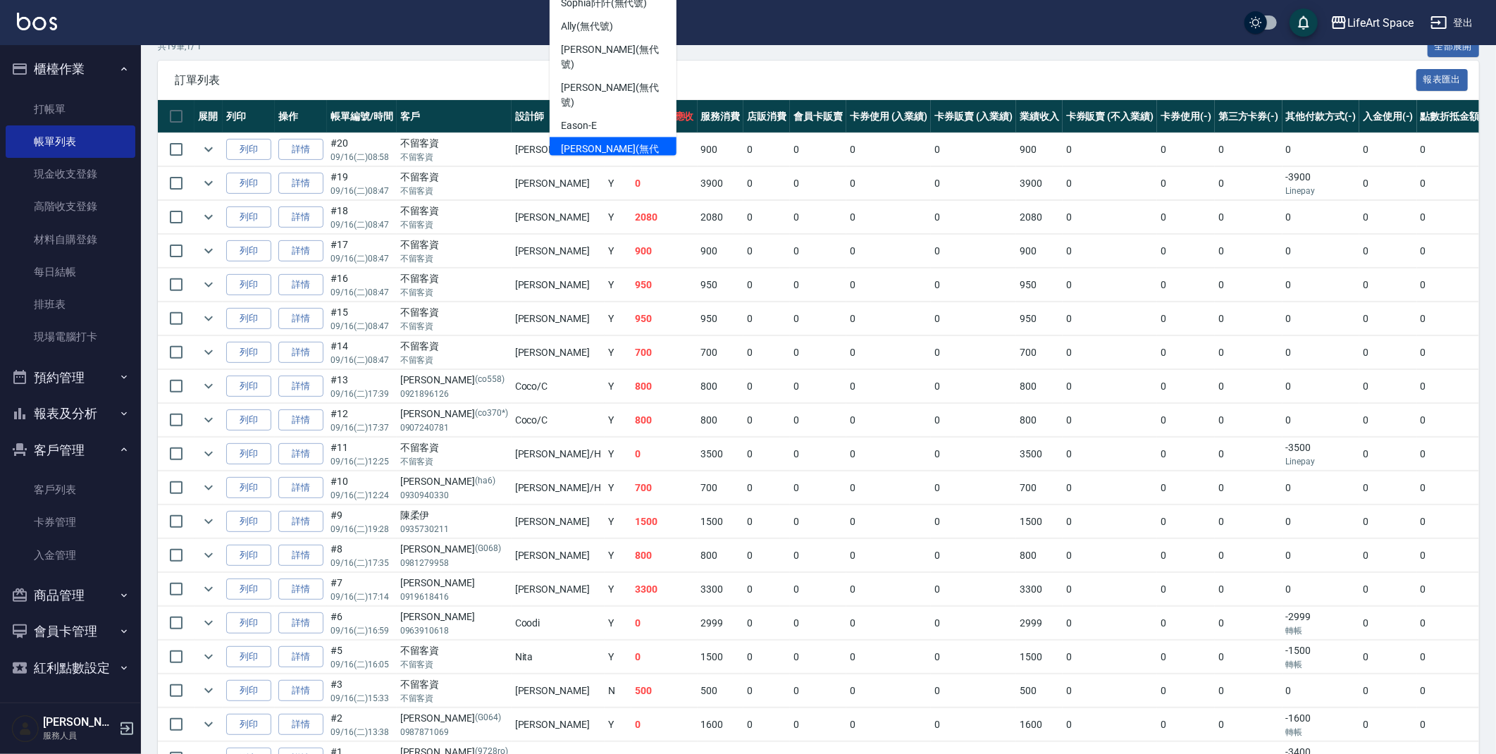
scroll to position [94, 0]
click at [600, 245] on span "[PERSON_NAME] (無代號)" at bounding box center [613, 260] width 104 height 30
type input "[PERSON_NAME](無代號)"
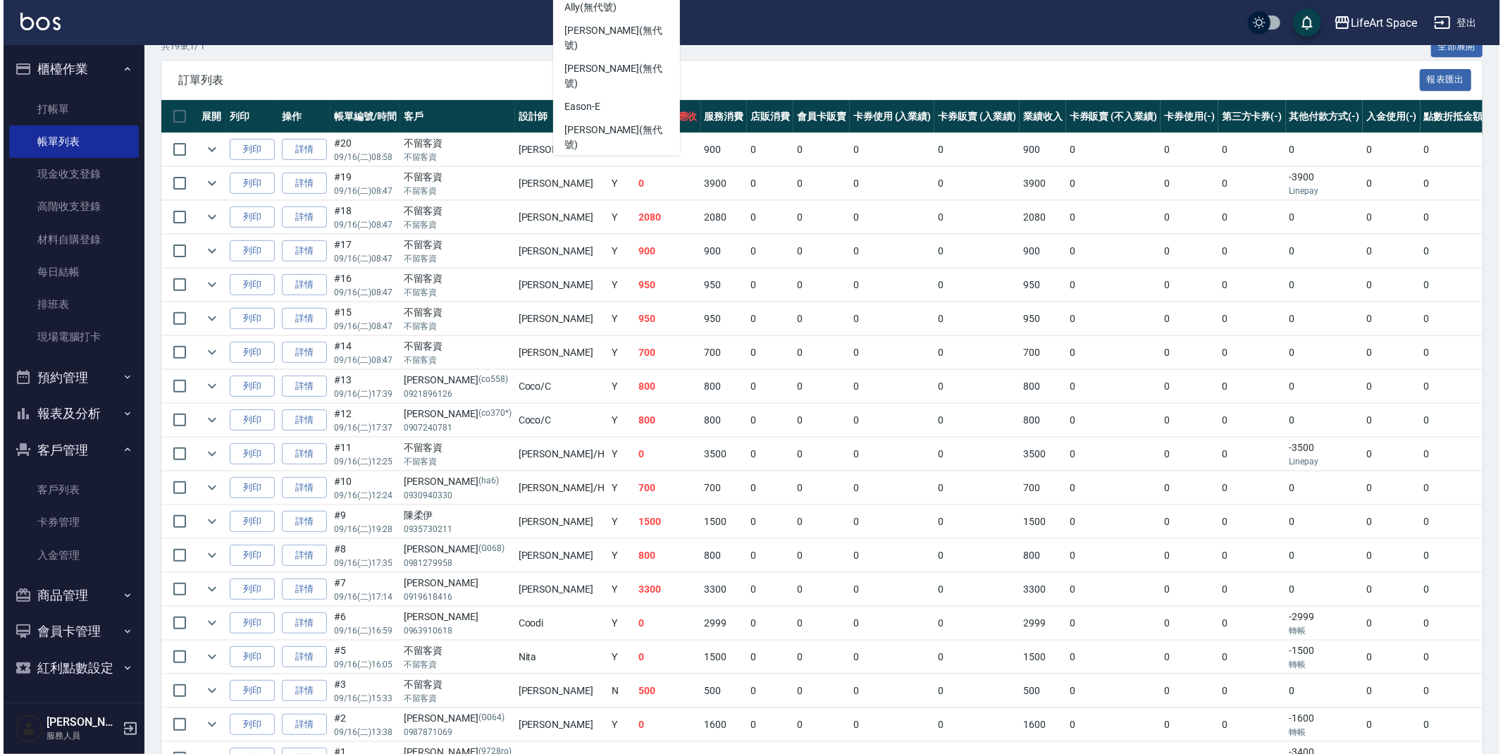
scroll to position [0, 0]
